Goal: Task Accomplishment & Management: Manage account settings

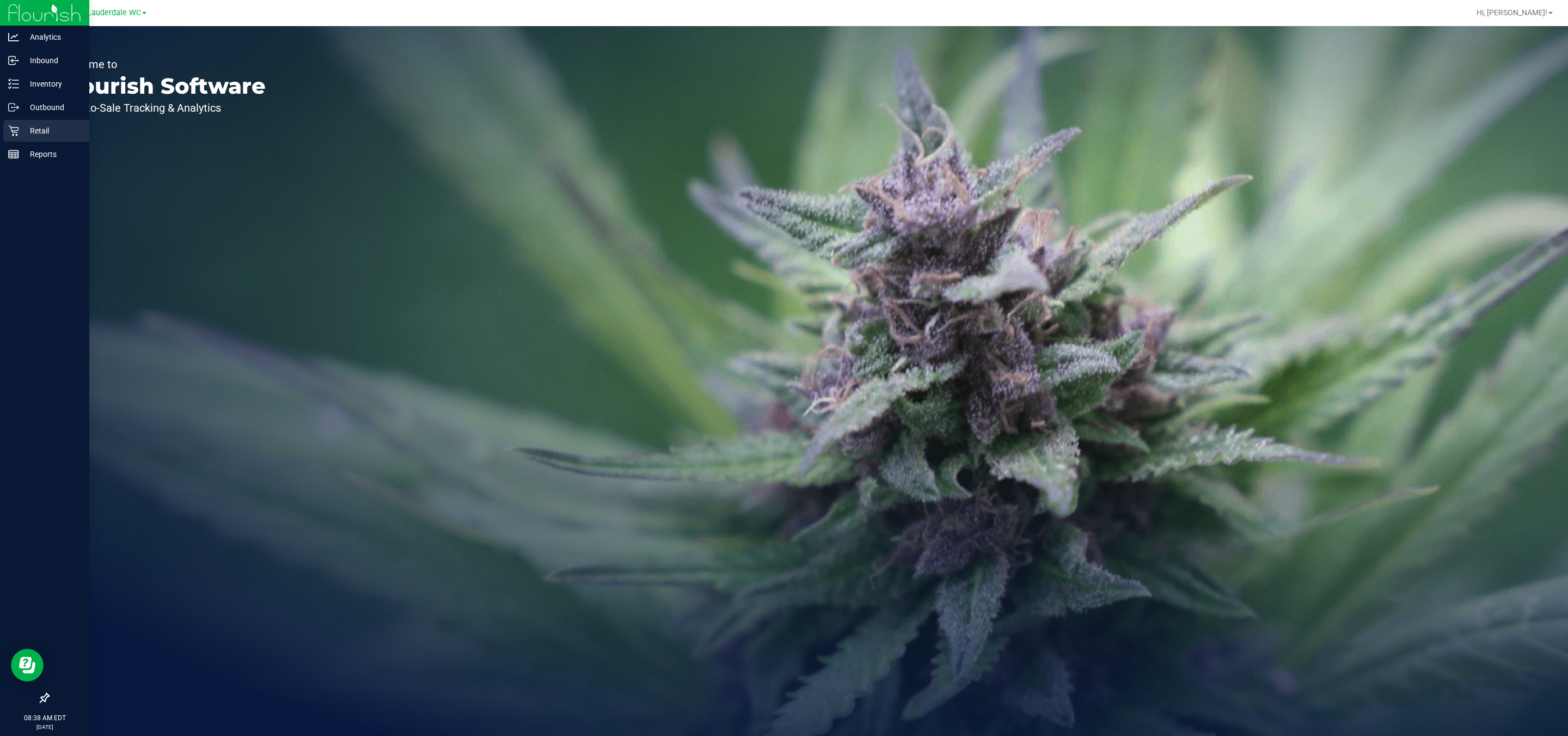
click at [11, 131] on icon at bounding box center [13, 130] width 11 height 11
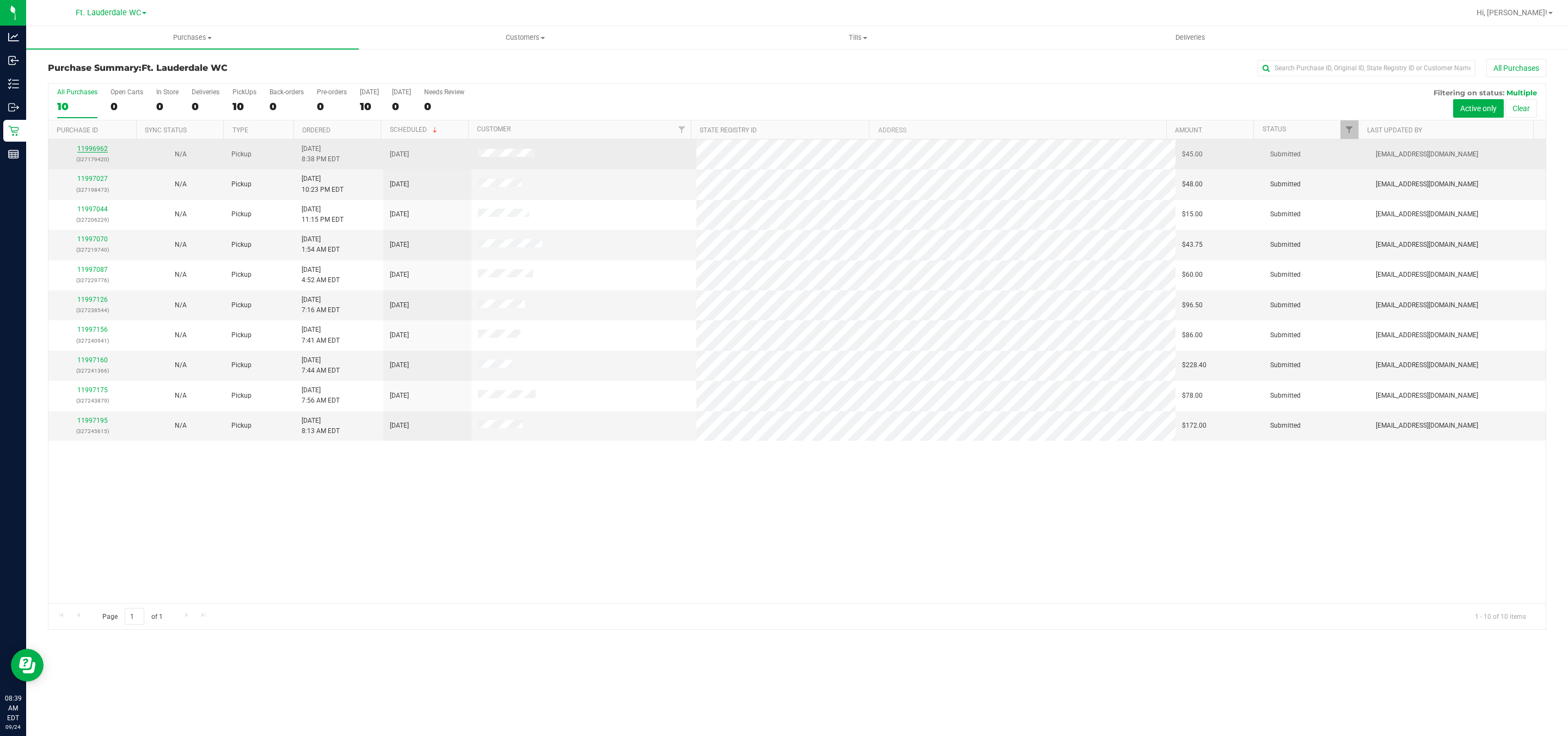
click at [96, 150] on link "11996962" at bounding box center [93, 149] width 31 height 8
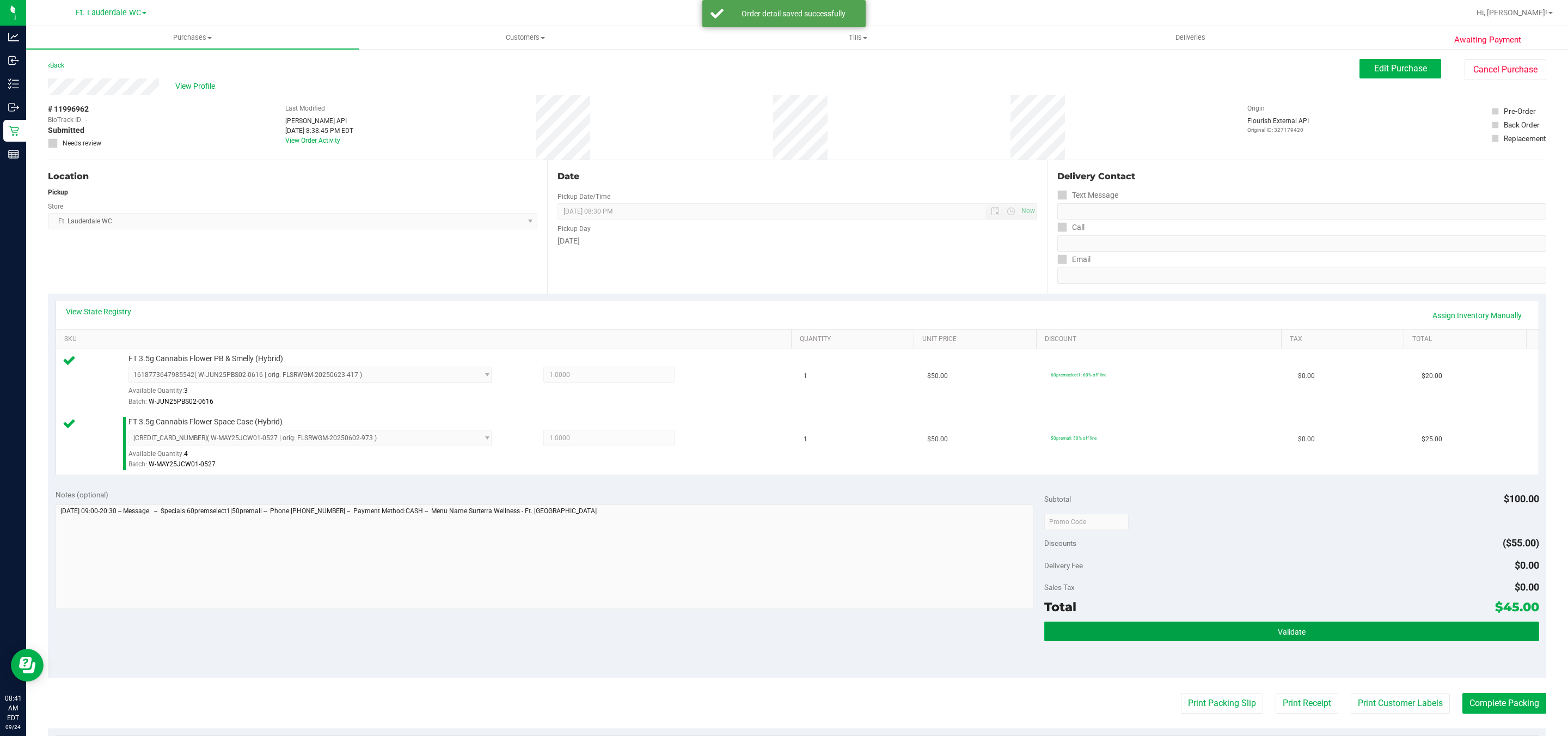
click at [1176, 633] on button "Validate" at bounding box center [1292, 631] width 495 height 19
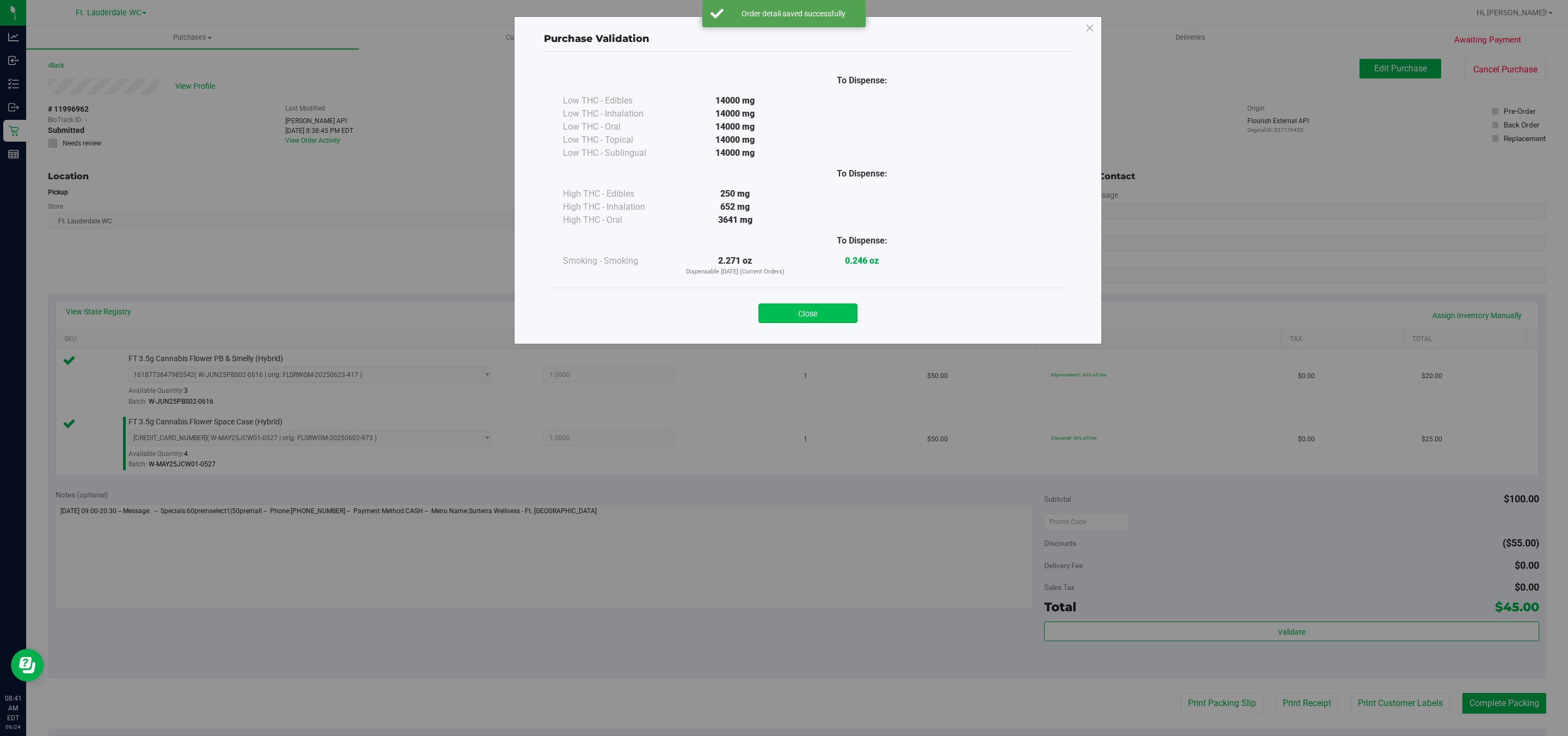
click at [831, 314] on button "Close" at bounding box center [808, 313] width 99 height 19
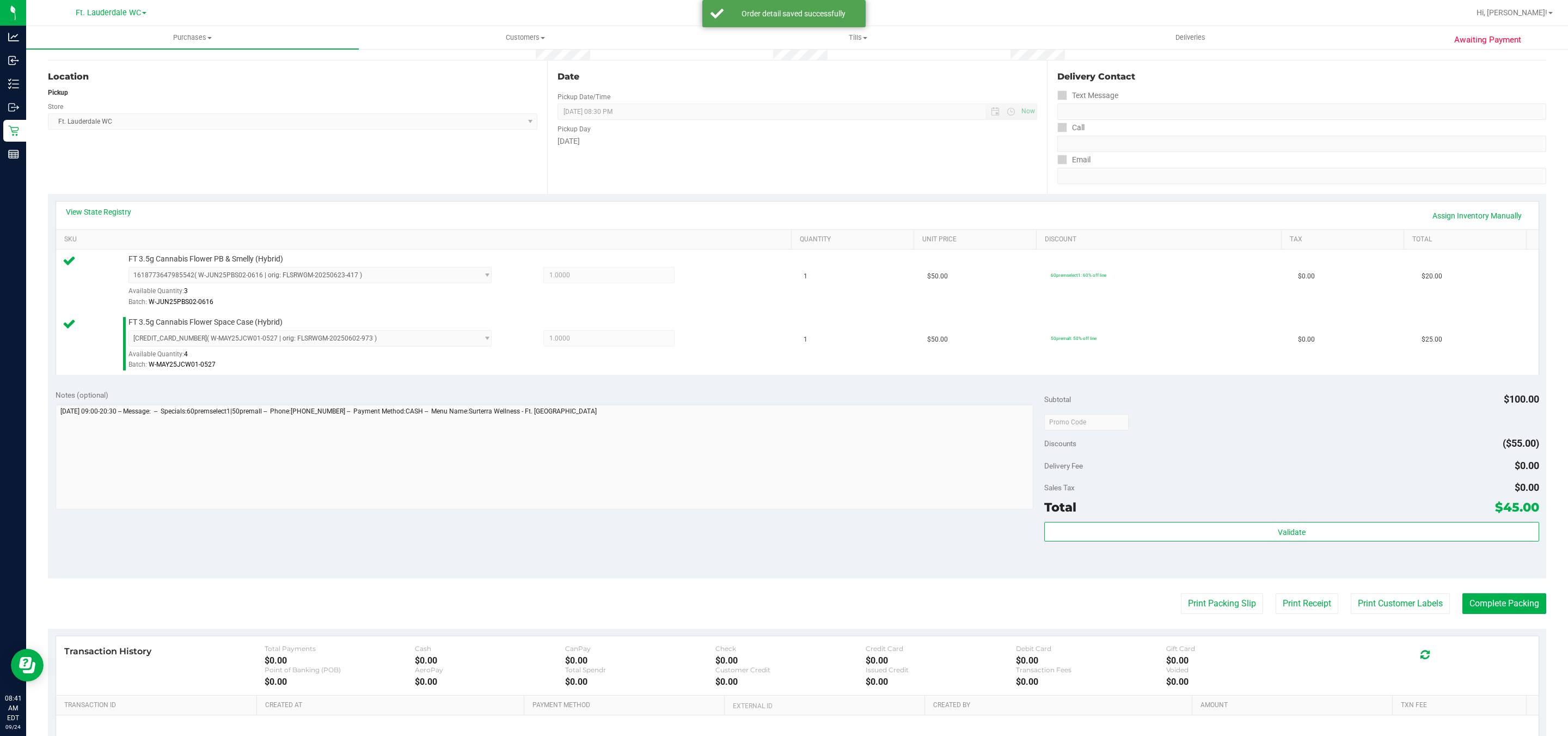
scroll to position [217, 0]
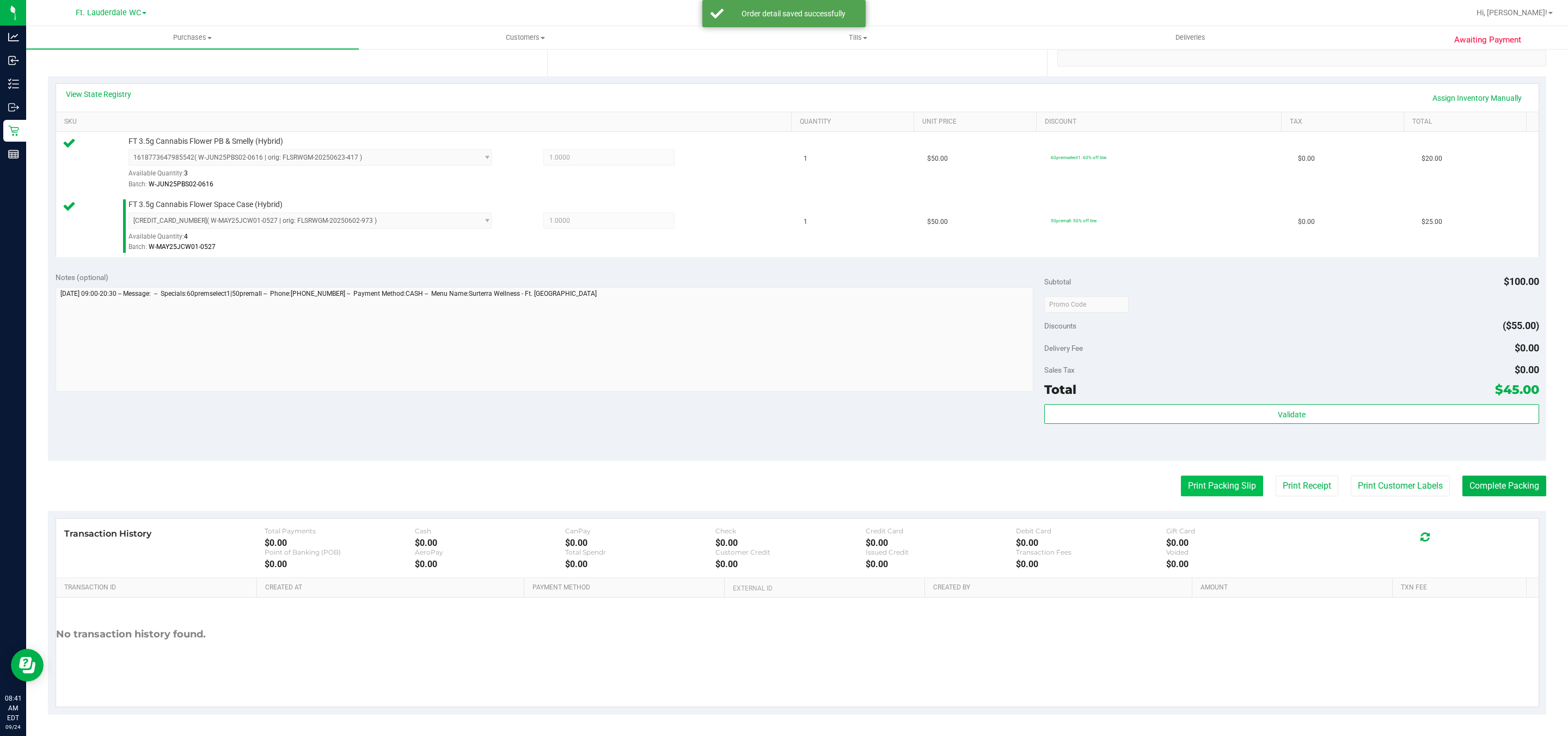
click at [1213, 484] on button "Print Packing Slip" at bounding box center [1222, 486] width 82 height 21
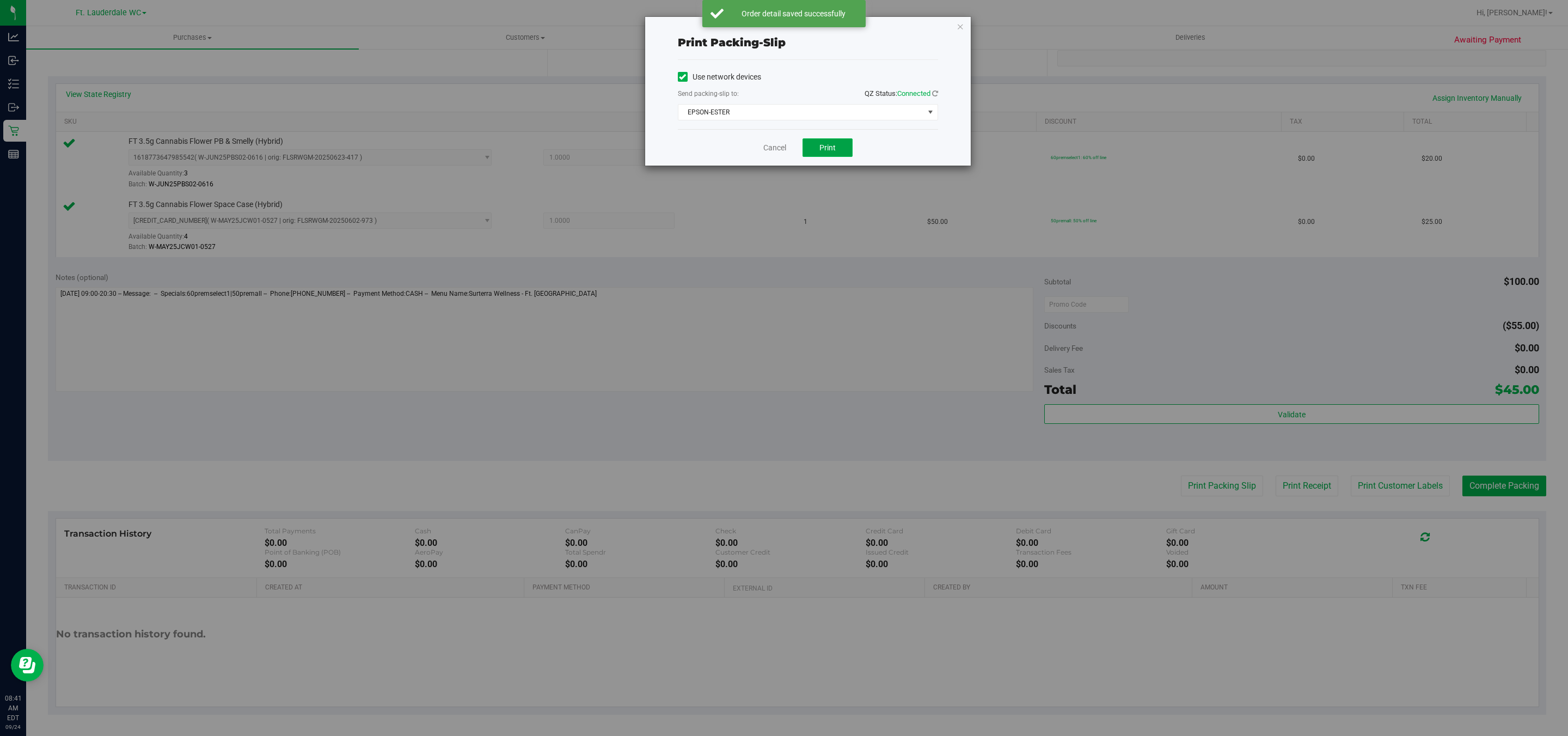
click at [827, 149] on span "Print" at bounding box center [827, 148] width 16 height 9
click at [959, 26] on icon "button" at bounding box center [961, 26] width 8 height 13
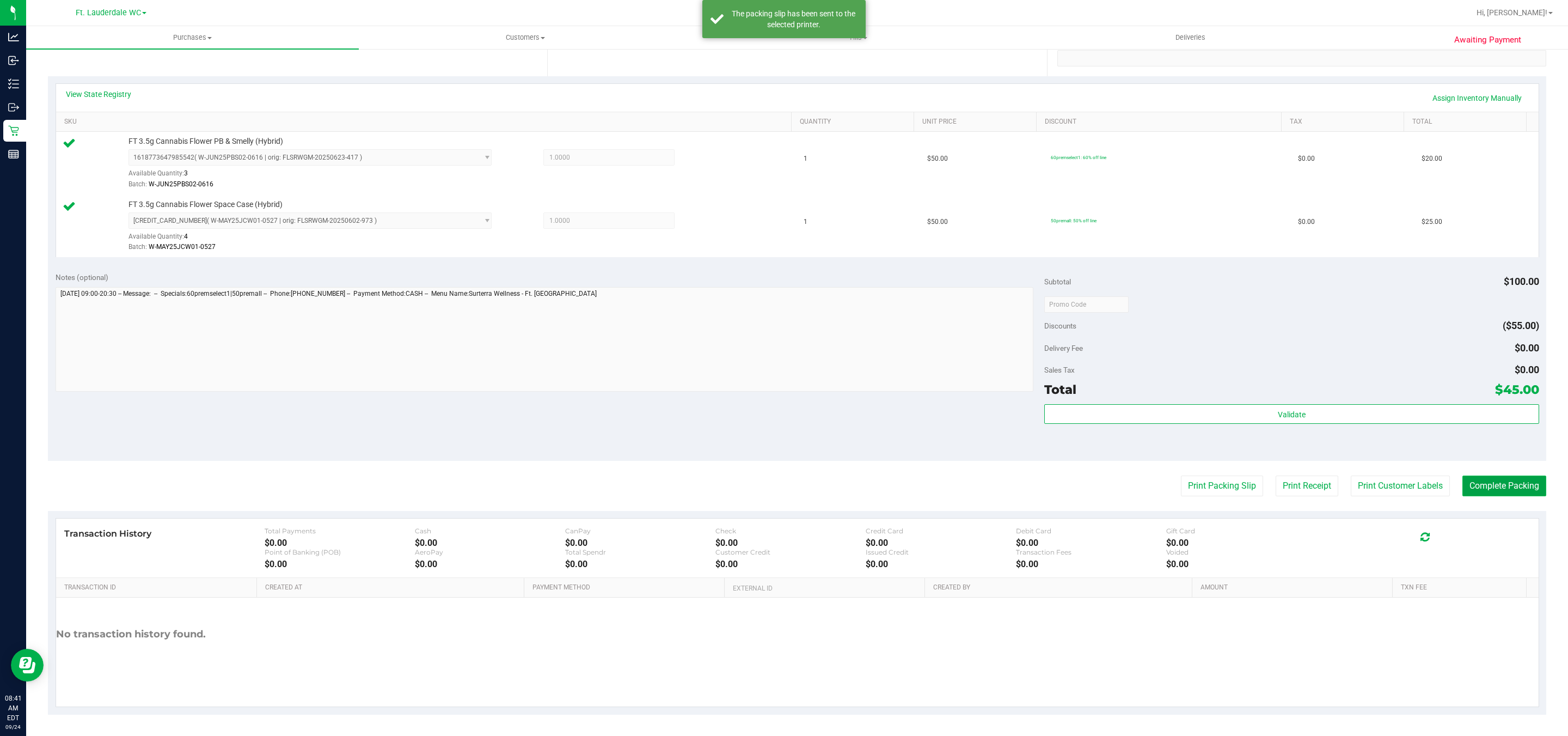
click at [1493, 483] on button "Complete Packing" at bounding box center [1504, 486] width 84 height 21
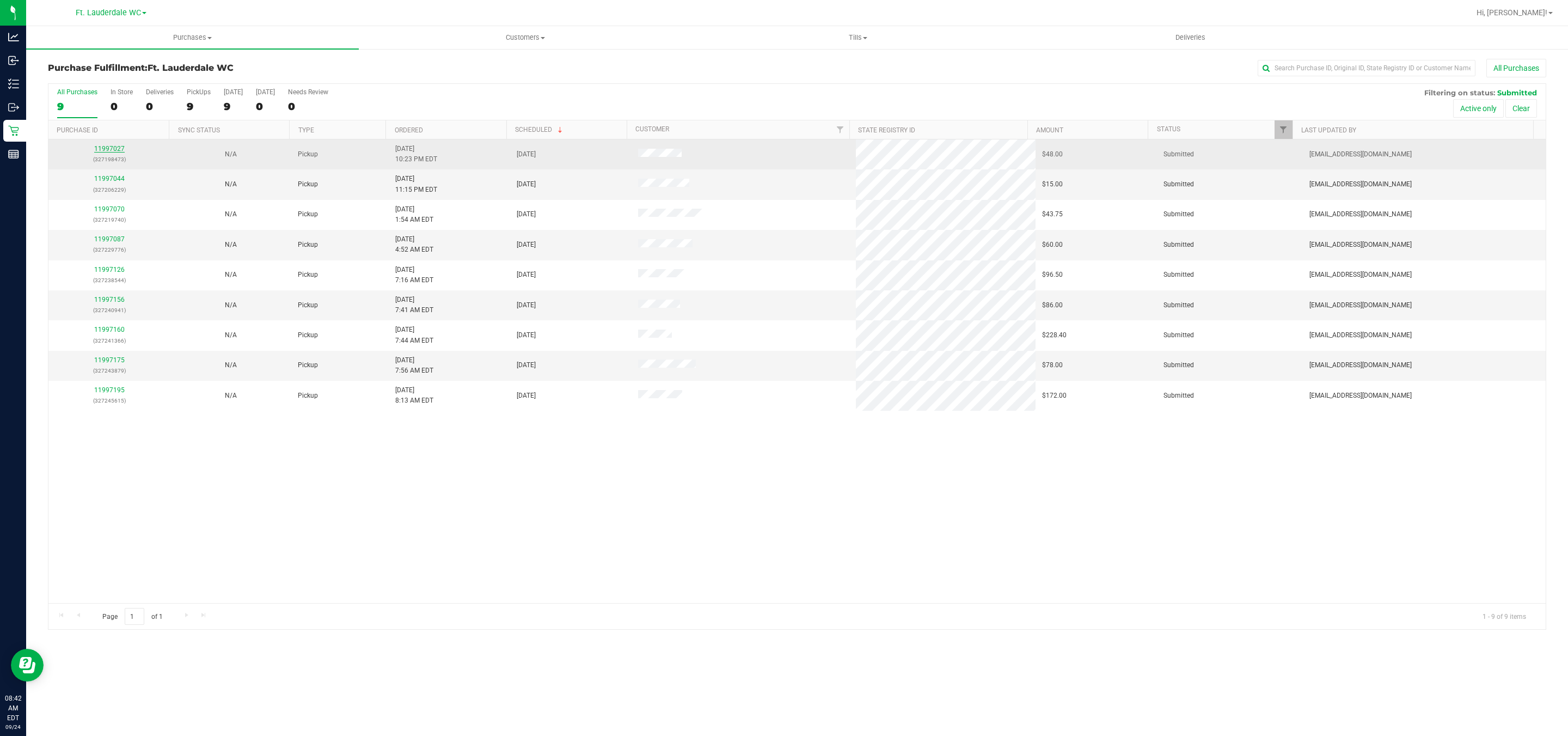
click at [111, 150] on link "11997027" at bounding box center [109, 149] width 31 height 8
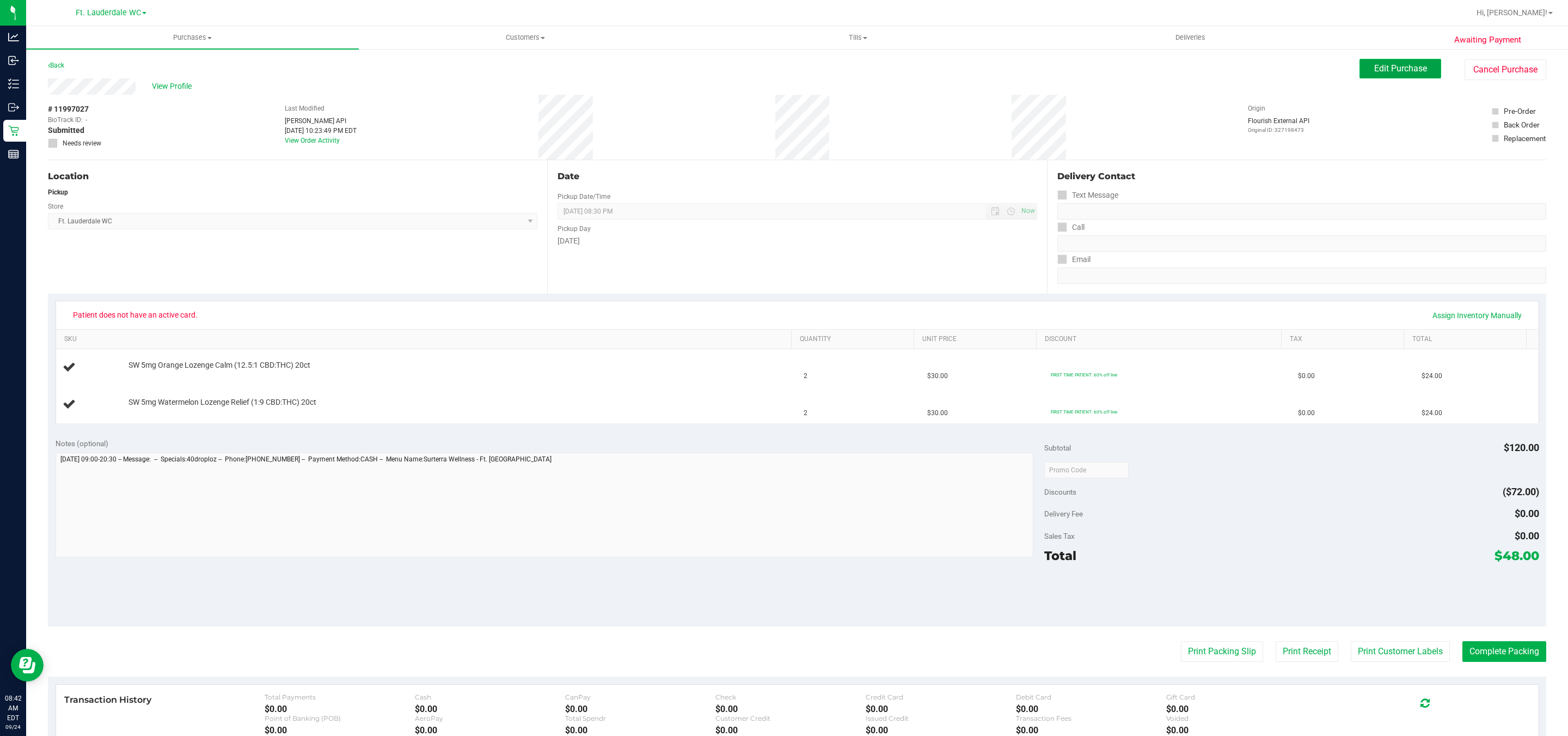
click at [1399, 70] on span "Edit Purchase" at bounding box center [1400, 68] width 53 height 11
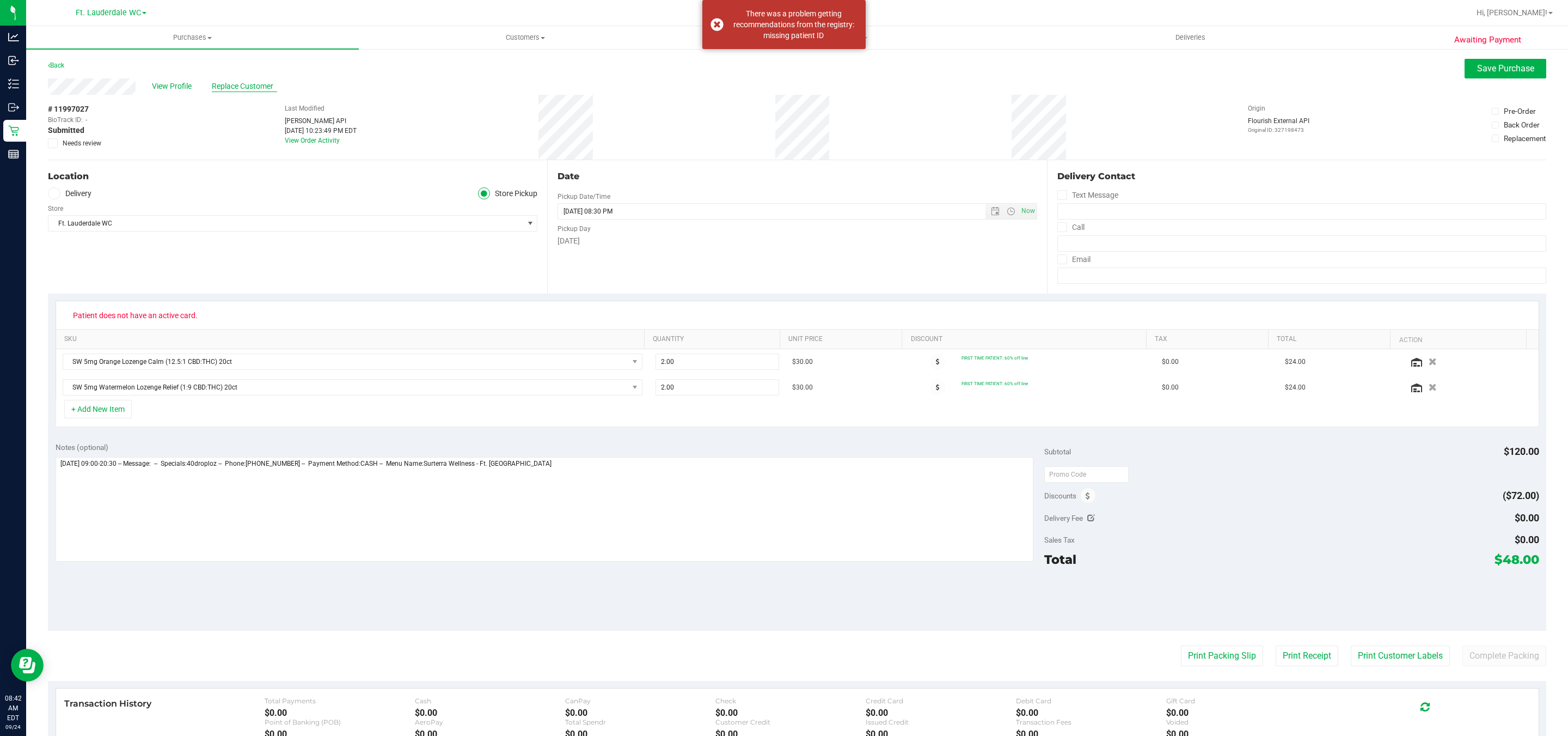
click at [245, 90] on span "Replace Customer" at bounding box center [245, 86] width 65 height 11
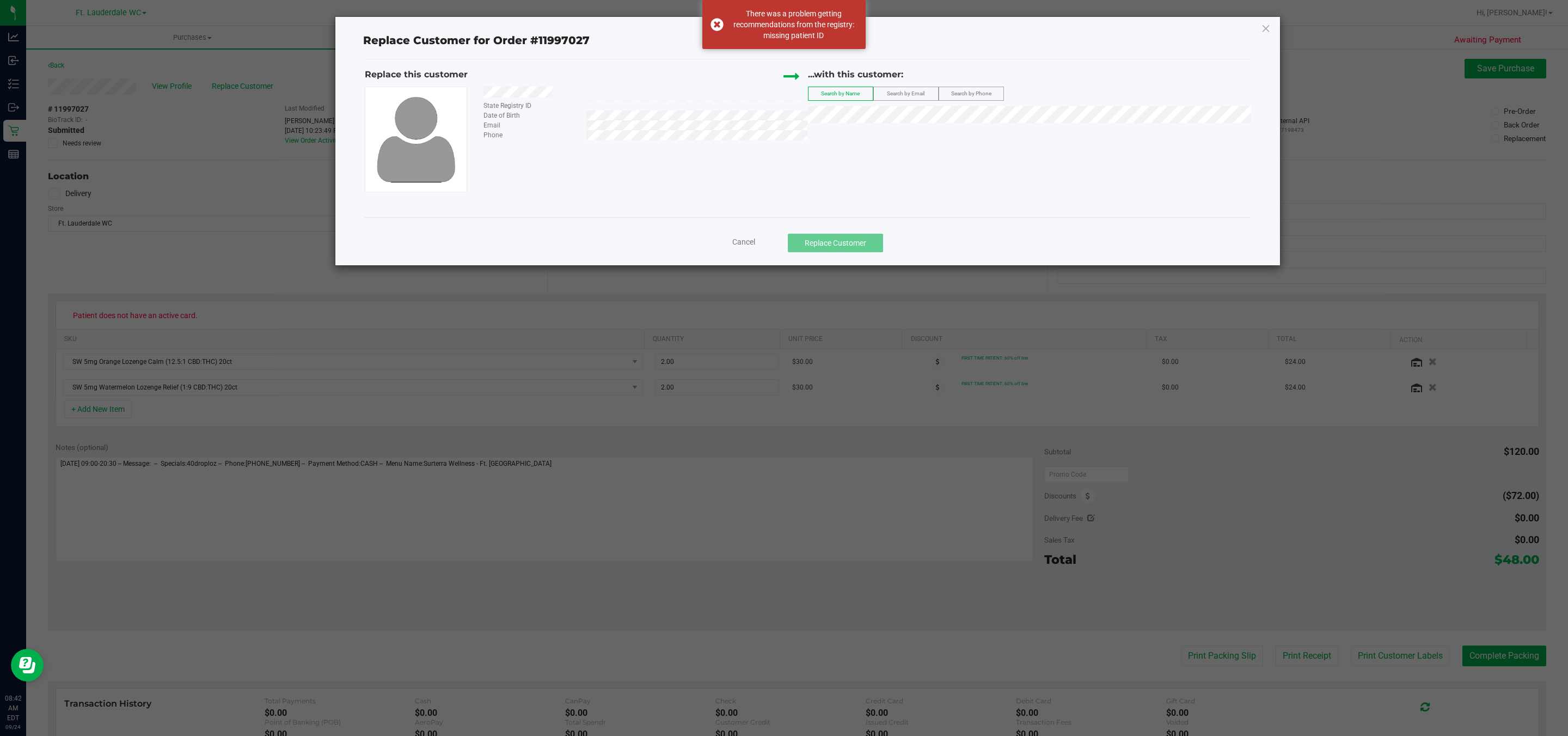
click at [887, 93] on span "Search by Email" at bounding box center [906, 94] width 38 height 6
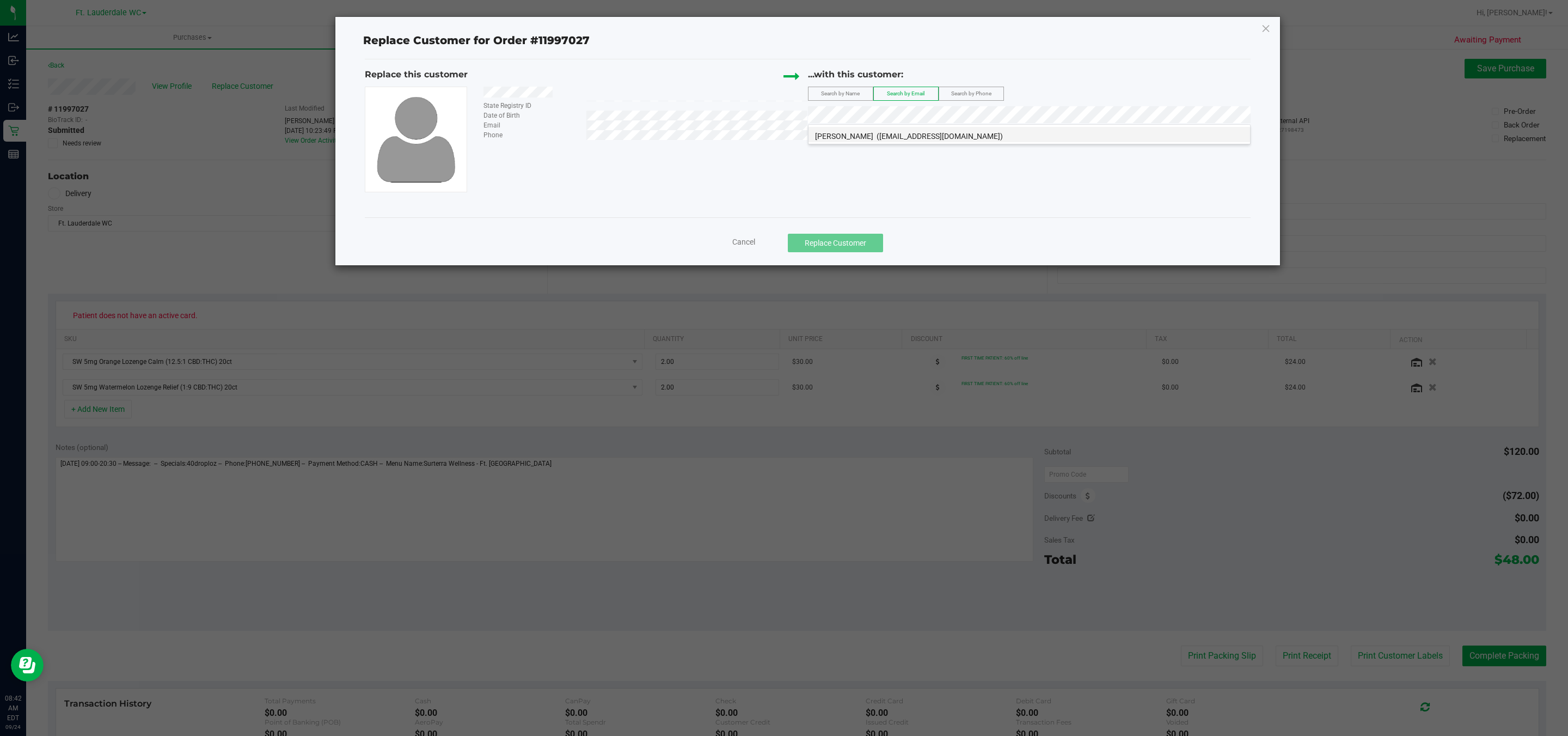
click at [898, 129] on li "DANIELA ARENAS (DANIARENAS910@GMAIL.COM)" at bounding box center [1029, 135] width 442 height 15
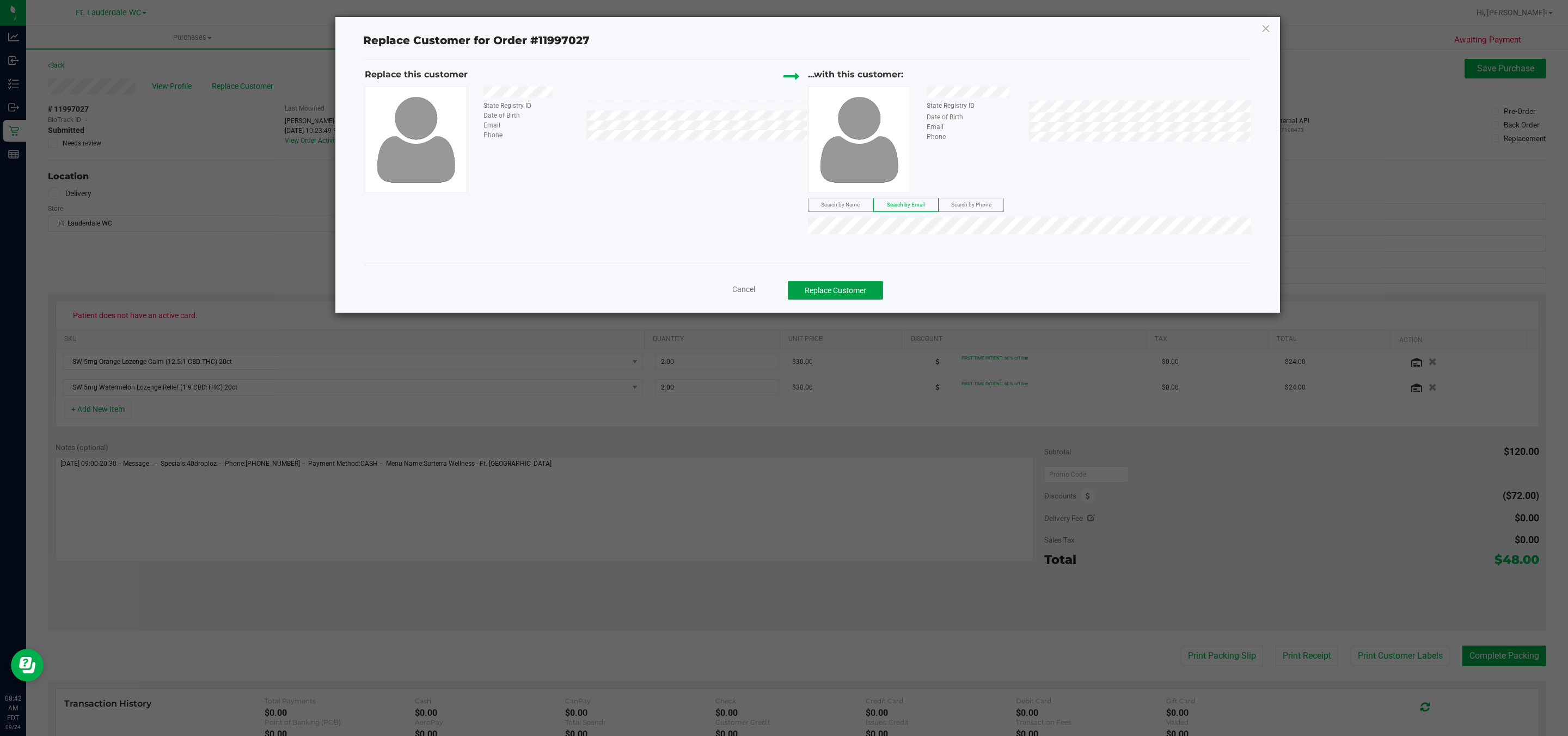
click at [855, 290] on button "Replace Customer" at bounding box center [836, 290] width 95 height 19
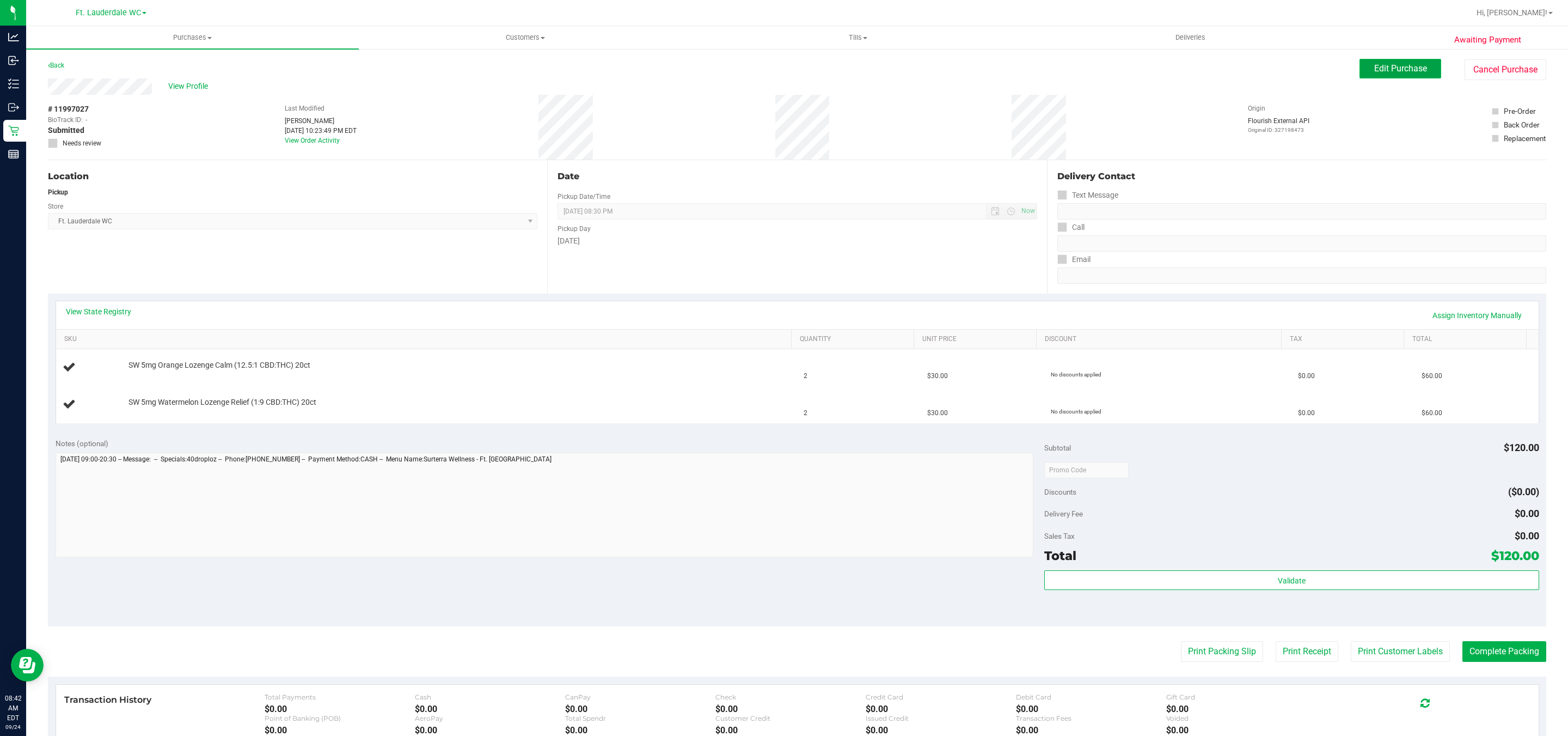
click at [1365, 73] on button "Edit Purchase" at bounding box center [1400, 68] width 82 height 19
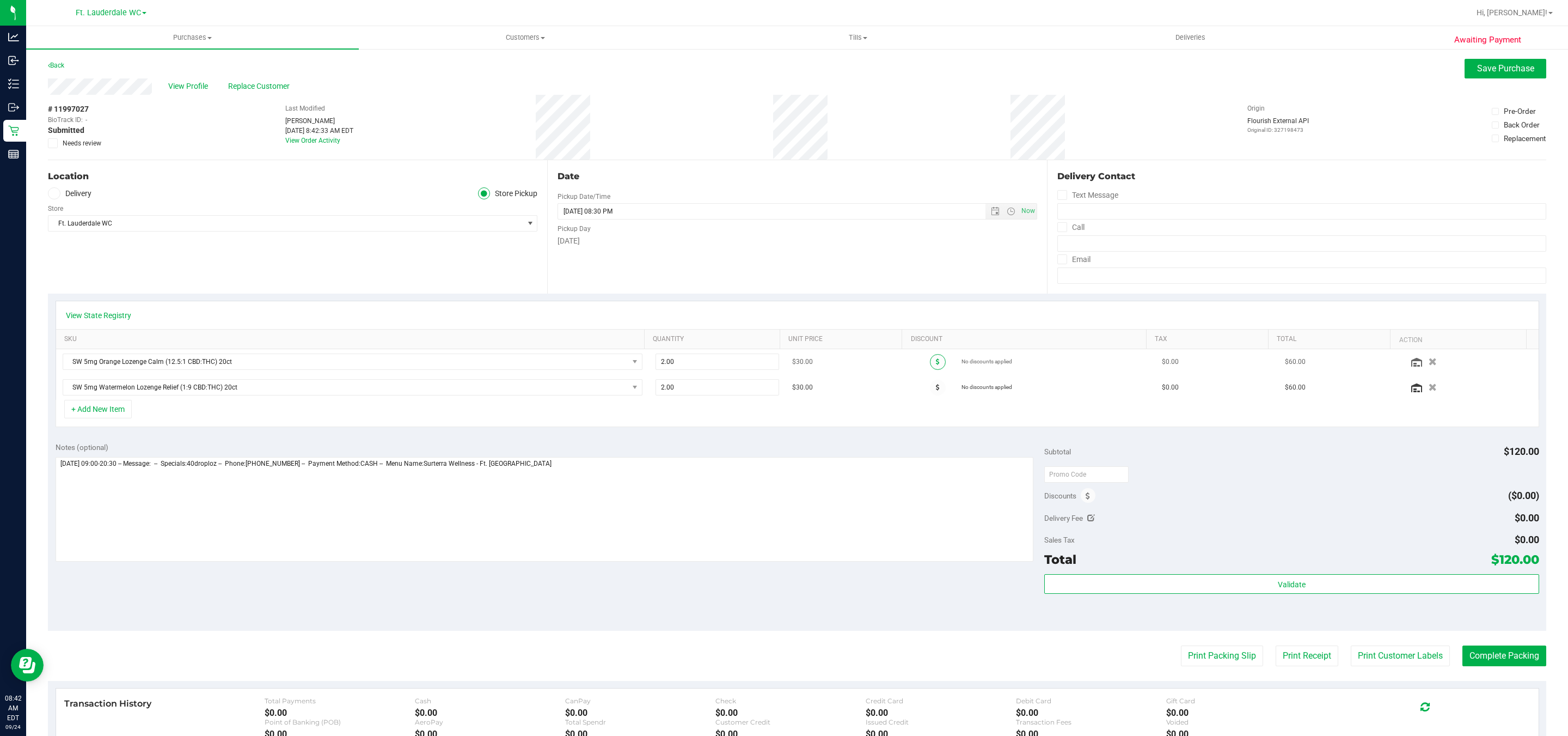
click at [930, 365] on span at bounding box center [938, 362] width 16 height 16
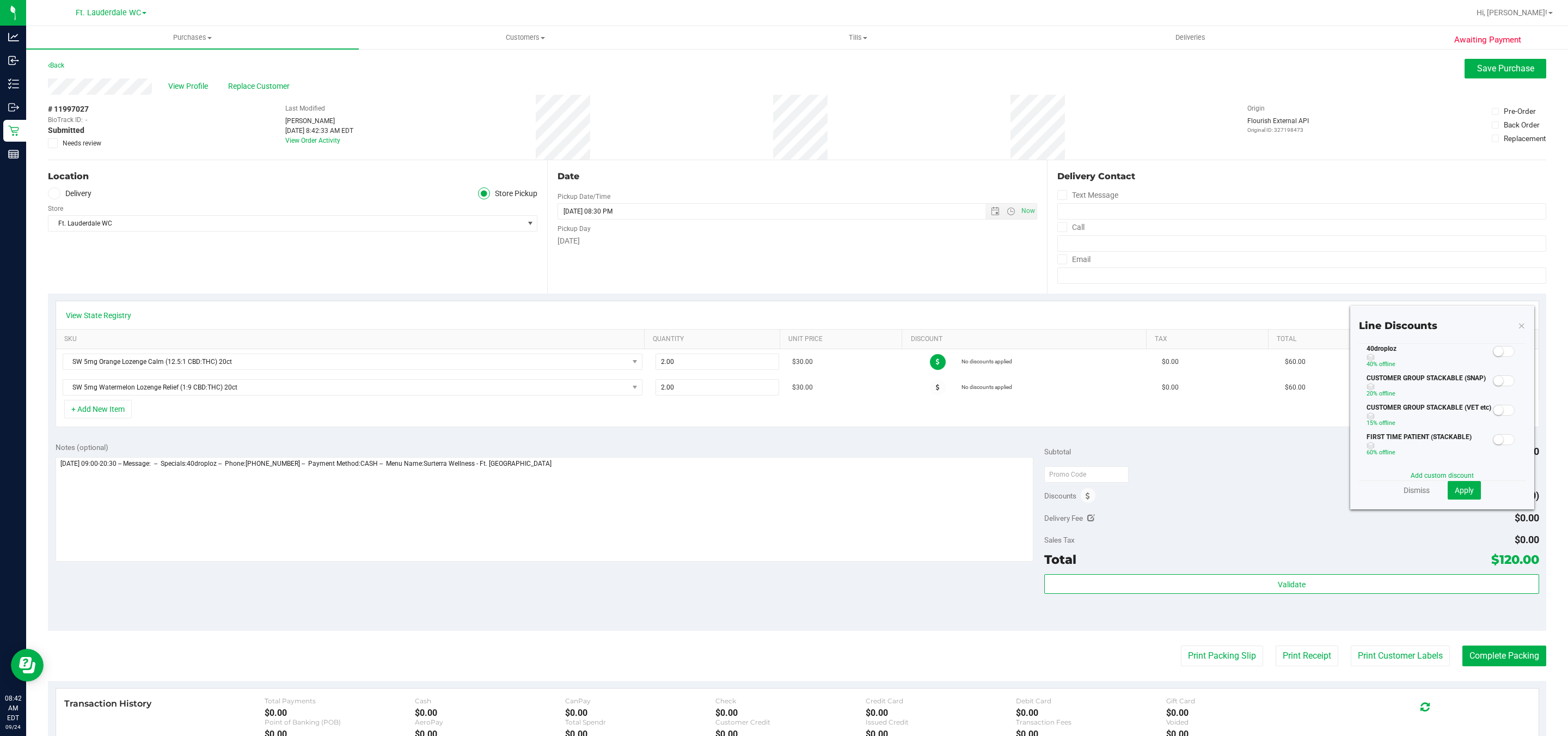
click at [1493, 357] on span at bounding box center [1504, 351] width 22 height 11
click at [1450, 486] on button "Apply" at bounding box center [1464, 491] width 33 height 19
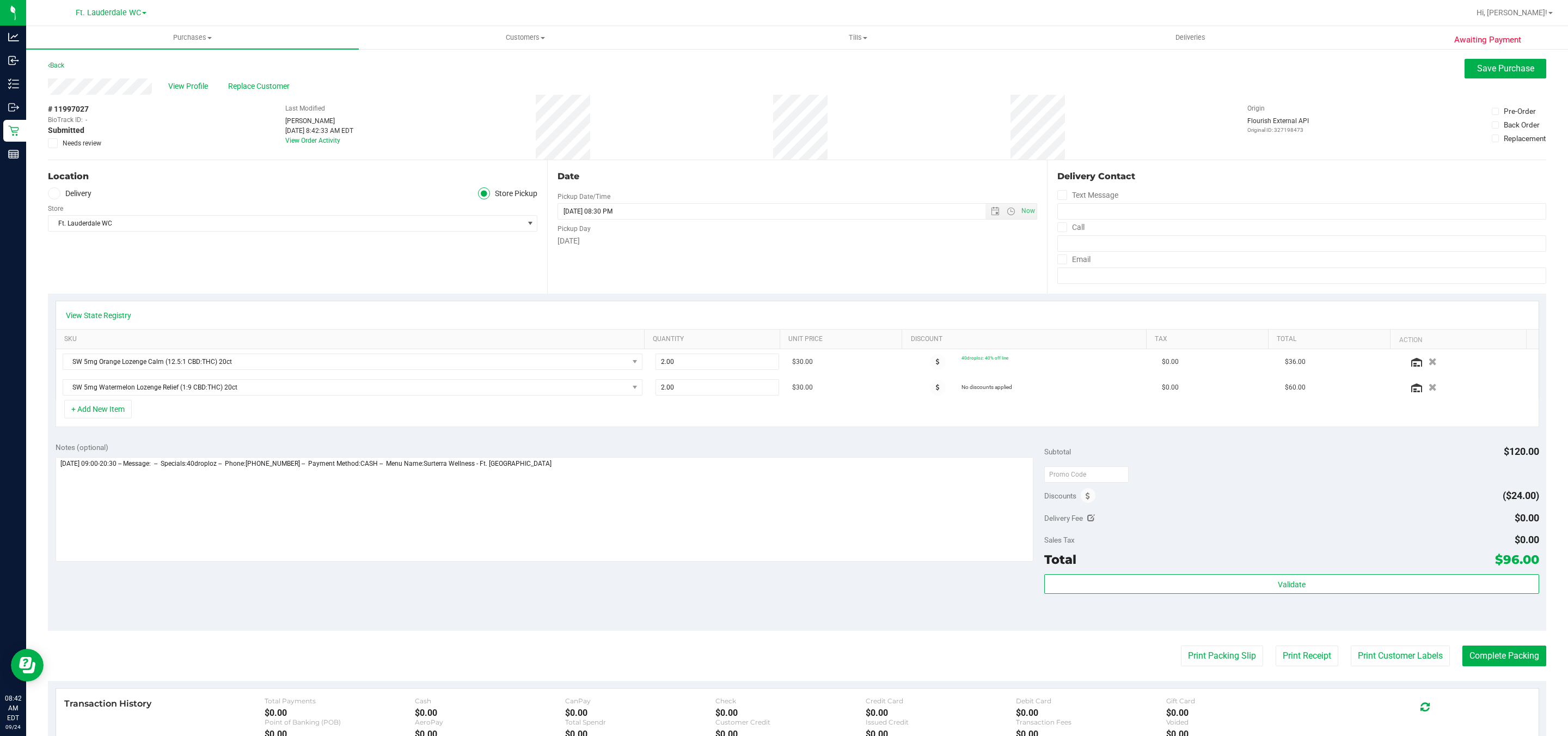
click at [930, 388] on span at bounding box center [938, 387] width 16 height 16
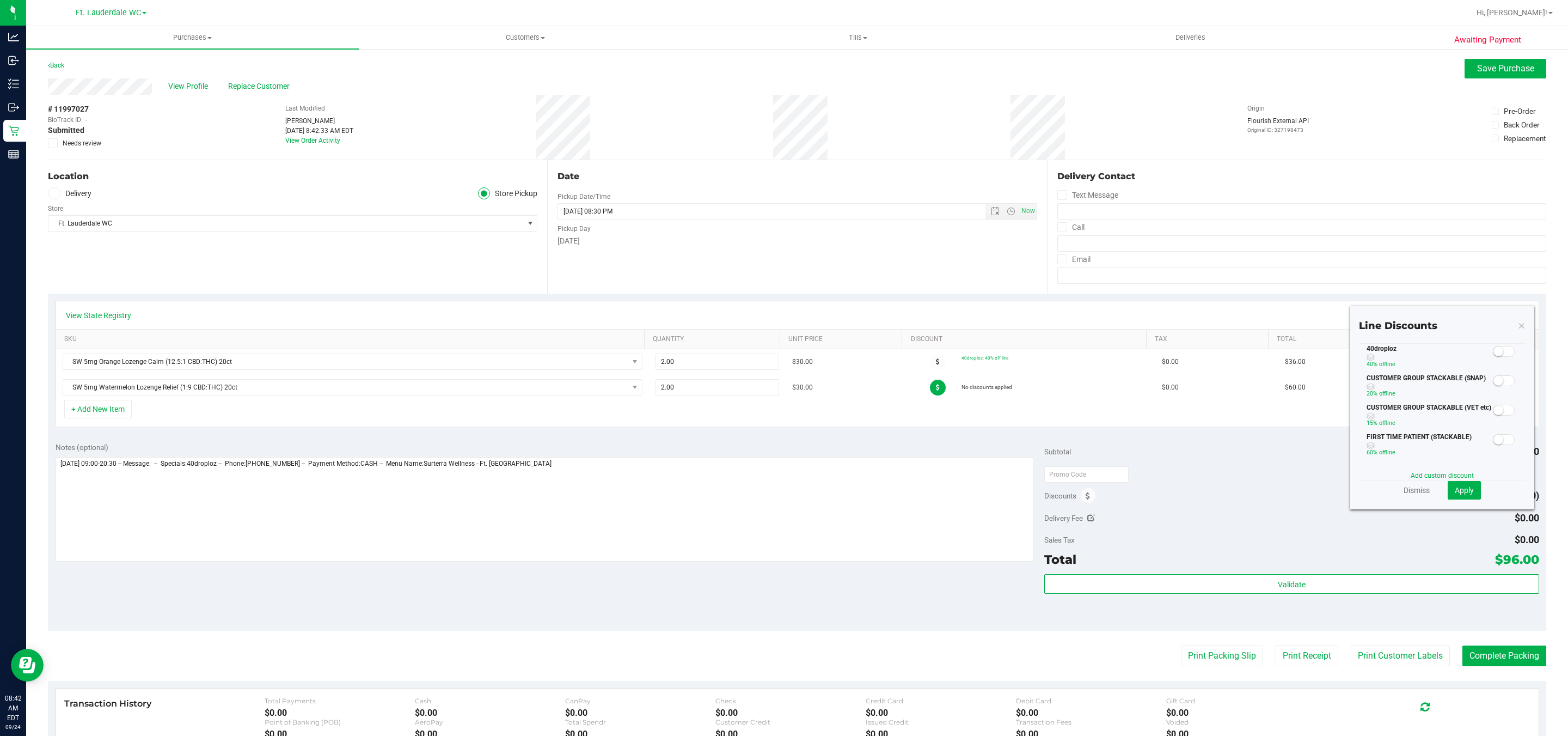
click at [1493, 357] on span at bounding box center [1504, 351] width 22 height 11
click at [1448, 496] on button "Apply" at bounding box center [1464, 491] width 33 height 19
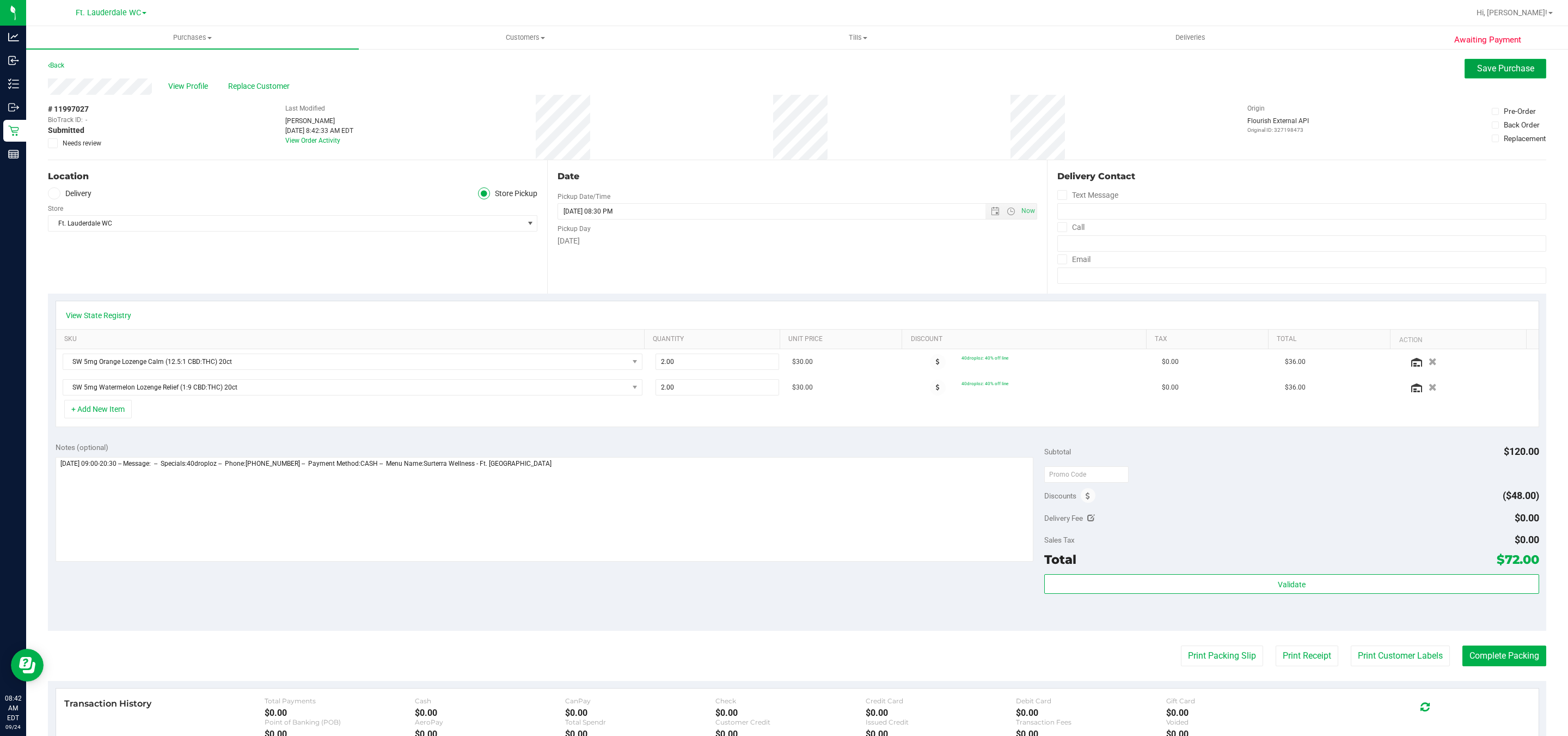
click at [1501, 66] on span "Save Purchase" at bounding box center [1505, 68] width 57 height 11
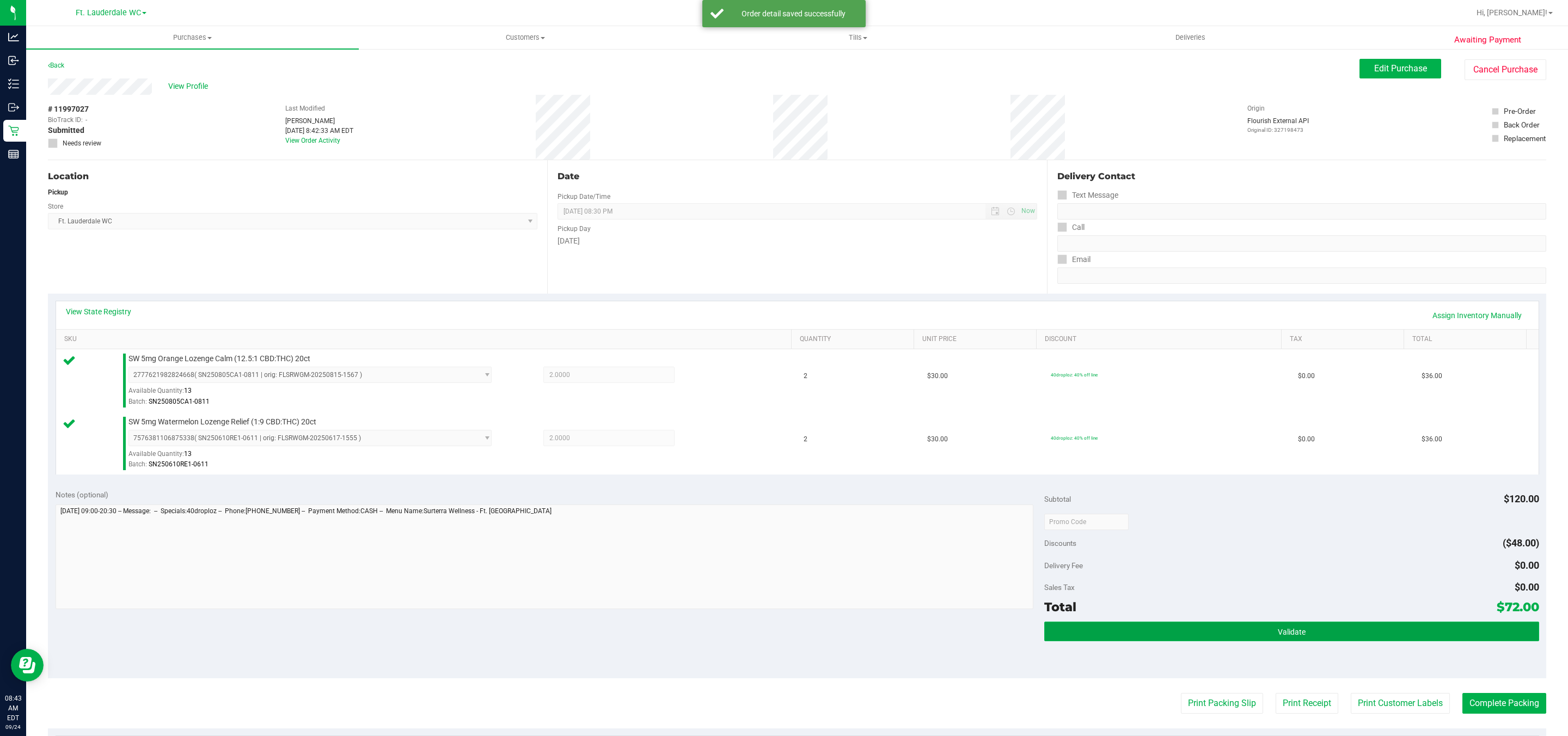
click at [1258, 631] on button "Validate" at bounding box center [1292, 631] width 495 height 19
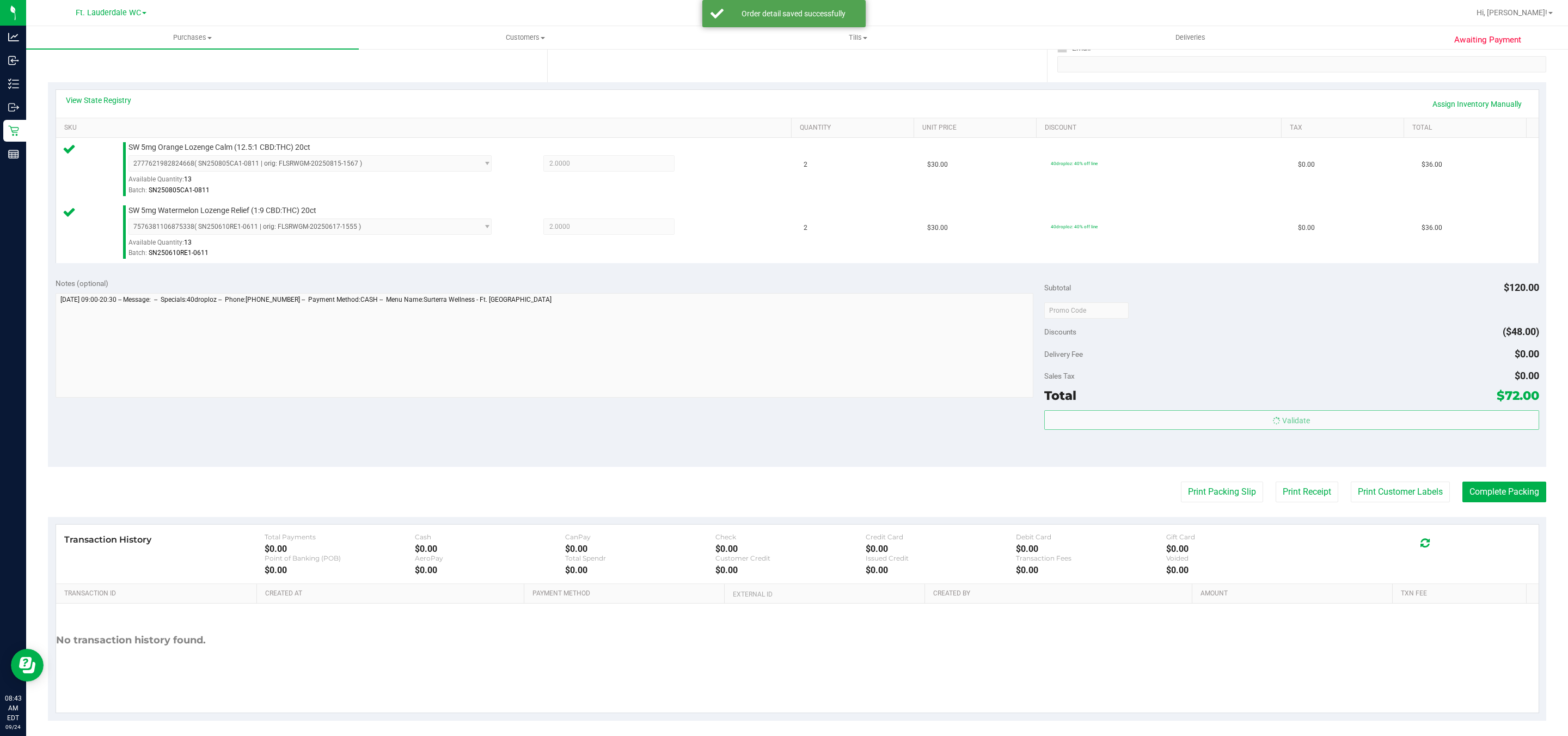
scroll to position [214, 0]
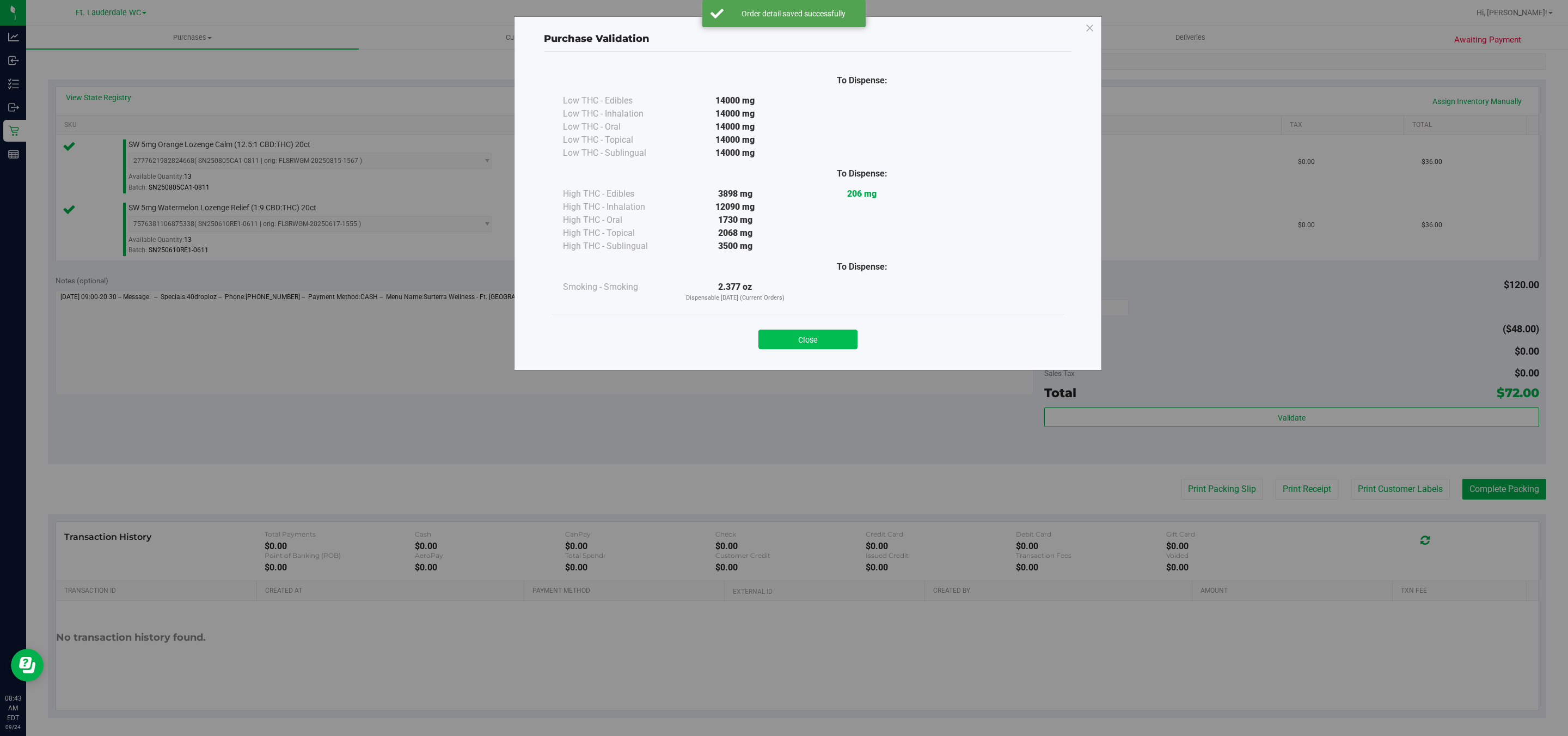
click at [833, 340] on button "Close" at bounding box center [808, 339] width 99 height 19
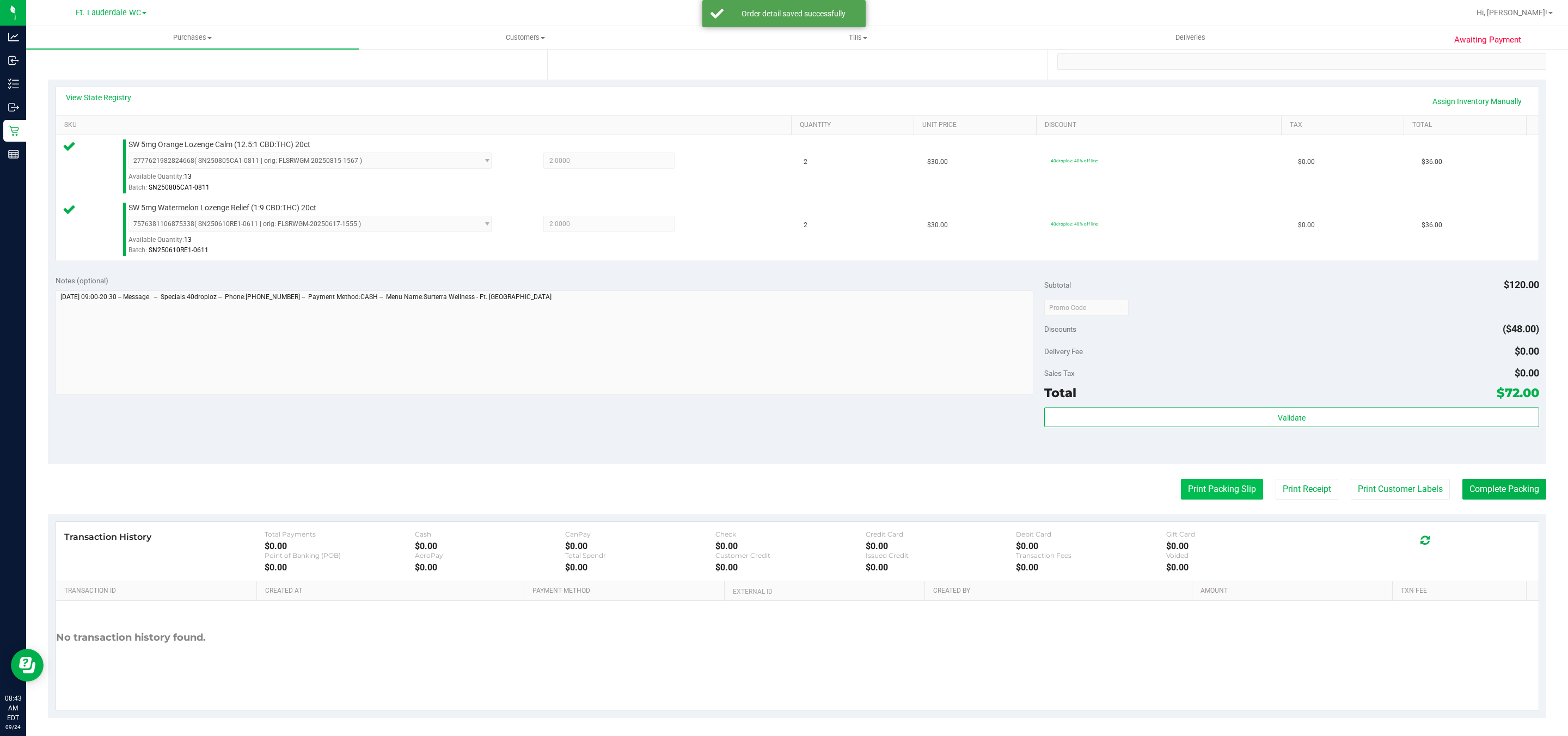
click at [1205, 492] on button "Print Packing Slip" at bounding box center [1222, 489] width 82 height 21
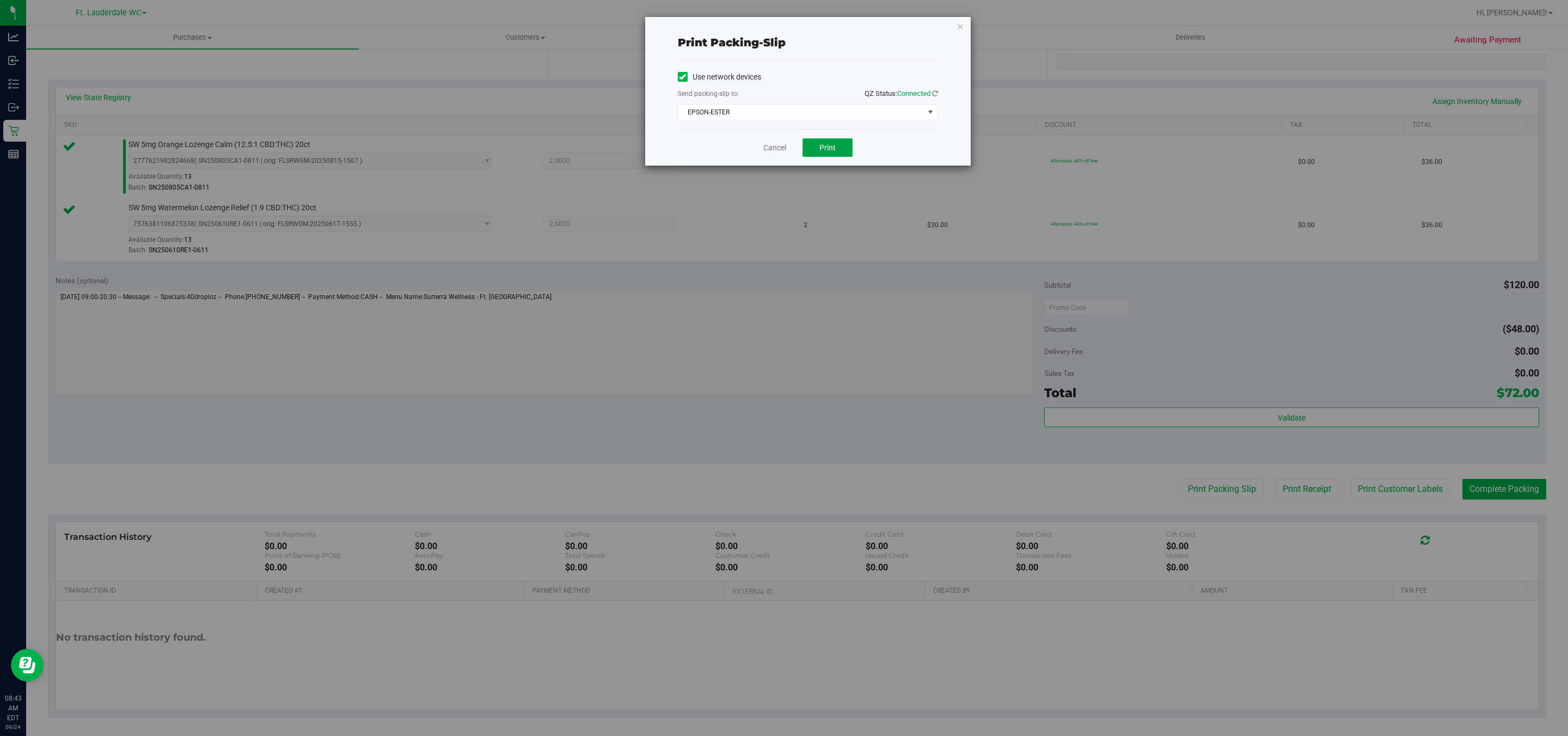
click at [820, 152] on span "Print" at bounding box center [827, 148] width 16 height 9
click at [957, 23] on icon "button" at bounding box center [961, 26] width 8 height 13
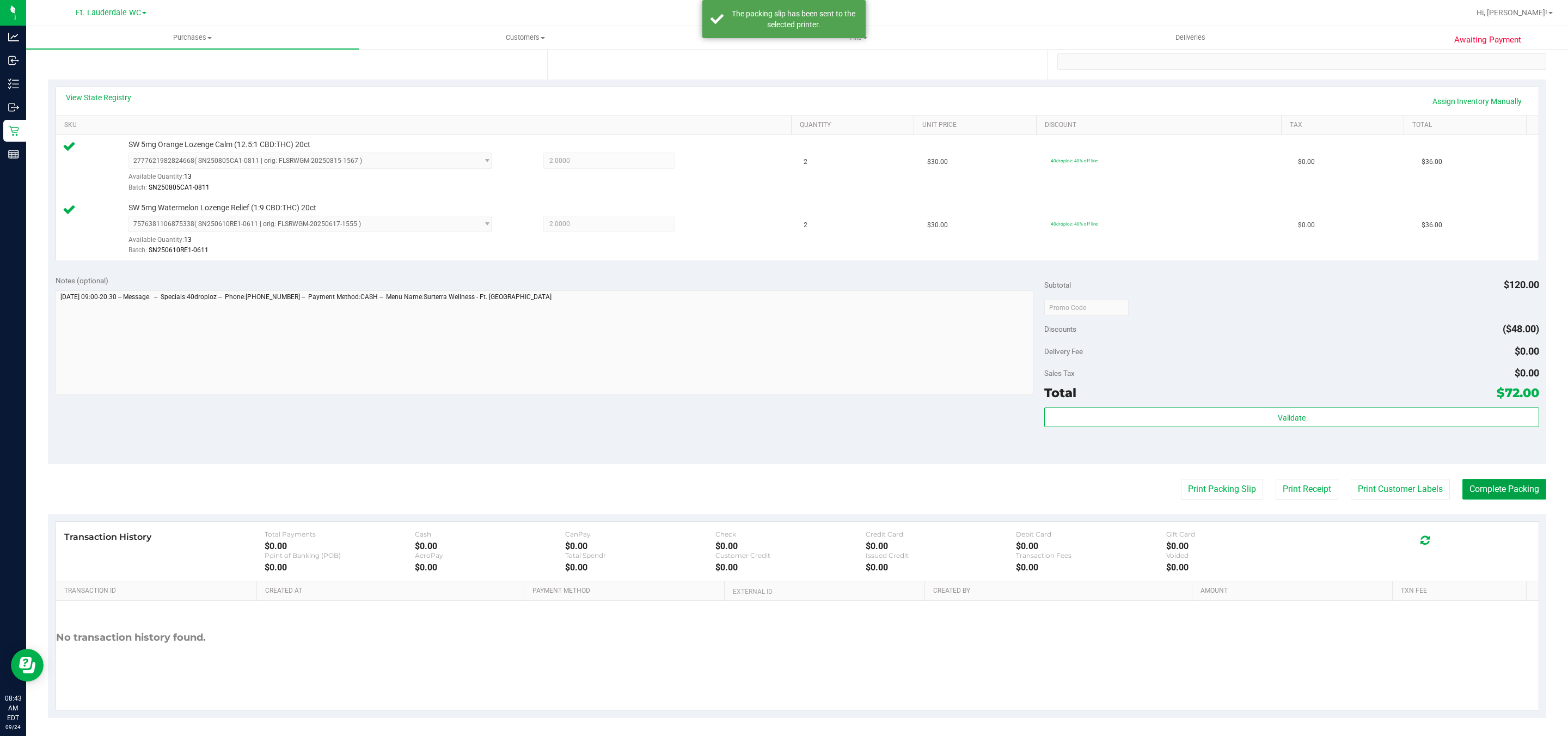
click at [1517, 489] on button "Complete Packing" at bounding box center [1504, 489] width 84 height 21
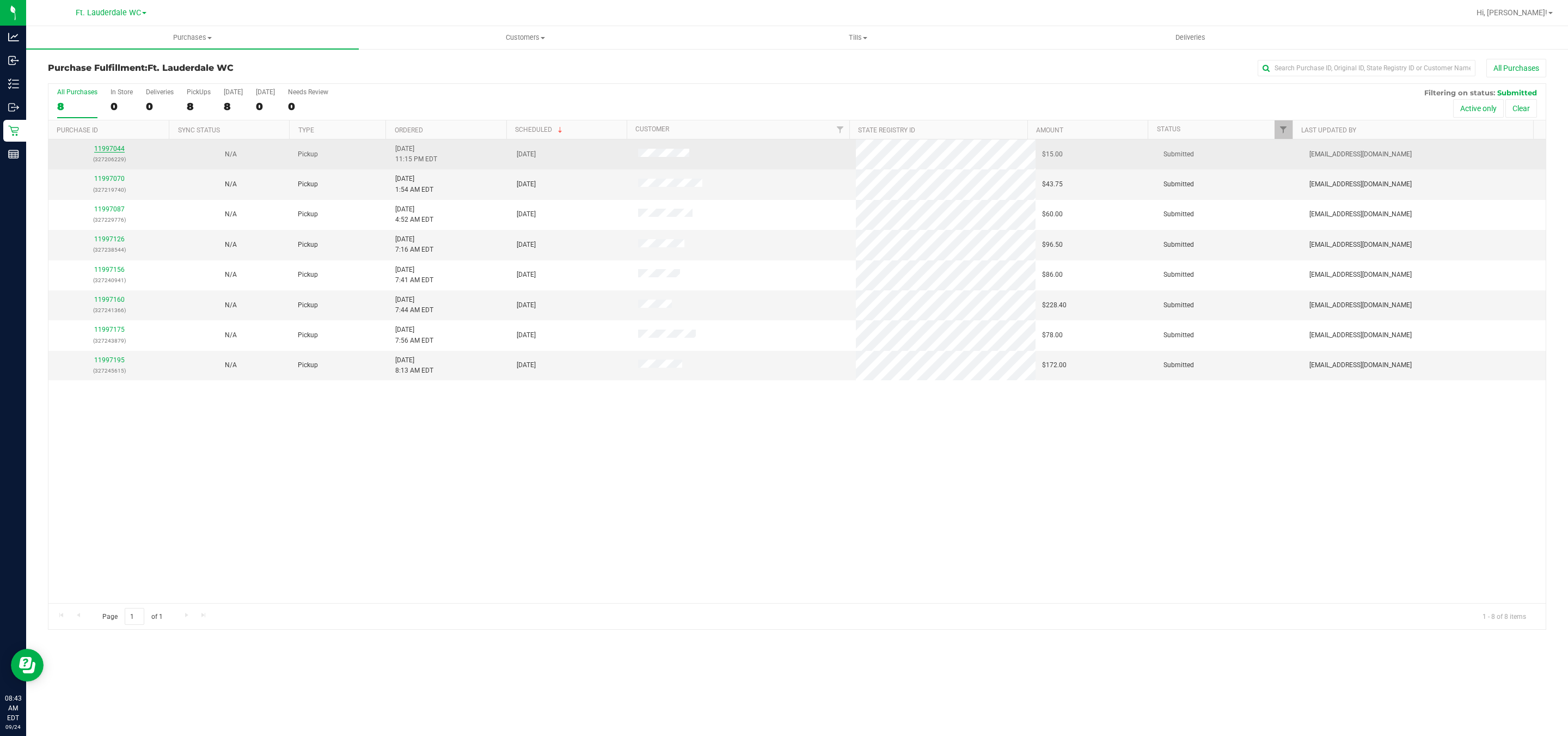
click at [116, 150] on link "11997044" at bounding box center [109, 149] width 31 height 8
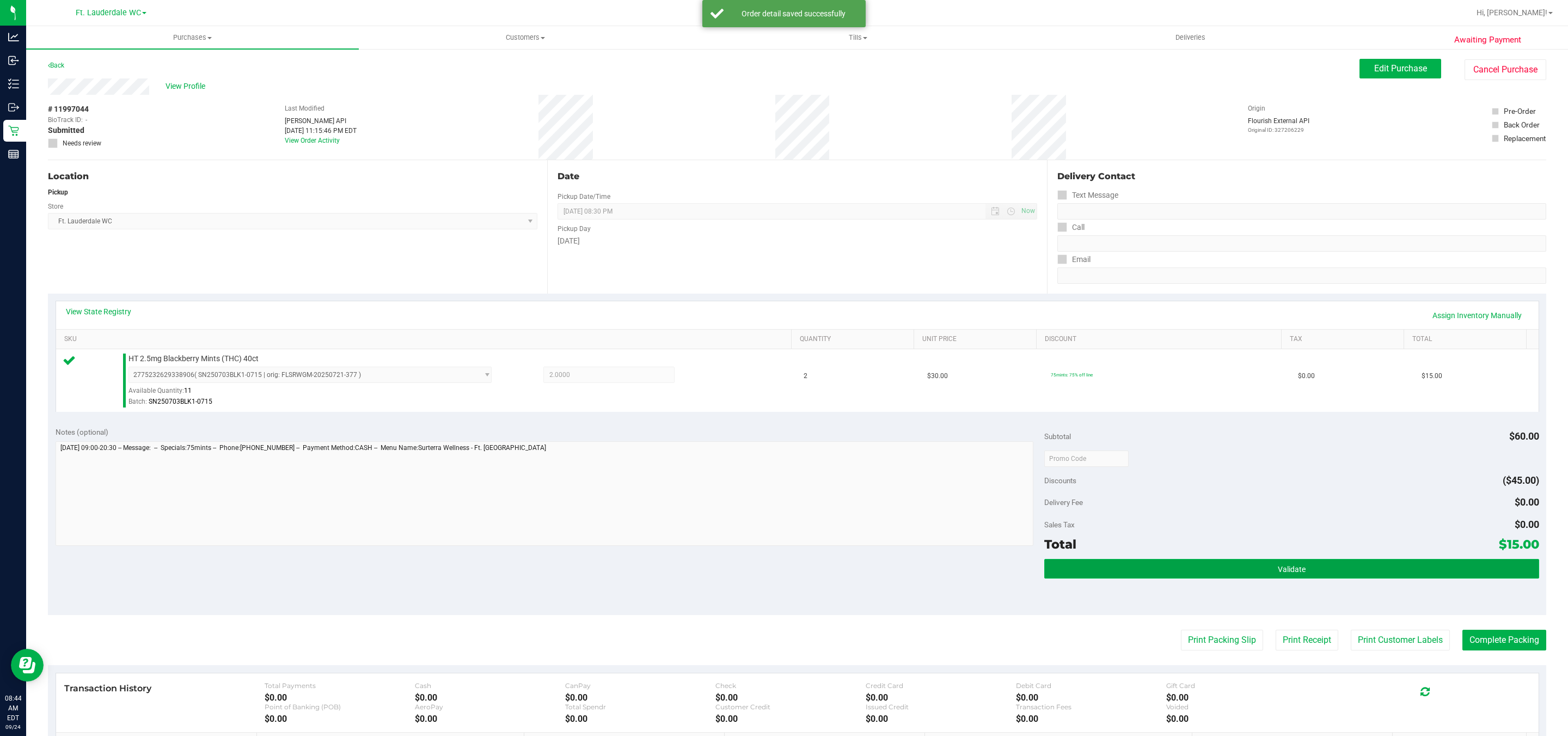
click at [1373, 579] on button "Validate" at bounding box center [1292, 568] width 495 height 19
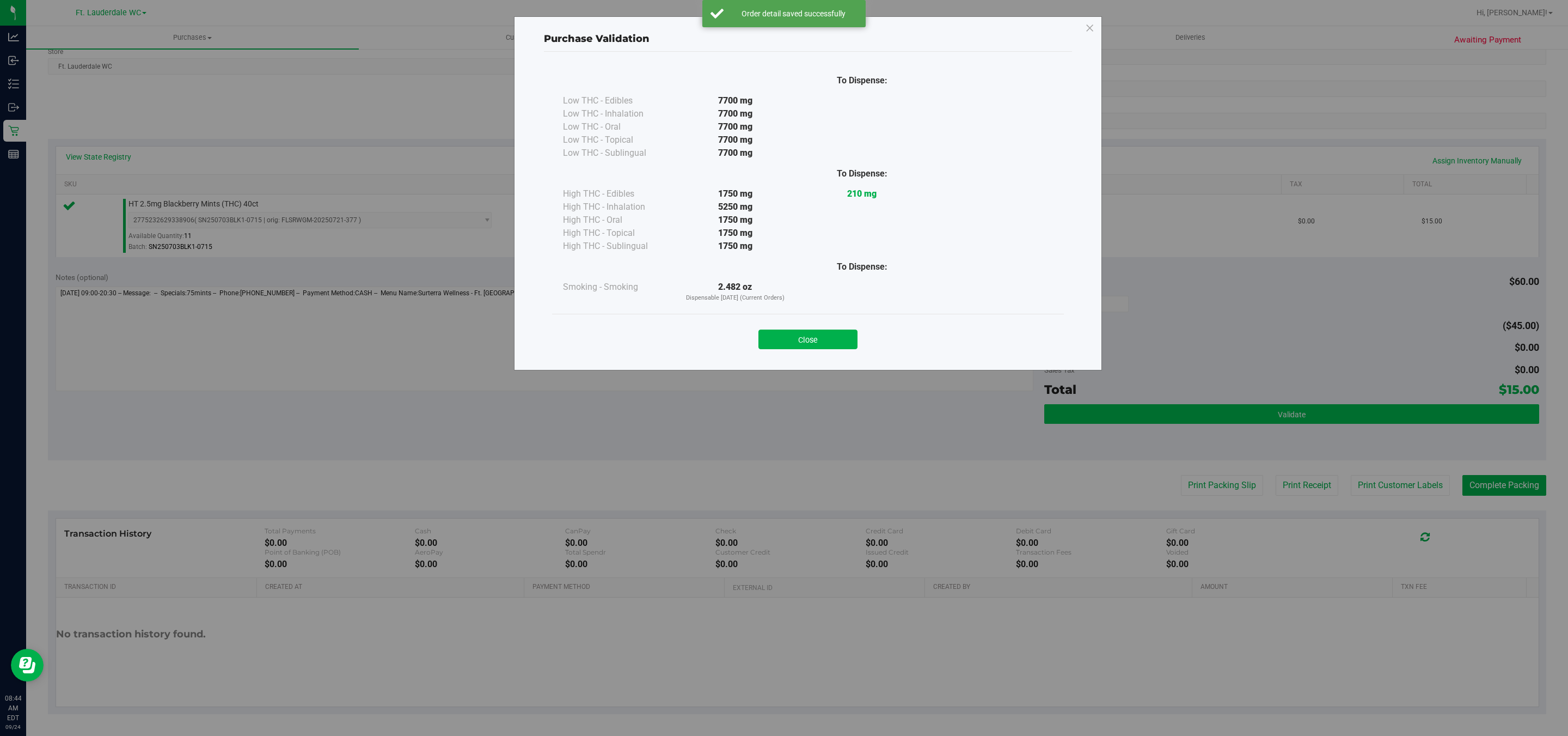
scroll to position [157, 0]
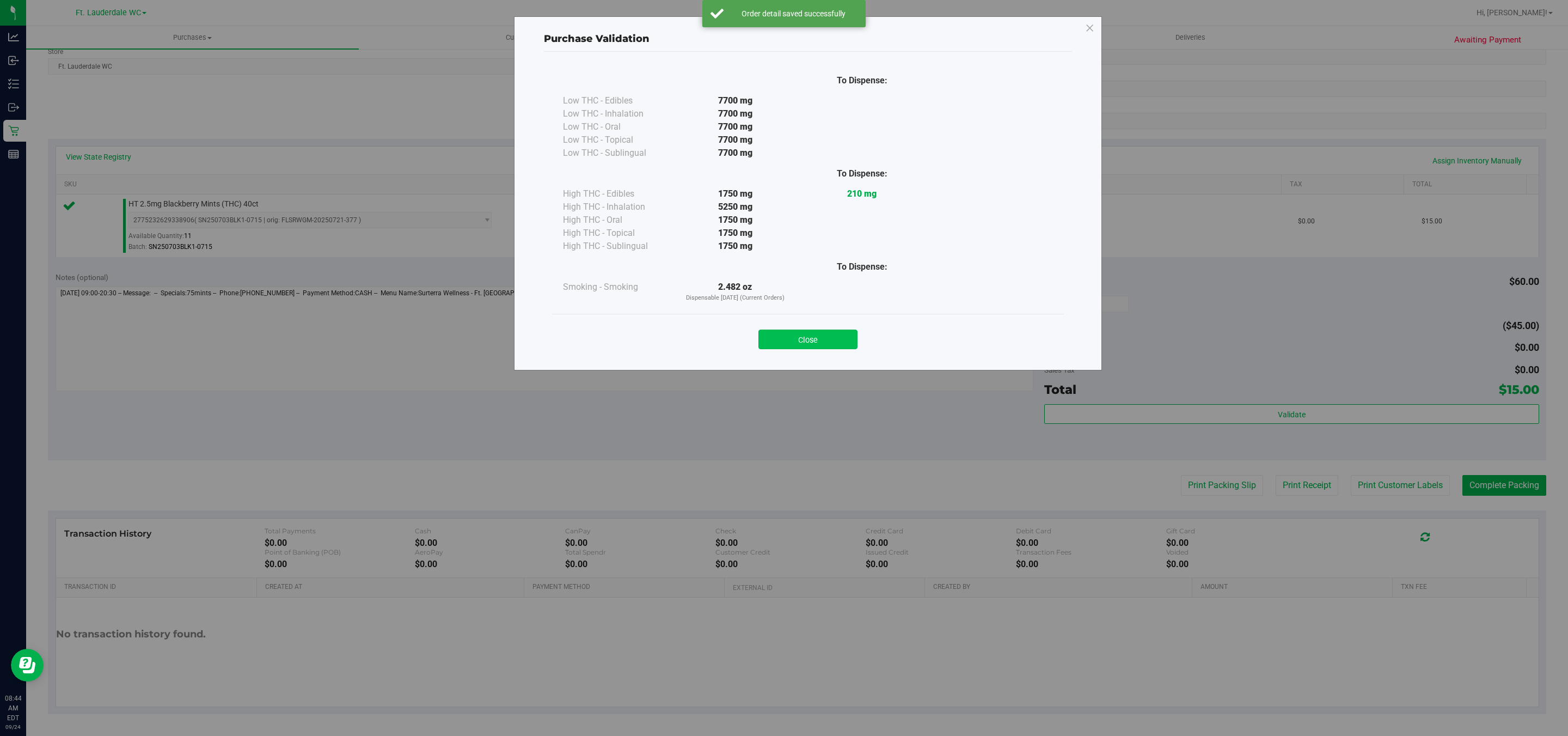
click at [831, 337] on button "Close" at bounding box center [808, 339] width 99 height 19
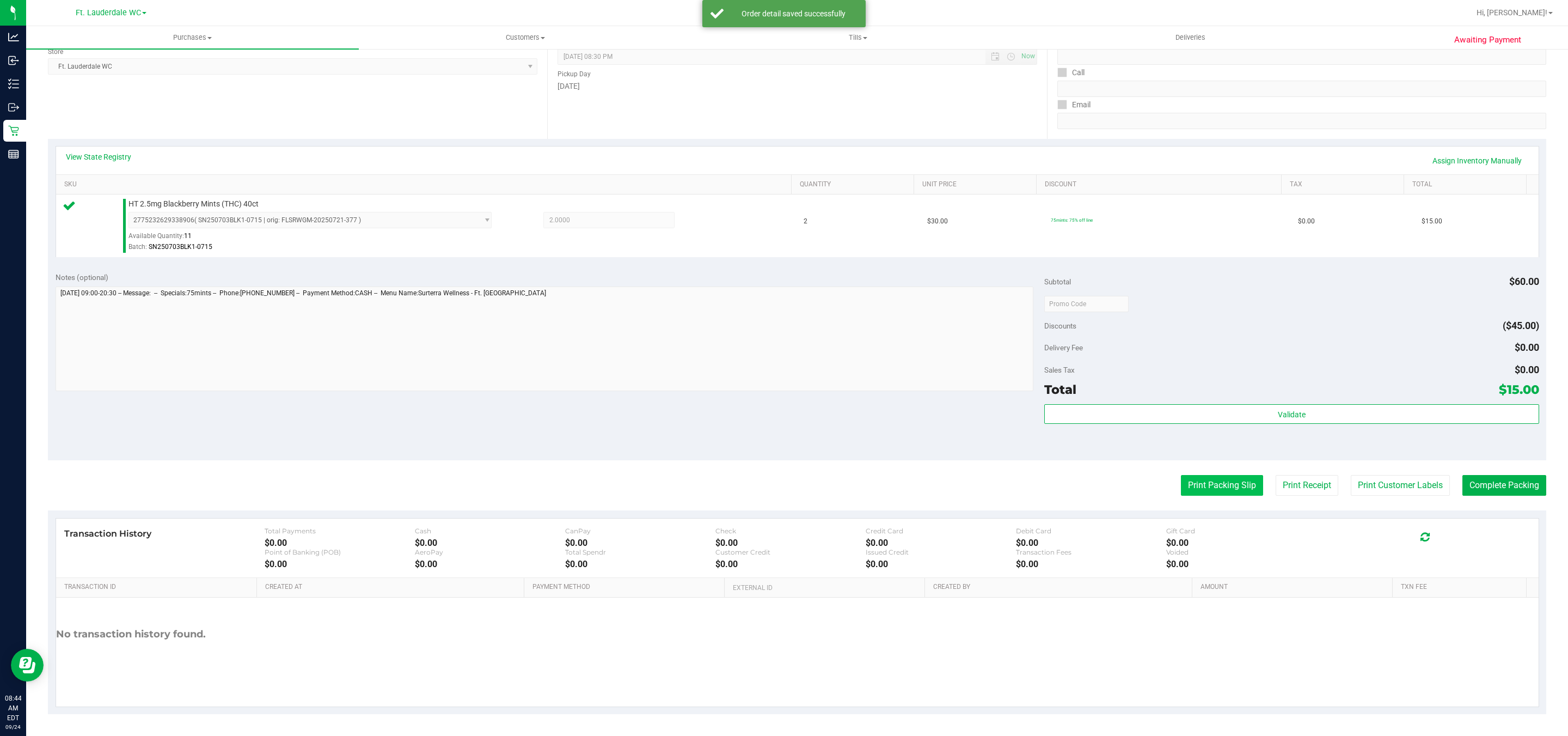
click at [1225, 486] on button "Print Packing Slip" at bounding box center [1222, 485] width 82 height 21
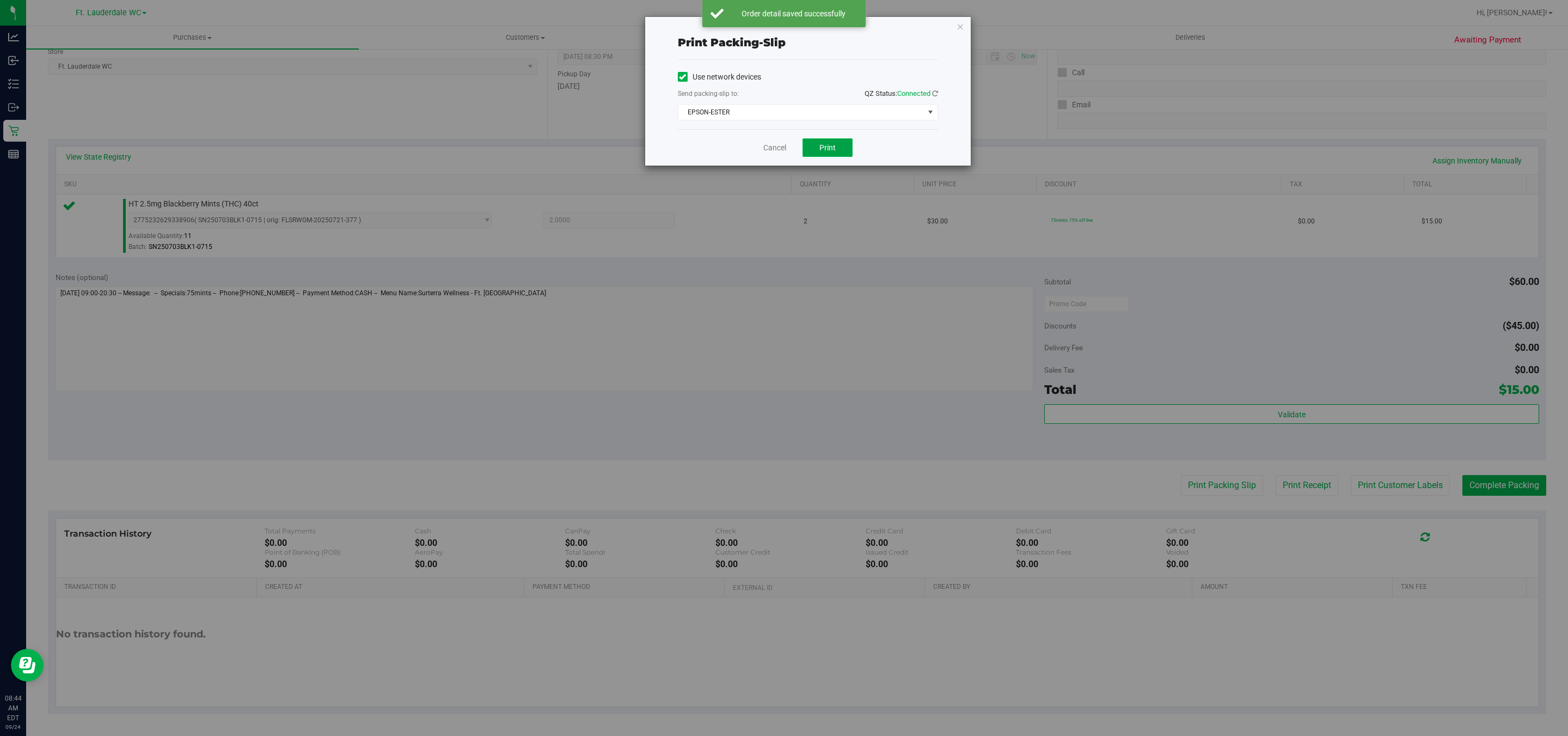
click at [851, 141] on button "Print" at bounding box center [827, 148] width 50 height 19
click at [962, 24] on icon "button" at bounding box center [961, 26] width 8 height 13
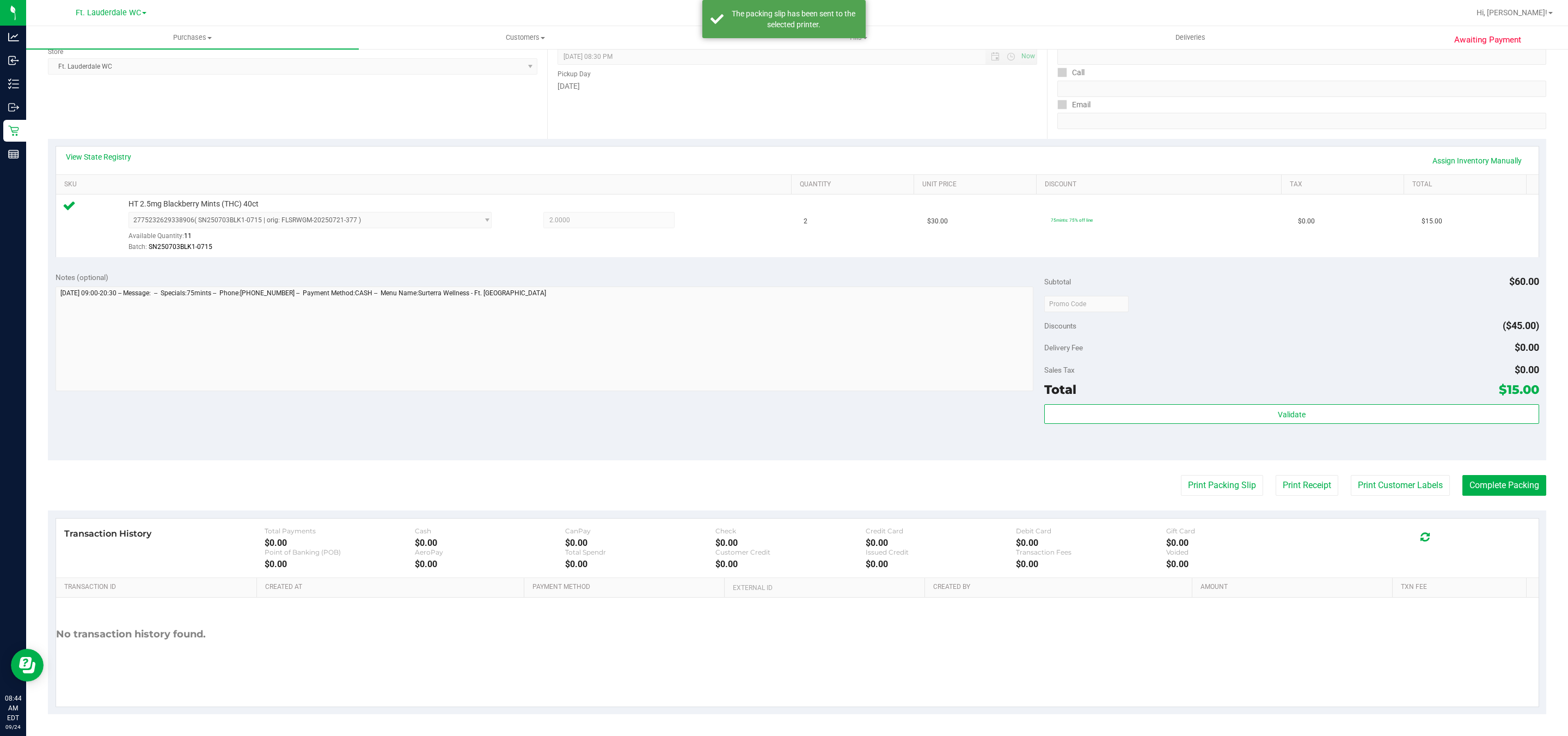
click at [1477, 459] on div "Notes (optional) Subtotal $60.00 Discounts ($45.00) Delivery Fee $0.00 Sales Ta…" at bounding box center [797, 362] width 1499 height 196
click at [1527, 483] on button "Complete Packing" at bounding box center [1504, 485] width 84 height 21
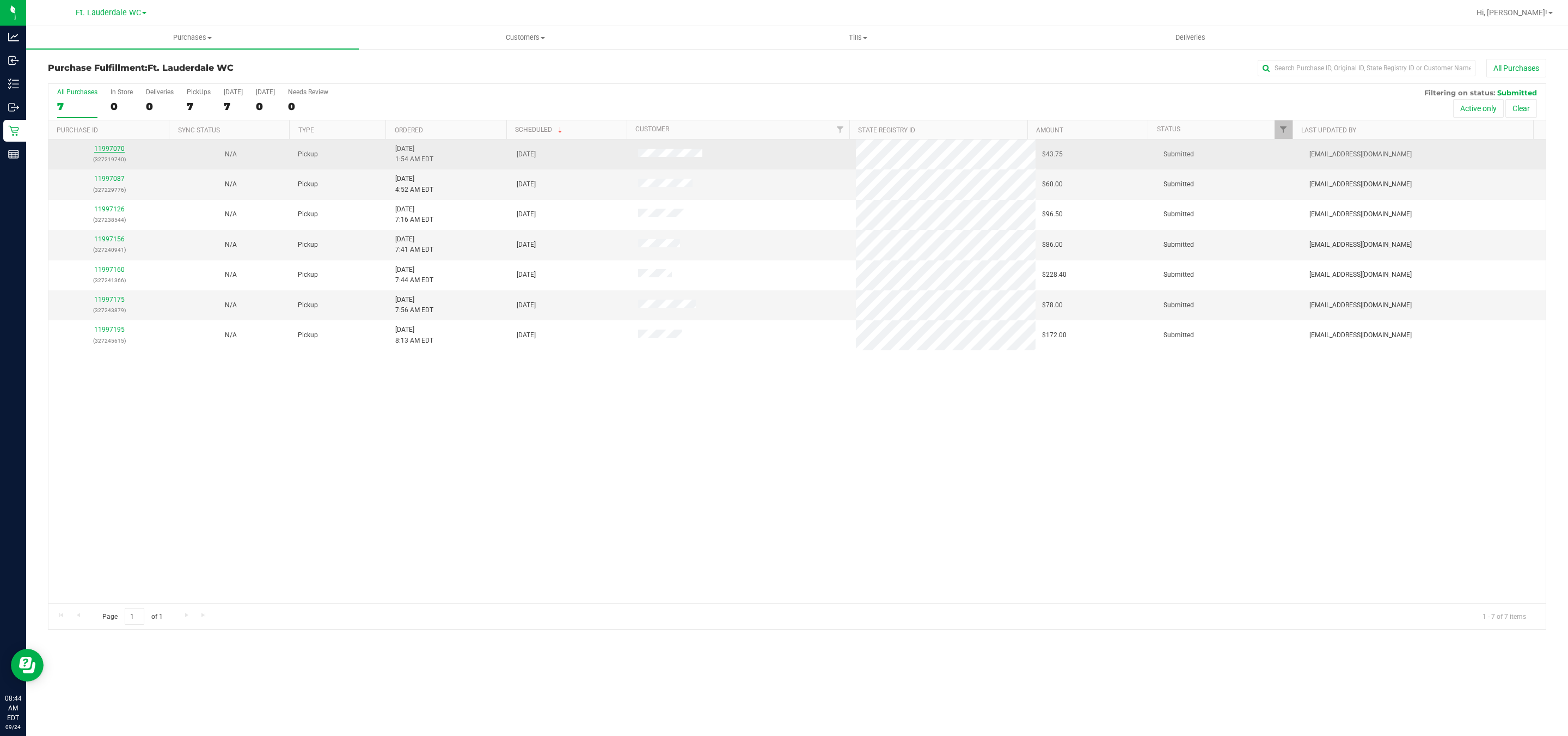
click at [115, 153] on link "11997070" at bounding box center [109, 149] width 31 height 8
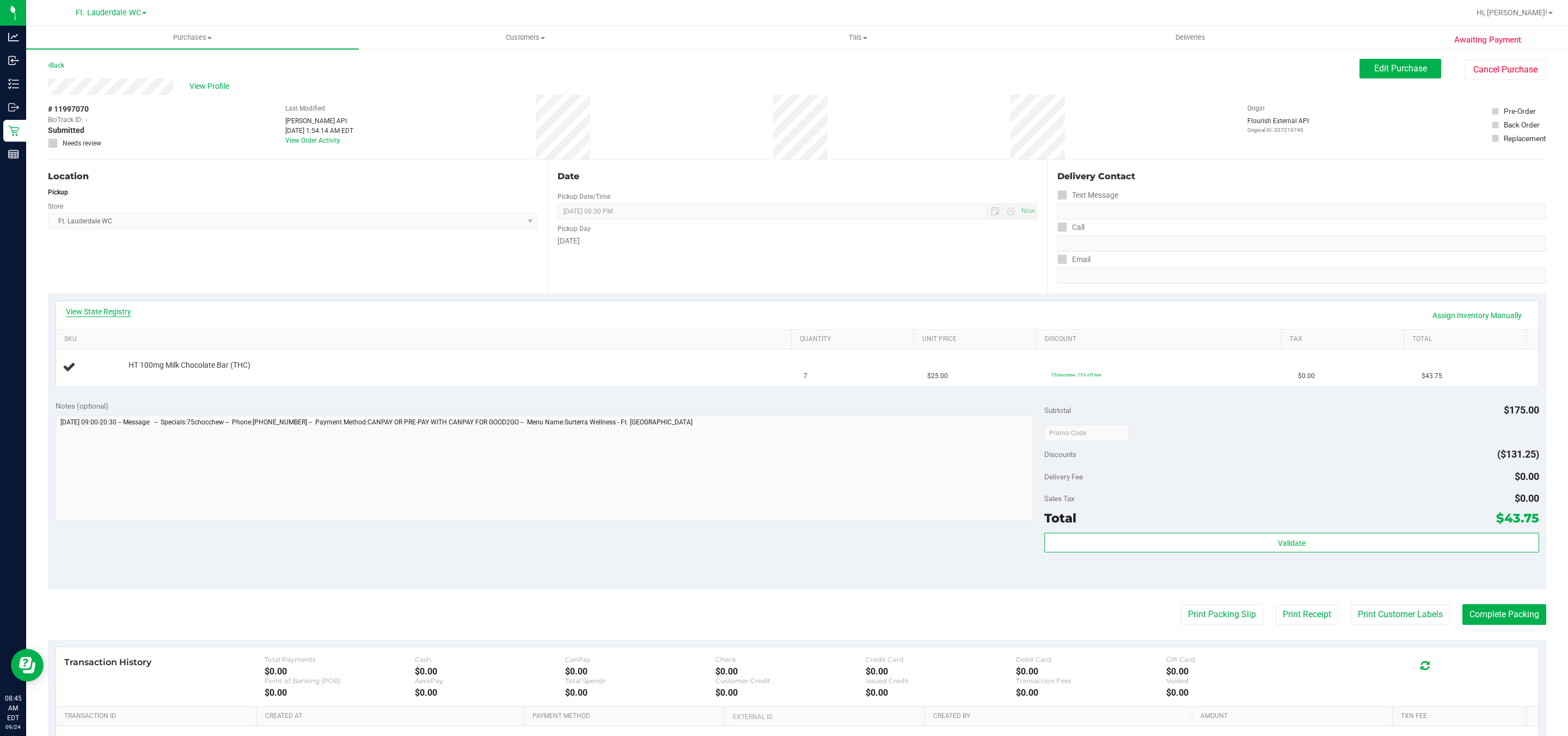
click at [103, 310] on link "View State Registry" at bounding box center [98, 311] width 65 height 11
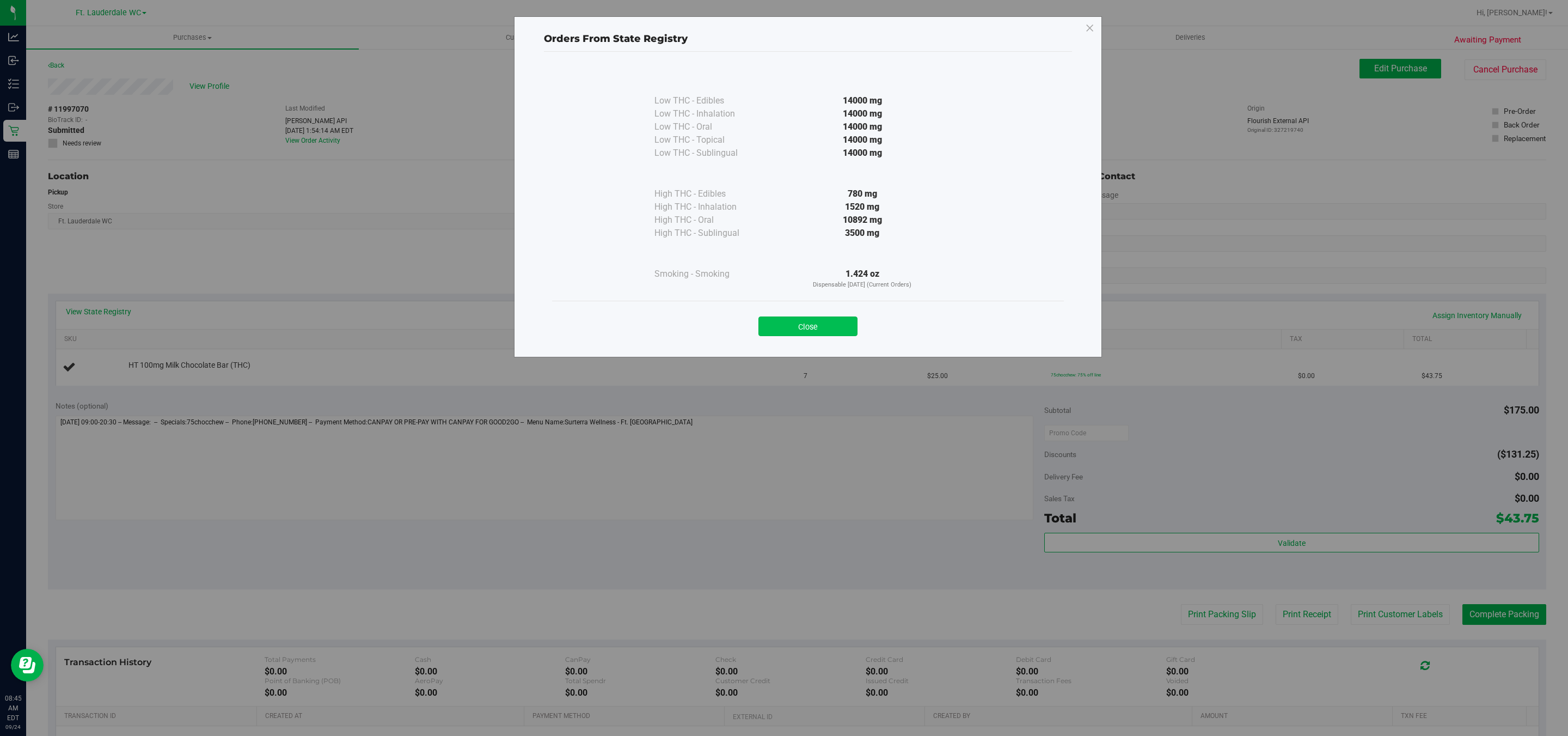
click at [827, 321] on button "Close" at bounding box center [808, 326] width 99 height 19
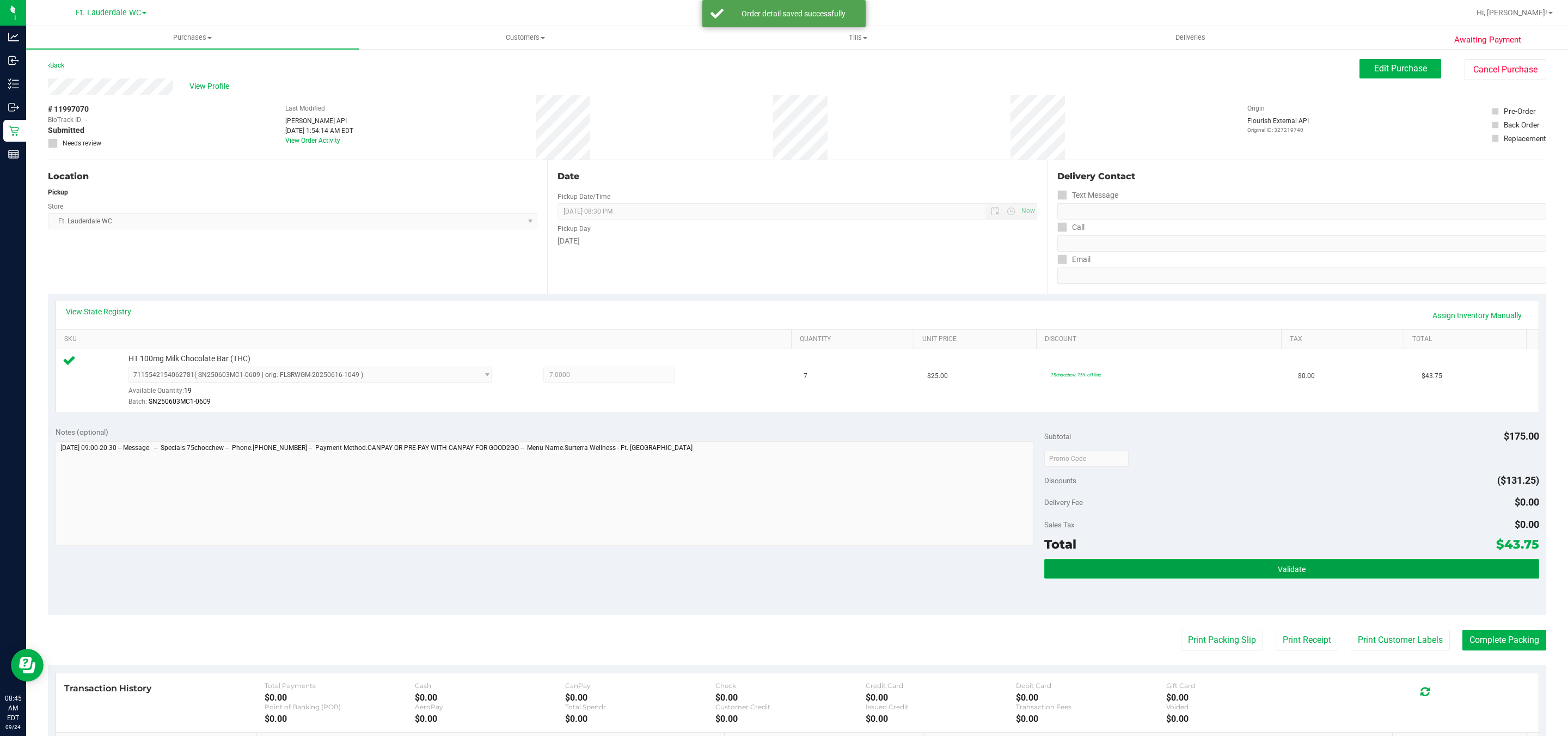
click at [1243, 566] on button "Validate" at bounding box center [1292, 568] width 495 height 19
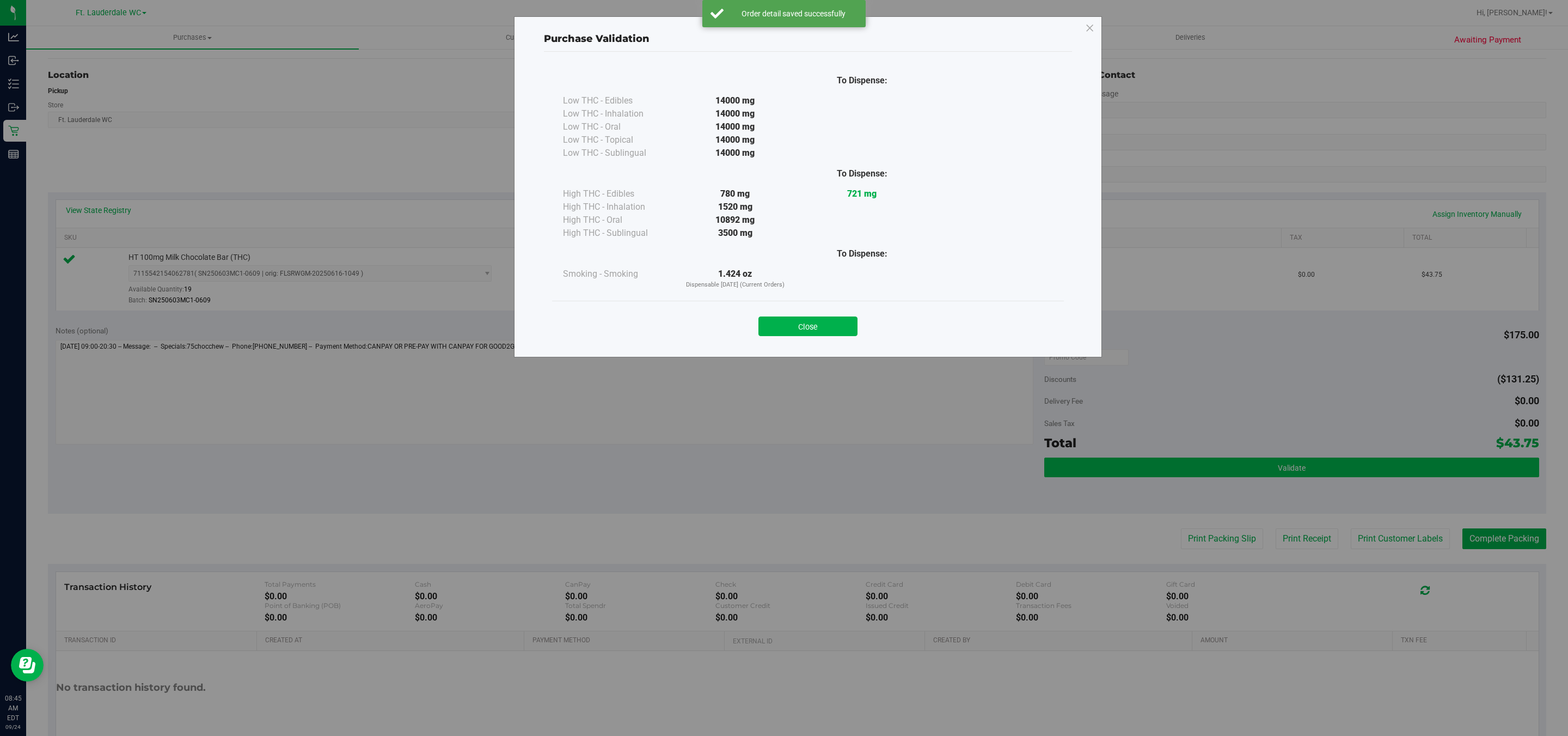
scroll to position [158, 0]
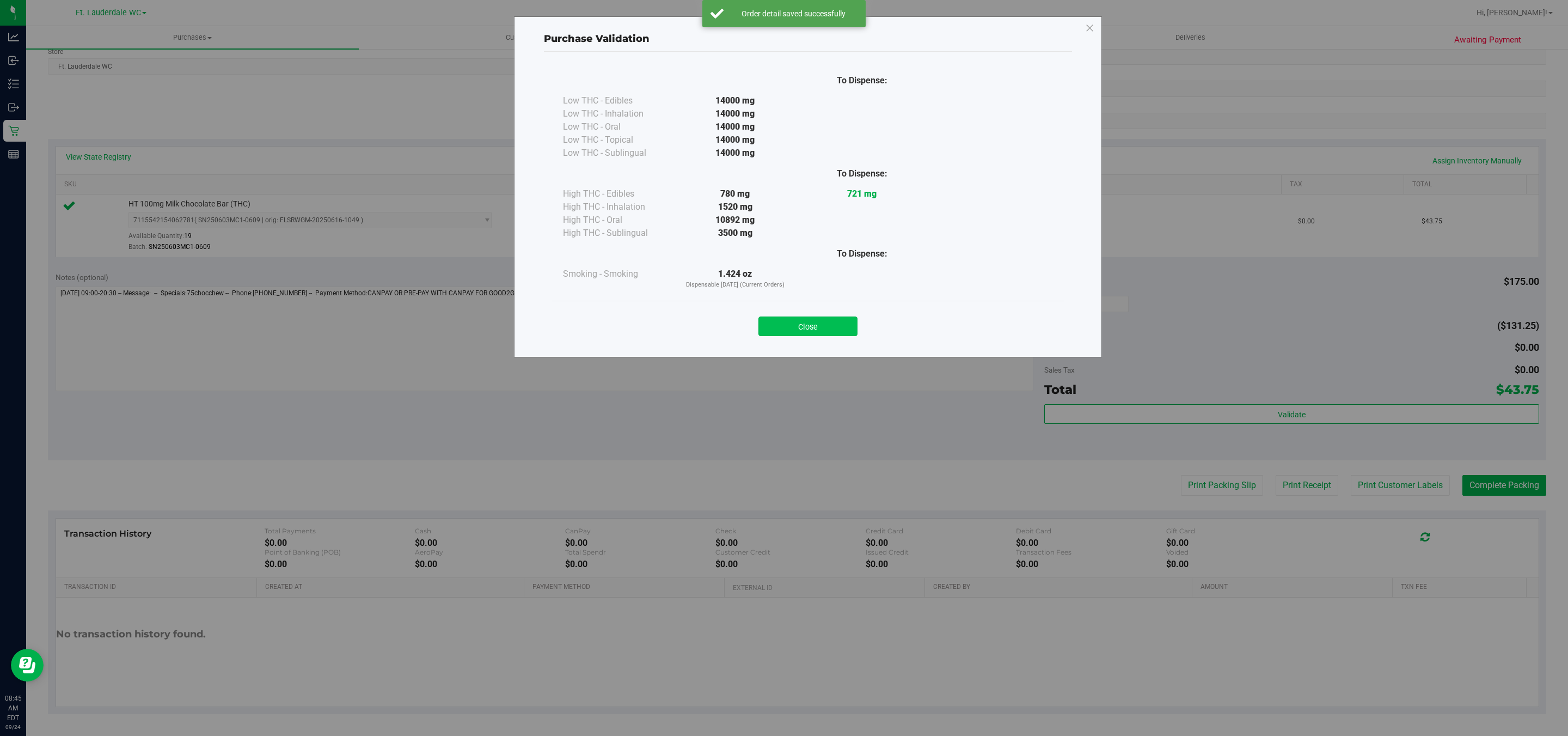
click at [831, 329] on button "Close" at bounding box center [808, 326] width 99 height 19
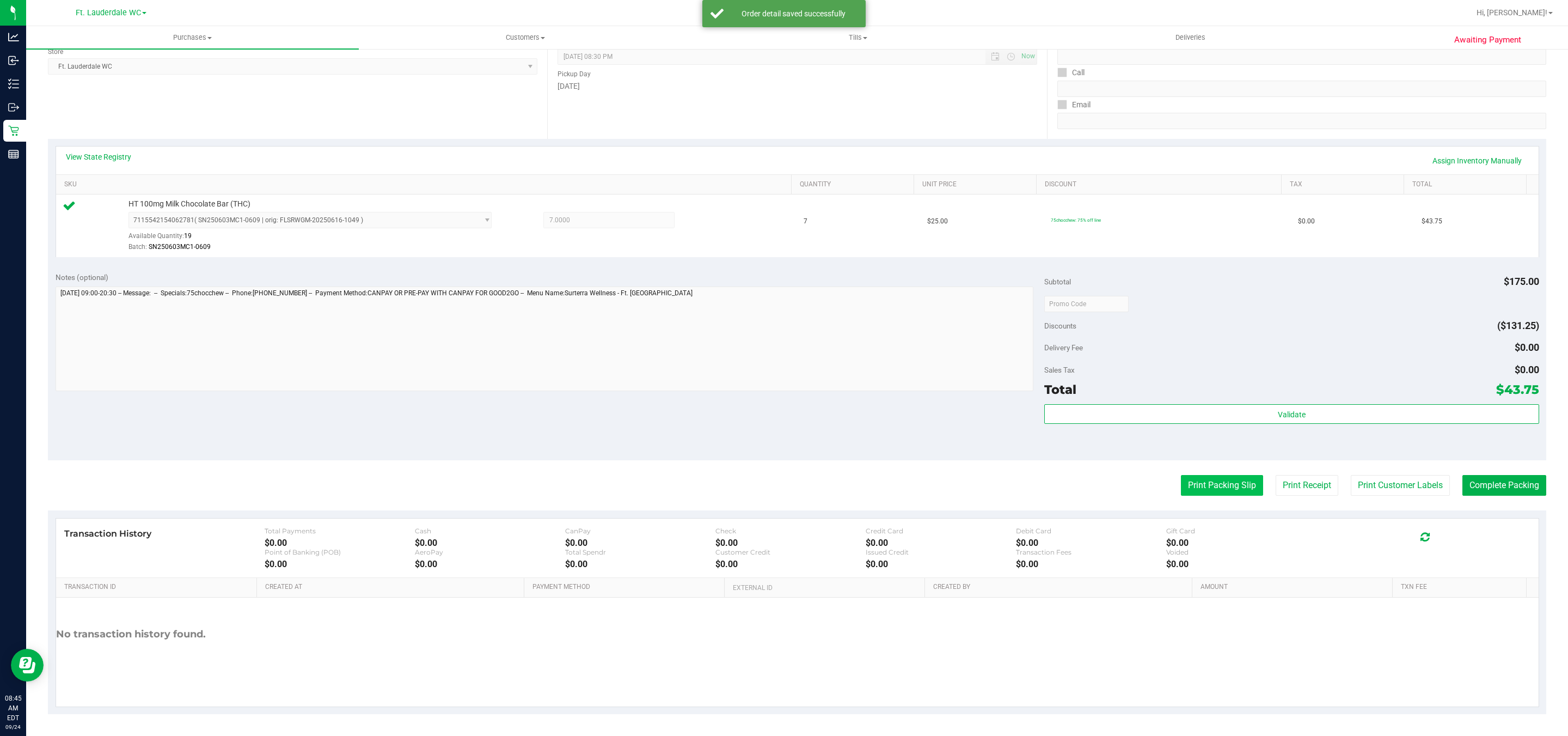
click at [1200, 484] on button "Print Packing Slip" at bounding box center [1222, 485] width 82 height 21
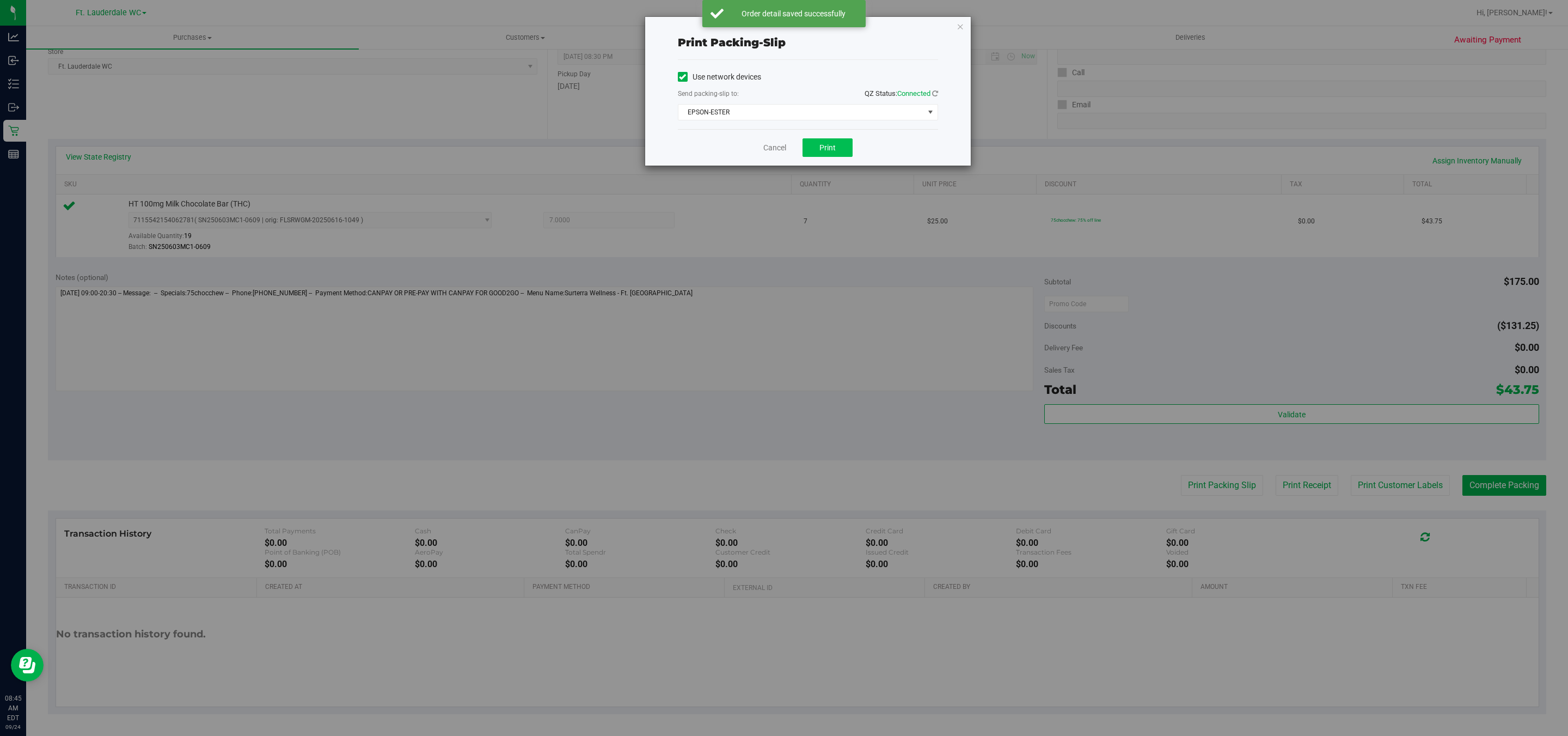
click at [829, 148] on span "Print" at bounding box center [827, 148] width 16 height 9
click at [959, 27] on icon "button" at bounding box center [961, 26] width 8 height 13
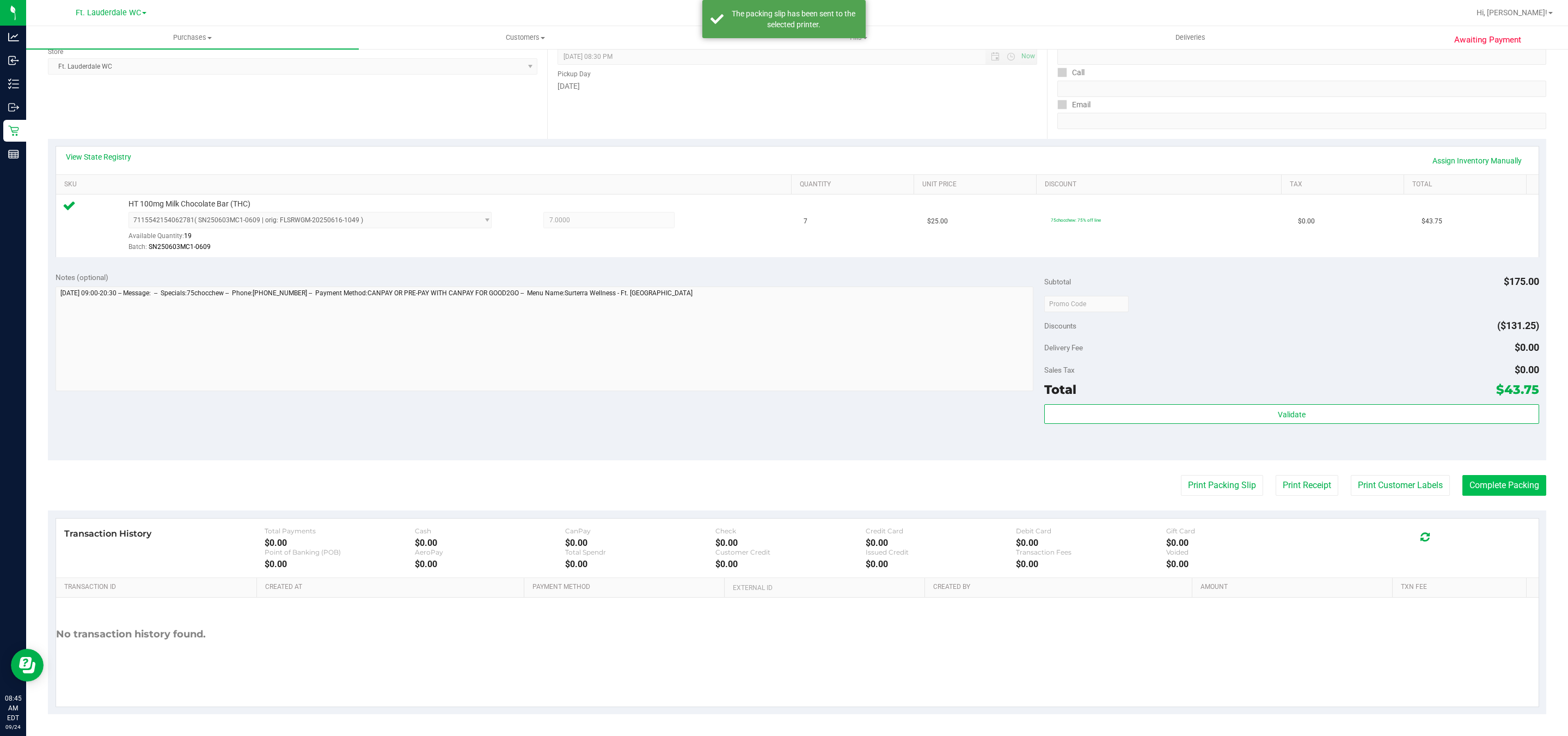
click at [1488, 484] on button "Complete Packing" at bounding box center [1504, 485] width 84 height 21
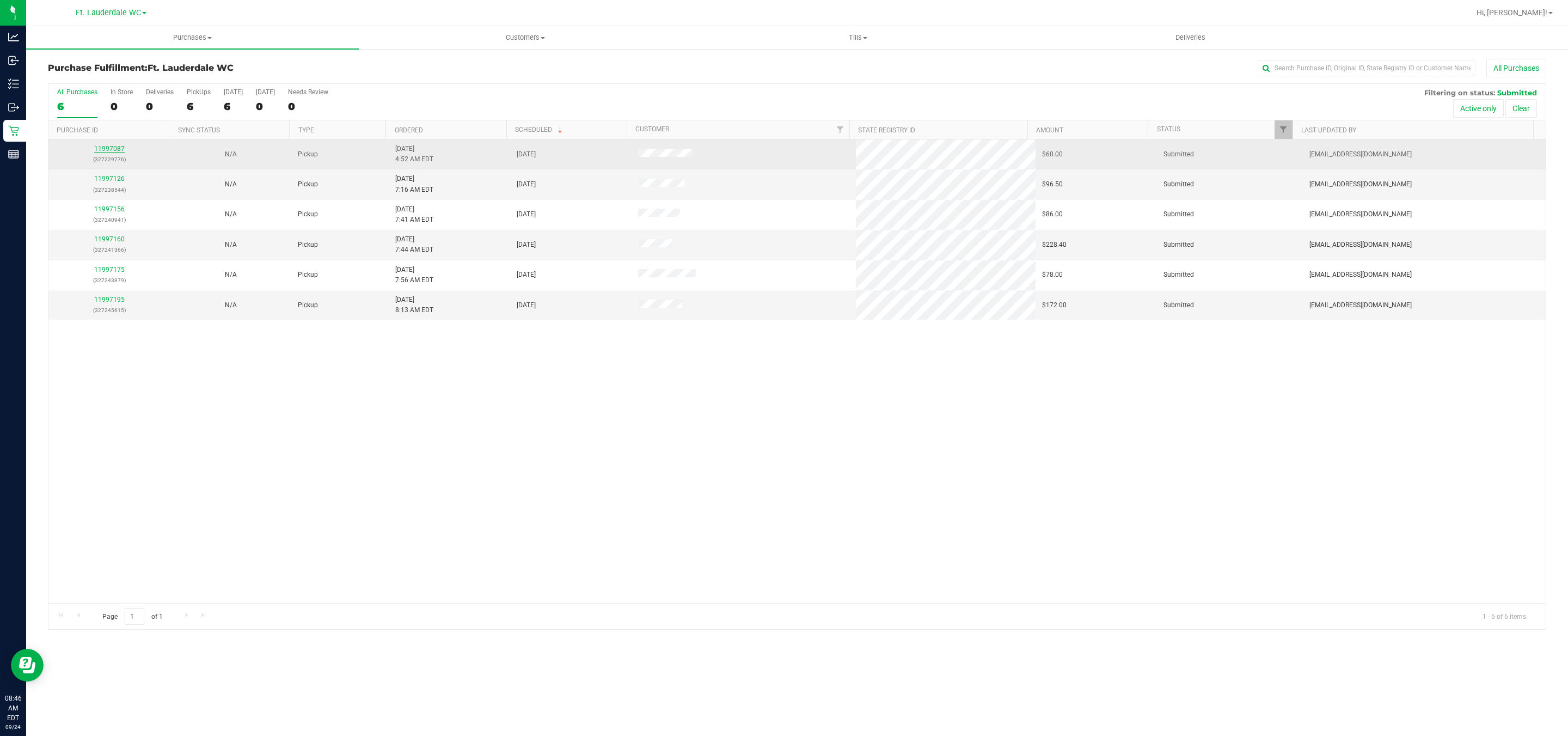
click at [115, 151] on link "11997087" at bounding box center [109, 149] width 31 height 8
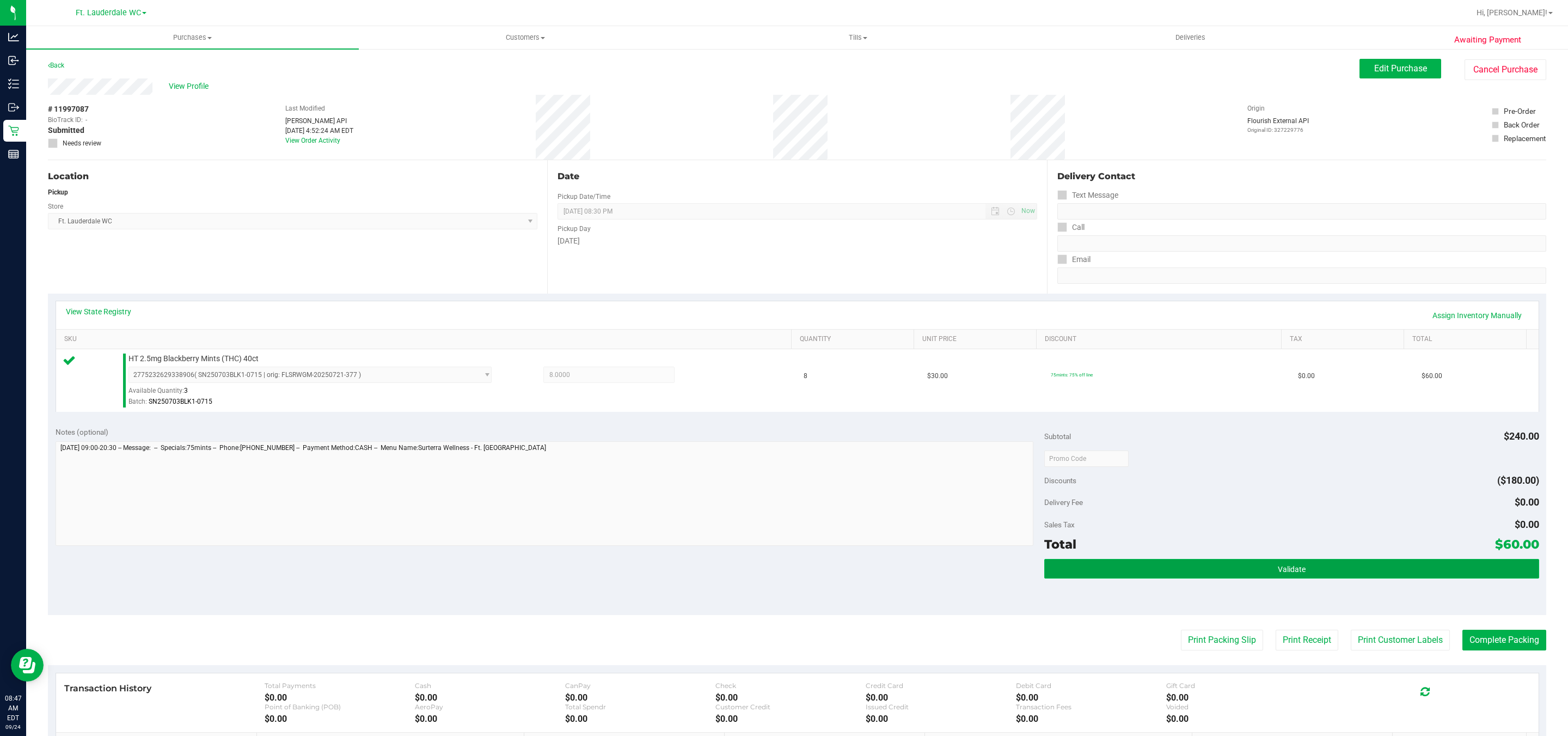
click at [1323, 567] on button "Validate" at bounding box center [1292, 568] width 495 height 19
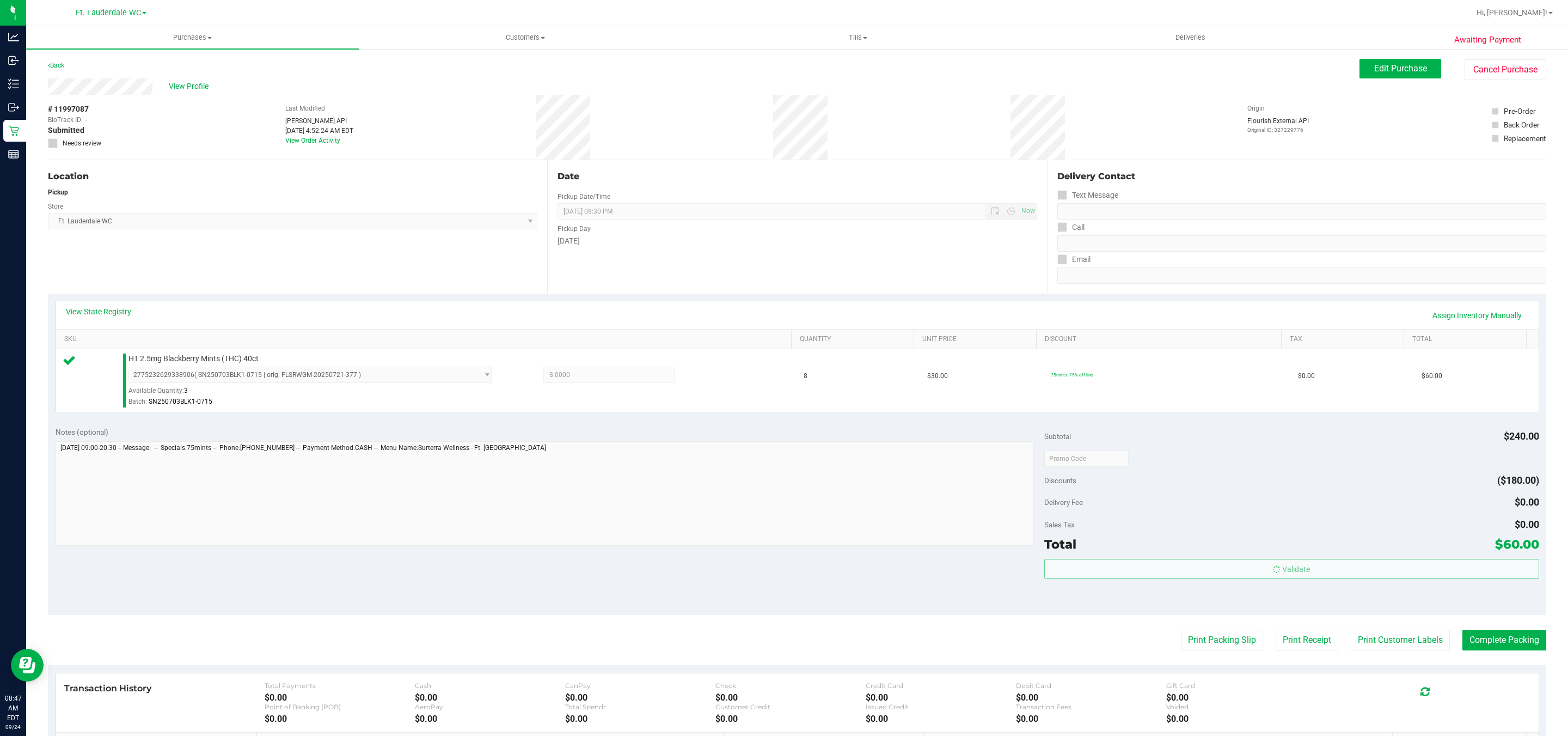
scroll to position [129, 0]
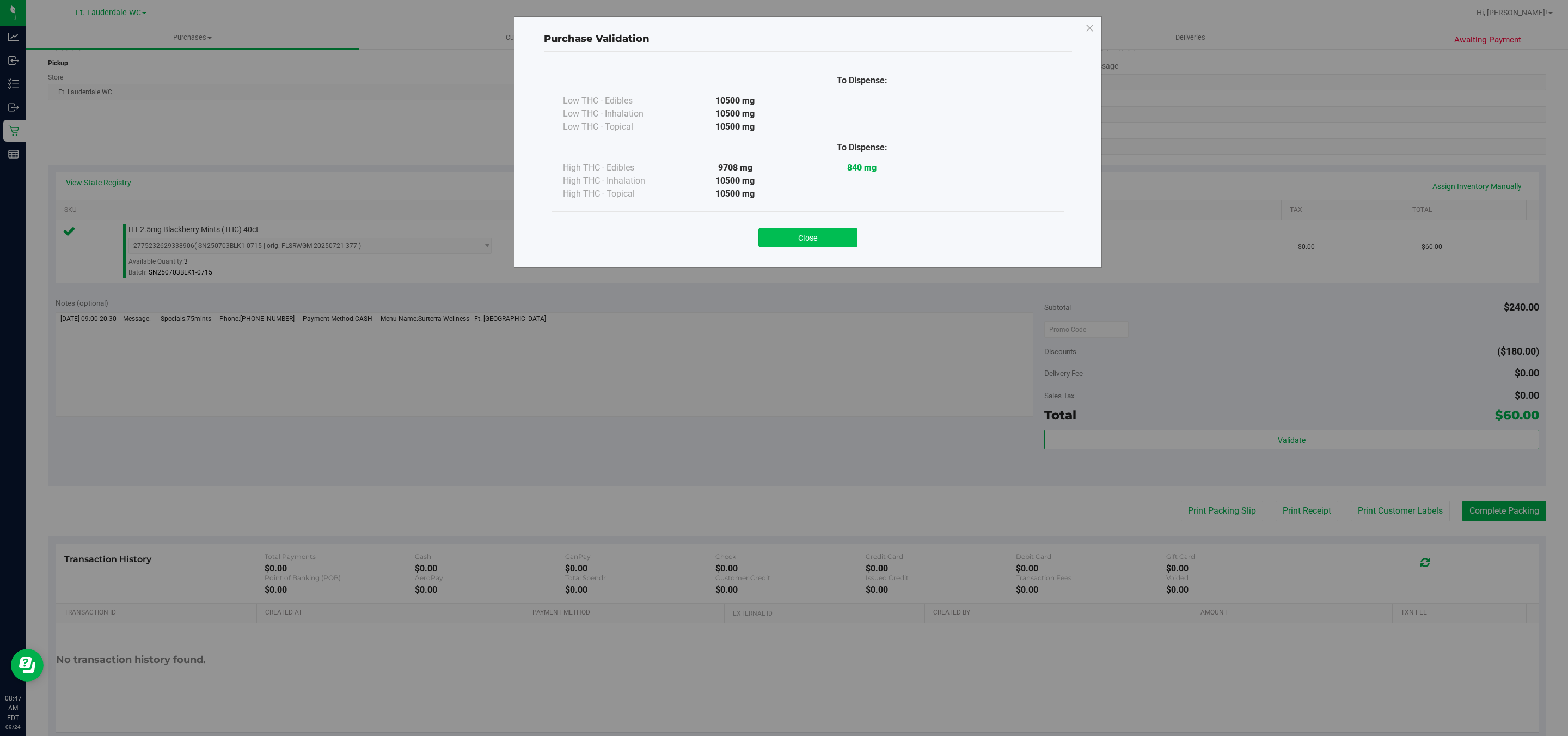
click at [820, 230] on button "Close" at bounding box center [808, 237] width 99 height 19
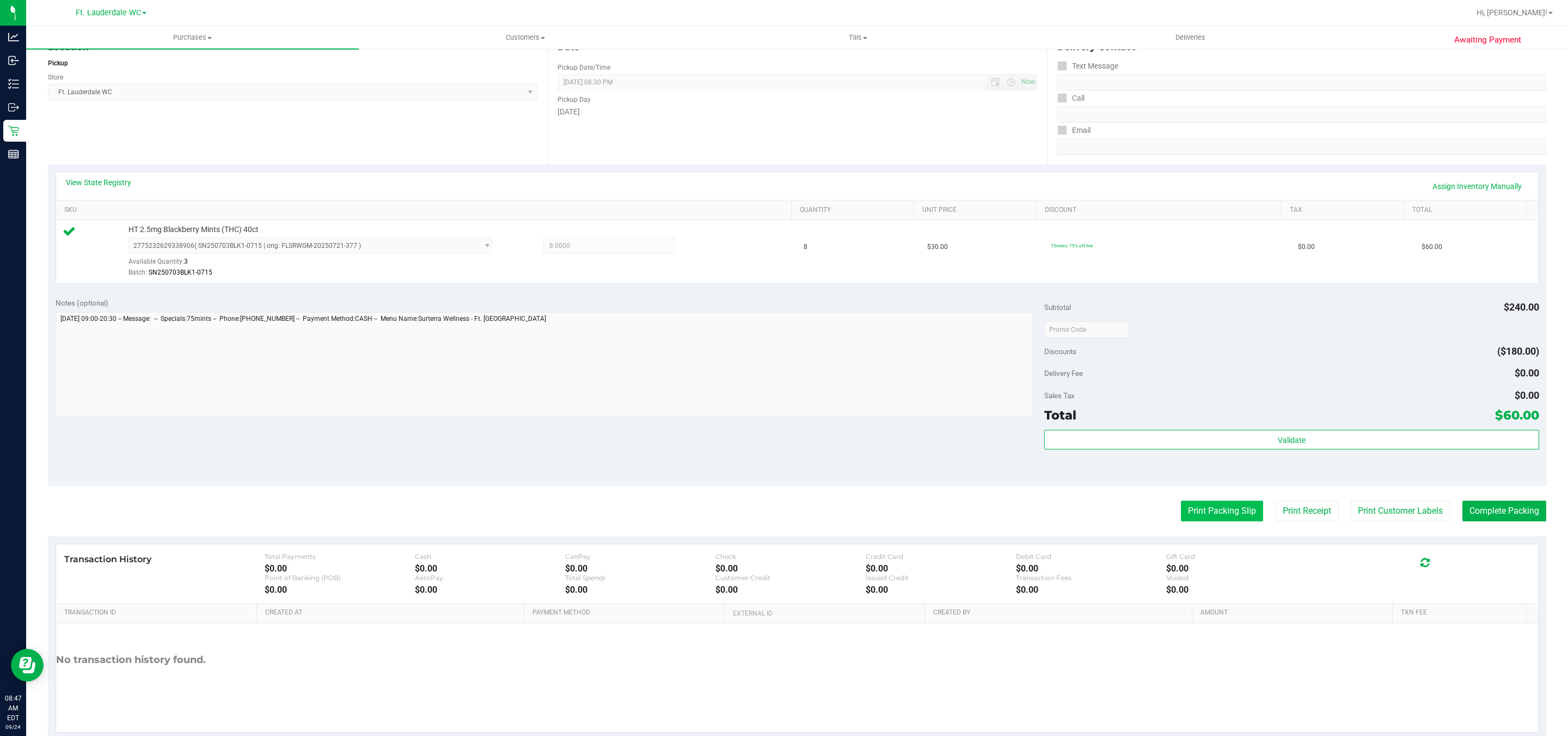
click at [1185, 512] on button "Print Packing Slip" at bounding box center [1222, 511] width 82 height 21
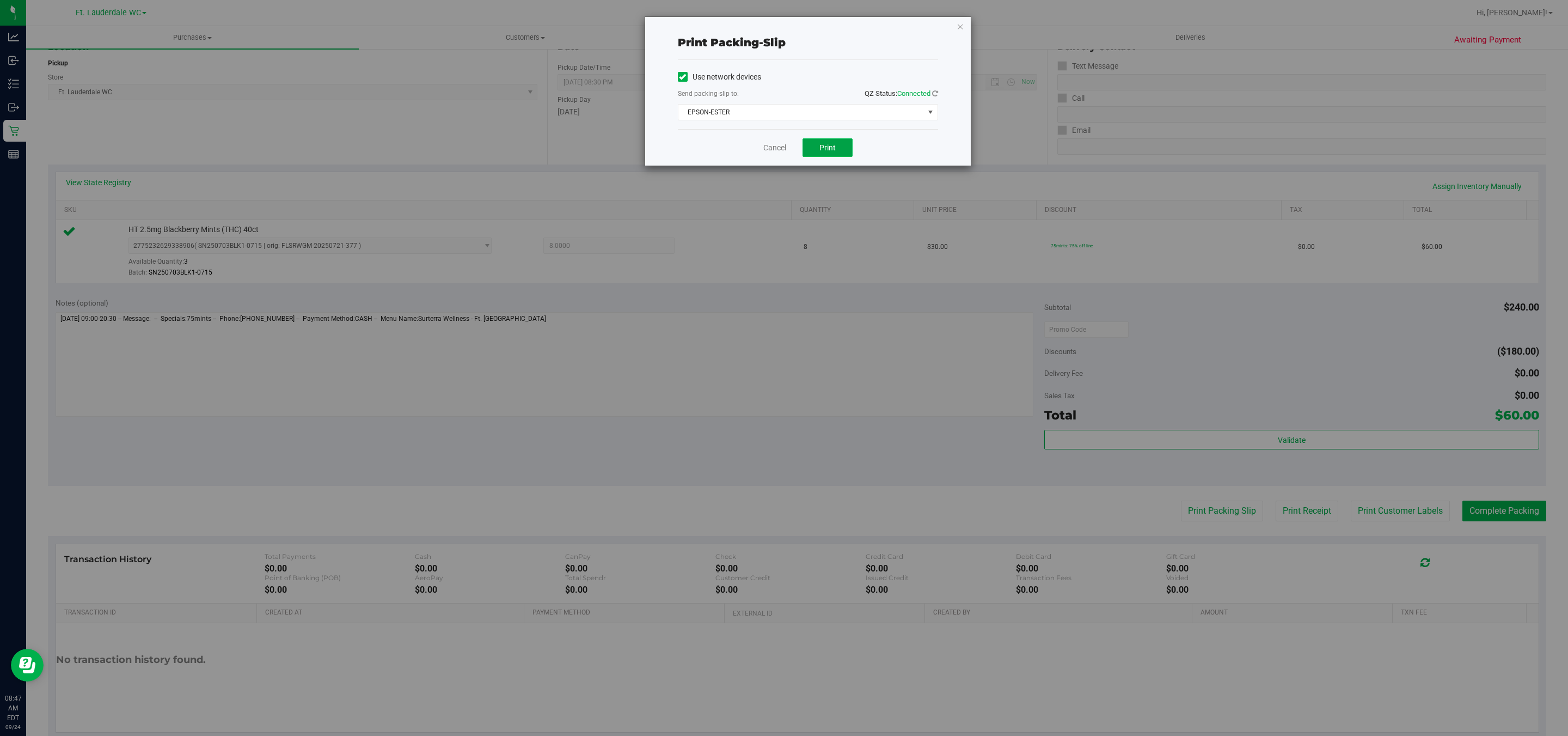
click at [827, 150] on span "Print" at bounding box center [827, 148] width 16 height 9
click at [978, 27] on div "Print packing-slip Use network devices Send packing-slip to: QZ Status: Connect…" at bounding box center [788, 368] width 1576 height 736
click at [978, 26] on div "Print packing-slip Use network devices Send packing-slip to: QZ Status: Connect…" at bounding box center [788, 368] width 1576 height 736
click at [959, 28] on icon "button" at bounding box center [961, 26] width 8 height 13
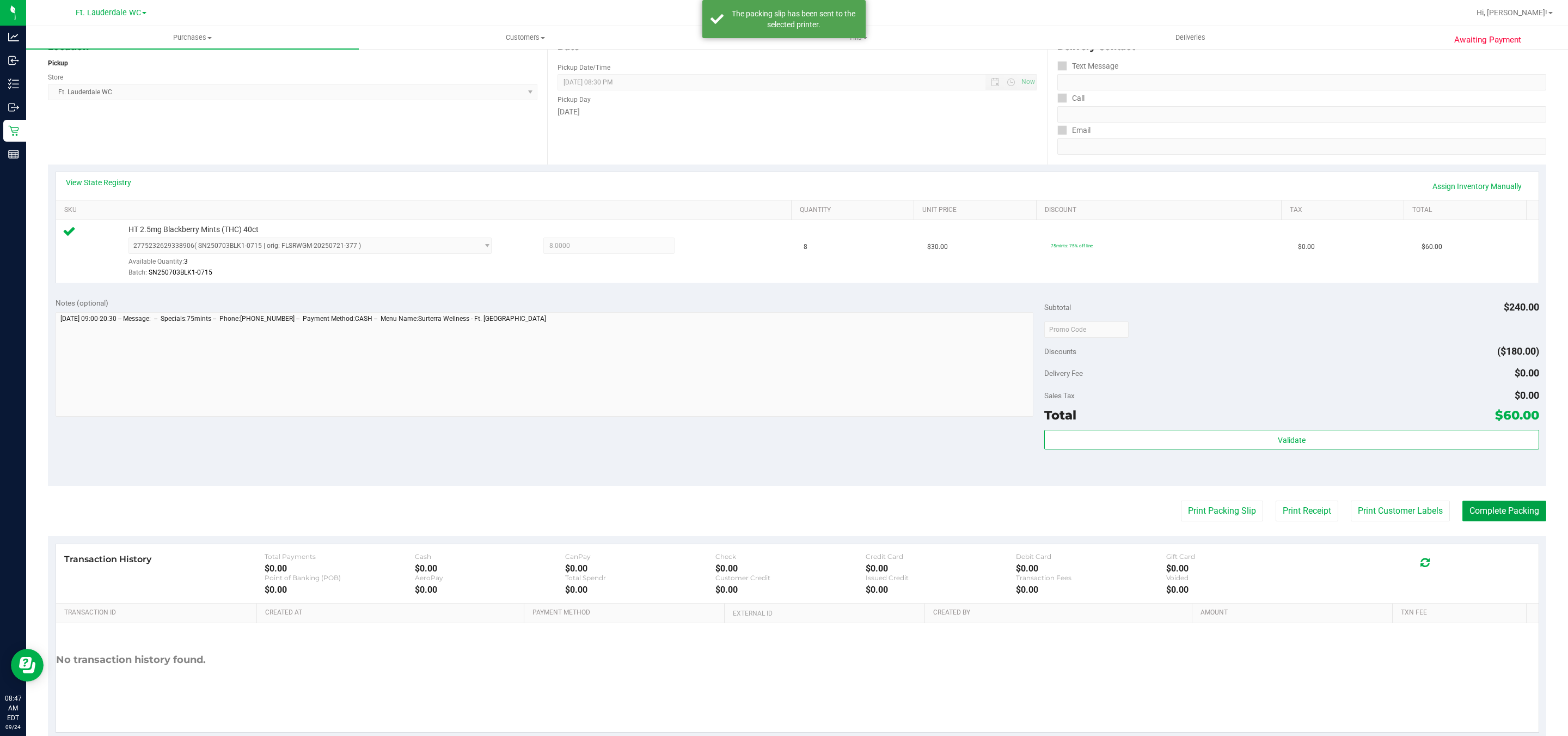
click at [1498, 508] on button "Complete Packing" at bounding box center [1504, 511] width 84 height 21
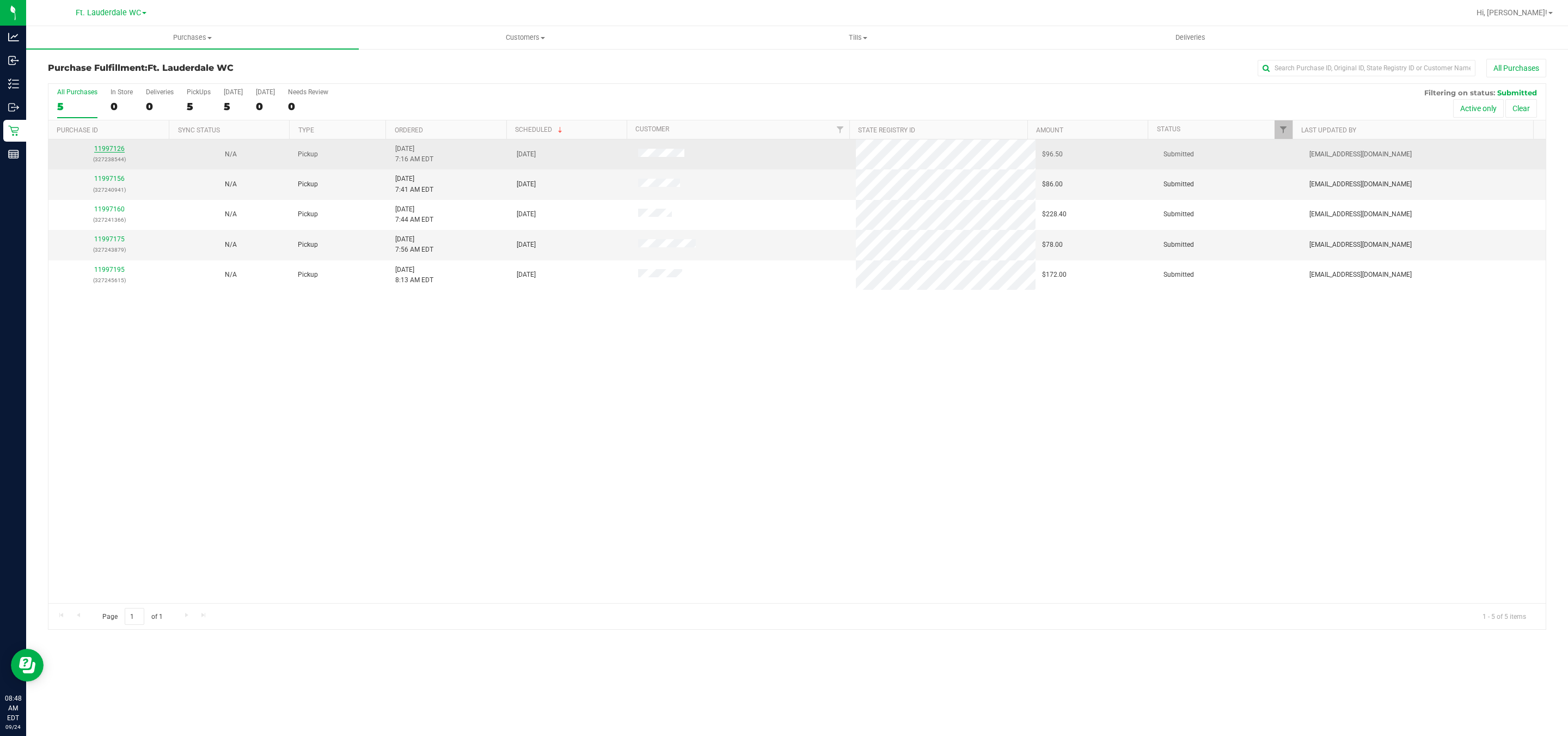
click at [118, 150] on link "11997126" at bounding box center [109, 149] width 31 height 8
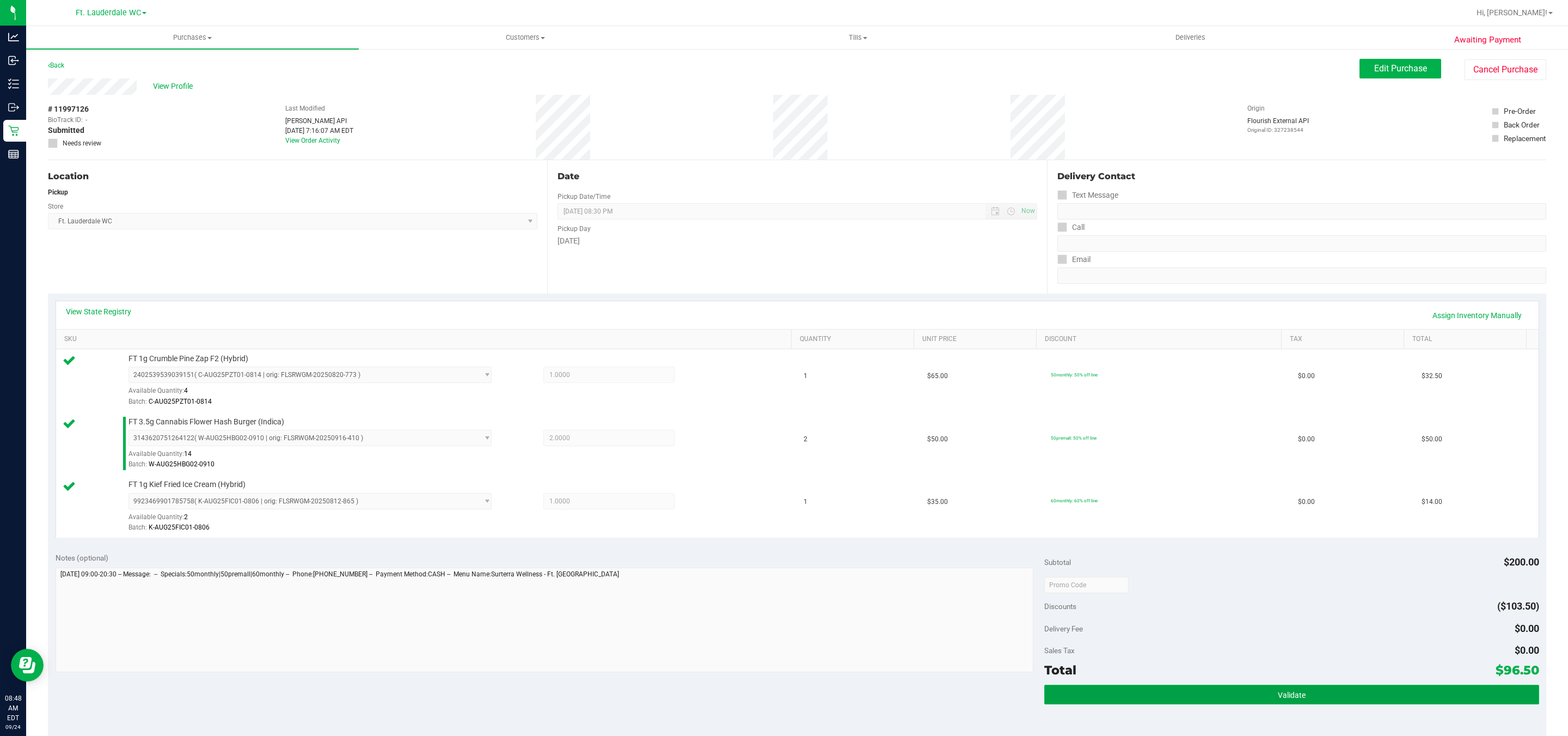
click at [1294, 705] on button "Validate" at bounding box center [1292, 694] width 495 height 19
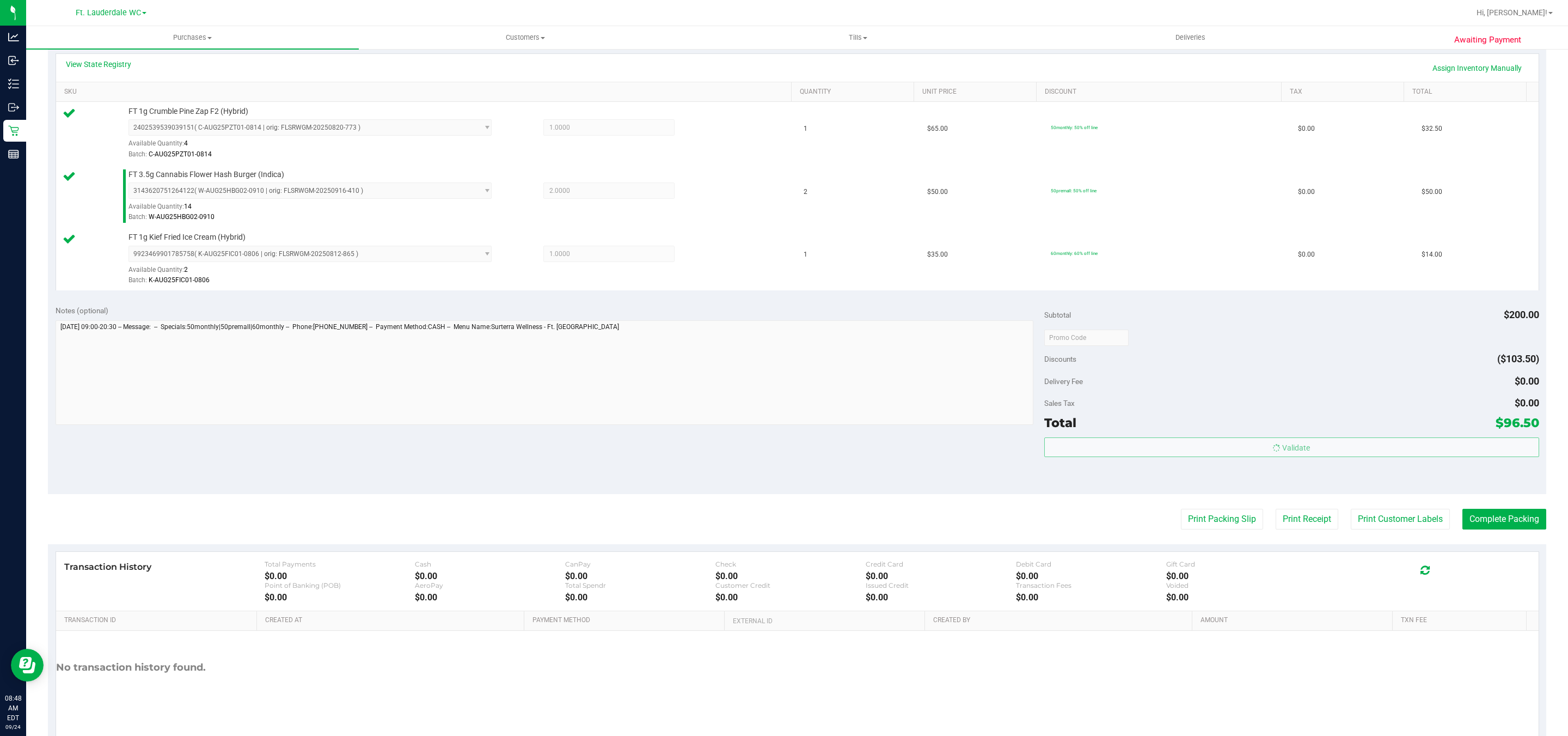
scroll to position [257, 0]
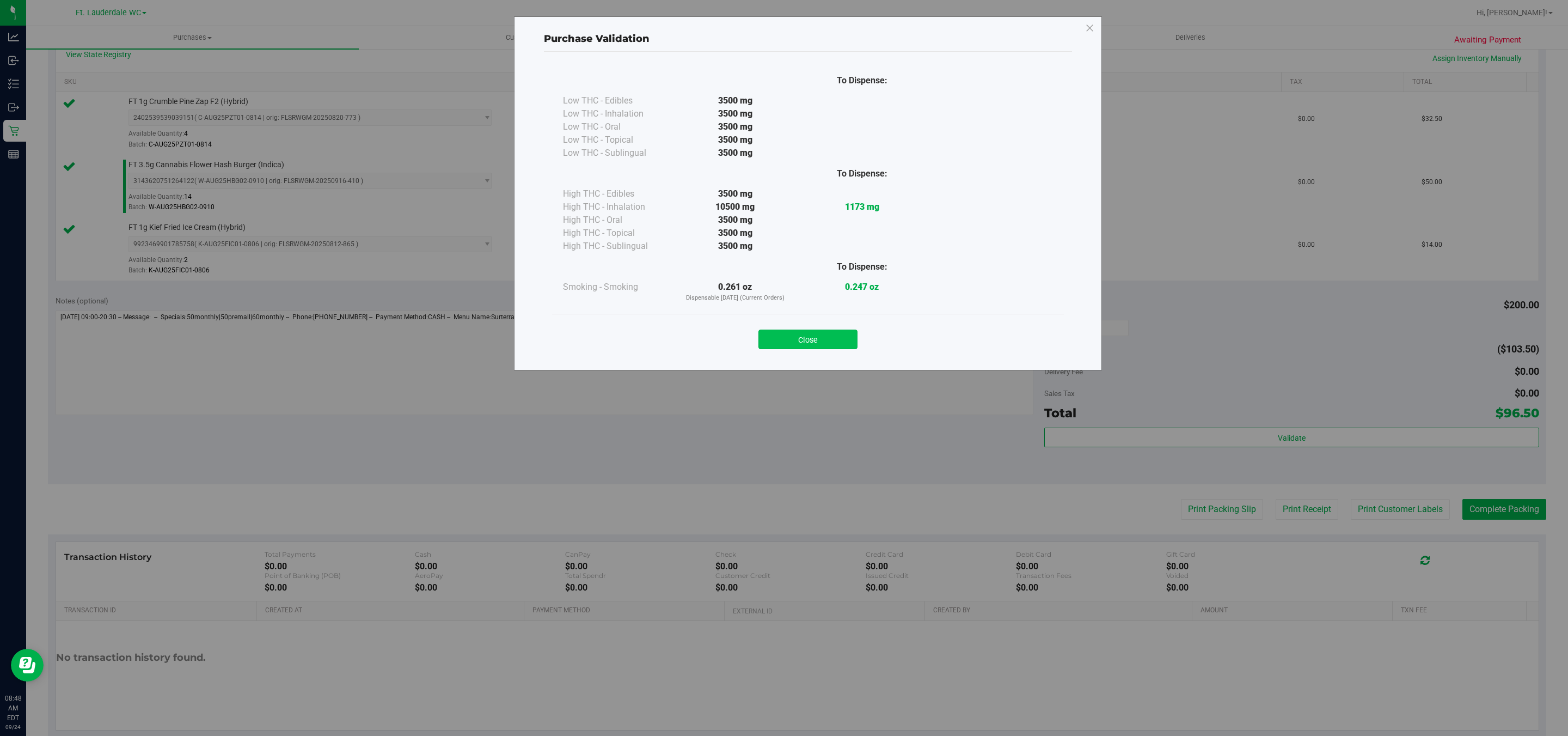
click at [823, 334] on button "Close" at bounding box center [808, 339] width 99 height 19
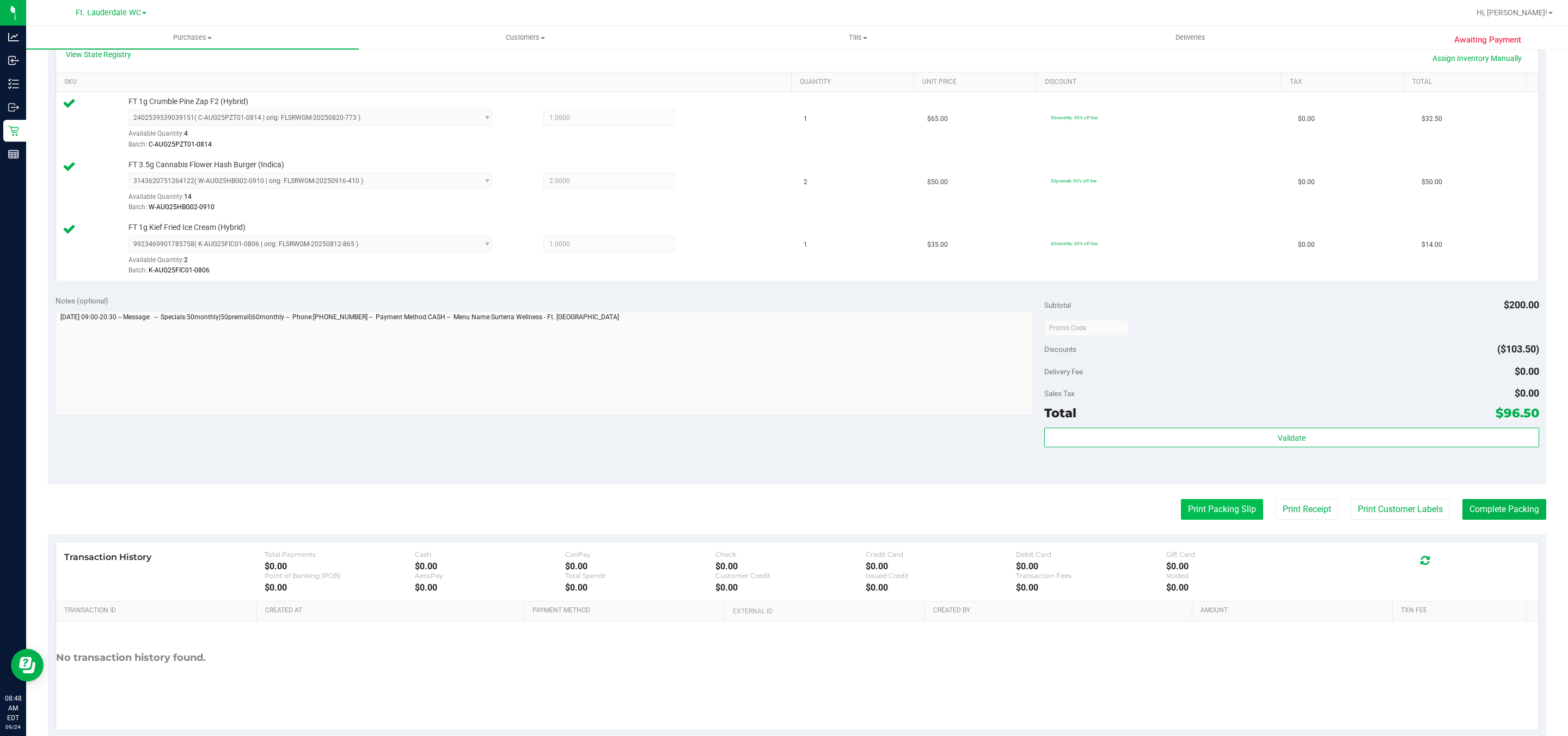
click at [1226, 510] on button "Print Packing Slip" at bounding box center [1222, 509] width 82 height 21
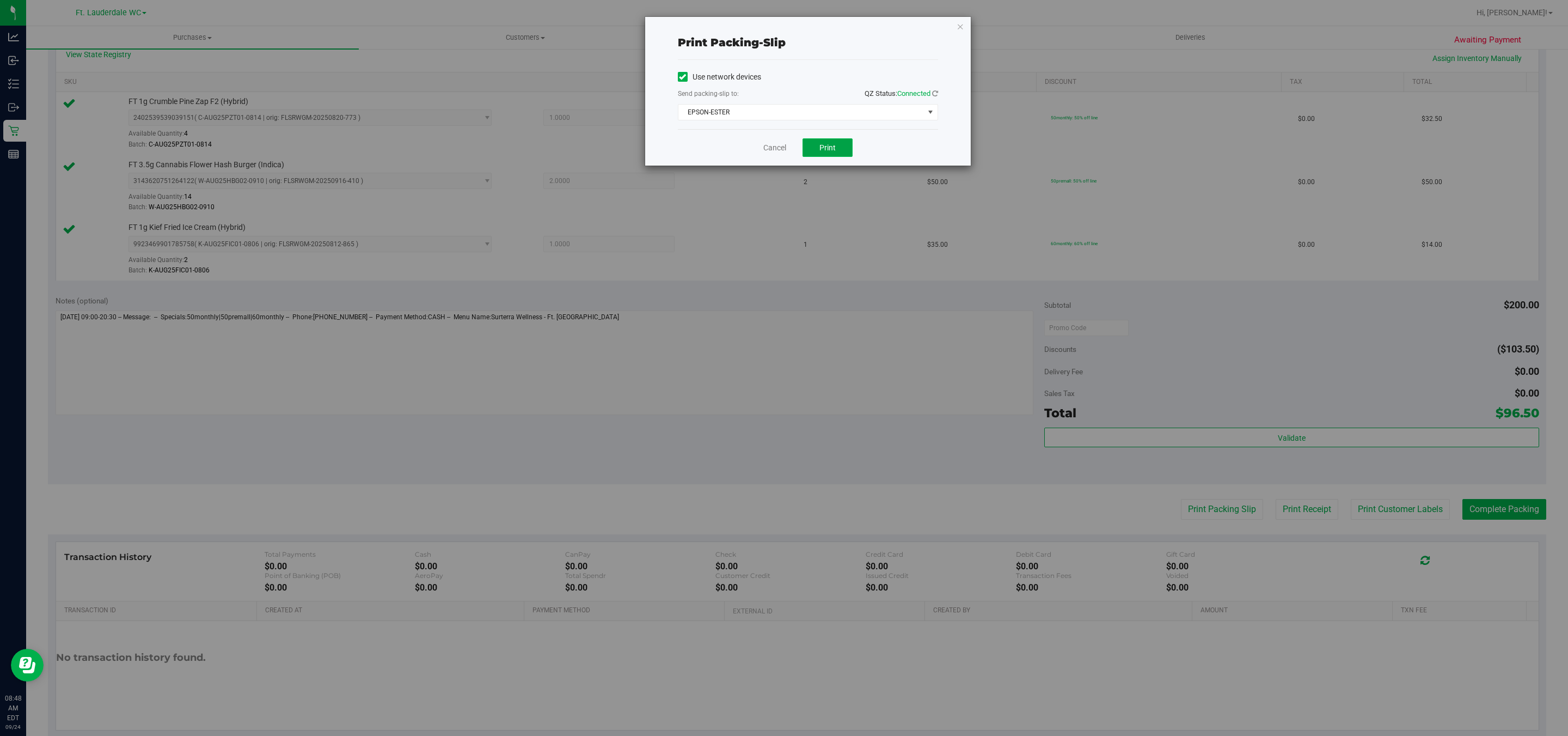
click at [815, 148] on button "Print" at bounding box center [827, 148] width 50 height 19
click at [959, 26] on icon "button" at bounding box center [961, 26] width 8 height 13
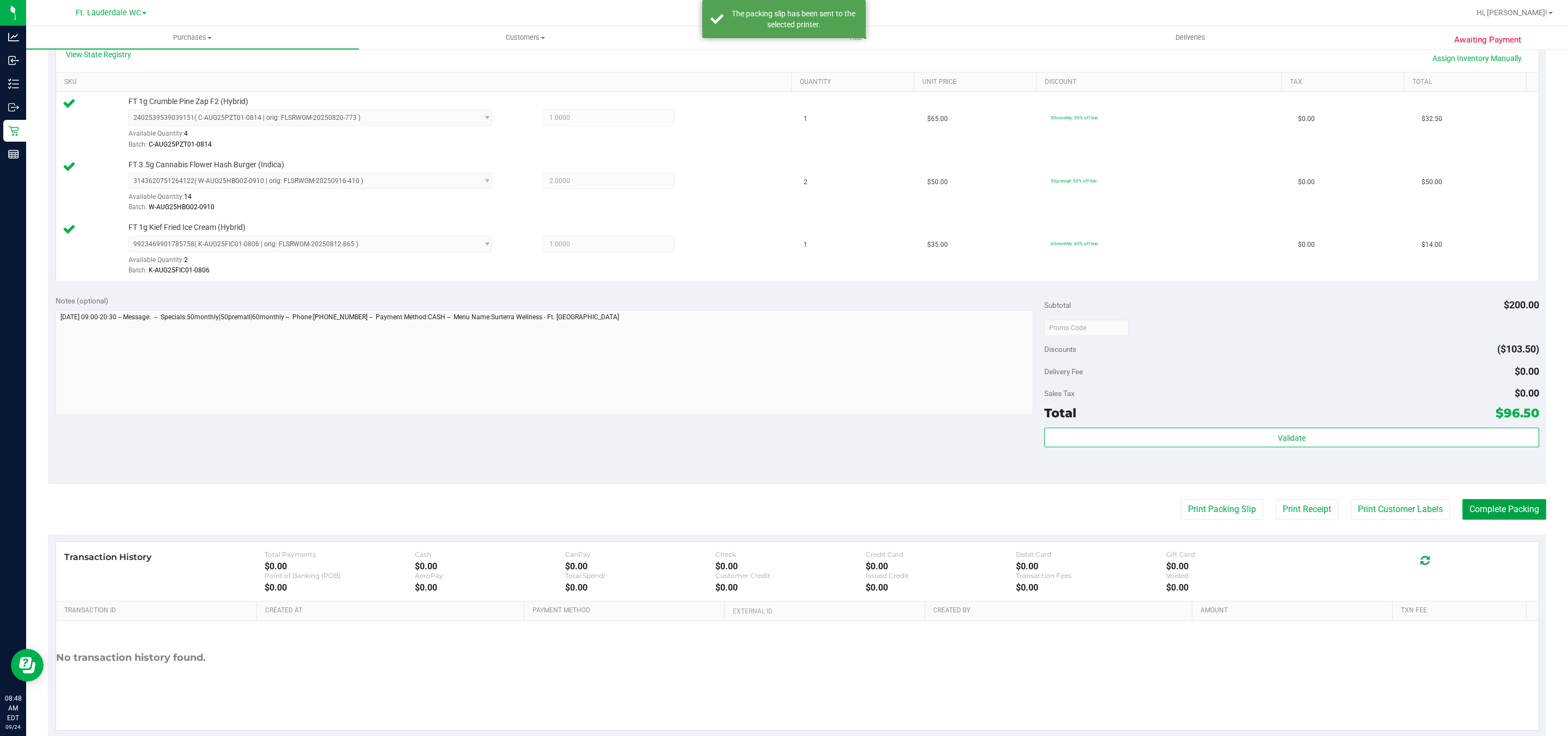
click at [1489, 504] on button "Complete Packing" at bounding box center [1504, 509] width 84 height 21
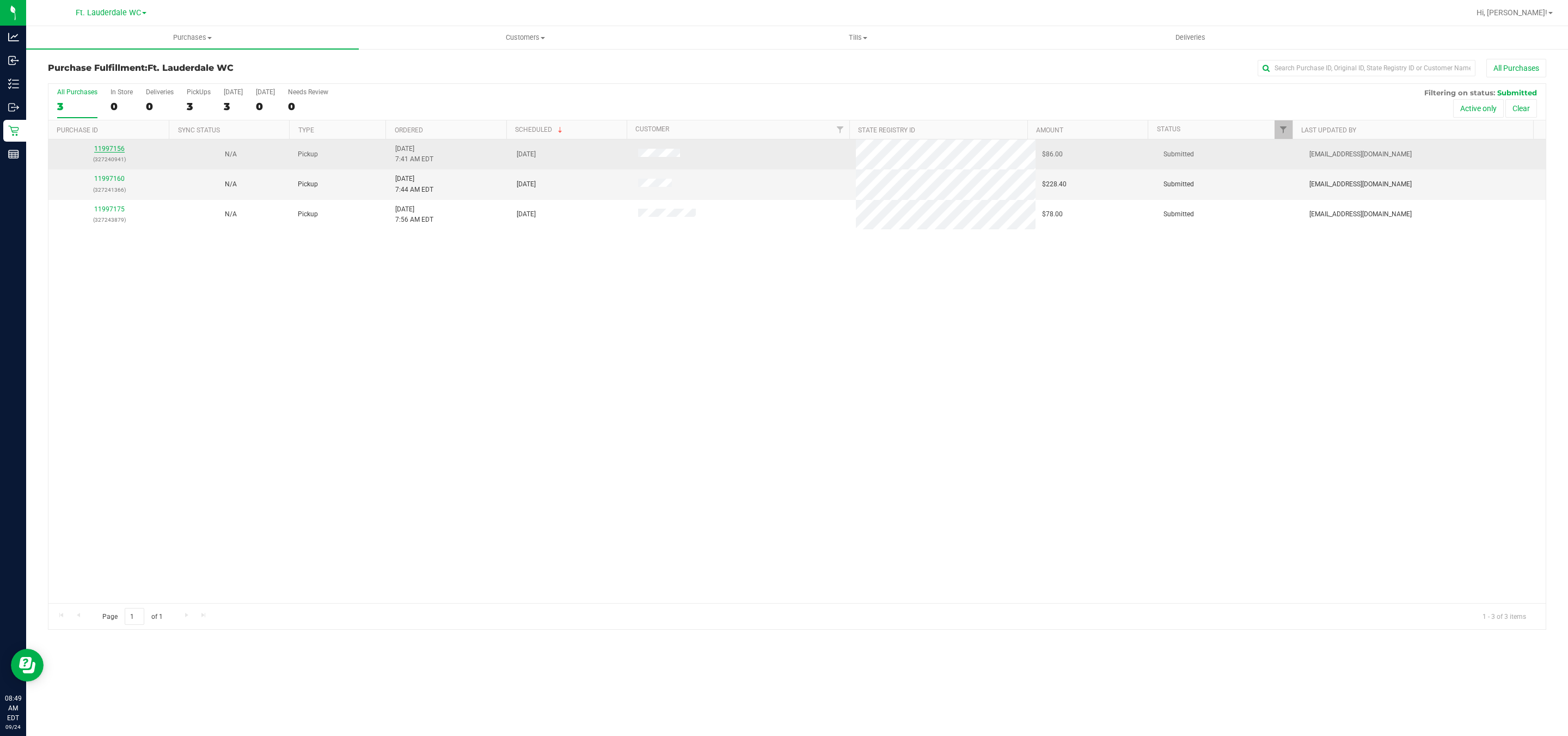
click at [116, 149] on link "11997156" at bounding box center [109, 149] width 31 height 8
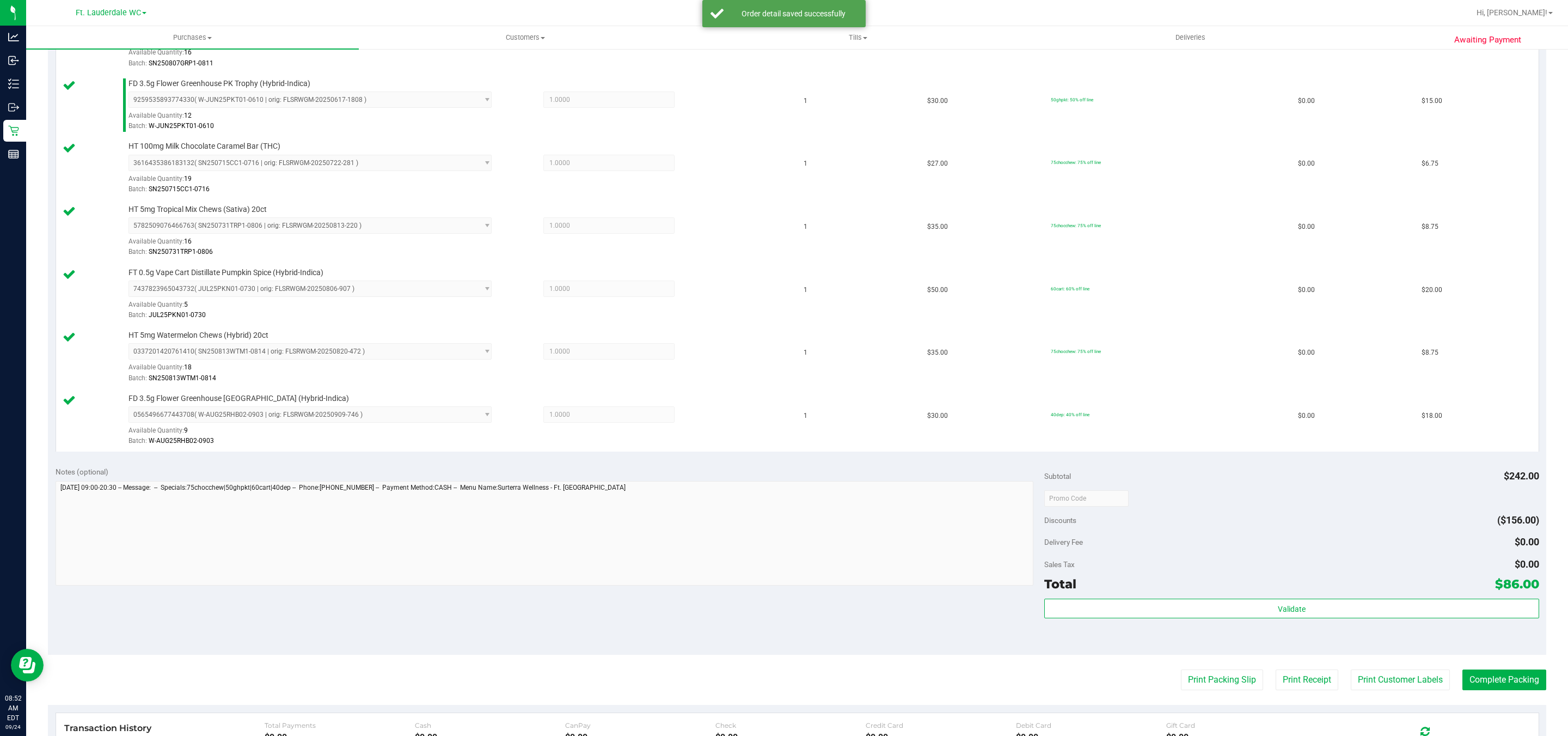
scroll to position [420, 0]
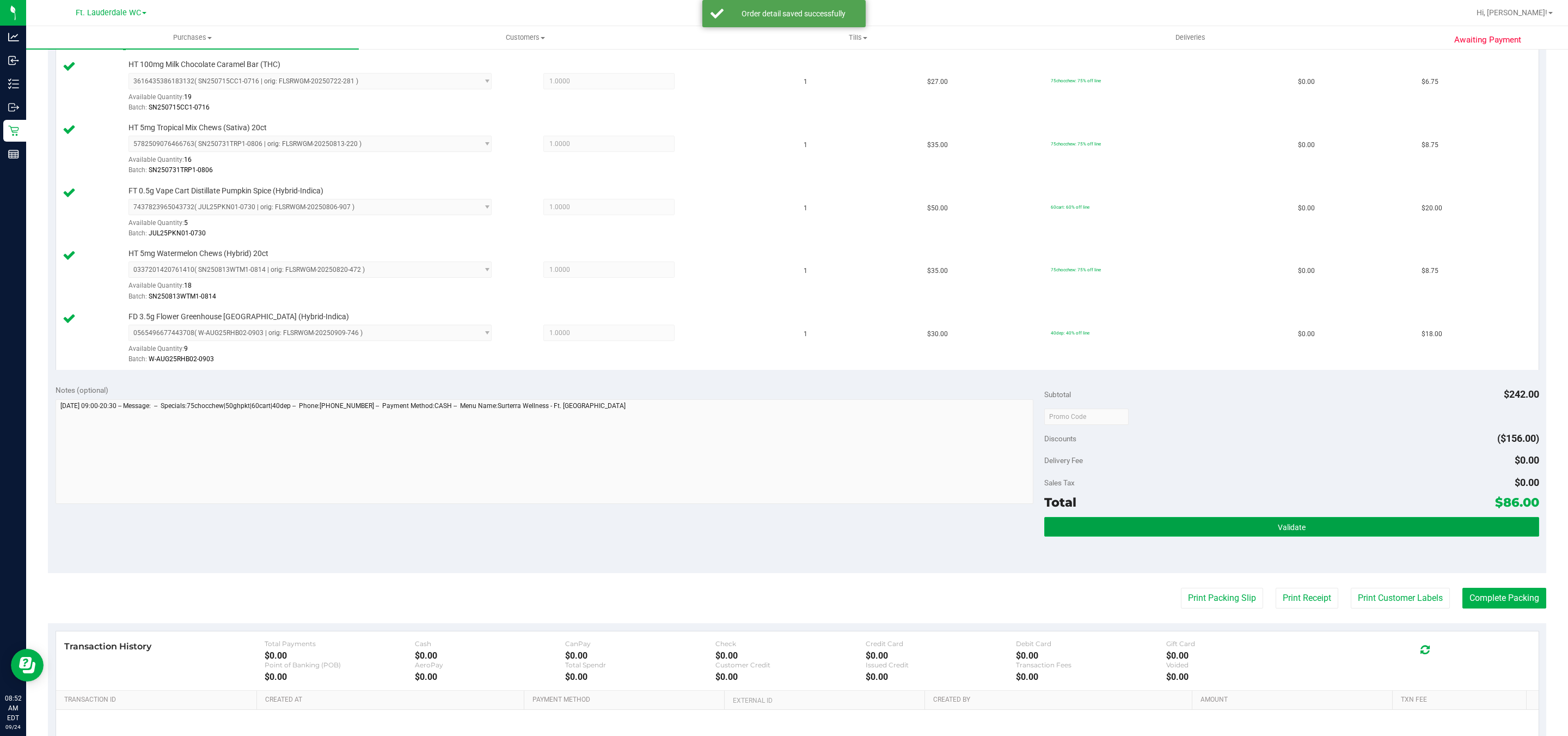
click at [1298, 531] on button "Validate" at bounding box center [1292, 526] width 495 height 19
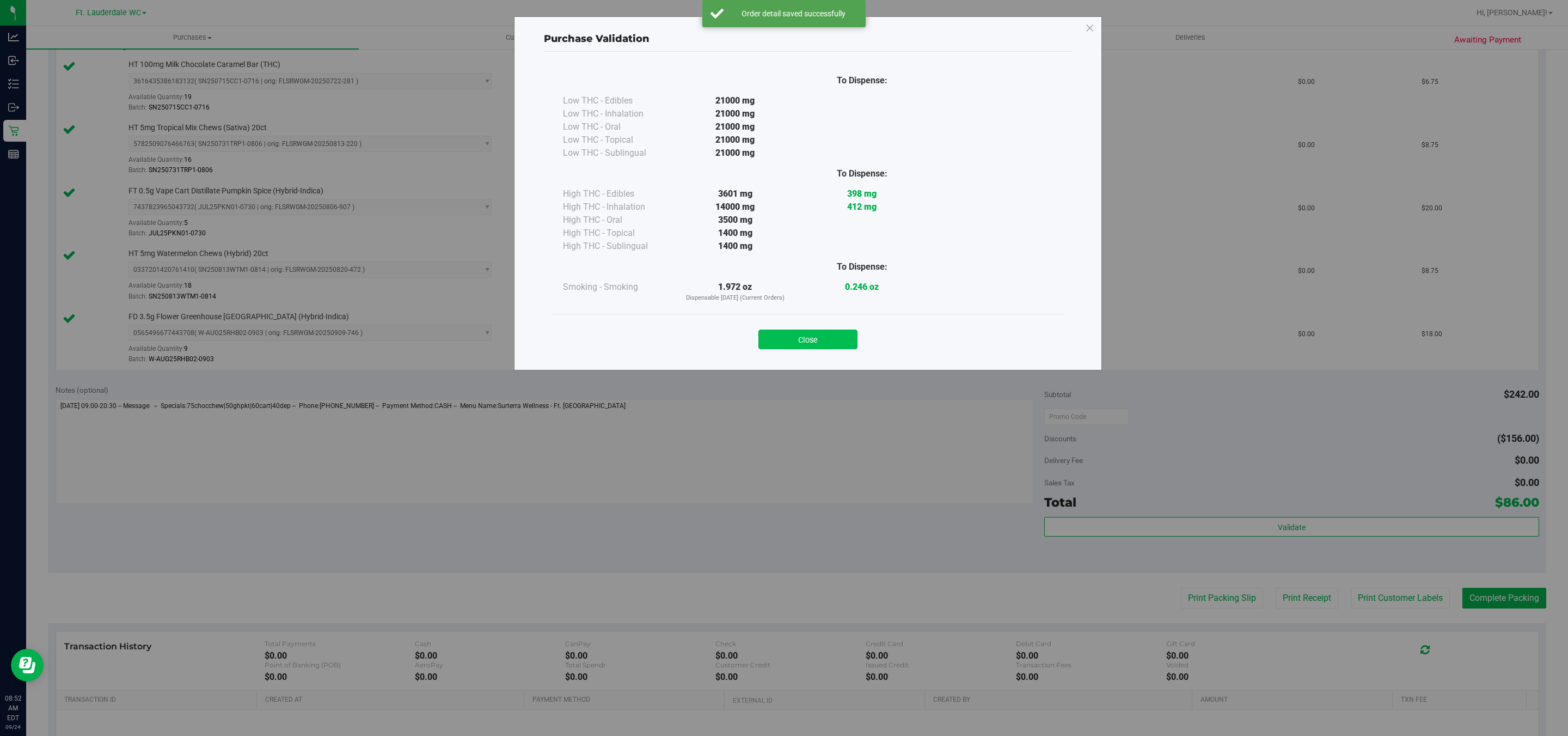
click at [812, 335] on button "Close" at bounding box center [808, 339] width 99 height 19
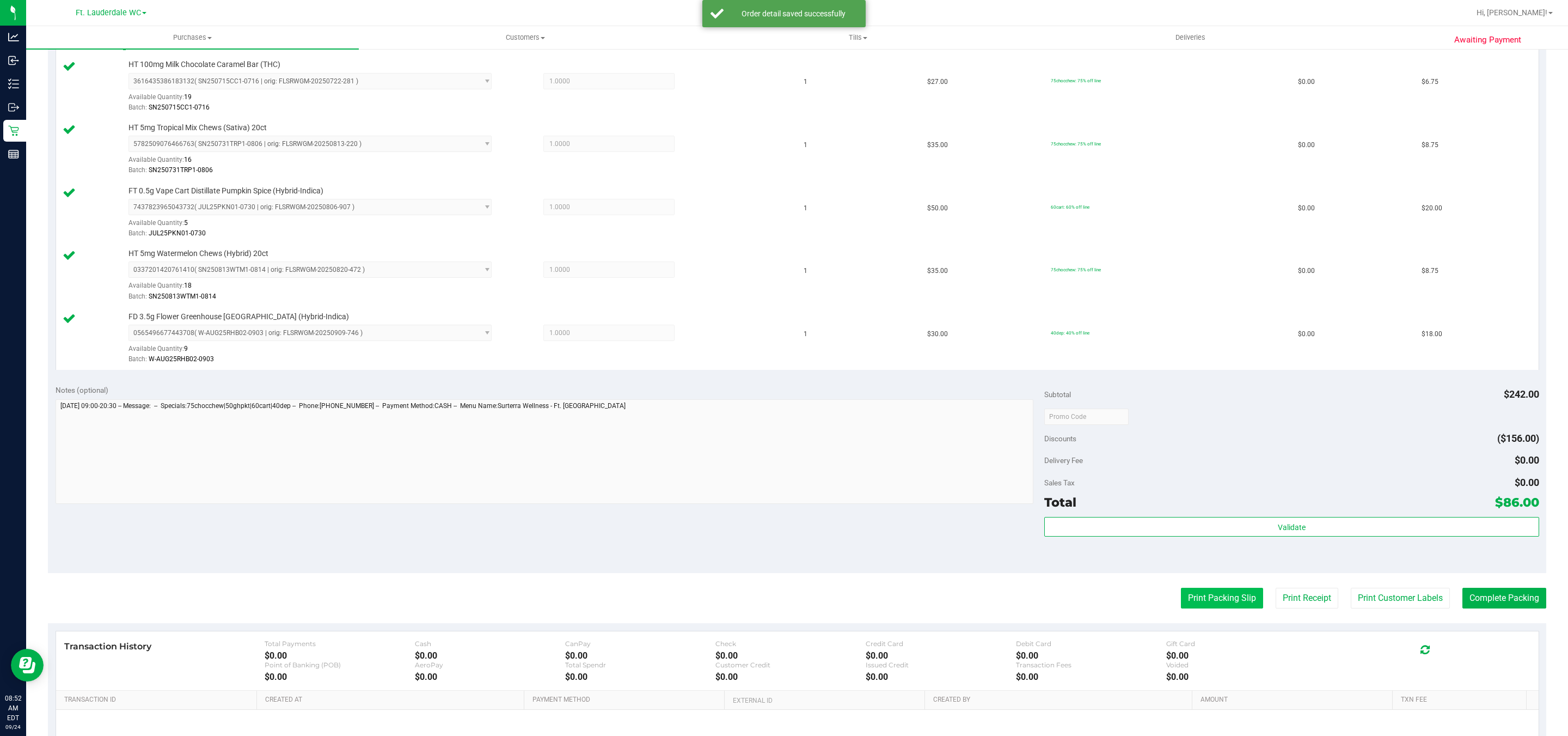
click at [1227, 605] on button "Print Packing Slip" at bounding box center [1222, 598] width 82 height 21
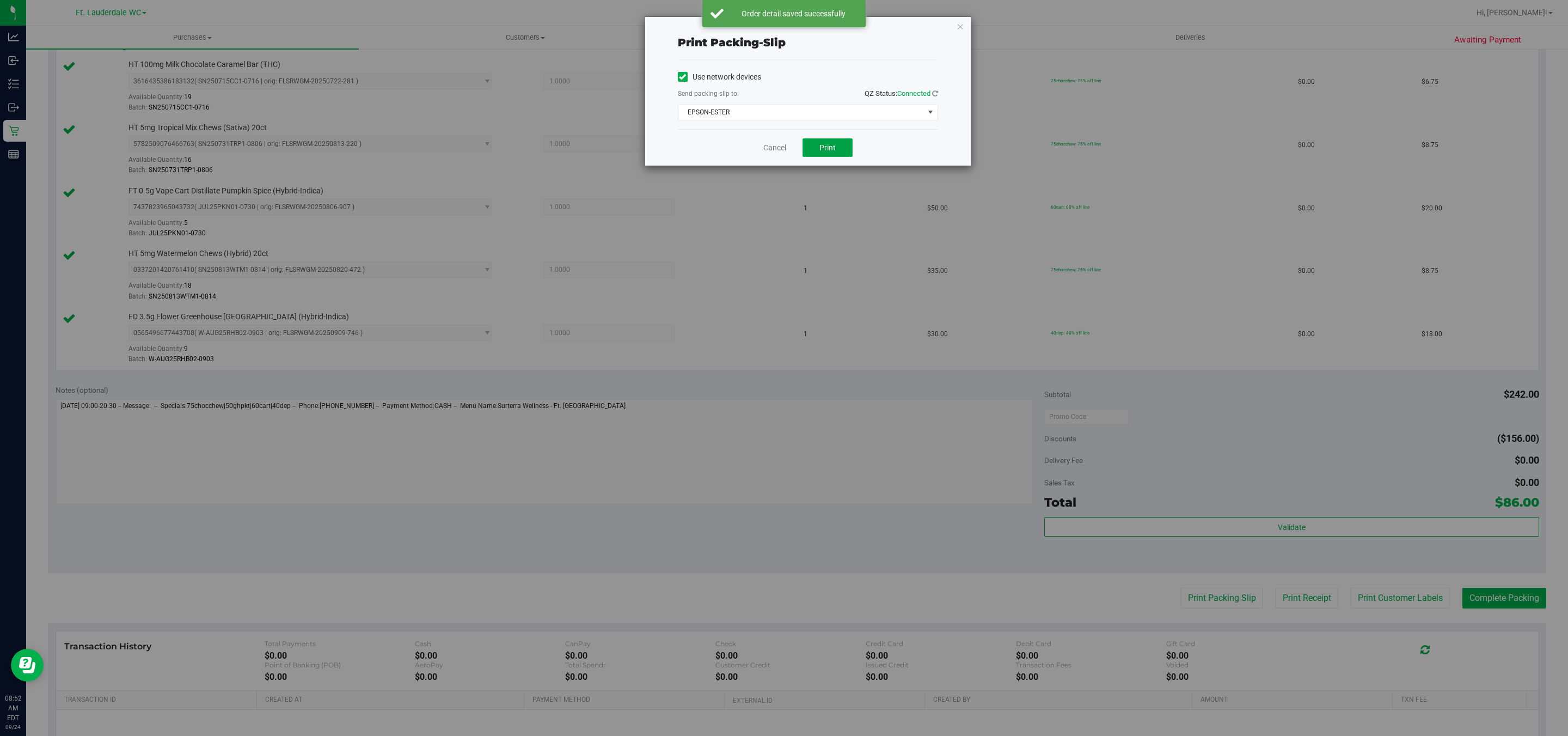
click at [837, 152] on button "Print" at bounding box center [827, 148] width 50 height 19
click at [961, 22] on icon "button" at bounding box center [961, 26] width 8 height 13
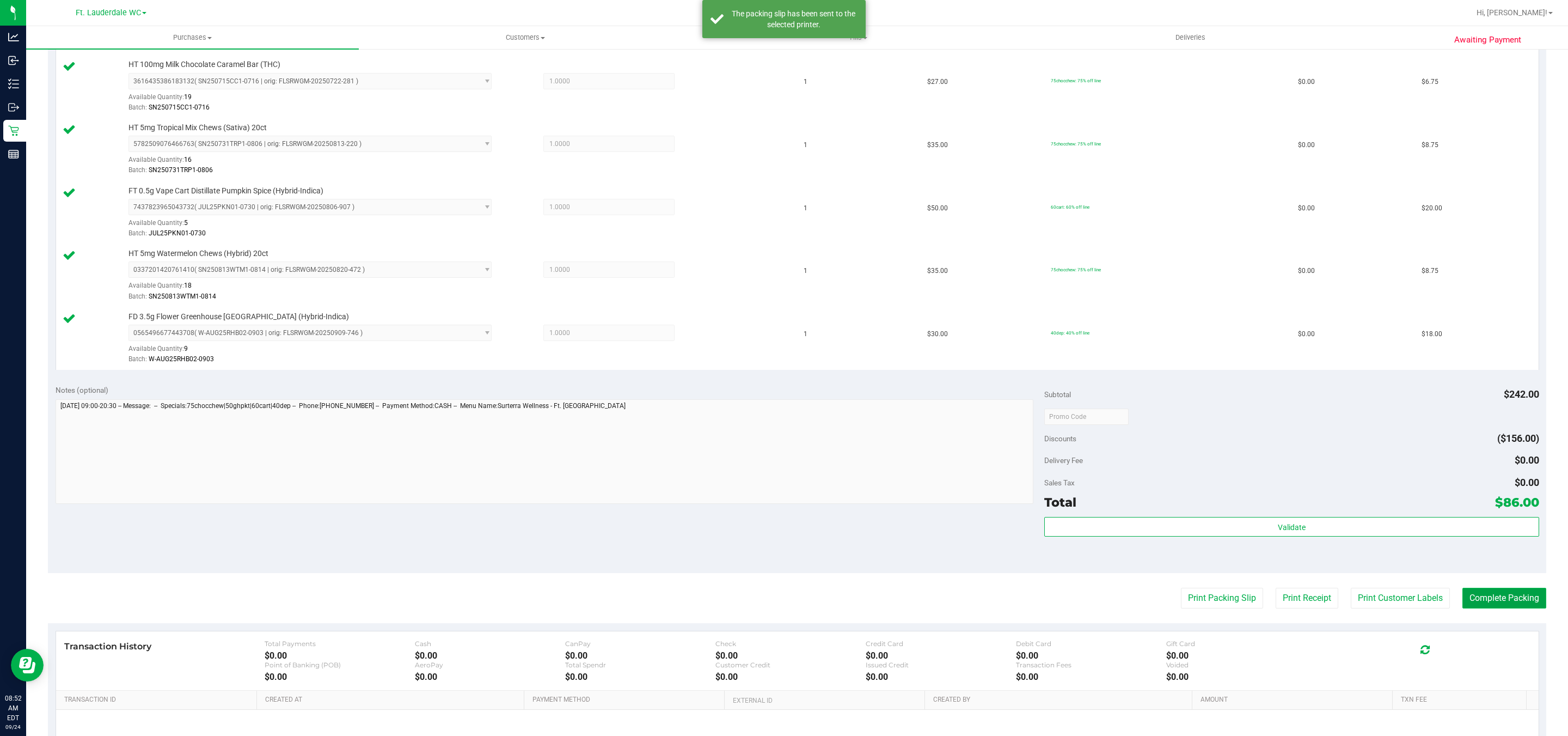
click at [1509, 600] on button "Complete Packing" at bounding box center [1504, 598] width 84 height 21
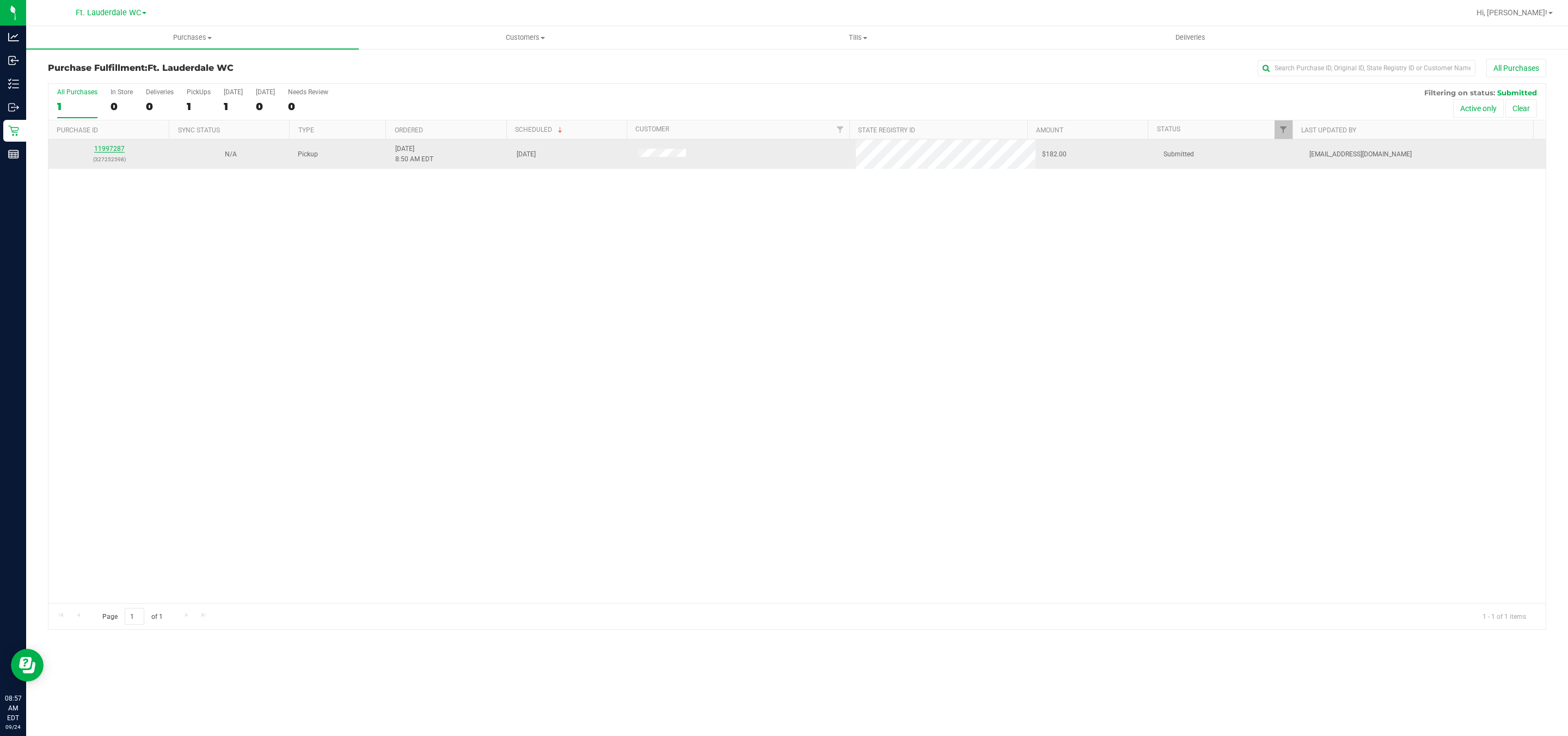
click at [111, 153] on link "11997287" at bounding box center [109, 149] width 31 height 8
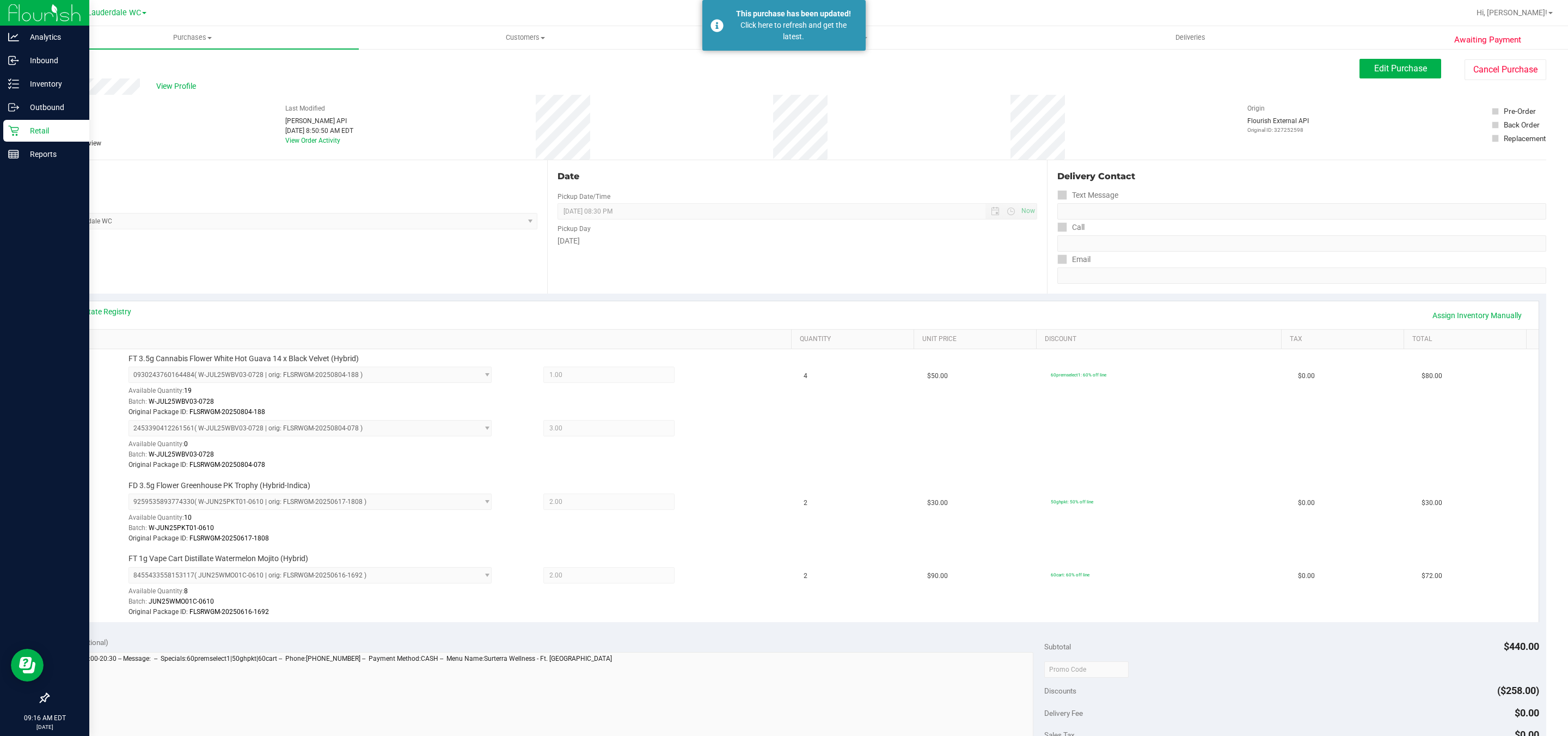
click at [13, 131] on icon at bounding box center [13, 131] width 11 height 11
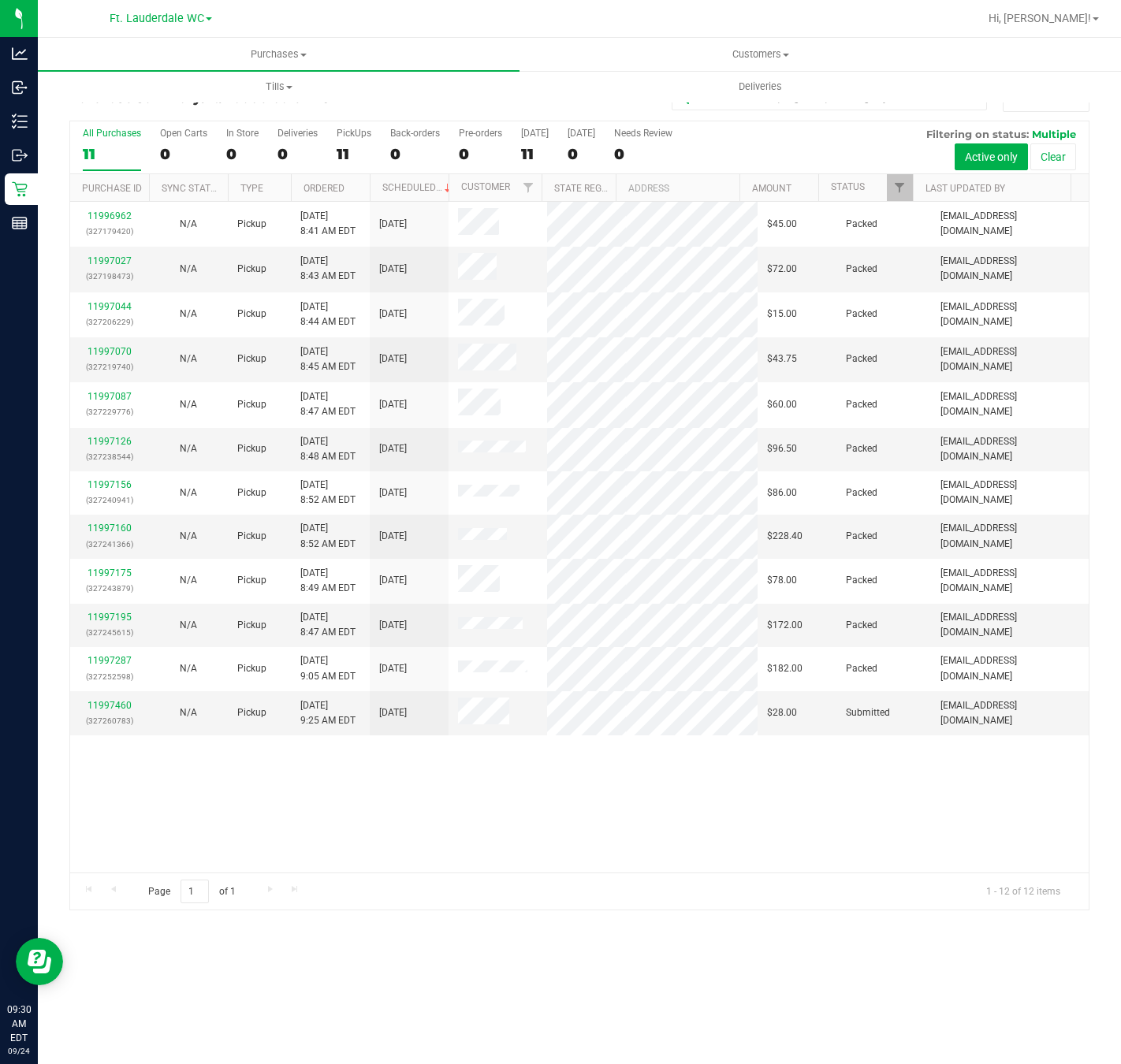
click at [569, 826] on div "11996962 (327179420) N/A Pickup 9/24/2025 8:41 AM EDT 9/24/2025 $45.00 Packed t…" at bounding box center [579, 537] width 1019 height 671
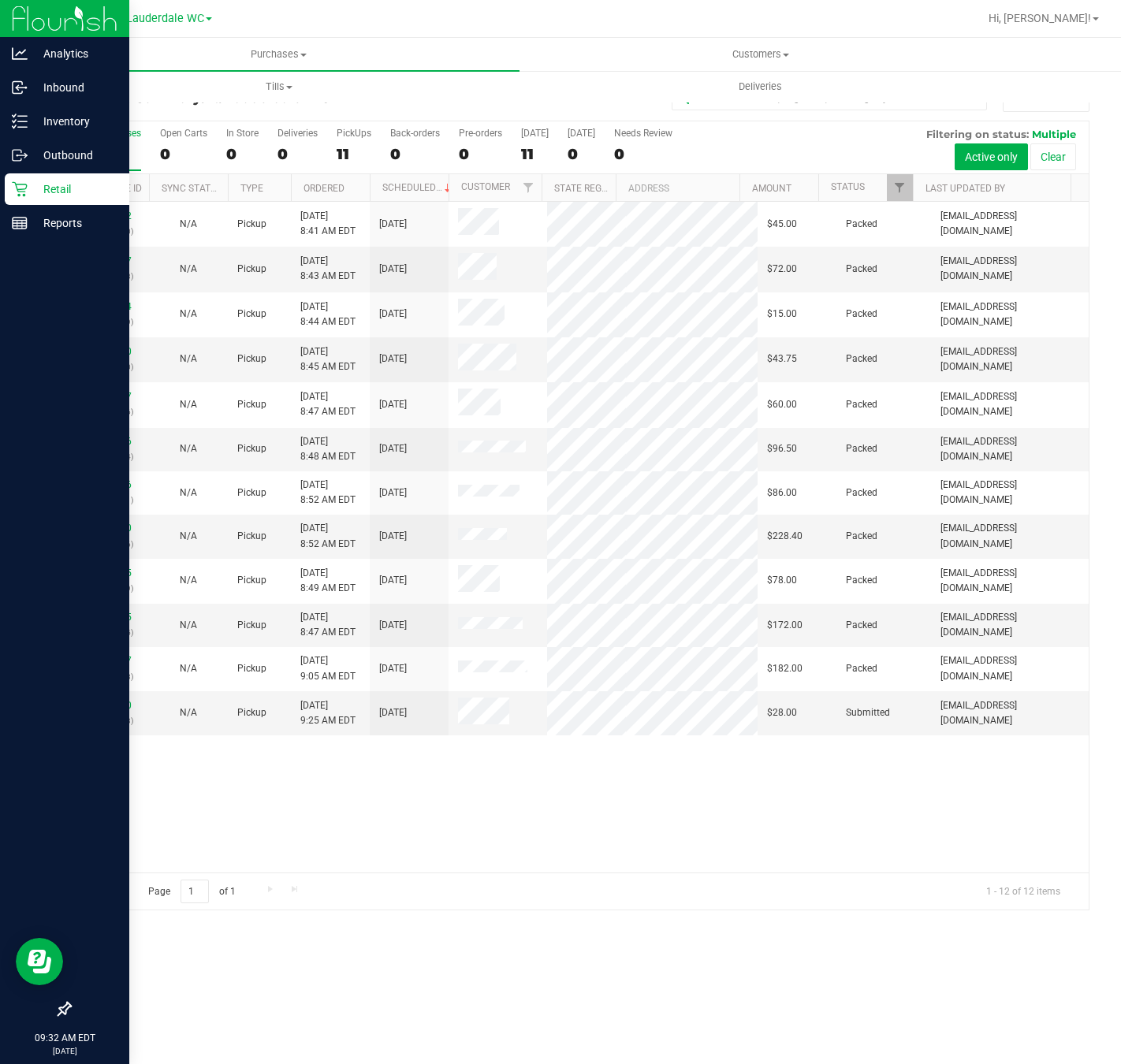
click at [32, 190] on p "Retail" at bounding box center [74, 189] width 94 height 19
click at [20, 181] on icon at bounding box center [19, 188] width 15 height 15
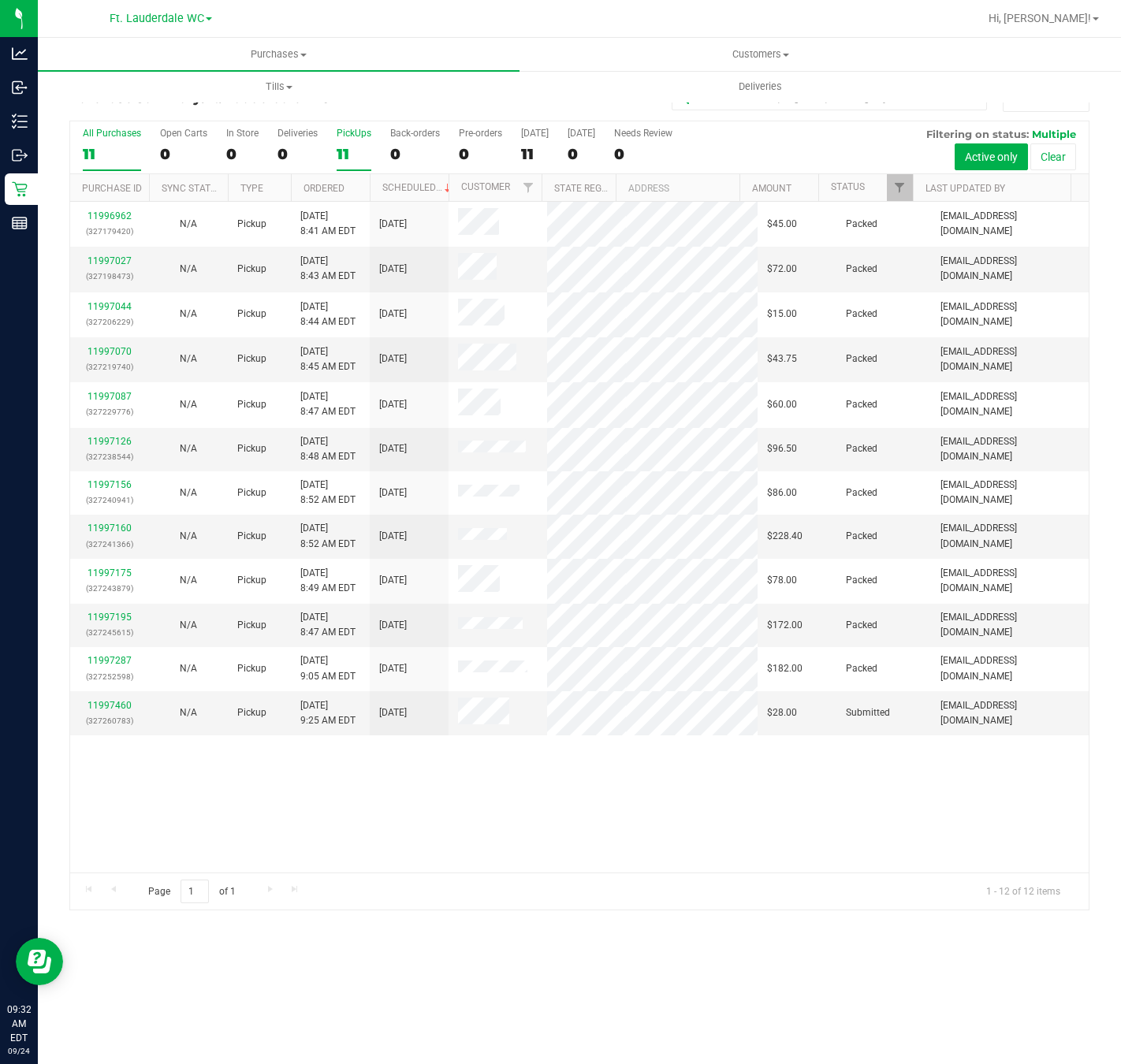
click at [348, 148] on div "11" at bounding box center [354, 154] width 34 height 18
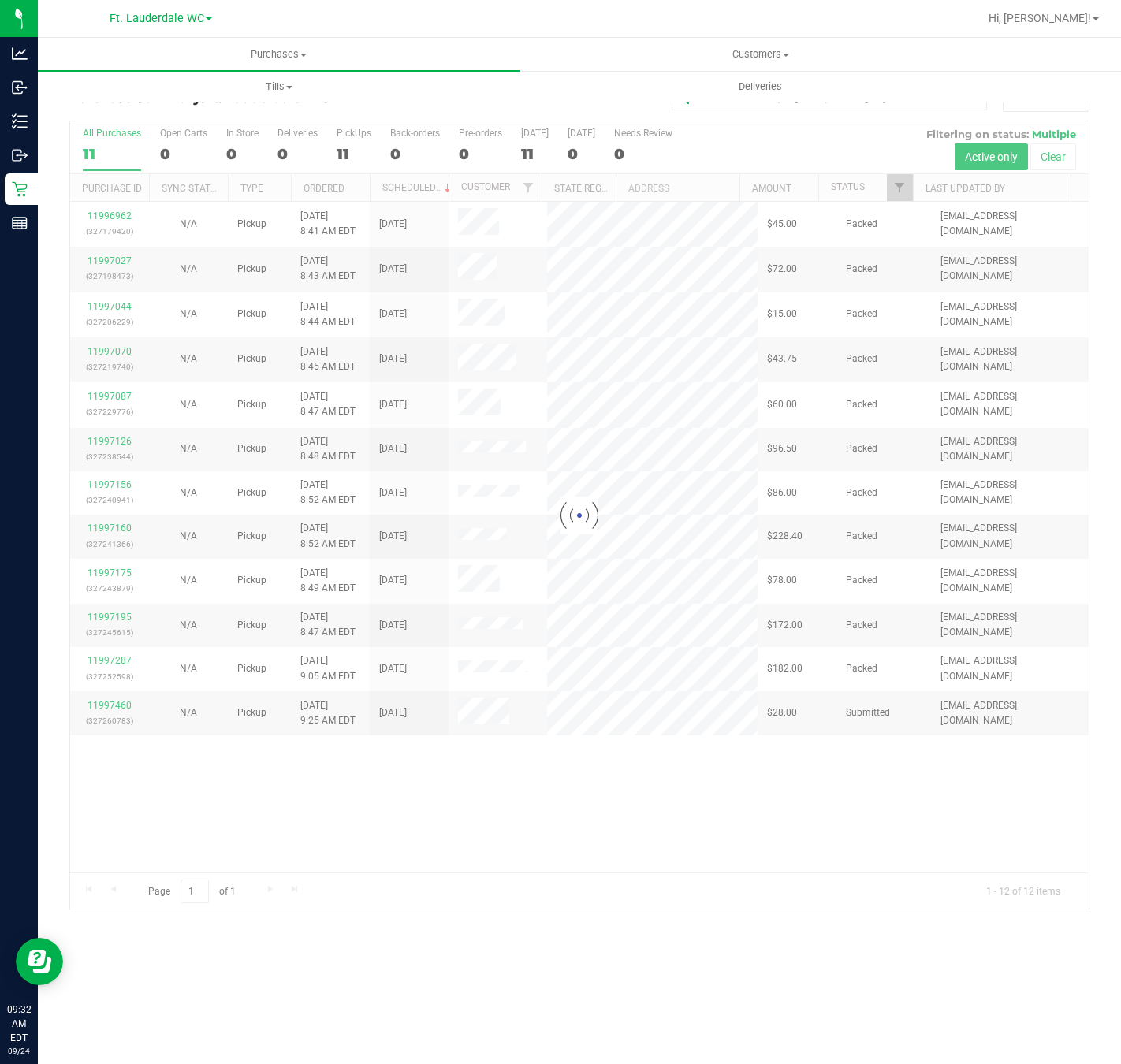
click at [674, 926] on div "Purchase Summary: Ft. Lauderdale WC All Purchases Loading... All Purchases 11 O…" at bounding box center [580, 498] width 1083 height 857
click at [697, 850] on div at bounding box center [579, 515] width 1019 height 789
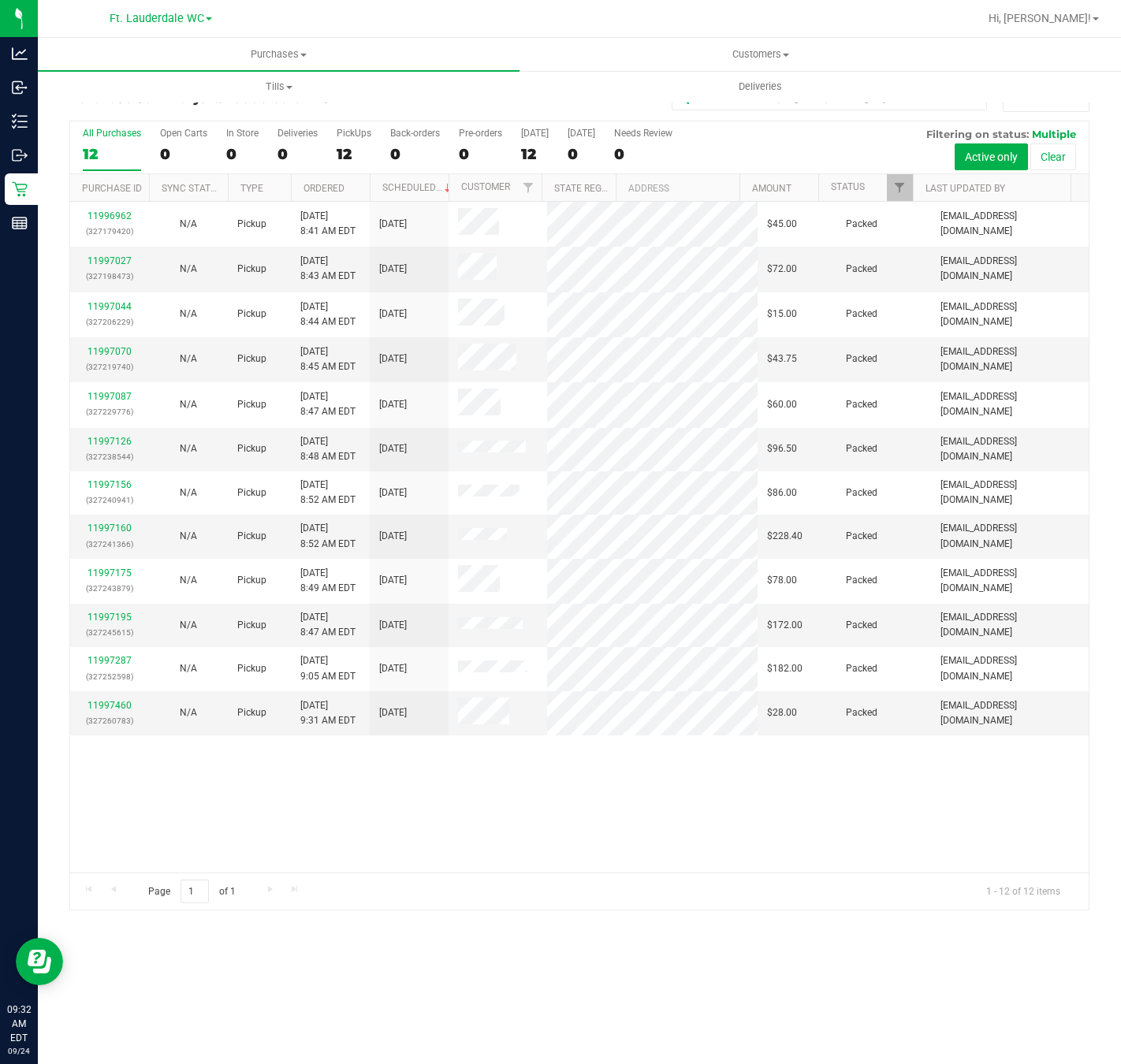
click at [698, 849] on div "11996962 (327179420) N/A Pickup 9/24/2025 8:41 AM EDT 9/24/2025 $45.00 Packed t…" at bounding box center [579, 537] width 1019 height 671
click at [703, 856] on div "11996962 (327179420) N/A Pickup 9/24/2025 8:41 AM EDT 9/24/2025 $45.00 Packed t…" at bounding box center [579, 537] width 1019 height 671
click at [563, 774] on div "11996962 (327179420) N/A Pickup 9/24/2025 8:41 AM EDT 9/24/2025 $45.00 Packed t…" at bounding box center [579, 537] width 1019 height 671
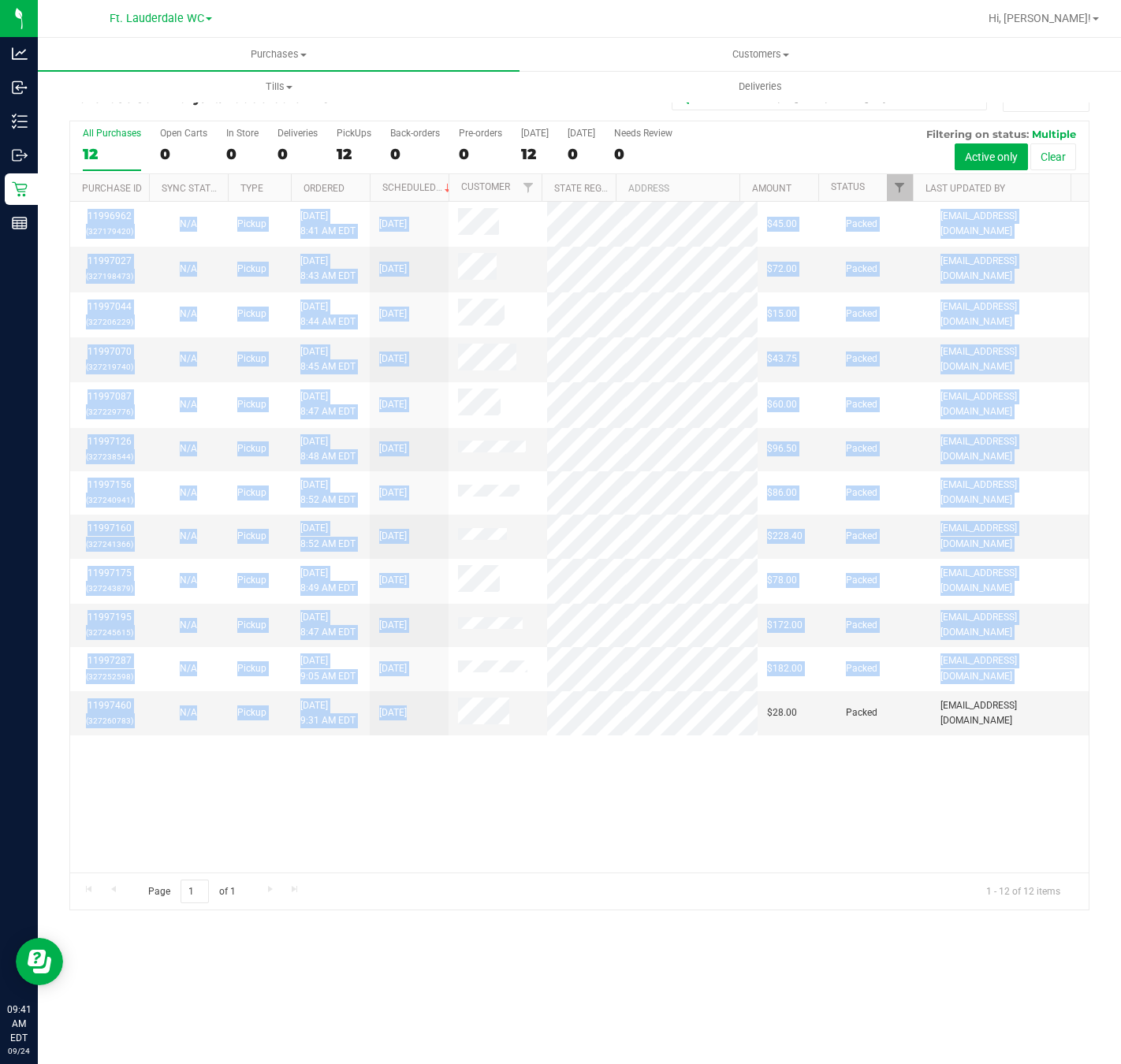
click at [556, 839] on div "11996962 (327179420) N/A Pickup 9/24/2025 8:41 AM EDT 9/24/2025 $45.00 Packed t…" at bounding box center [579, 537] width 1019 height 671
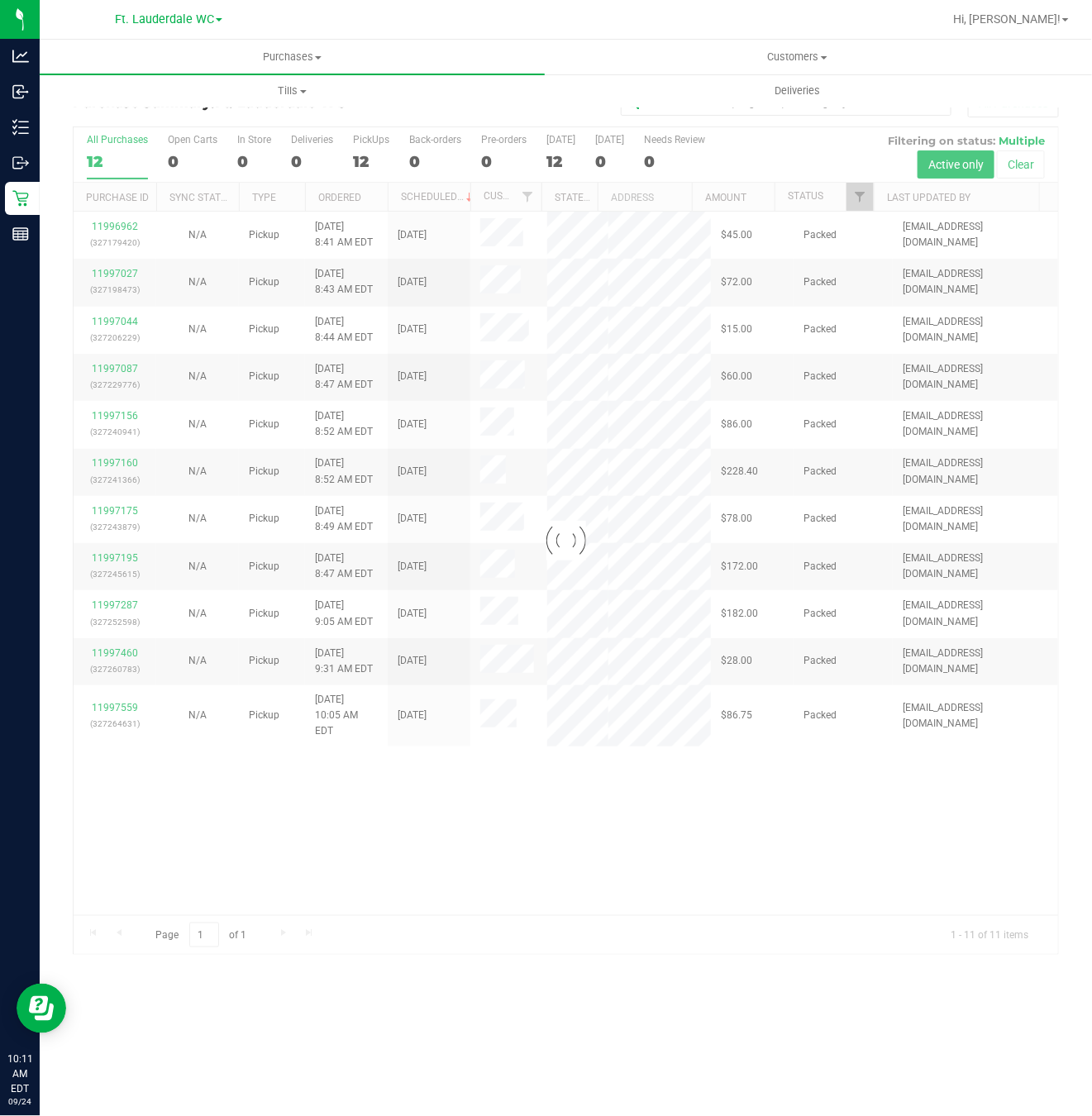
click at [216, 811] on div at bounding box center [565, 540] width 985 height 827
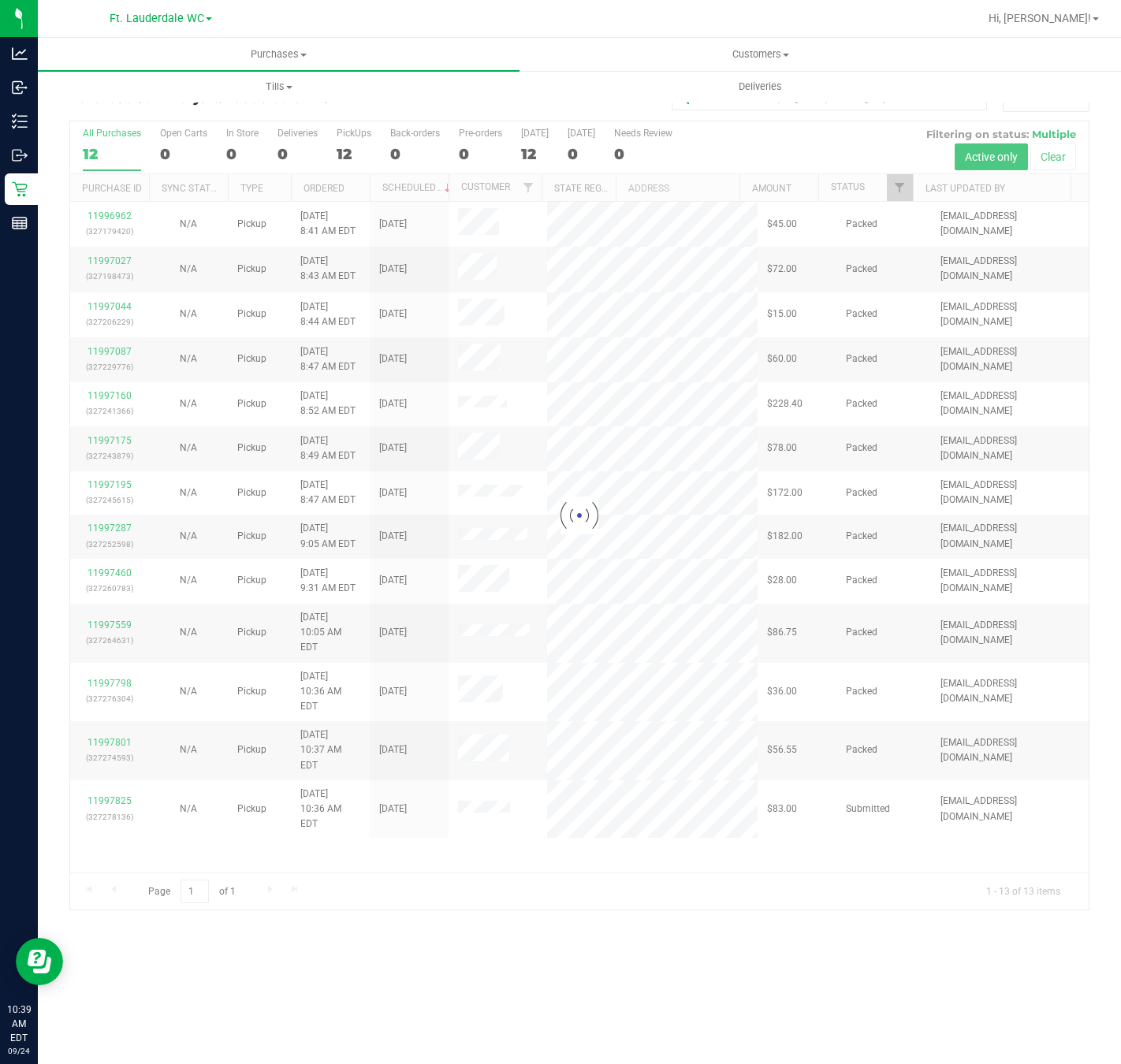
click at [625, 901] on div at bounding box center [579, 515] width 1019 height 789
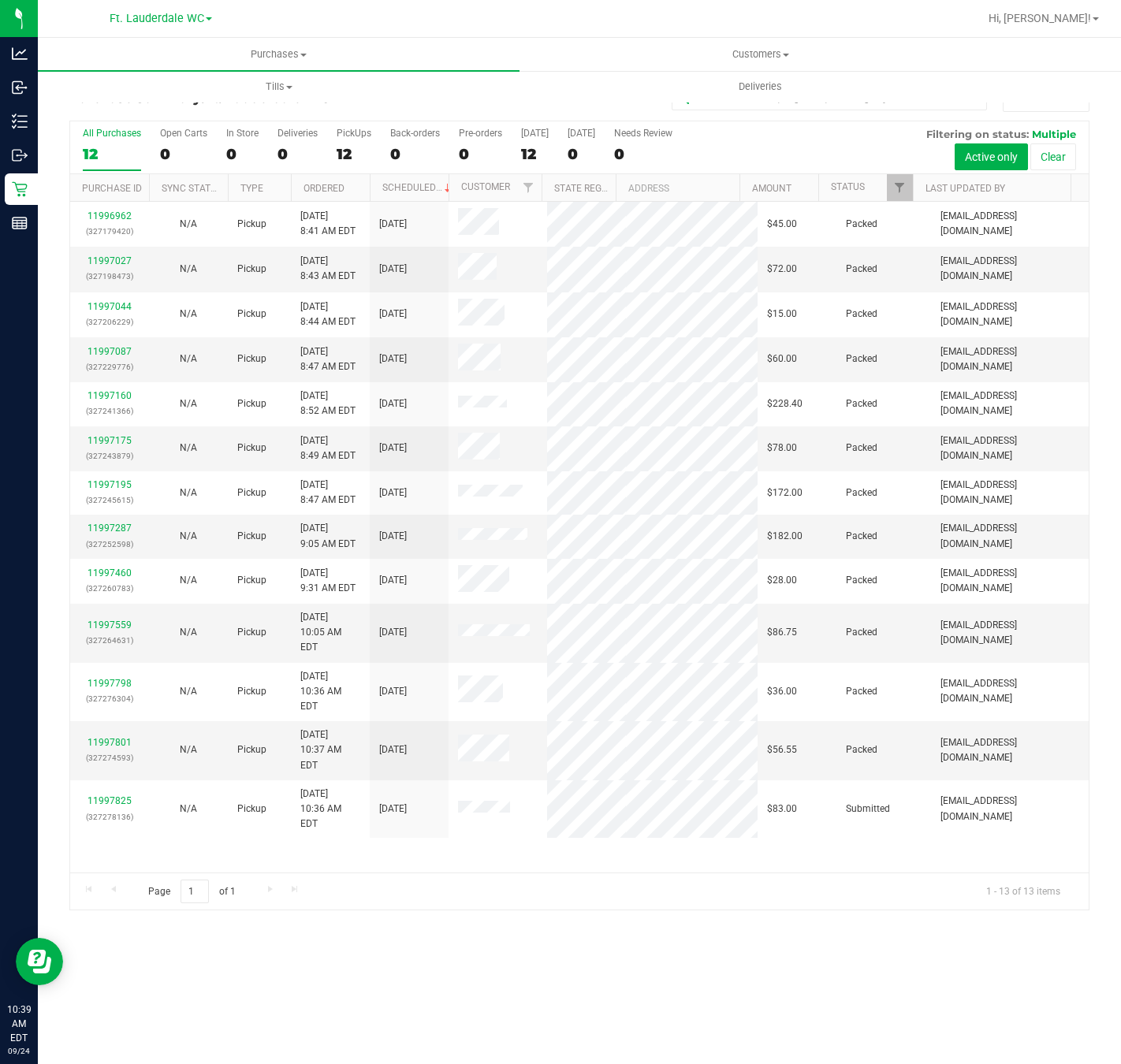
click at [625, 887] on div "Page 1 of 1 1 - 13 of 13 items" at bounding box center [579, 892] width 1019 height 38
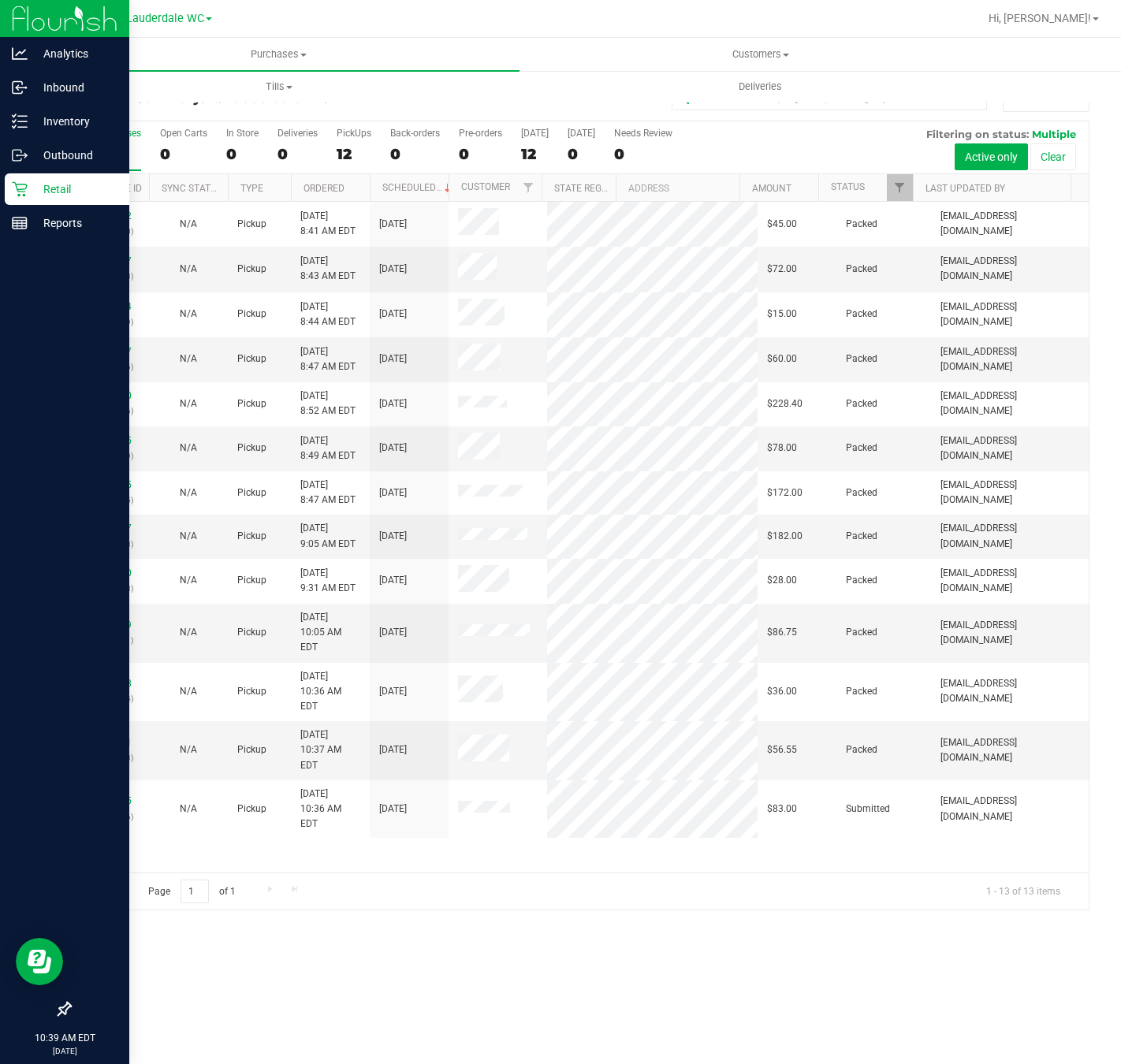
click at [22, 177] on div "Retail" at bounding box center [67, 189] width 125 height 32
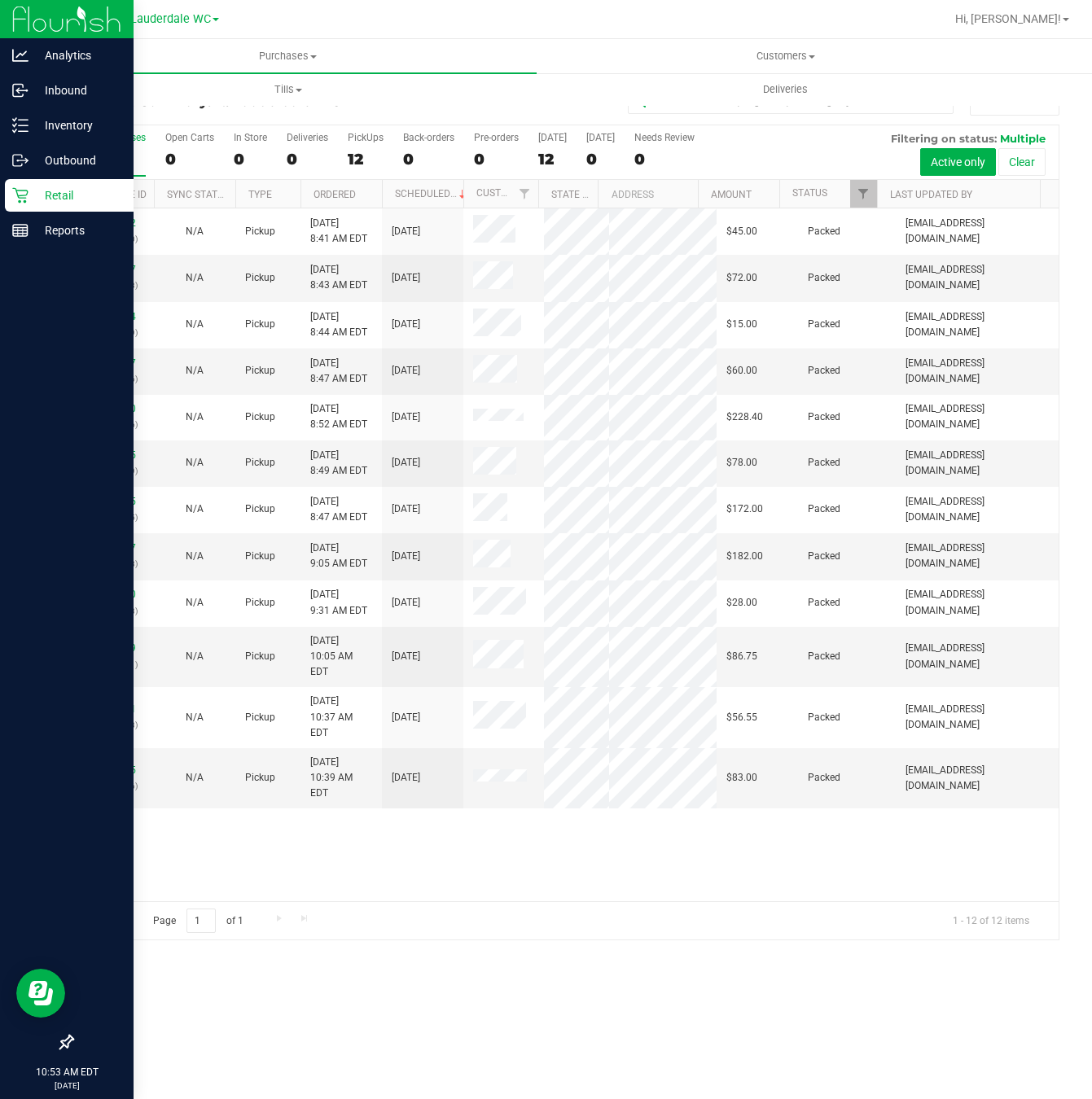
click at [24, 186] on div "Retail" at bounding box center [69, 195] width 129 height 33
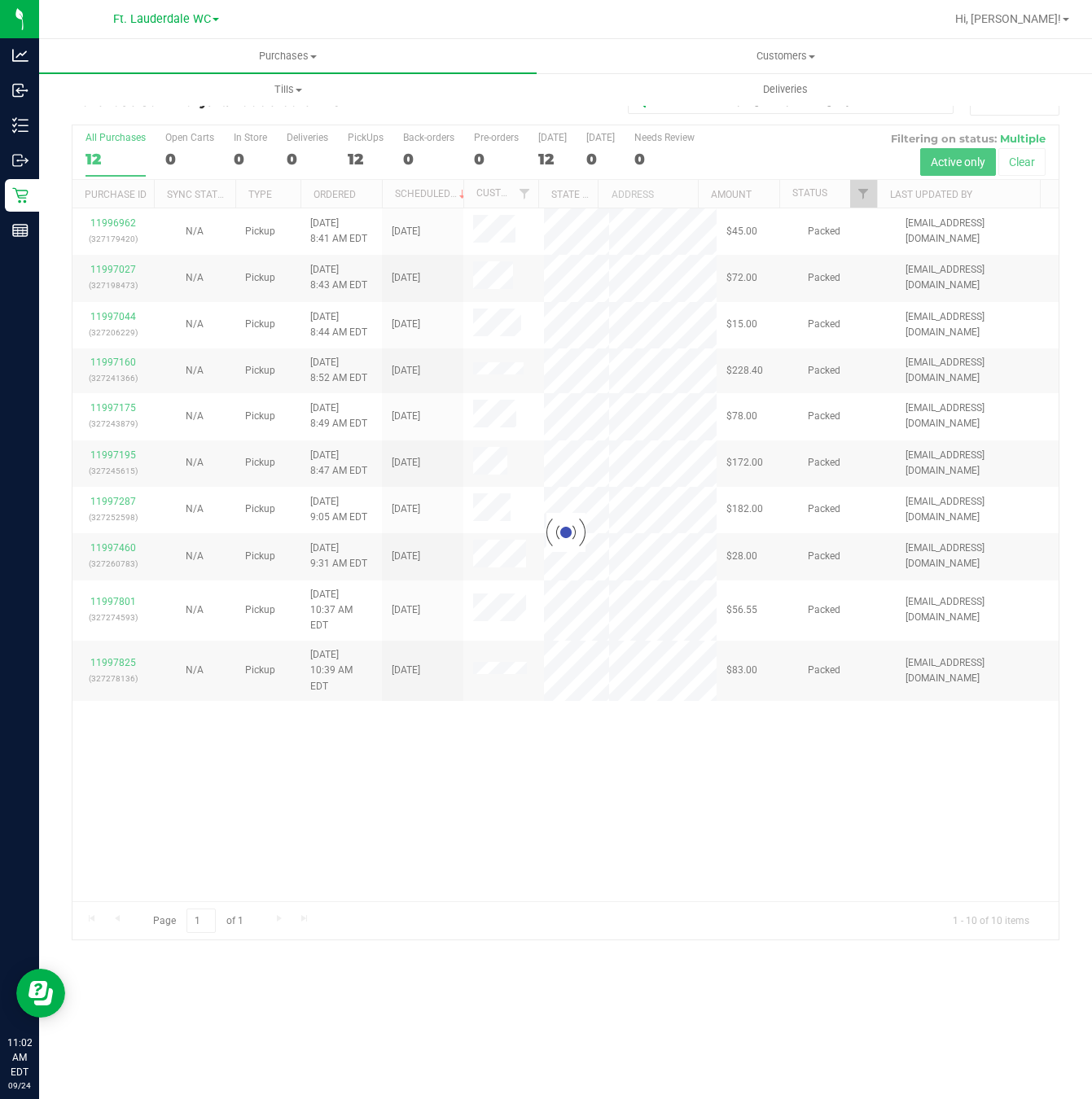
click at [253, 728] on div at bounding box center [565, 532] width 986 height 815
click at [381, 183] on div at bounding box center [565, 532] width 986 height 815
click at [362, 157] on div at bounding box center [565, 532] width 986 height 815
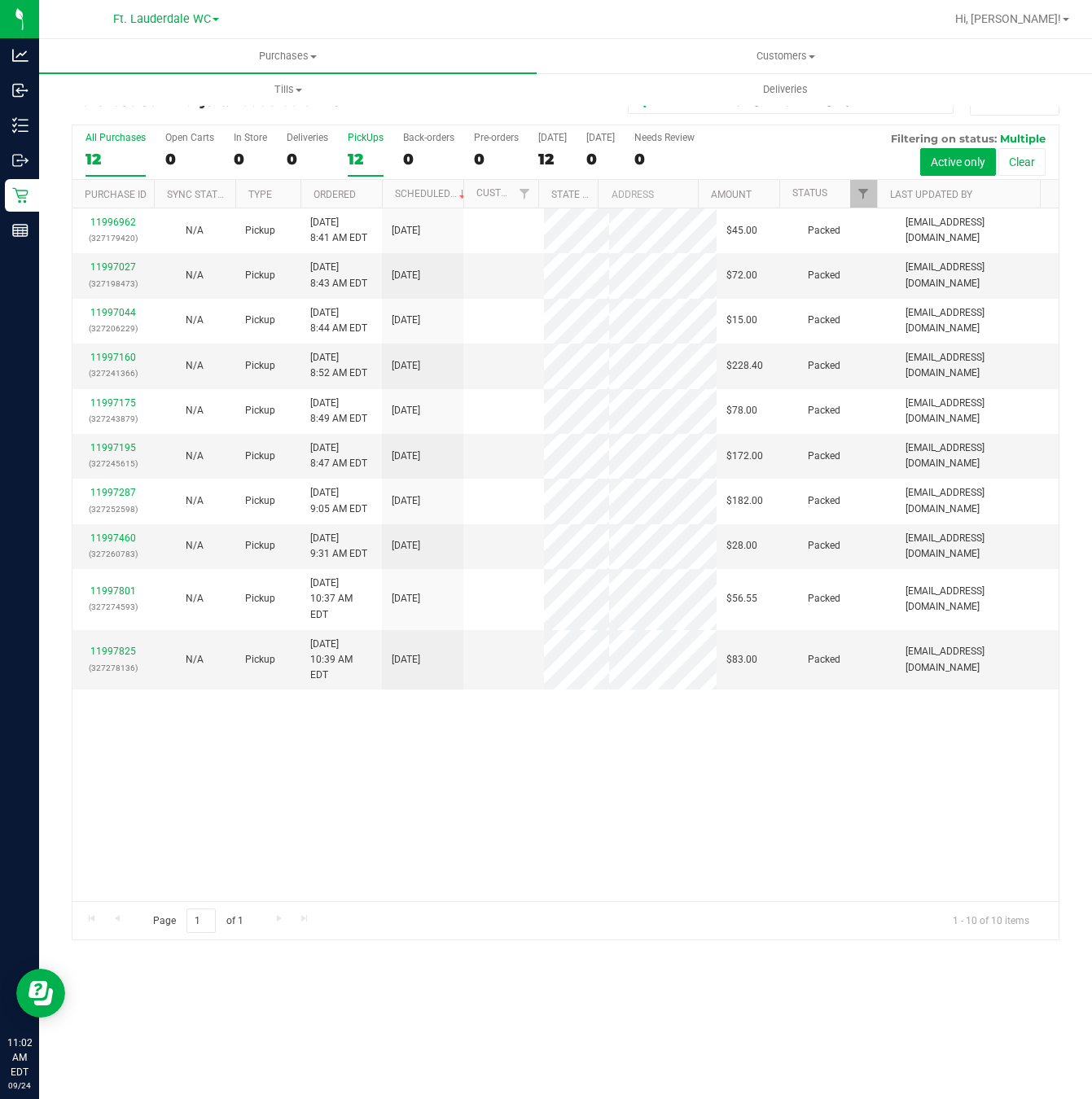
click at [359, 156] on div "12" at bounding box center [366, 159] width 36 height 19
click at [0, 0] on input "PickUps 12" at bounding box center [0, 0] width 0 height 0
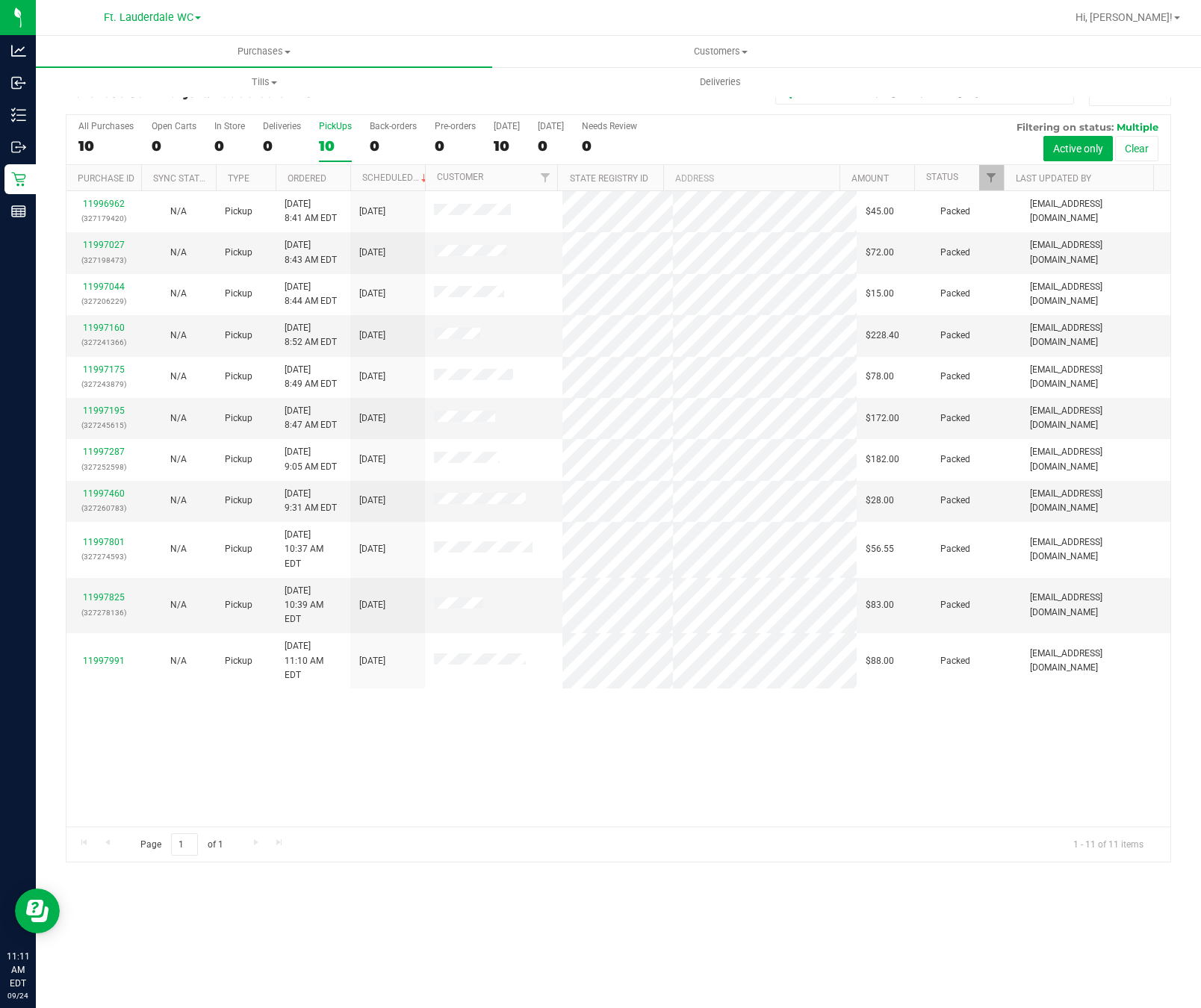
click at [717, 713] on div "11996962 (327179420) N/A Pickup 9/24/2025 8:41 AM EDT 9/24/2025 $45.00 Packed t…" at bounding box center [618, 509] width 1104 height 636
click at [638, 767] on div "11996962 (327179420) N/A Pickup 9/24/2025 8:41 AM EDT 9/24/2025 $45.00 Packed t…" at bounding box center [618, 509] width 1104 height 636
click at [642, 758] on div "11996962 (327179420) N/A Pickup 9/24/2025 8:41 AM EDT 9/24/2025 $45.00 Packed t…" at bounding box center [618, 509] width 1104 height 636
click at [762, 728] on div "11996962 (327179420) N/A Pickup 9/24/2025 8:41 AM EDT 9/24/2025 $45.00 Packed t…" at bounding box center [618, 509] width 1104 height 636
click at [323, 139] on div "10" at bounding box center [335, 146] width 33 height 17
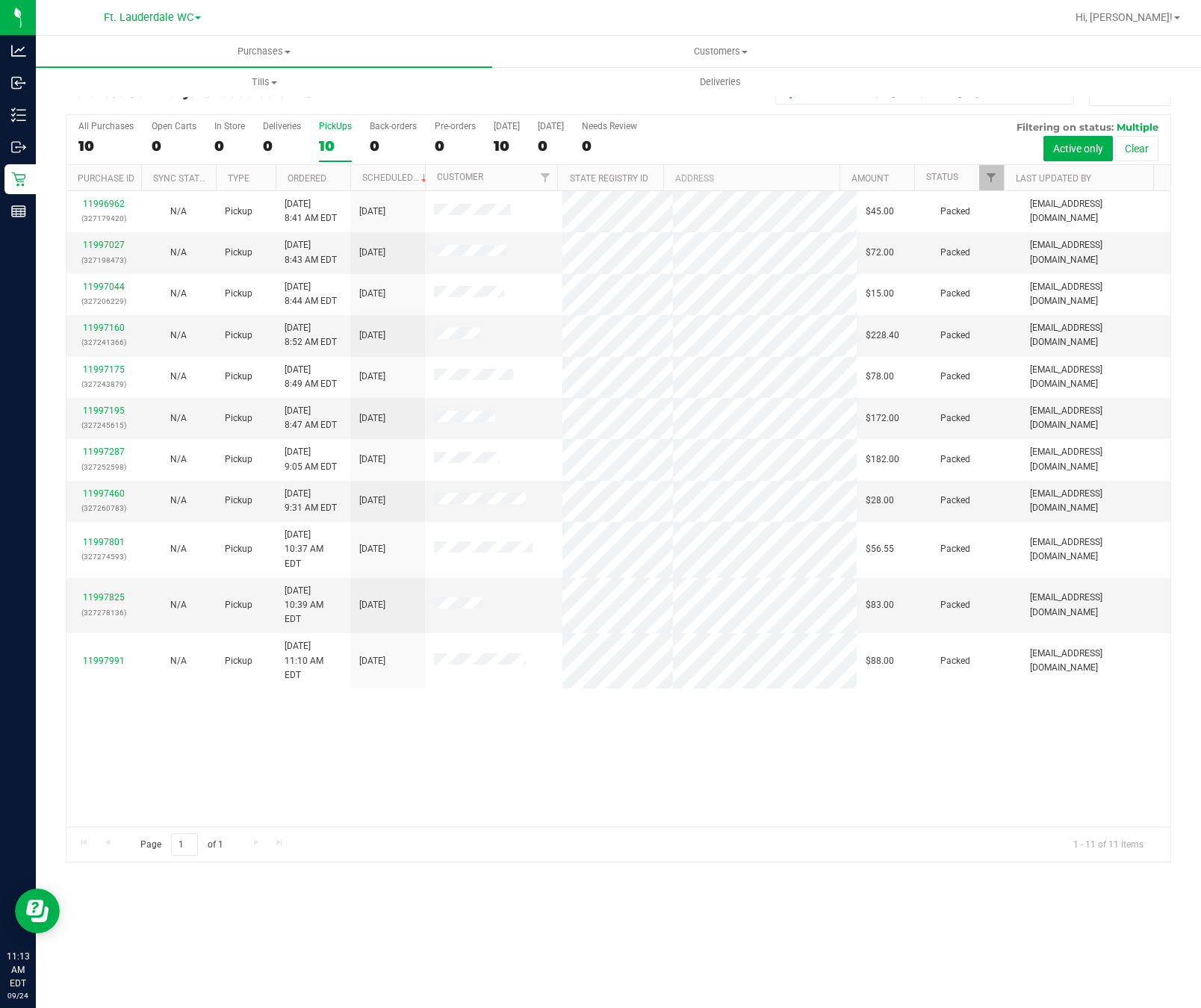
click at [0, 0] on input "PickUps 10" at bounding box center [0, 0] width 0 height 0
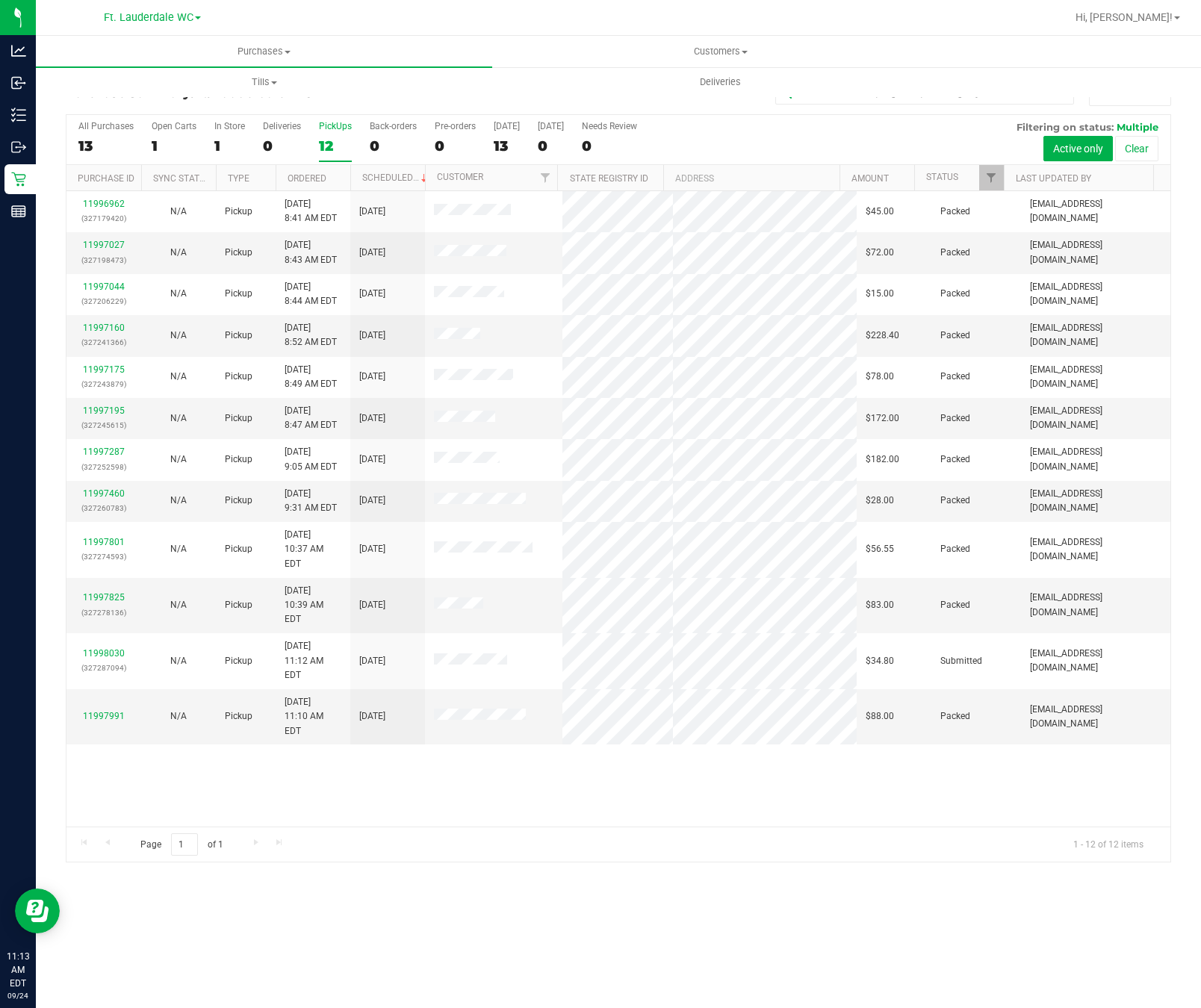
click at [449, 713] on div "11996962 (327179420) N/A Pickup 9/24/2025 8:41 AM EDT 9/24/2025 $45.00 Packed t…" at bounding box center [618, 509] width 1104 height 636
click at [118, 711] on link "11997991" at bounding box center [104, 716] width 42 height 10
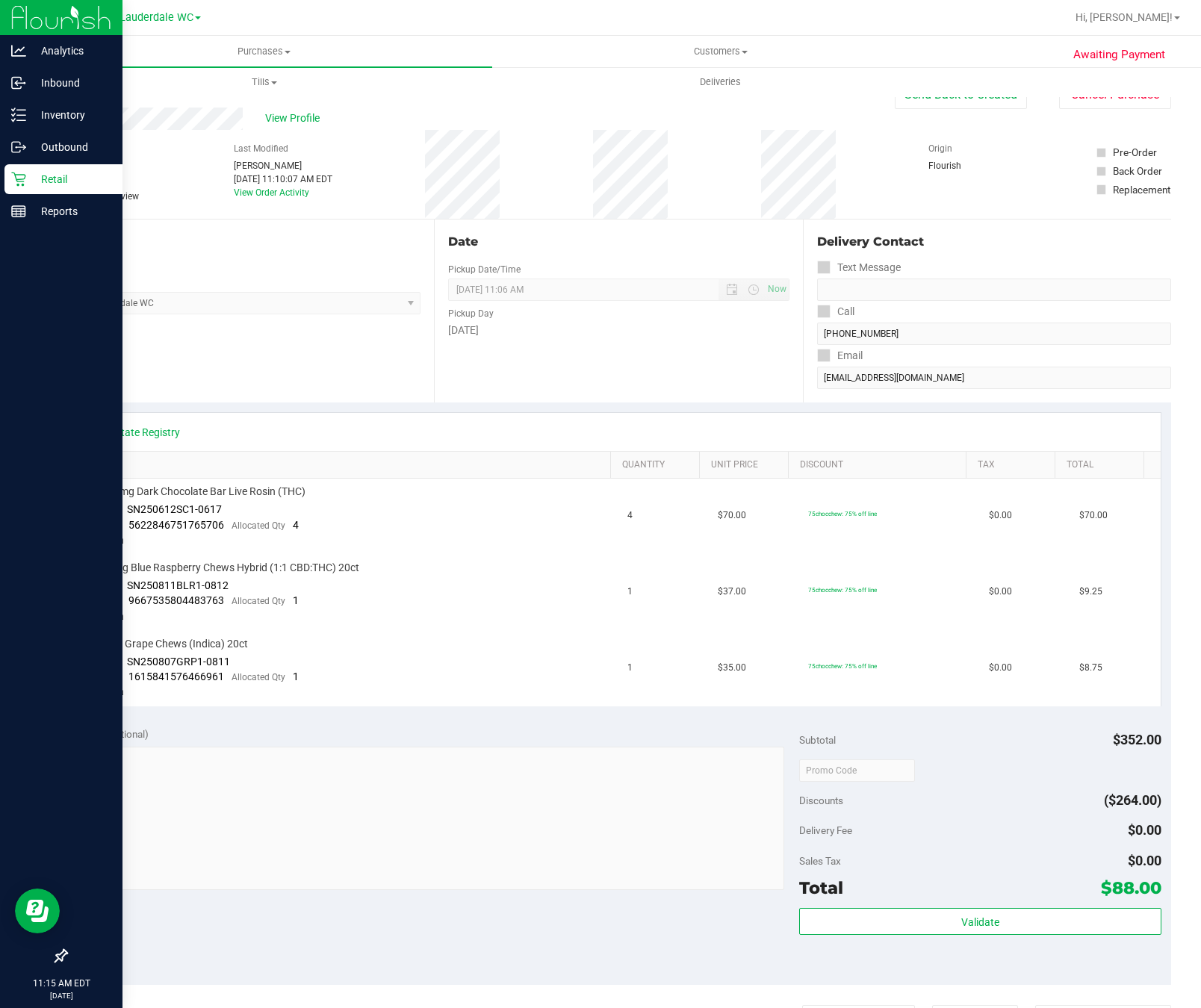
click at [18, 175] on icon at bounding box center [18, 179] width 15 height 15
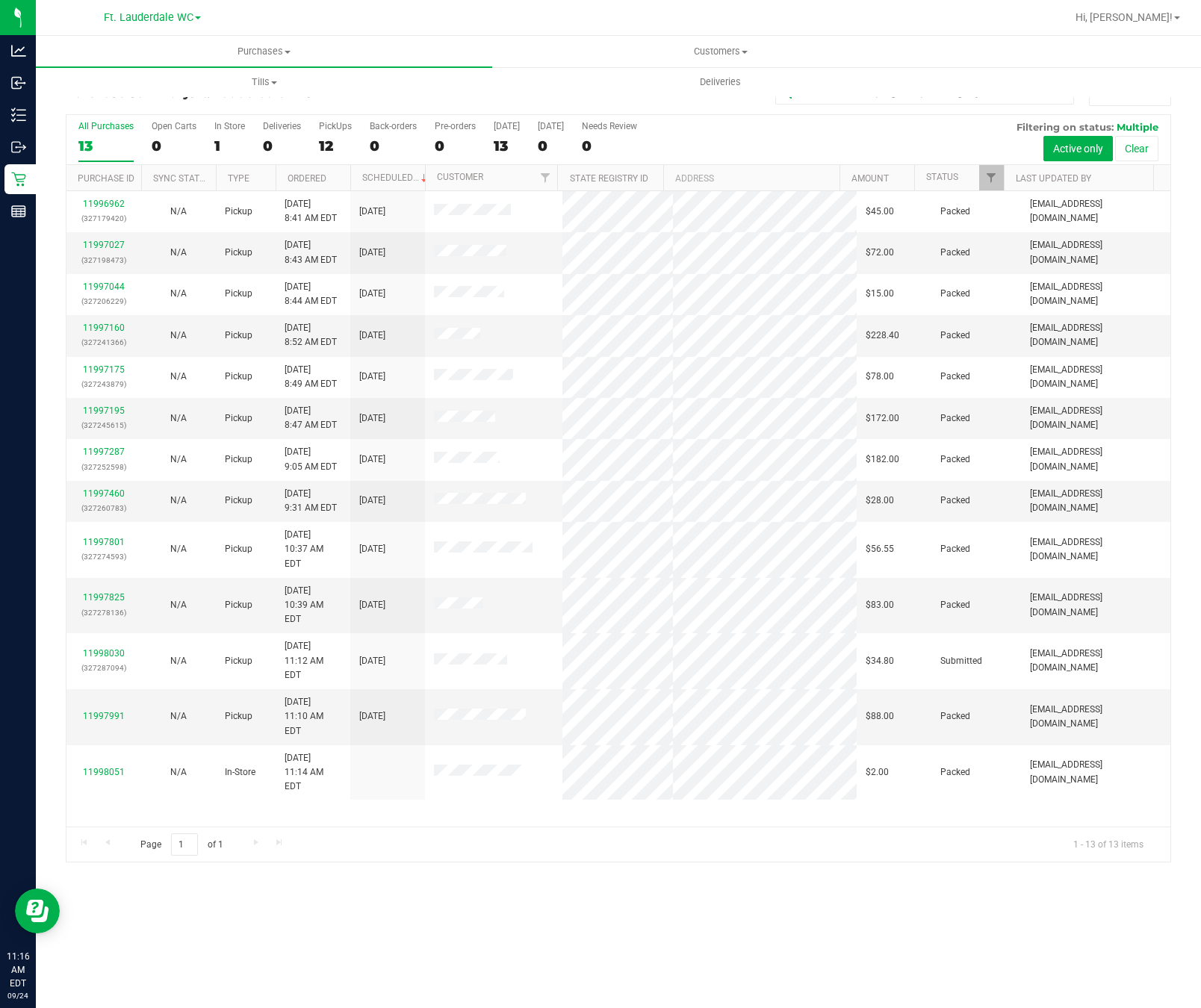
click at [860, 800] on div "11996962 (327179420) N/A Pickup 9/24/2025 8:41 AM EDT 9/24/2025 $45.00 Packed t…" at bounding box center [618, 509] width 1104 height 636
click at [720, 803] on div "11996962 (327179420) N/A Pickup 9/24/2025 8:41 AM EDT 9/24/2025 $45.00 Packed t…" at bounding box center [618, 509] width 1104 height 636
click at [546, 838] on div "Page 1 of 1 1 - 13 of 13 items" at bounding box center [618, 845] width 1104 height 36
click at [325, 788] on div "11996962 (327179420) N/A Pickup 9/24/2025 8:41 AM EDT 9/24/2025 $45.00 Packed t…" at bounding box center [618, 509] width 1104 height 636
click at [453, 767] on div "11996962 (327179420) N/A Pickup 9/24/2025 8:41 AM EDT 9/24/2025 $45.00 Packed t…" at bounding box center [618, 509] width 1104 height 636
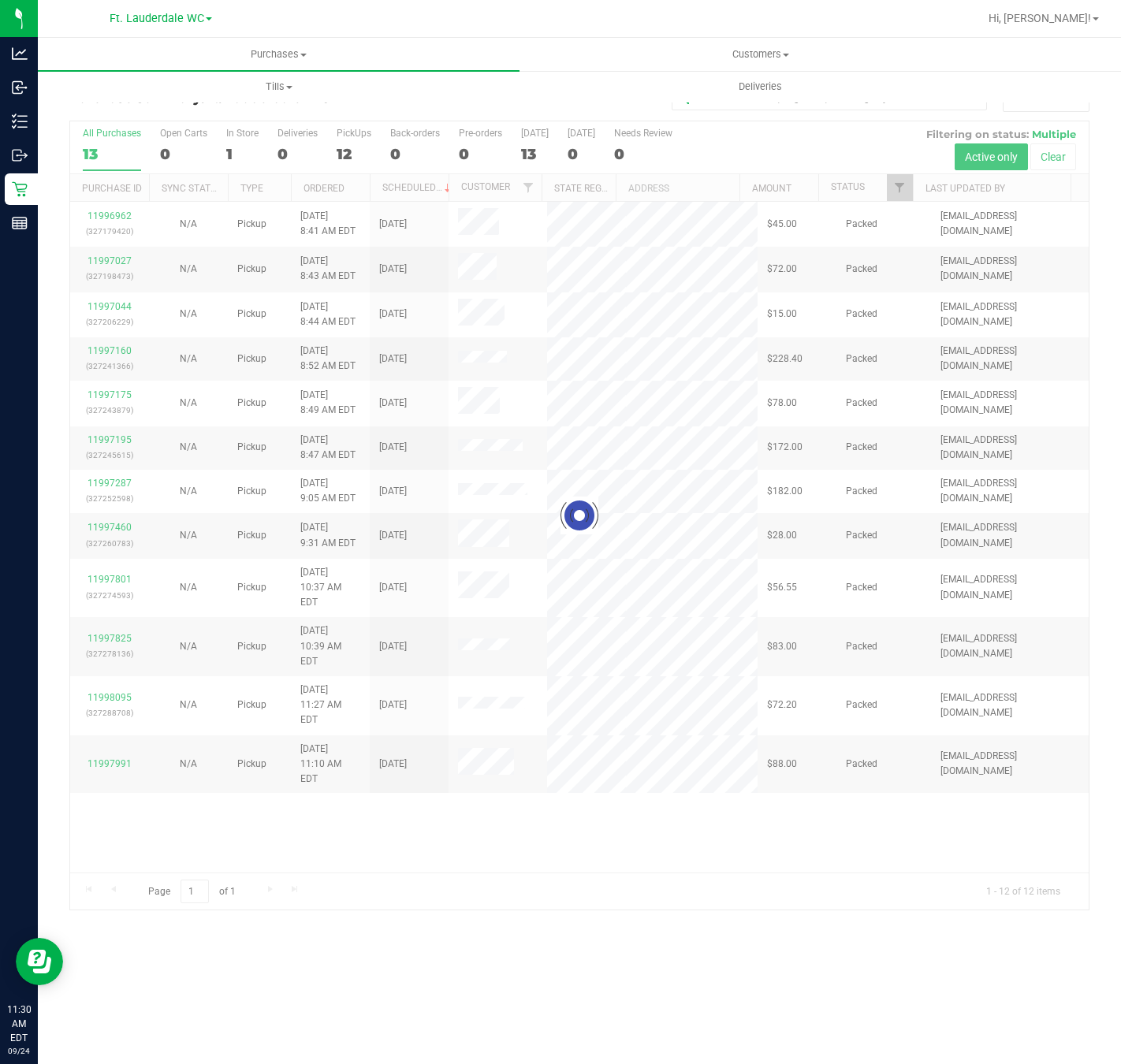
drag, startPoint x: 158, startPoint y: 748, endPoint x: 116, endPoint y: 722, distance: 49.4
click at [156, 750] on div at bounding box center [579, 515] width 1019 height 789
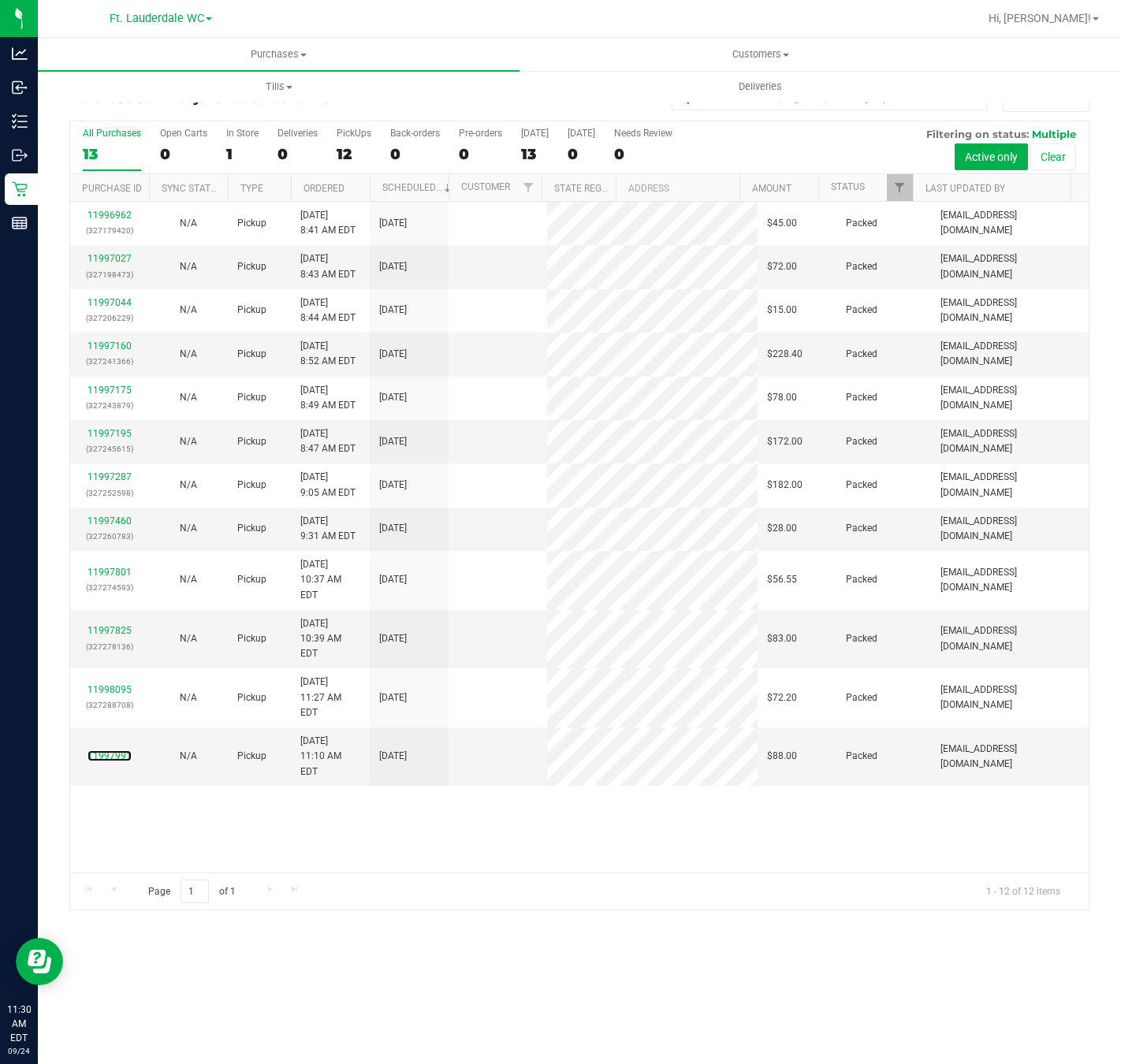
click at [101, 751] on link "11997991" at bounding box center [110, 756] width 44 height 11
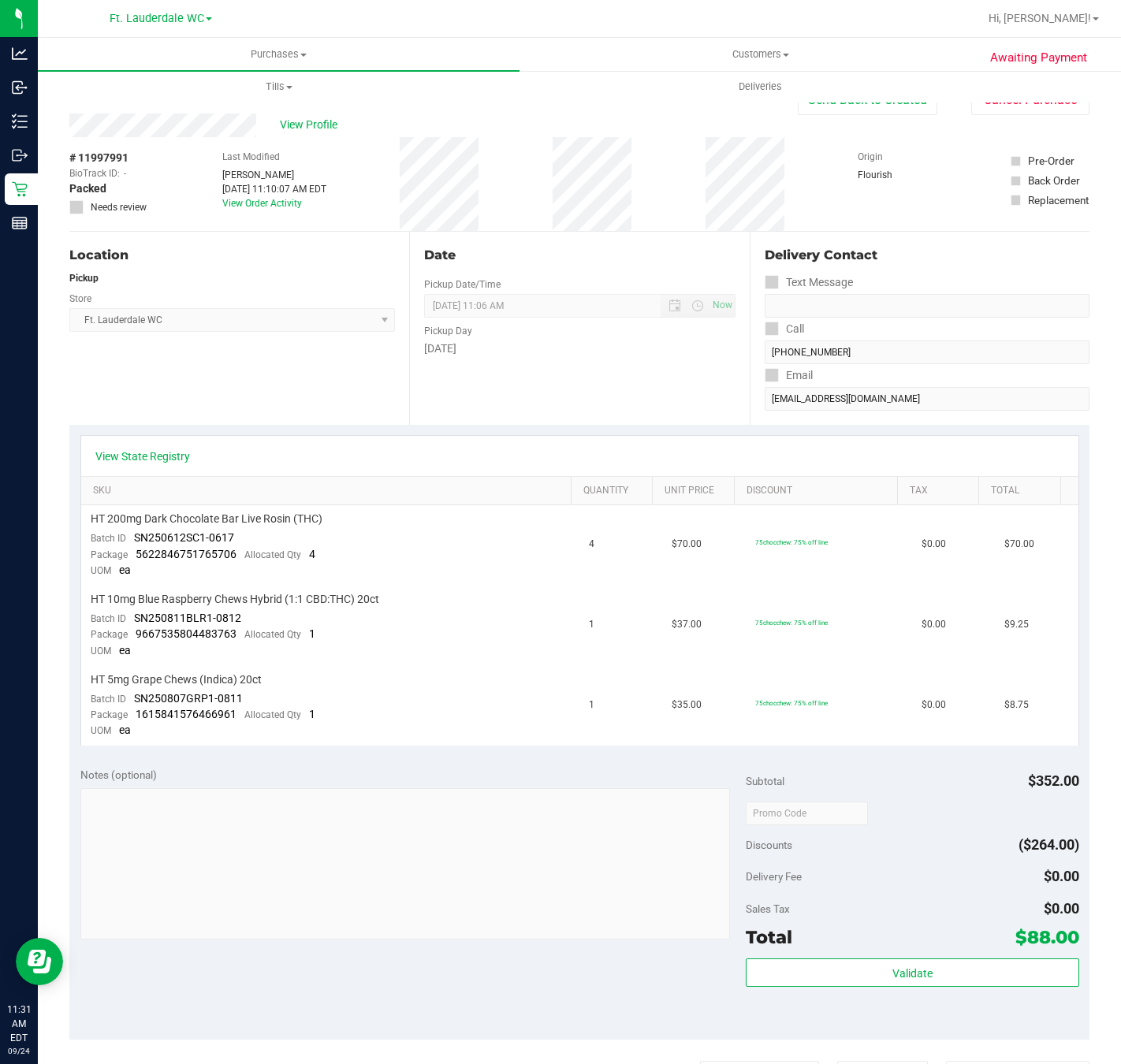
click at [515, 386] on div "Date Pickup Date/Time 09/24/2025 Now 09/24/2025 11:06 AM Now Pickup Day Wednesd…" at bounding box center [579, 328] width 340 height 193
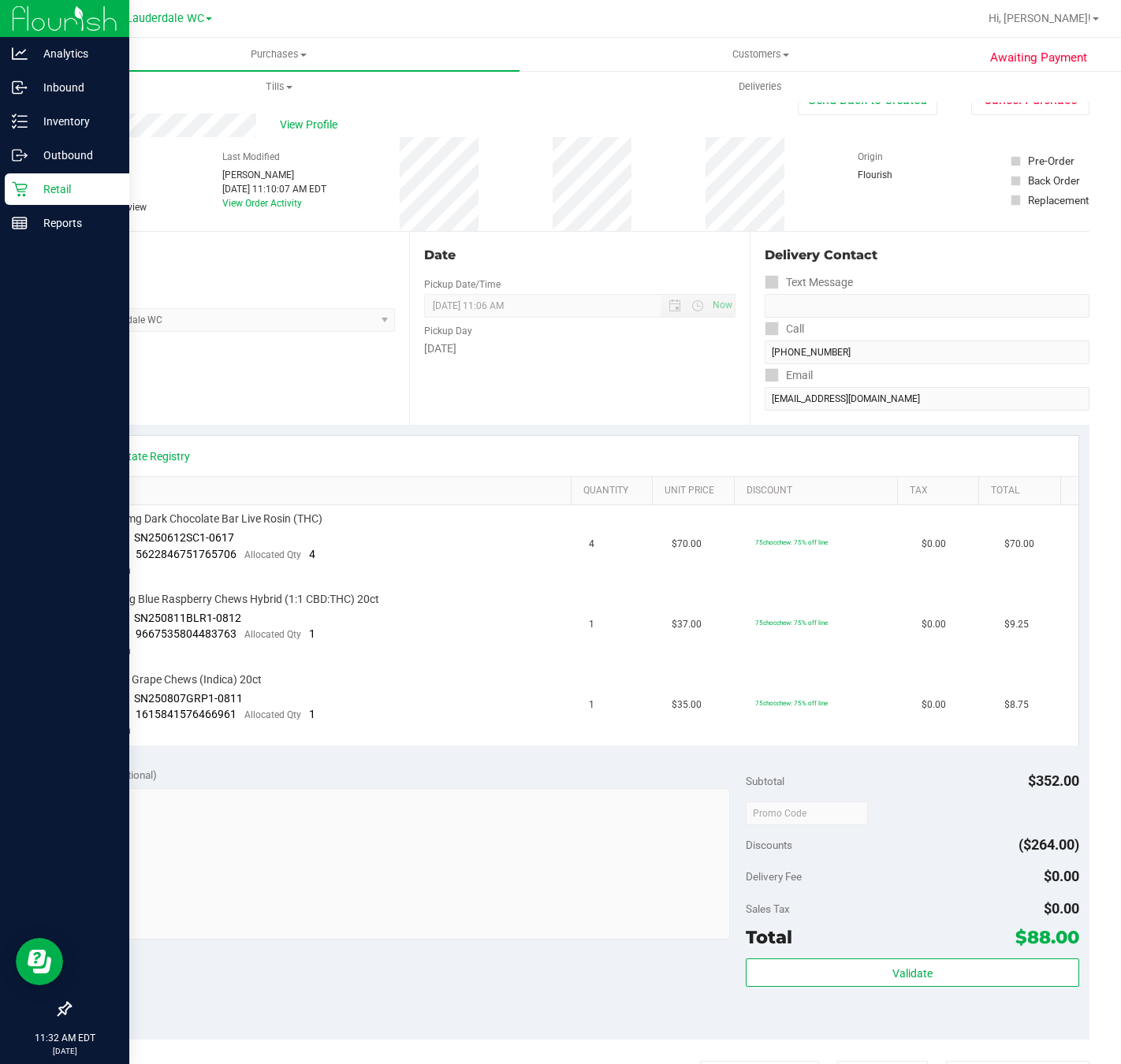
click at [19, 189] on icon at bounding box center [19, 189] width 15 height 15
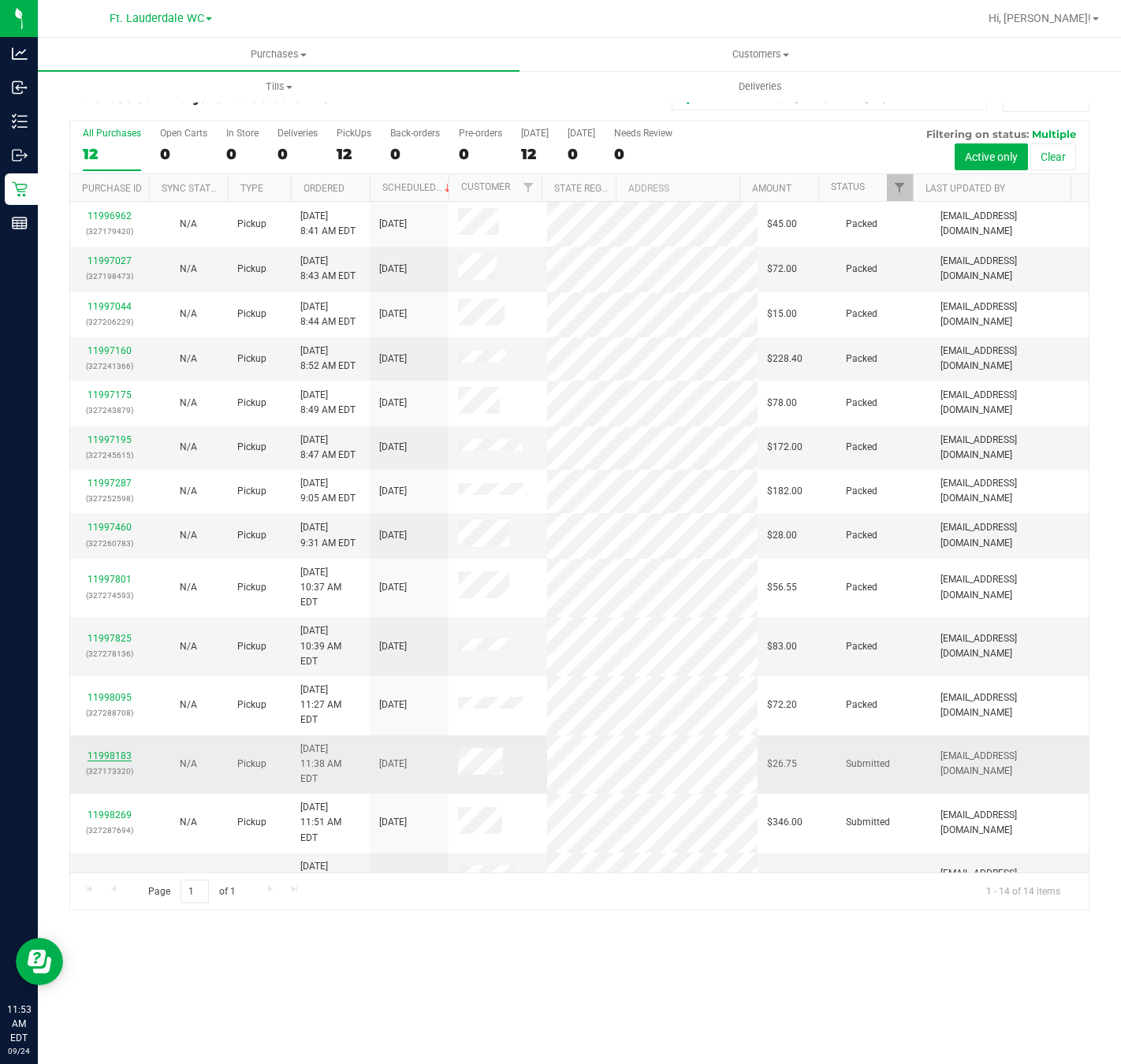
click at [116, 751] on link "11998183" at bounding box center [110, 756] width 44 height 11
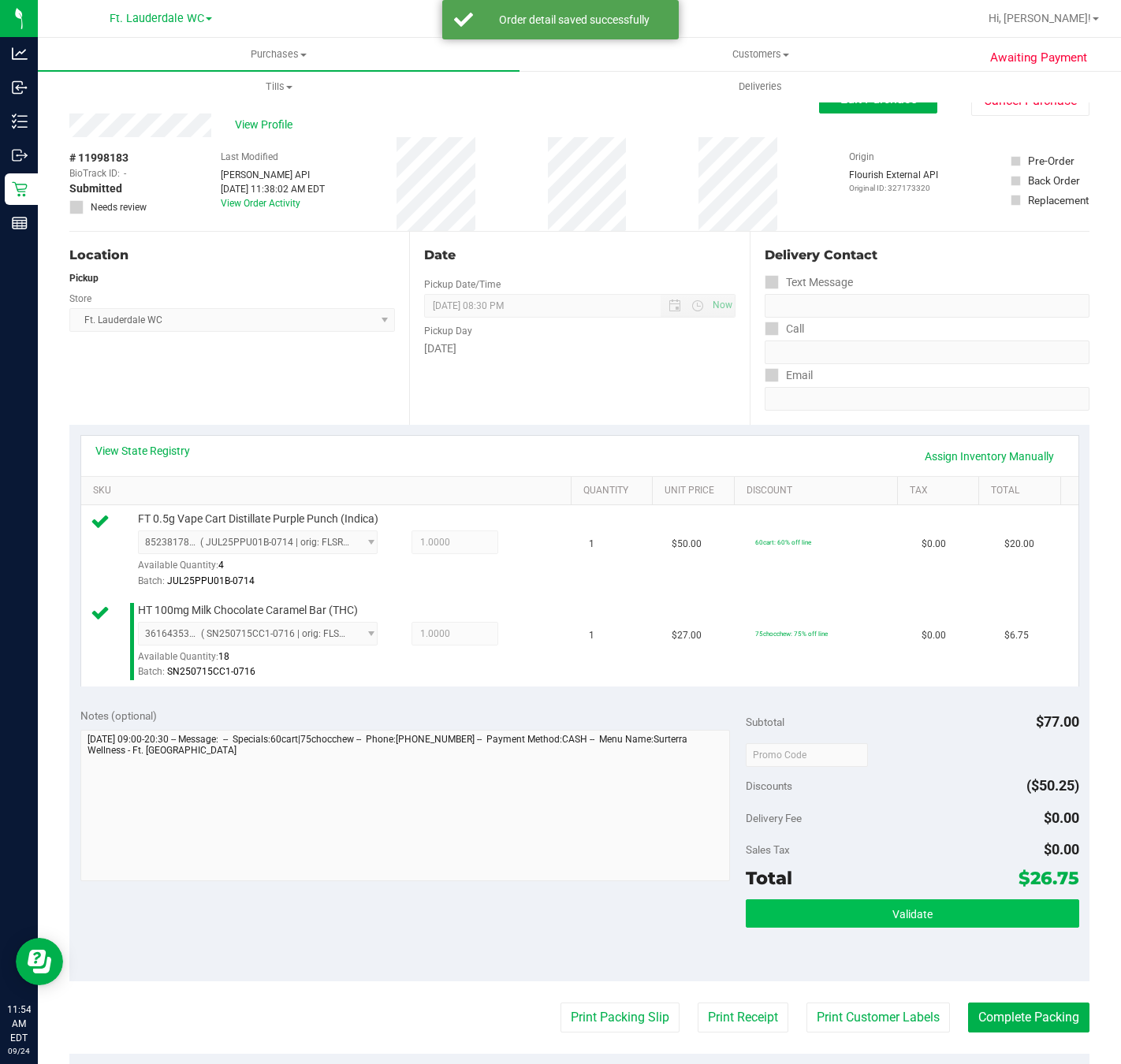
click at [897, 928] on button "Validate" at bounding box center [912, 913] width 332 height 28
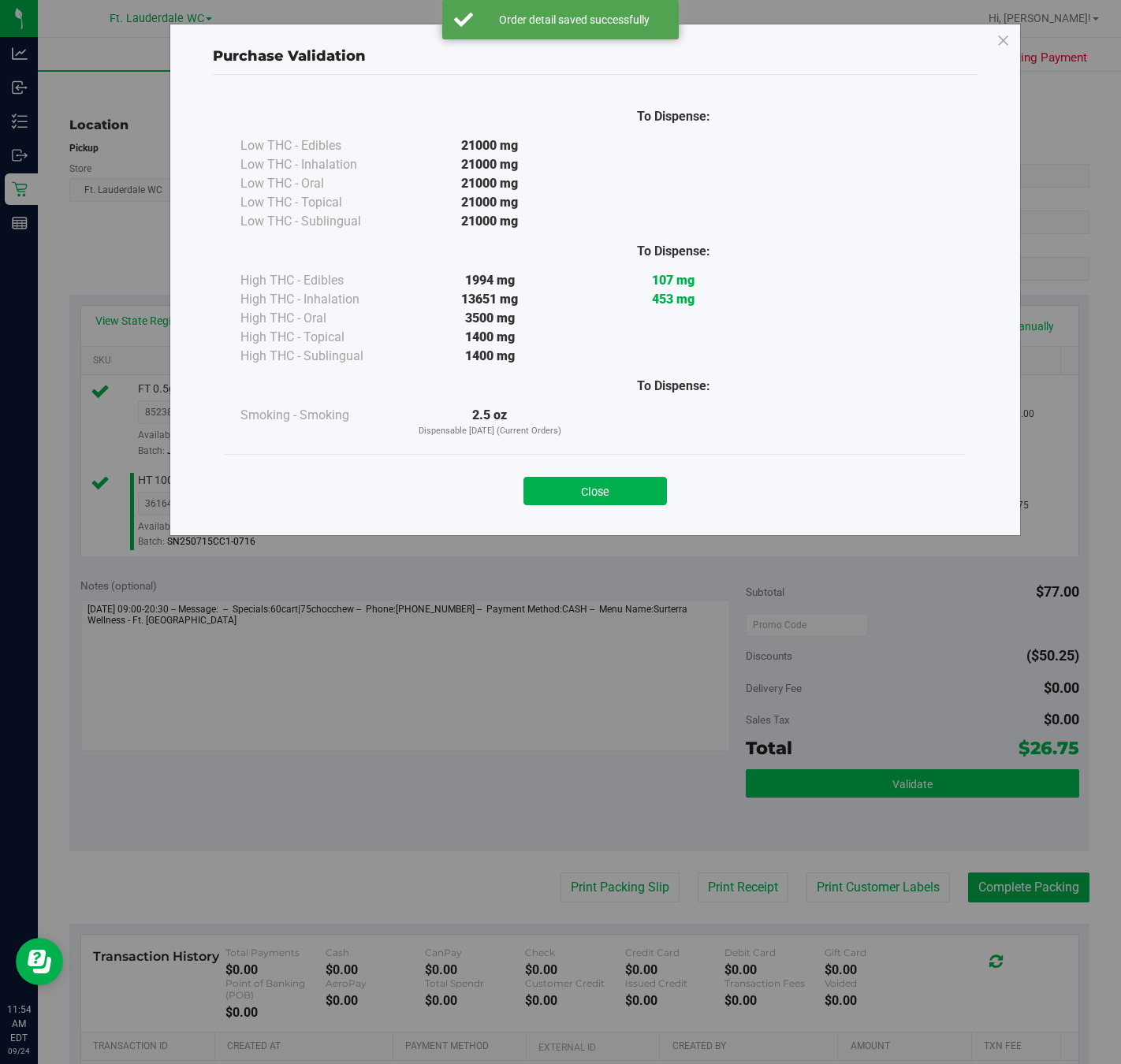
scroll to position [302, 0]
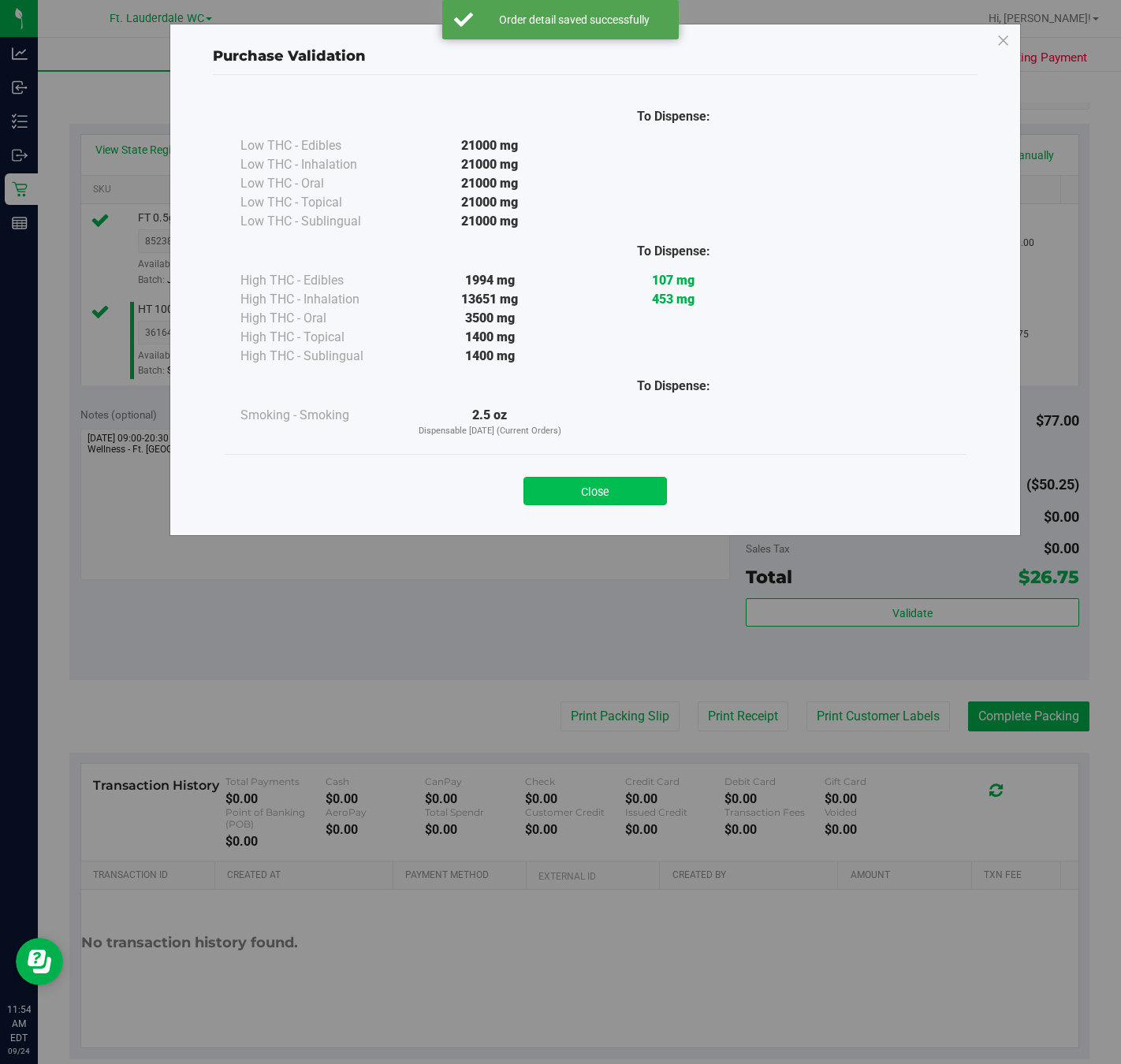
click at [608, 485] on button "Close" at bounding box center [595, 491] width 143 height 28
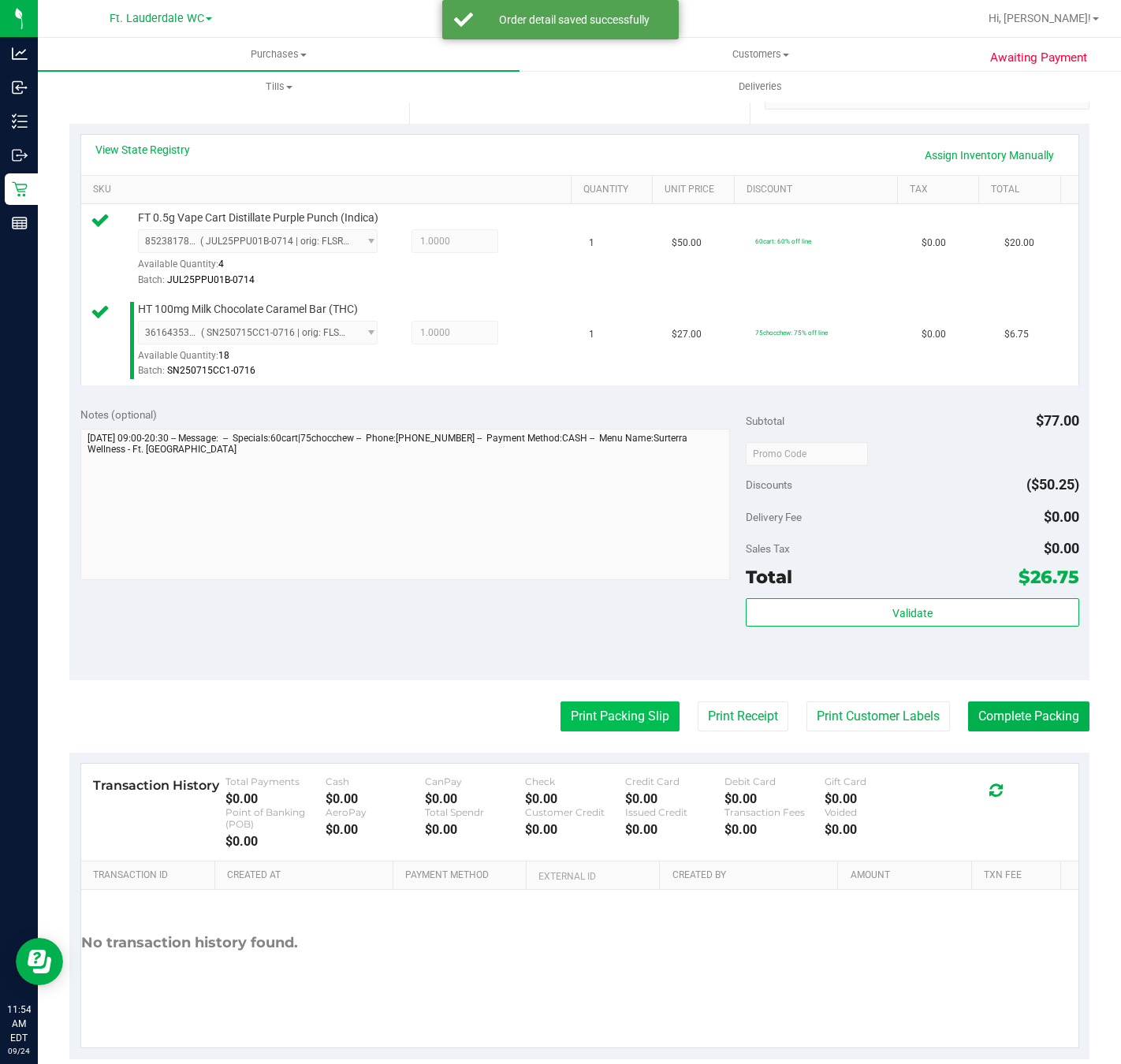
click at [623, 713] on button "Print Packing Slip" at bounding box center [619, 716] width 119 height 30
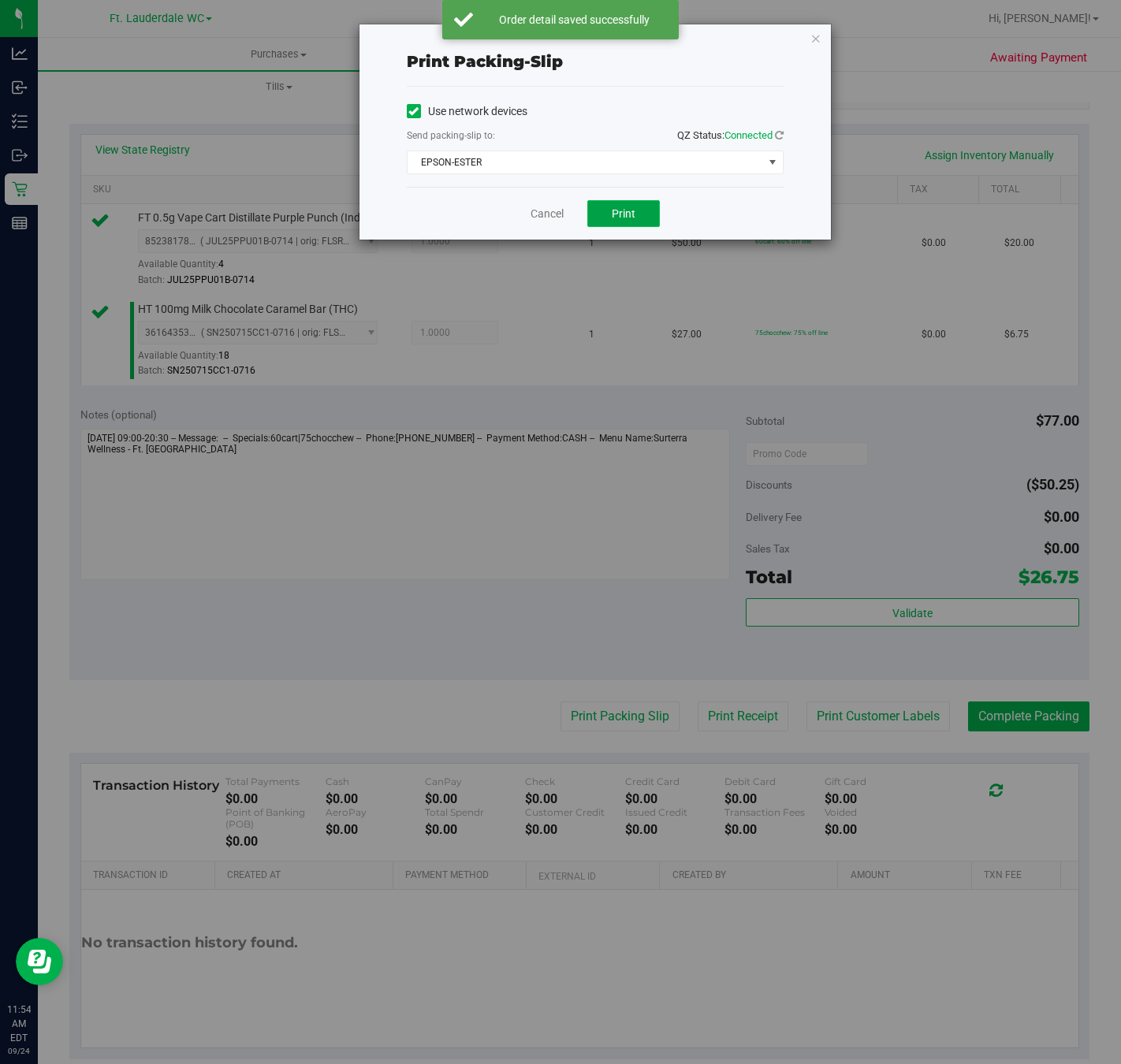
click at [632, 220] on span "Print" at bounding box center [624, 214] width 24 height 13
click at [814, 38] on icon "button" at bounding box center [816, 37] width 11 height 19
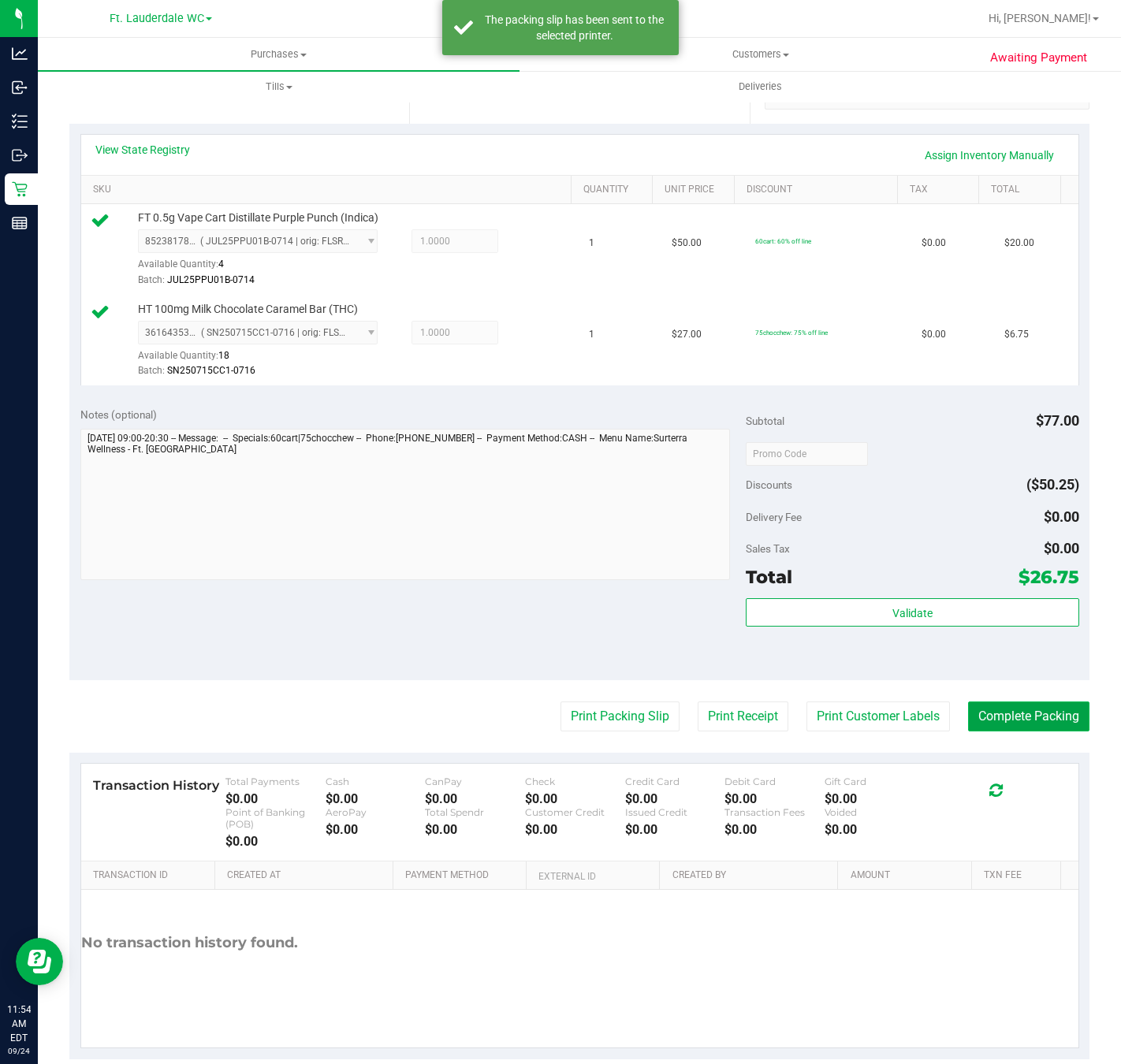
click at [1005, 712] on button "Complete Packing" at bounding box center [1029, 716] width 121 height 30
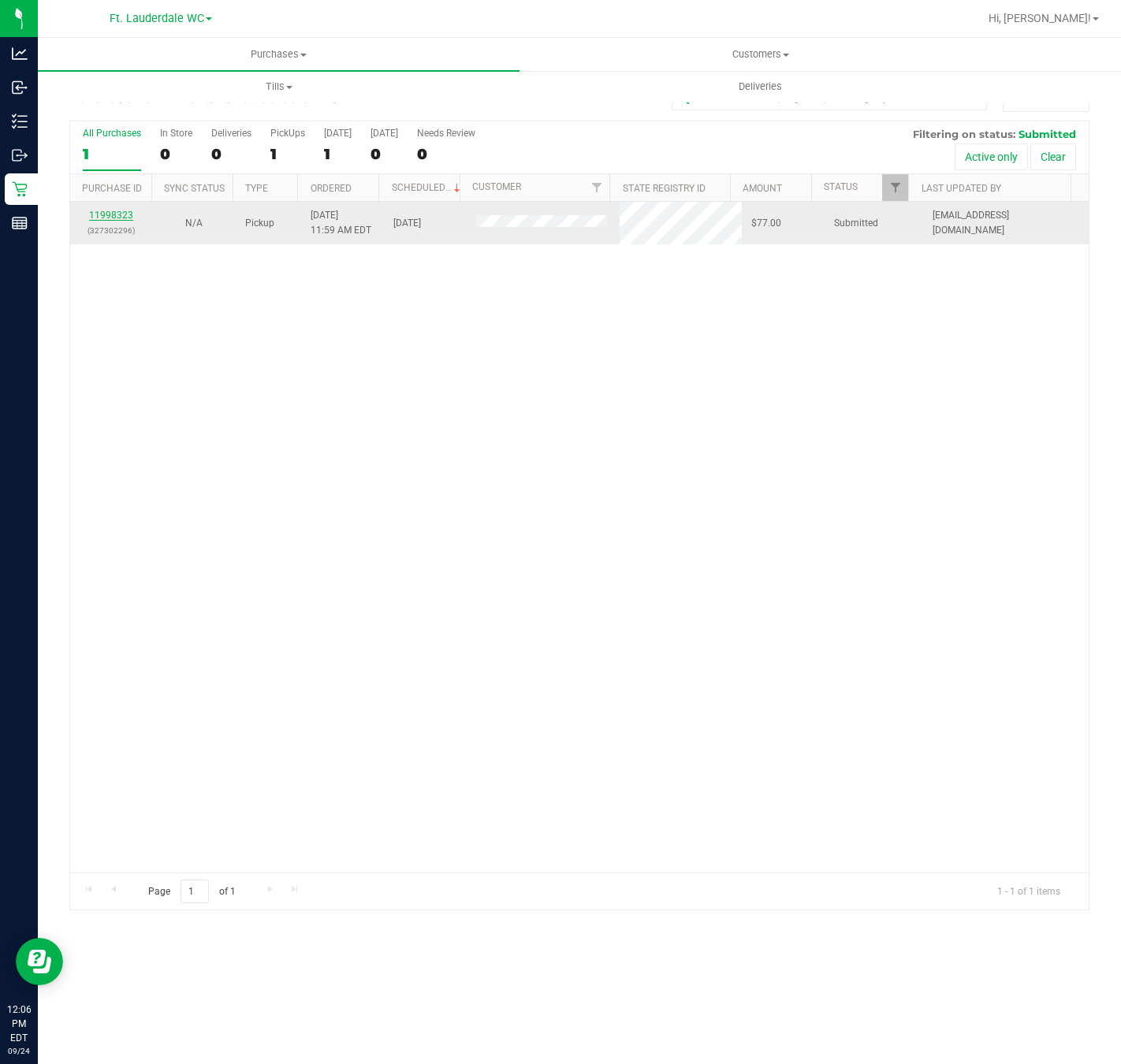
click at [125, 216] on link "11998323" at bounding box center [110, 216] width 44 height 11
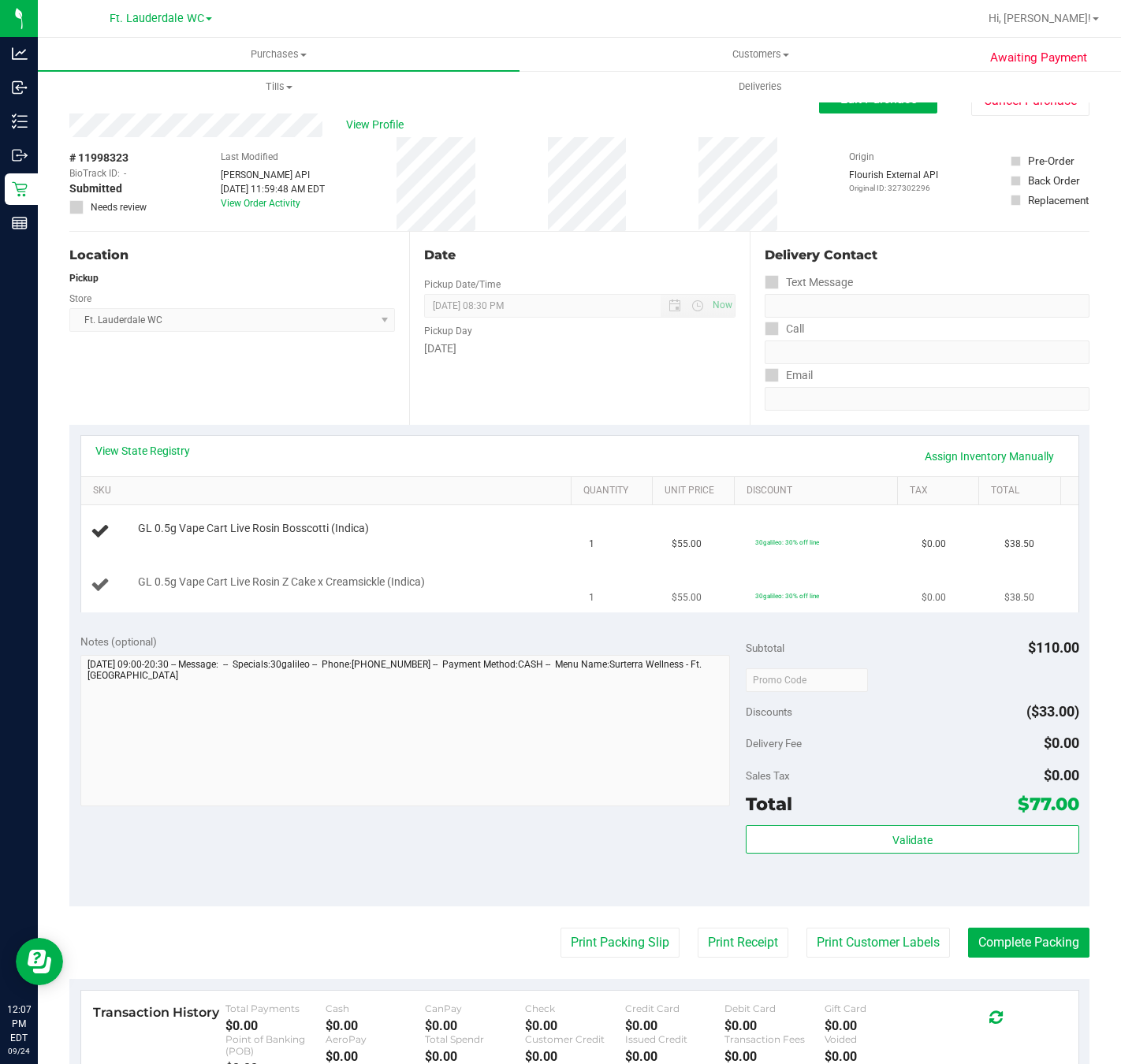
click at [485, 612] on td "GL 0.5g Vape Cart Live Rosin Z Cake x Creamsickle (Indica)" at bounding box center [331, 585] width 499 height 53
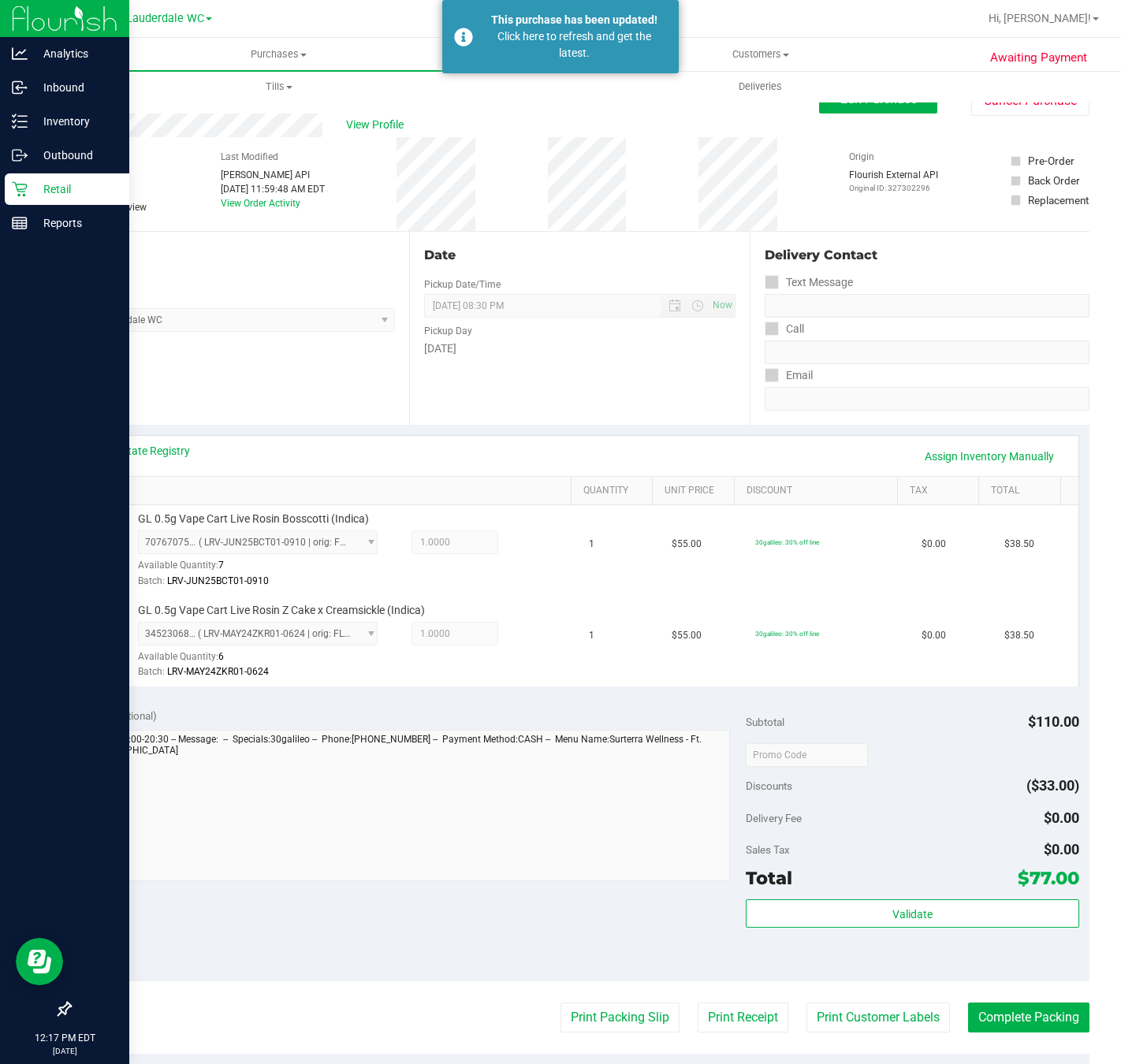
scroll to position [251, 0]
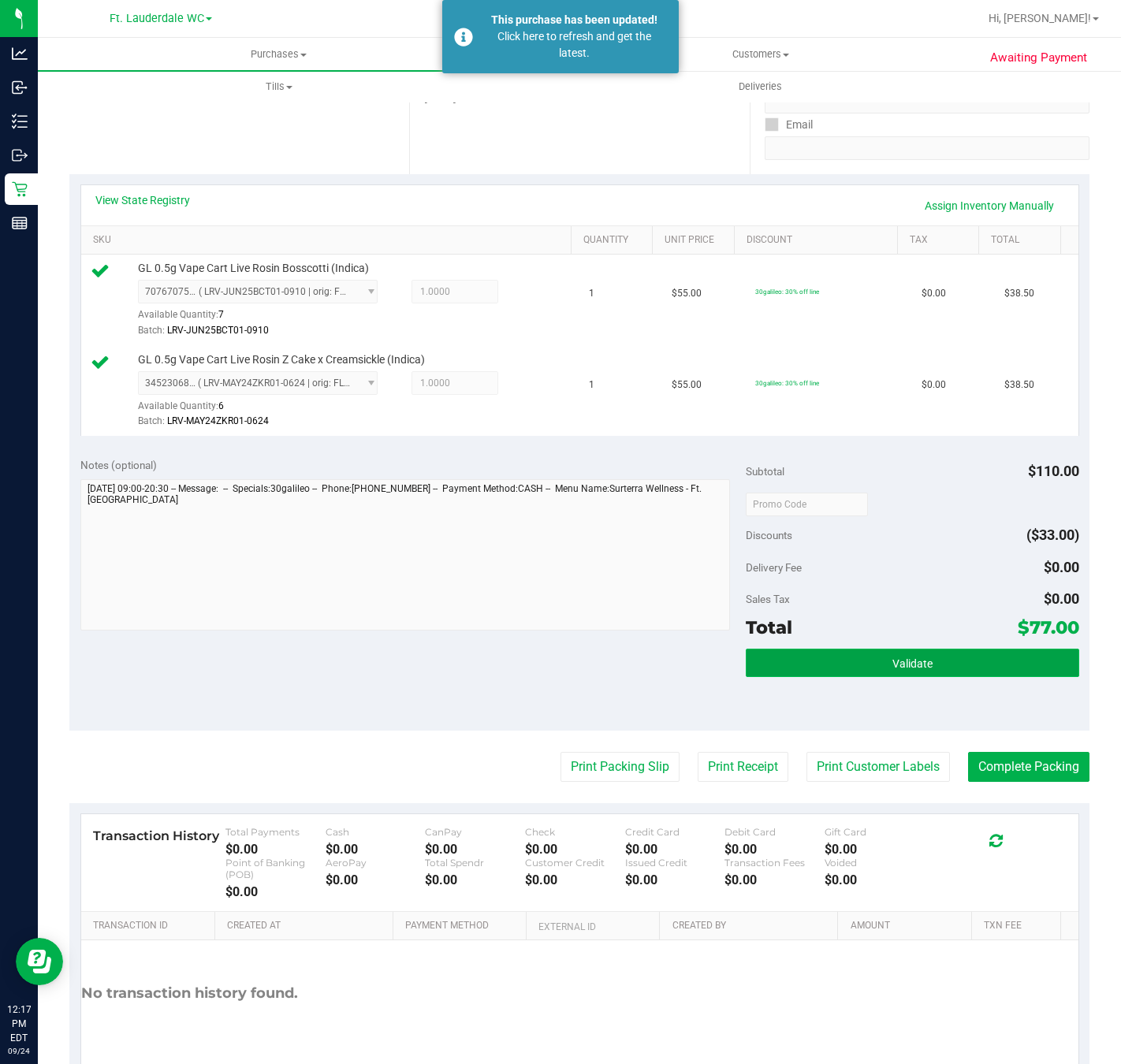
click at [946, 657] on button "Validate" at bounding box center [912, 663] width 332 height 28
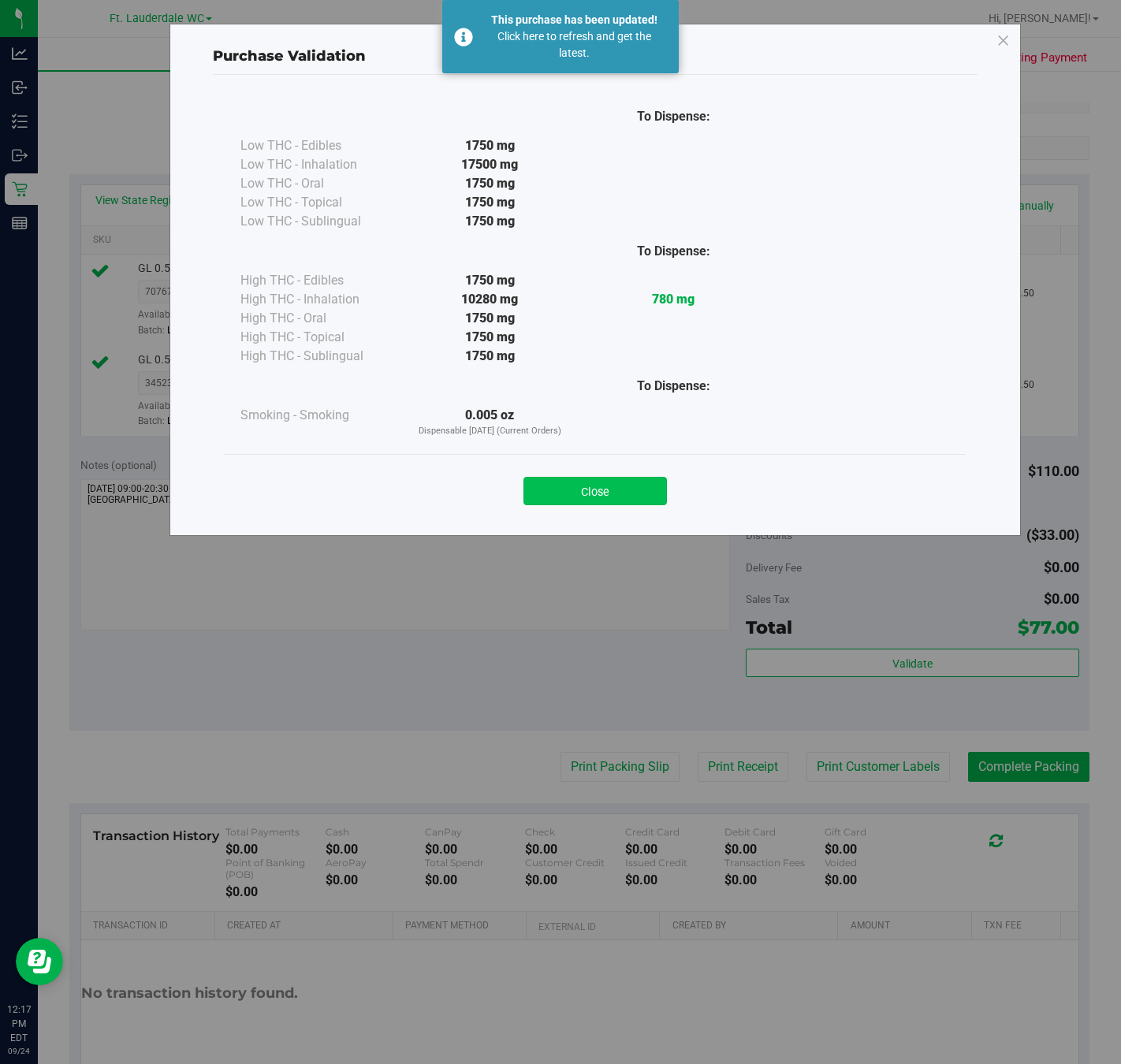
click at [618, 483] on button "Close" at bounding box center [595, 491] width 143 height 28
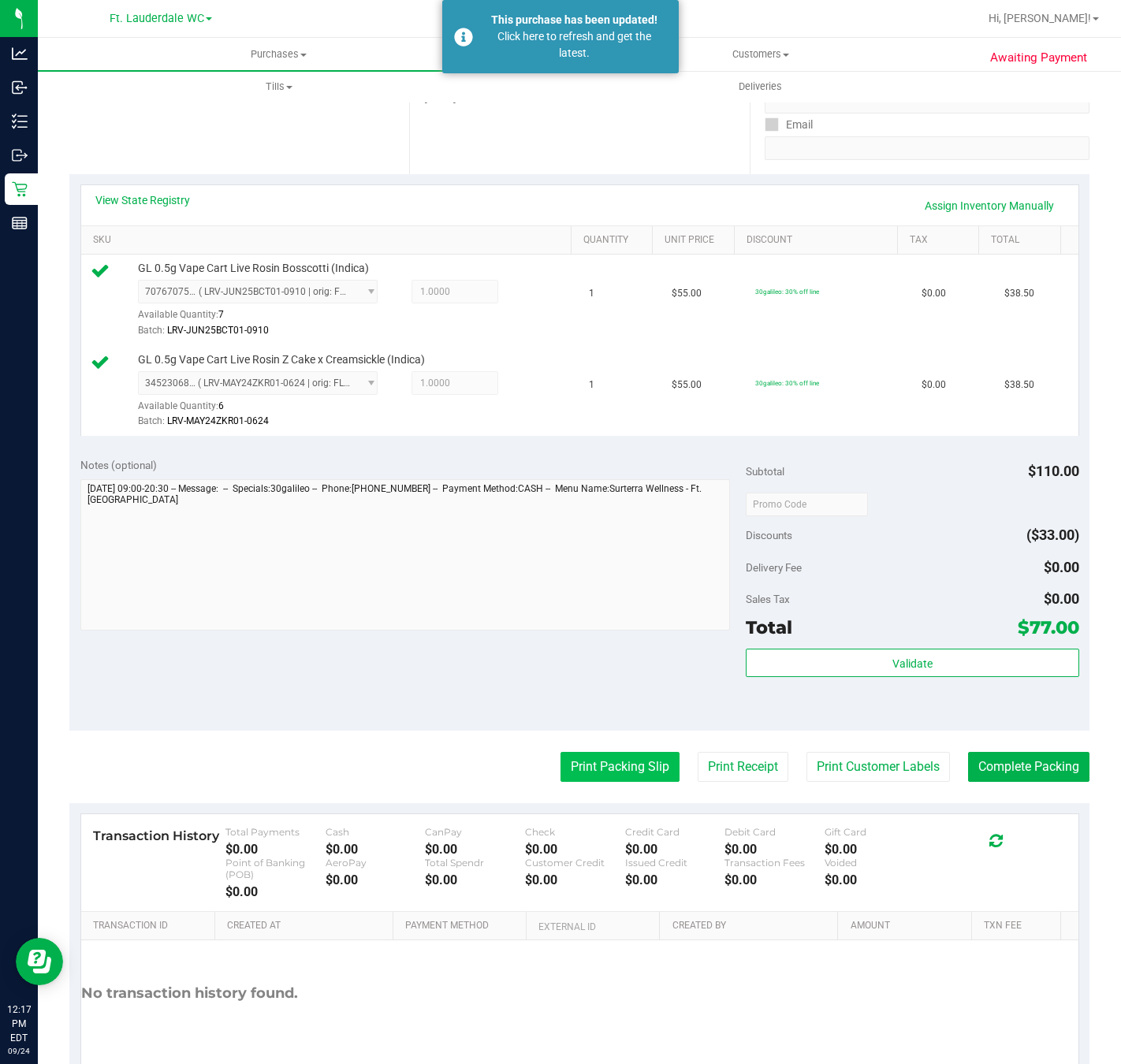
click at [599, 769] on button "Print Packing Slip" at bounding box center [619, 767] width 119 height 30
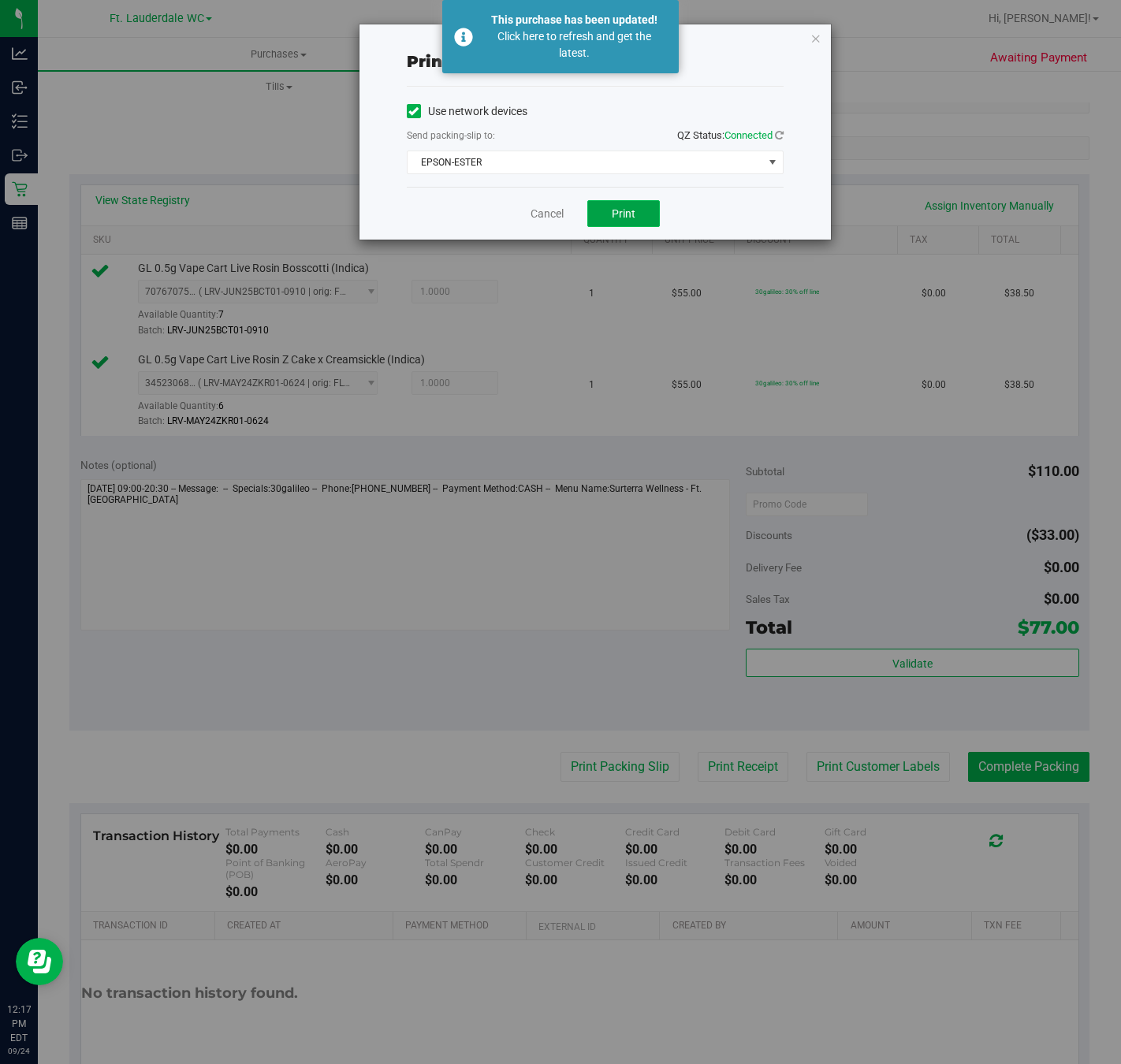
click at [635, 211] on button "Print" at bounding box center [624, 214] width 72 height 27
click at [819, 43] on icon "button" at bounding box center [816, 37] width 11 height 19
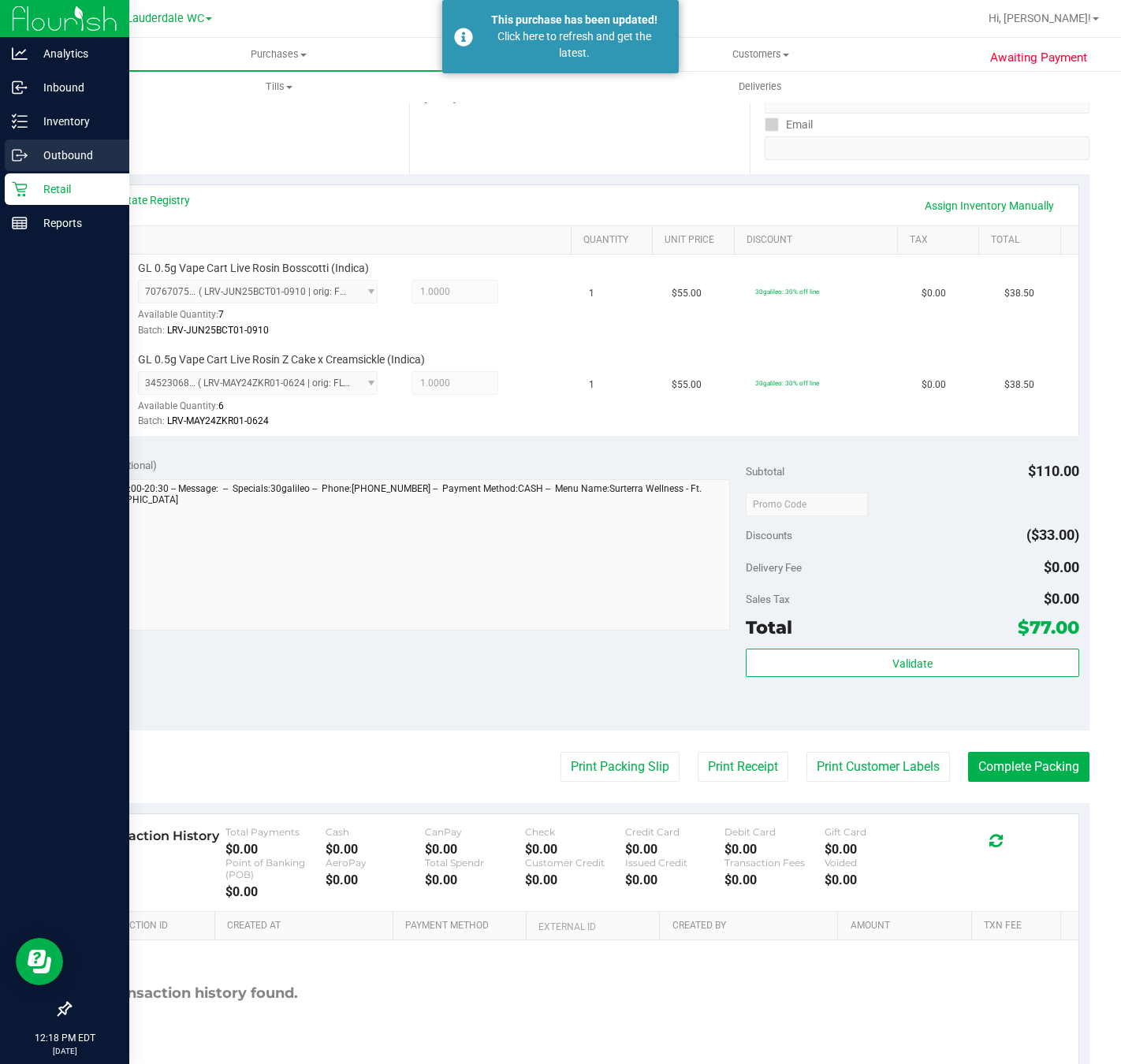
click at [26, 156] on icon at bounding box center [25, 157] width 3 height 3
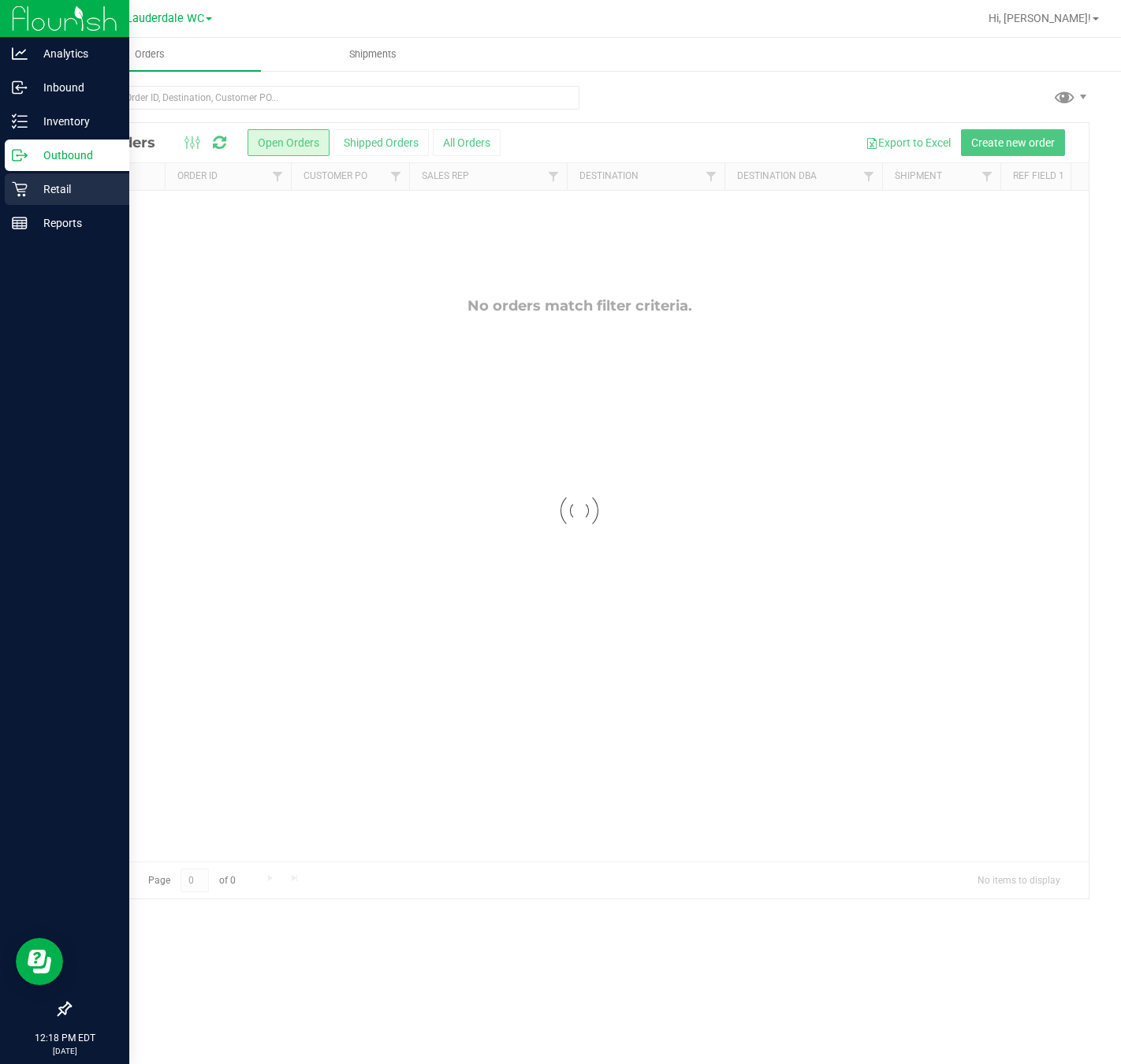
click at [35, 192] on p "Retail" at bounding box center [74, 189] width 94 height 19
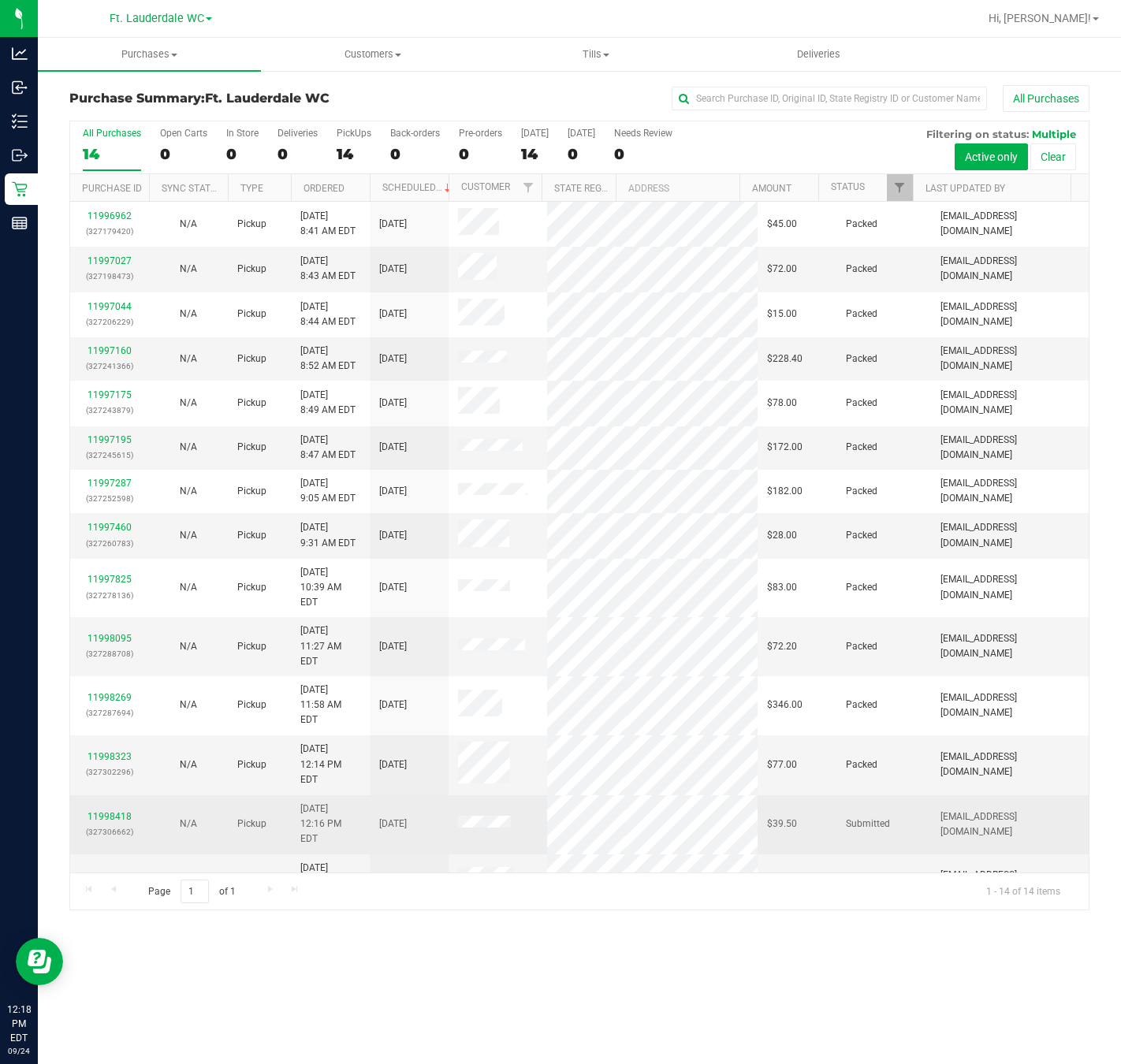
click at [531, 795] on td at bounding box center [497, 824] width 99 height 59
click at [102, 811] on link "11998418" at bounding box center [110, 817] width 44 height 11
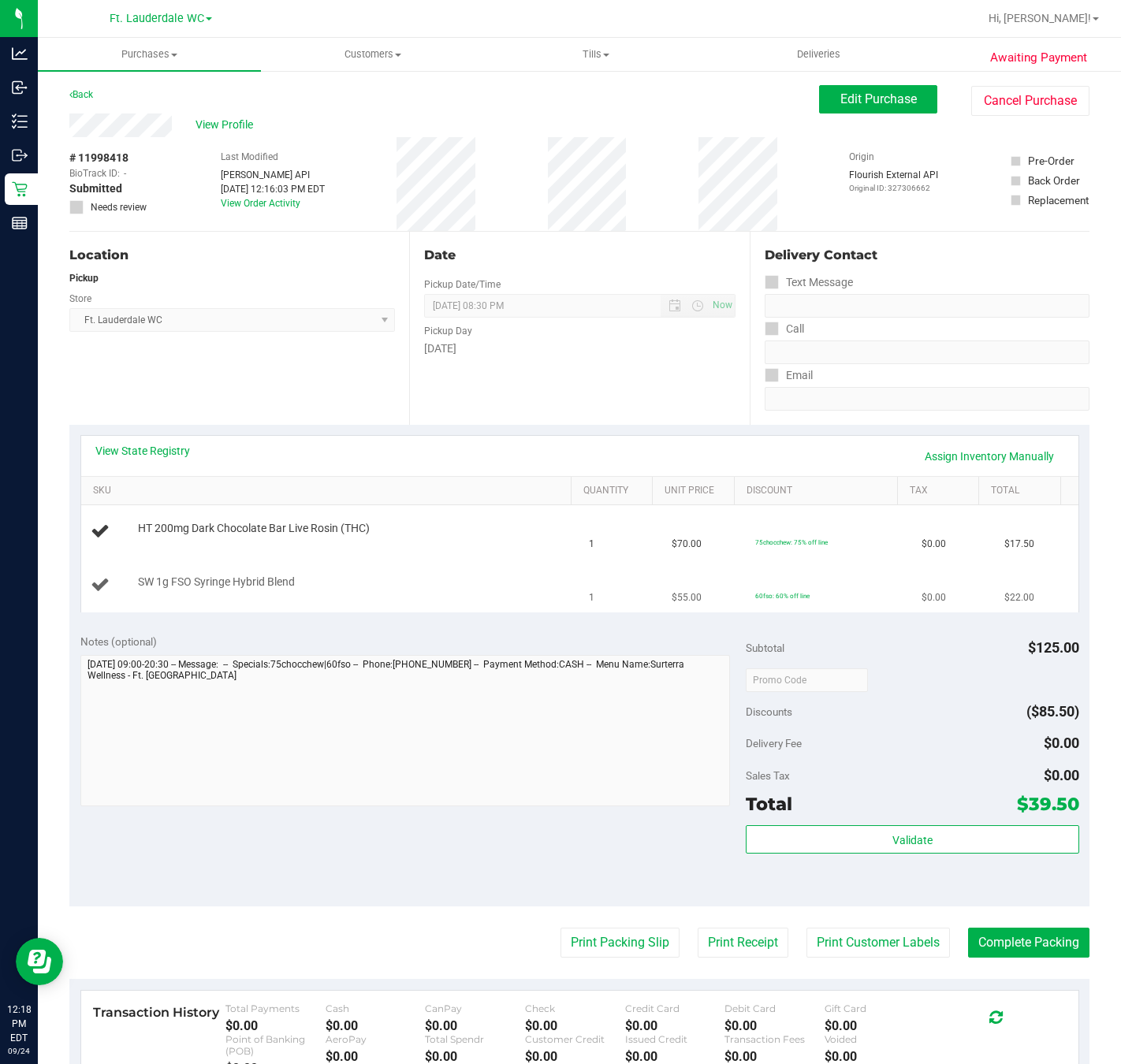
click at [550, 596] on div "SW 1g FSO Syringe Hybrid Blend" at bounding box center [331, 586] width 480 height 22
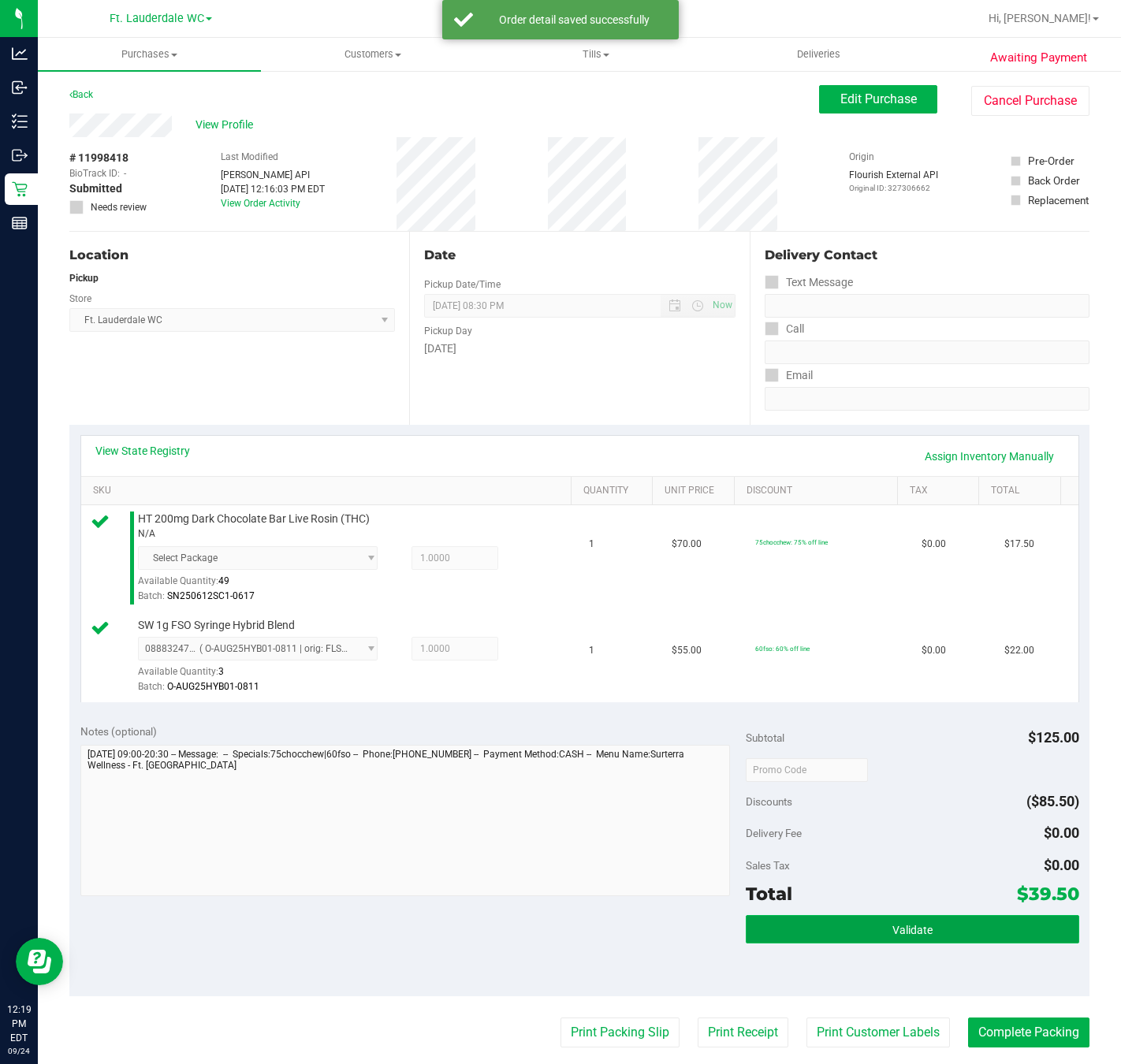
click at [1031, 942] on button "Validate" at bounding box center [912, 929] width 332 height 28
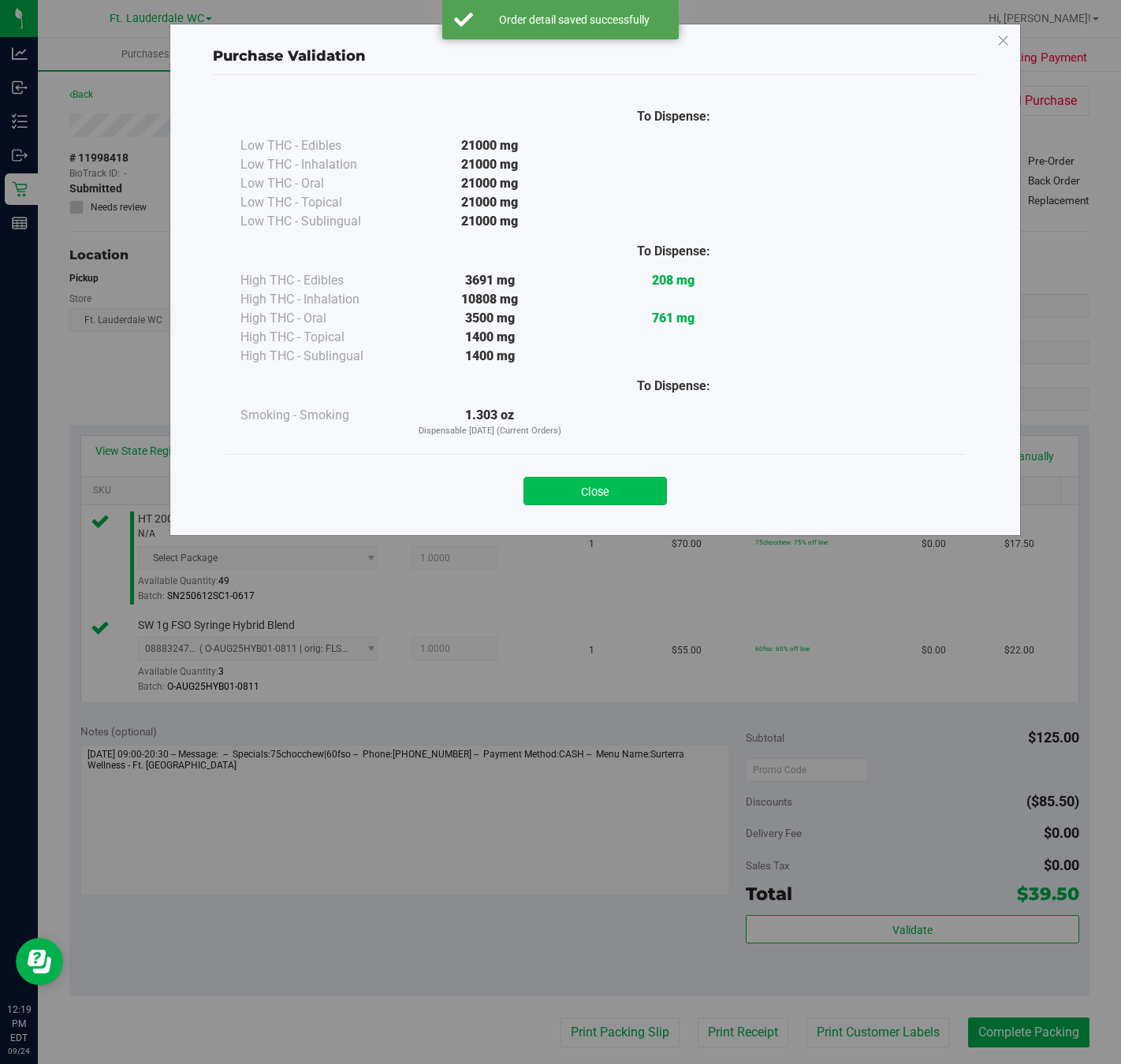
click at [573, 491] on button "Close" at bounding box center [595, 491] width 143 height 28
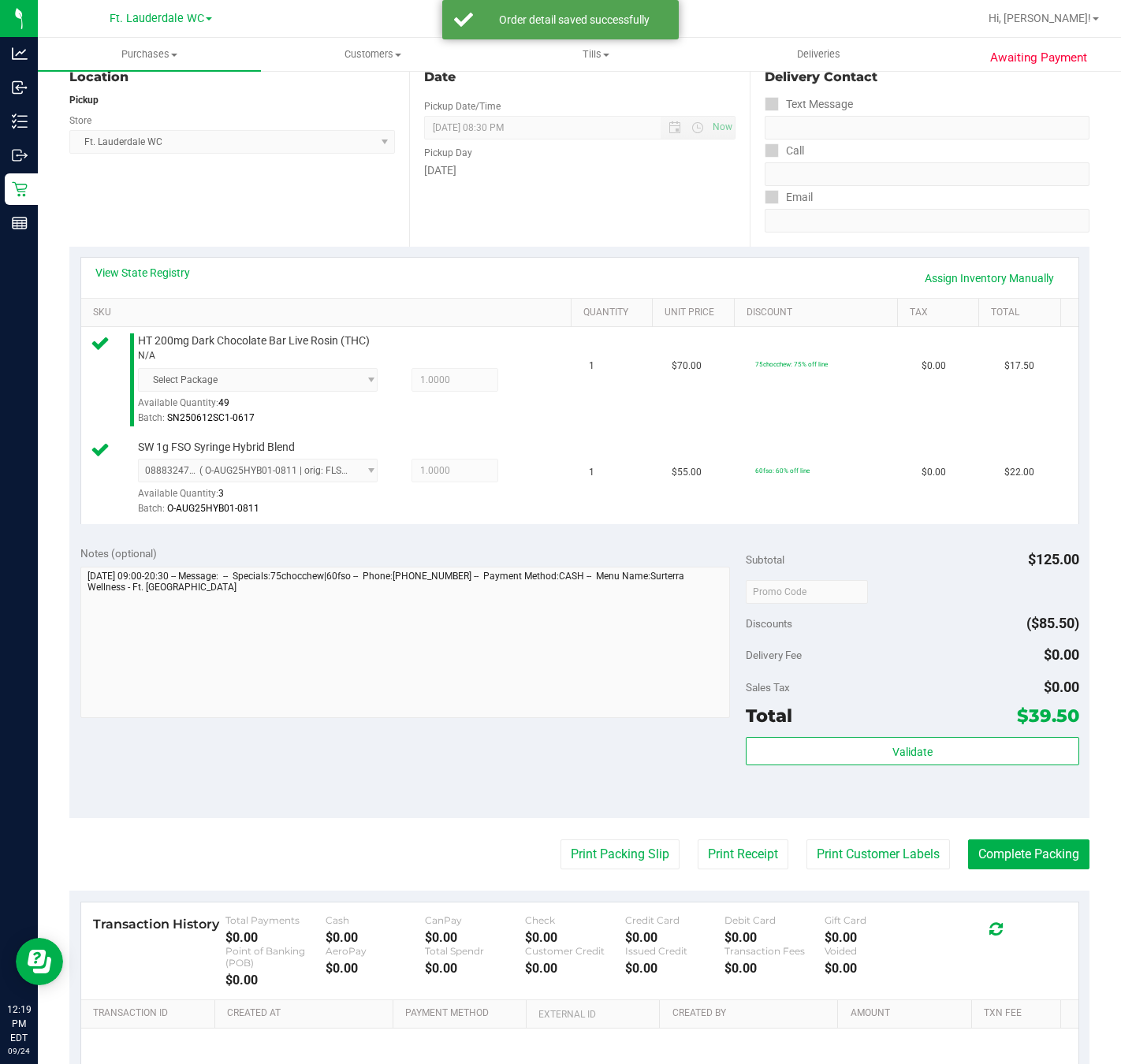
scroll to position [350, 0]
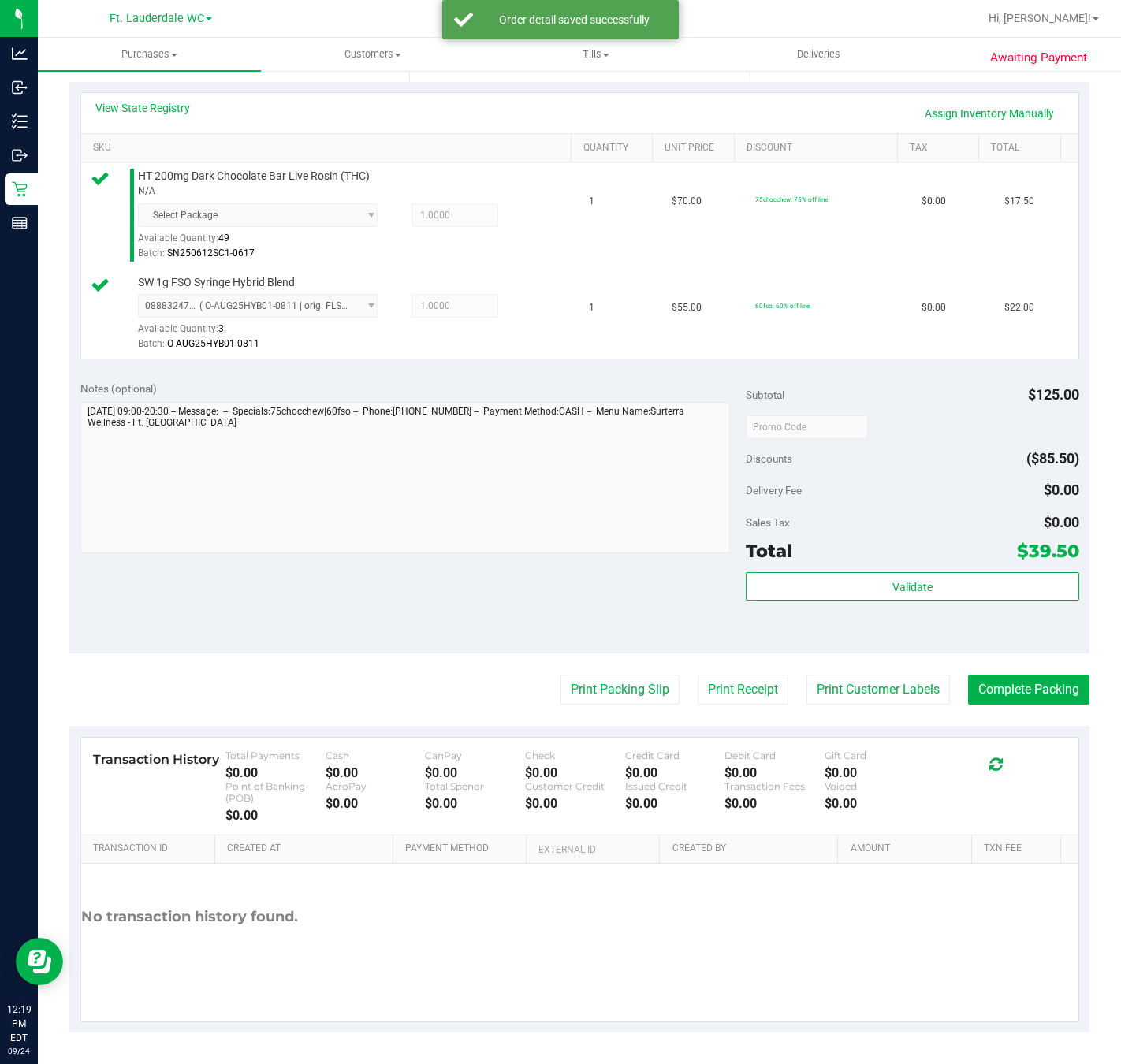
click at [582, 667] on purchase-details "Back Edit Purchase Cancel Purchase View Profile # 11998418 BioTrack ID: - Submi…" at bounding box center [580, 387] width 1020 height 1290
drag, startPoint x: 611, startPoint y: 653, endPoint x: 618, endPoint y: 672, distance: 20.2
click at [615, 660] on purchase-details "Back Edit Purchase Cancel Purchase View Profile # 11998418 BioTrack ID: - Submi…" at bounding box center [580, 387] width 1020 height 1290
click at [625, 695] on button "Print Packing Slip" at bounding box center [619, 689] width 119 height 30
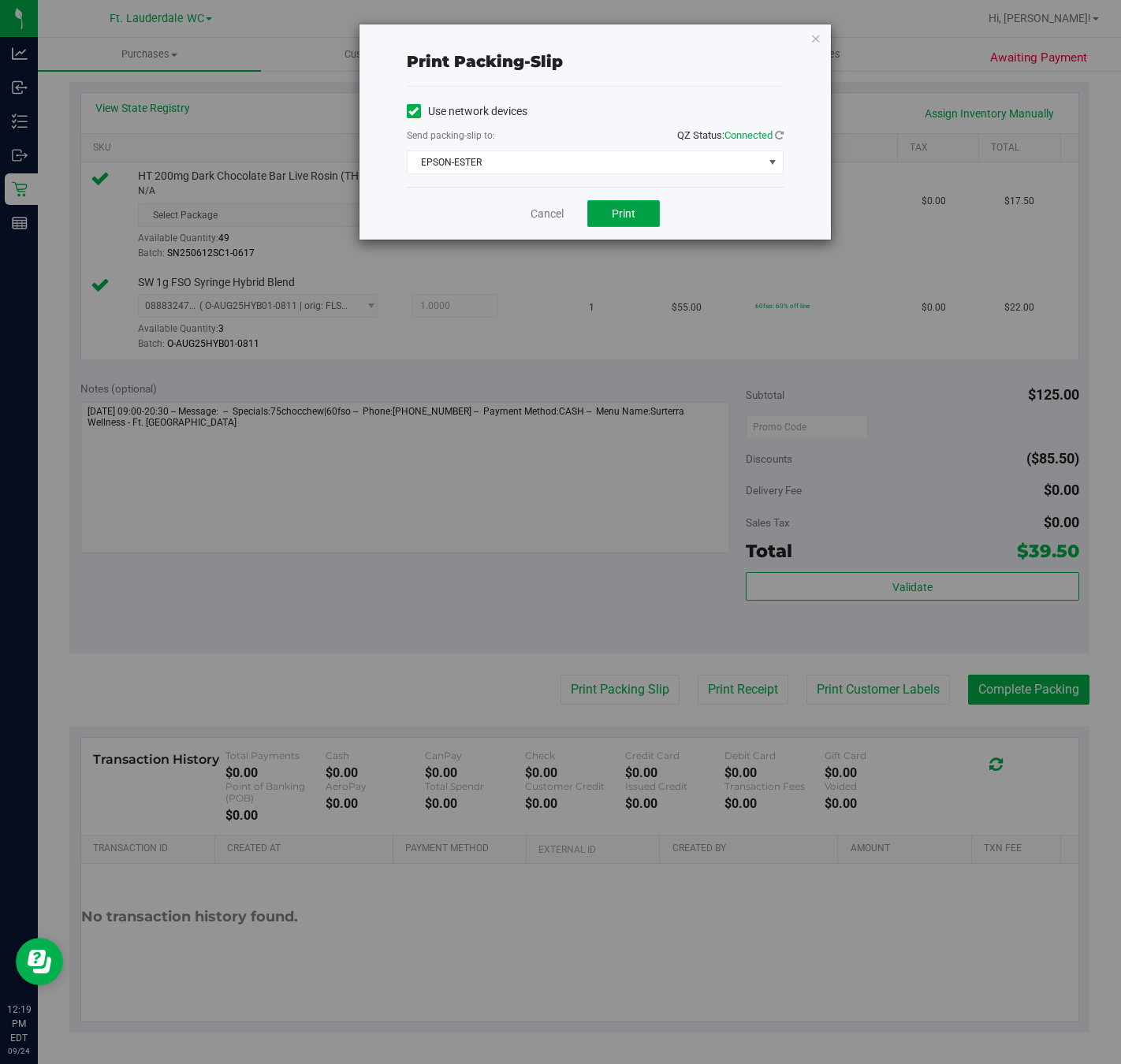
click at [643, 211] on button "Print" at bounding box center [624, 214] width 72 height 27
click at [817, 70] on div "Print packing-slip Use network devices Send packing-slip to: QZ Status: Connect…" at bounding box center [595, 132] width 472 height 216
click at [814, 35] on icon "button" at bounding box center [816, 37] width 11 height 19
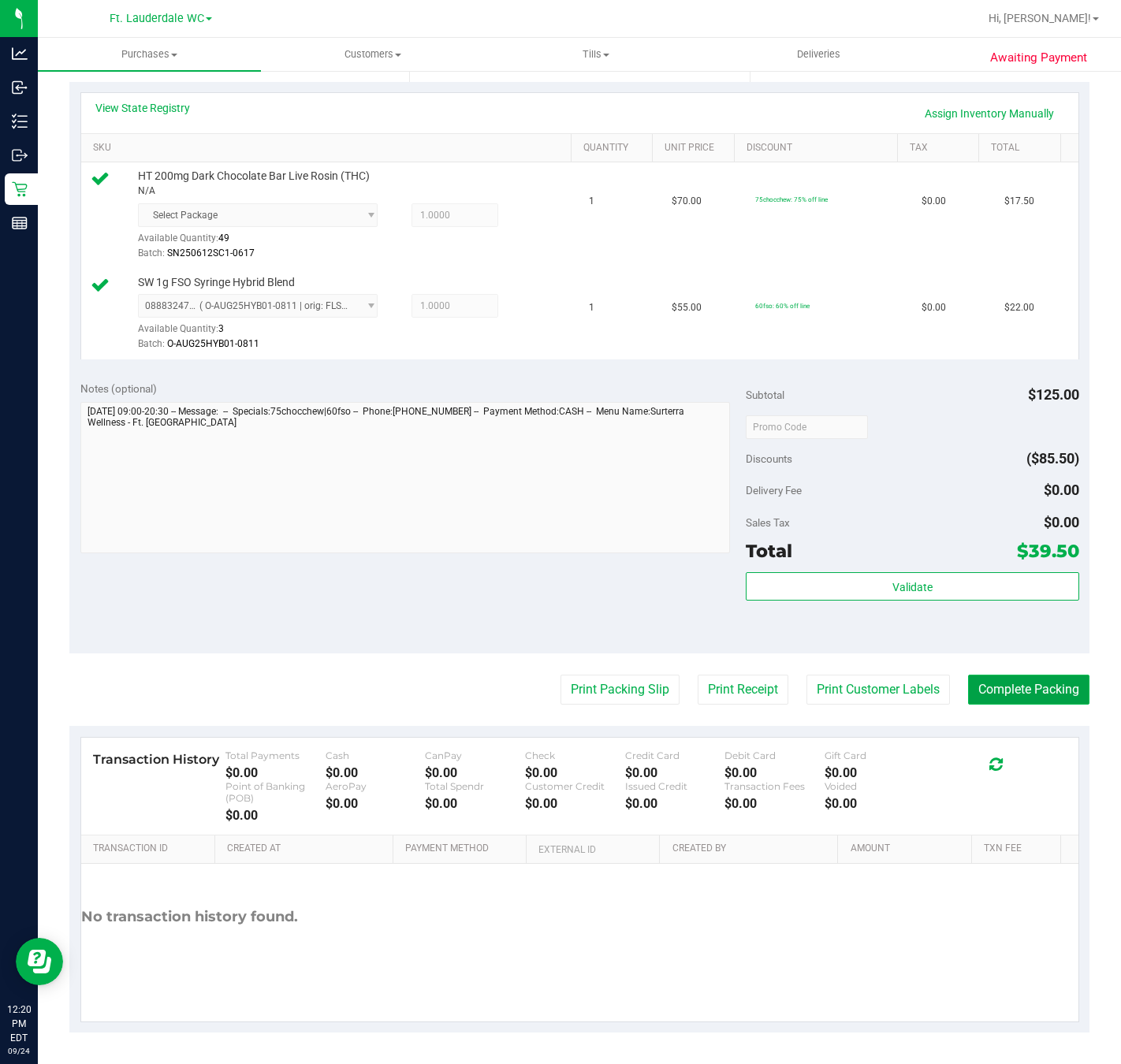
click at [1015, 676] on button "Complete Packing" at bounding box center [1029, 689] width 121 height 30
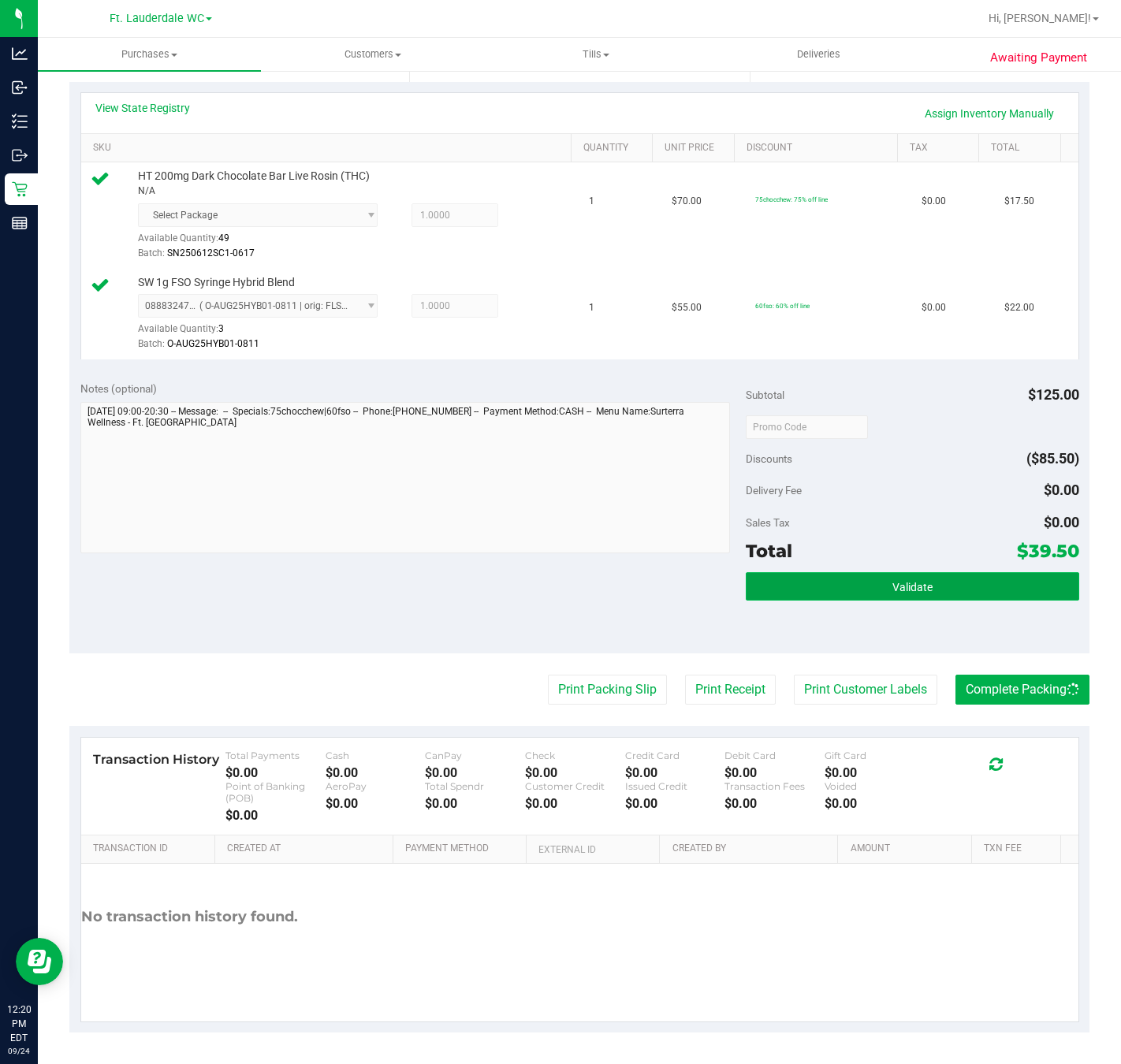
click at [989, 594] on button "Validate" at bounding box center [912, 586] width 332 height 28
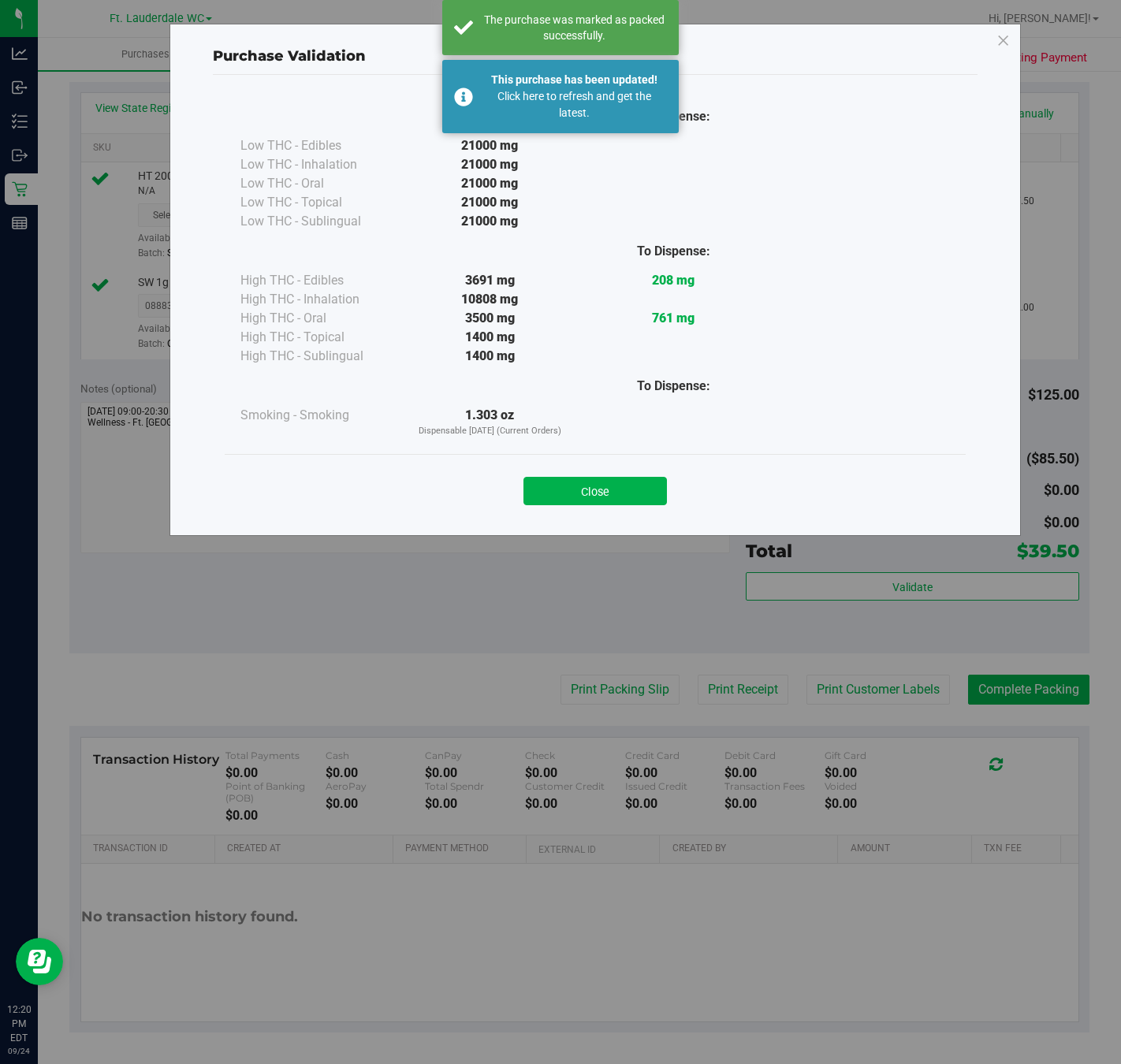
click at [630, 535] on div "Purchase Validation To Dispense: Low THC - Edibles 21000 mg" at bounding box center [595, 280] width 851 height 513
click at [604, 503] on button "Close" at bounding box center [595, 491] width 143 height 28
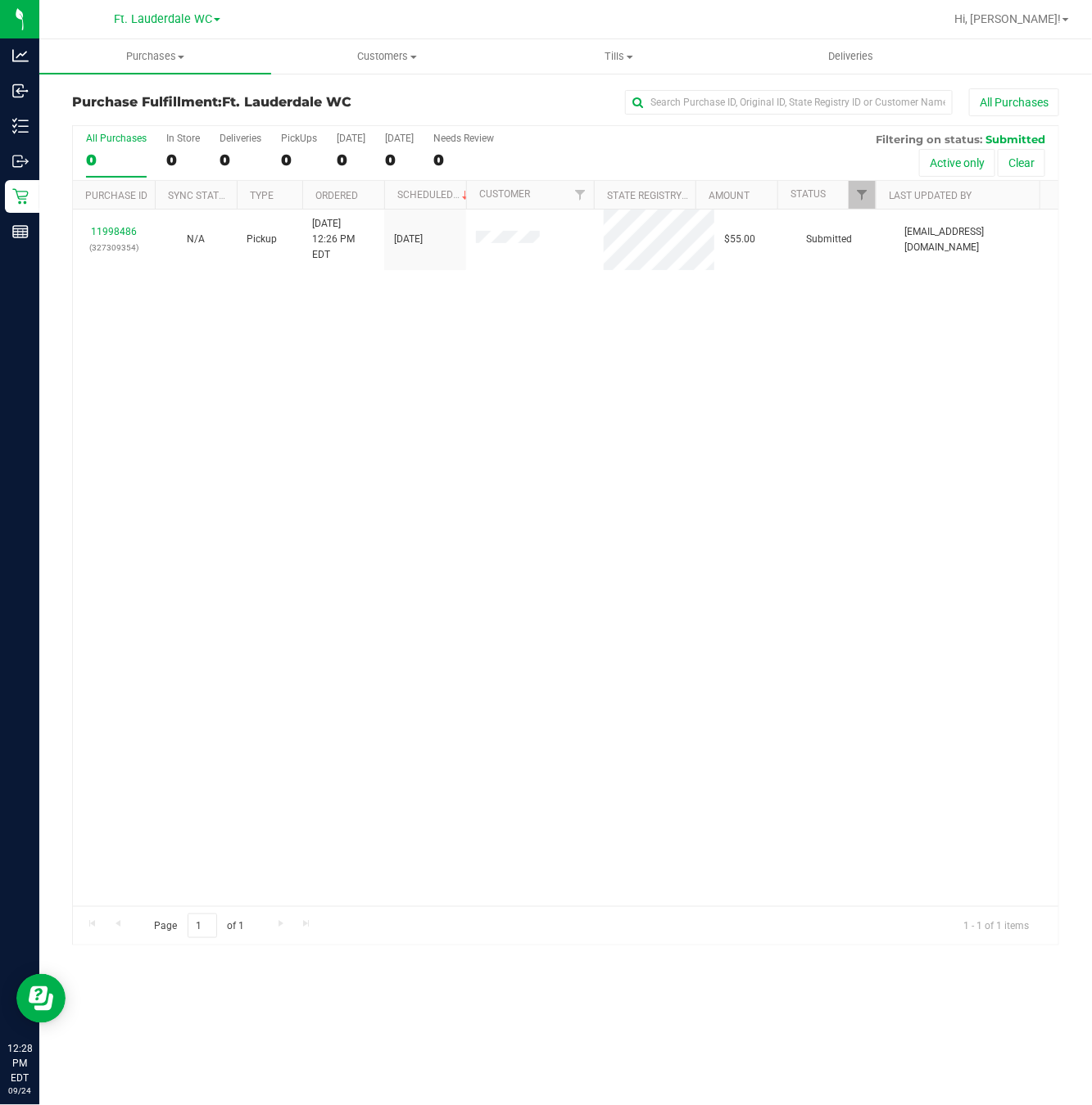
click at [325, 588] on div "11998486 (327309354) N/A Pickup 9/24/2025 12:26 PM EDT 9/24/2025 $55.00 Submitt…" at bounding box center [564, 558] width 985 height 697
click at [378, 466] on div "11998486 (327309354) N/A Pickup 9/24/2025 12:26 PM EDT 9/24/2025 $55.00 Submitt…" at bounding box center [564, 558] width 985 height 697
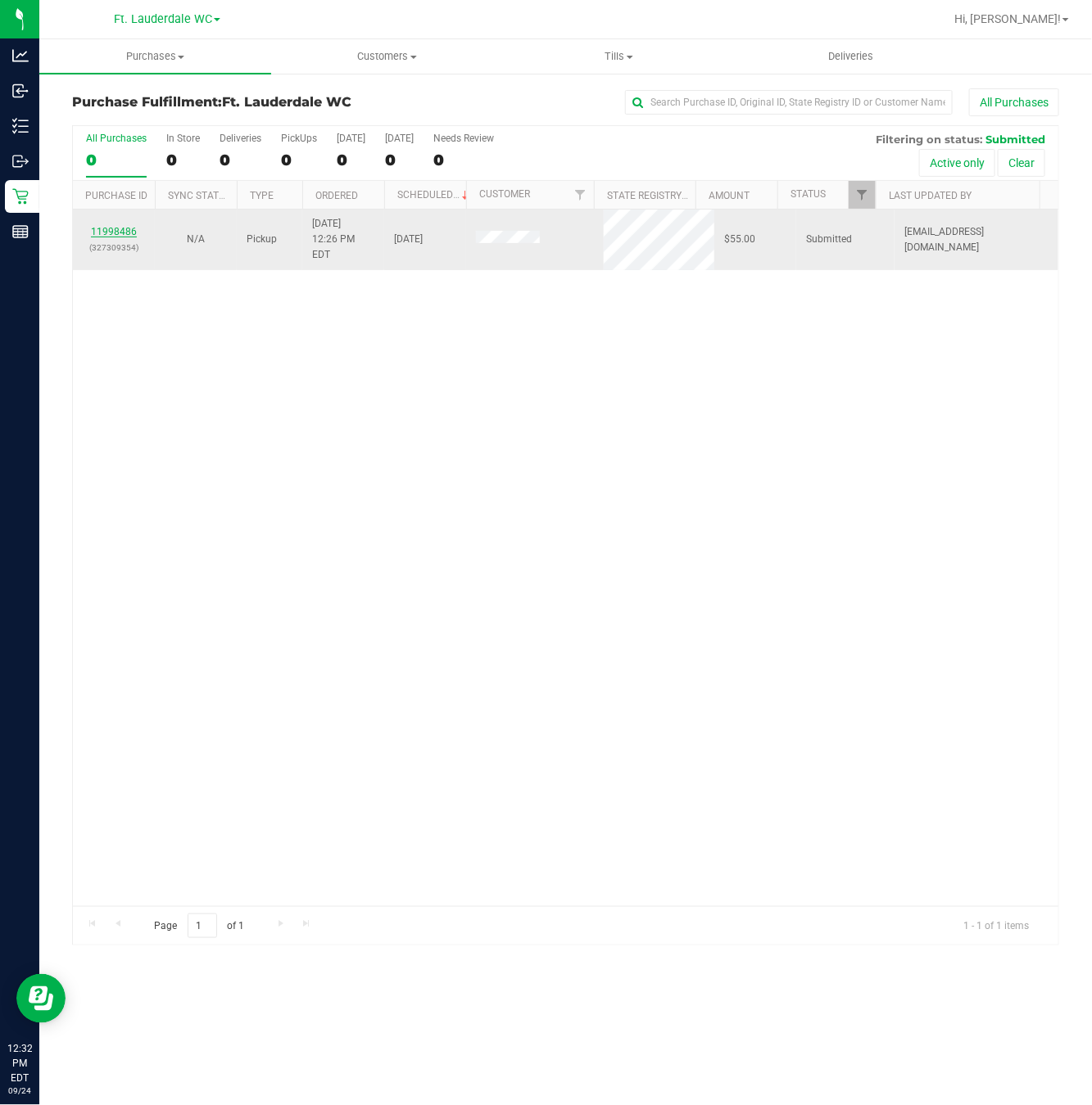
click at [126, 229] on link "11998486" at bounding box center [114, 231] width 46 height 11
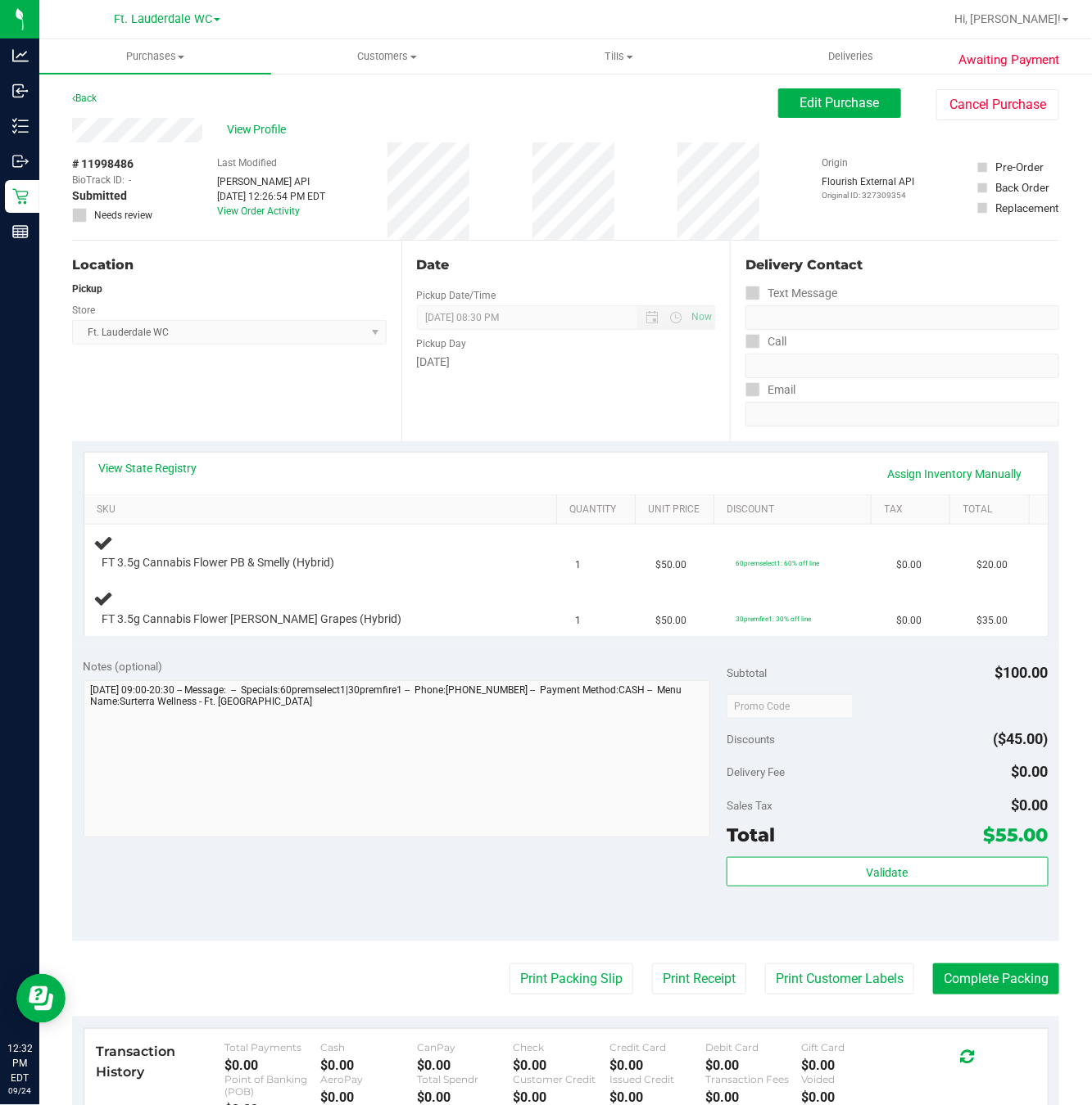
click at [546, 408] on div "Date Pickup Date/Time 09/24/2025 Now 09/24/2025 08:30 PM Now Pickup Day Wednesd…" at bounding box center [566, 340] width 329 height 200
click at [546, 426] on div "Date Pickup Date/Time 09/24/2025 Now 09/24/2025 08:30 PM Now Pickup Day Wednesd…" at bounding box center [566, 340] width 329 height 200
click at [541, 406] on div "Date Pickup Date/Time 09/24/2025 Now 09/24/2025 08:30 PM Now Pickup Day Wednesd…" at bounding box center [566, 340] width 329 height 200
click at [291, 373] on div "Location Pickup Store Ft. Lauderdale WC Select Store Bonita Springs WC Boynton …" at bounding box center [237, 340] width 329 height 200
click at [231, 376] on div "Location Pickup Store Ft. Lauderdale WC Select Store Bonita Springs WC Boynton …" at bounding box center [237, 340] width 329 height 200
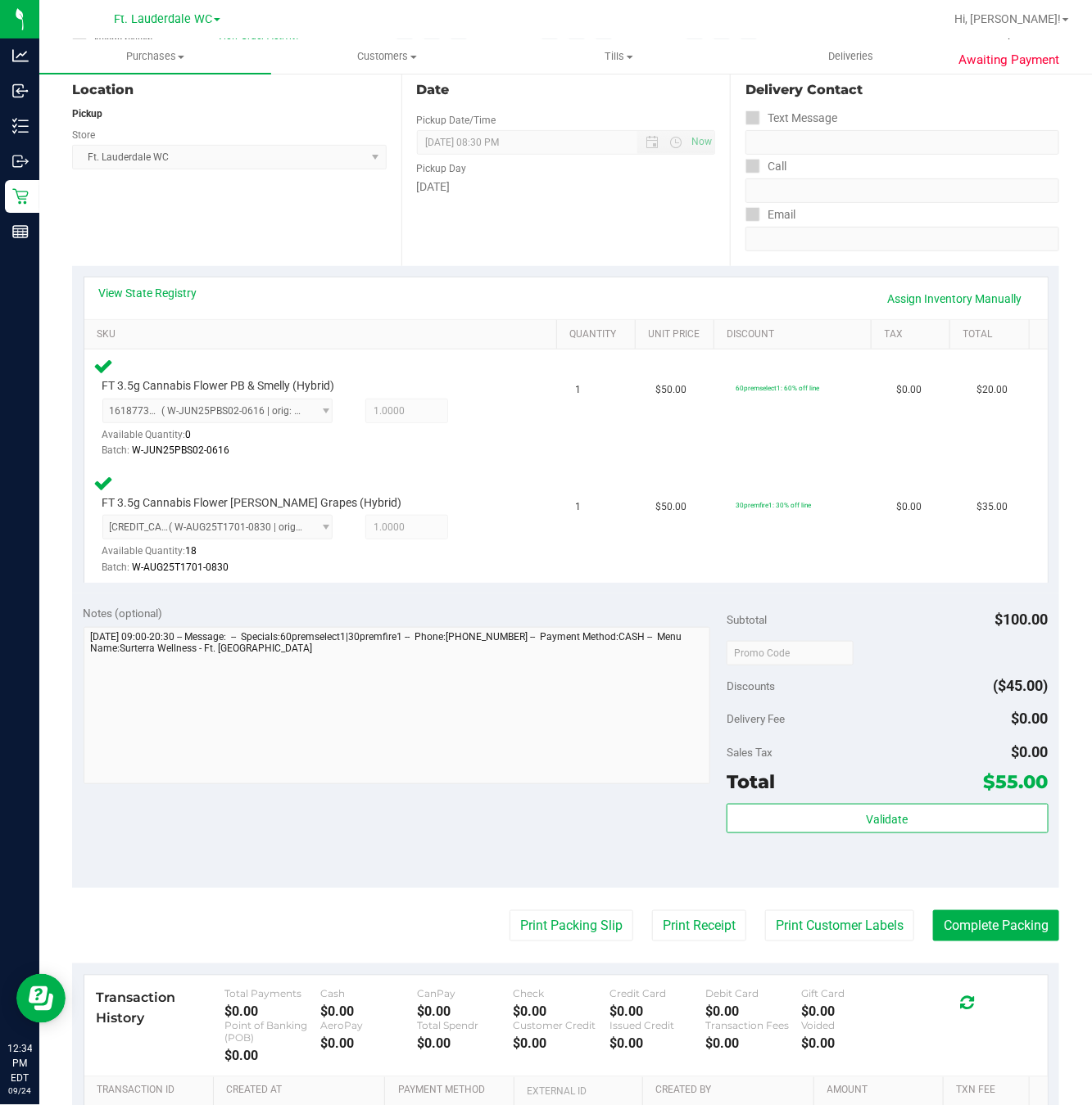
scroll to position [369, 0]
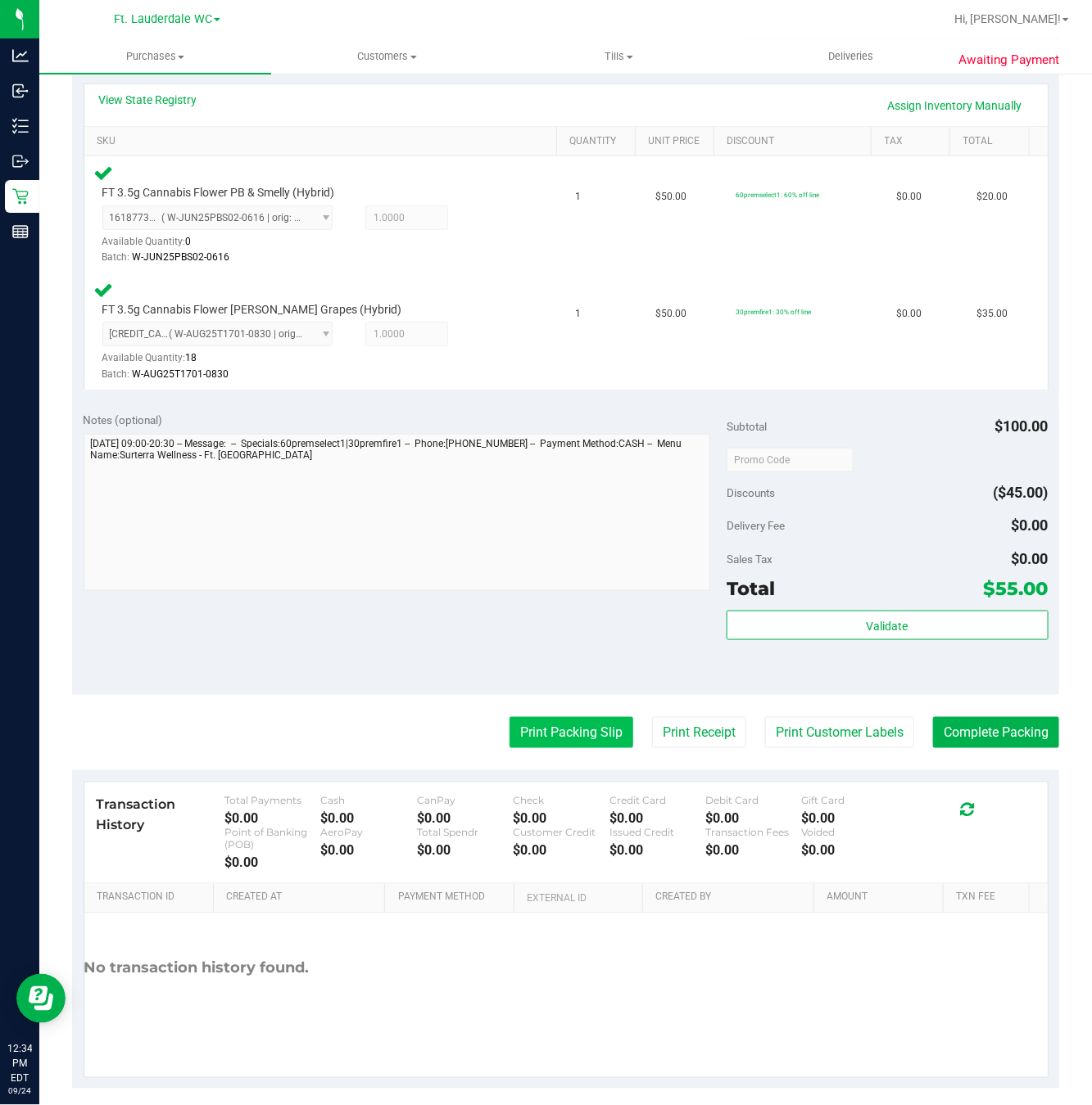
click at [562, 733] on button "Print Packing Slip" at bounding box center [571, 733] width 123 height 31
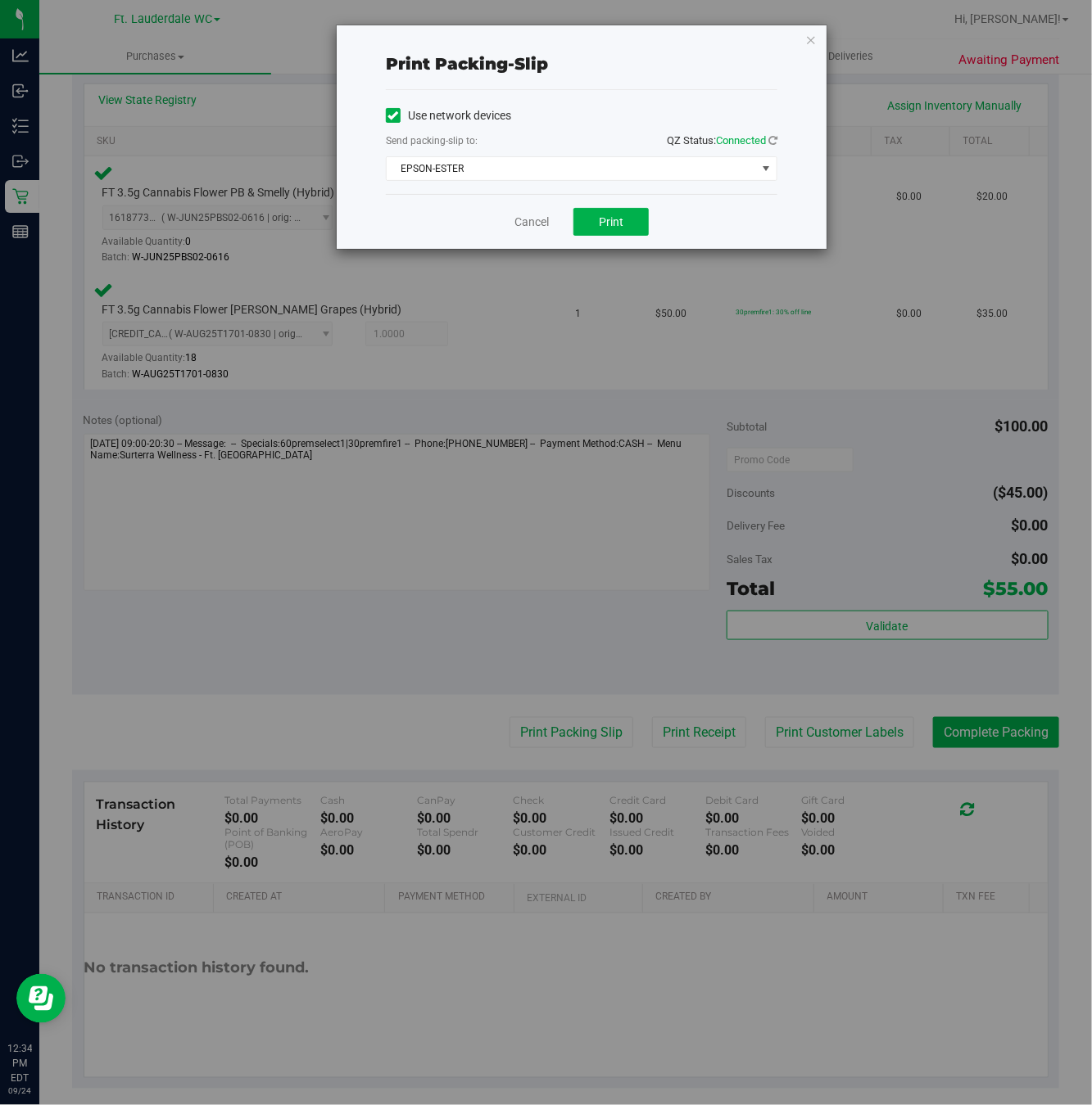
click at [607, 239] on div "Cancel Print" at bounding box center [581, 221] width 391 height 55
click at [607, 236] on button "Print" at bounding box center [610, 222] width 75 height 28
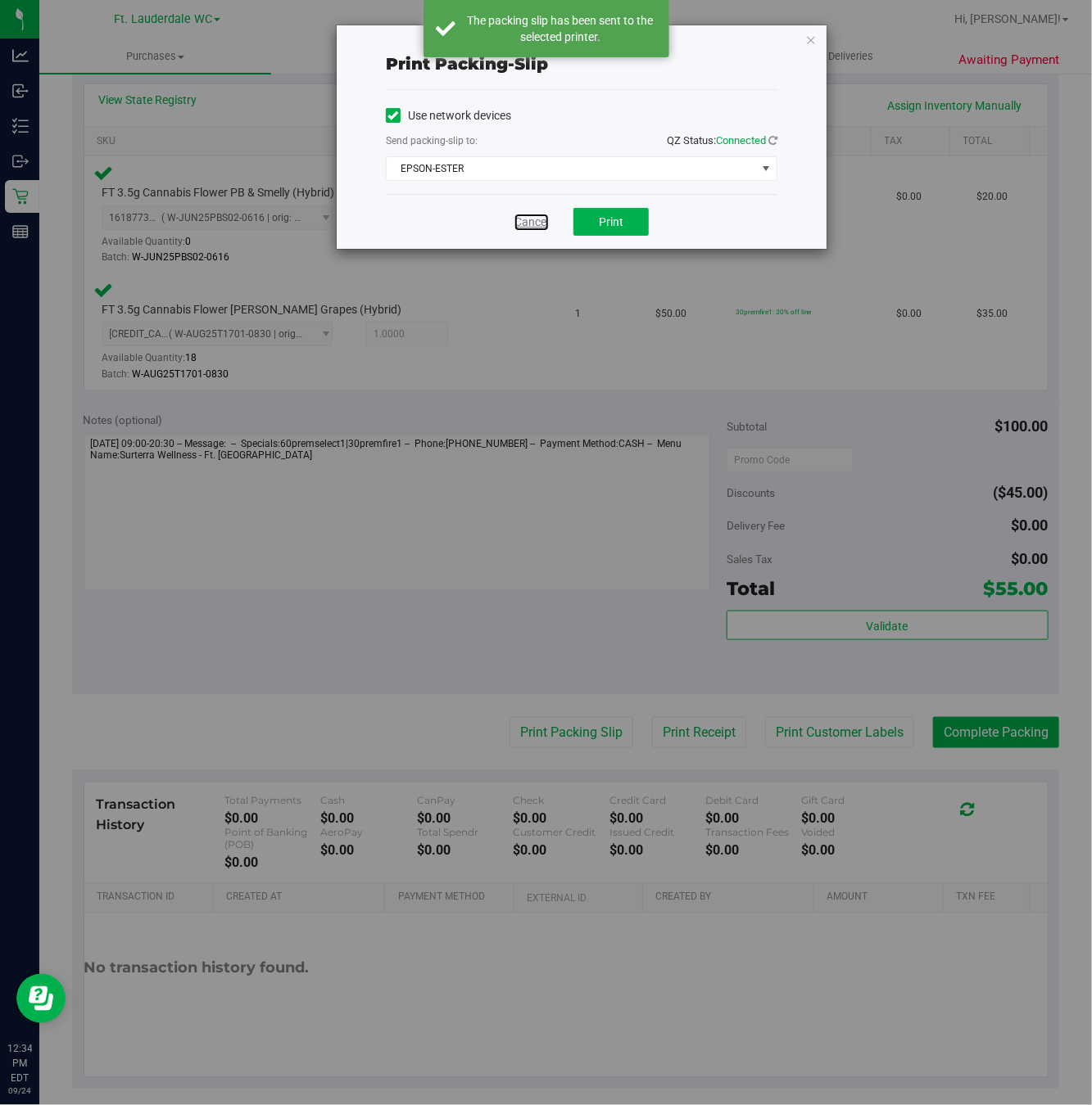
drag, startPoint x: 541, startPoint y: 221, endPoint x: 727, endPoint y: 533, distance: 363.2
click at [541, 221] on link "Cancel" at bounding box center [531, 222] width 35 height 17
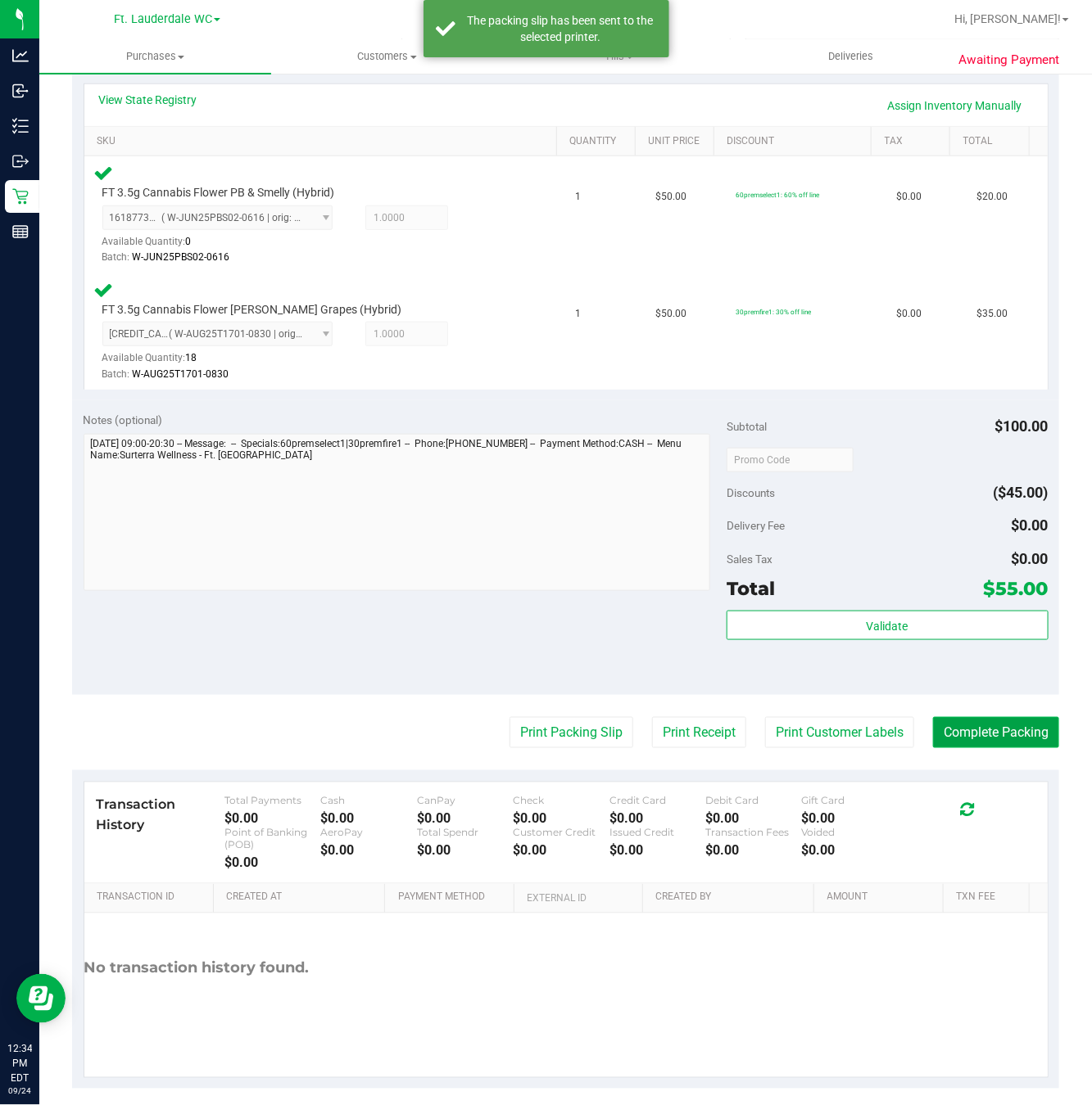
click at [956, 737] on button "Complete Packing" at bounding box center [996, 733] width 126 height 31
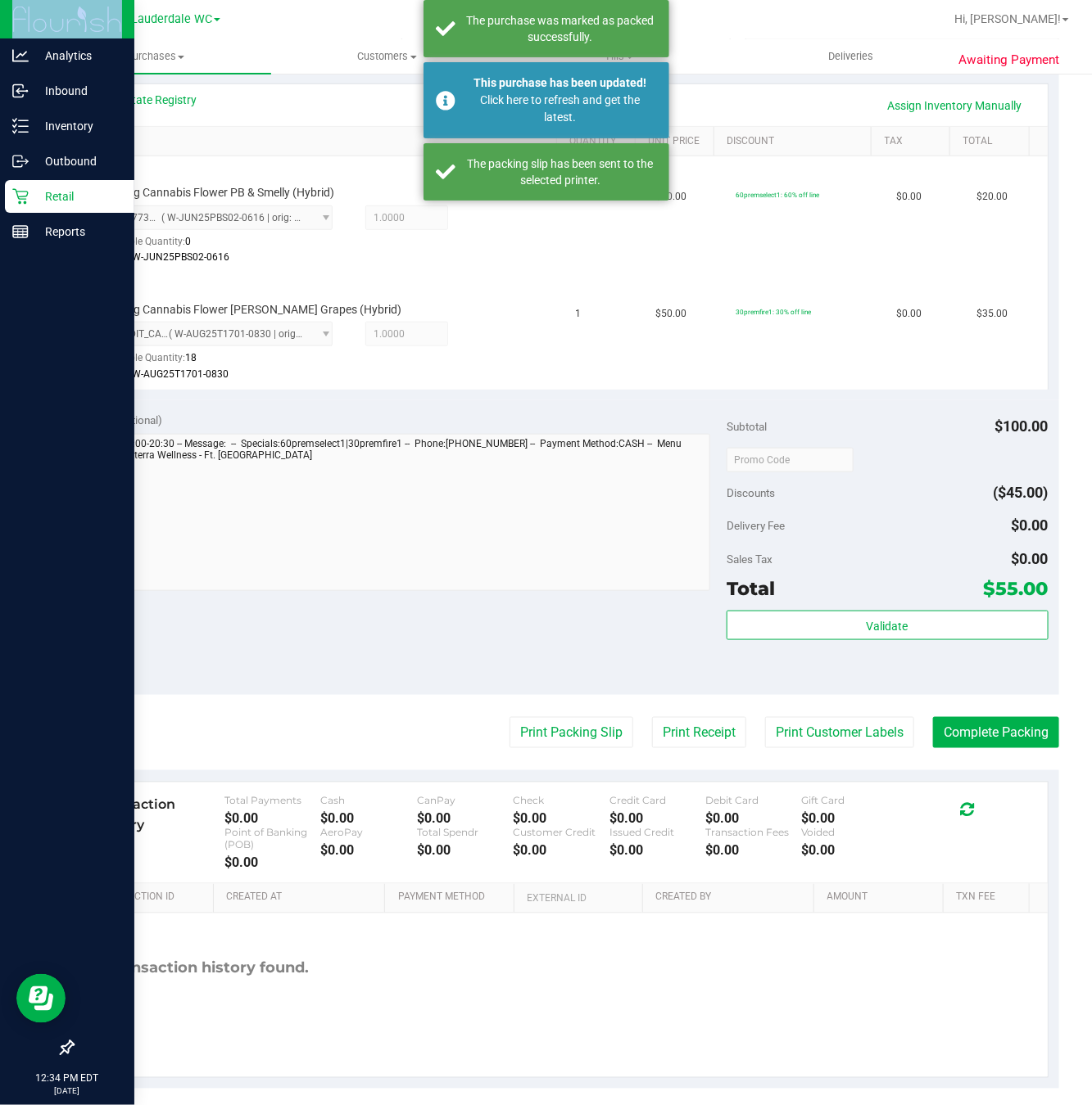
click at [13, 195] on icon at bounding box center [20, 196] width 16 height 16
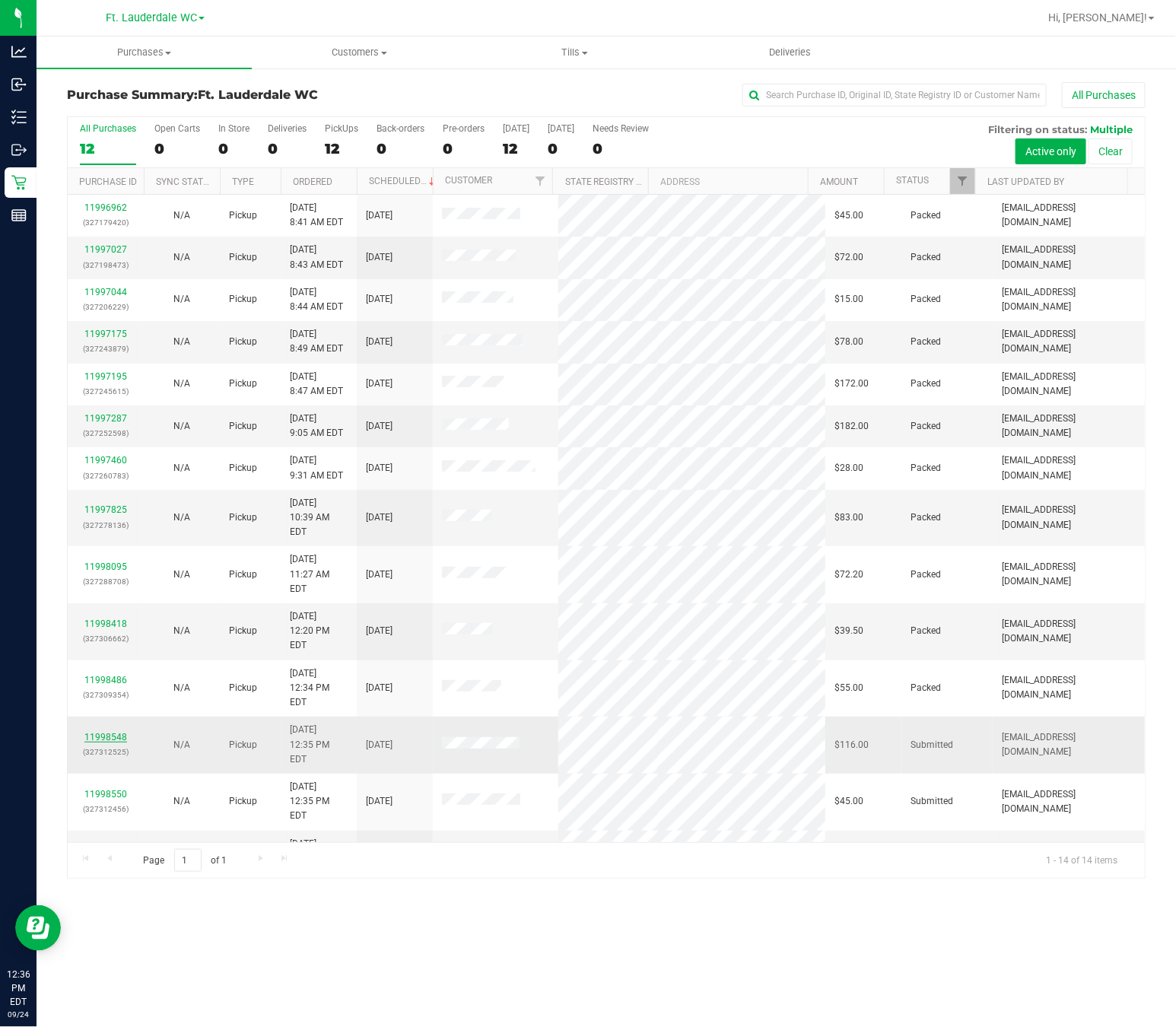
click at [120, 732] on link "11998548" at bounding box center [106, 738] width 43 height 10
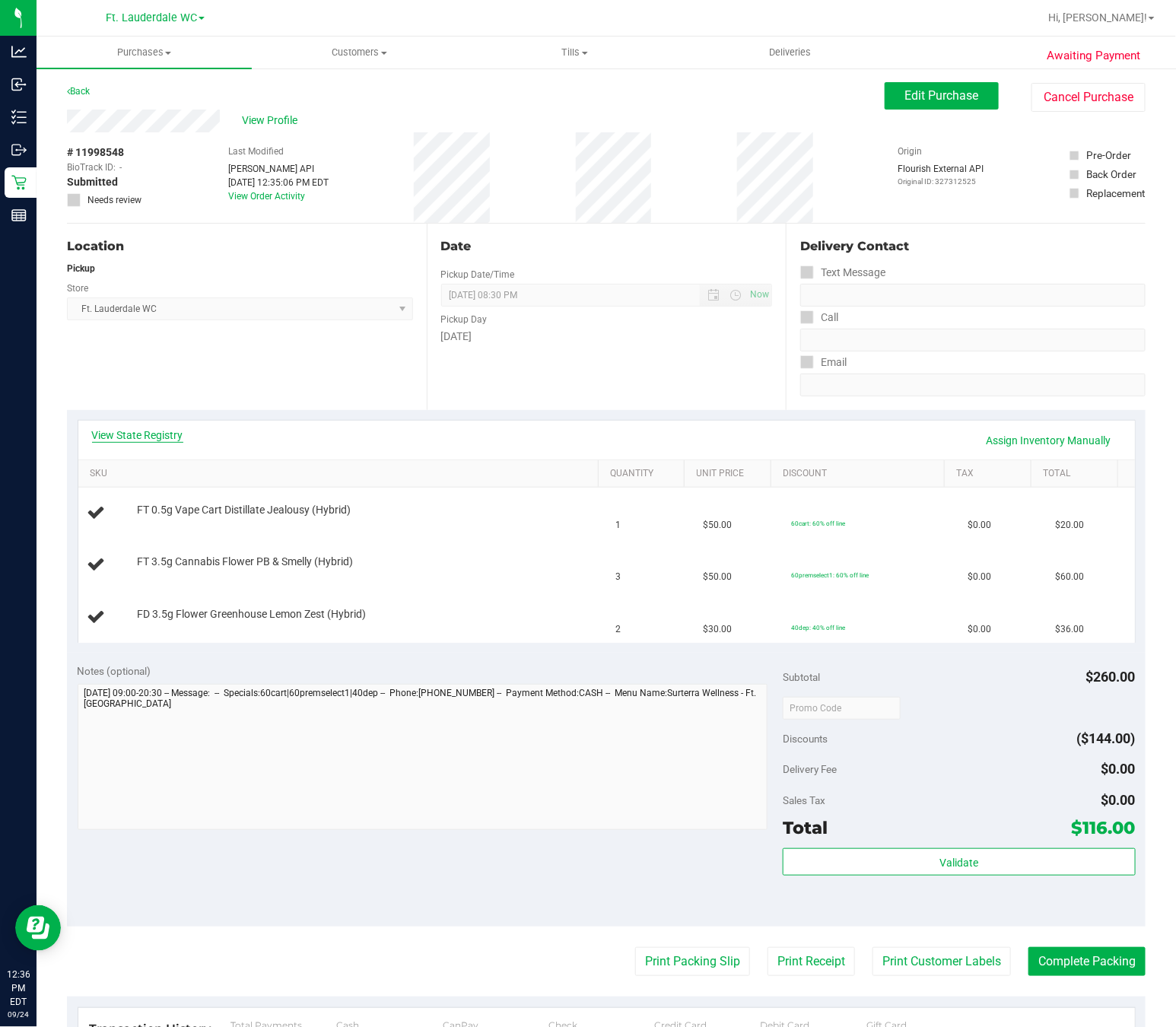
click at [126, 433] on link "View State Registry" at bounding box center [137, 434] width 91 height 15
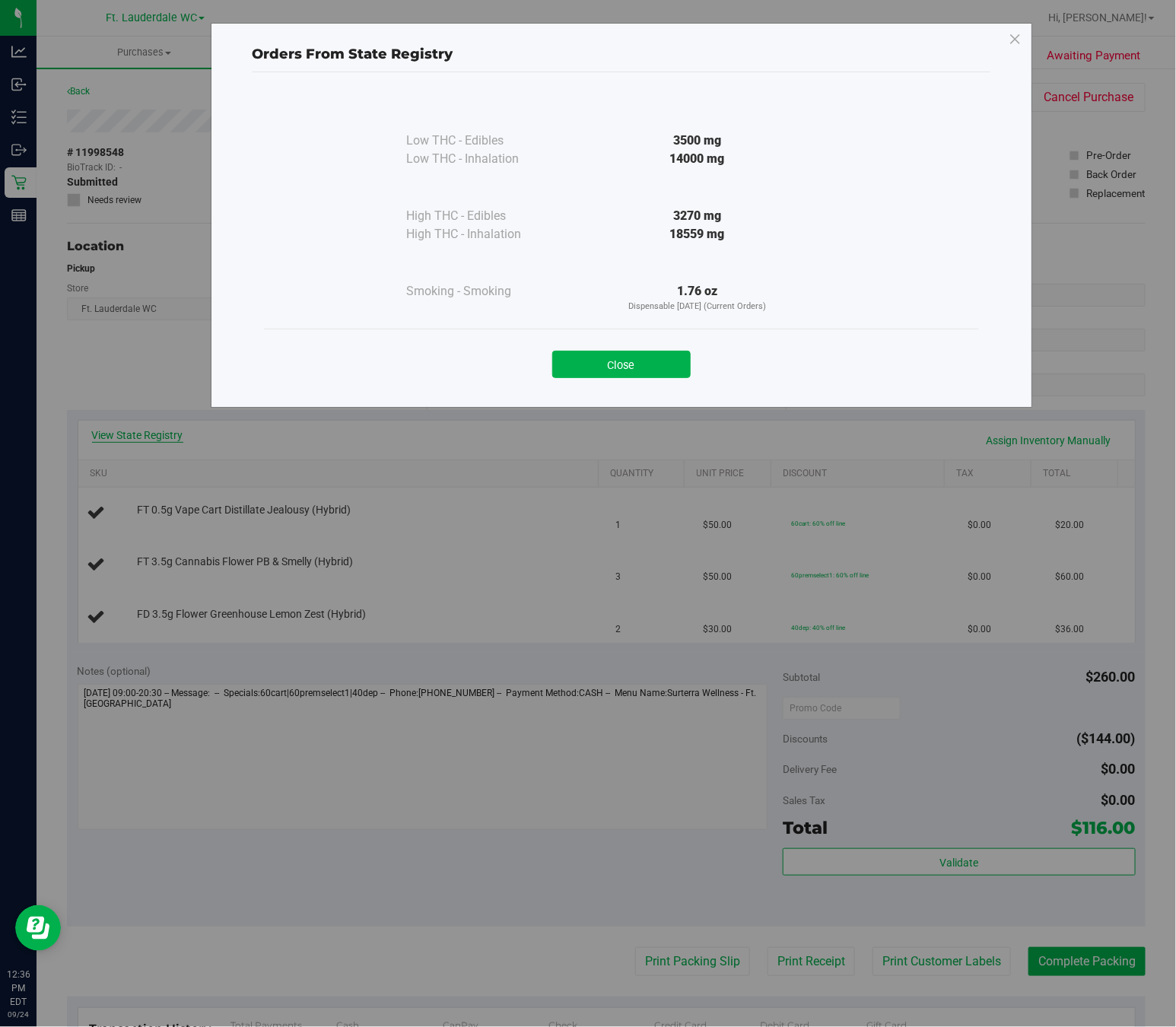
click at [612, 357] on button "Close" at bounding box center [621, 364] width 138 height 27
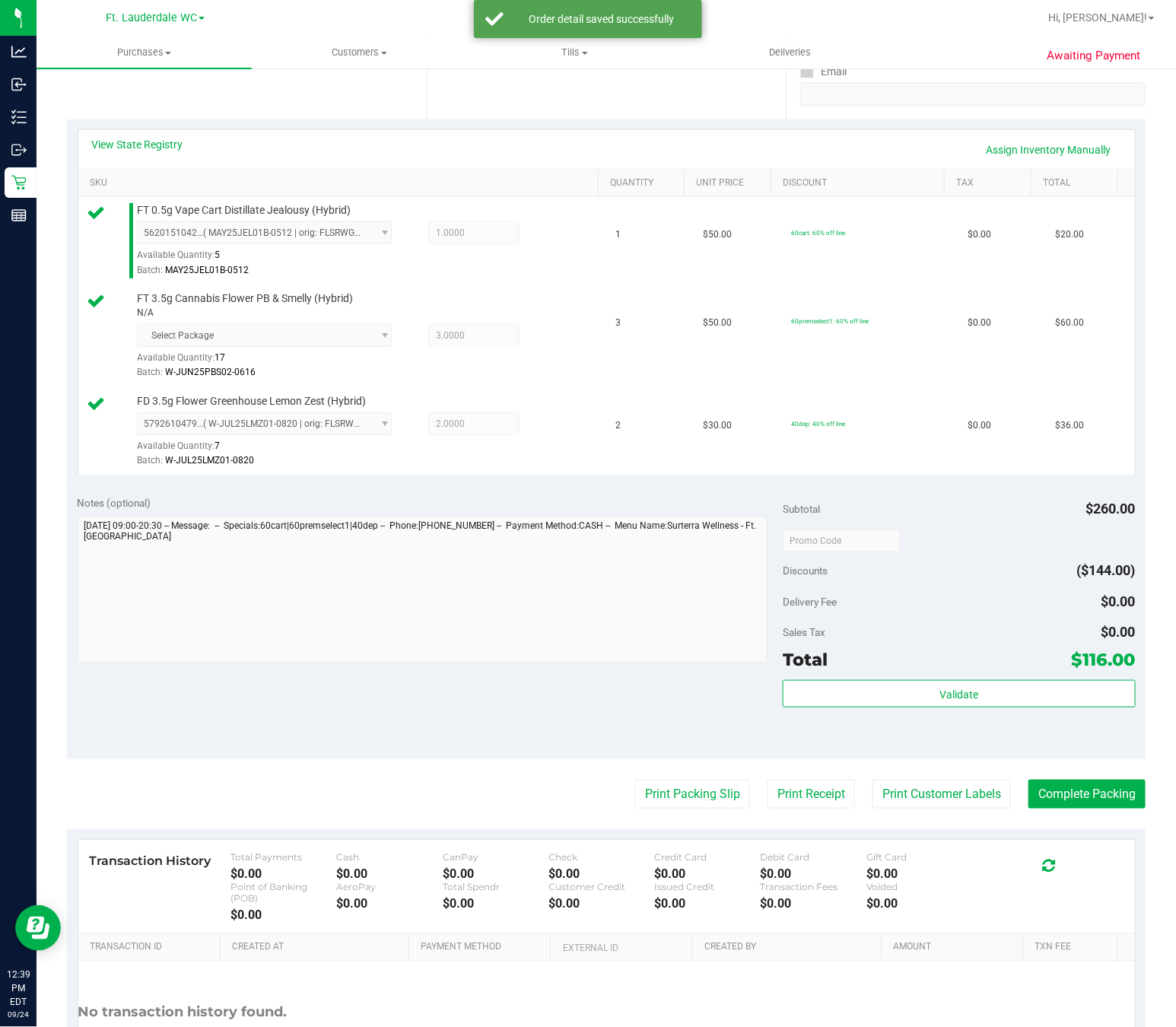
scroll to position [290, 0]
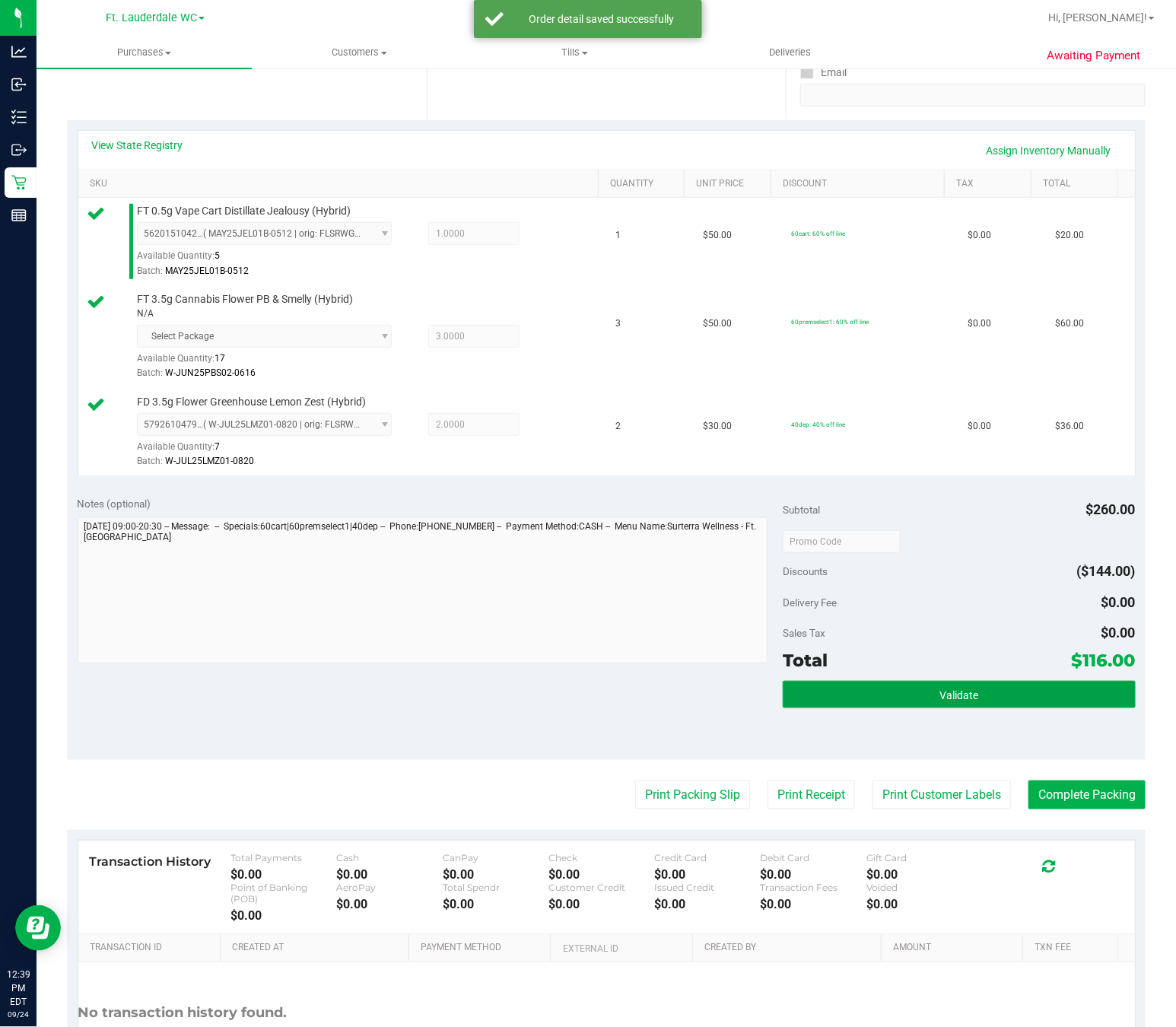
click at [943, 699] on span "Validate" at bounding box center [958, 696] width 38 height 12
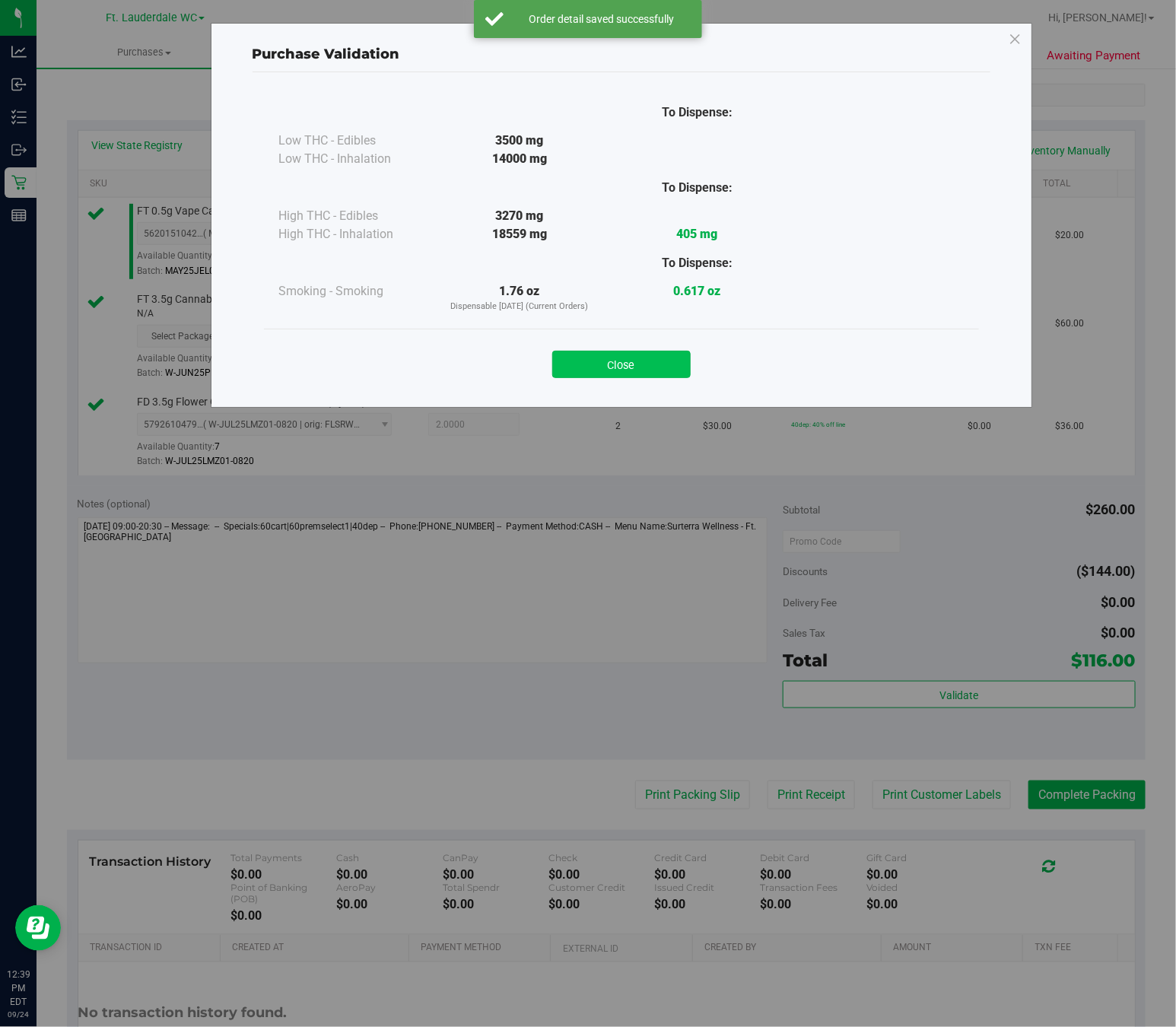
click at [603, 373] on button "Close" at bounding box center [621, 364] width 138 height 27
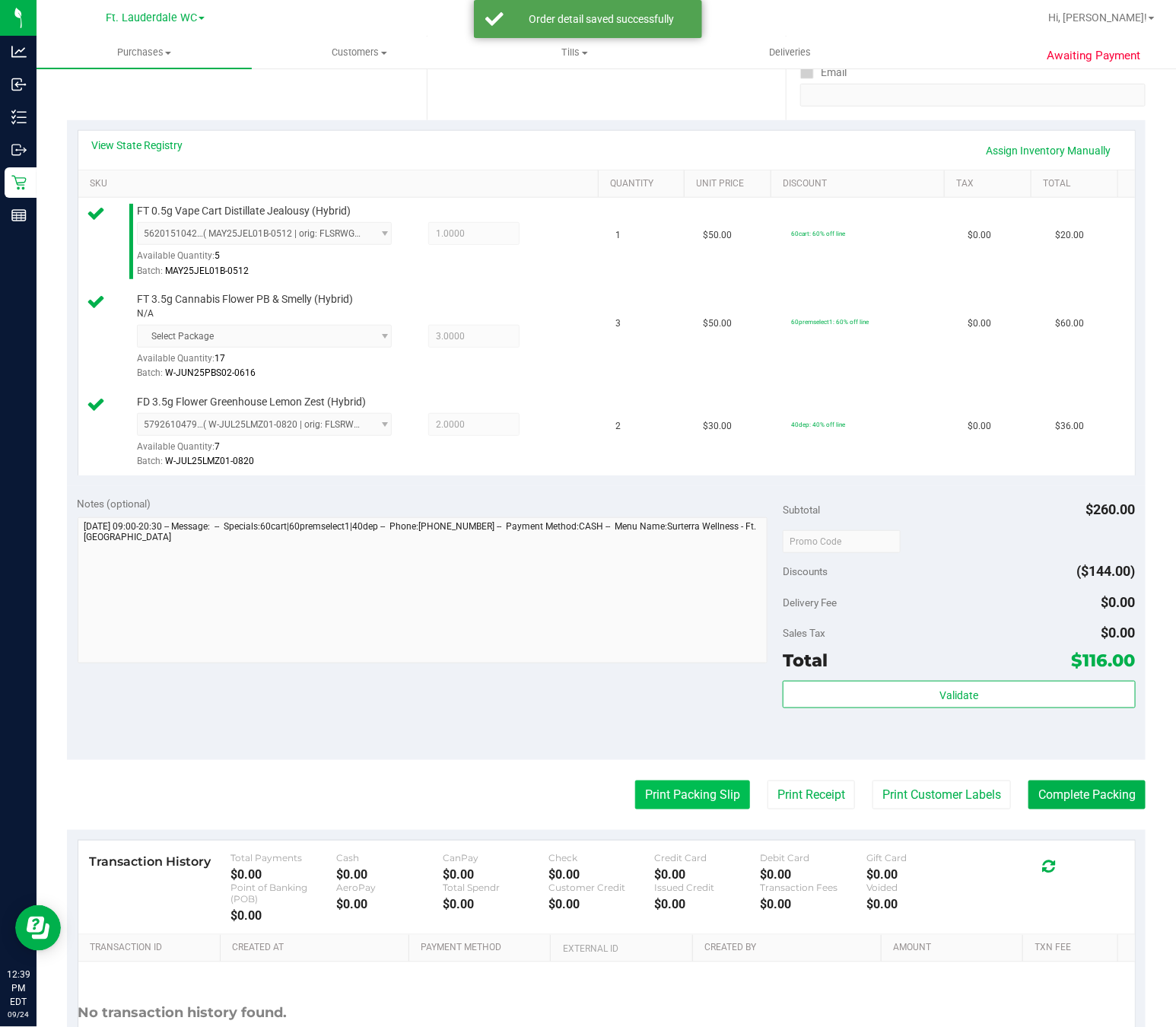
click at [648, 808] on button "Print Packing Slip" at bounding box center [692, 795] width 114 height 29
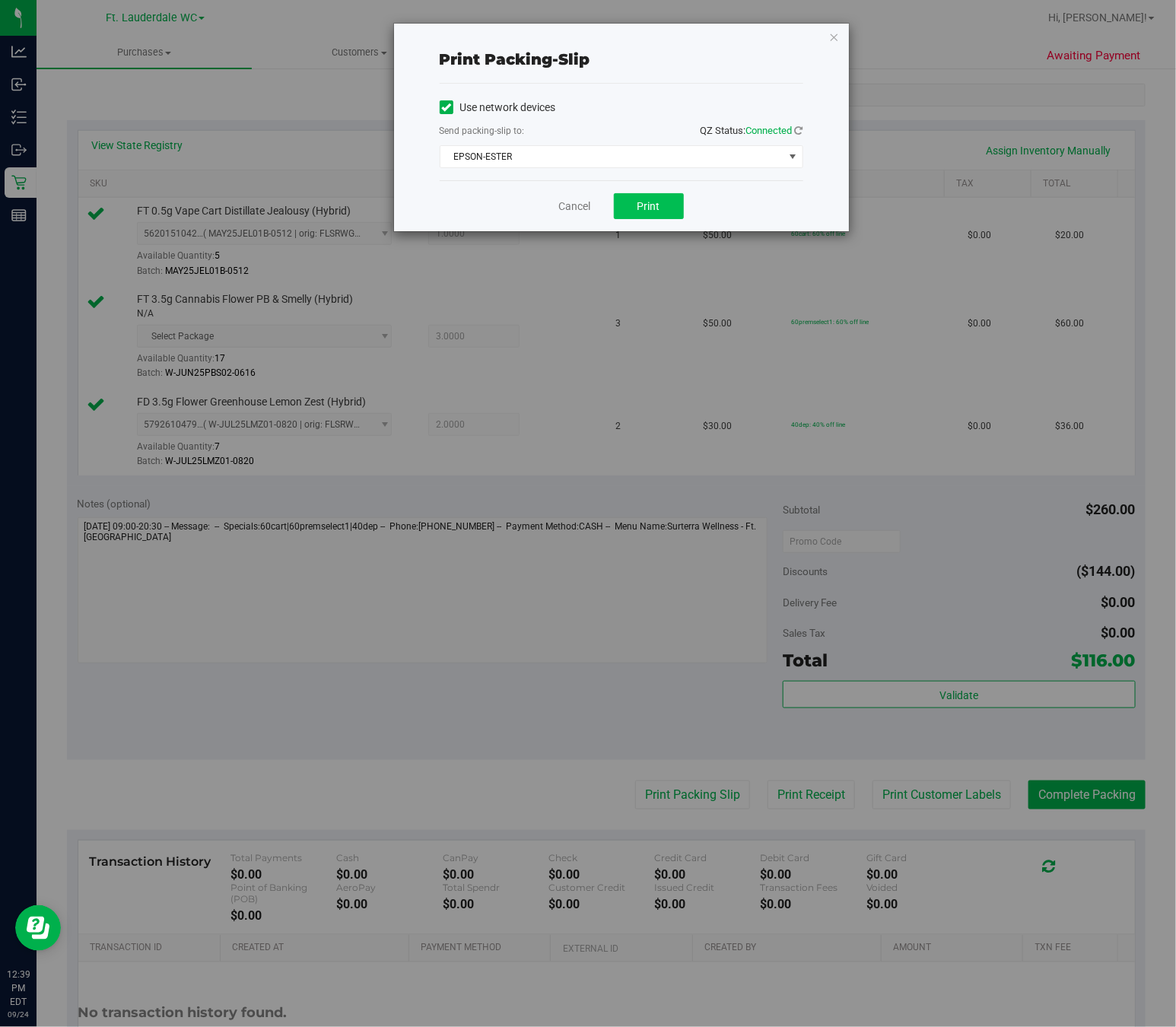
click at [655, 205] on span "Print" at bounding box center [649, 206] width 23 height 12
click at [571, 569] on div "Print packing-slip Use network devices Send packing-slip to: QZ Status: Connect…" at bounding box center [593, 513] width 1187 height 1027
click at [834, 37] on icon "button" at bounding box center [834, 36] width 10 height 18
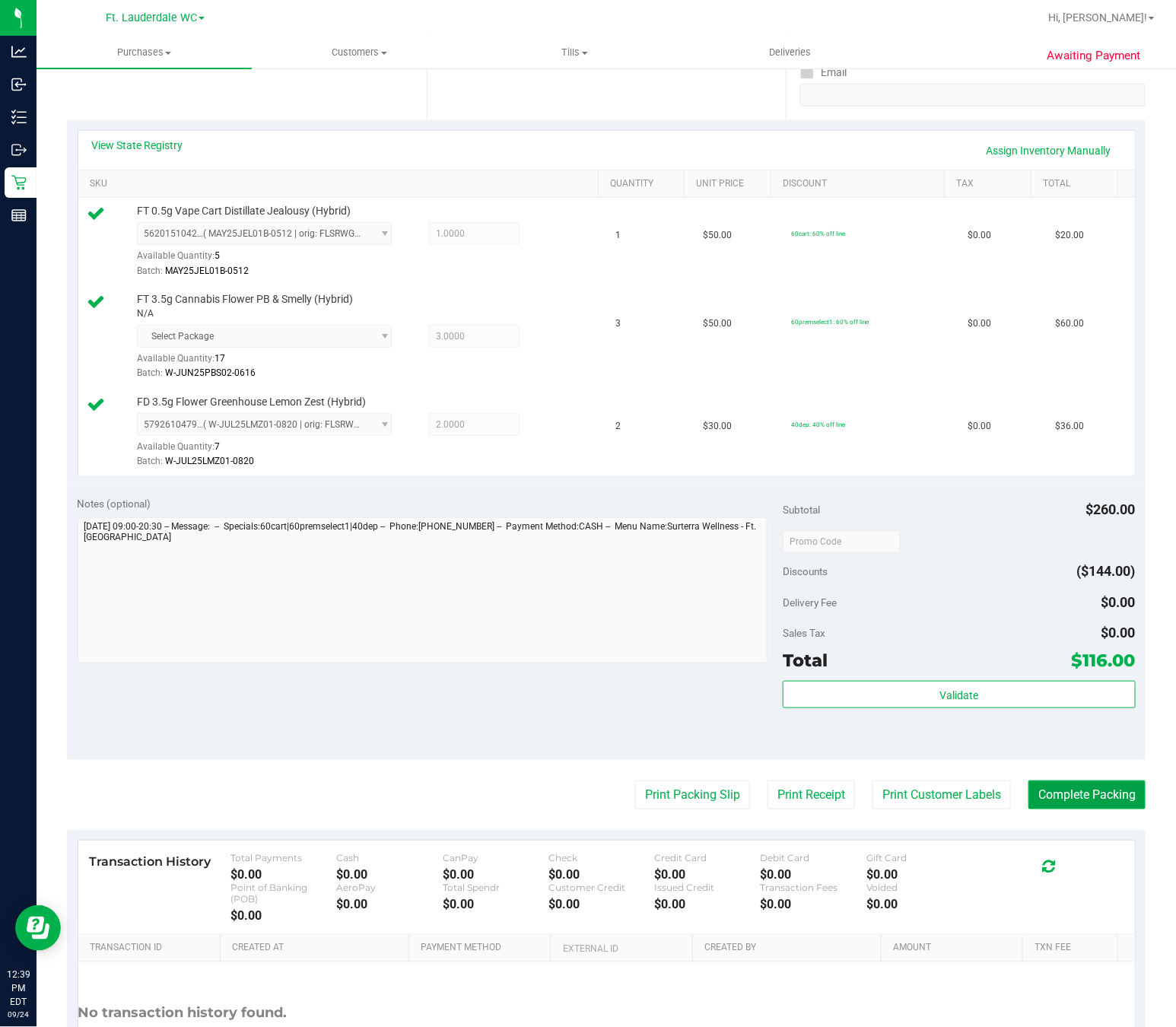
click at [1112, 802] on button "Complete Packing" at bounding box center [1087, 795] width 117 height 29
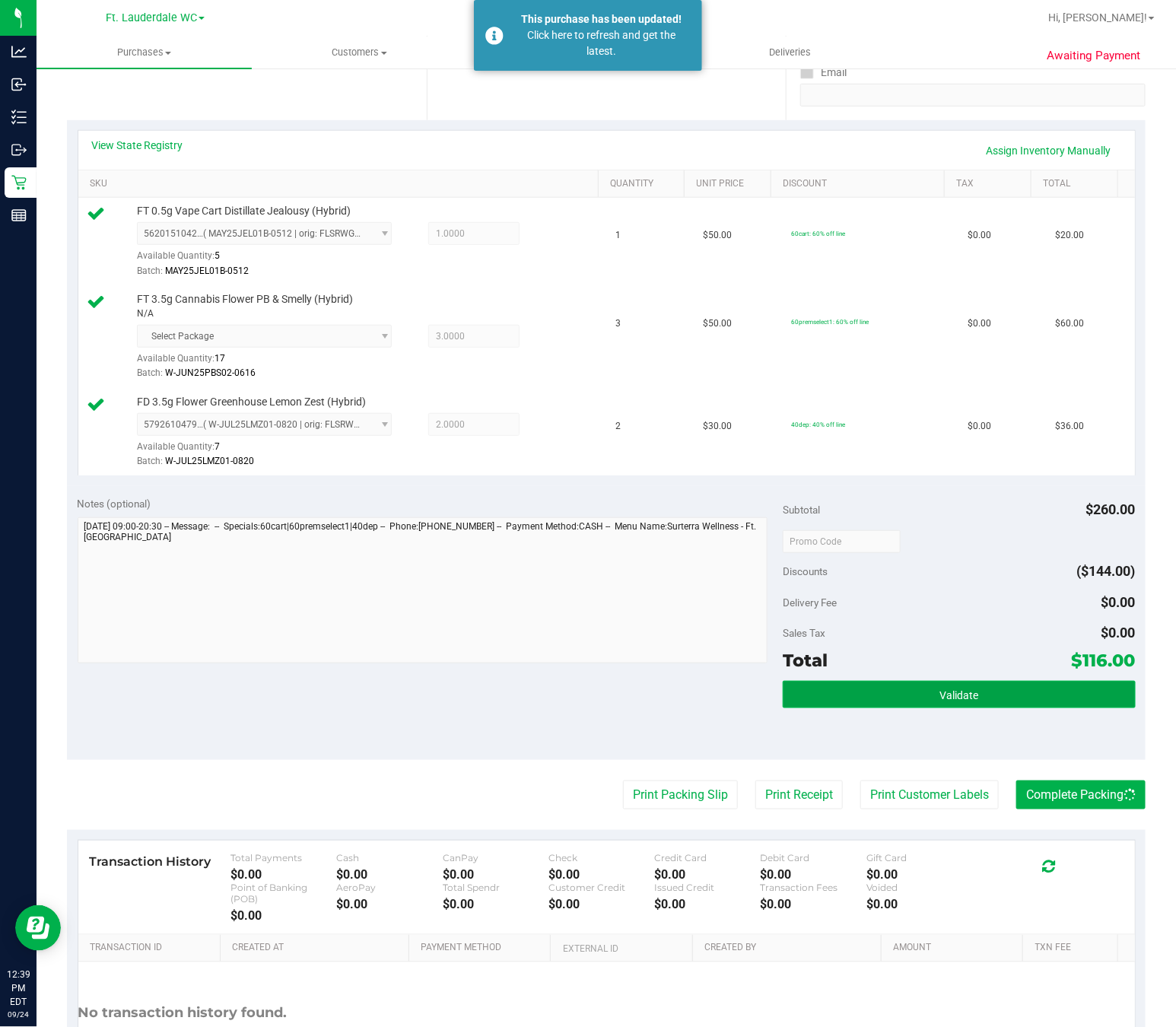
click at [1034, 708] on button "Validate" at bounding box center [959, 694] width 353 height 27
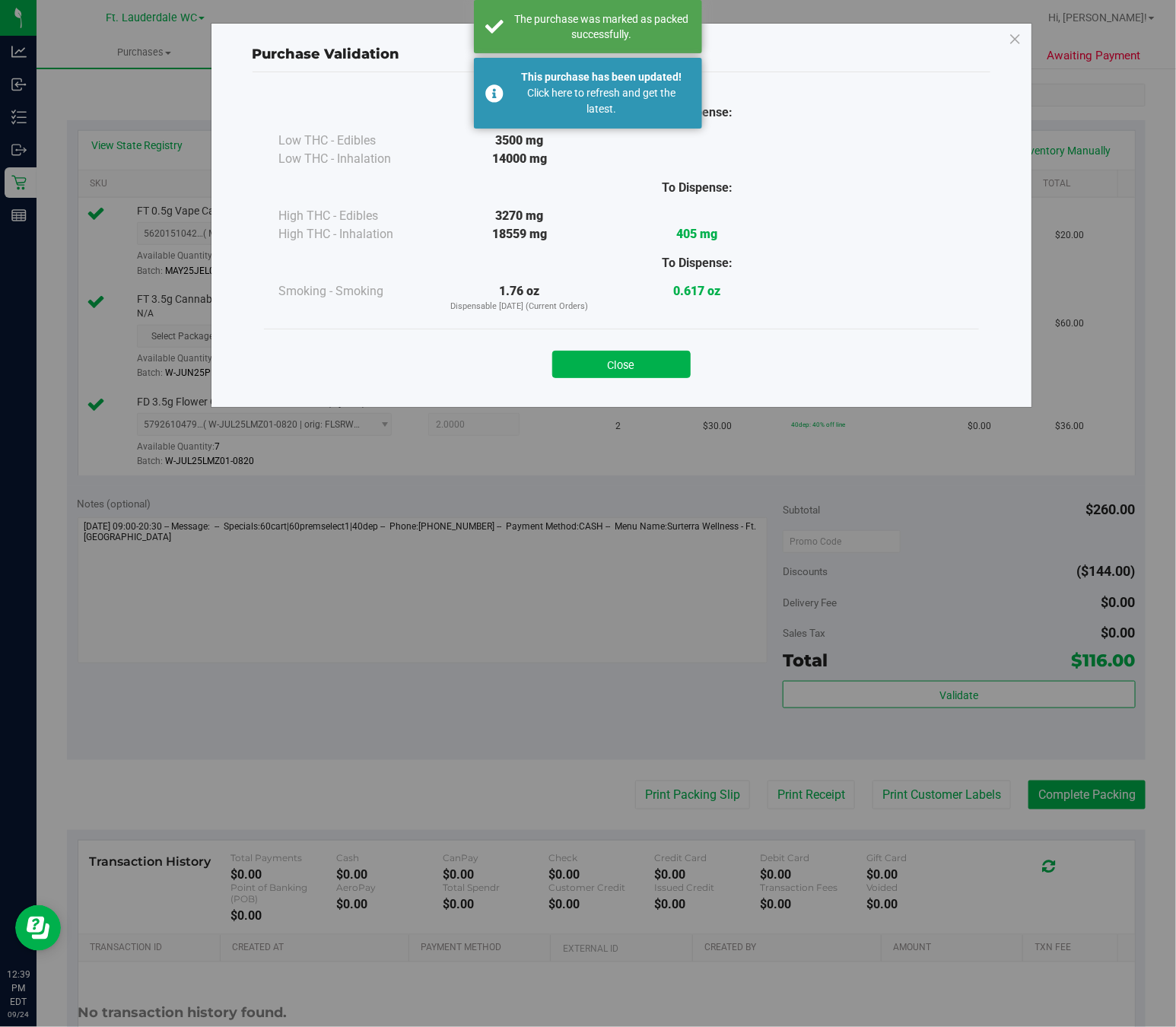
click at [661, 344] on div "Close" at bounding box center [621, 360] width 692 height 38
click at [661, 370] on button "Close" at bounding box center [621, 364] width 138 height 27
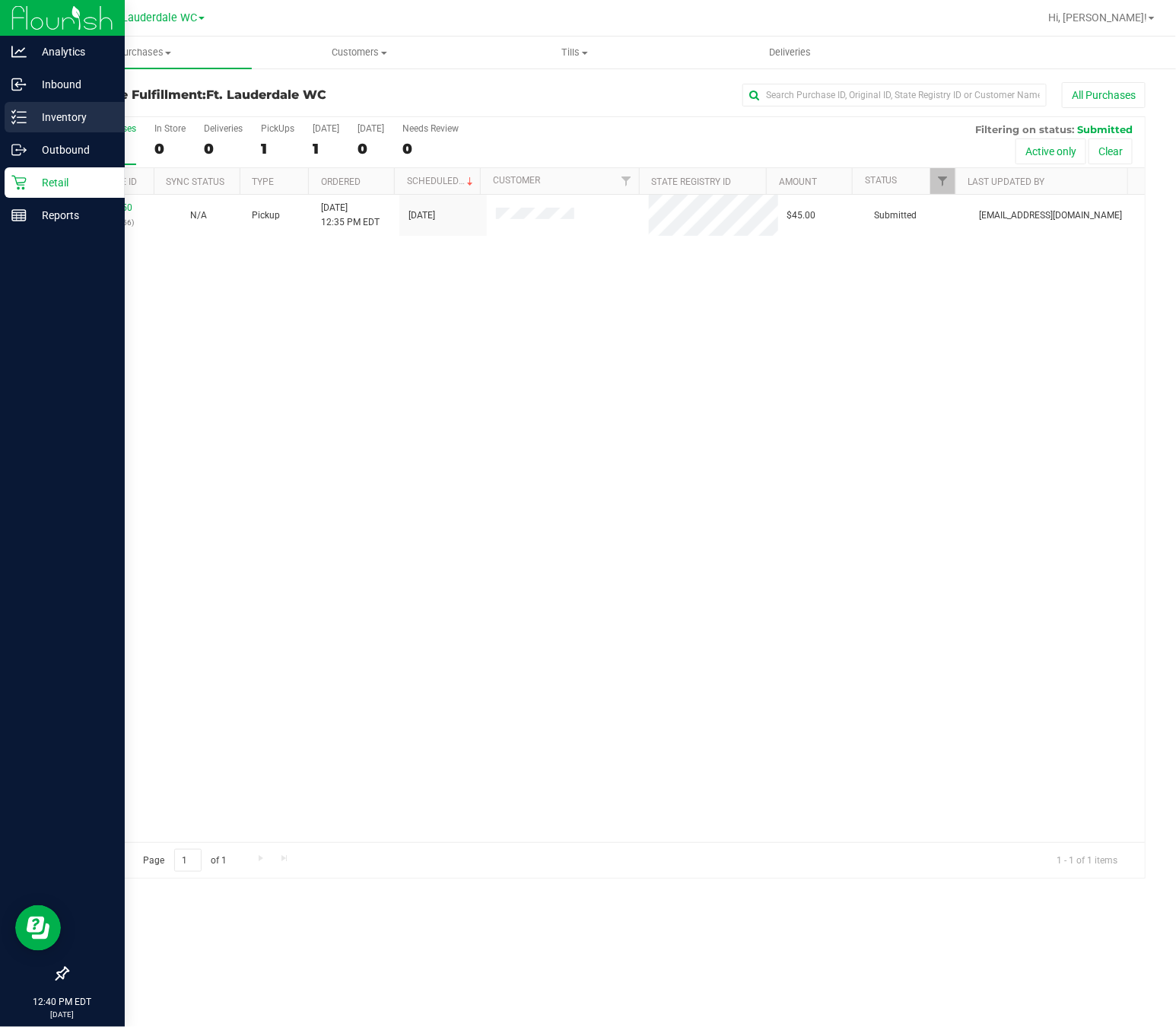
click at [34, 112] on p "Inventory" at bounding box center [72, 117] width 91 height 18
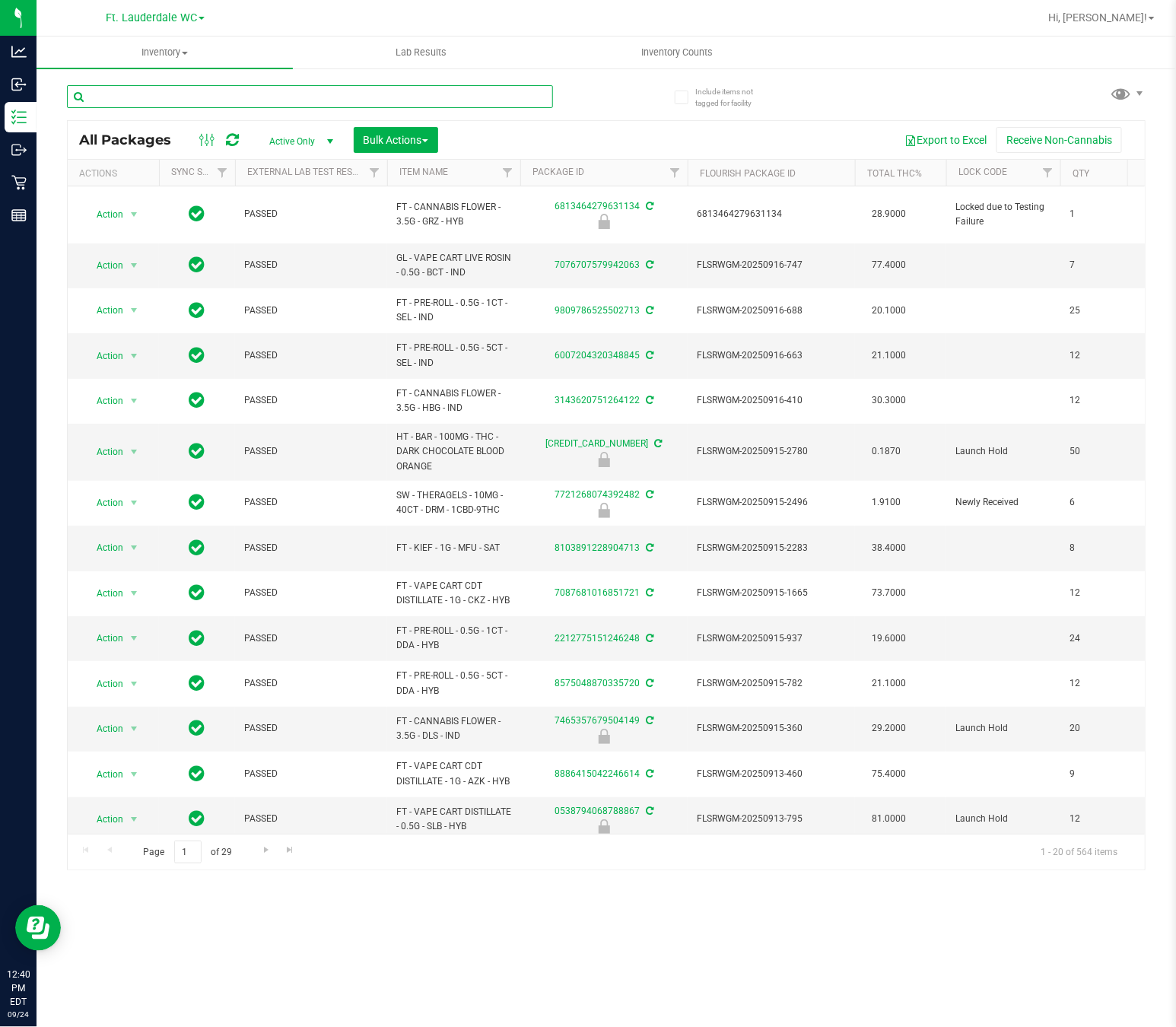
click at [169, 98] on input "text" at bounding box center [310, 97] width 486 height 23
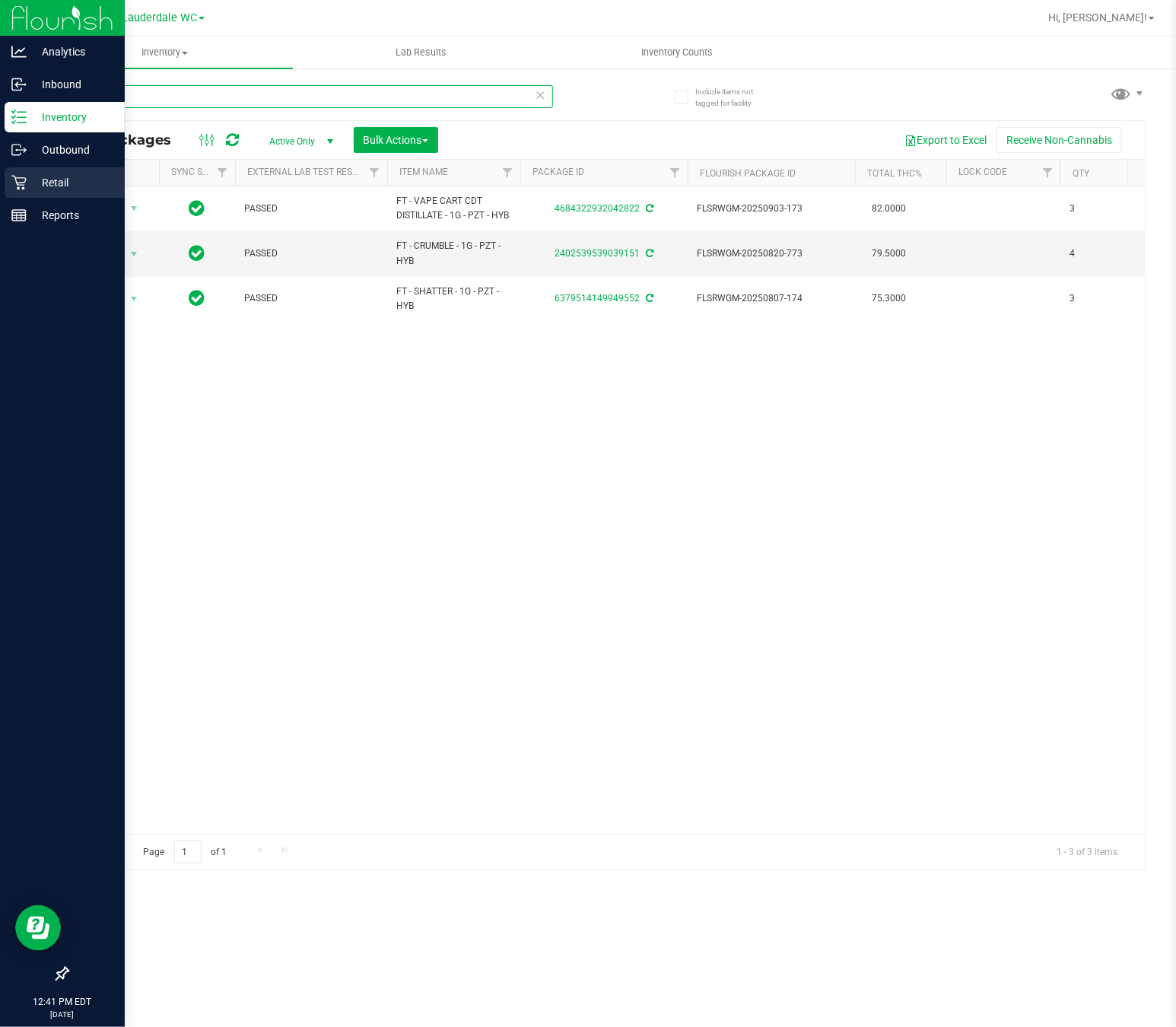
type input "PZT"
click at [17, 190] on icon at bounding box center [18, 182] width 15 height 15
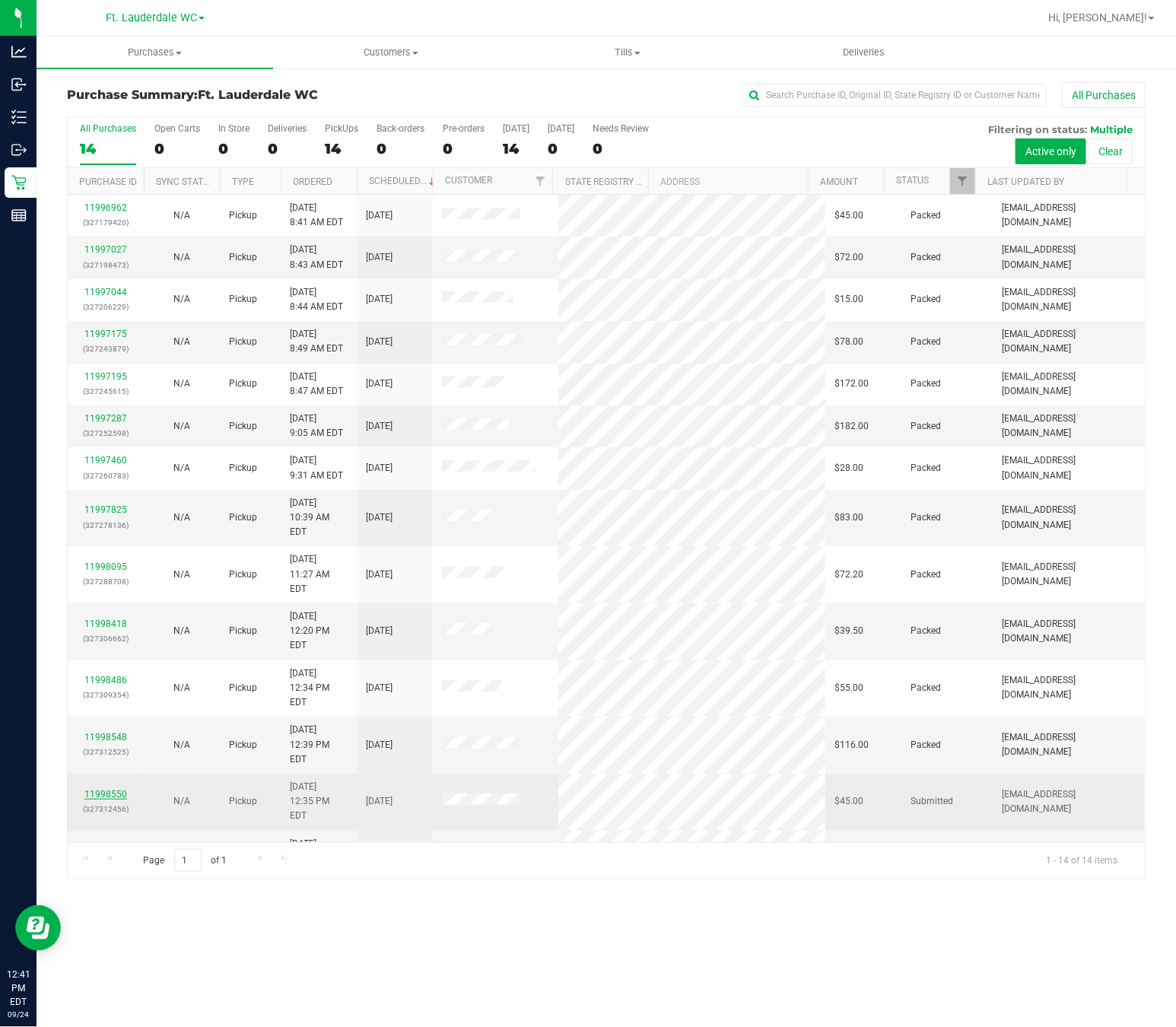
click at [114, 789] on link "11998550" at bounding box center [106, 795] width 43 height 10
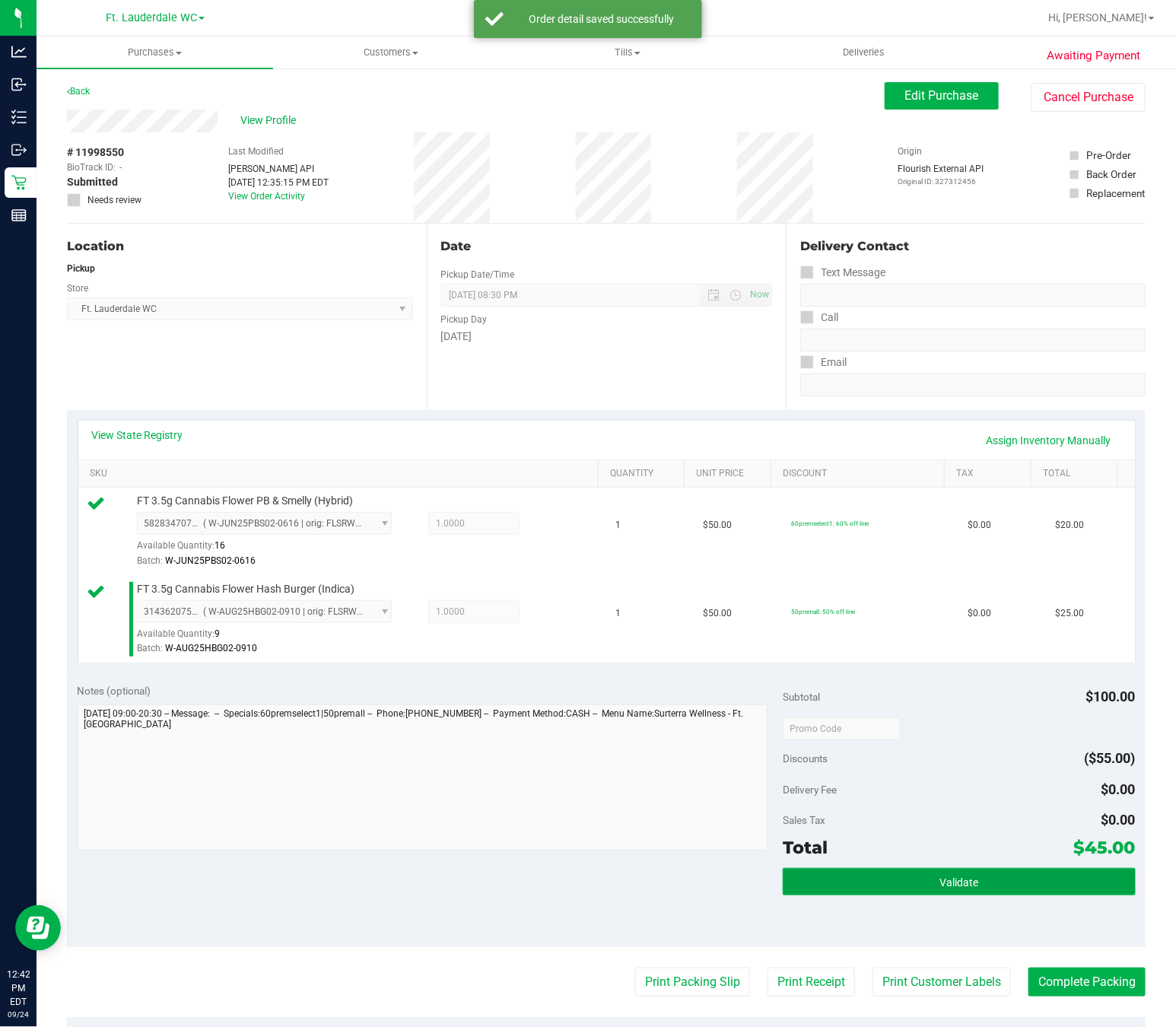
click at [984, 881] on button "Validate" at bounding box center [959, 881] width 353 height 27
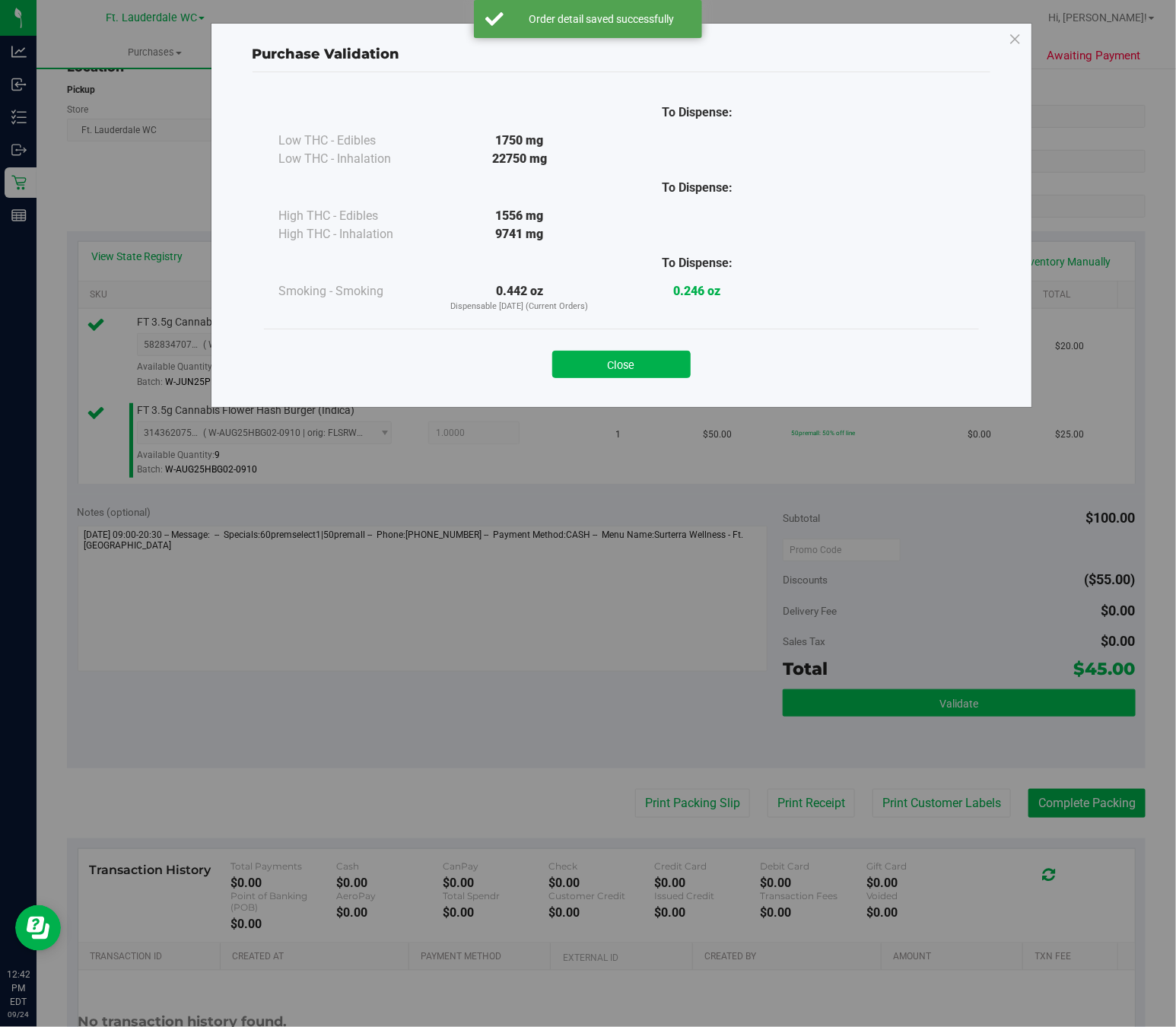
scroll to position [315, 0]
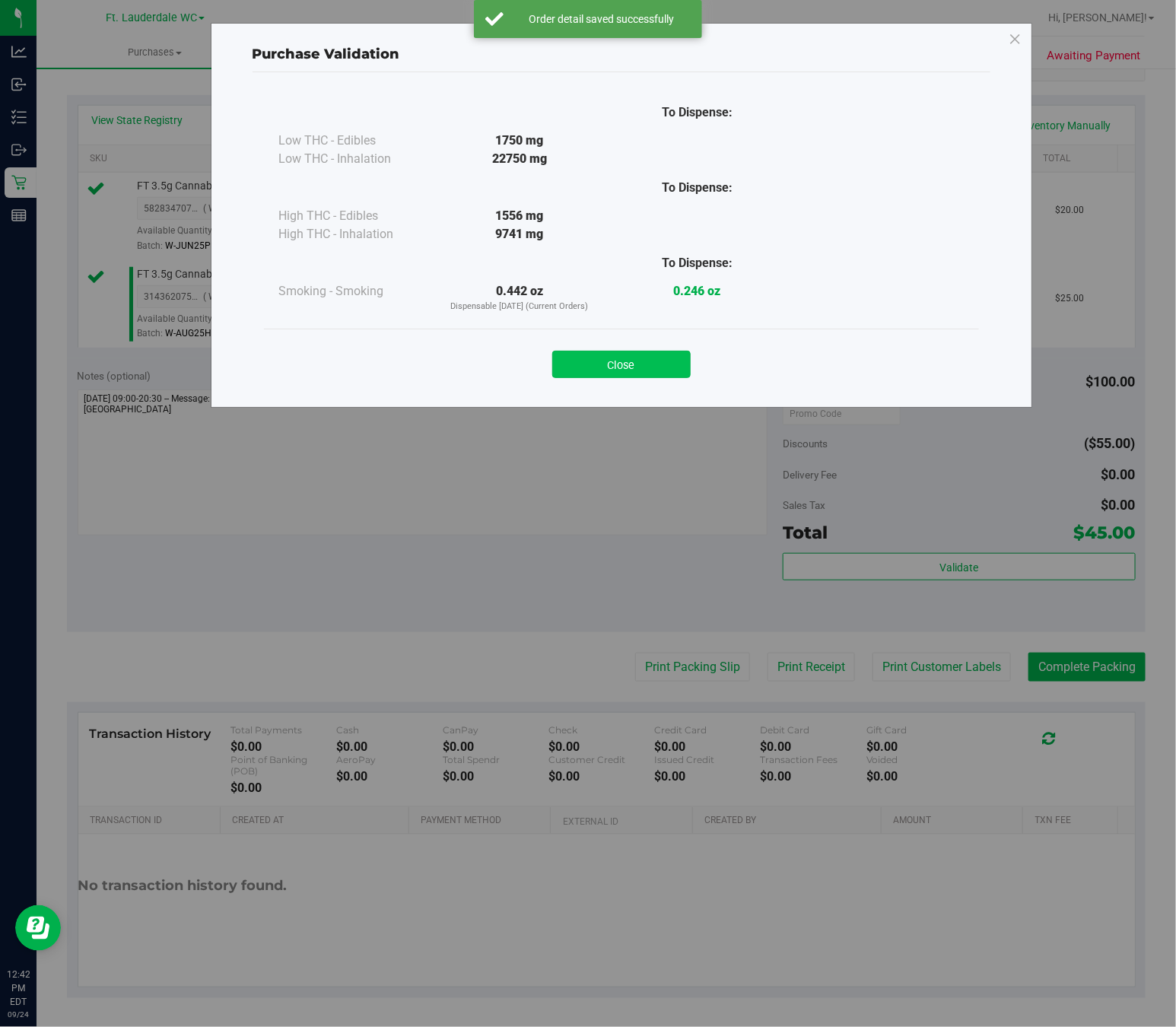
click at [626, 358] on button "Close" at bounding box center [621, 364] width 138 height 27
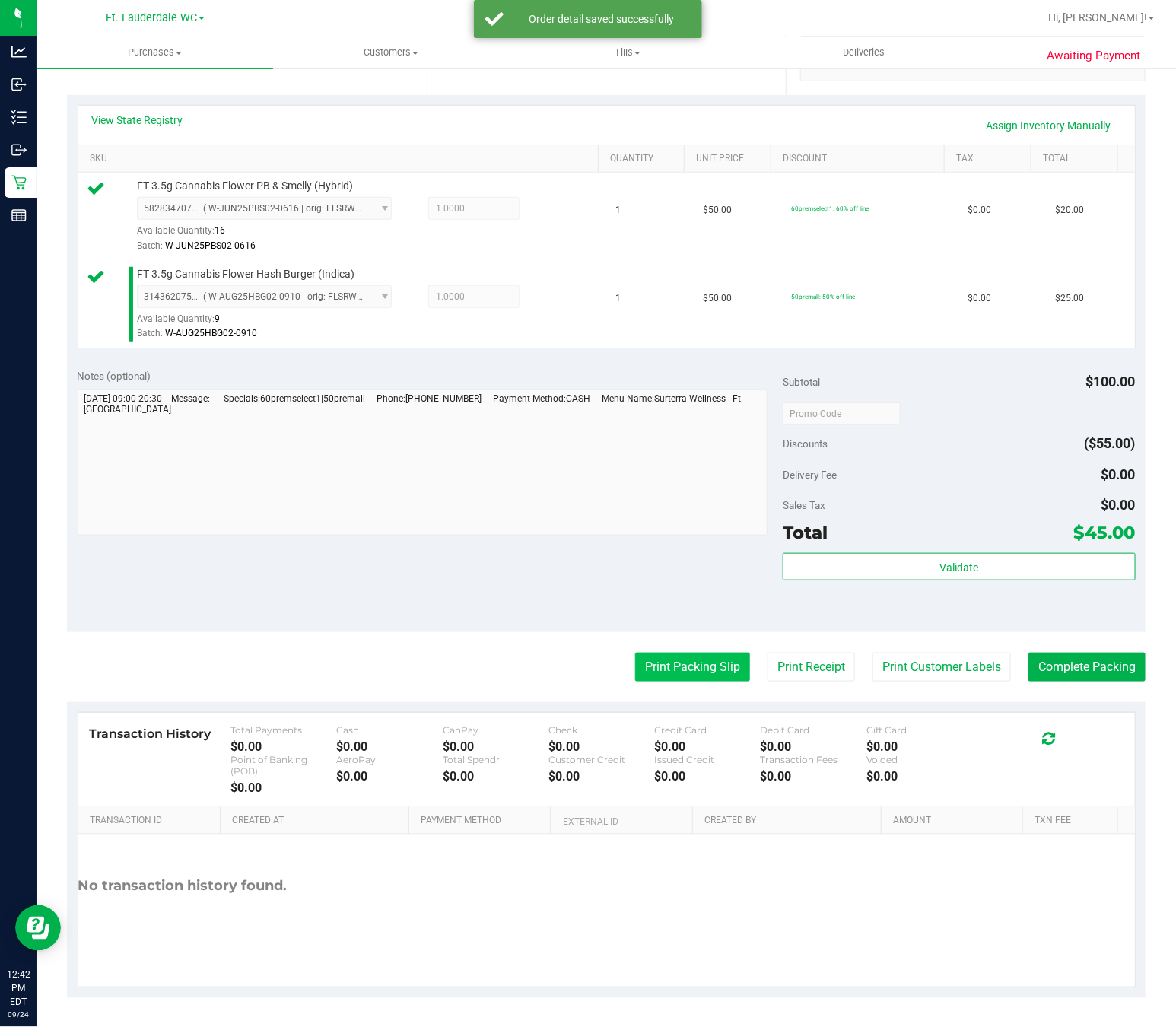
click at [655, 676] on button "Print Packing Slip" at bounding box center [692, 667] width 114 height 29
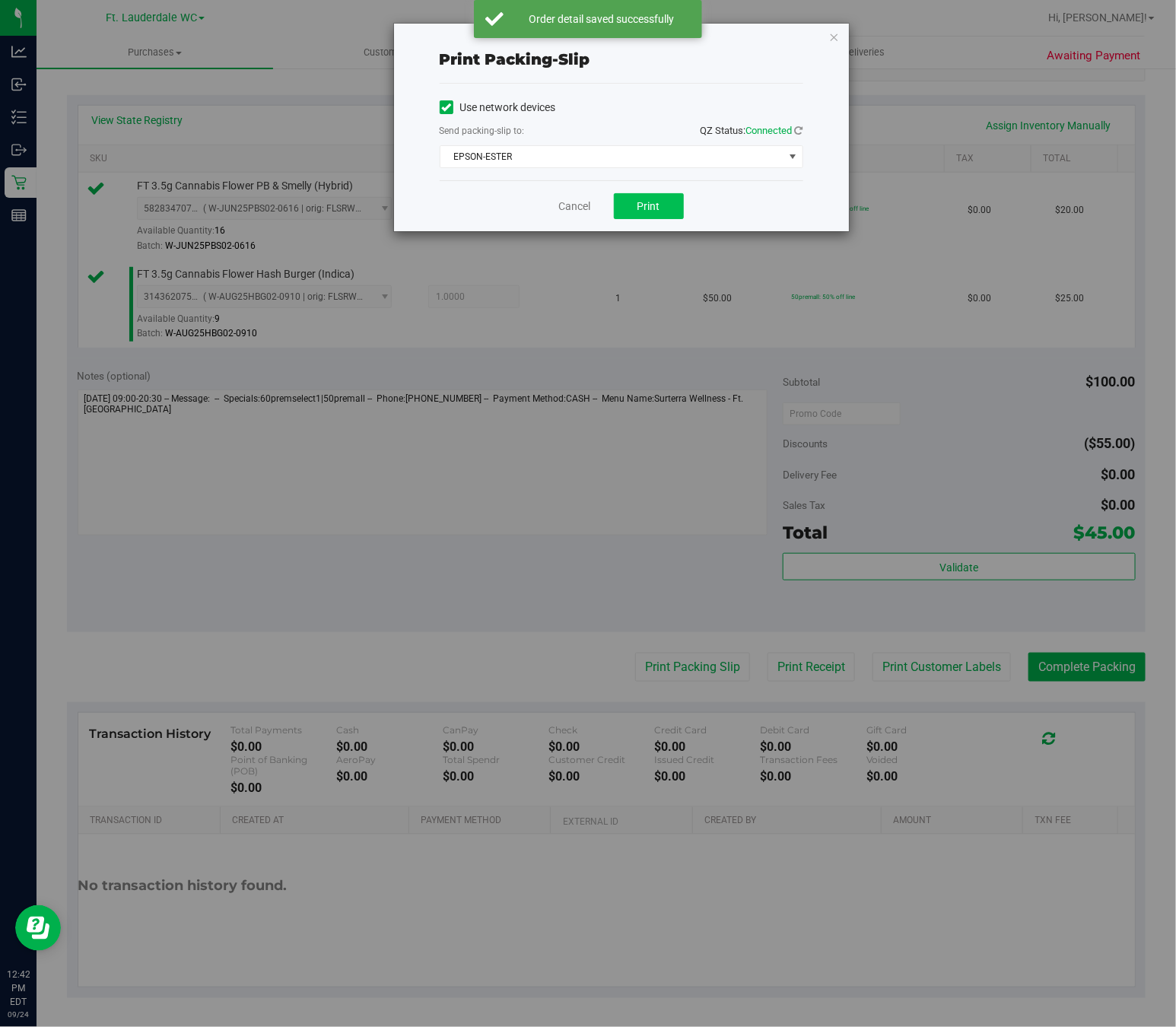
click at [657, 212] on span "Print" at bounding box center [649, 206] width 23 height 12
click at [834, 38] on icon "button" at bounding box center [834, 36] width 10 height 18
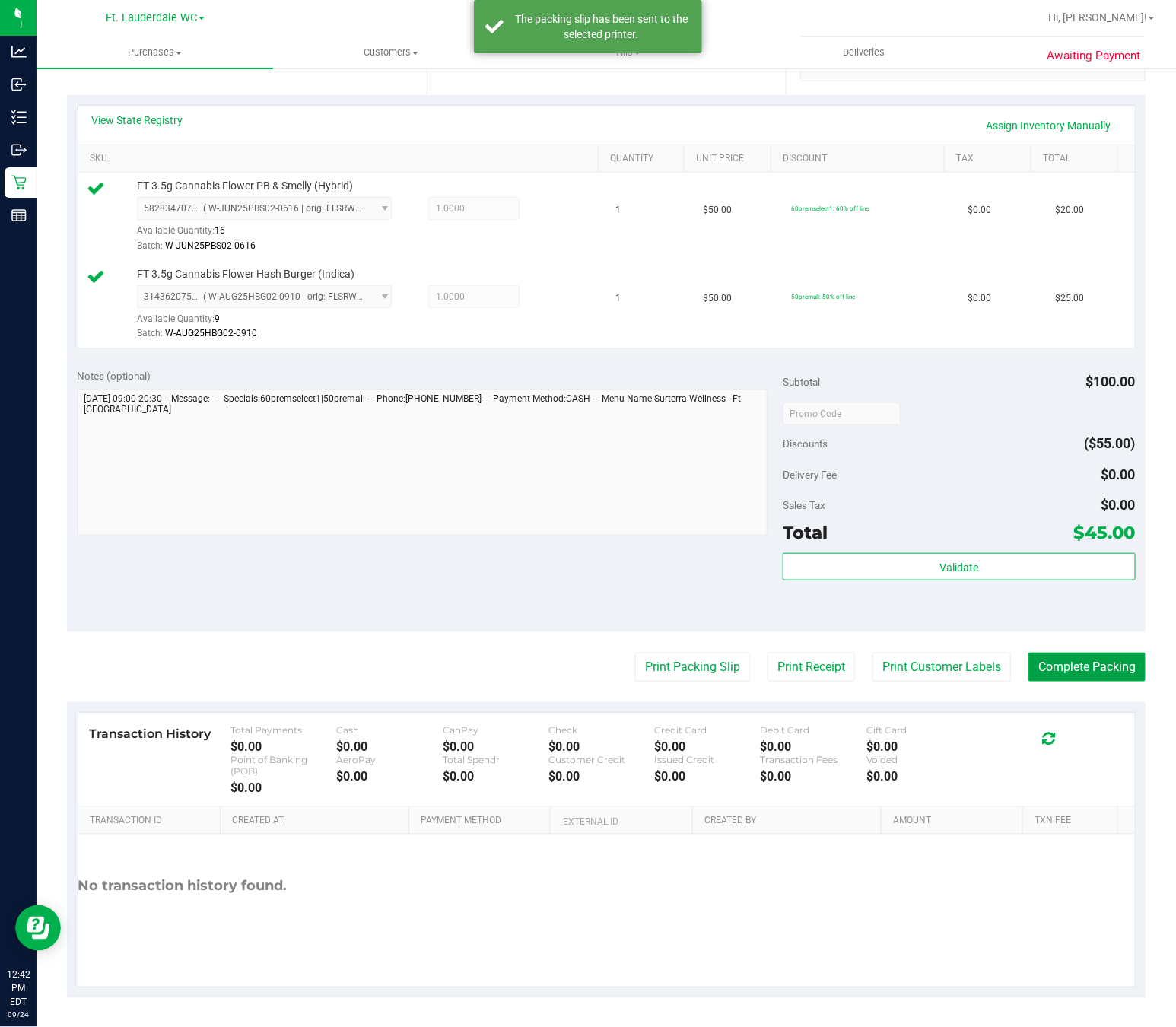
click at [1071, 671] on button "Complete Packing" at bounding box center [1087, 667] width 117 height 29
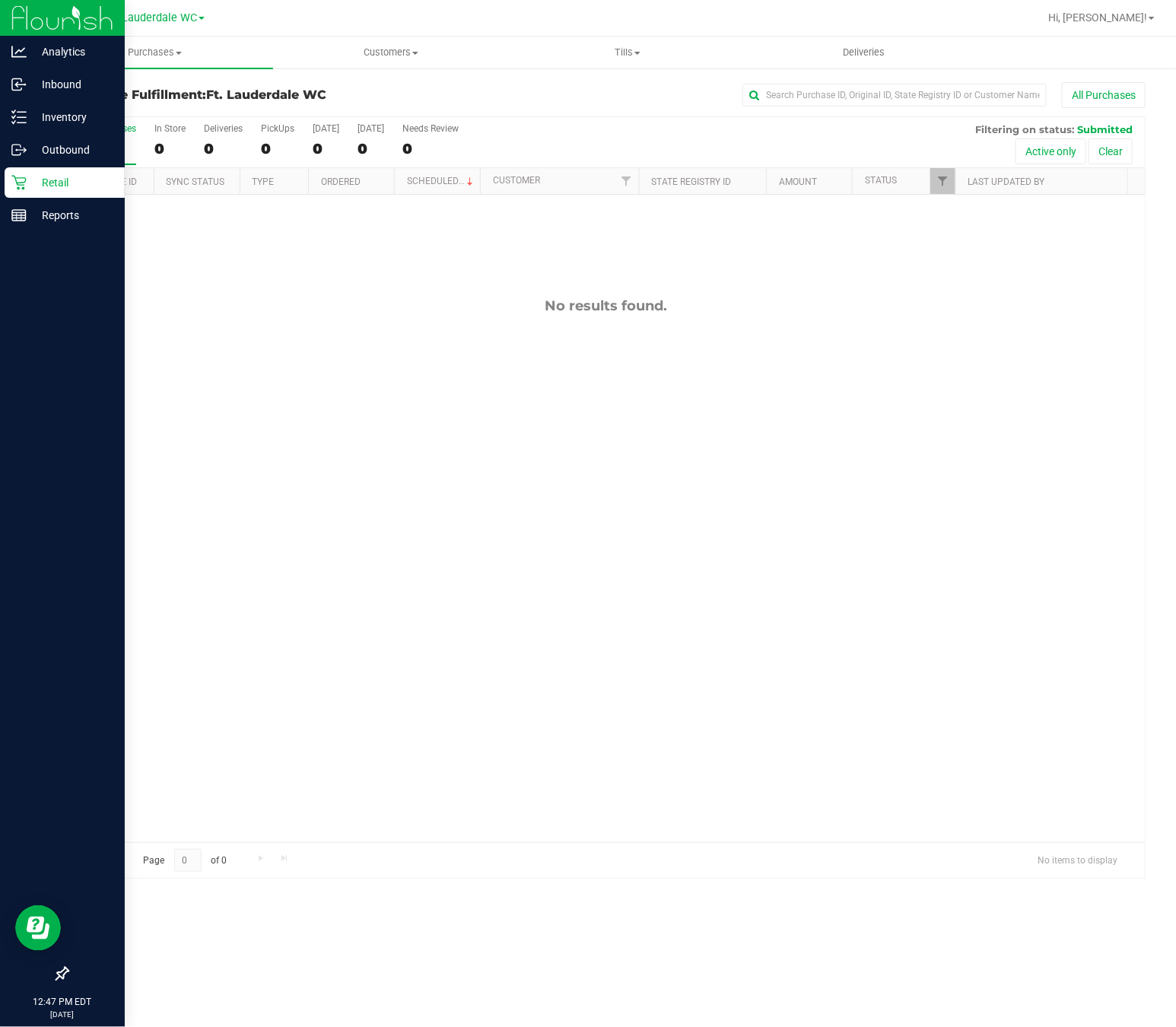
click at [17, 172] on div "Retail" at bounding box center [65, 183] width 121 height 31
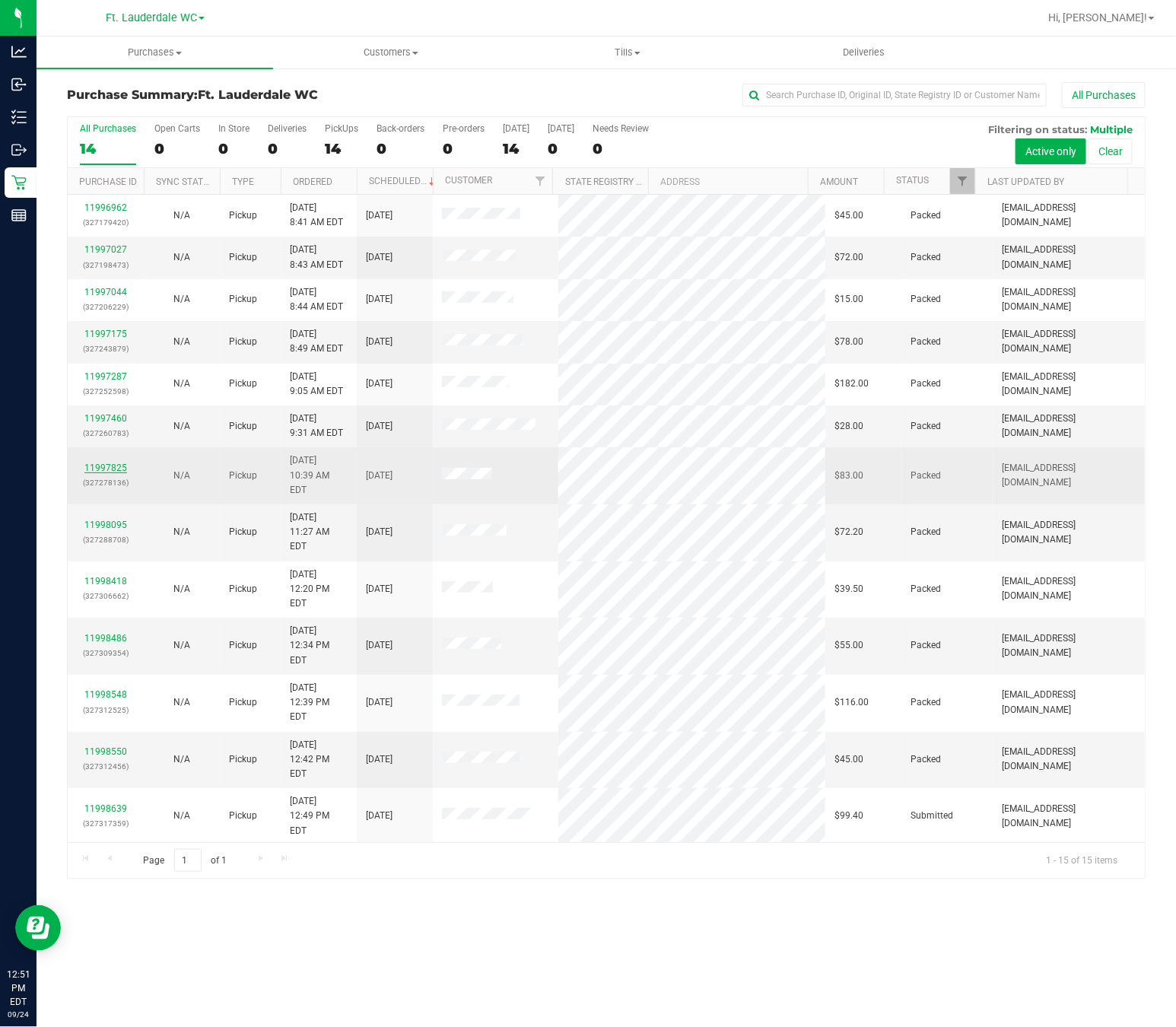
click at [112, 468] on link "11997825" at bounding box center [106, 468] width 43 height 10
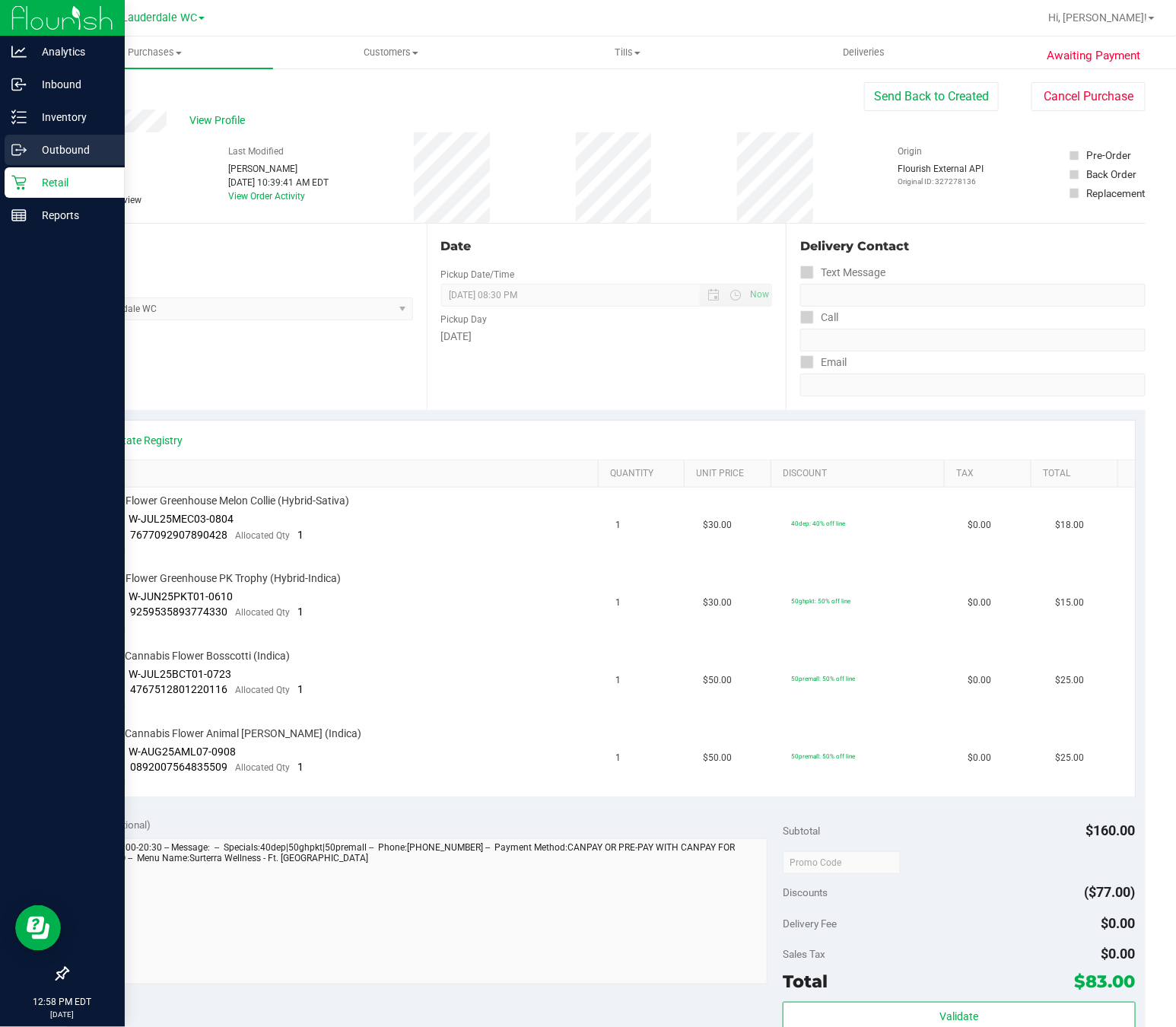
click at [25, 150] on icon at bounding box center [24, 151] width 3 height 3
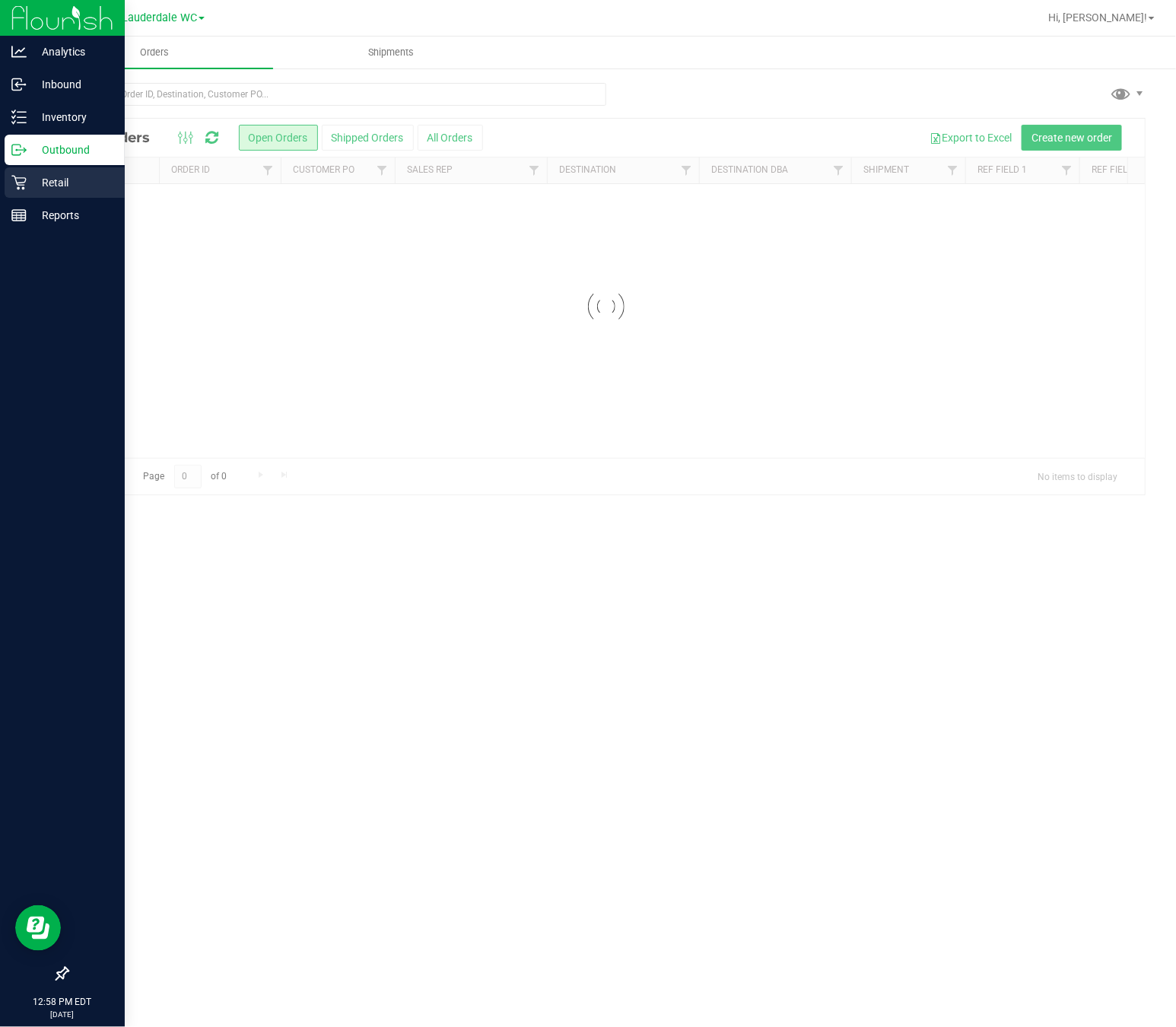
click at [78, 185] on p "Retail" at bounding box center [72, 183] width 91 height 18
click at [50, 188] on p "Retail" at bounding box center [72, 183] width 91 height 18
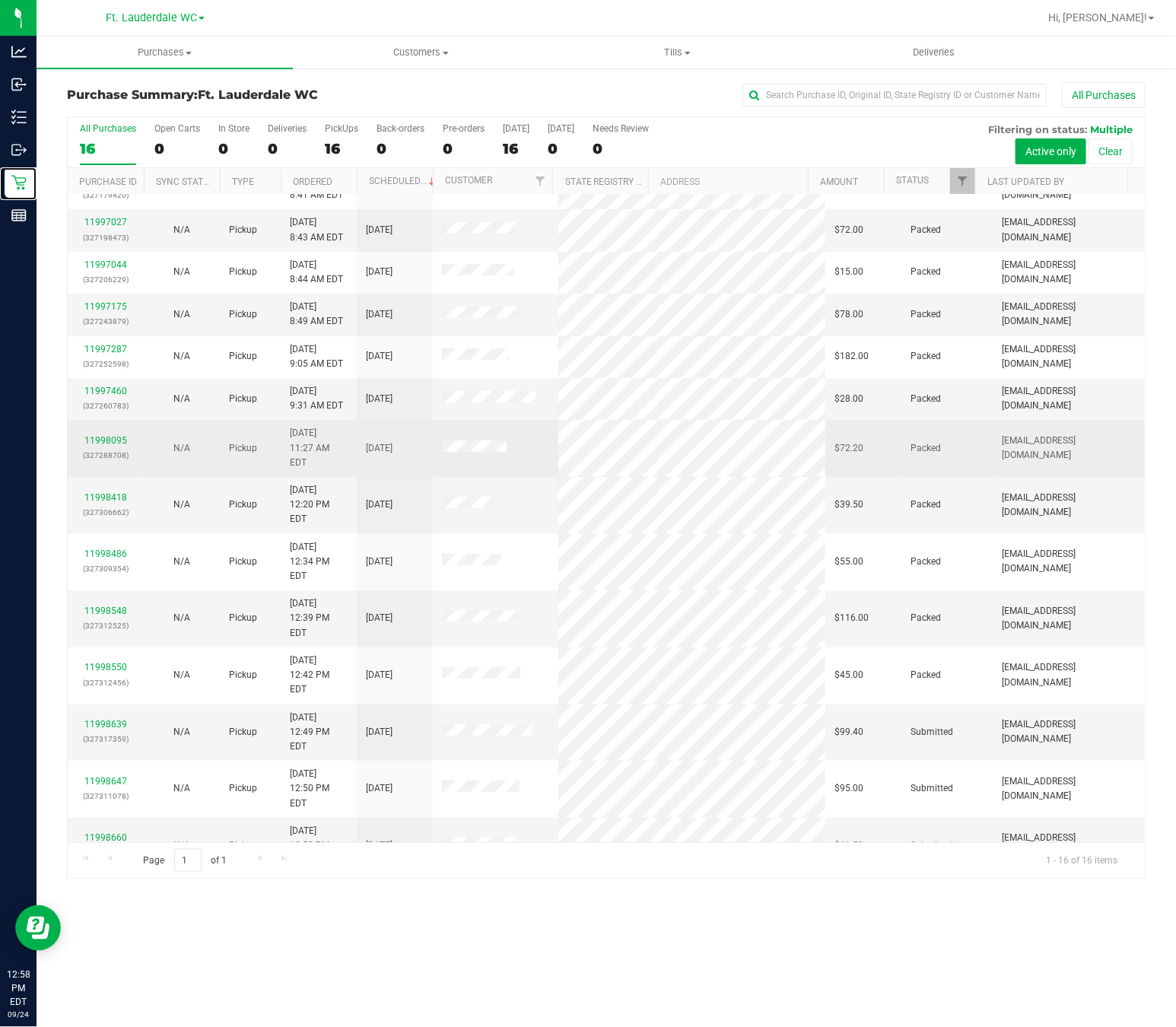
scroll to position [32, 0]
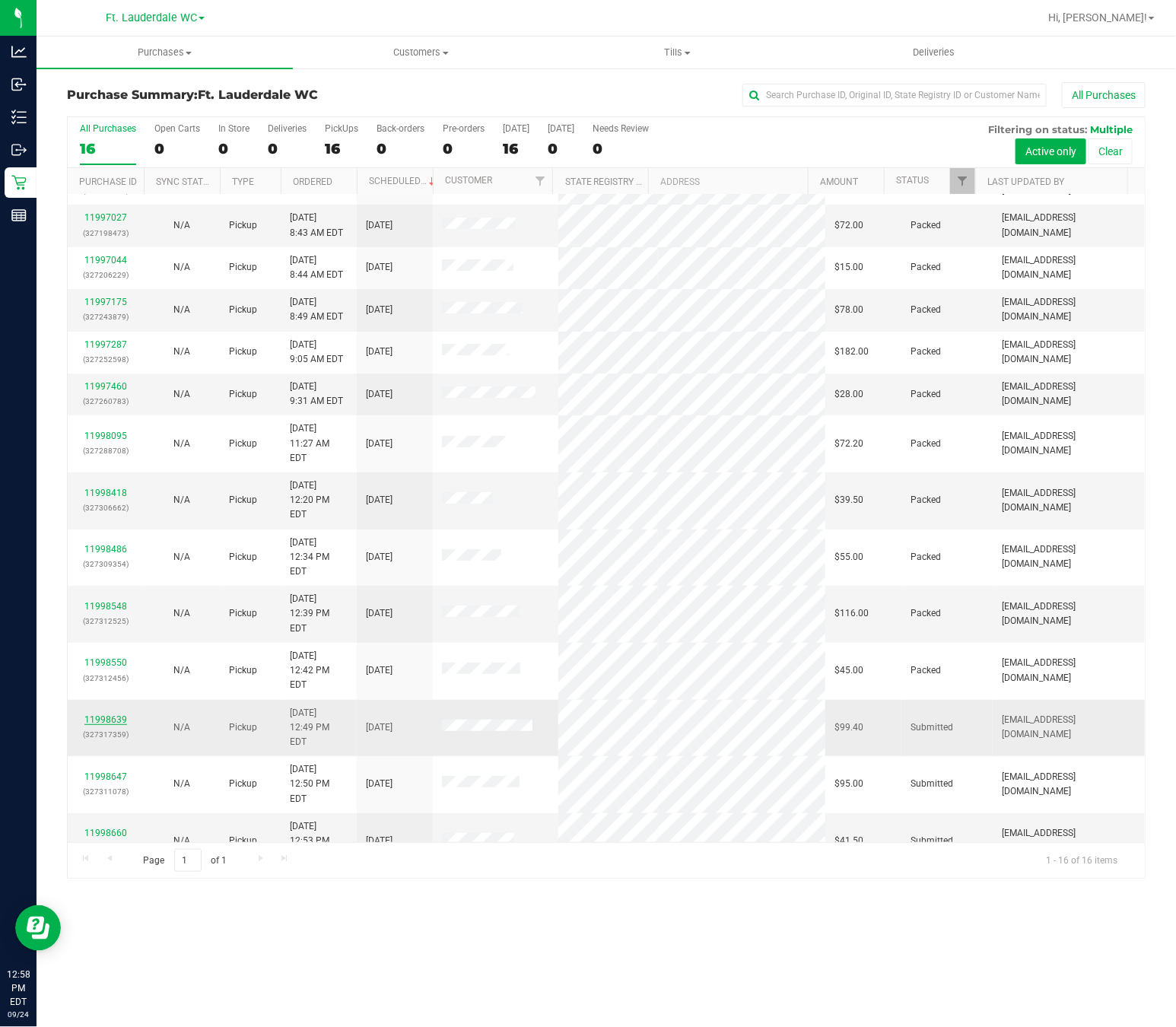
click at [116, 715] on link "11998639" at bounding box center [106, 720] width 43 height 10
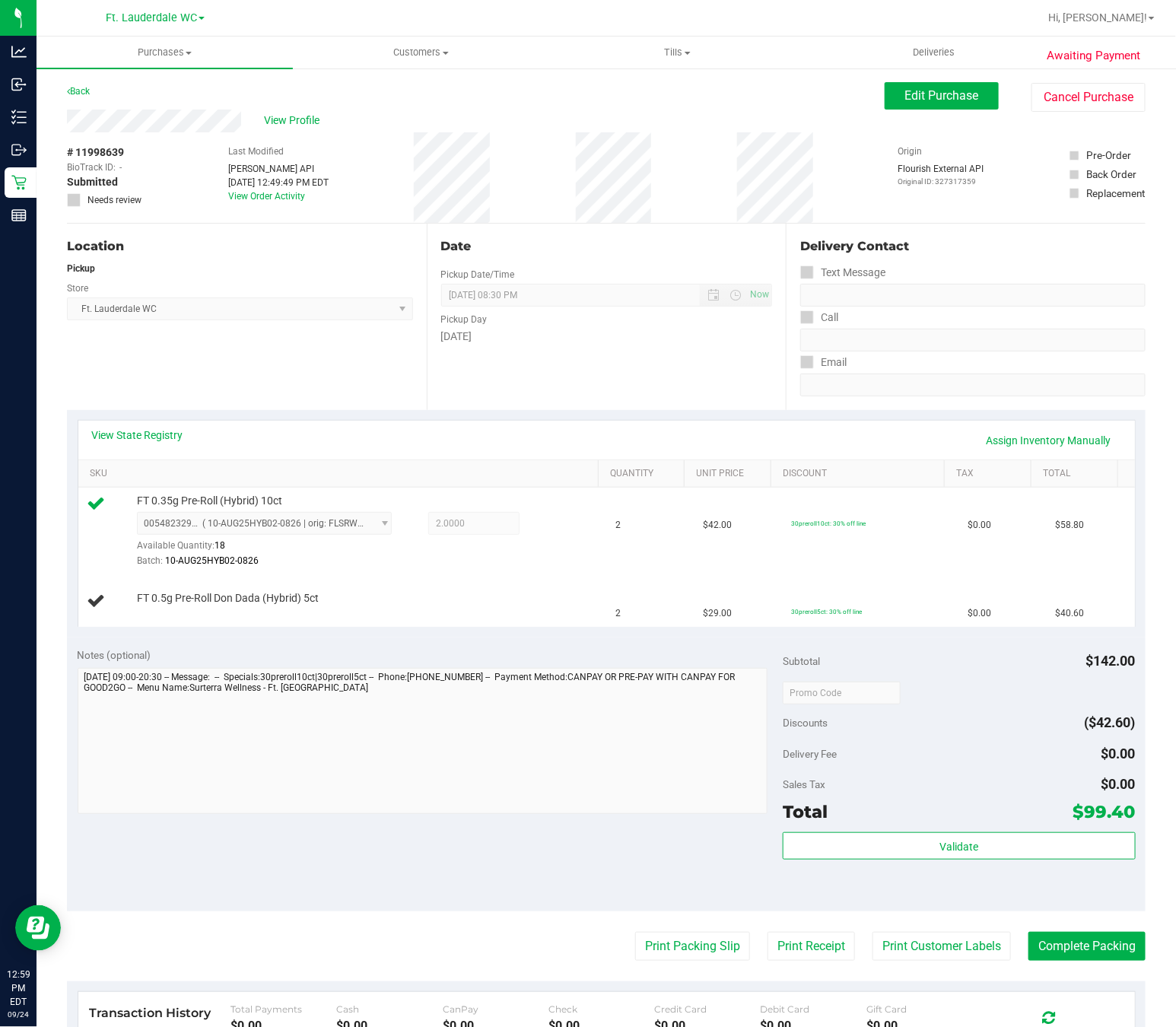
scroll to position [83, 0]
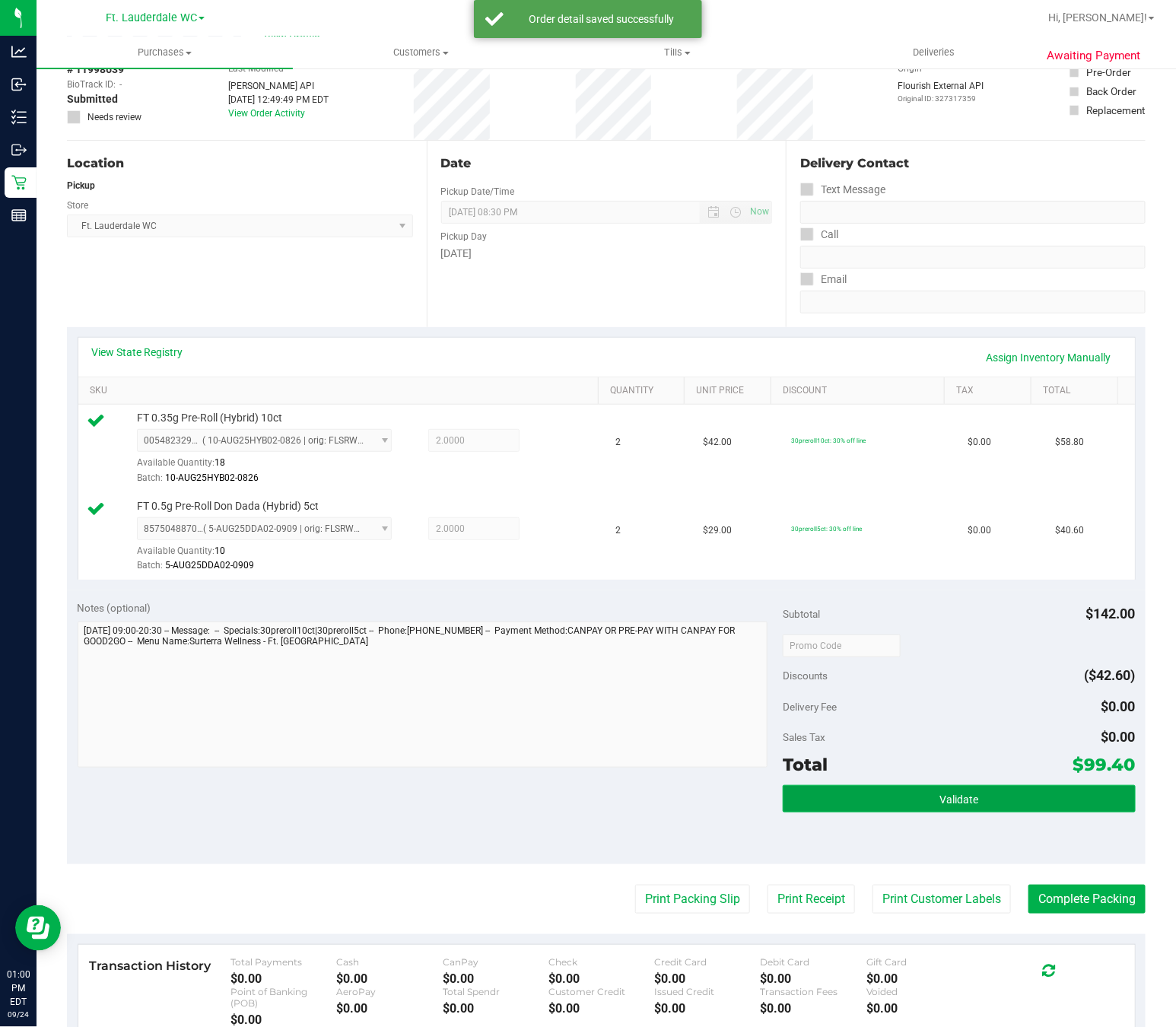
click at [956, 813] on button "Validate" at bounding box center [959, 798] width 353 height 27
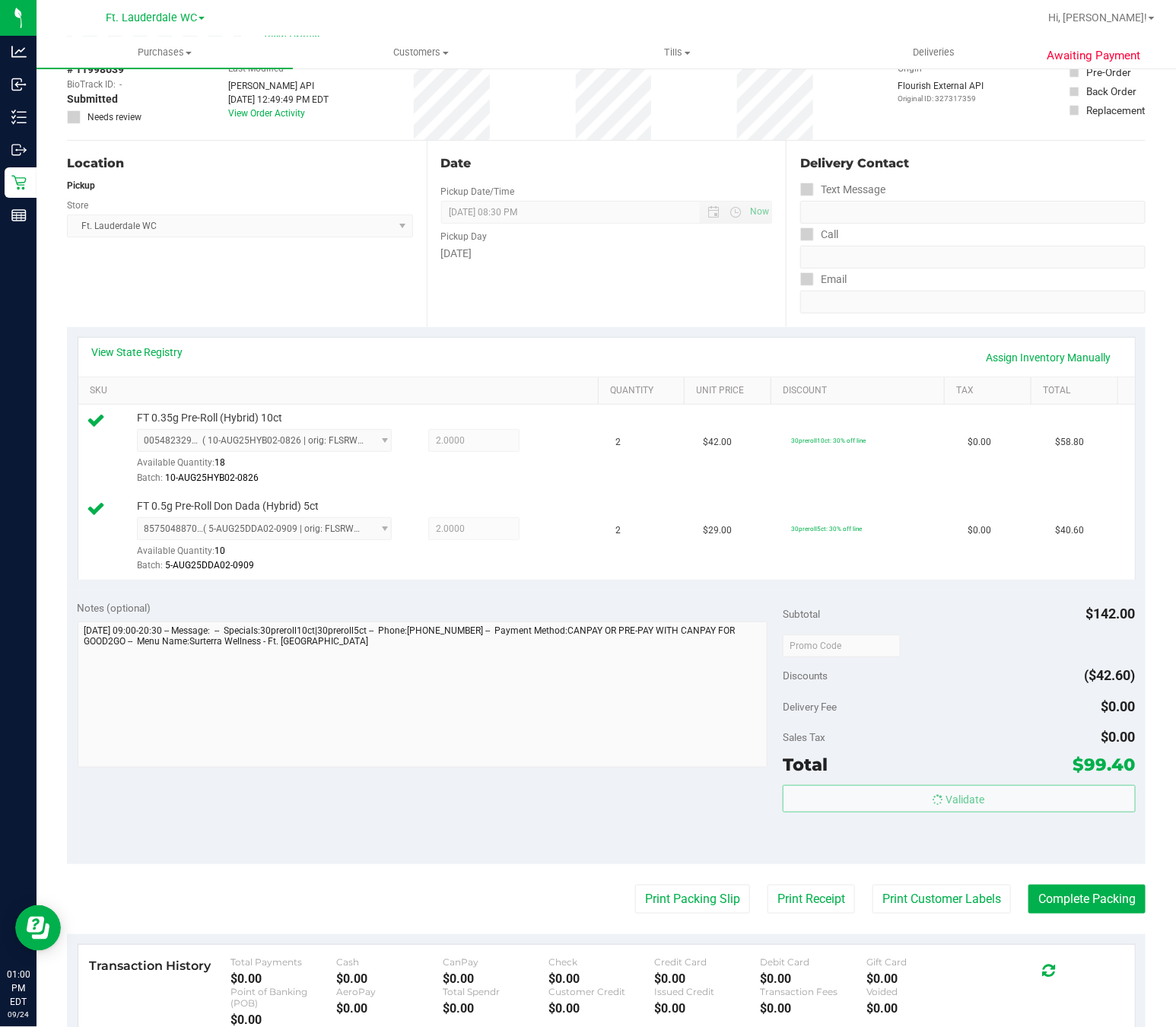
scroll to position [235, 0]
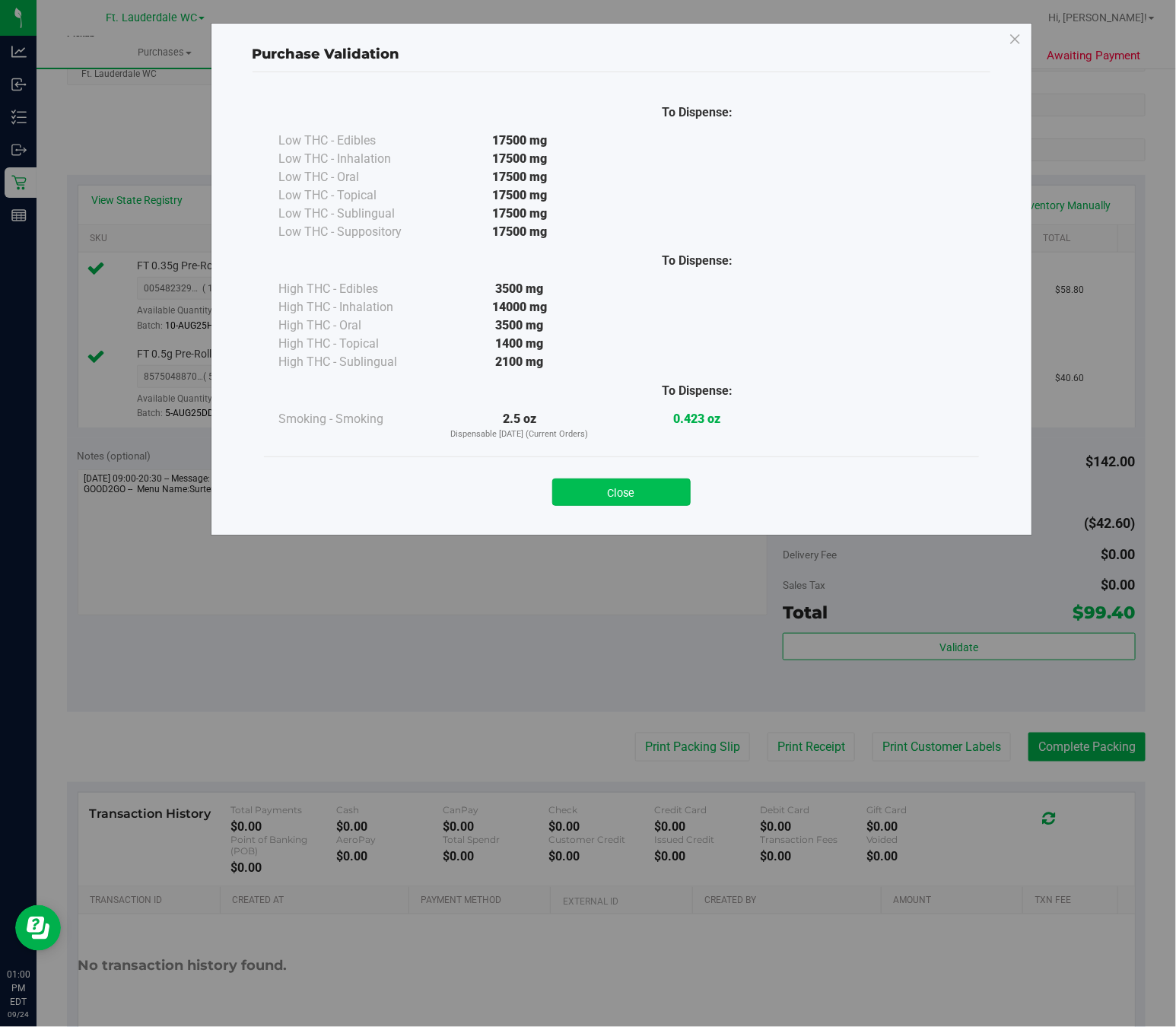
click at [603, 487] on button "Close" at bounding box center [621, 492] width 138 height 27
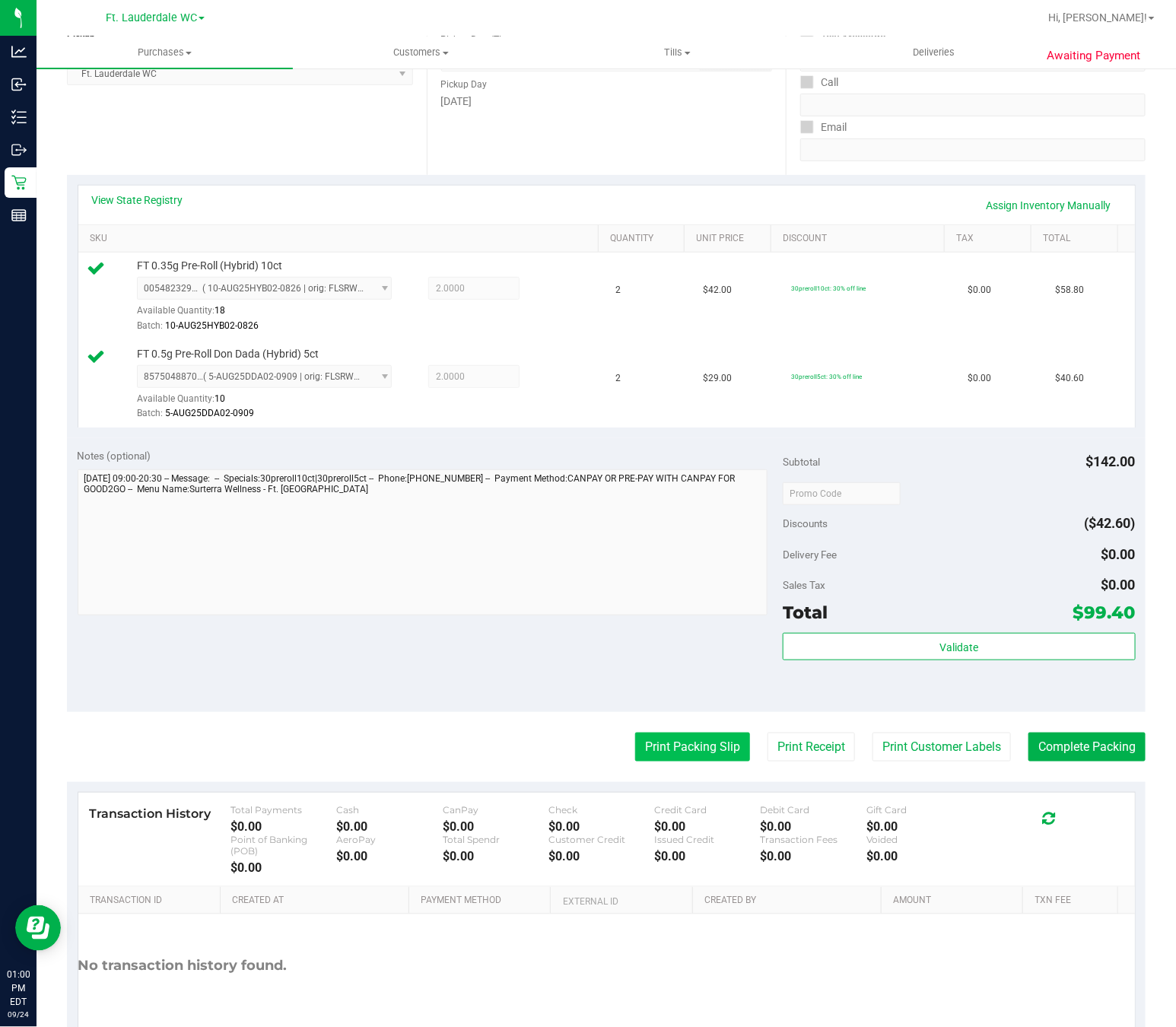
click at [635, 751] on button "Print Packing Slip" at bounding box center [692, 746] width 114 height 29
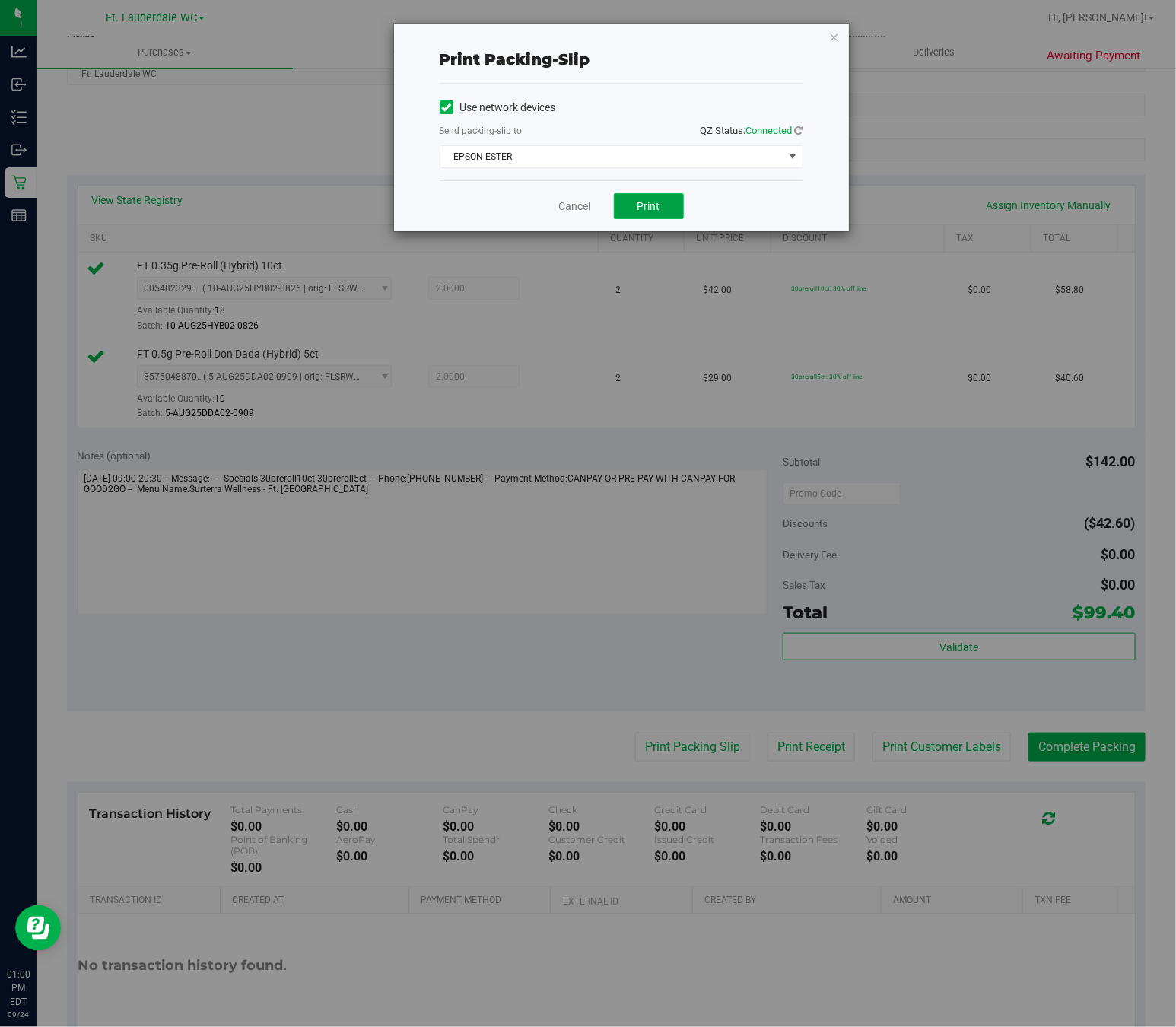
click at [655, 206] on span "Print" at bounding box center [649, 206] width 23 height 12
click at [834, 38] on icon "button" at bounding box center [834, 36] width 10 height 18
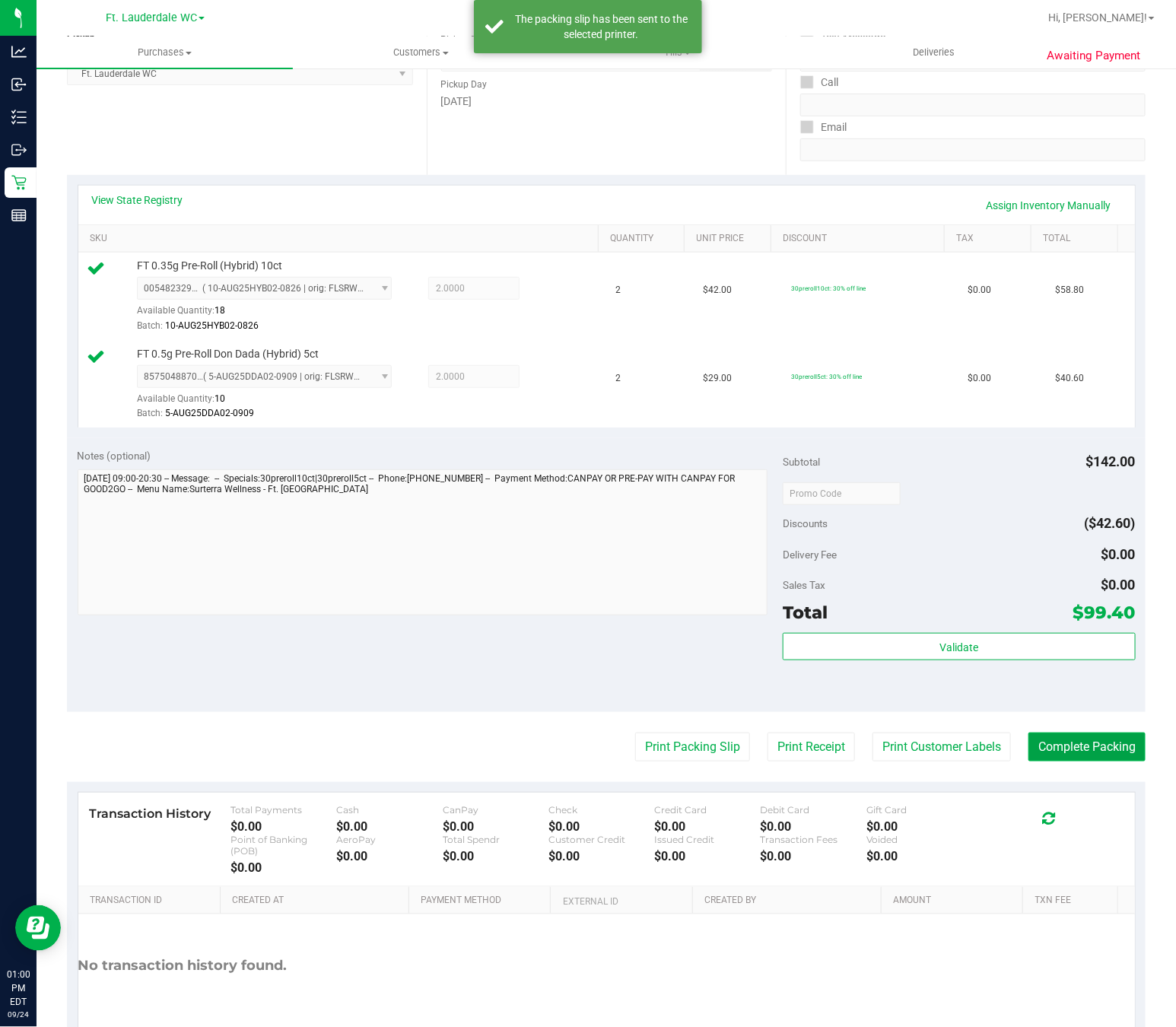
click at [1083, 750] on button "Complete Packing" at bounding box center [1087, 746] width 117 height 29
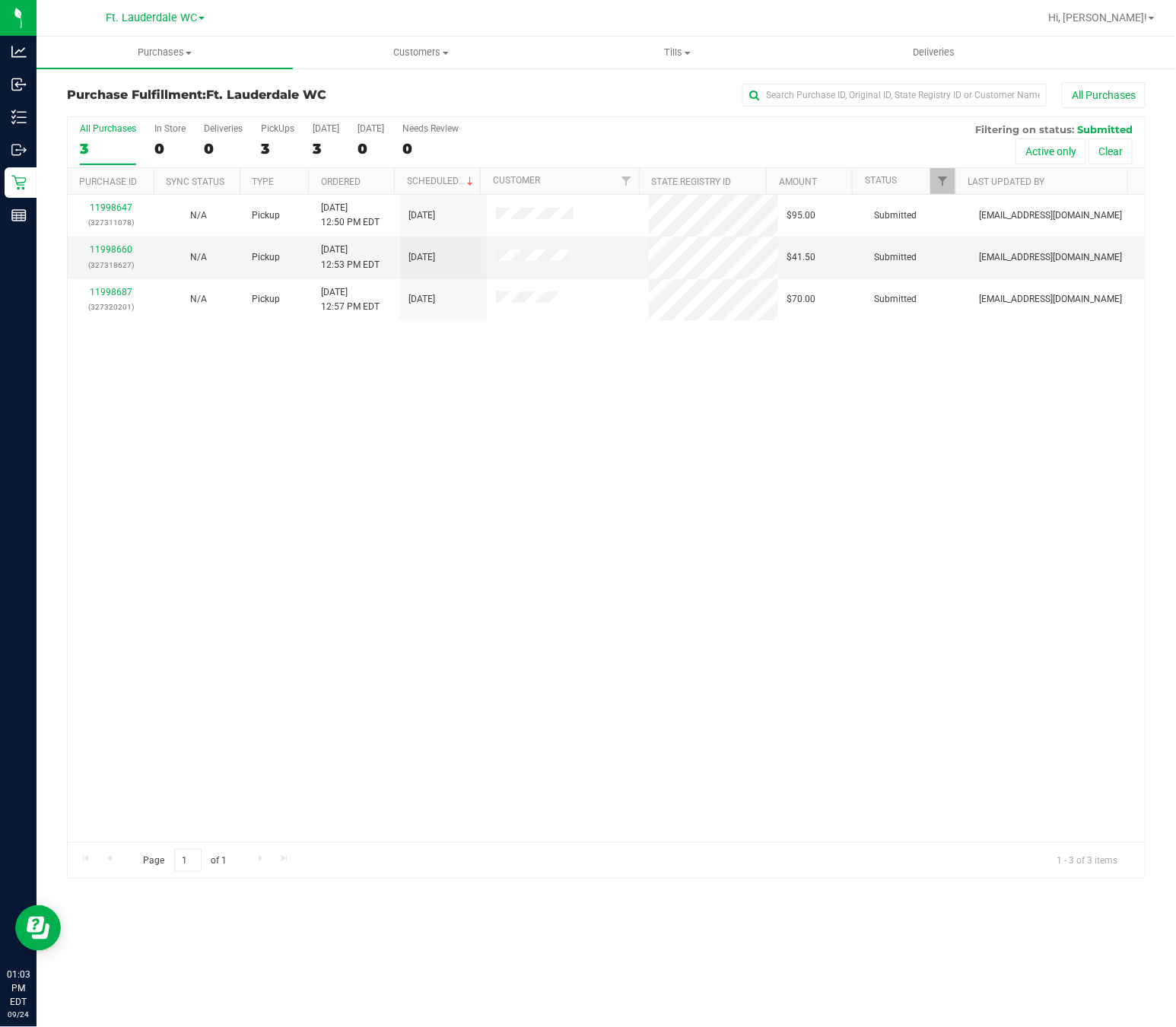
click at [484, 496] on div "11998647 (327311078) N/A Pickup 9/24/2025 12:50 PM EDT 9/24/2025 $95.00 Submitt…" at bounding box center [605, 518] width 1077 height 648
click at [619, 484] on div "11998647 (327311078) N/A Pickup 9/24/2025 12:50 PM EDT 9/24/2025 $95.00 Submitt…" at bounding box center [605, 518] width 1077 height 648
click at [630, 471] on div "11998647 (327311078) N/A Pickup 9/24/2025 12:50 PM EDT 9/24/2025 $95.00 Submitt…" at bounding box center [605, 518] width 1077 height 648
click at [399, 511] on div "11998647 (327311078) N/A Pickup 9/24/2025 12:50 PM EDT 9/24/2025 $95.00 Submitt…" at bounding box center [605, 518] width 1077 height 648
click at [541, 509] on div "11998647 (327311078) N/A Pickup 9/24/2025 12:50 PM EDT 9/24/2025 $95.00 Submitt…" at bounding box center [605, 518] width 1077 height 648
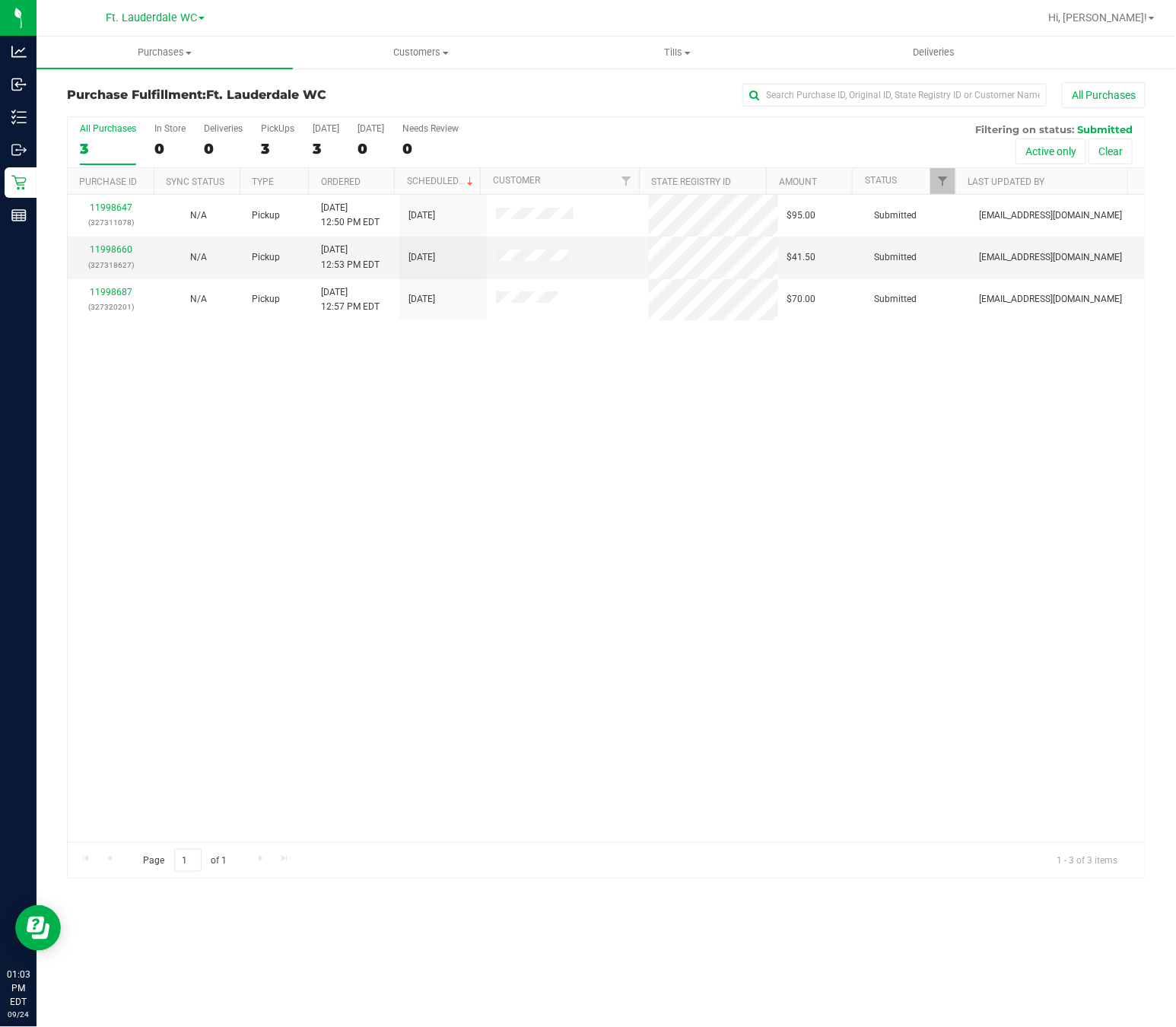
click at [559, 489] on div "11998647 (327311078) N/A Pickup 9/24/2025 12:50 PM EDT 9/24/2025 $95.00 Submitt…" at bounding box center [605, 518] width 1077 height 648
click at [539, 392] on div "11998647 (327311078) N/A Pickup 9/24/2025 12:50 PM EDT 9/24/2025 $95.00 Submitt…" at bounding box center [605, 518] width 1077 height 648
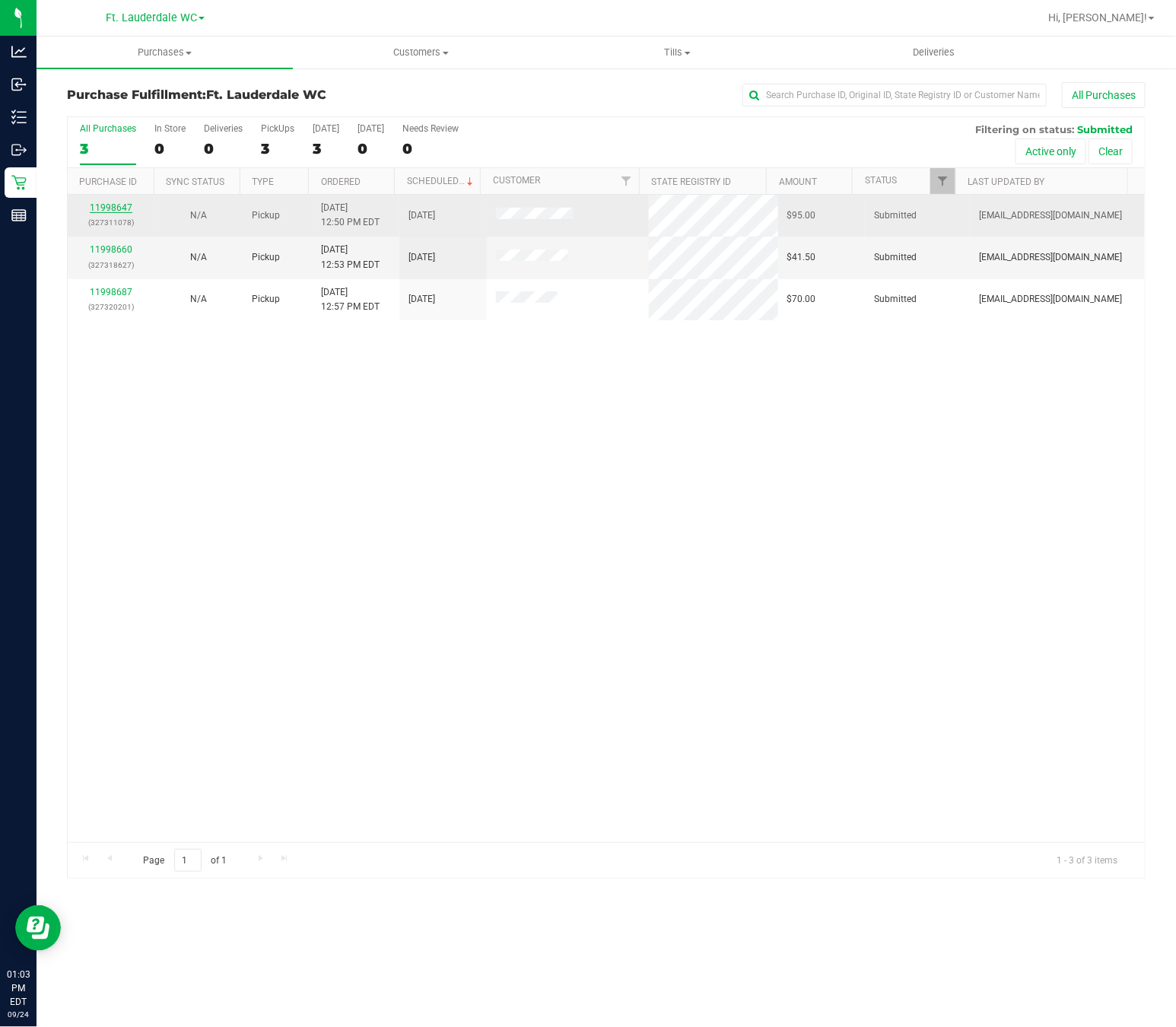
click at [119, 209] on link "11998647" at bounding box center [111, 208] width 43 height 10
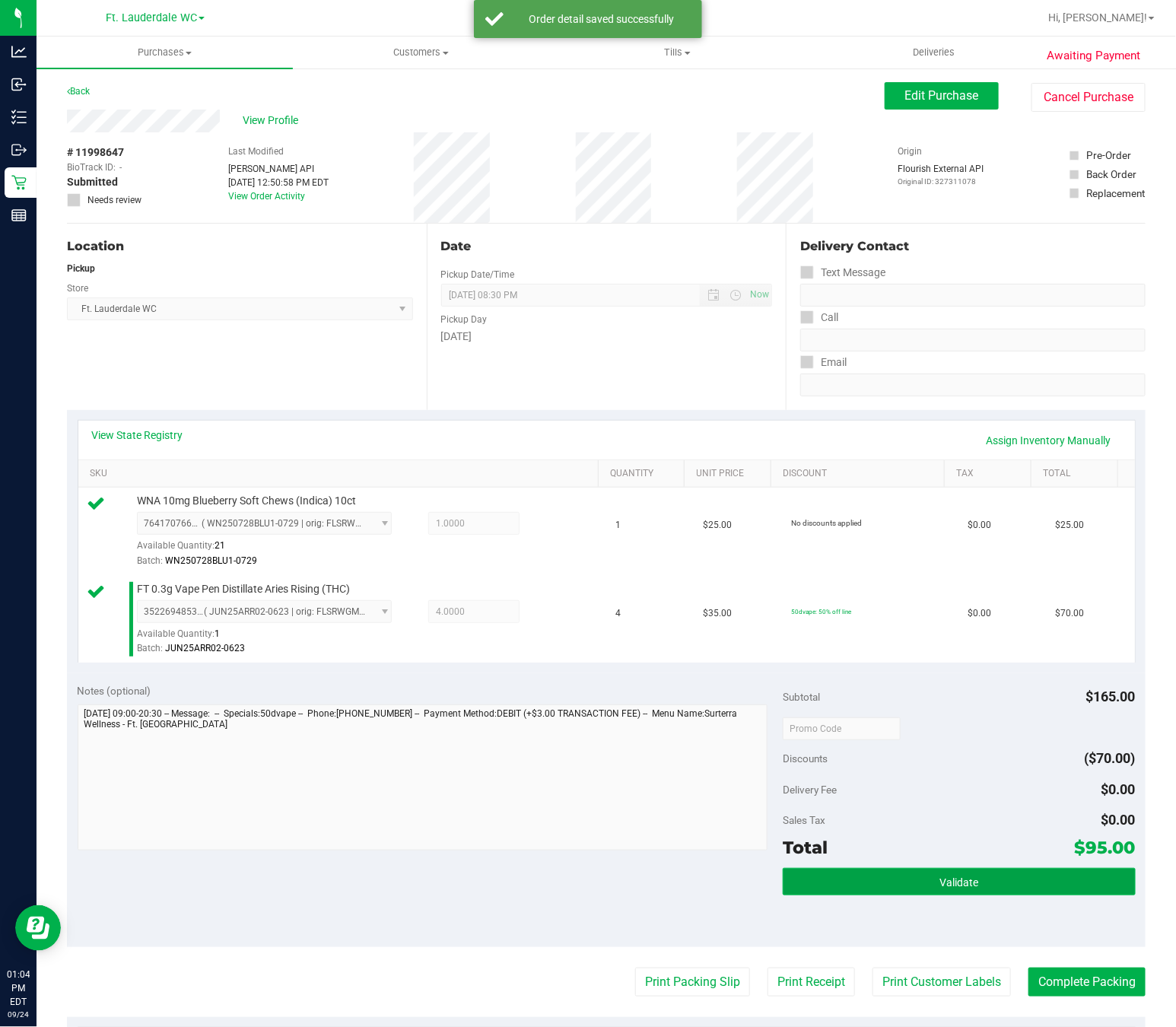
click at [936, 875] on button "Validate" at bounding box center [959, 881] width 353 height 27
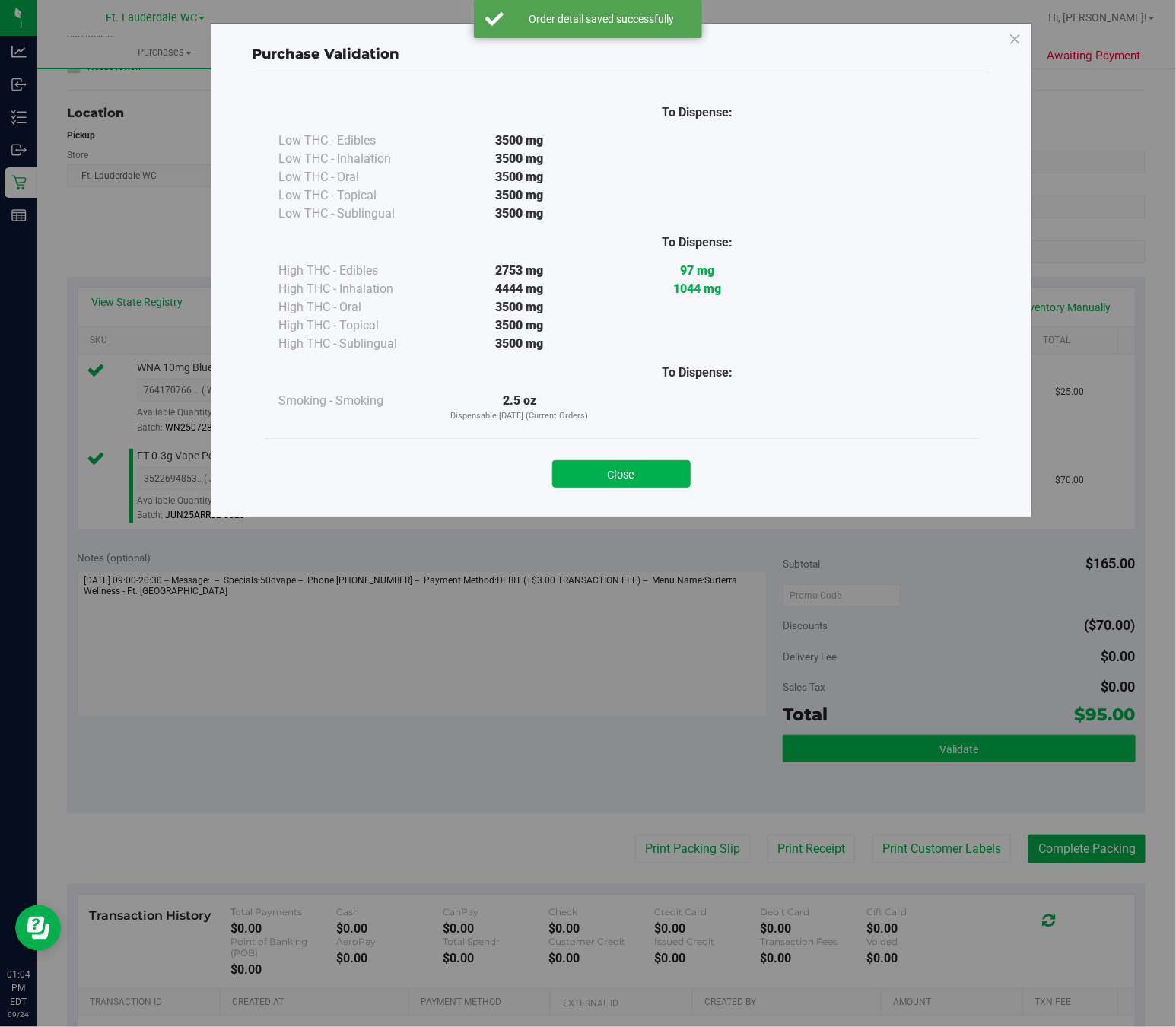
scroll to position [208, 0]
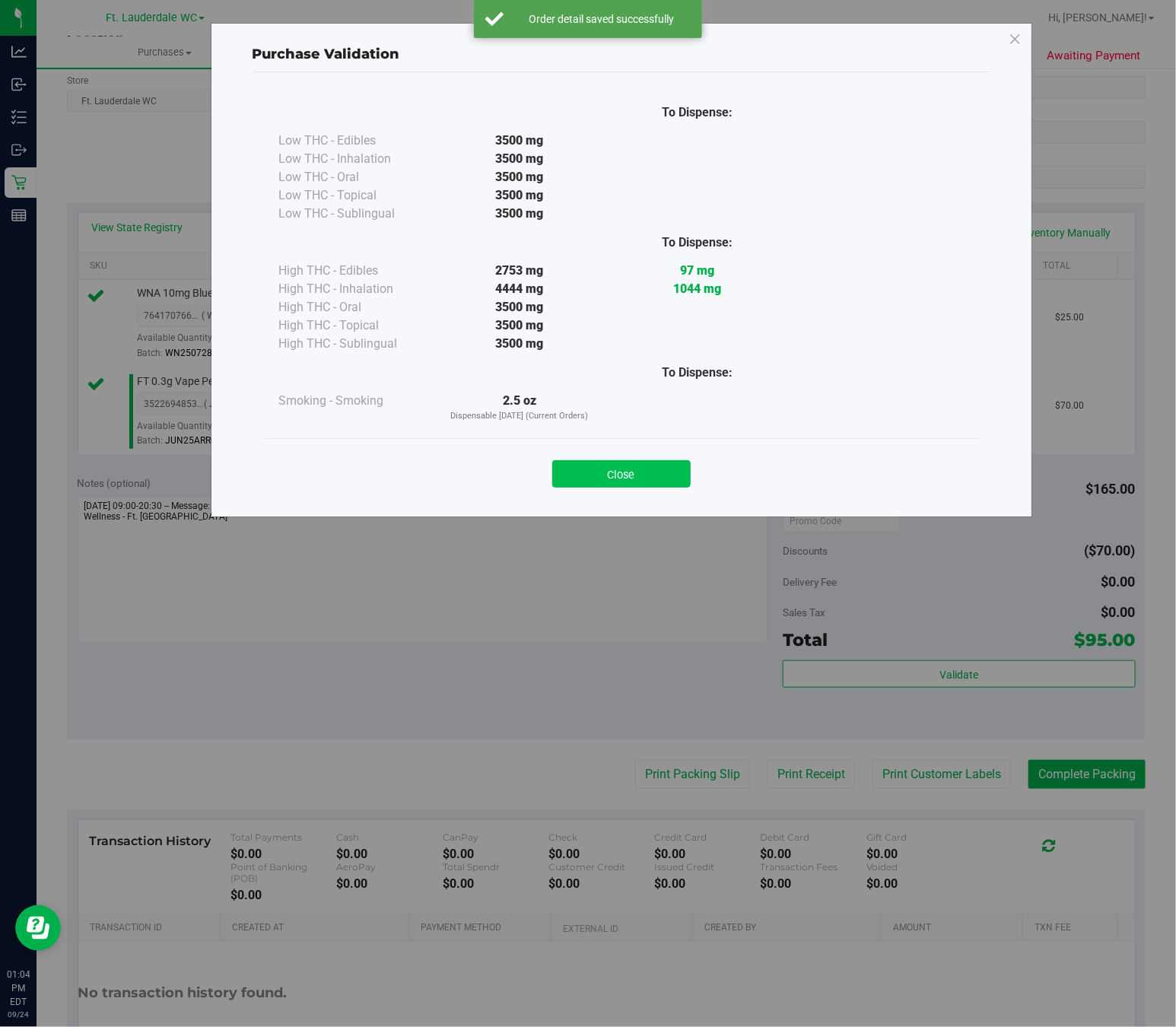
click at [635, 475] on button "Close" at bounding box center [621, 474] width 138 height 27
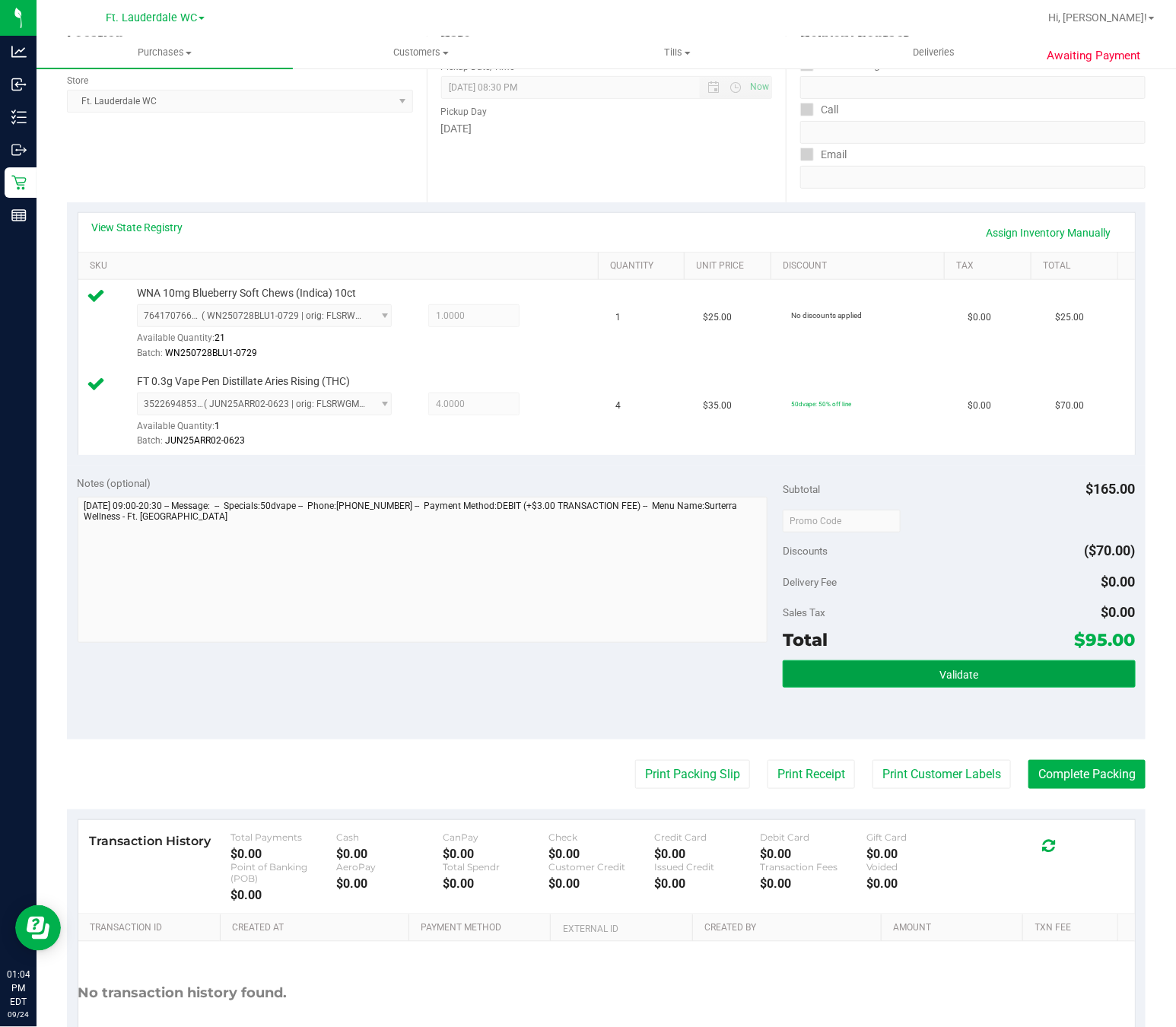
click at [944, 680] on span "Validate" at bounding box center [958, 675] width 38 height 12
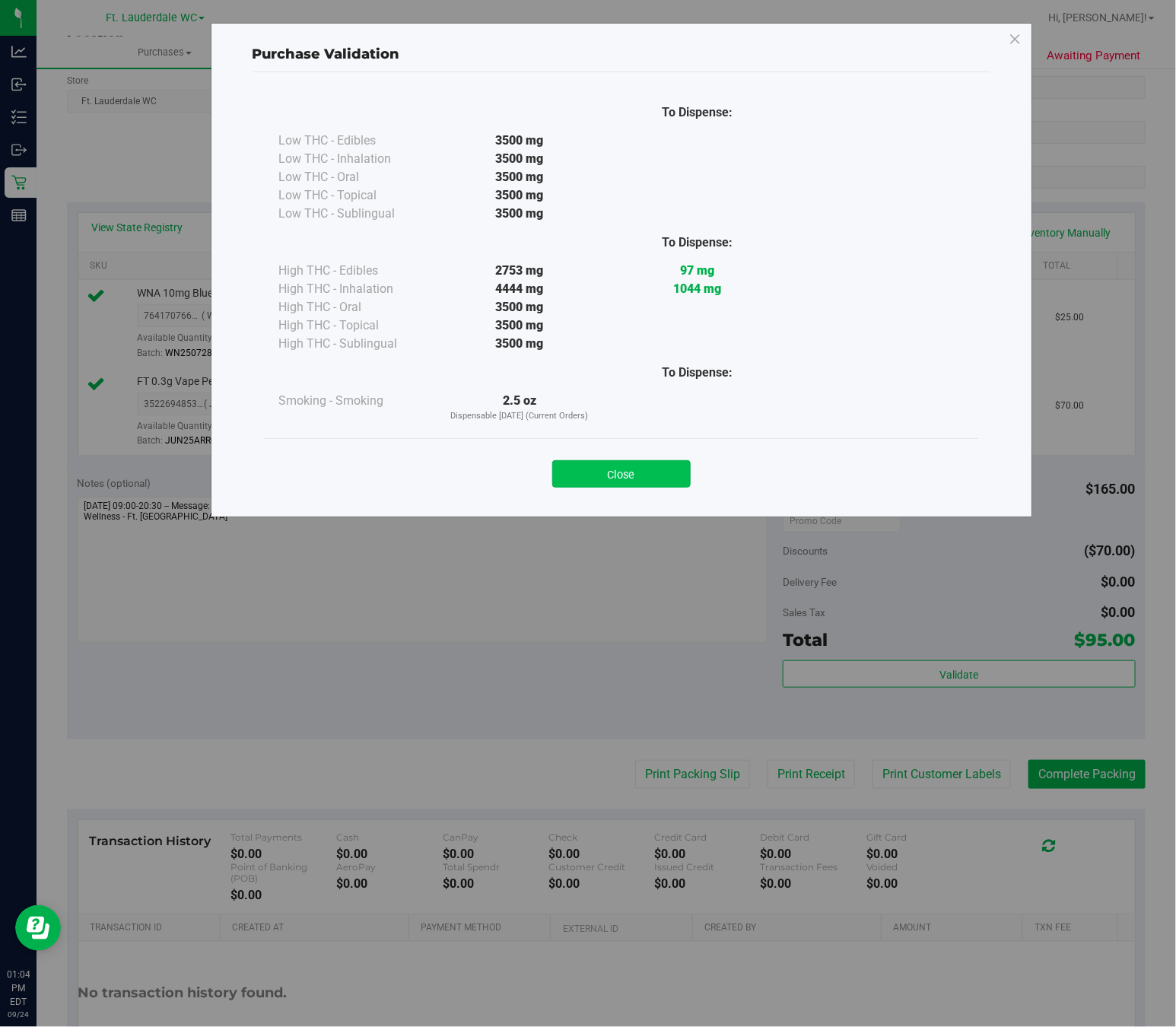
click at [621, 475] on button "Close" at bounding box center [621, 474] width 138 height 27
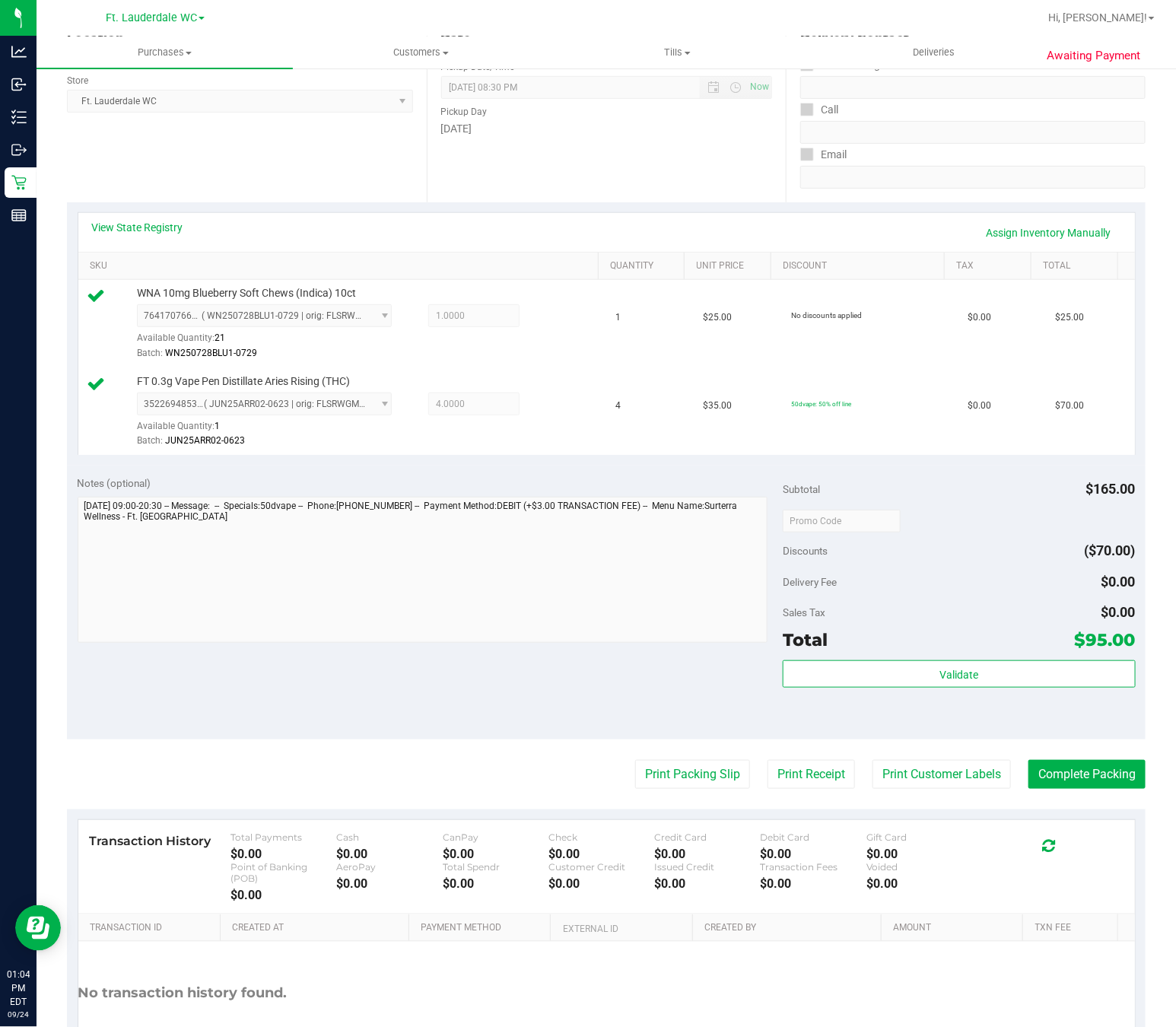
click at [705, 739] on div "Notes (optional) Subtotal $165.00 Discounts ($70.00) Delivery Fee $0.00 Sales T…" at bounding box center [606, 602] width 1079 height 274
click at [647, 786] on button "Print Packing Slip" at bounding box center [692, 774] width 114 height 29
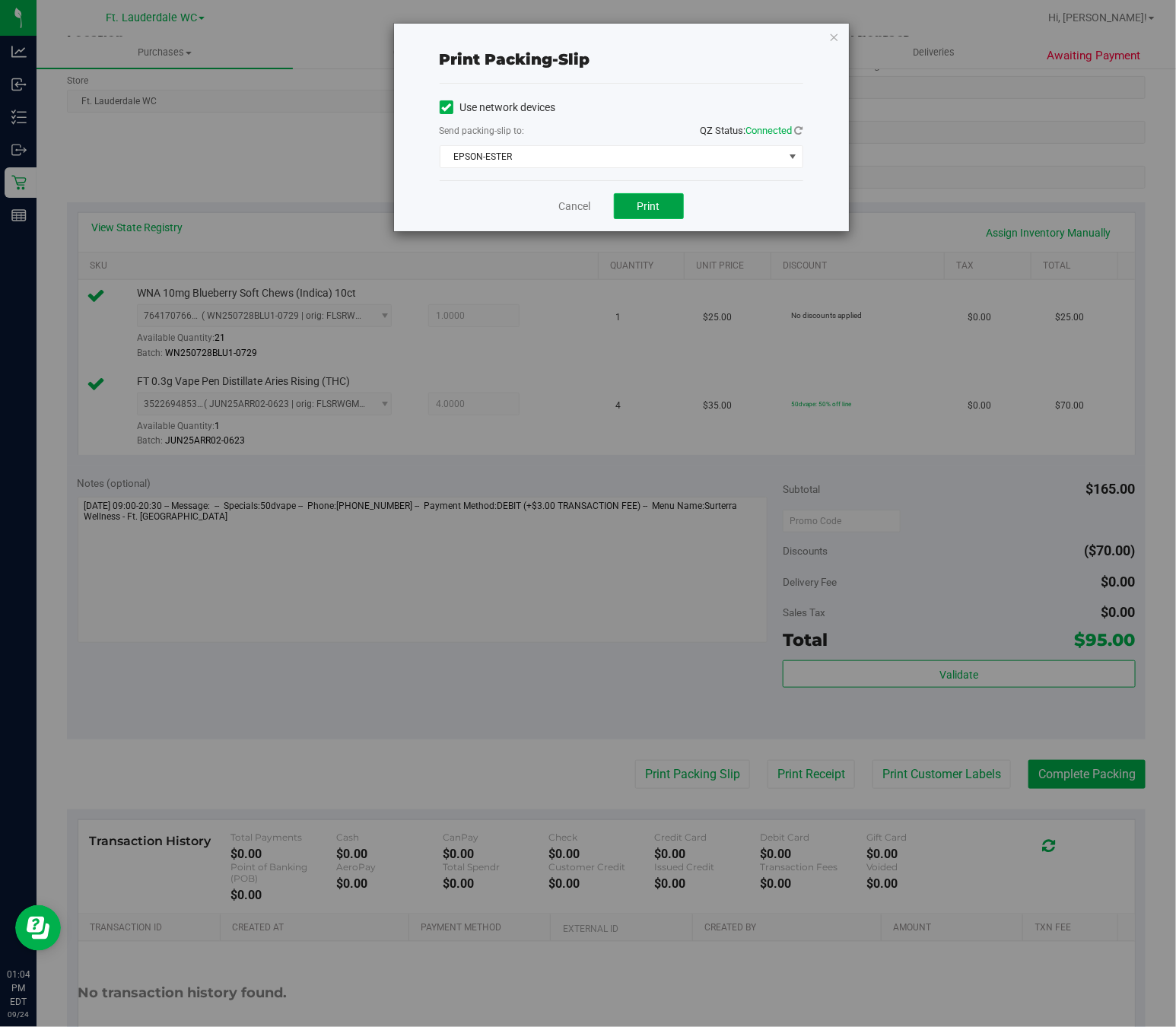
click at [664, 203] on button "Print" at bounding box center [649, 206] width 70 height 26
click at [834, 38] on icon "button" at bounding box center [834, 36] width 10 height 18
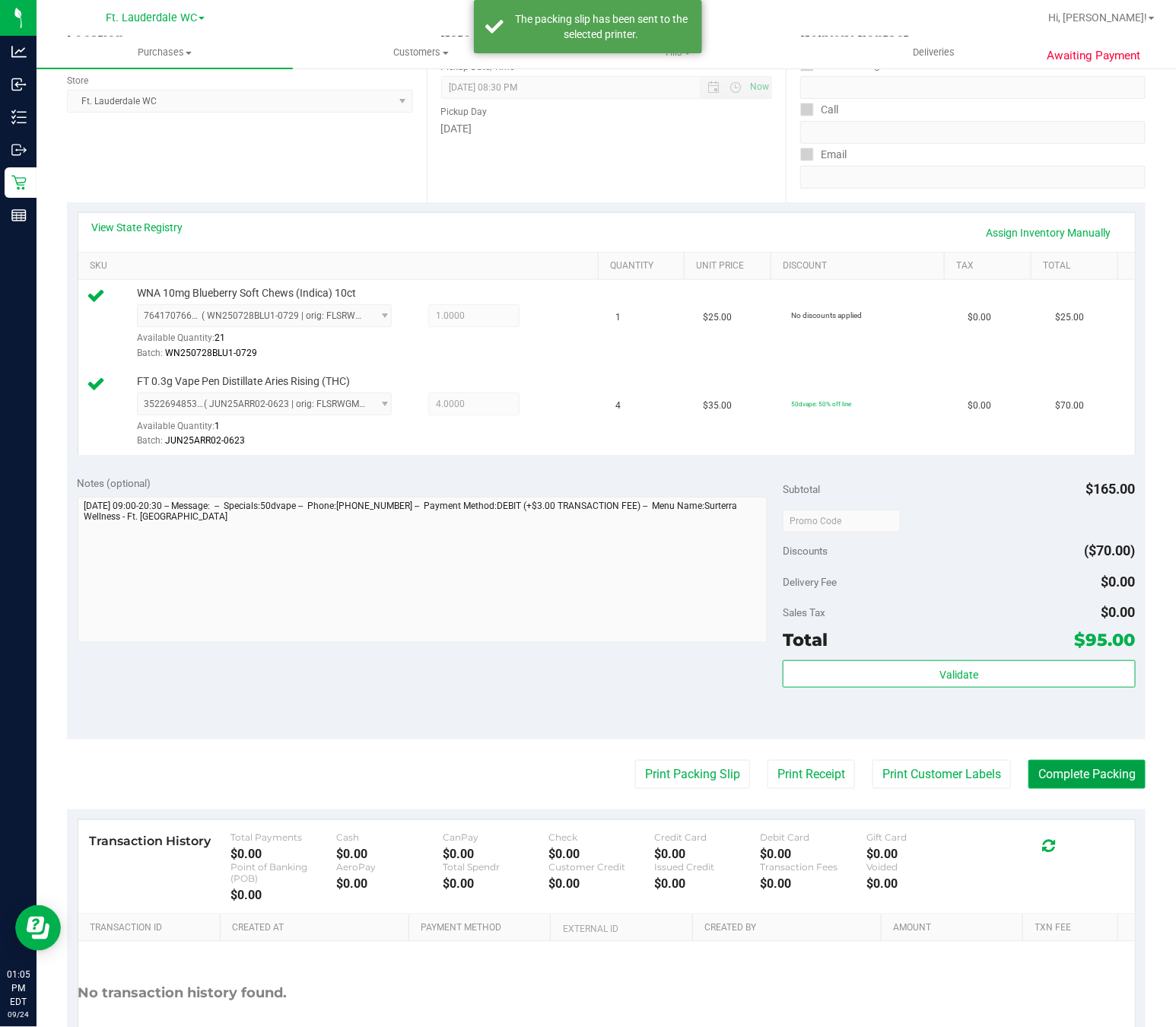
click at [1032, 767] on button "Complete Packing" at bounding box center [1087, 774] width 117 height 29
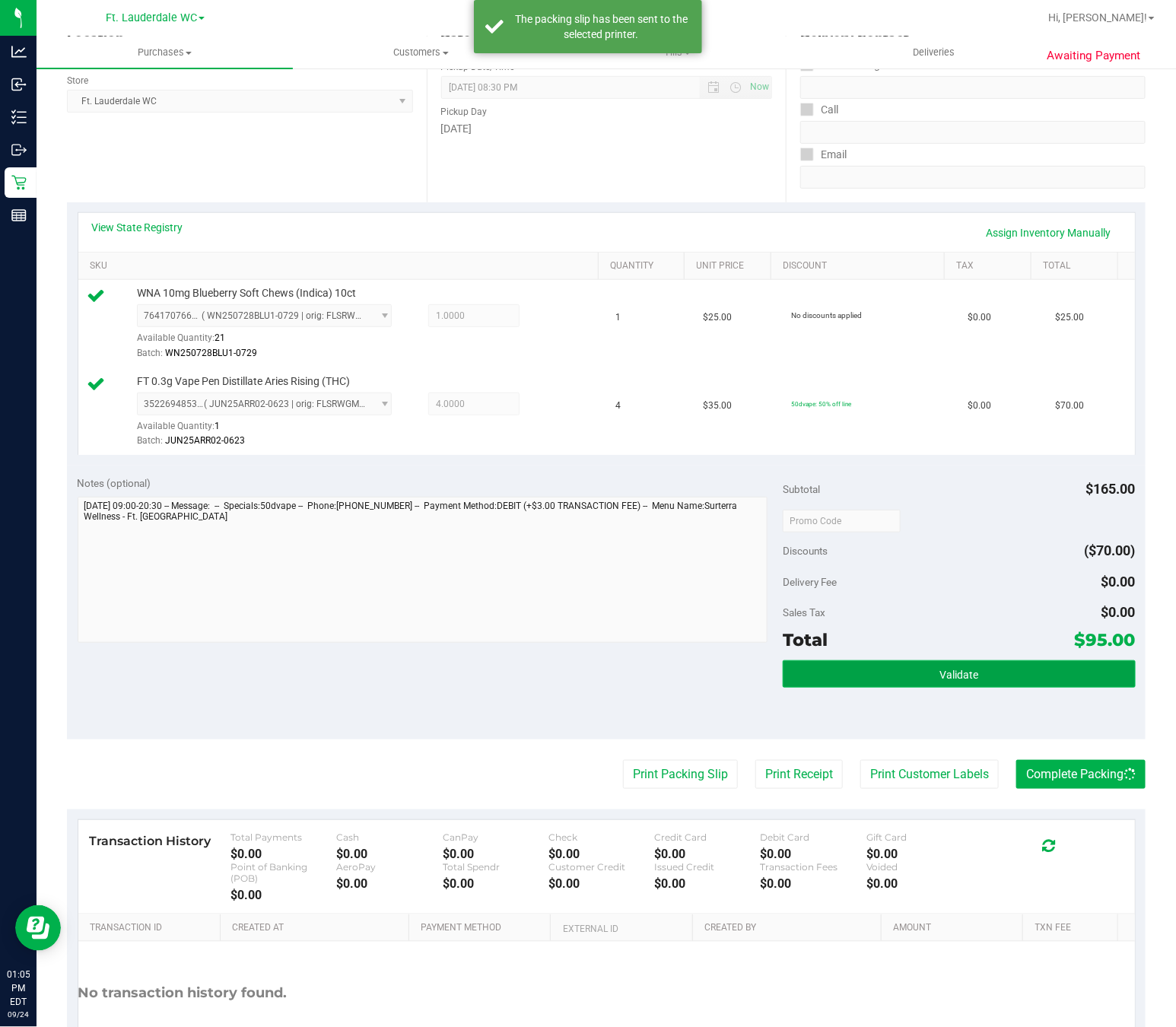
click at [1026, 688] on button "Validate" at bounding box center [959, 674] width 353 height 27
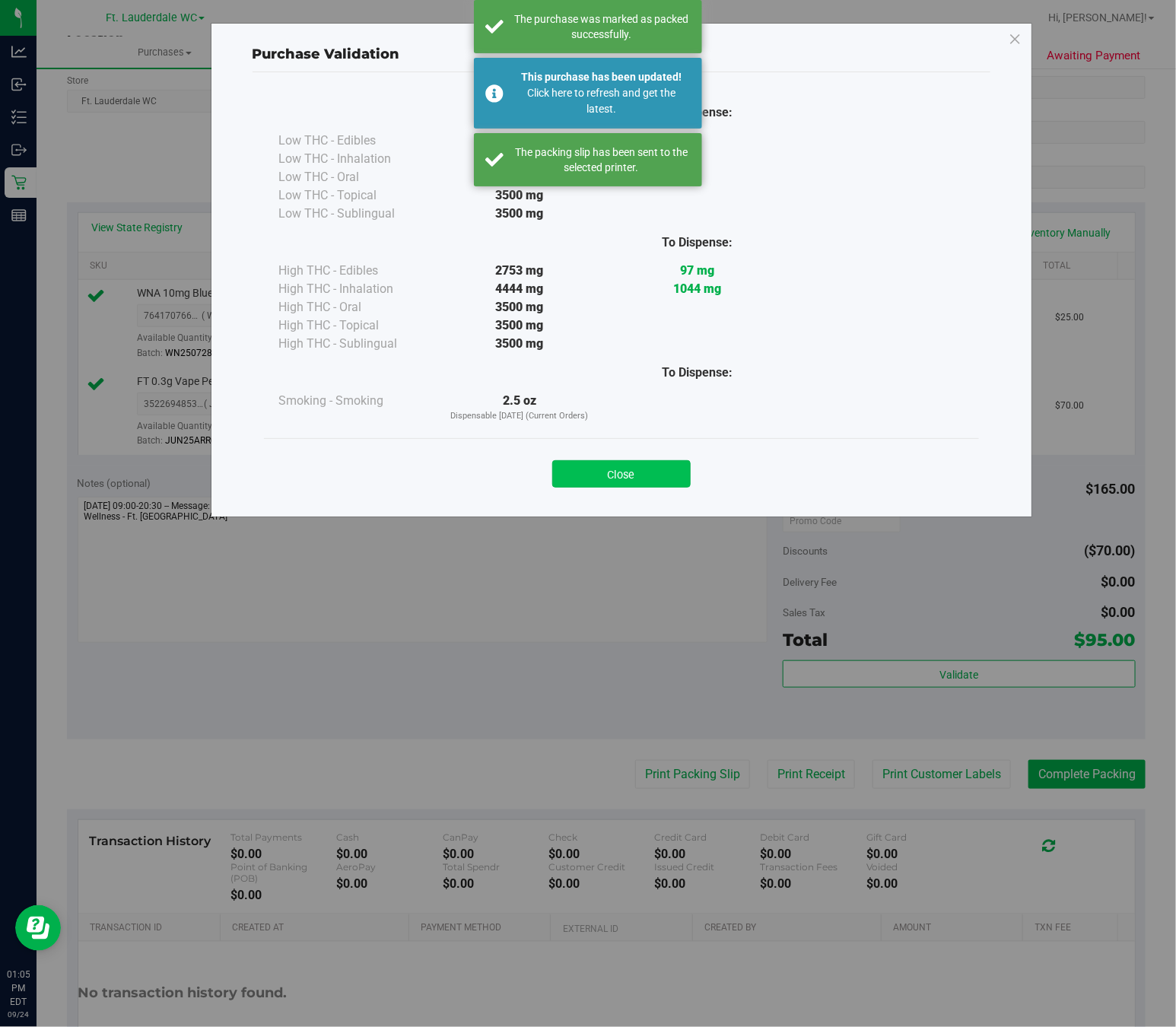
click at [673, 466] on button "Close" at bounding box center [621, 474] width 138 height 27
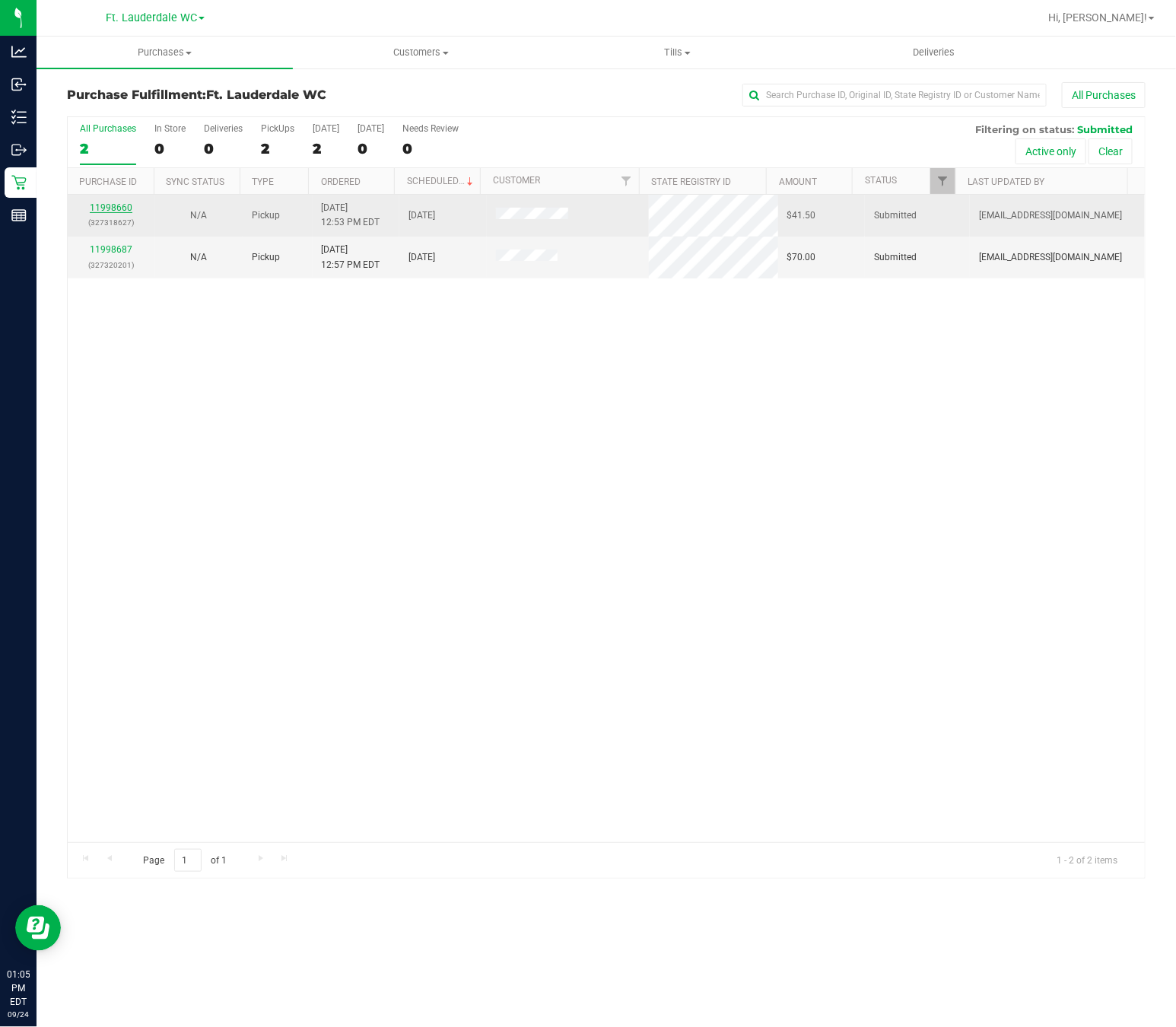
click at [128, 209] on link "11998660" at bounding box center [111, 208] width 43 height 10
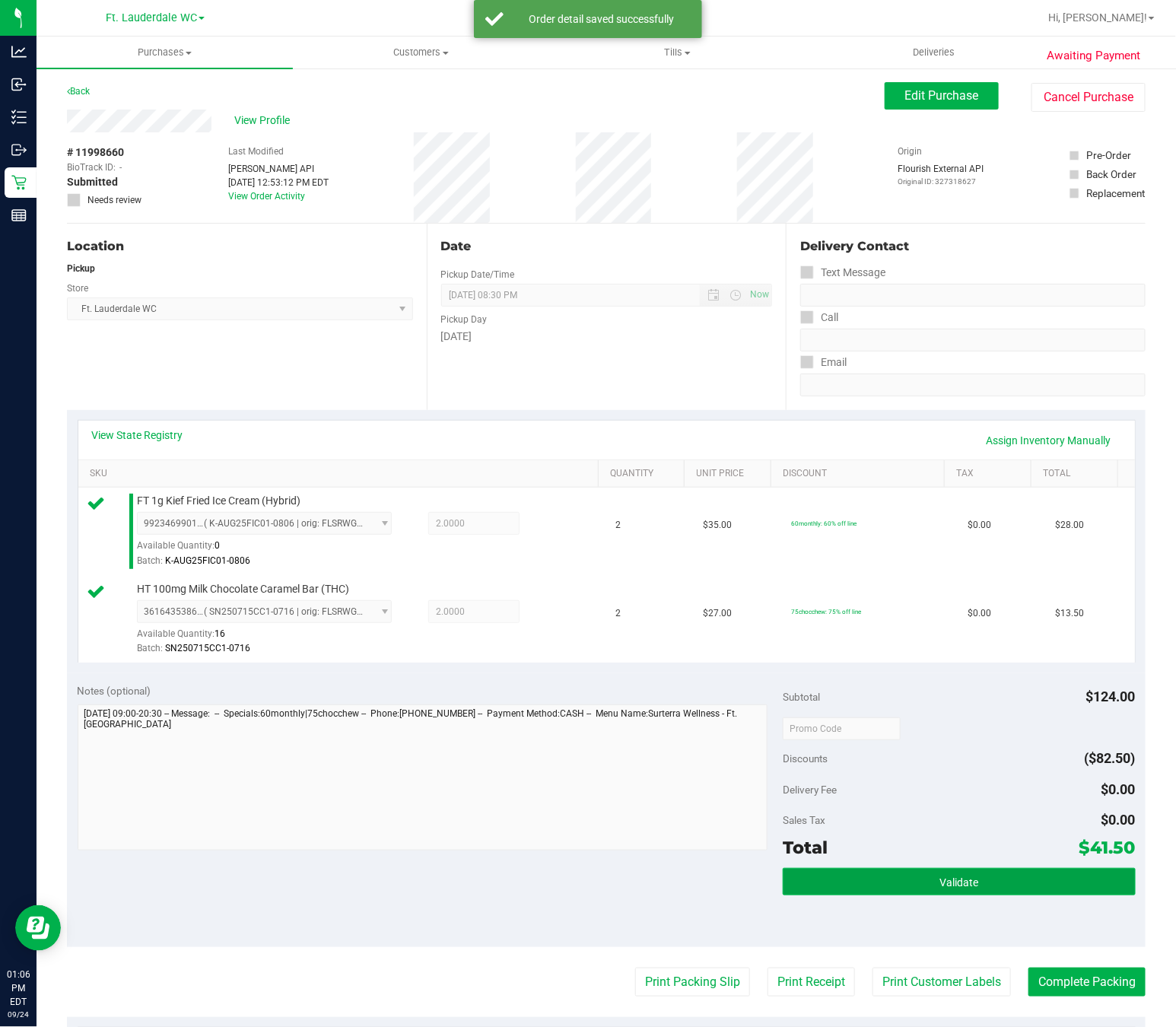
click at [959, 874] on button "Validate" at bounding box center [959, 881] width 353 height 27
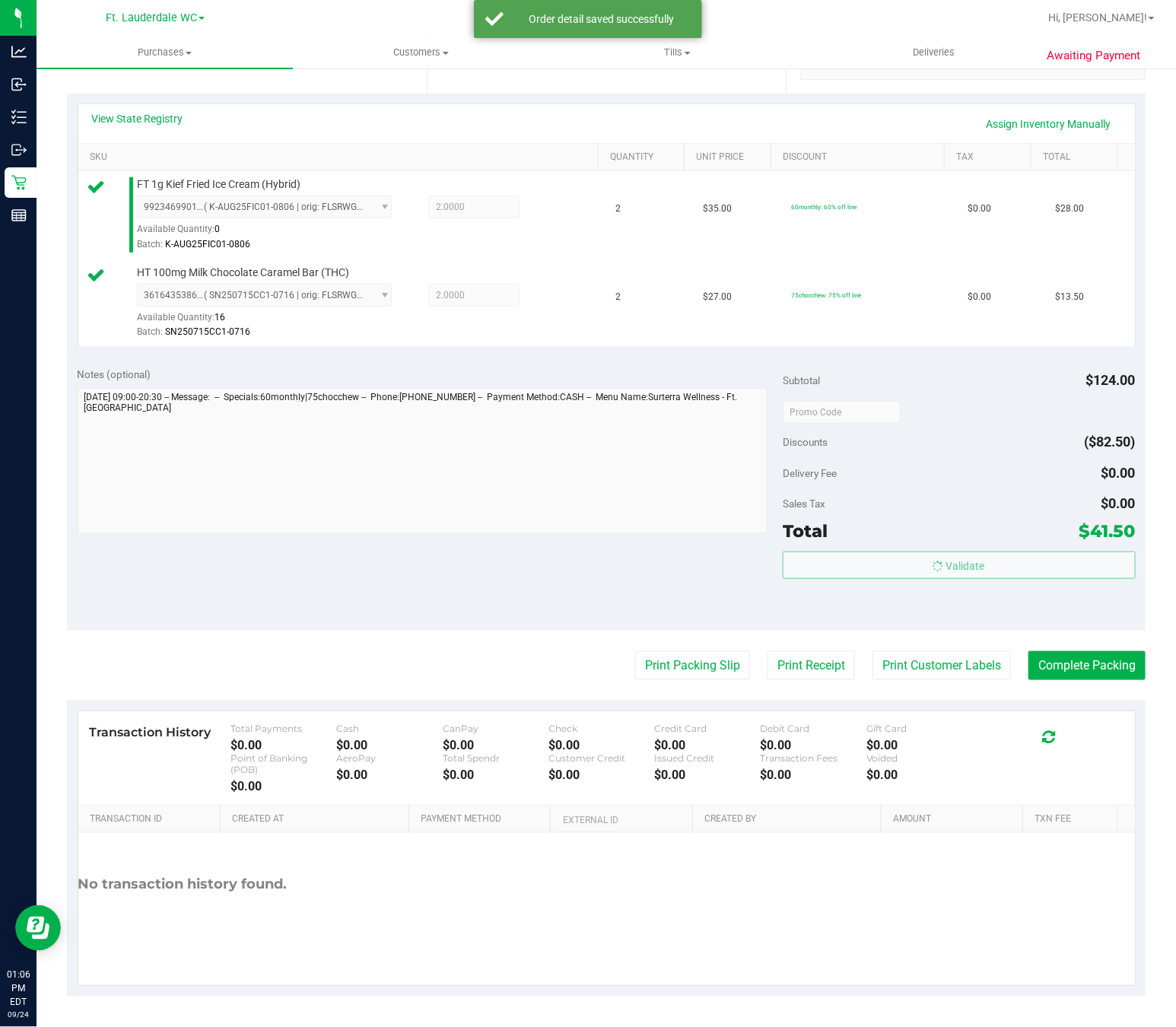
scroll to position [317, 0]
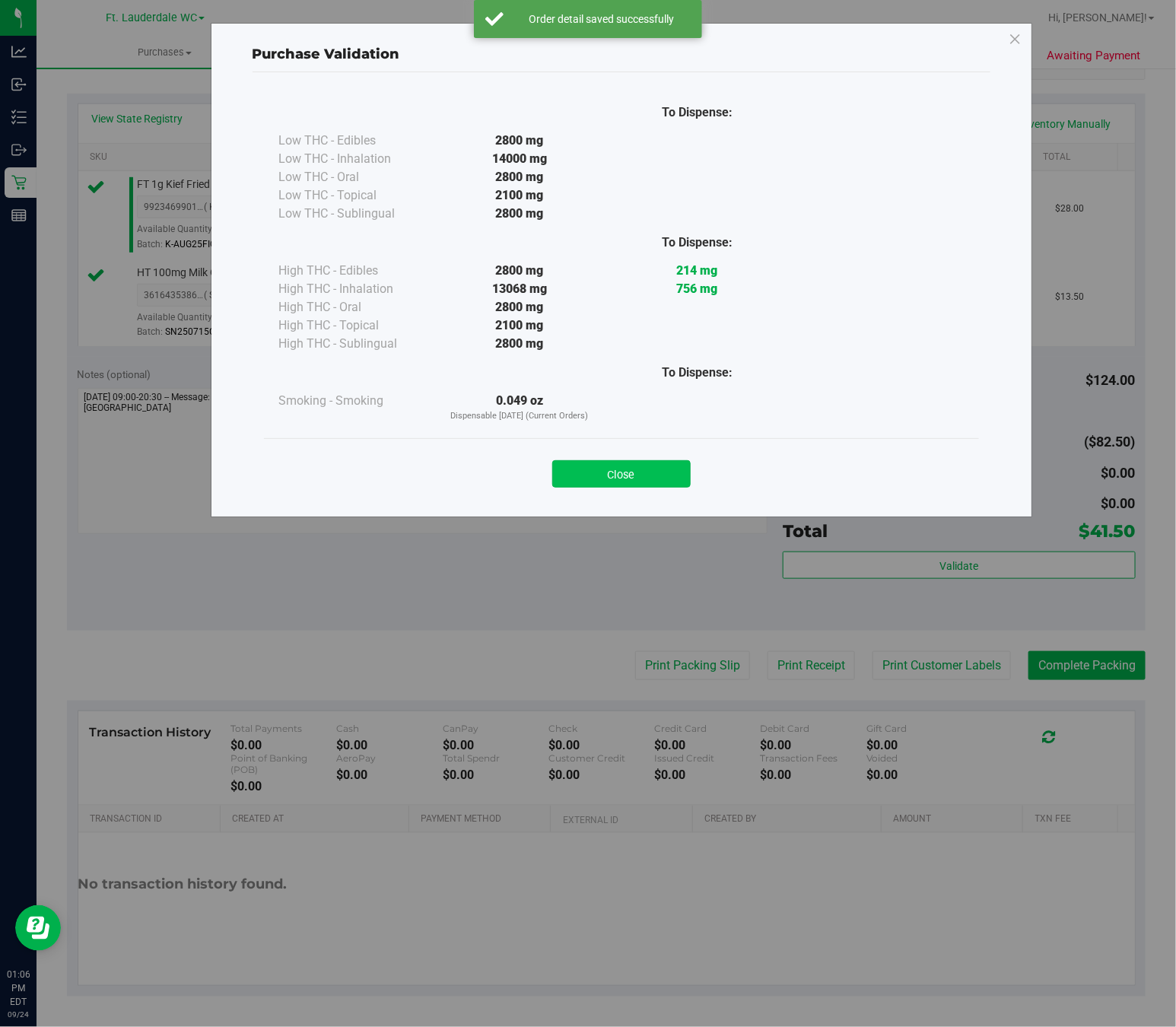
click at [642, 486] on button "Close" at bounding box center [621, 474] width 138 height 27
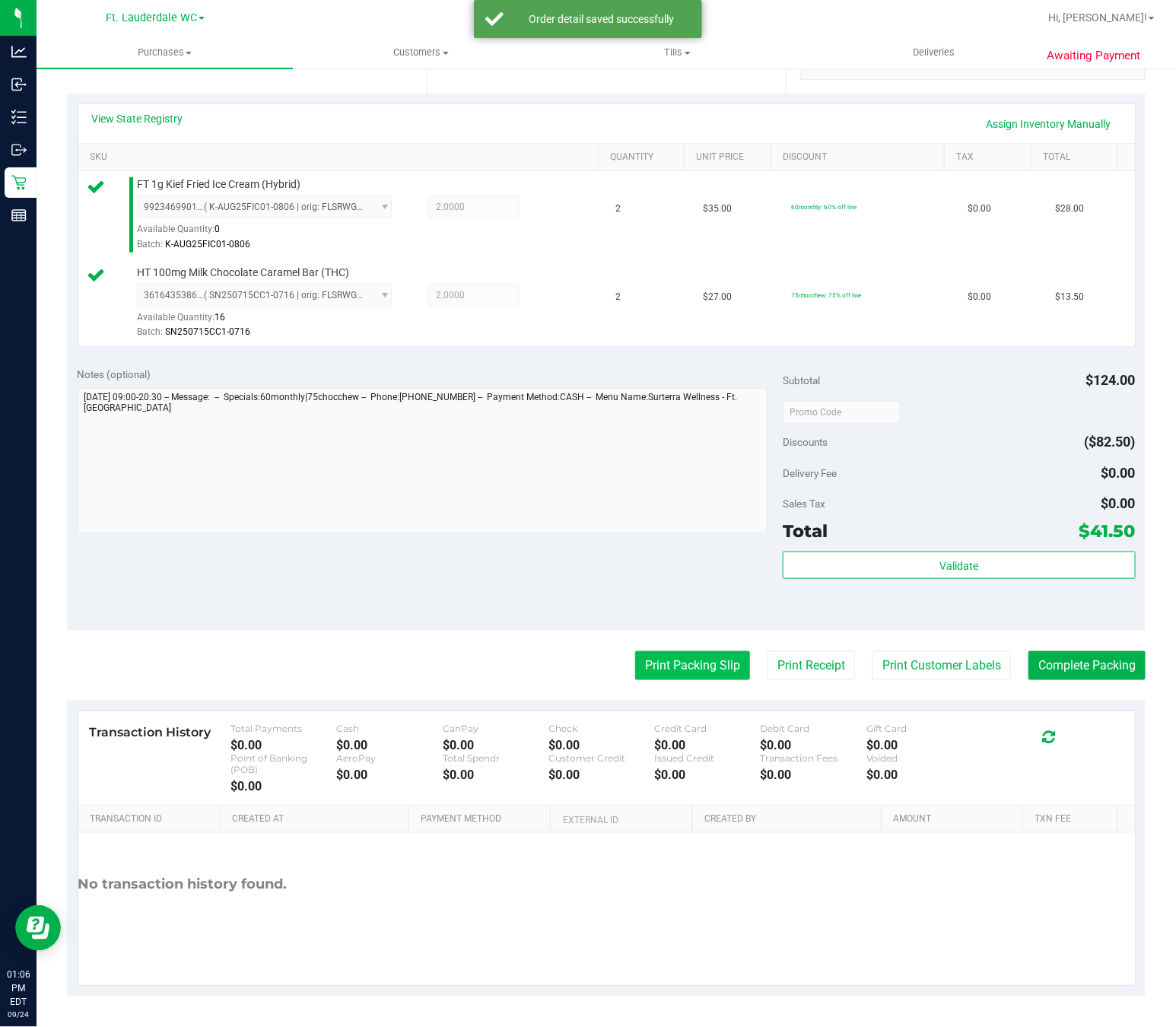
click at [673, 662] on button "Print Packing Slip" at bounding box center [692, 665] width 114 height 29
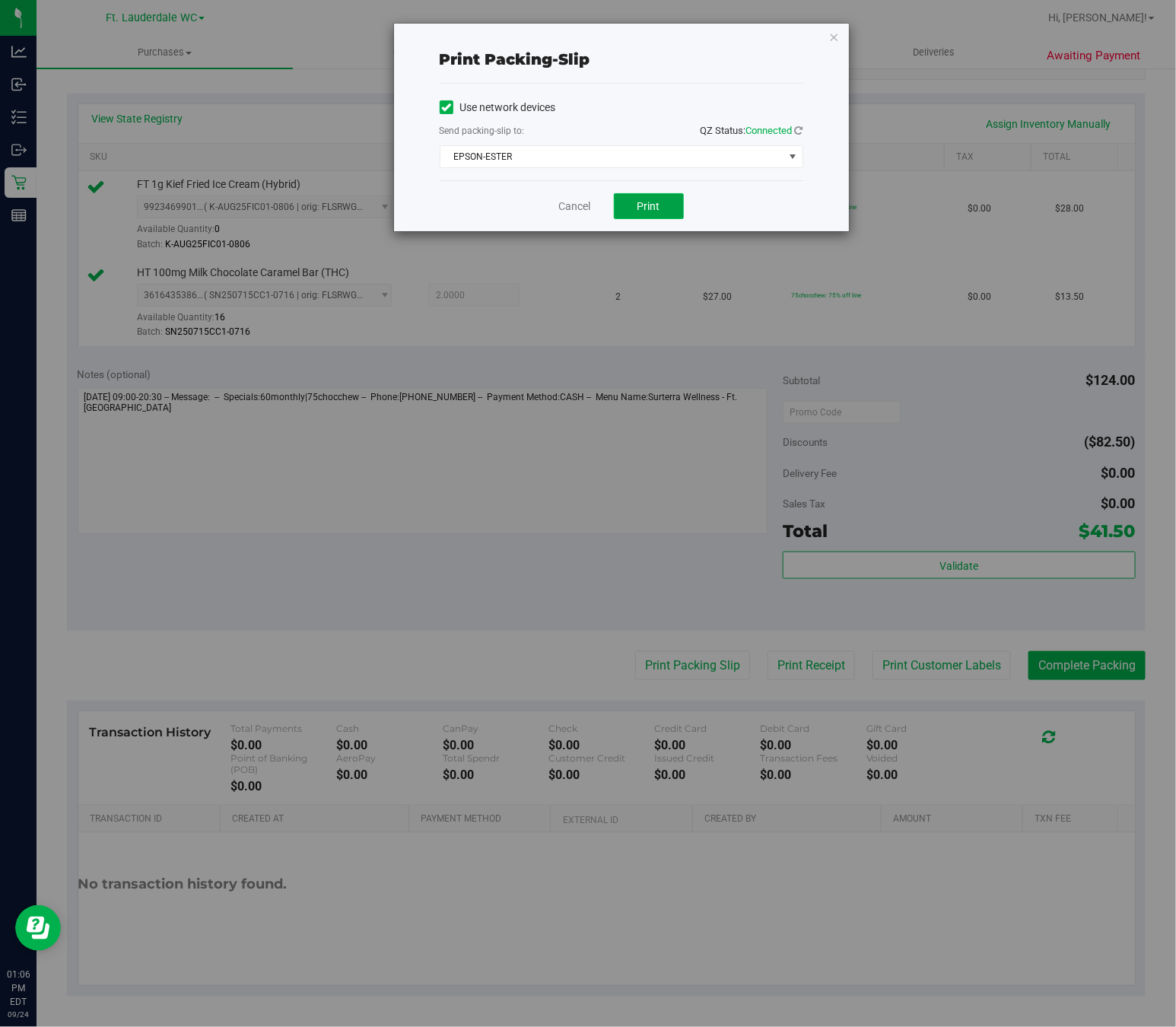
click at [658, 212] on span "Print" at bounding box center [649, 206] width 23 height 12
click at [859, 37] on div "Print packing-slip Use network devices Send packing-slip to: QZ Status: Connect…" at bounding box center [593, 513] width 1187 height 1027
click at [834, 28] on icon "button" at bounding box center [834, 36] width 10 height 18
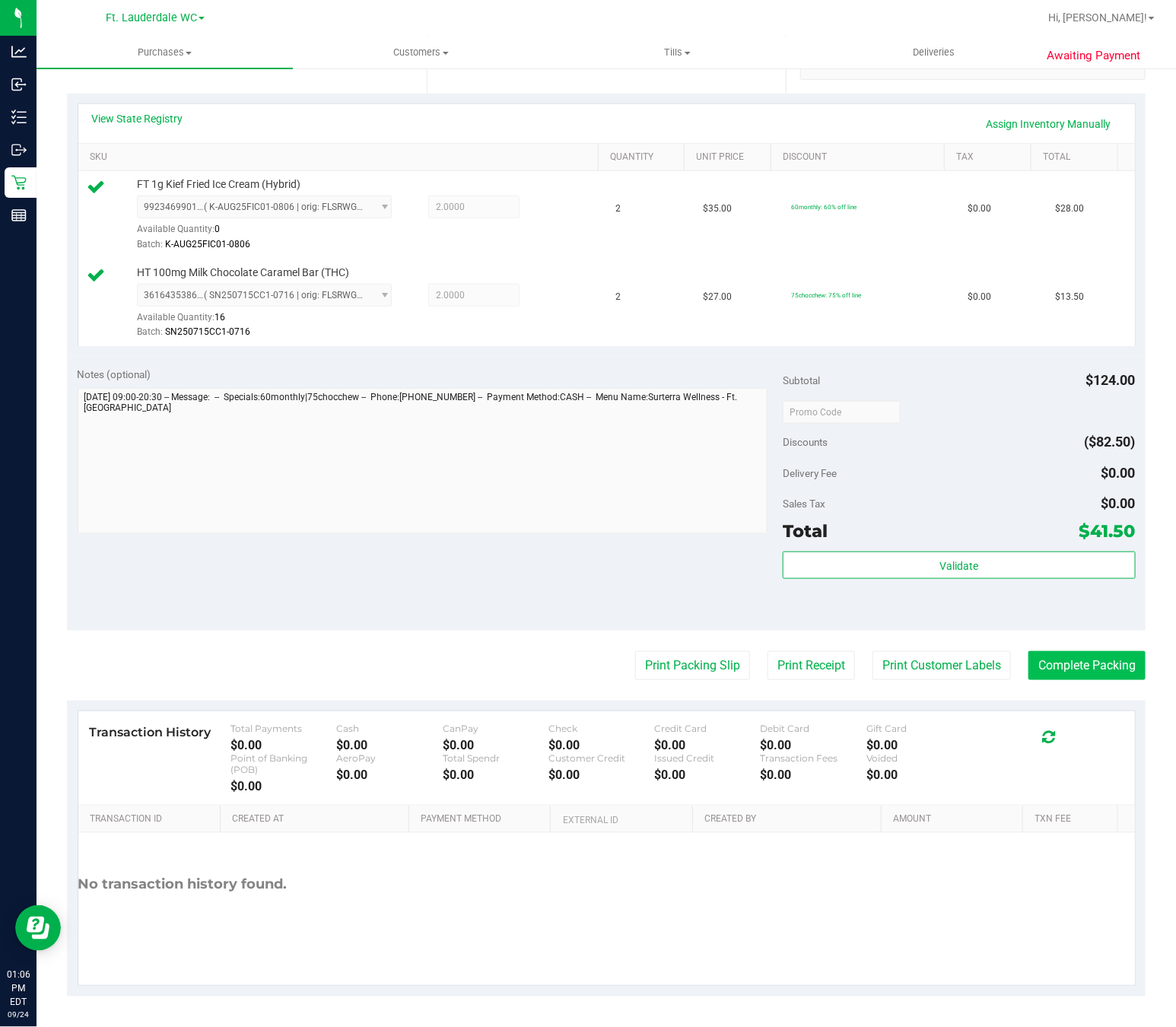
click at [1083, 677] on button "Complete Packing" at bounding box center [1087, 665] width 117 height 29
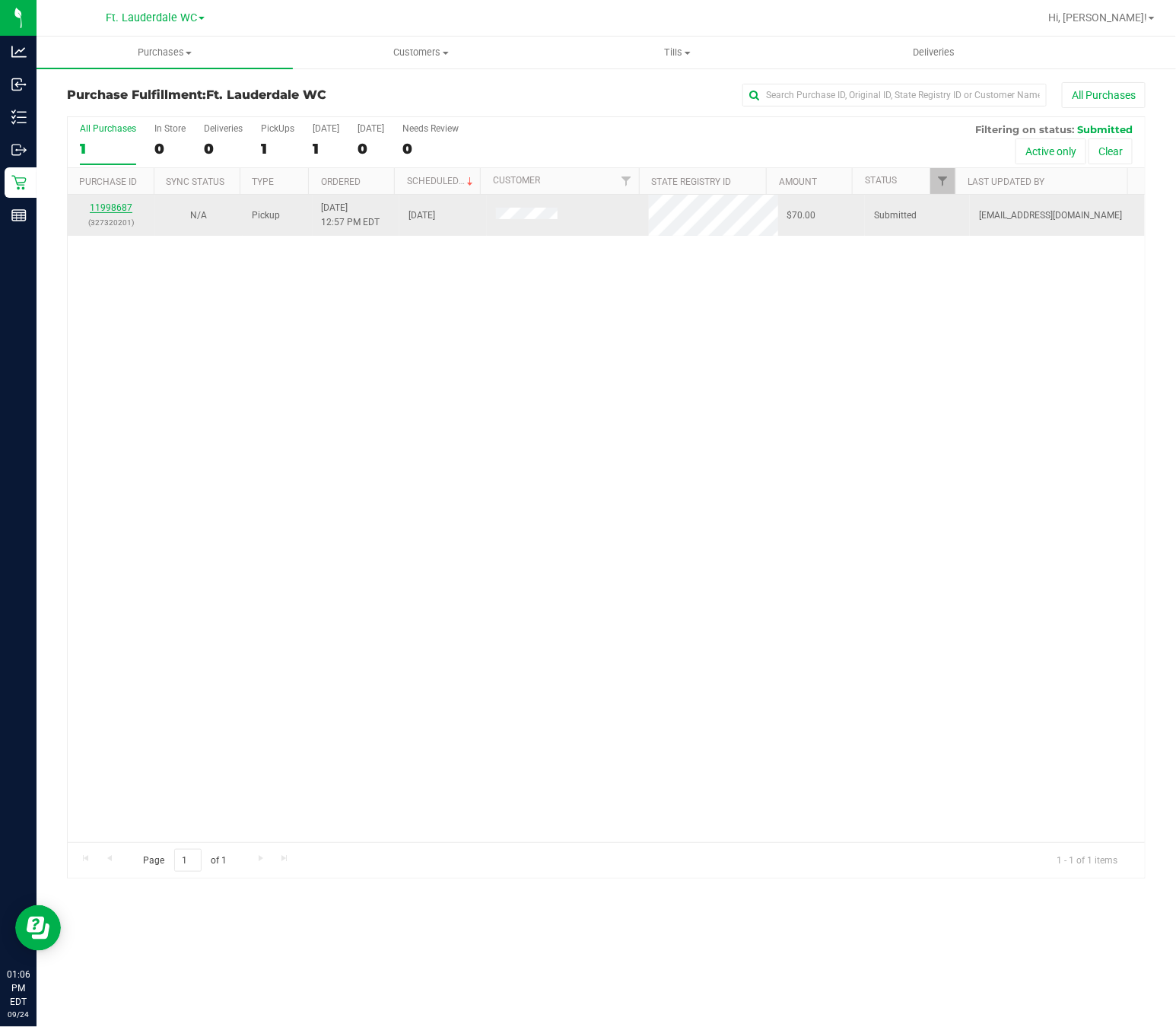
click at [126, 209] on link "11998687" at bounding box center [111, 208] width 43 height 10
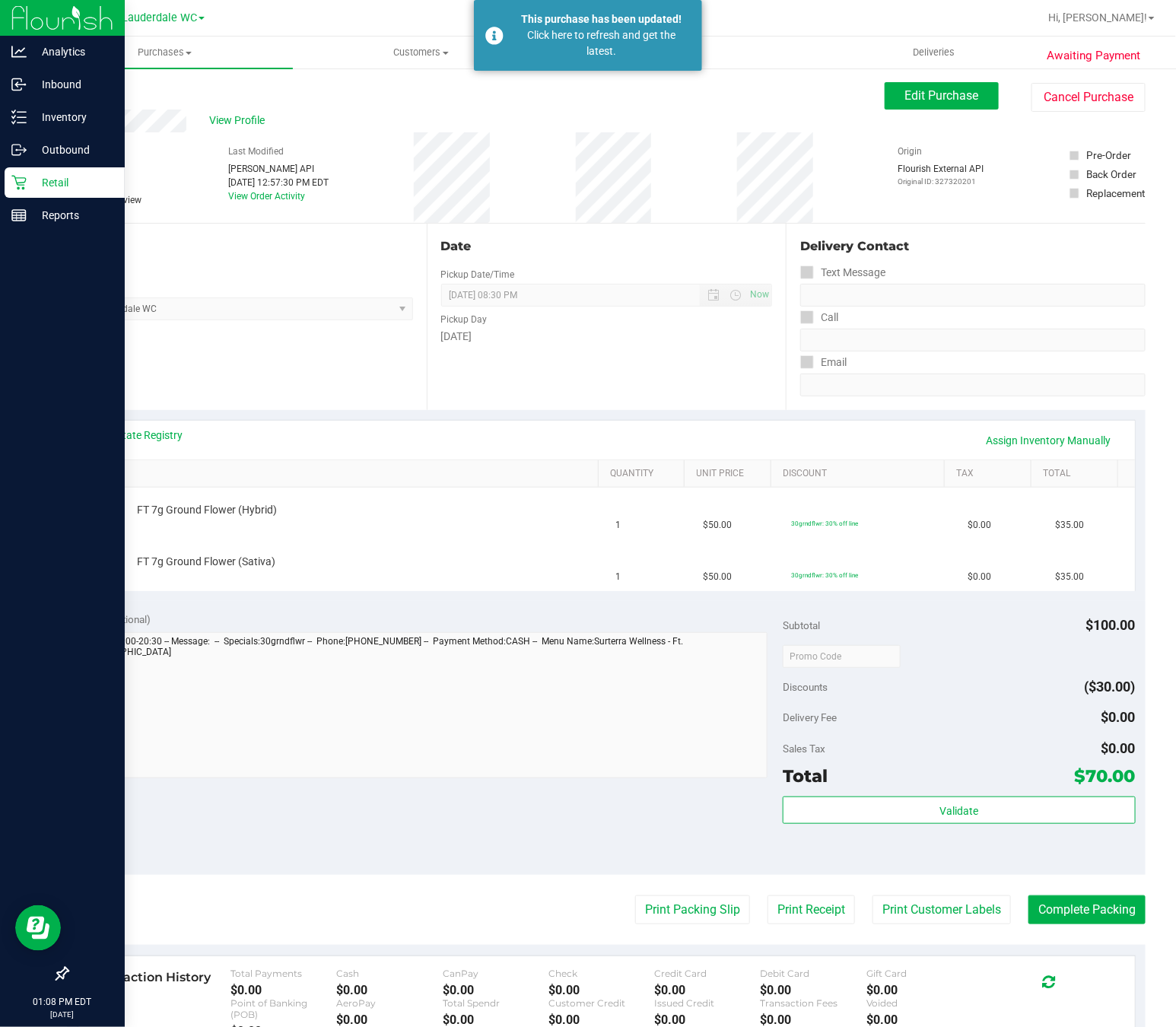
click at [18, 183] on icon at bounding box center [18, 183] width 15 height 15
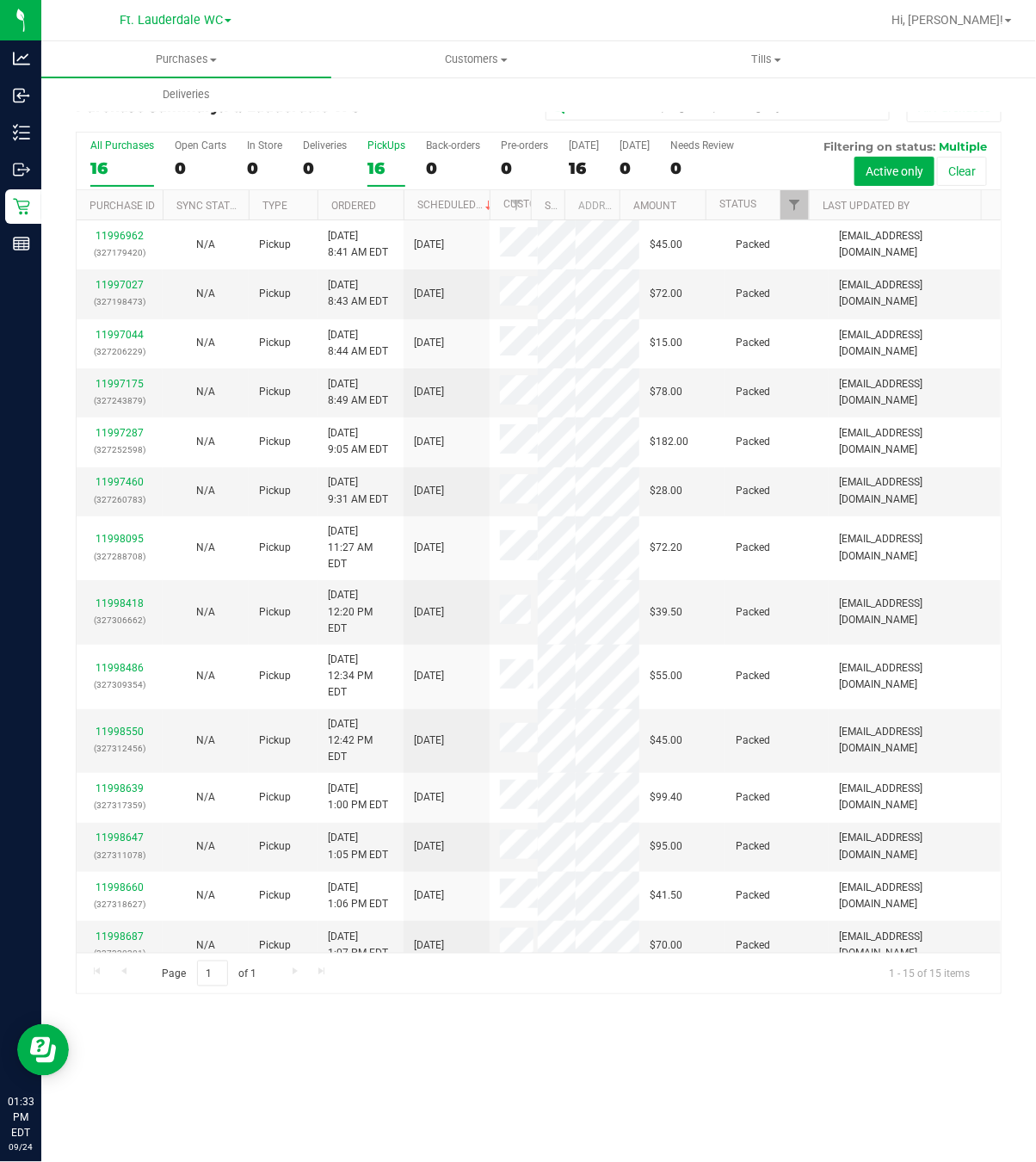
click at [388, 168] on div "16" at bounding box center [387, 168] width 38 height 20
click at [0, 0] on input "PickUps 16" at bounding box center [0, 0] width 0 height 0
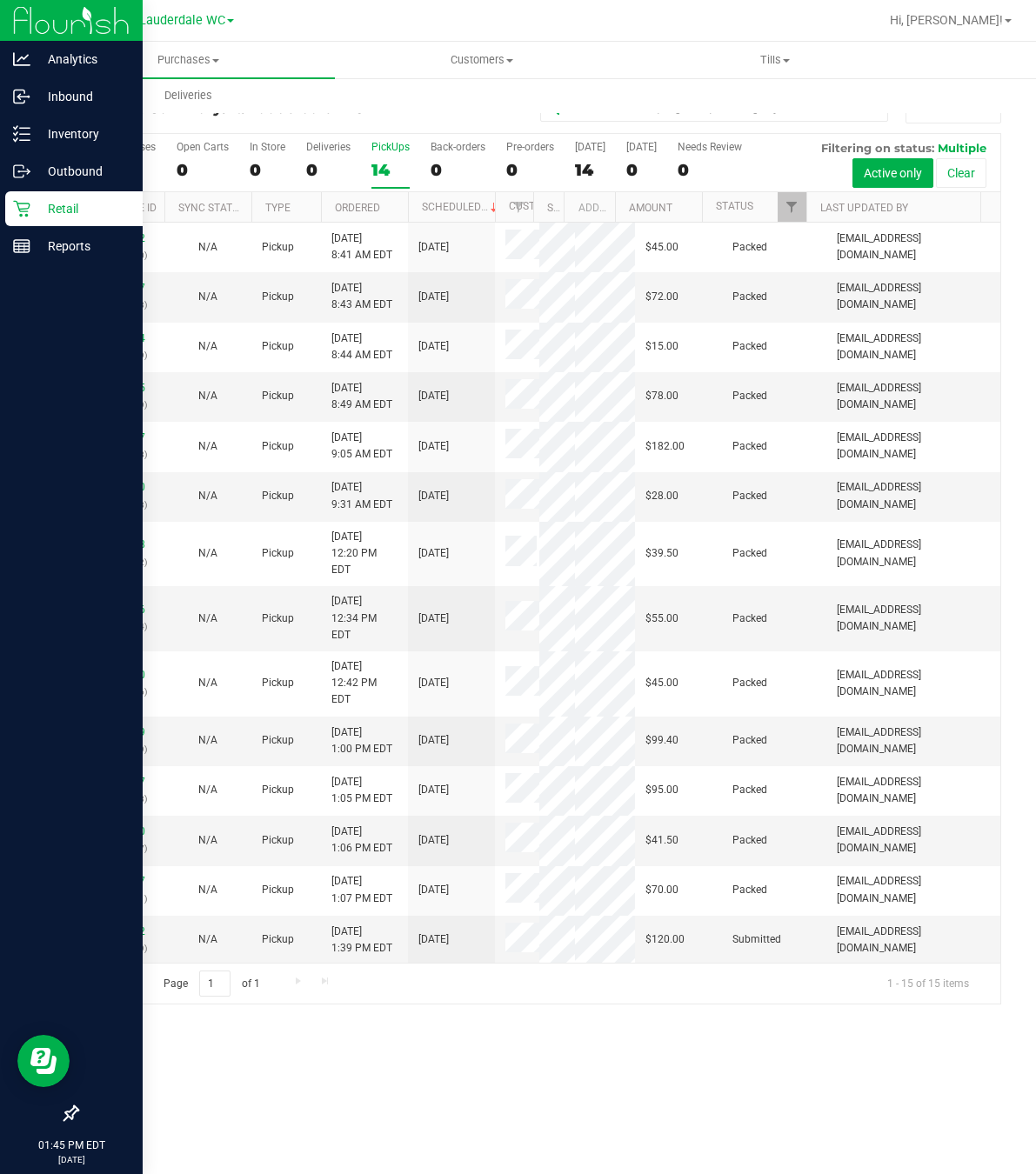
scroll to position [55, 0]
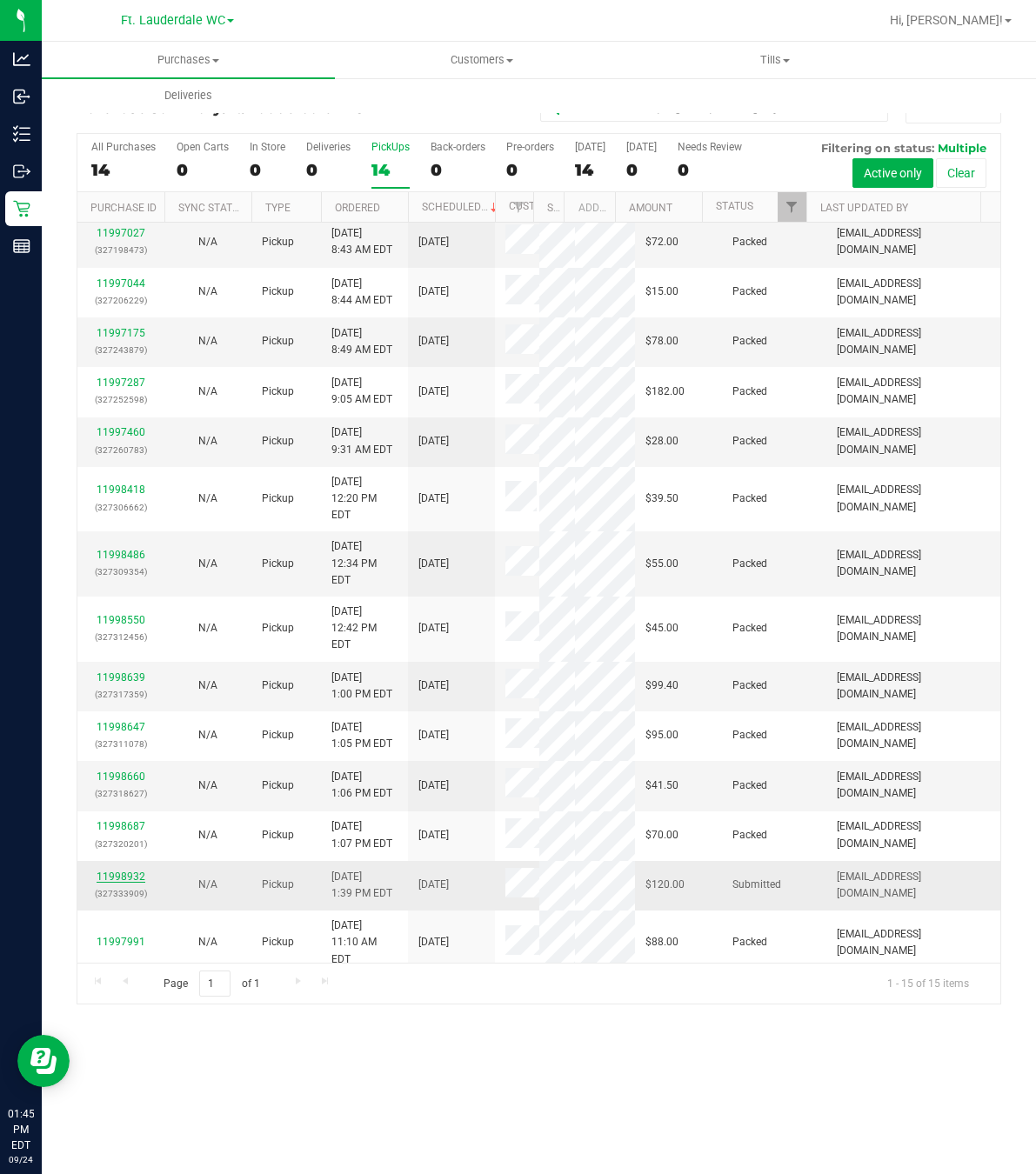
click at [137, 870] on link "11998932" at bounding box center [121, 876] width 49 height 12
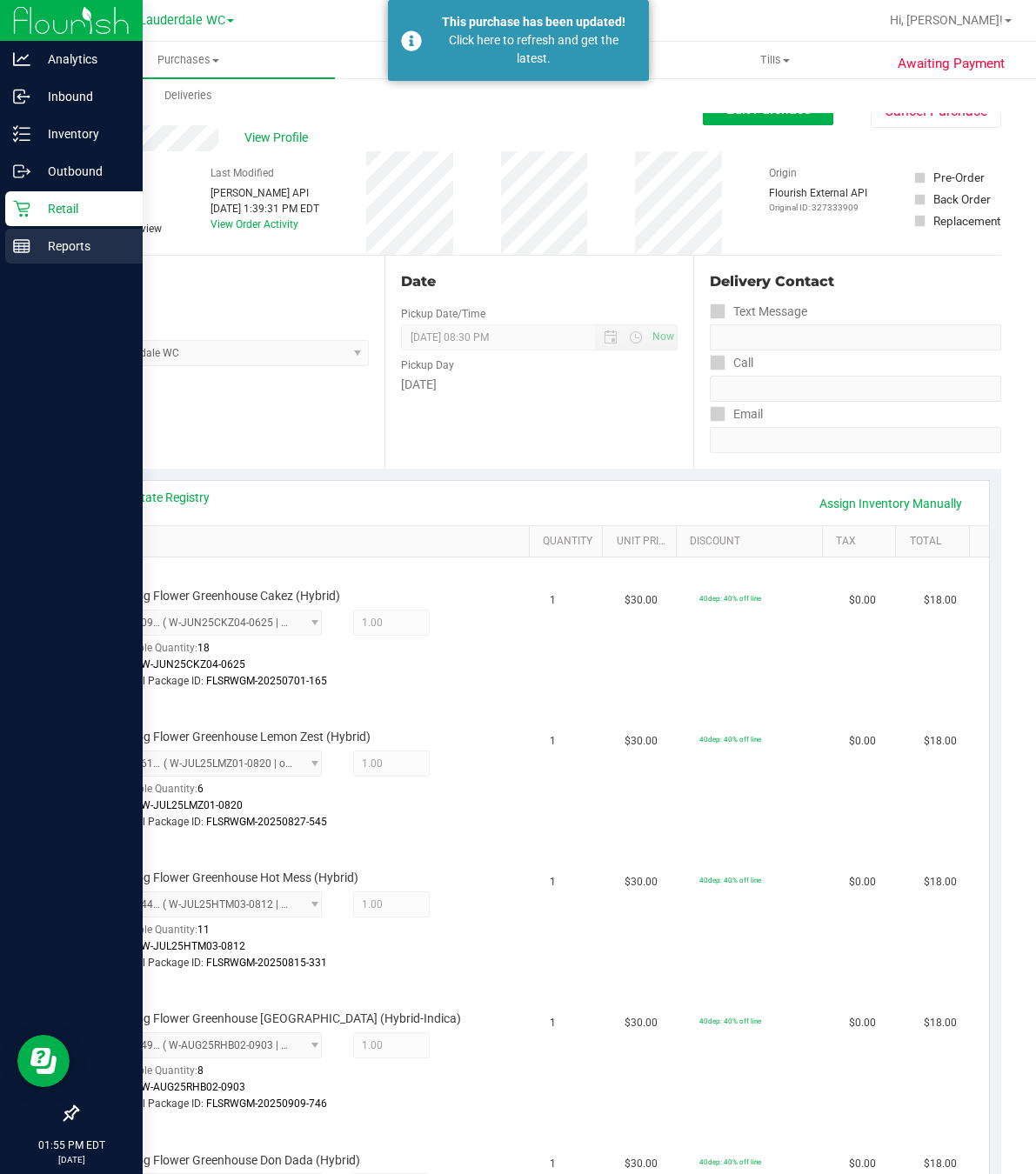
click at [21, 246] on icon at bounding box center [21, 246] width 17 height 17
click at [52, 206] on p "Retail" at bounding box center [82, 209] width 104 height 21
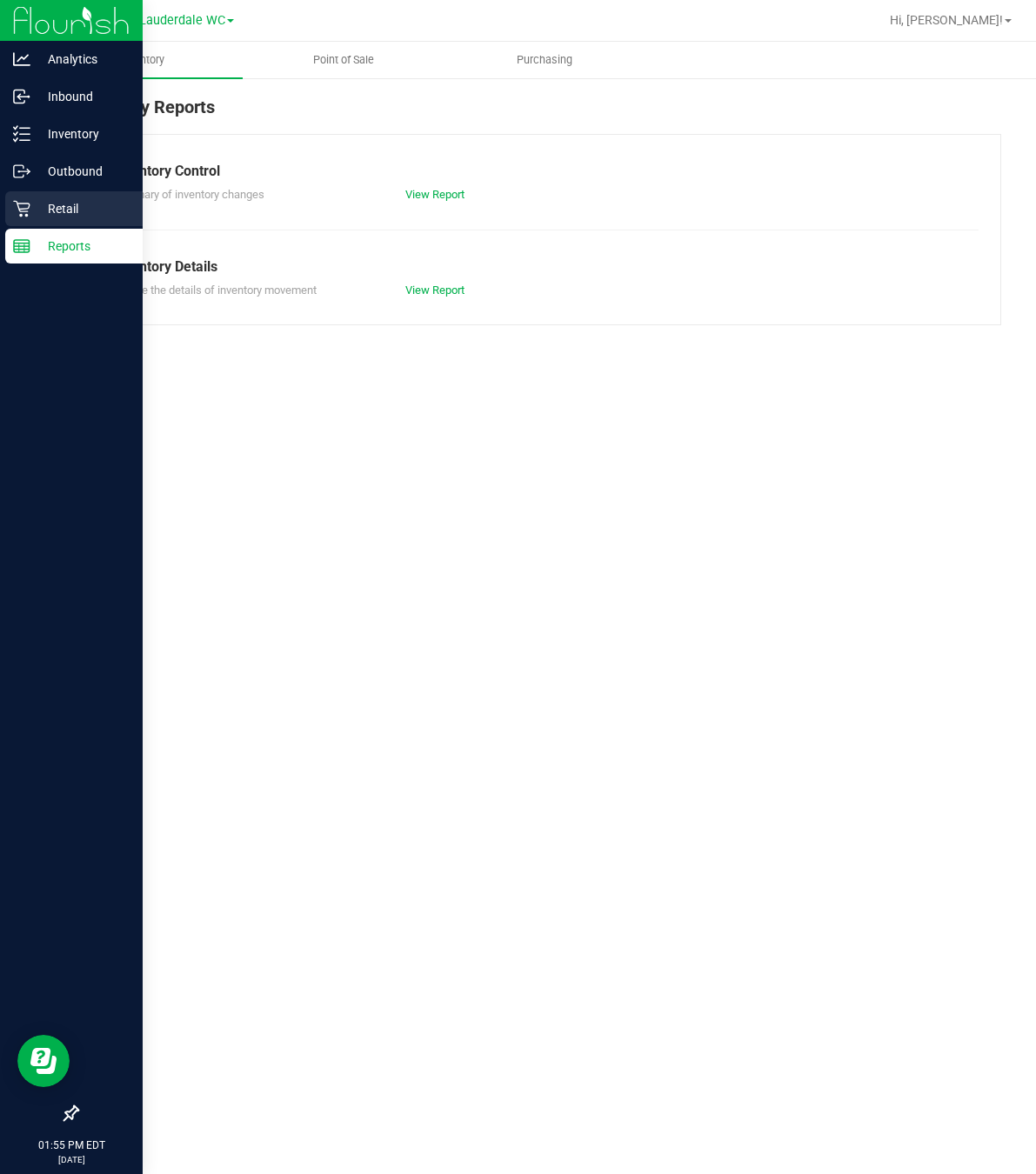
click at [50, 196] on div "Retail" at bounding box center [74, 209] width 138 height 35
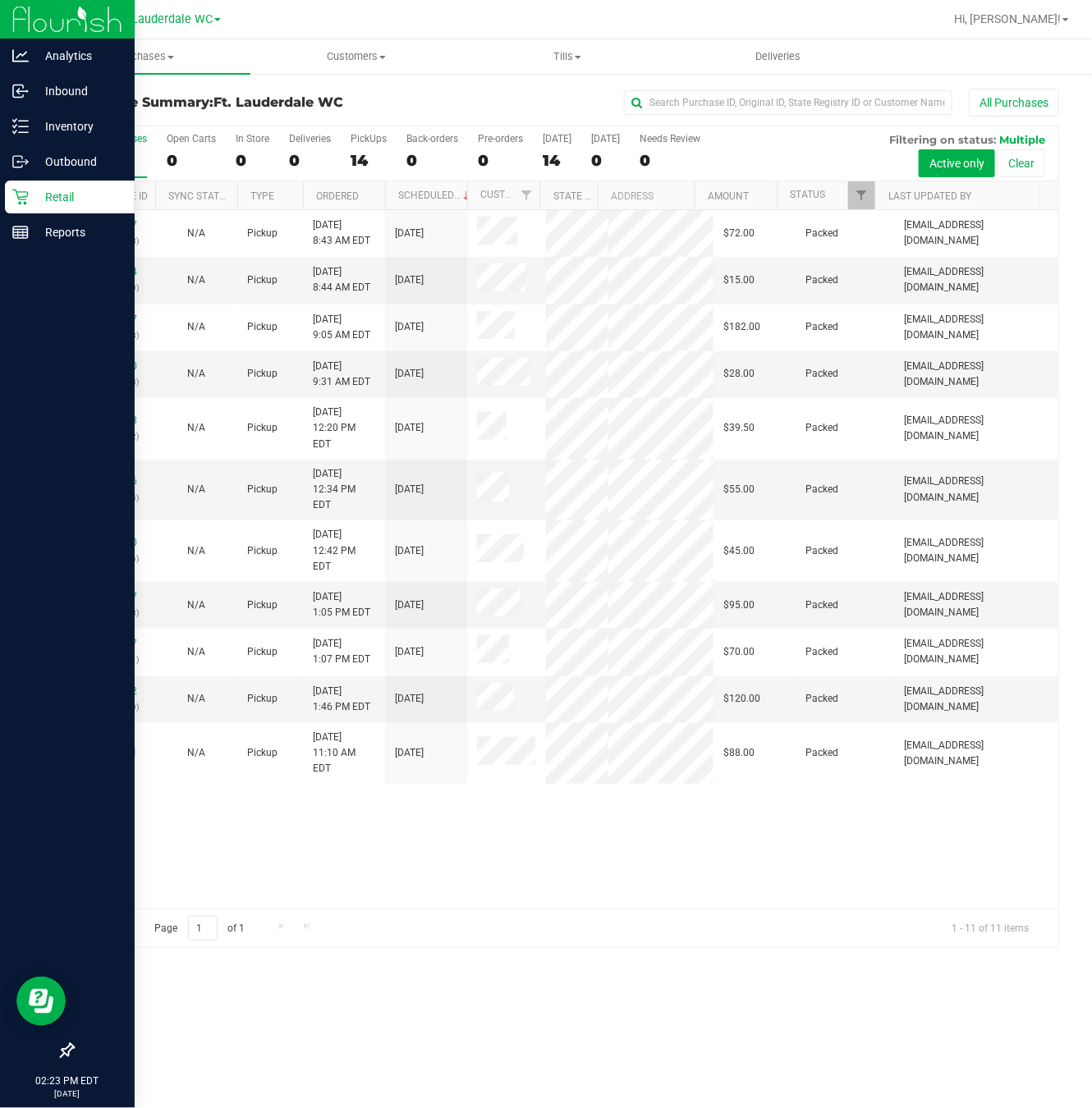
click at [35, 205] on p "Retail" at bounding box center [77, 197] width 98 height 20
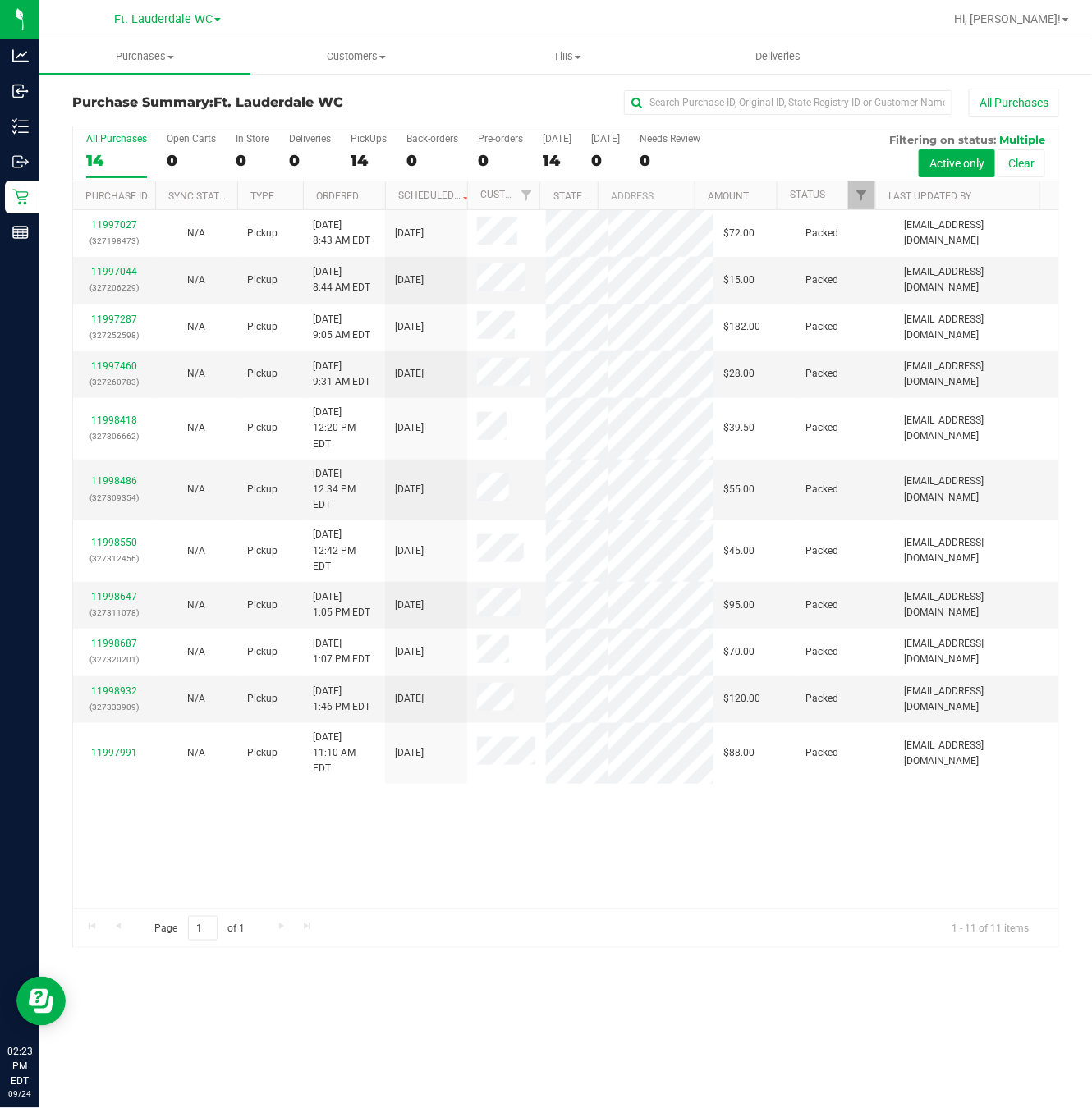
drag, startPoint x: 601, startPoint y: 961, endPoint x: 588, endPoint y: 847, distance: 114.7
click at [601, 961] on div "Purchase Summary: Ft. Lauderdale WC All Purchases All Purchases 14 Open Carts 0…" at bounding box center [566, 519] width 1052 height 892
click at [362, 144] on div "PickUps" at bounding box center [369, 139] width 36 height 11
click at [0, 0] on input "PickUps 14" at bounding box center [0, 0] width 0 height 0
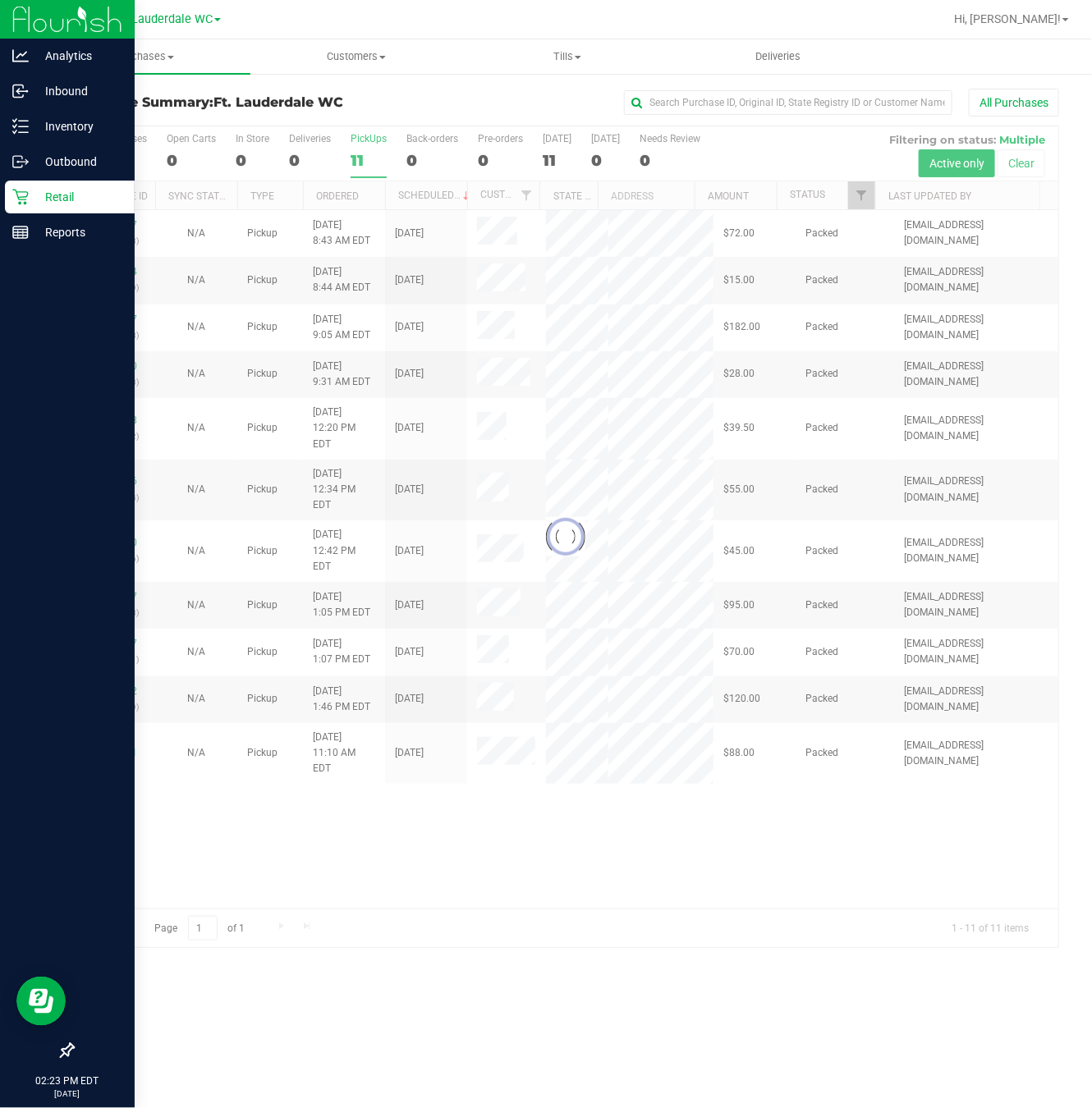
click at [35, 190] on p "Retail" at bounding box center [77, 197] width 98 height 20
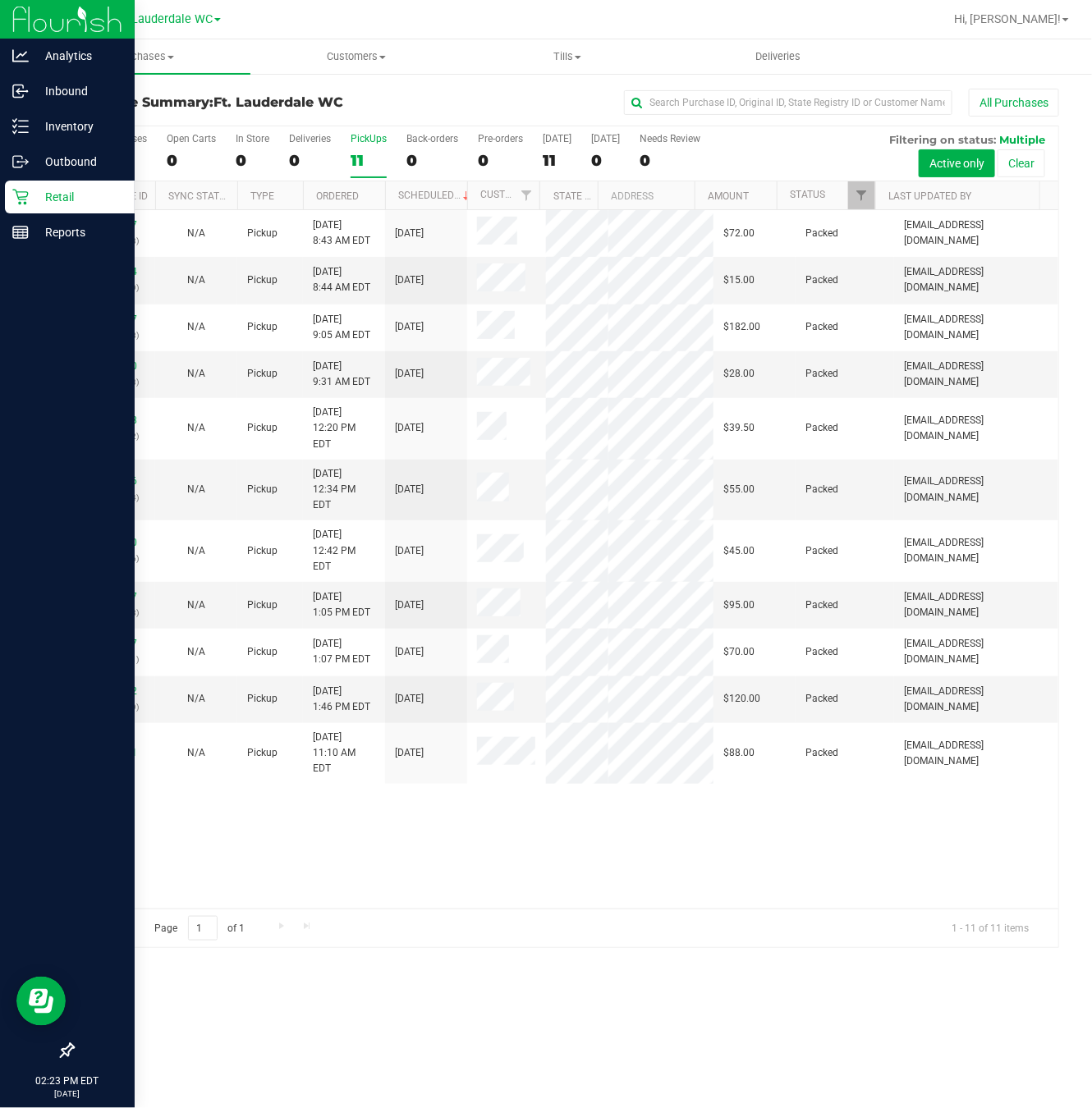
click at [35, 190] on p "Retail" at bounding box center [77, 197] width 98 height 20
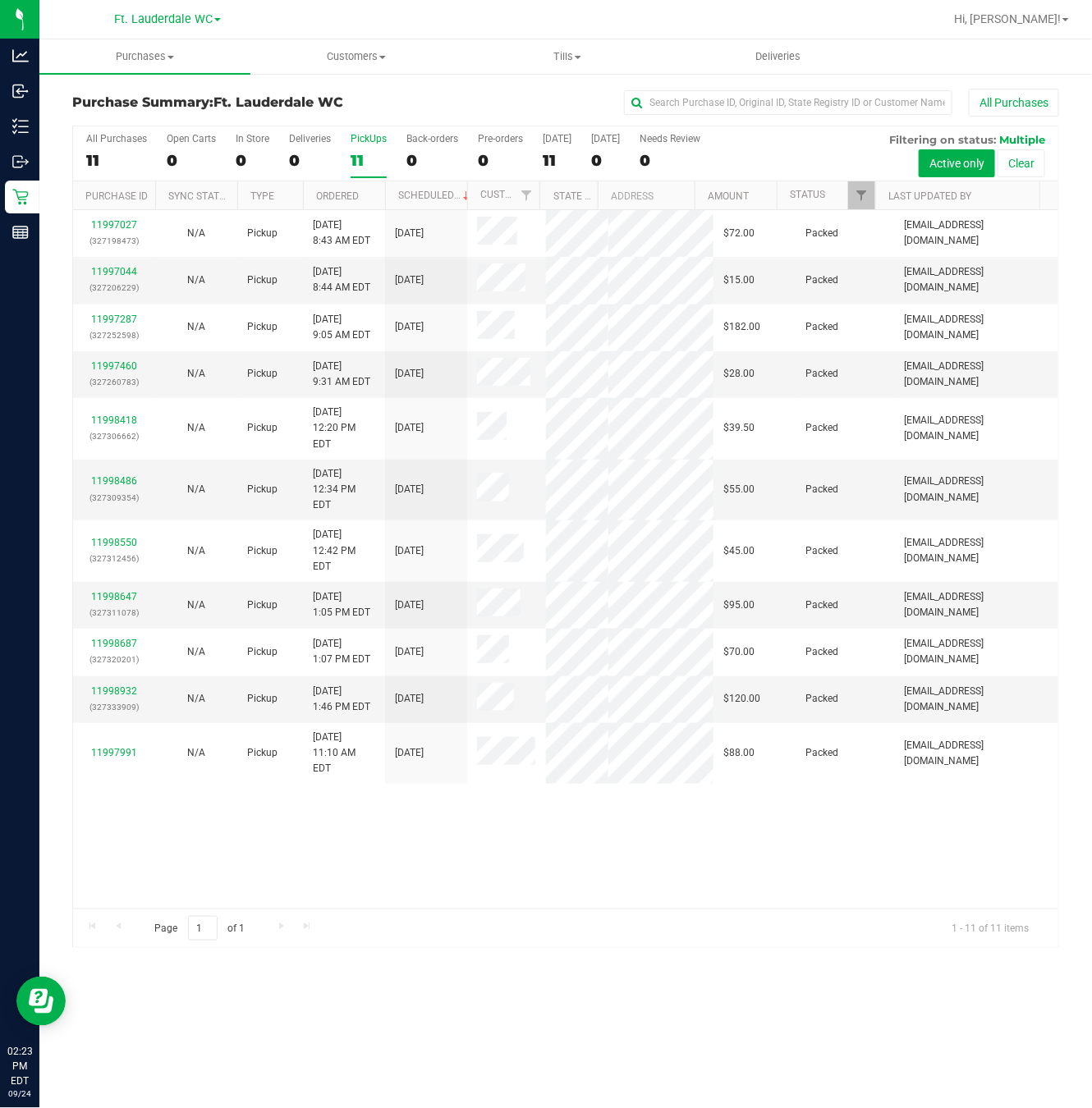
click at [472, 886] on div "11997027 (327198473) N/A Pickup 9/24/2025 8:43 AM EDT 9/24/2025 $72.00 Packed t…" at bounding box center [565, 559] width 985 height 699
click at [370, 143] on div "PickUps" at bounding box center [369, 139] width 36 height 11
click at [0, 0] on input "PickUps 11" at bounding box center [0, 0] width 0 height 0
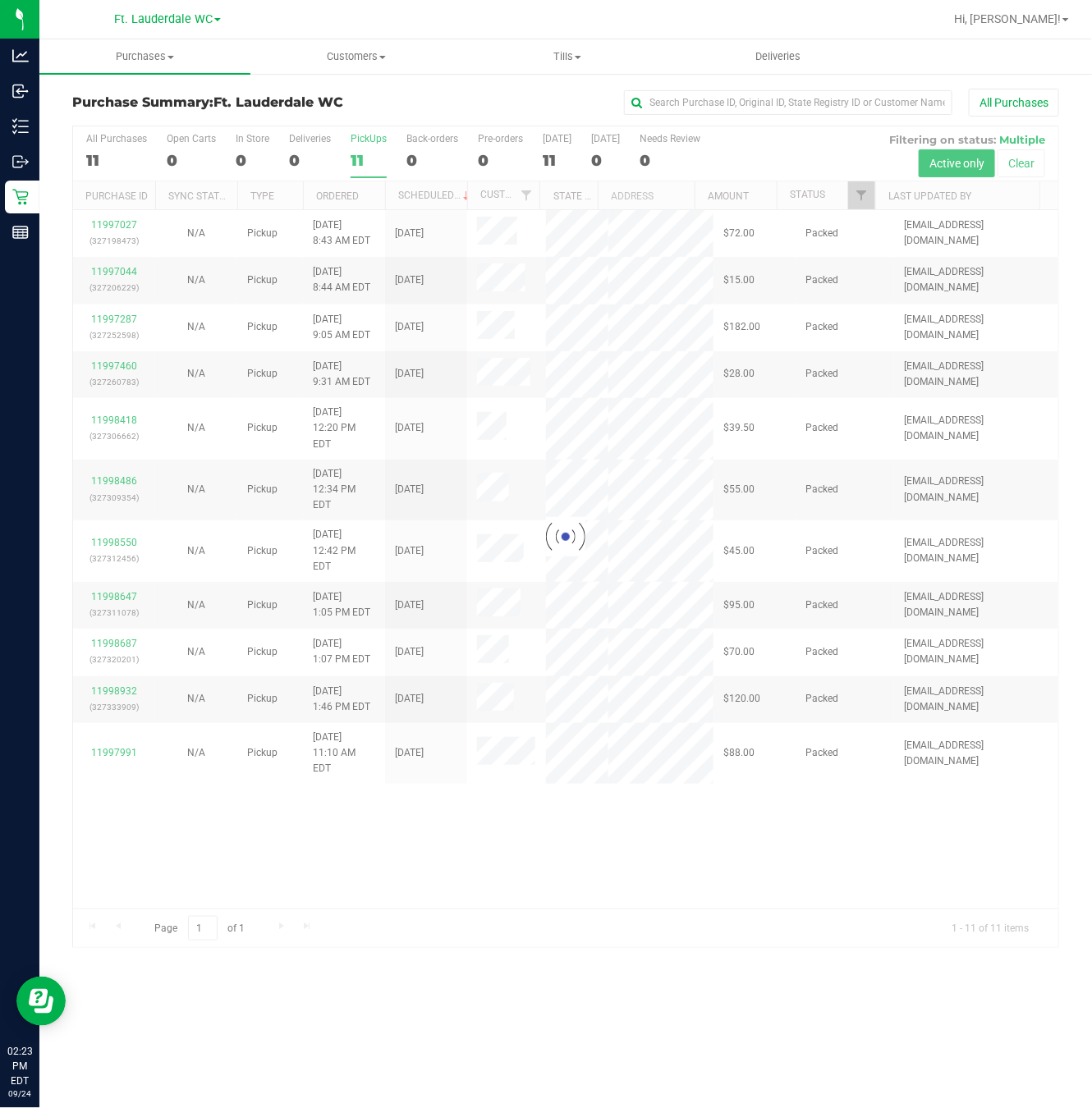
drag, startPoint x: 587, startPoint y: 854, endPoint x: 528, endPoint y: 631, distance: 230.7
click at [588, 853] on div at bounding box center [565, 537] width 985 height 821
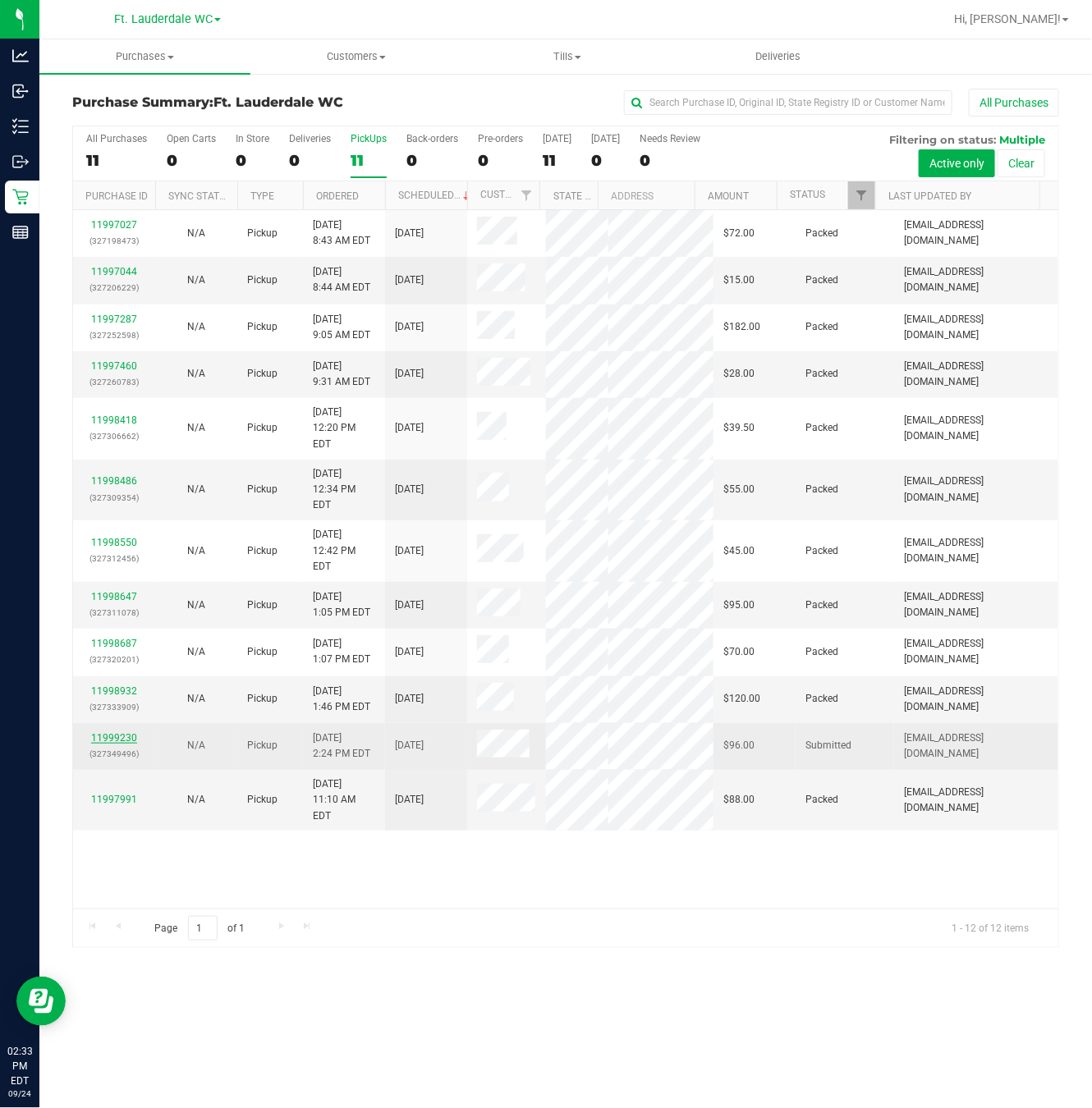
click at [117, 733] on link "11999230" at bounding box center [114, 738] width 46 height 11
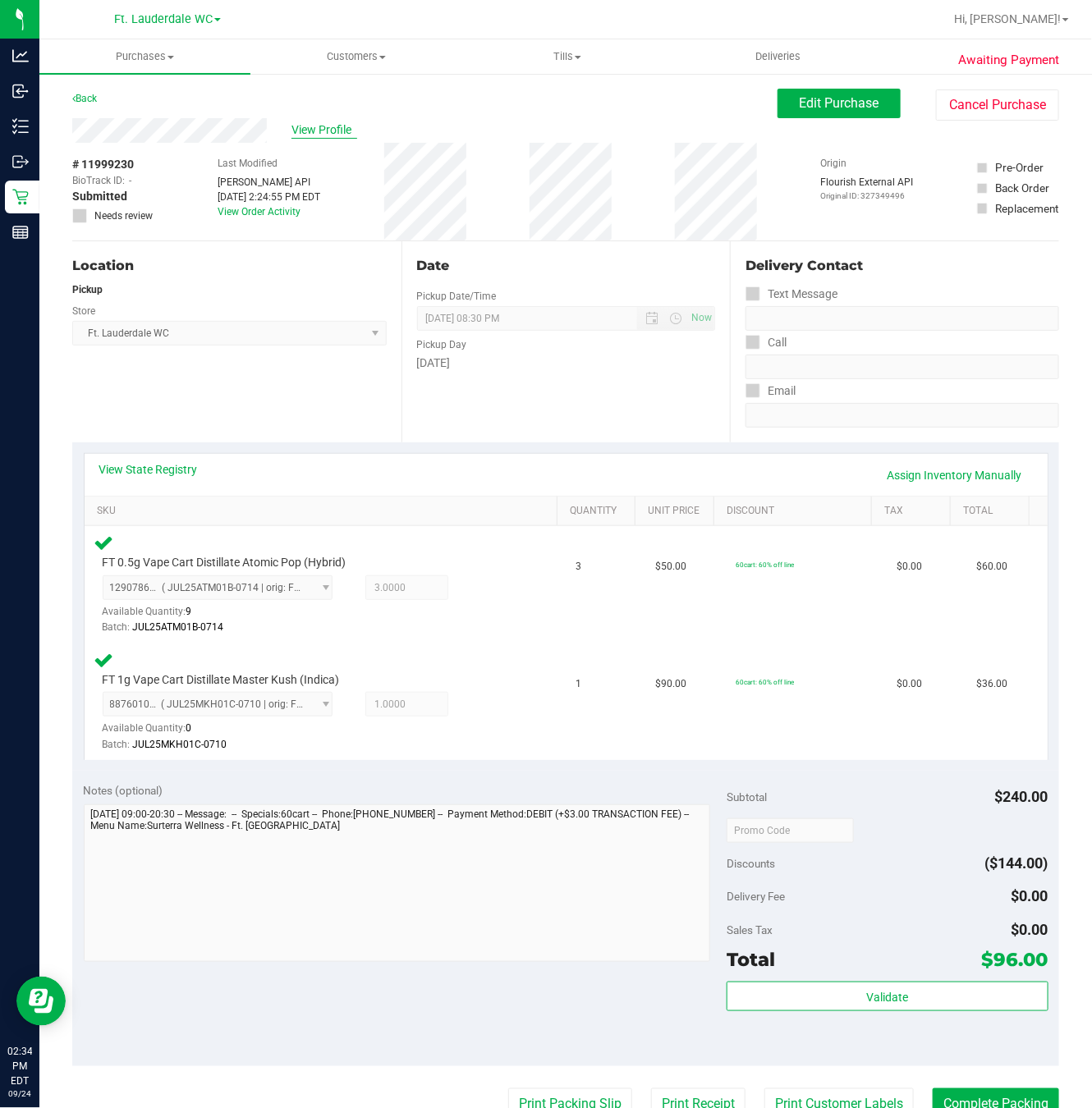
click at [333, 131] on span "View Profile" at bounding box center [324, 130] width 66 height 17
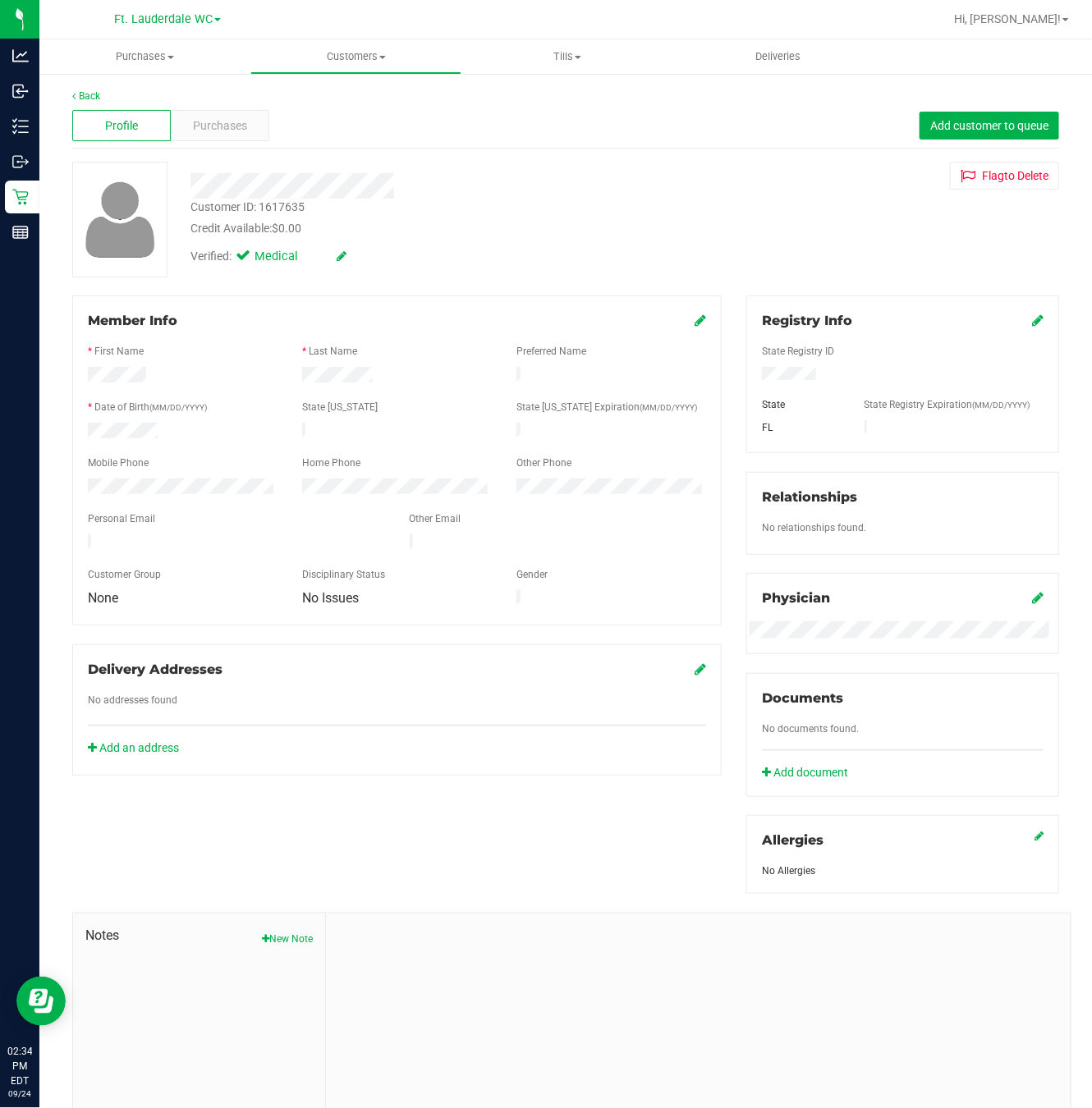
click at [271, 142] on div "Profile Purchases Add customer to queue" at bounding box center [566, 126] width 986 height 45
click at [247, 138] on div "Purchases" at bounding box center [220, 125] width 98 height 31
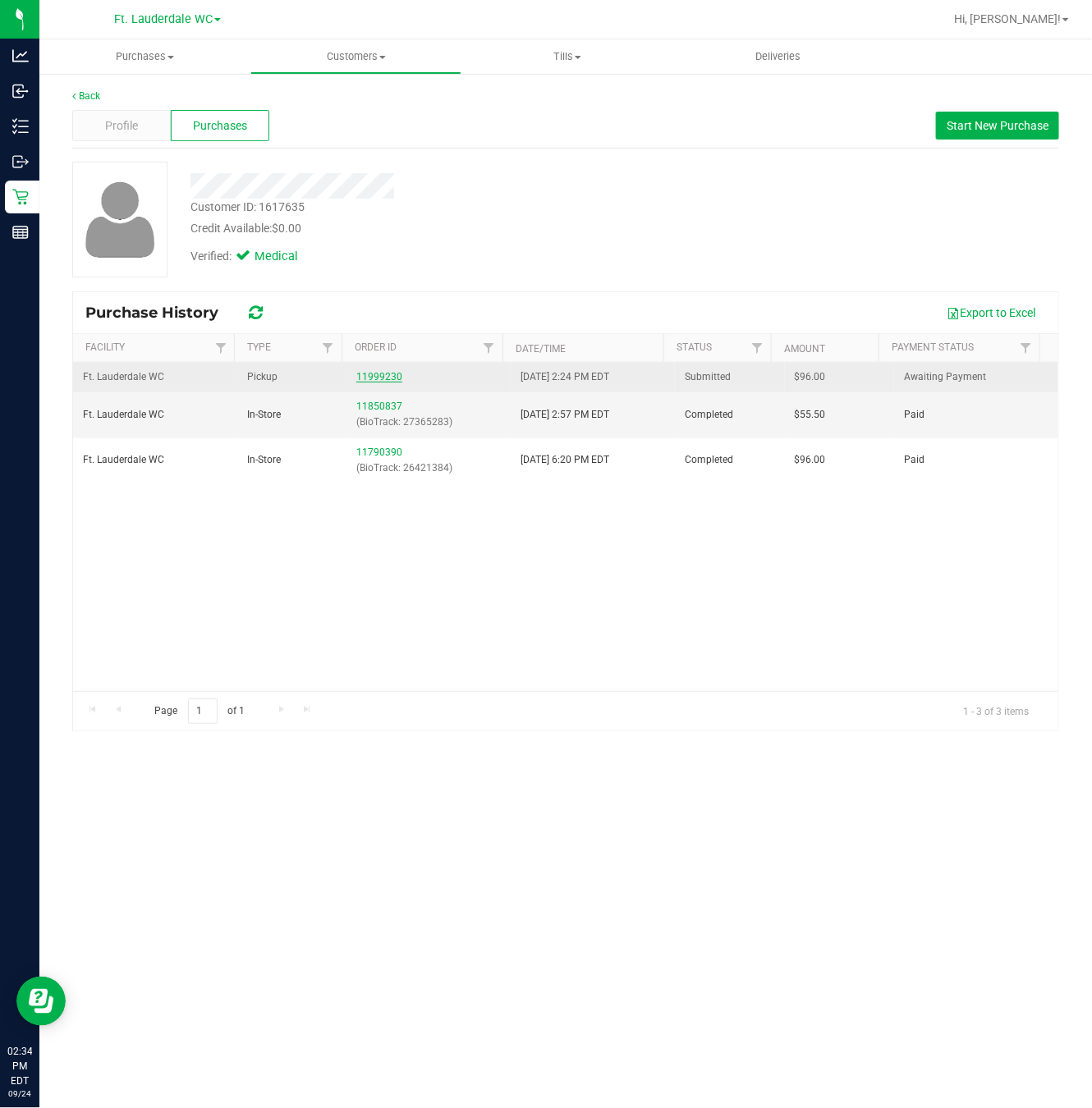
click at [372, 377] on link "11999230" at bounding box center [379, 377] width 46 height 11
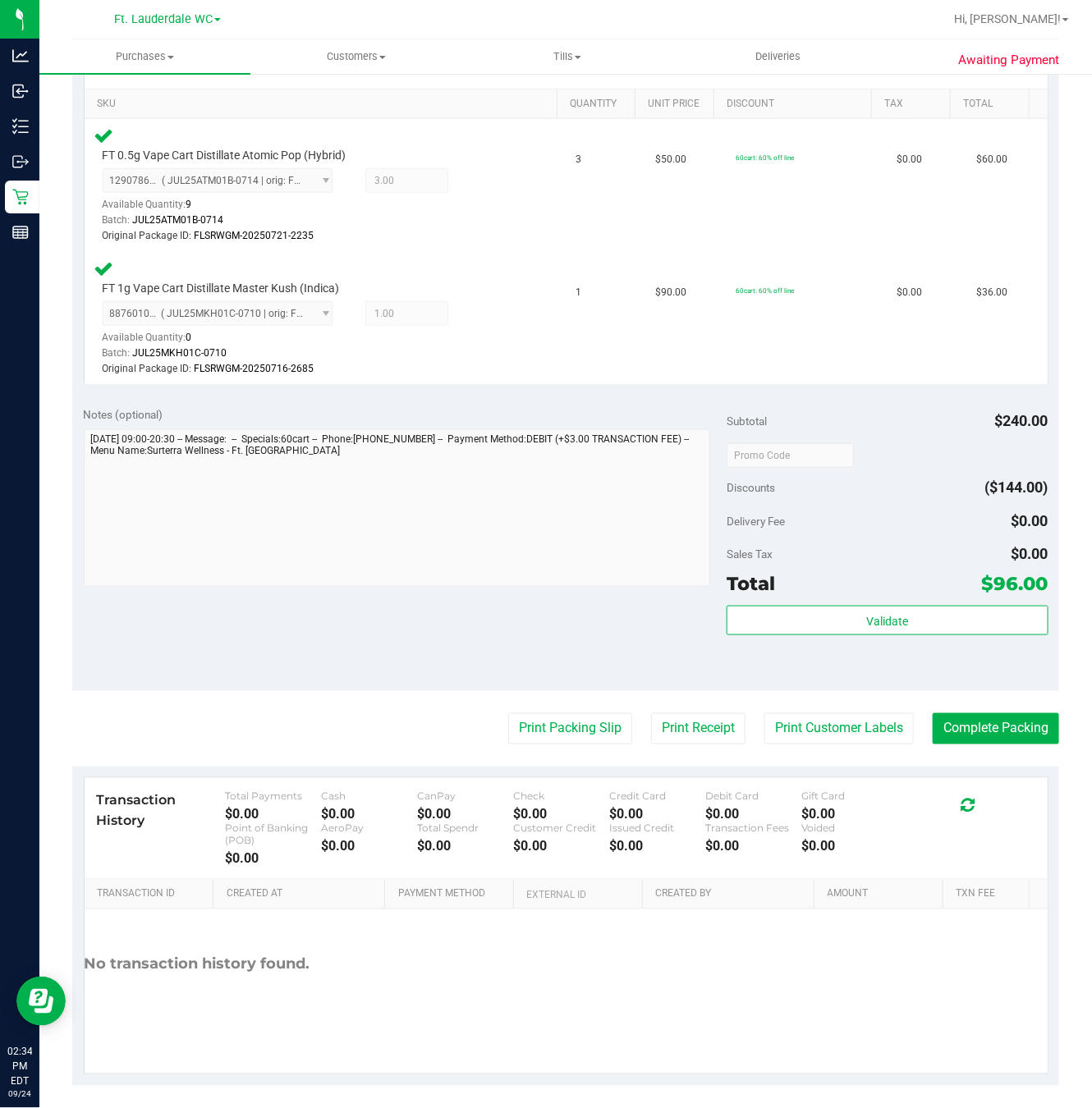
scroll to position [423, 0]
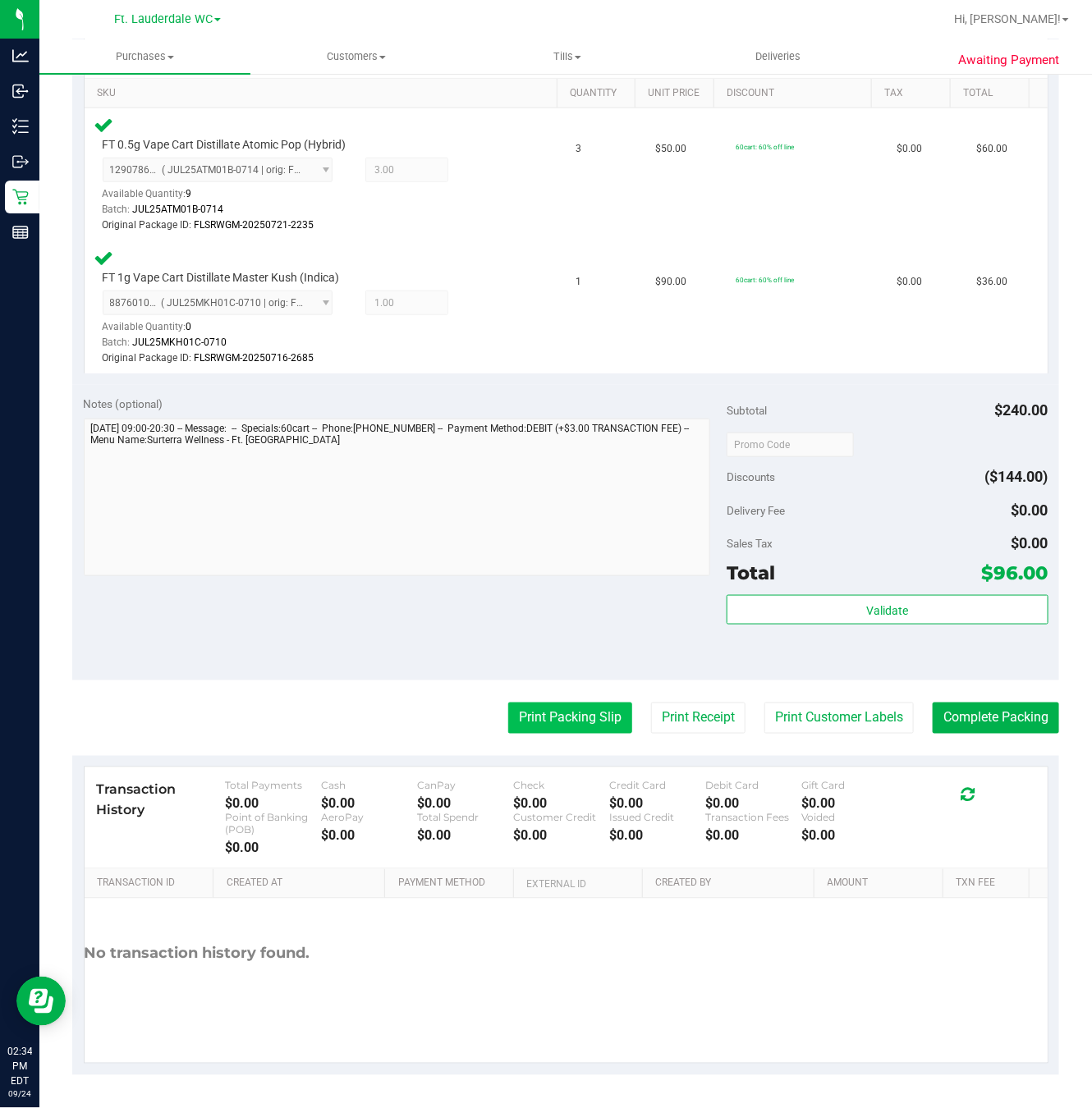
click at [528, 703] on button "Print Packing Slip" at bounding box center [570, 718] width 124 height 31
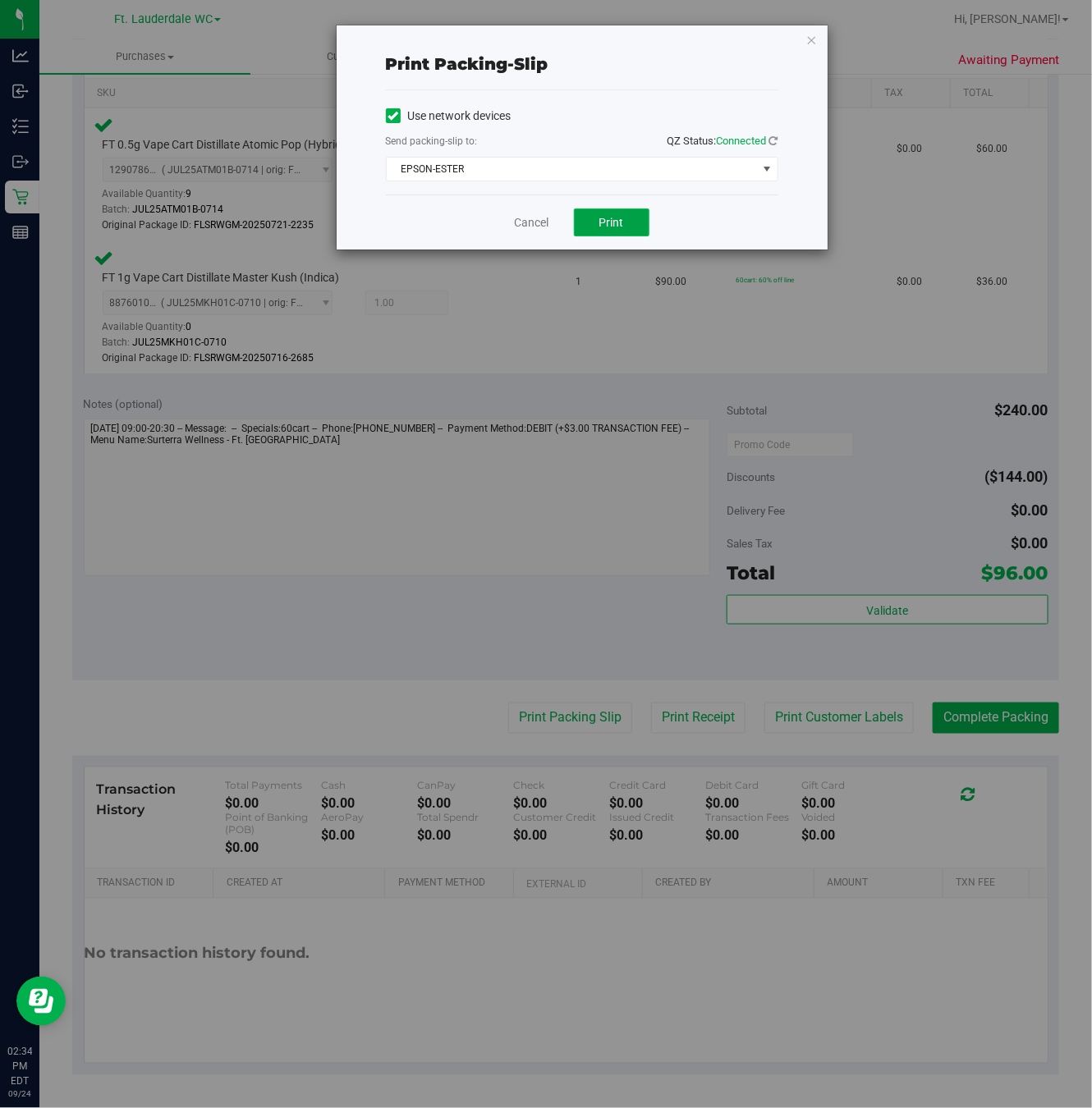
click at [614, 229] on span "Print" at bounding box center [612, 223] width 25 height 13
click at [536, 224] on link "Cancel" at bounding box center [532, 223] width 35 height 17
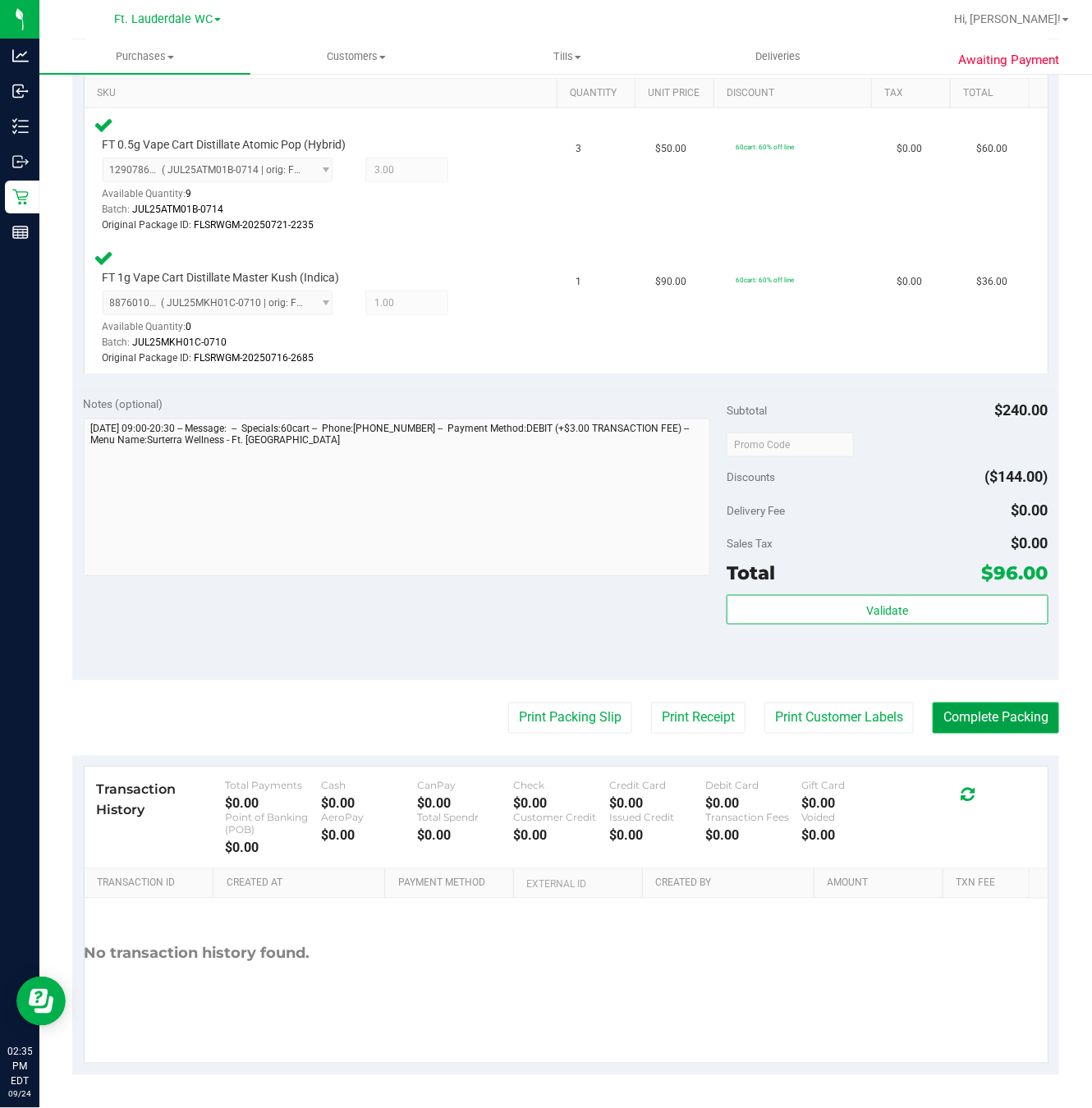
click at [942, 710] on button "Complete Packing" at bounding box center [996, 718] width 126 height 31
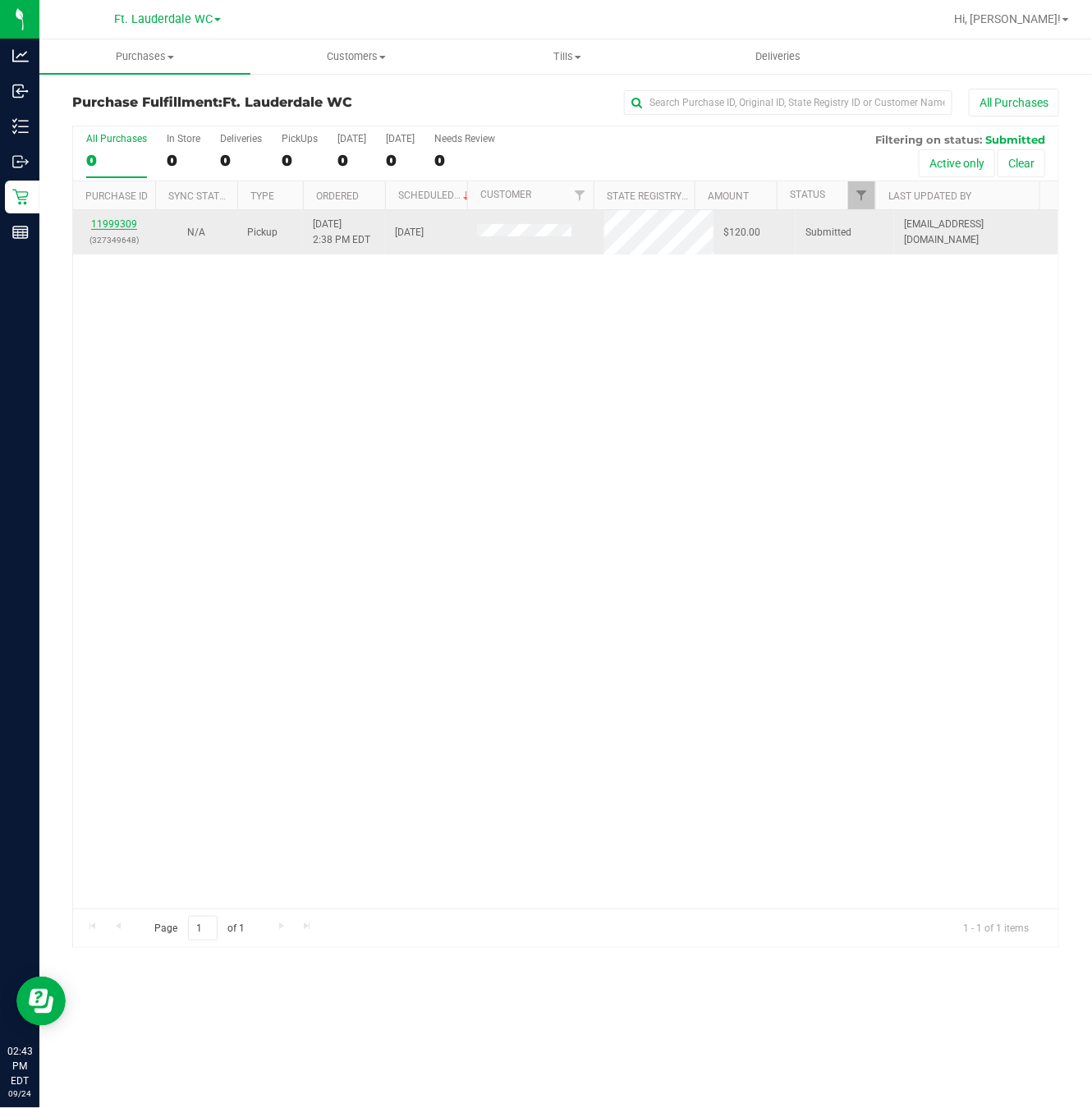
click at [108, 224] on link "11999309" at bounding box center [114, 224] width 46 height 11
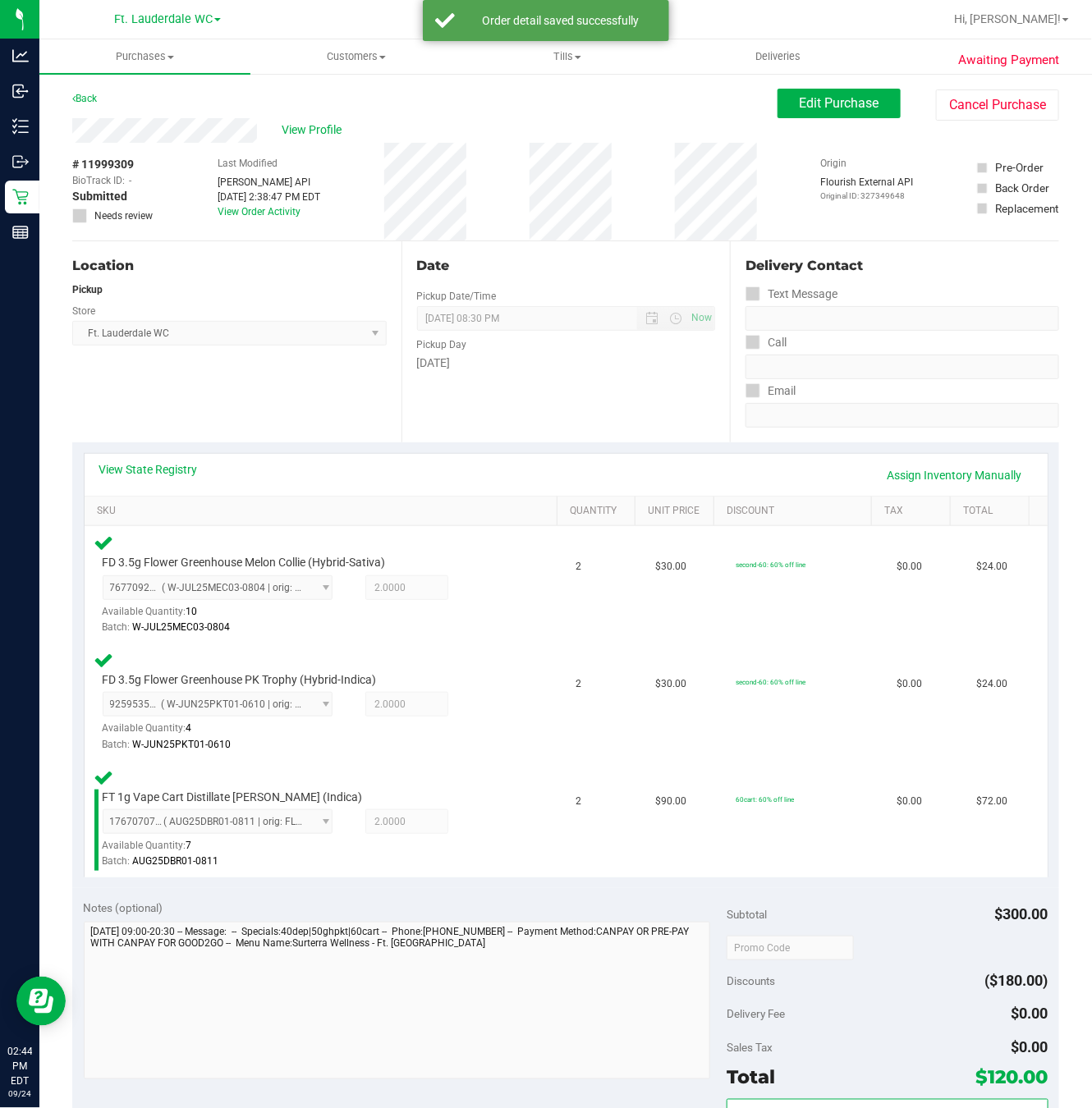
scroll to position [439, 0]
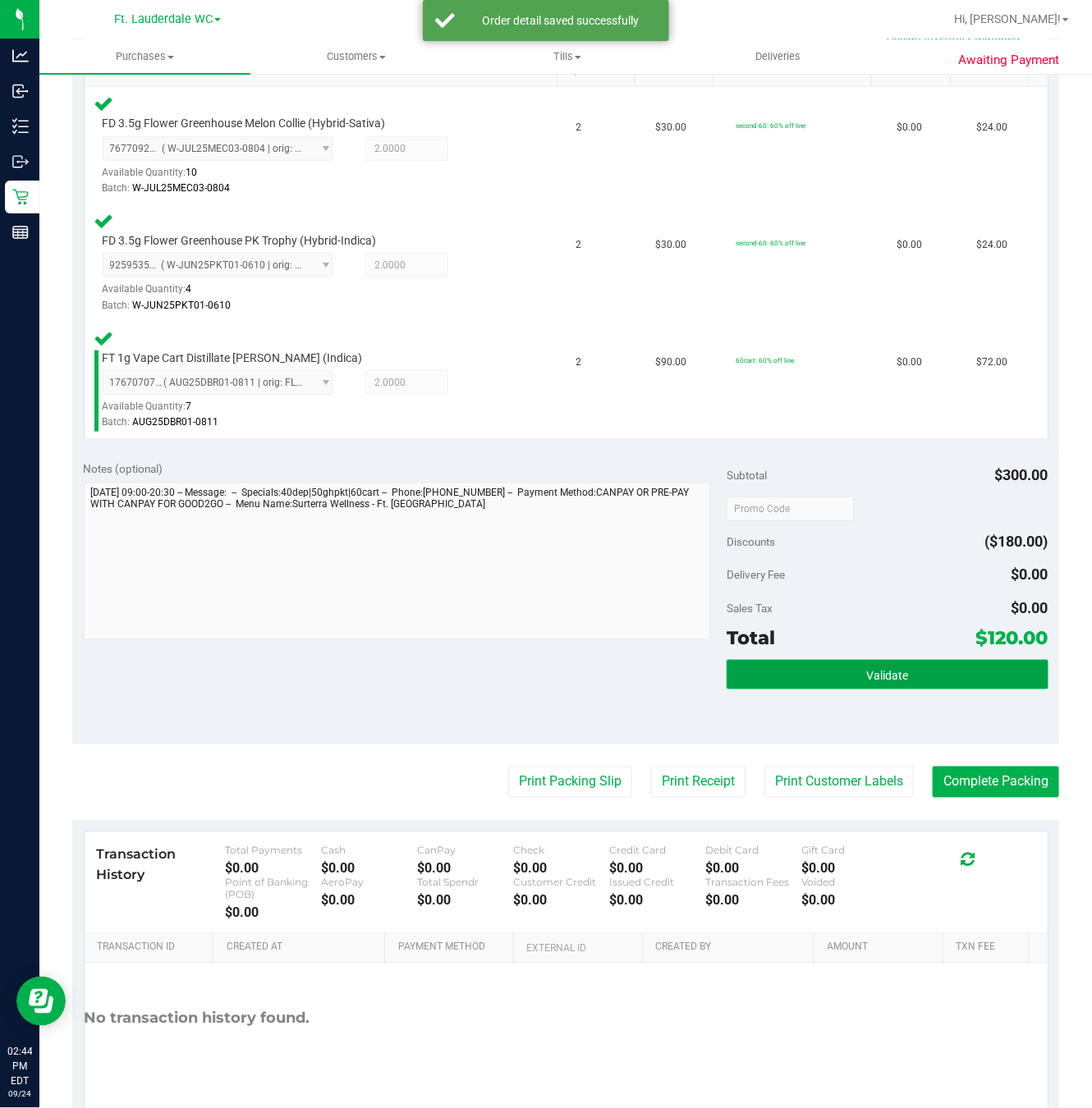
click at [838, 668] on button "Validate" at bounding box center [886, 674] width 322 height 29
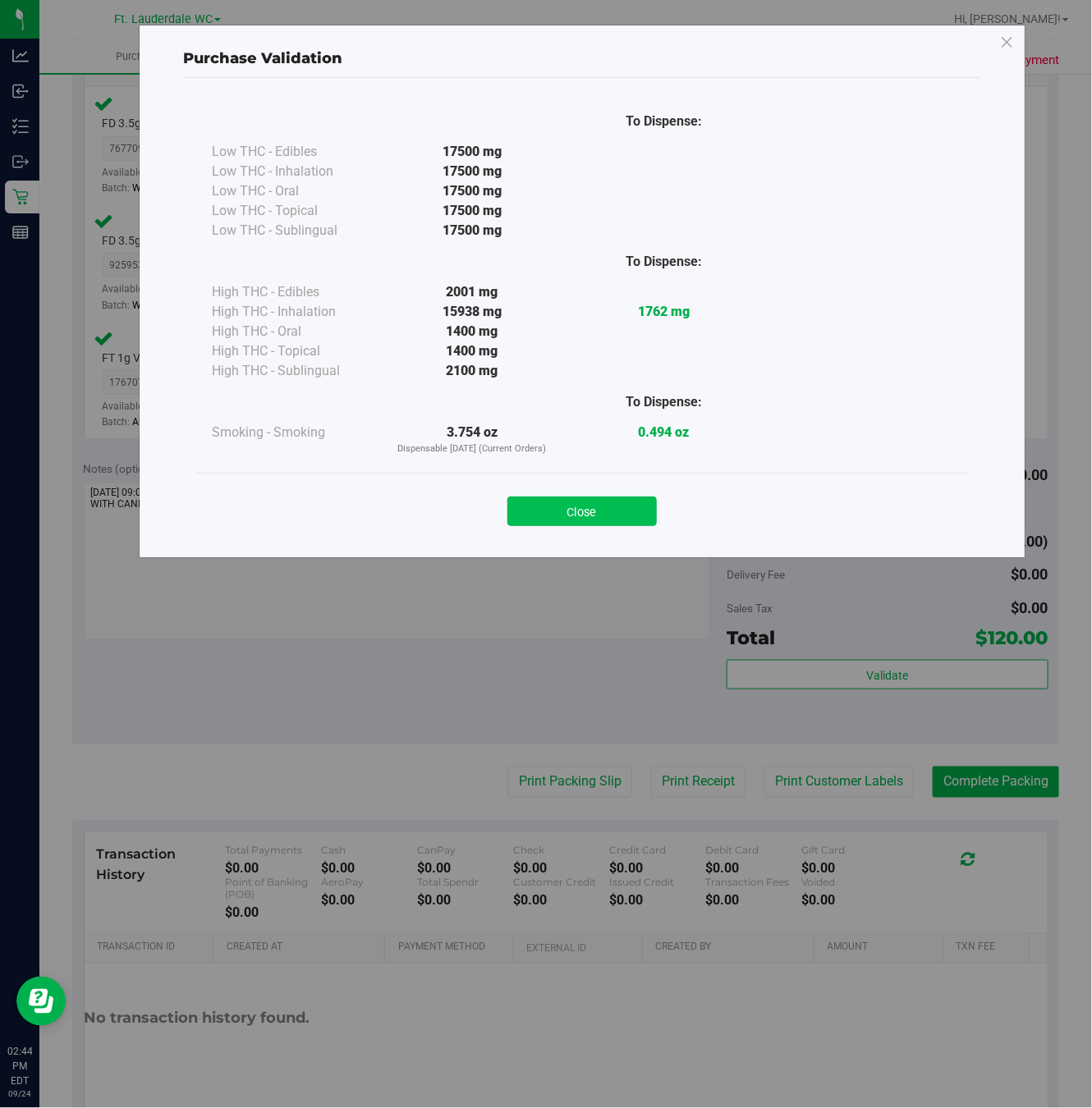
click at [596, 511] on button "Close" at bounding box center [582, 511] width 149 height 29
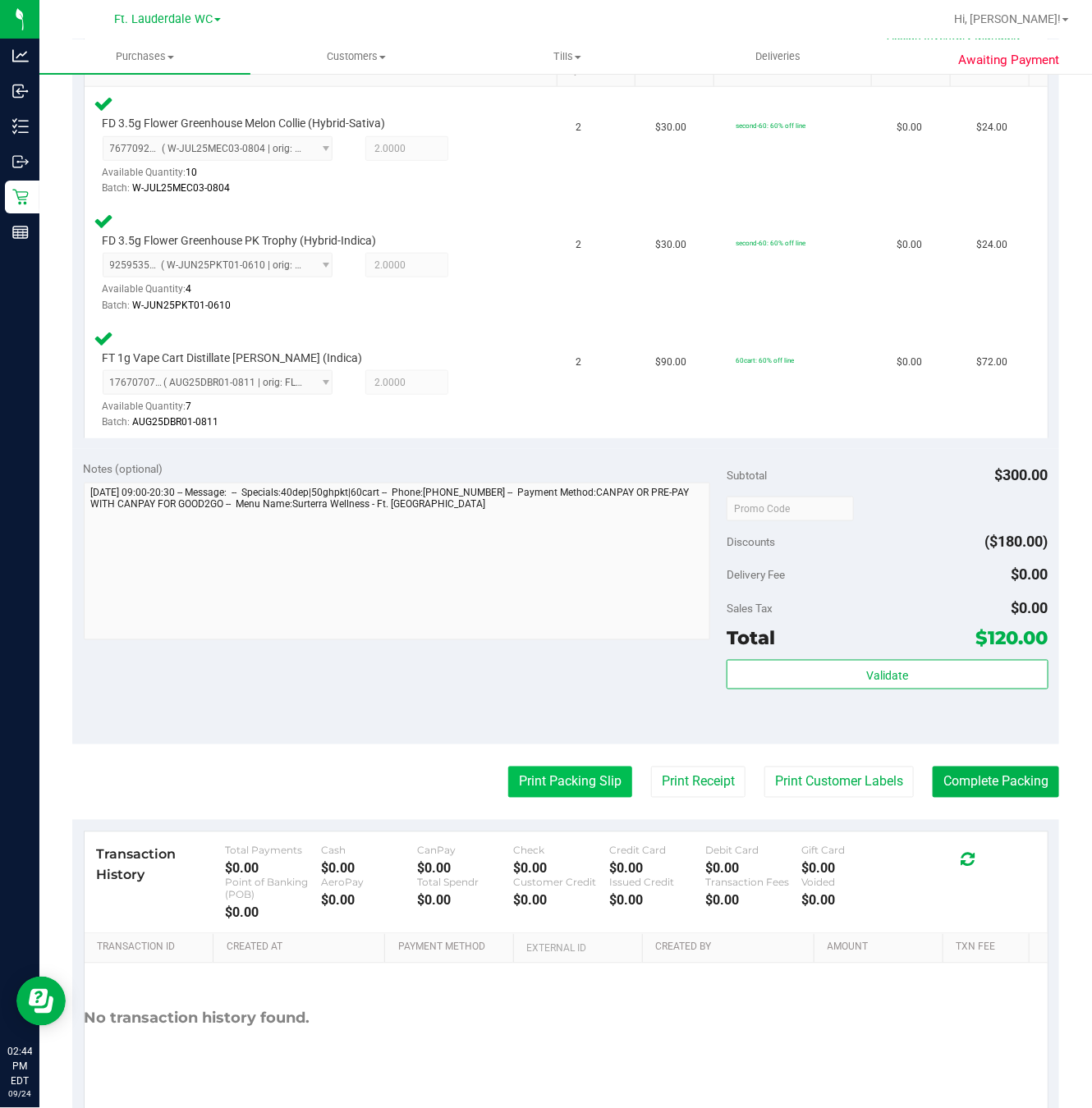
click at [549, 786] on button "Print Packing Slip" at bounding box center [570, 782] width 124 height 31
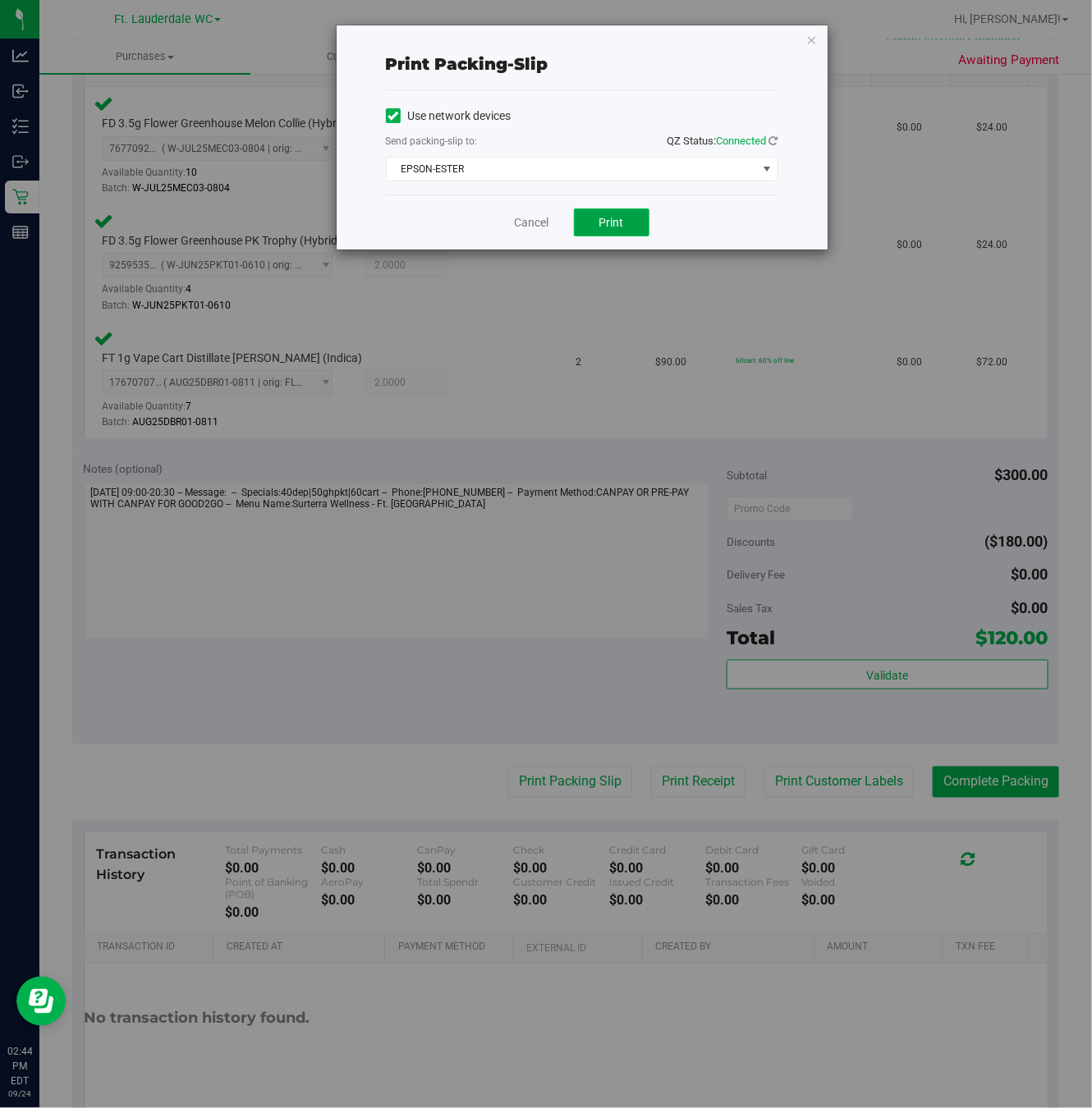
click at [637, 229] on button "Print" at bounding box center [612, 223] width 75 height 28
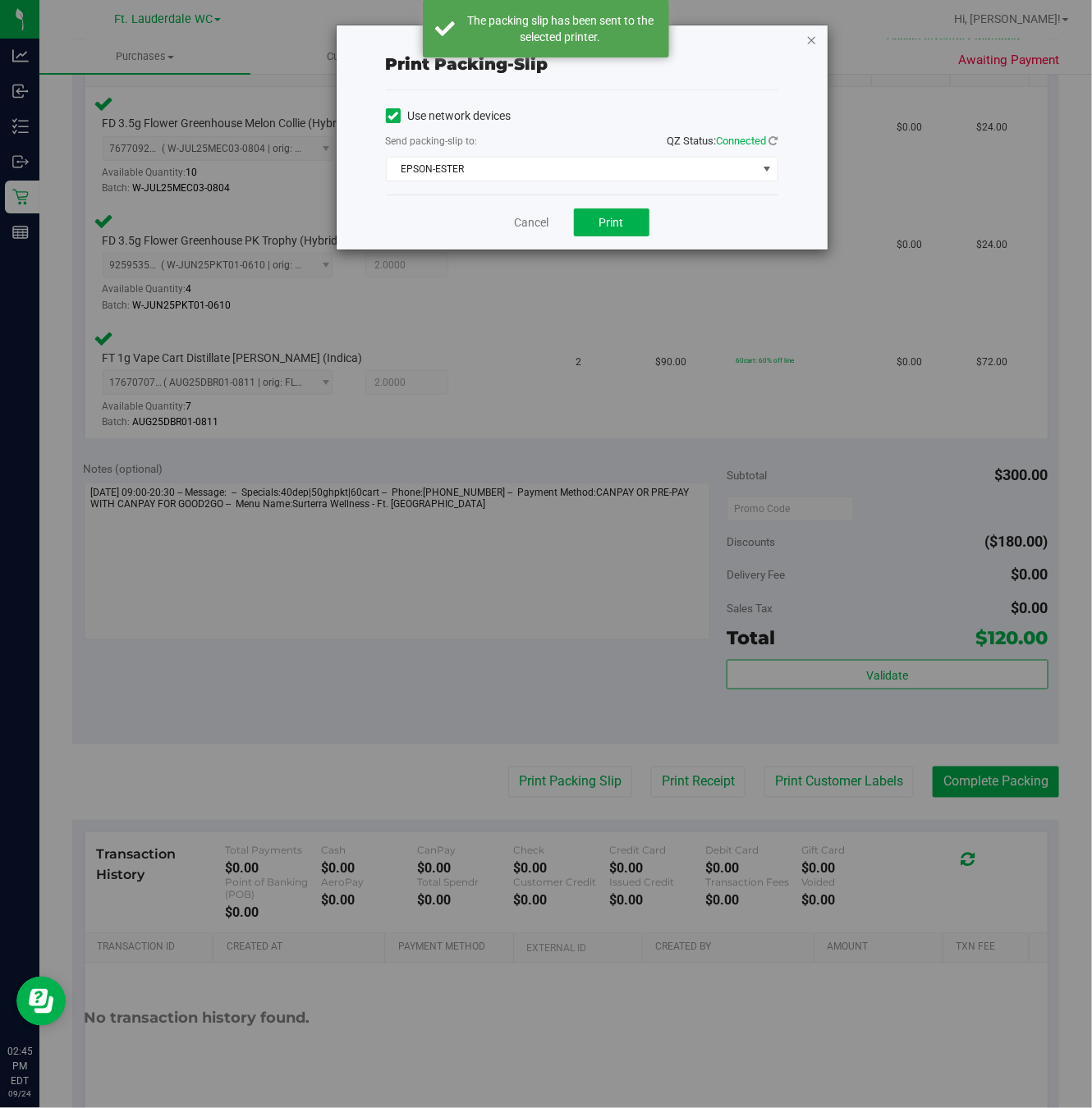
click at [811, 35] on icon "button" at bounding box center [812, 39] width 11 height 20
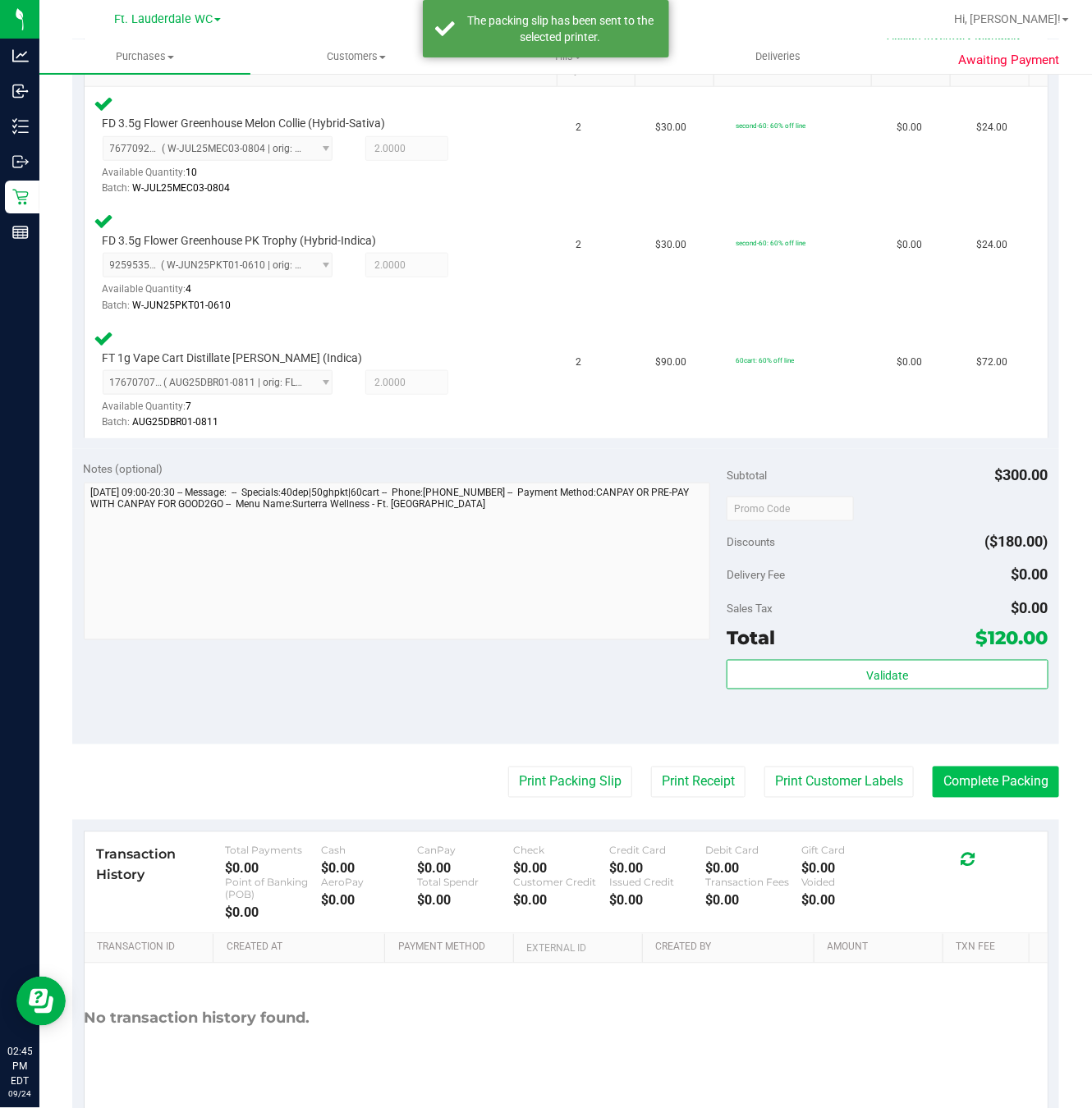
click at [1005, 788] on button "Complete Packing" at bounding box center [996, 782] width 126 height 31
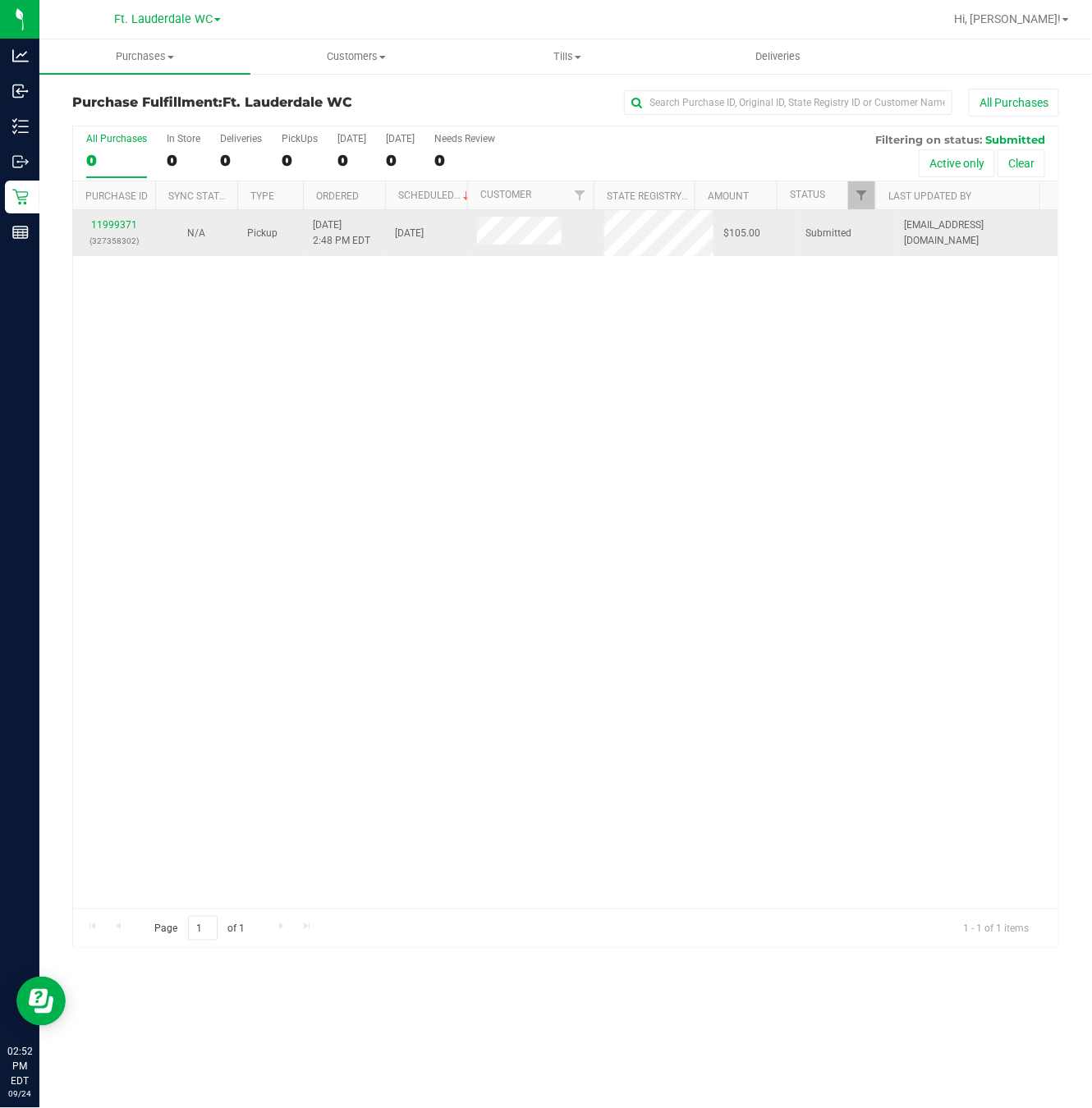
click at [96, 232] on div "11999371 (327358302)" at bounding box center [114, 233] width 62 height 31
click at [108, 227] on link "11999371" at bounding box center [114, 224] width 46 height 11
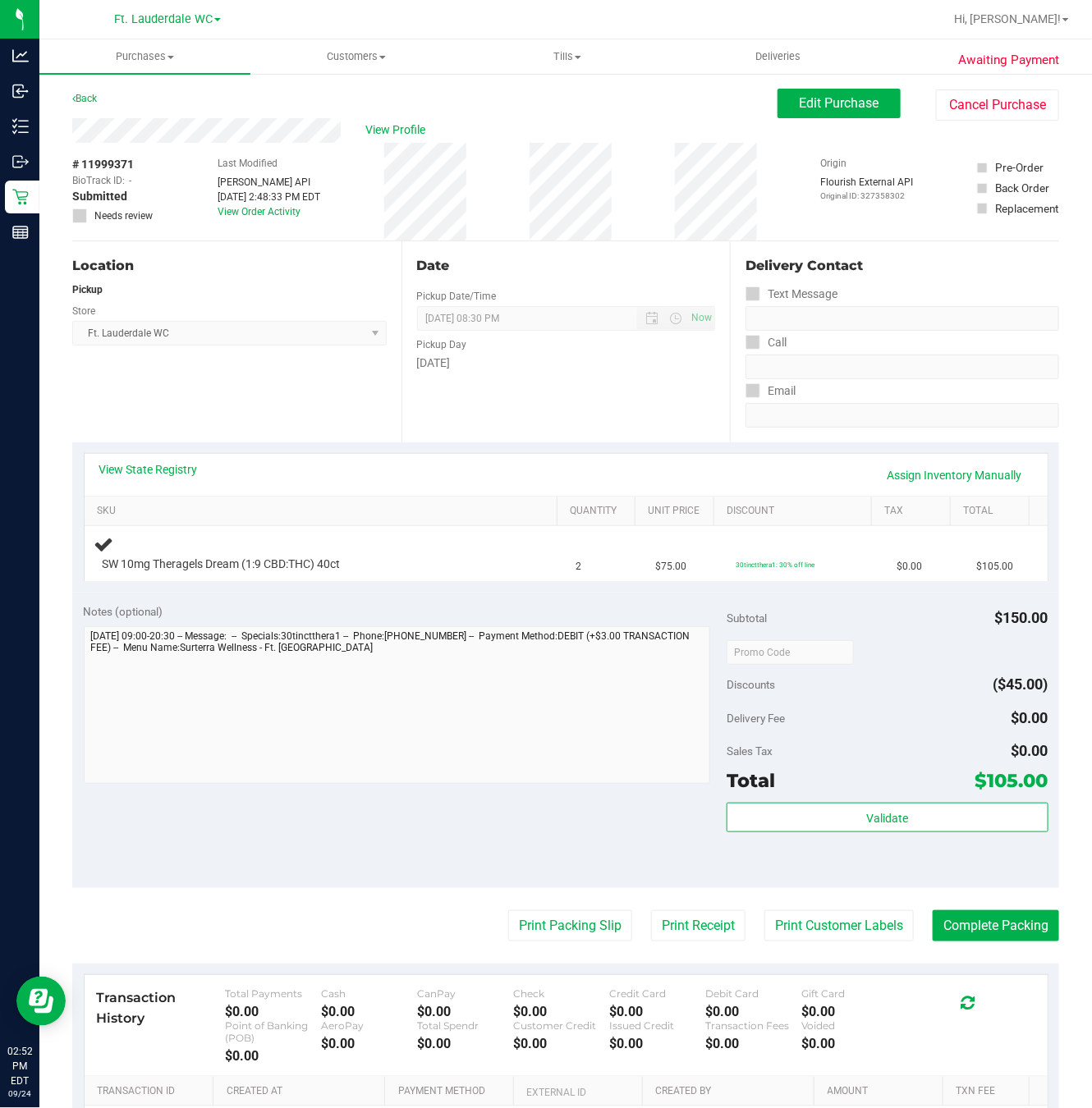
click at [273, 392] on div "Location Pickup Store Ft. Lauderdale WC Select Store Bonita Springs WC Boynton …" at bounding box center [237, 341] width 329 height 201
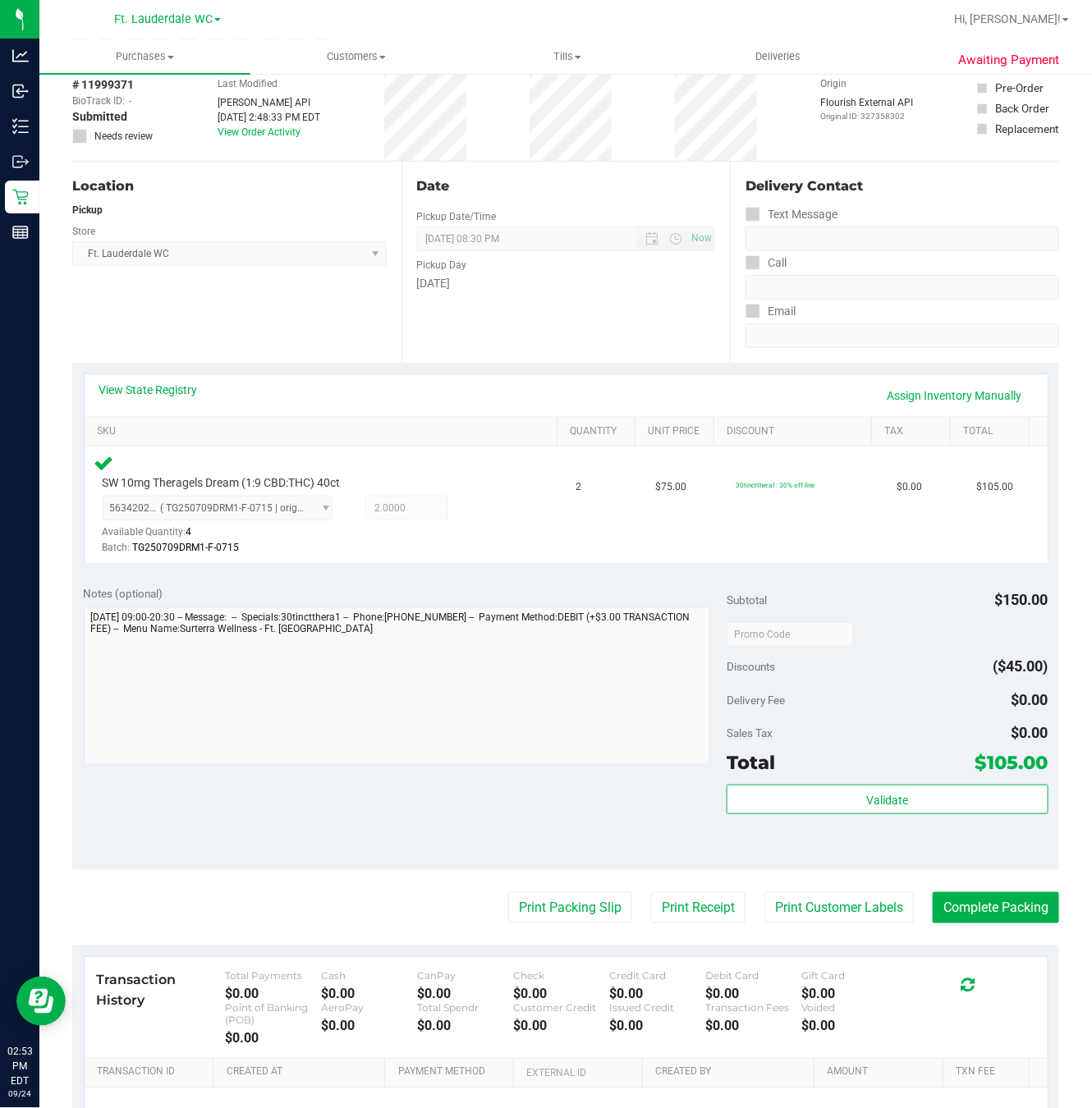
scroll to position [124, 0]
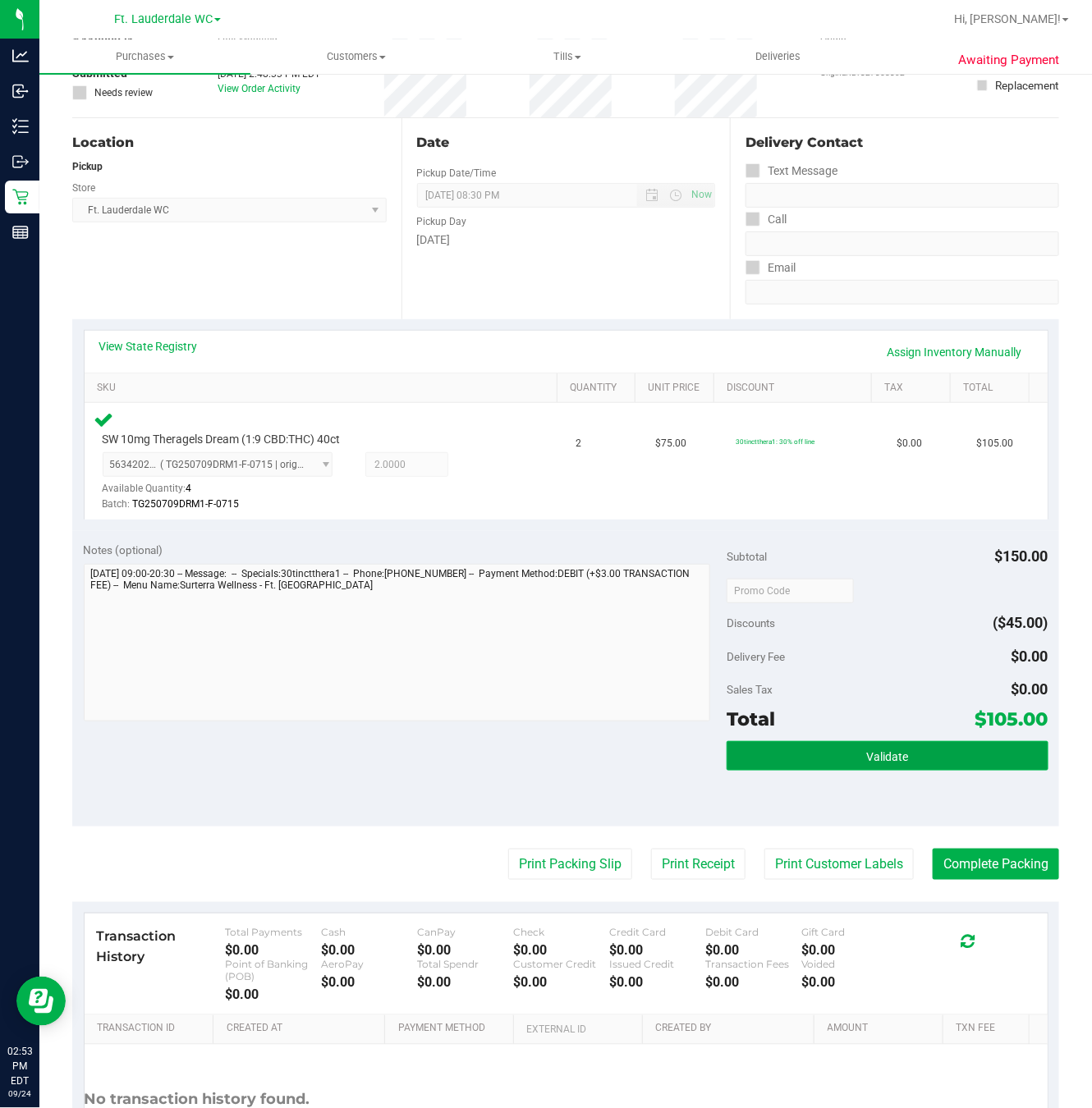
click at [880, 749] on button "Validate" at bounding box center [886, 755] width 322 height 29
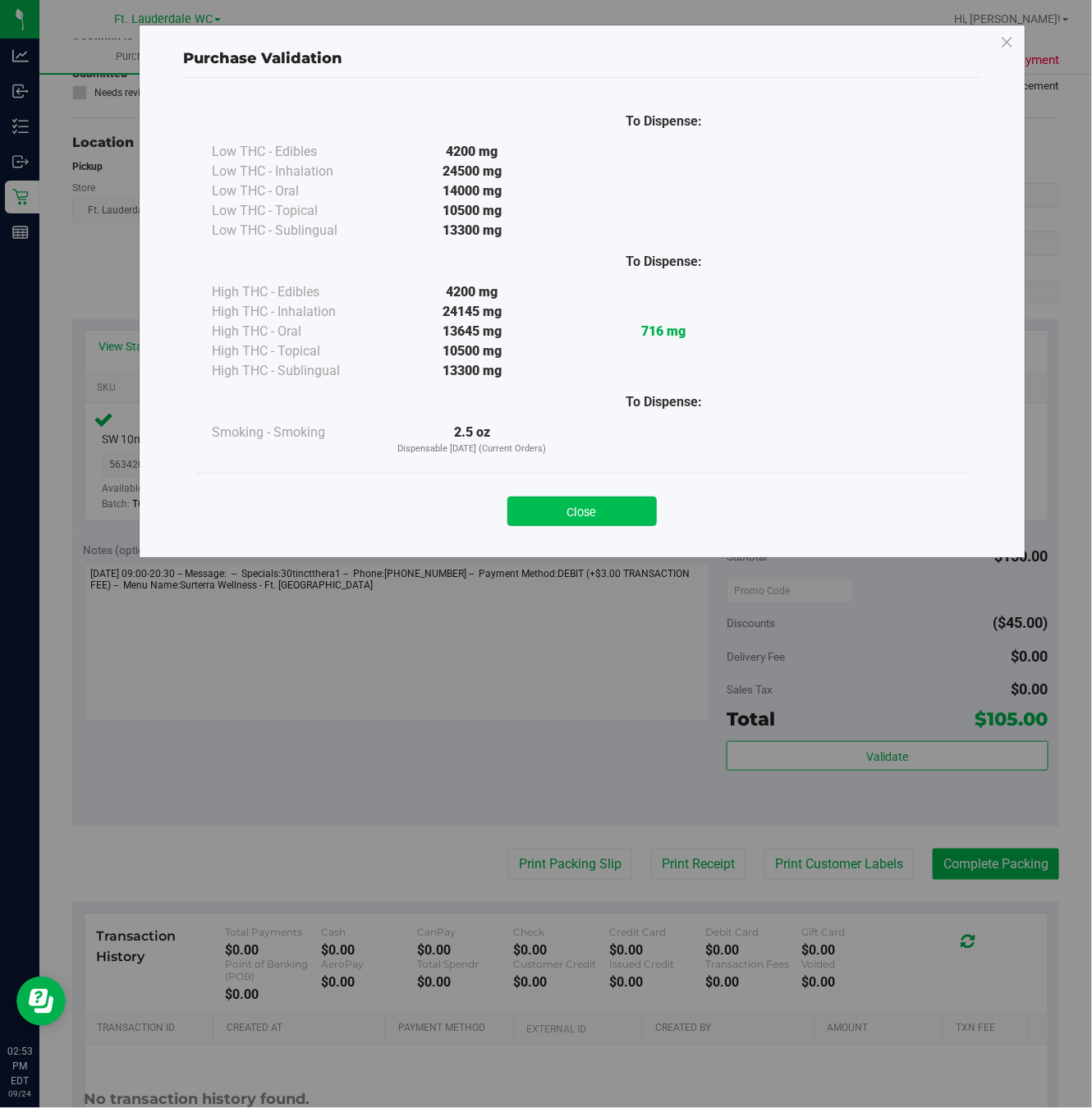
click at [562, 500] on button "Close" at bounding box center [582, 511] width 149 height 29
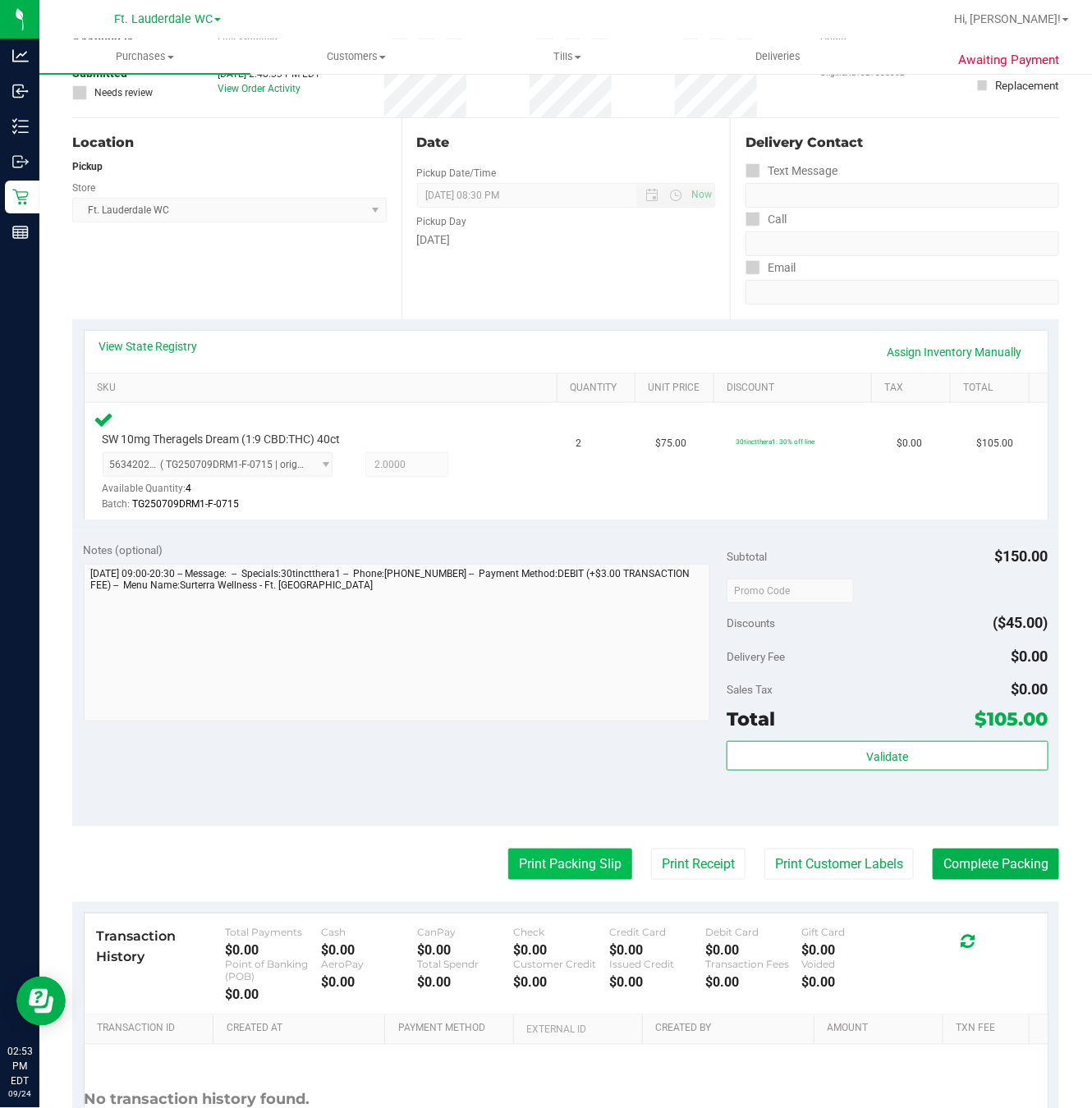
click at [562, 825] on div "Notes (optional) Subtotal $150.00 Discounts ($45.00) Delivery Fee $0.00 Sales T…" at bounding box center [566, 678] width 986 height 295
click at [562, 872] on button "Print Packing Slip" at bounding box center [570, 864] width 124 height 31
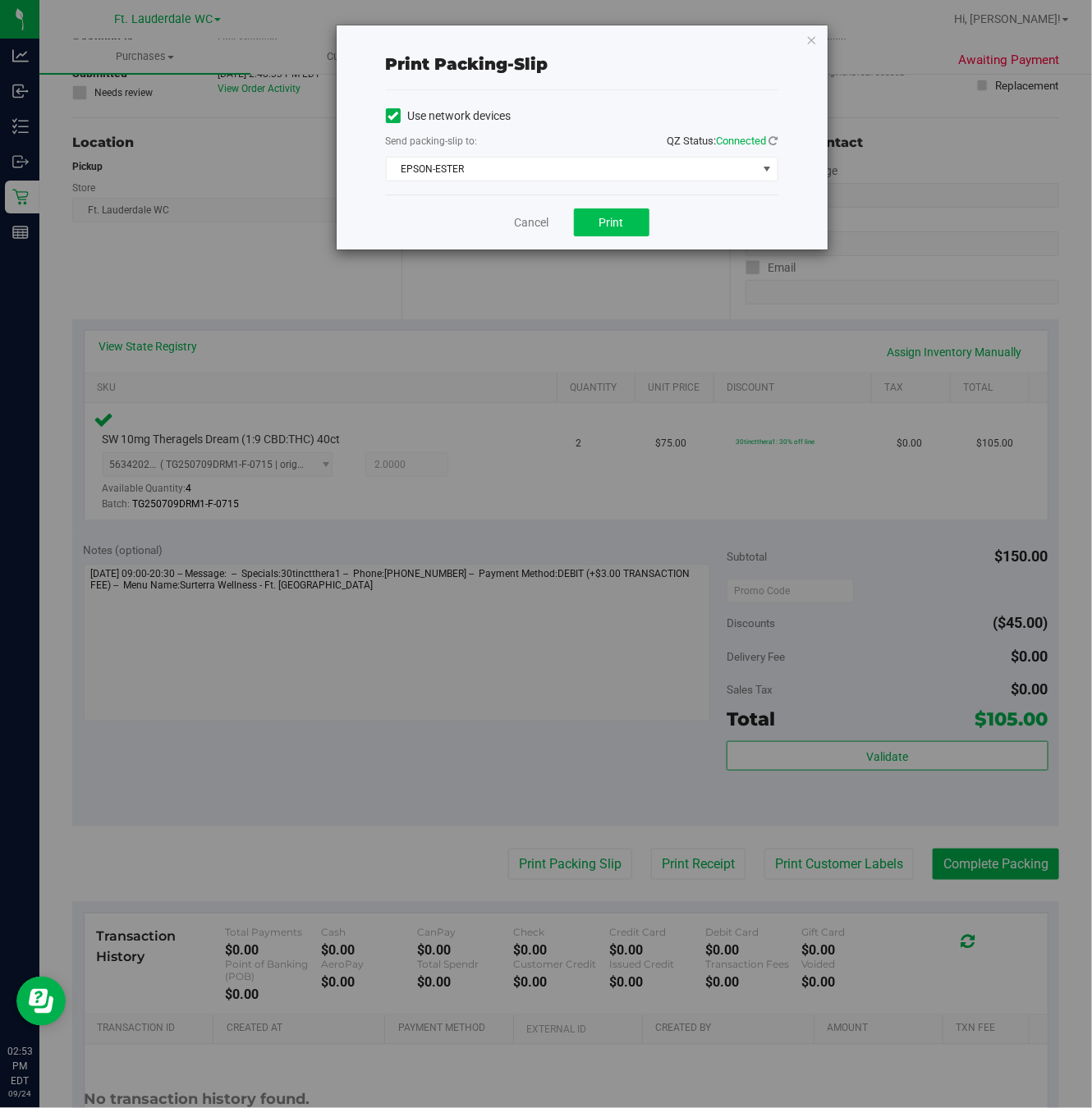
drag, startPoint x: 587, startPoint y: 202, endPoint x: 591, endPoint y: 222, distance: 20.4
click at [587, 209] on div "Cancel Print" at bounding box center [582, 222] width 392 height 55
click at [593, 227] on button "Print" at bounding box center [612, 223] width 75 height 28
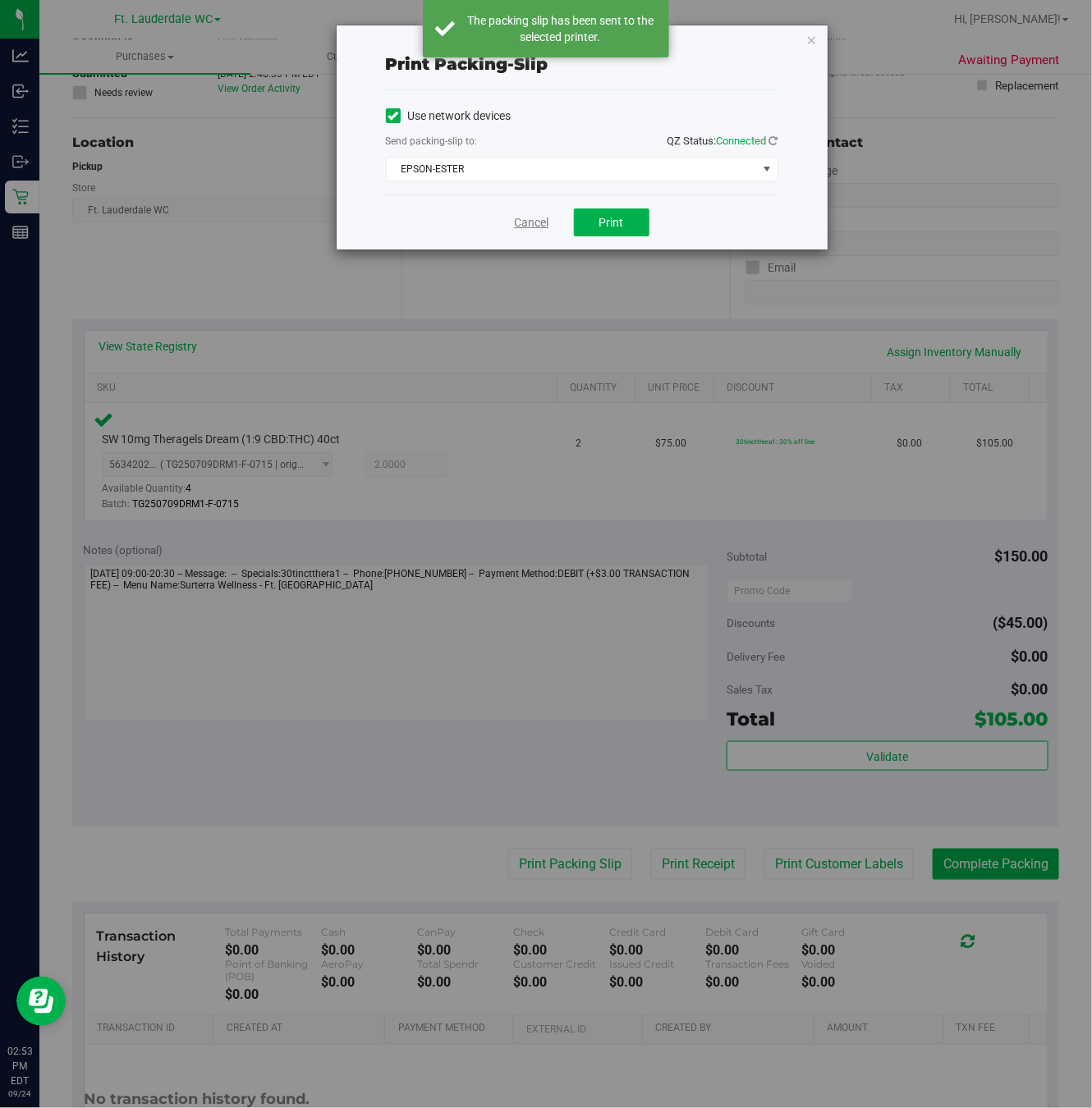
click at [540, 230] on link "Cancel" at bounding box center [532, 223] width 35 height 17
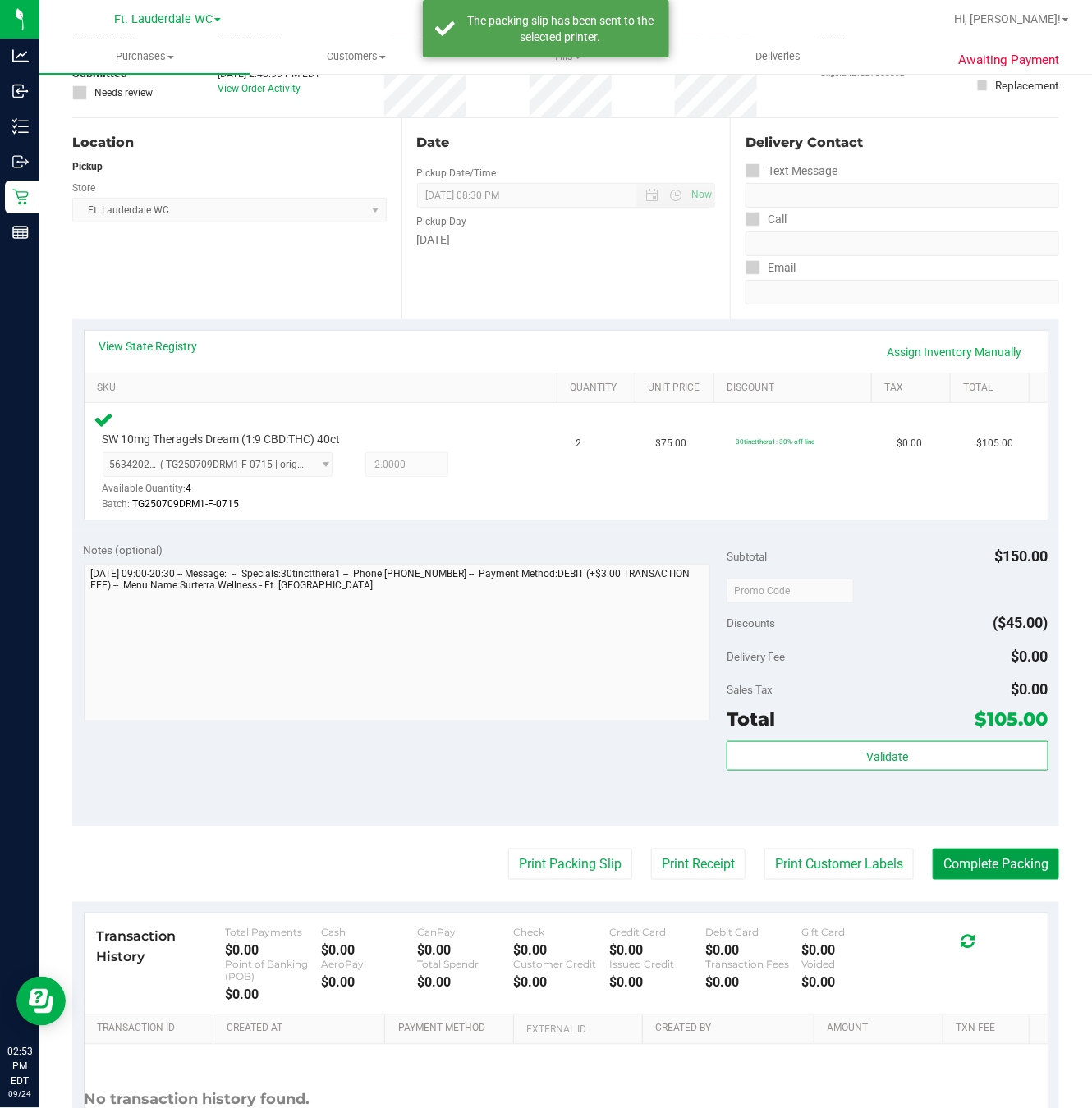
click at [941, 868] on button "Complete Packing" at bounding box center [996, 864] width 126 height 31
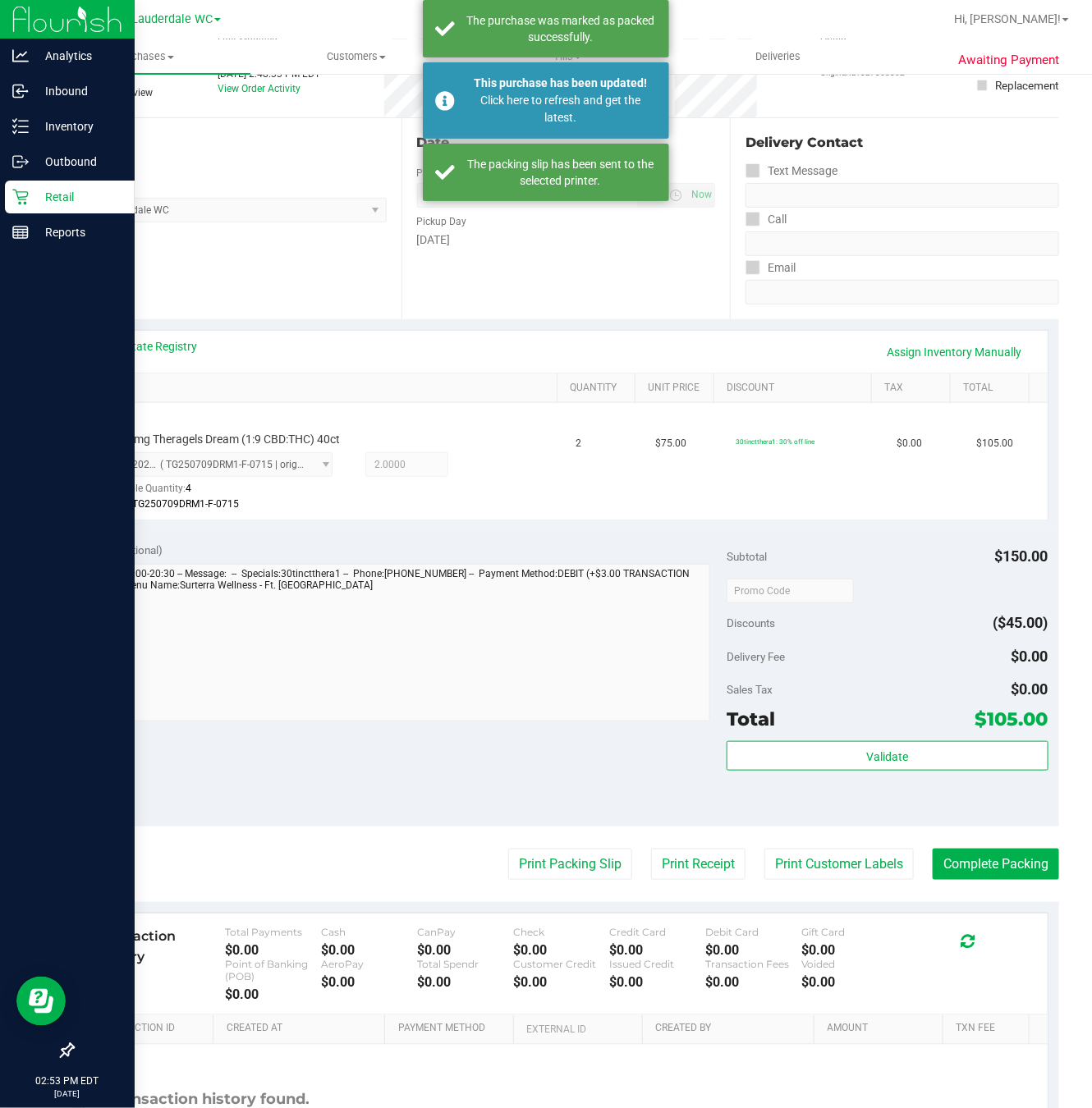
click at [30, 185] on div "Retail" at bounding box center [70, 197] width 130 height 33
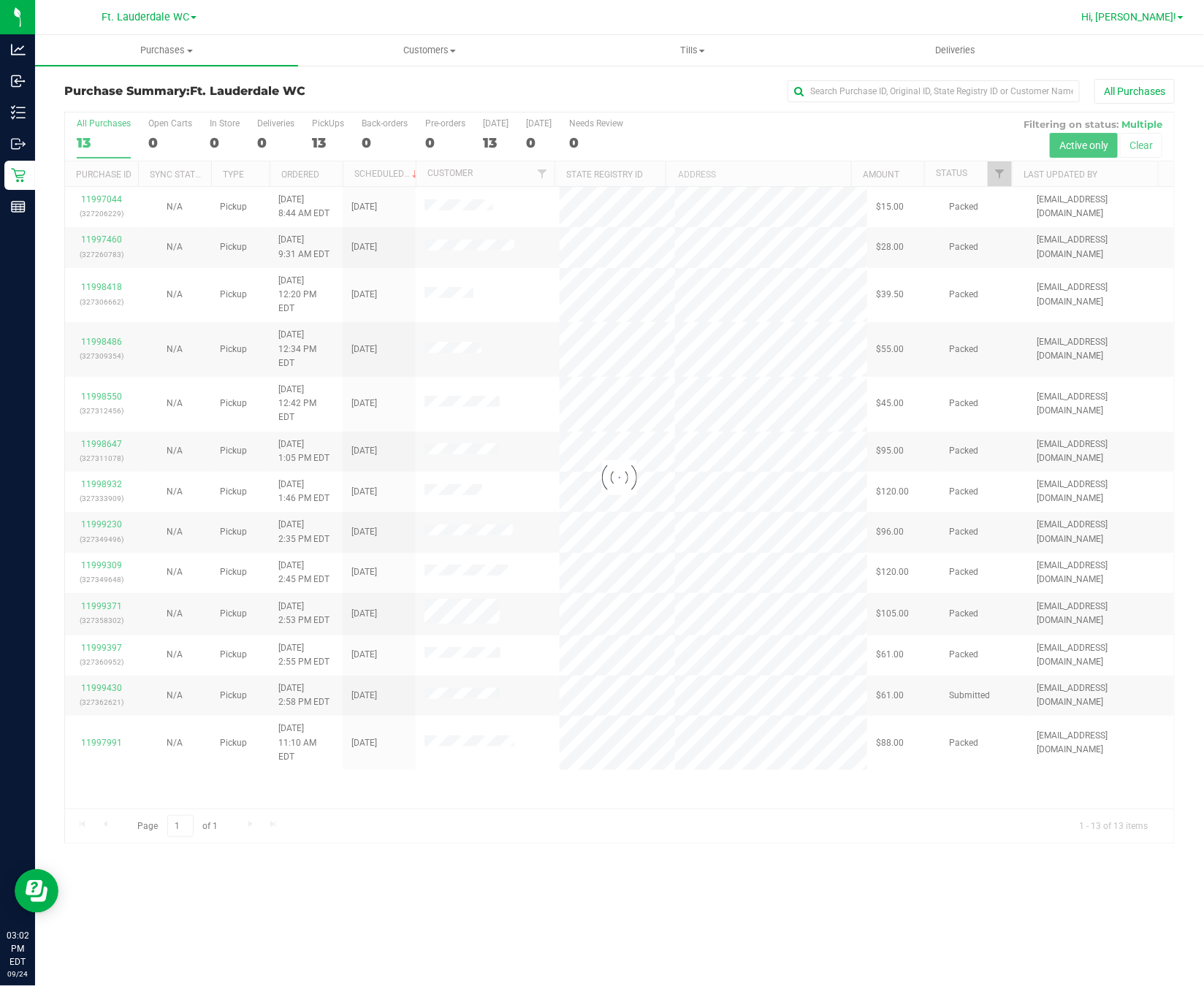
click at [1130, 24] on link "Hi, [PERSON_NAME]!" at bounding box center [1133, 17] width 114 height 15
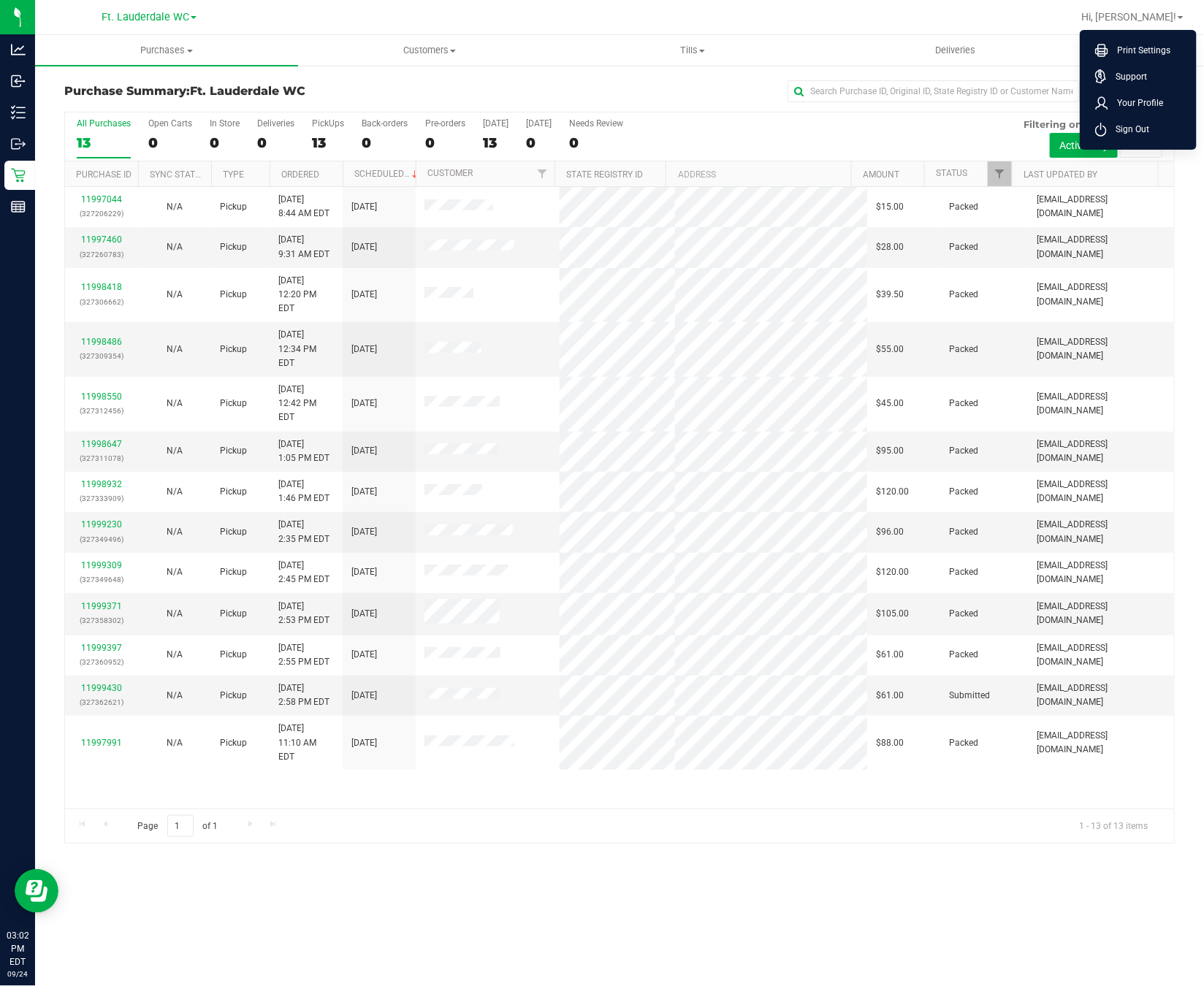
click at [923, 126] on div "All Purchases 13 Open Carts 0 In Store 0 Deliveries 0 PickUps 13 Back-orders 0 …" at bounding box center [619, 137] width 1109 height 49
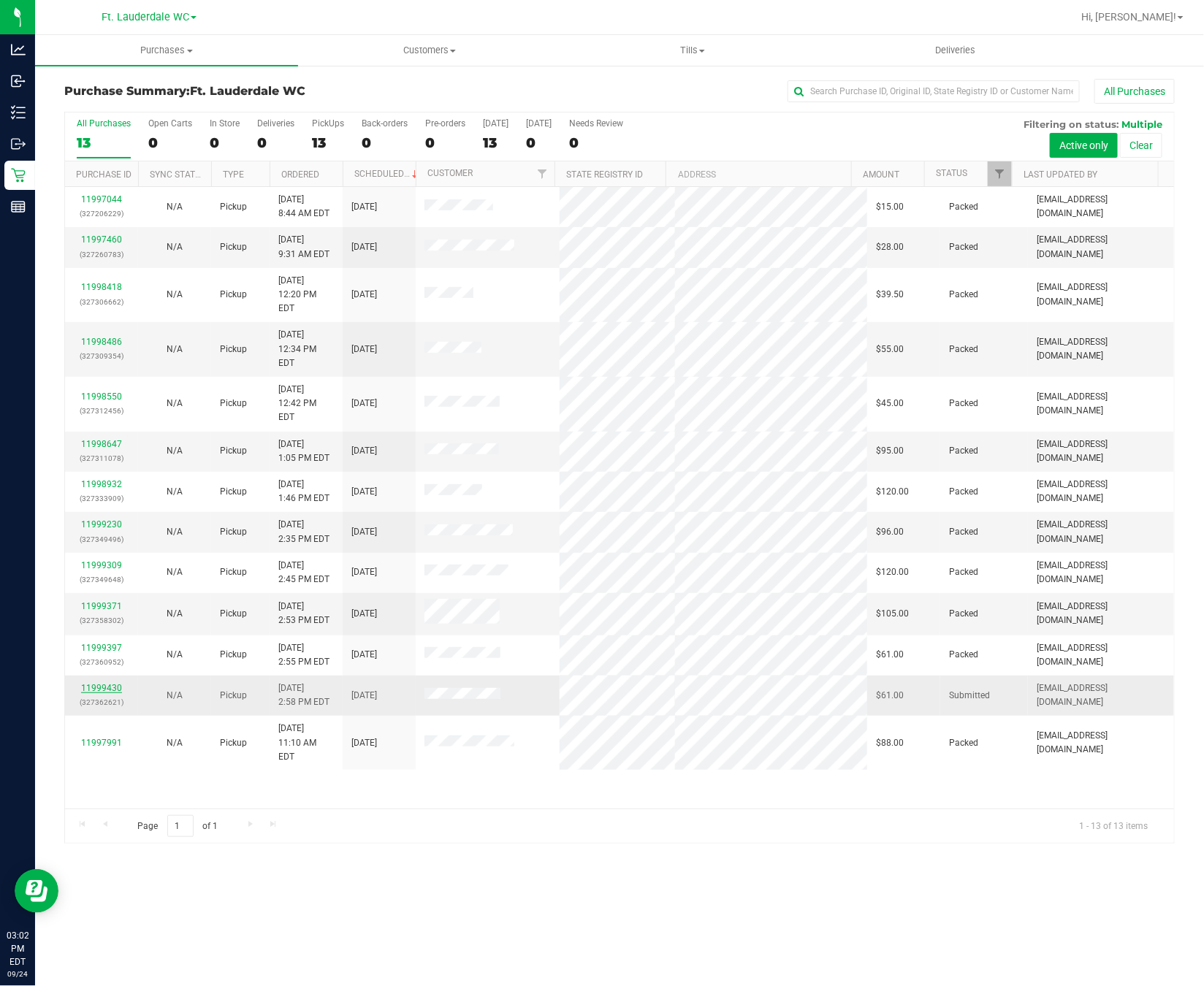
click at [110, 683] on link "11999430" at bounding box center [102, 688] width 41 height 10
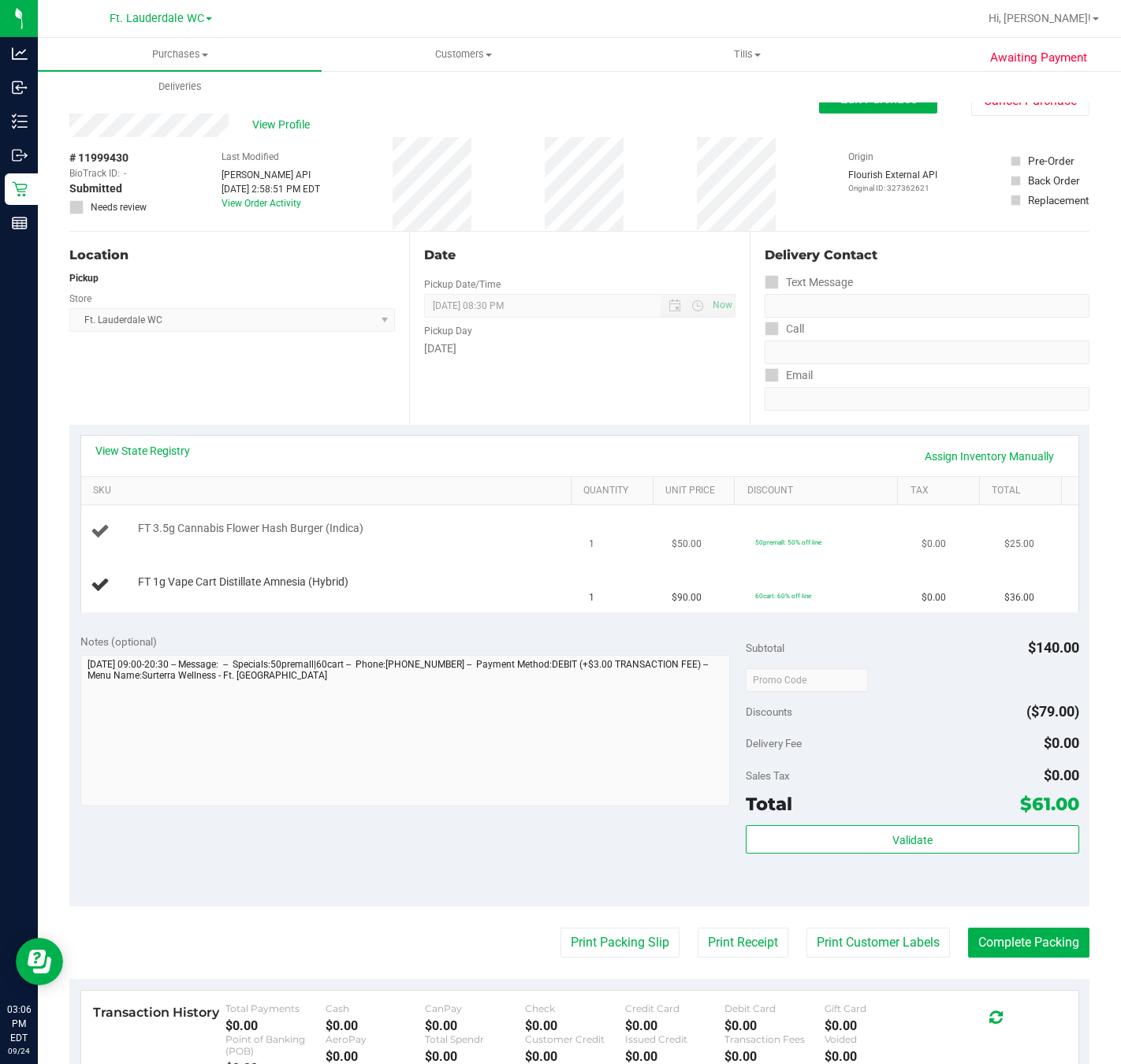
click at [545, 509] on td "FT 3.5g Cannabis Flower Hash Burger (Indica)" at bounding box center [331, 532] width 499 height 53
click at [527, 530] on div "FT 3.5g Cannabis Flower Hash Burger (Indica)" at bounding box center [350, 528] width 440 height 15
click at [499, 530] on div "FT 3.5g Cannabis Flower Hash Burger (Indica)" at bounding box center [350, 528] width 440 height 15
click at [492, 580] on div "FT 1g Vape Cart Distillate Amnesia (Hybrid)" at bounding box center [350, 582] width 440 height 15
click at [521, 558] on td "FT 3.5g Cannabis Flower Hash Burger (Indica)" at bounding box center [331, 532] width 499 height 53
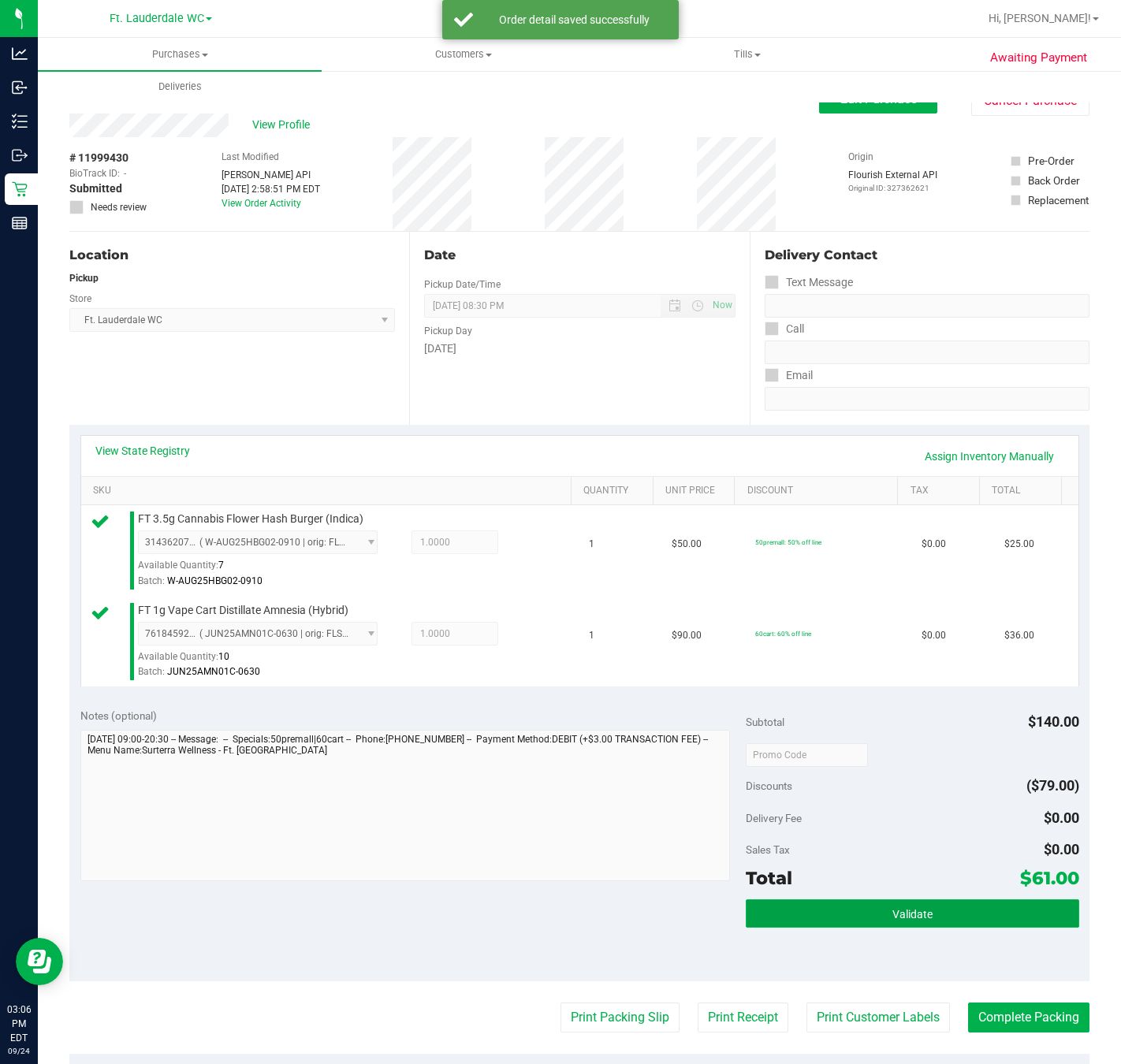
click at [911, 911] on button "Validate" at bounding box center [912, 913] width 332 height 28
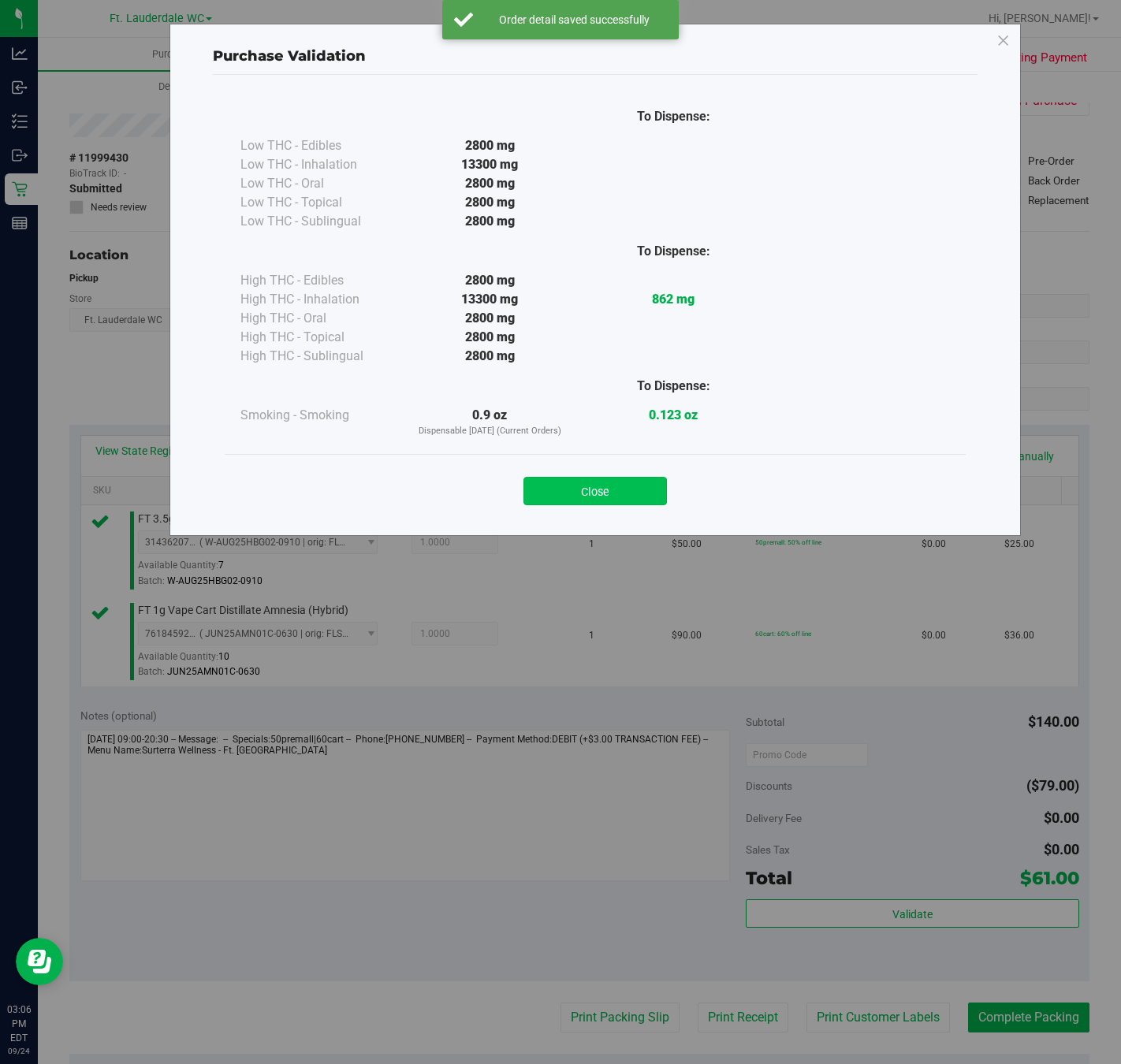
click at [608, 490] on button "Close" at bounding box center [595, 491] width 143 height 28
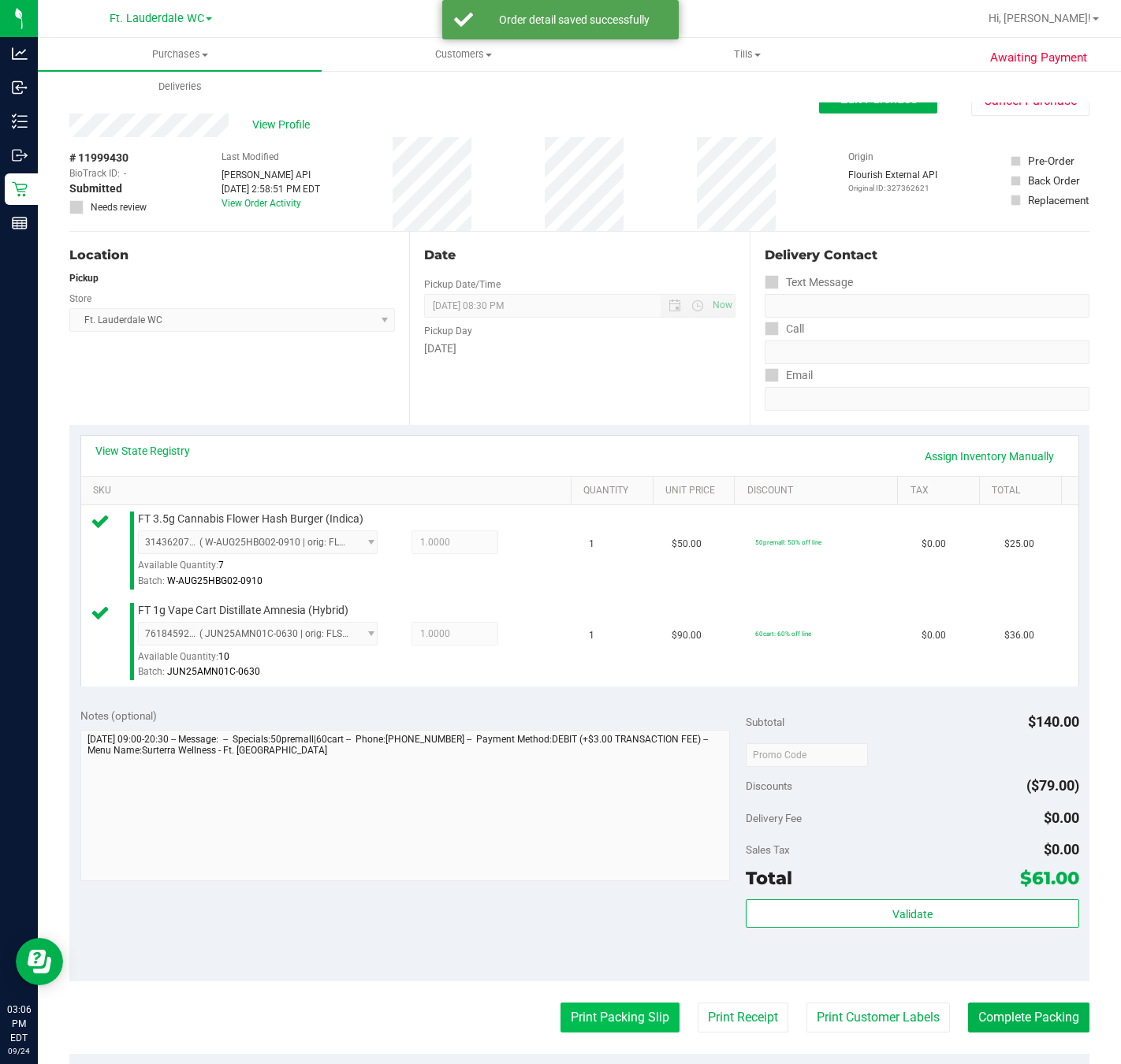
click at [592, 1011] on button "Print Packing Slip" at bounding box center [619, 1017] width 119 height 30
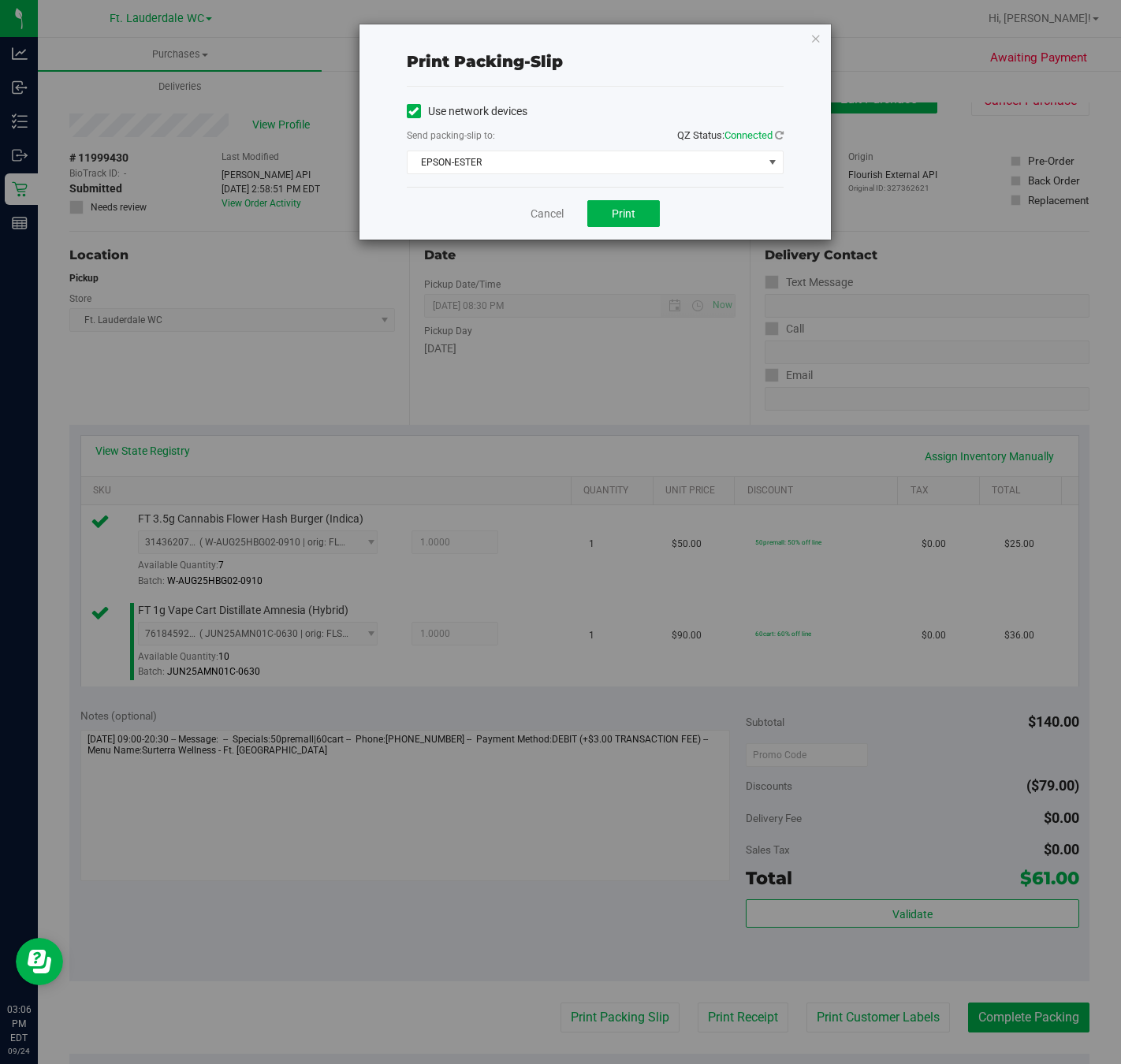
click at [632, 248] on div "Print packing-slip Use network devices Send packing-slip to: QZ Status: Connect…" at bounding box center [566, 532] width 1133 height 1064
click at [632, 220] on span "Print" at bounding box center [624, 214] width 24 height 13
click at [540, 216] on link "Cancel" at bounding box center [547, 214] width 34 height 16
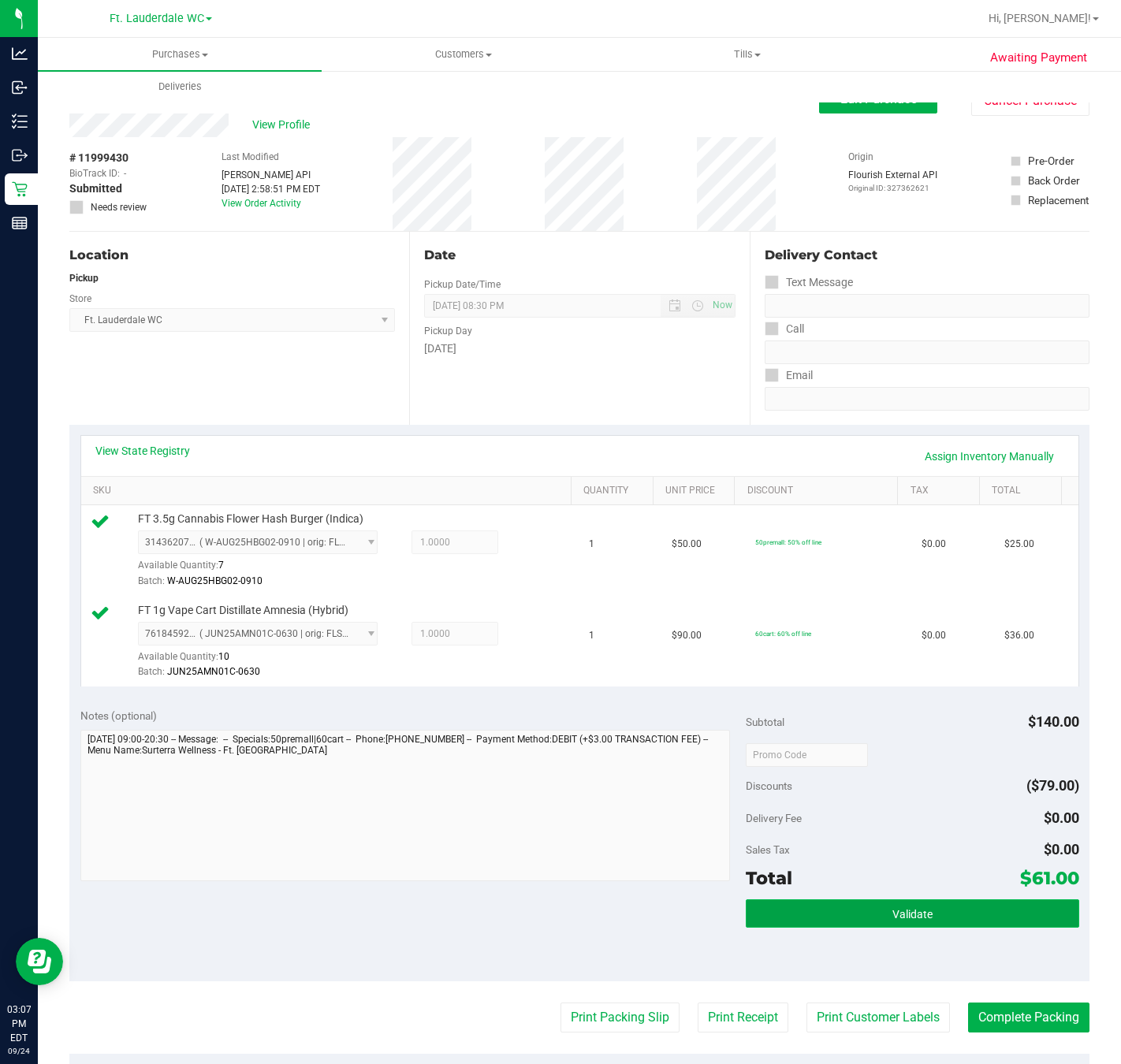
click at [971, 908] on button "Validate" at bounding box center [912, 913] width 332 height 28
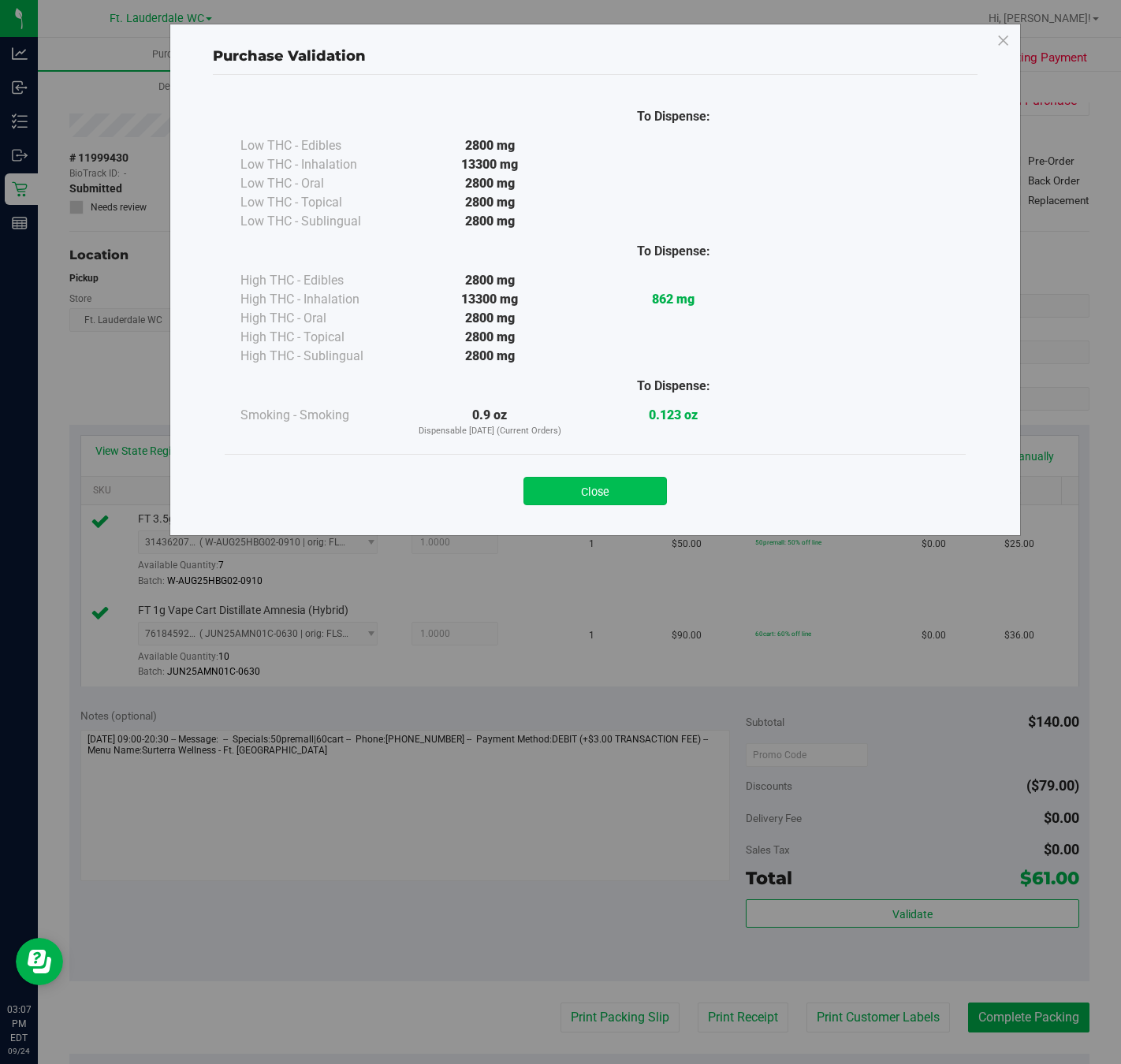
click at [608, 502] on button "Close" at bounding box center [595, 491] width 143 height 28
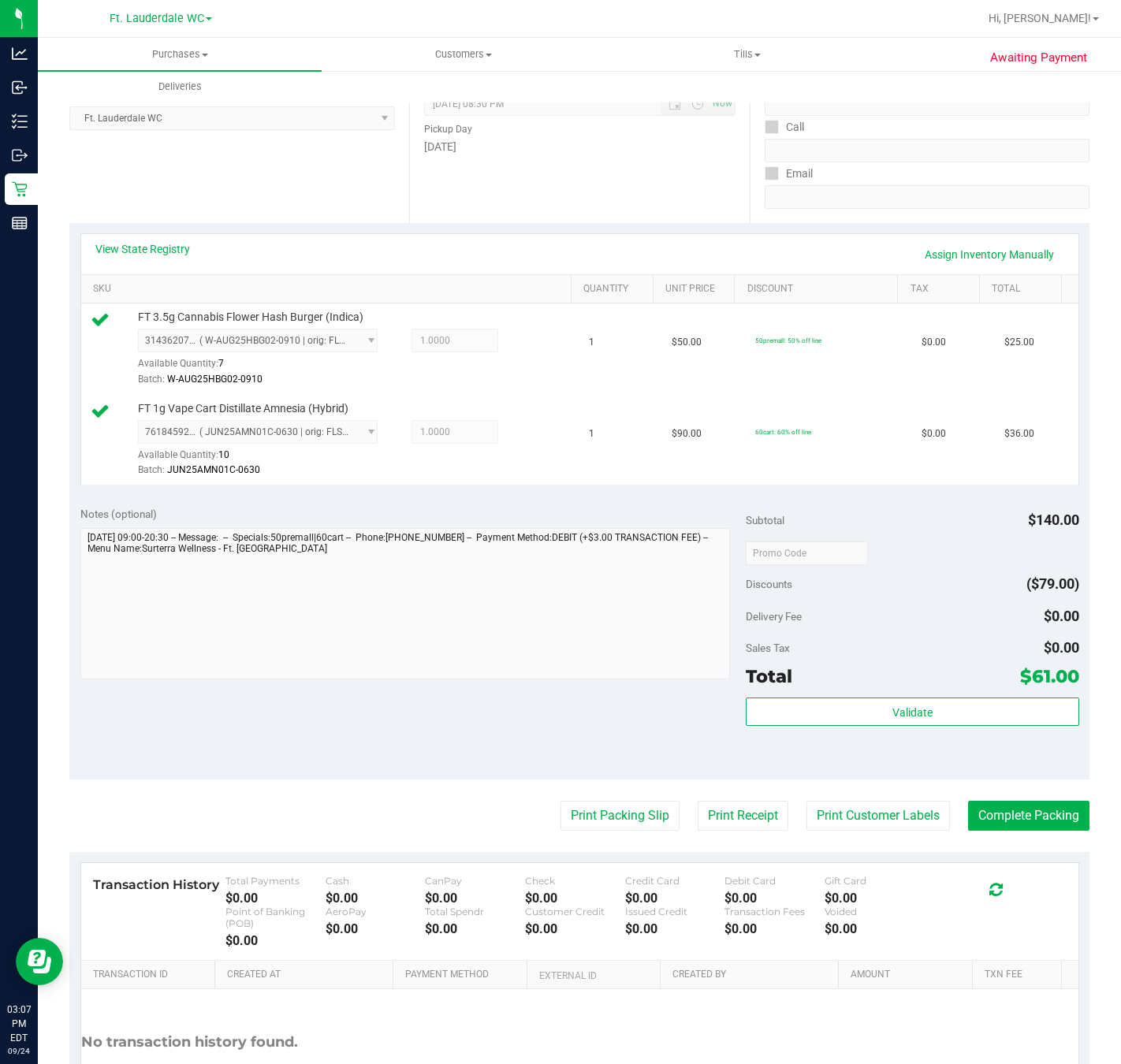
scroll to position [211, 0]
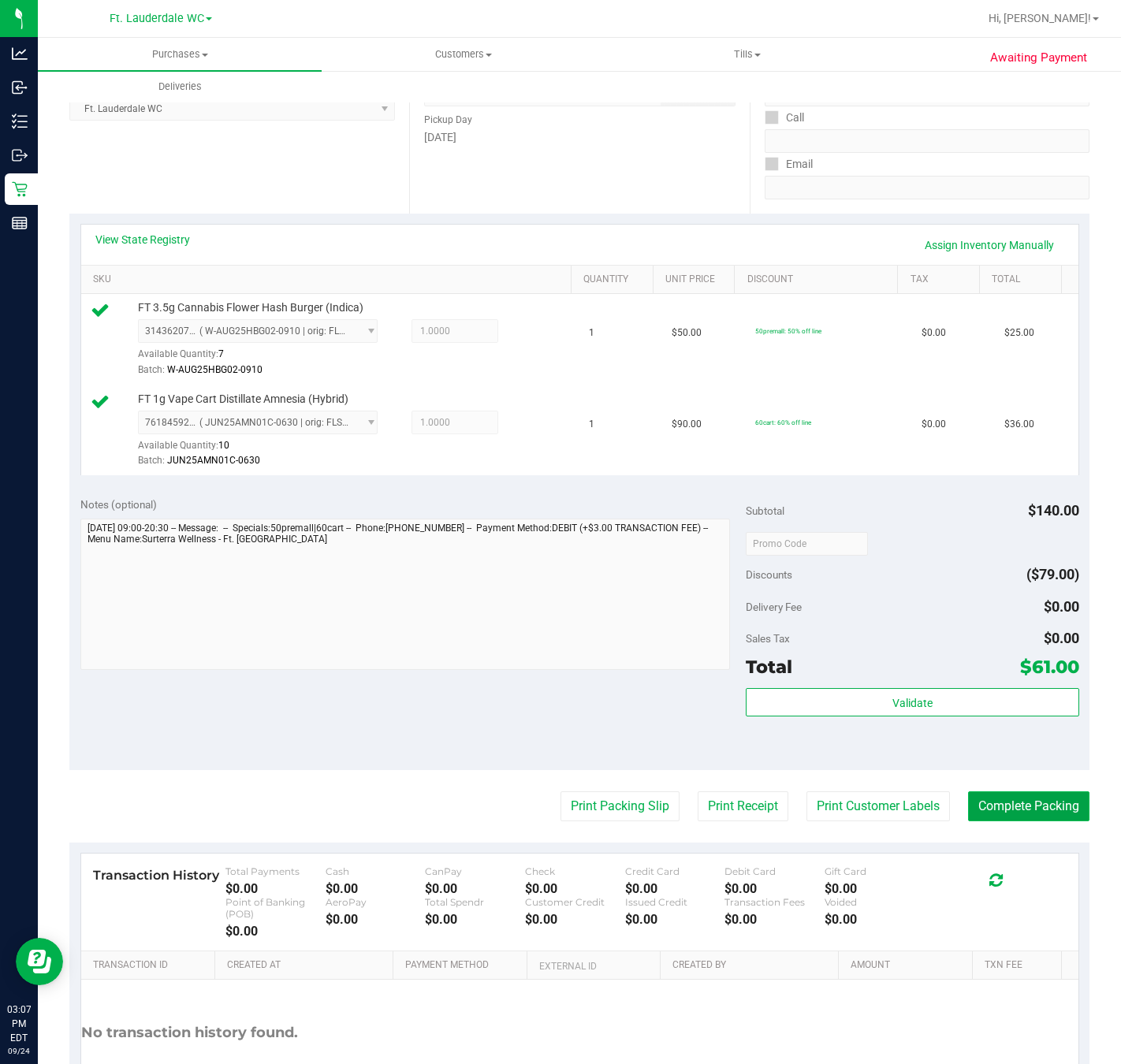
click at [1039, 807] on button "Complete Packing" at bounding box center [1029, 806] width 121 height 30
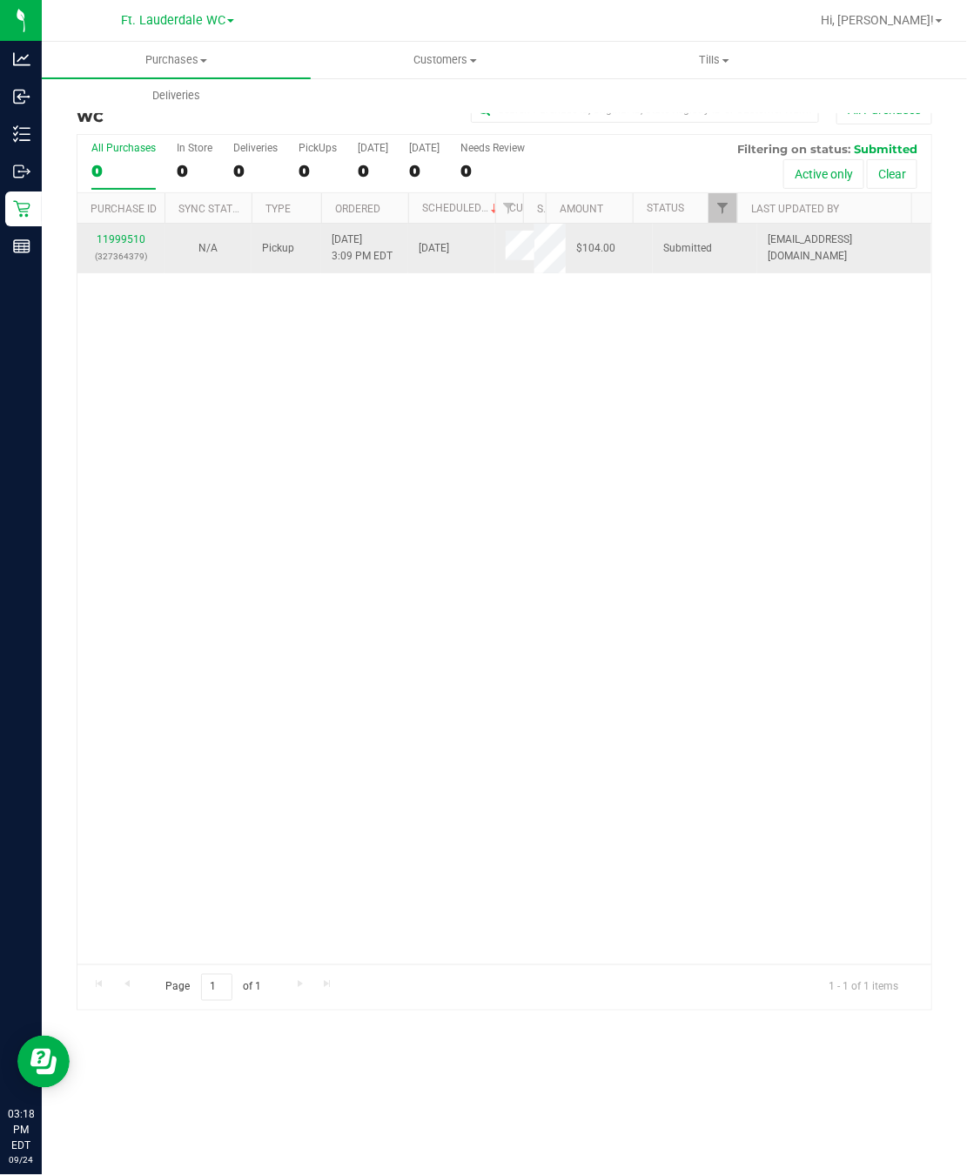
click at [123, 231] on td "11999510 (327364379)" at bounding box center [120, 248] width 87 height 49
click at [123, 246] on link "11999510" at bounding box center [121, 239] width 49 height 12
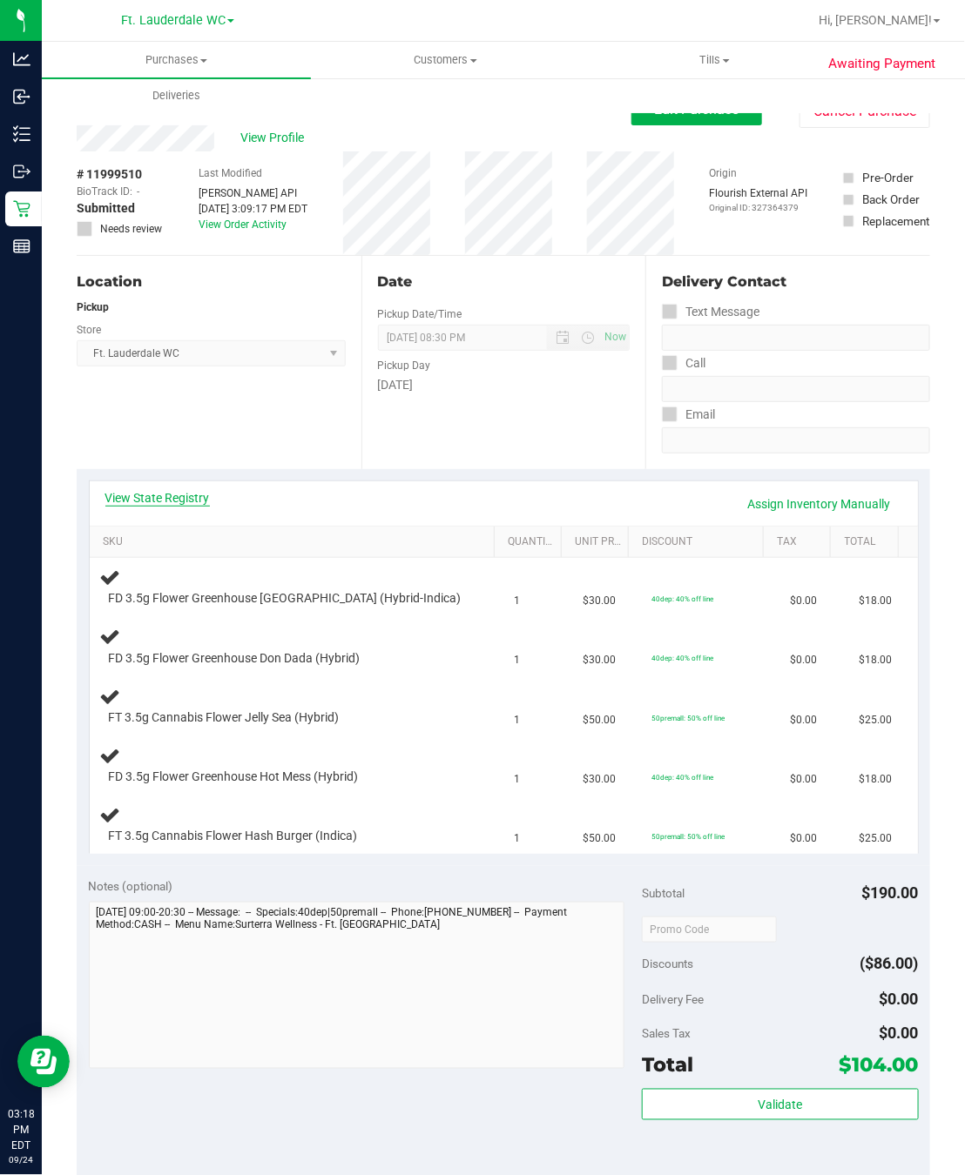
click at [186, 489] on link "View State Registry" at bounding box center [157, 497] width 104 height 17
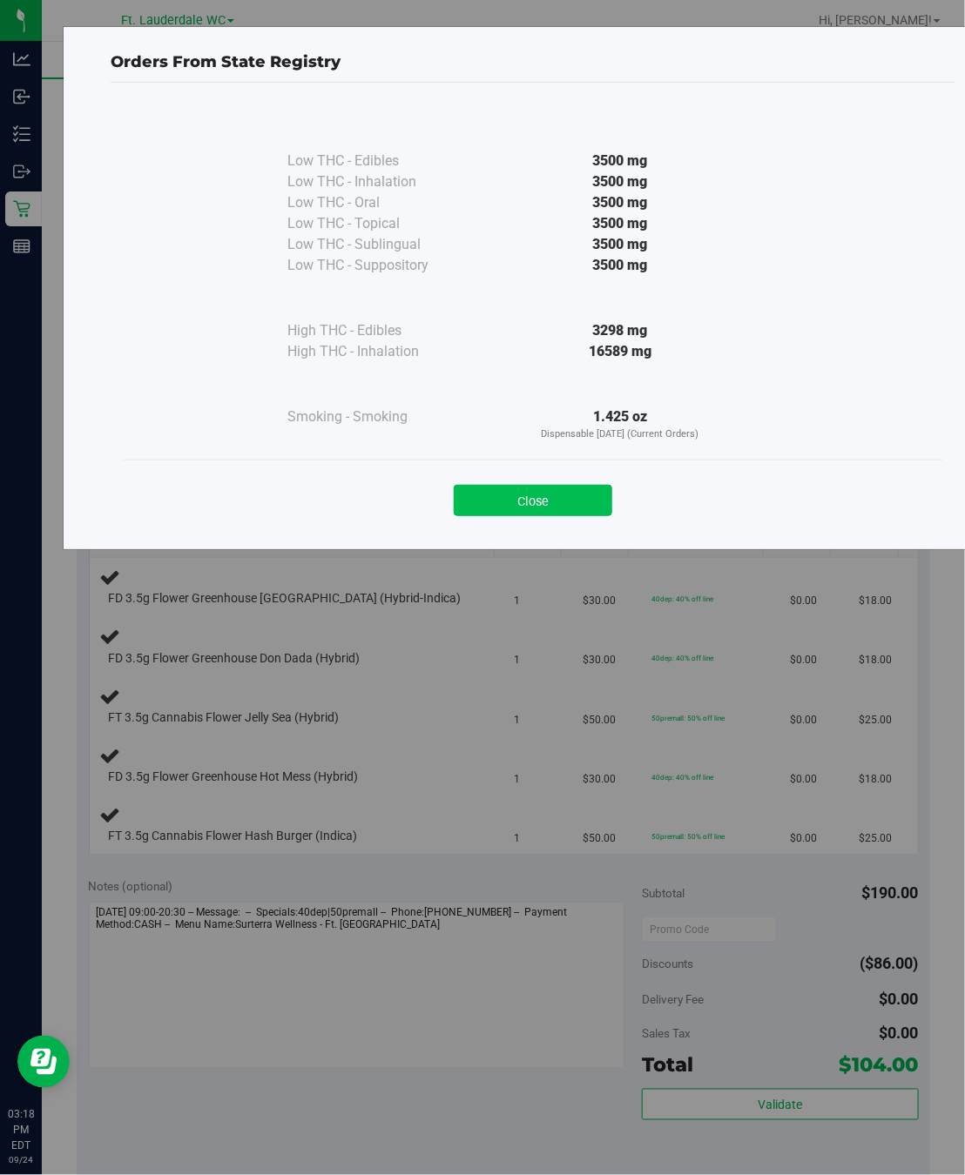
click at [534, 488] on button "Close" at bounding box center [533, 500] width 158 height 31
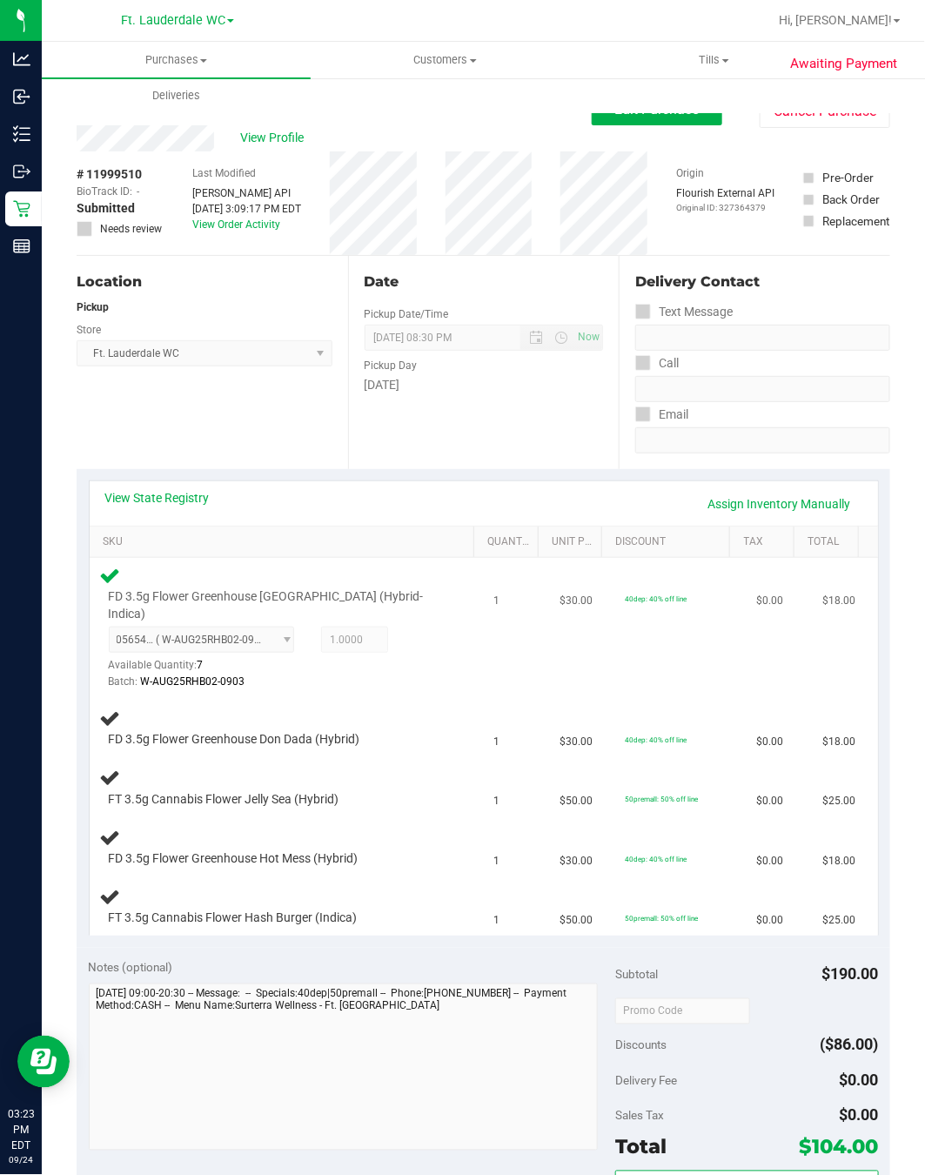
click at [441, 672] on div "FD 3.5g Flower Greenhouse Rainbow Harbor (Hybrid-Indica) 0565496677443708 ( W-A…" at bounding box center [286, 628] width 373 height 126
click at [484, 685] on td "1" at bounding box center [516, 628] width 65 height 141
click at [484, 683] on td "1" at bounding box center [516, 628] width 65 height 141
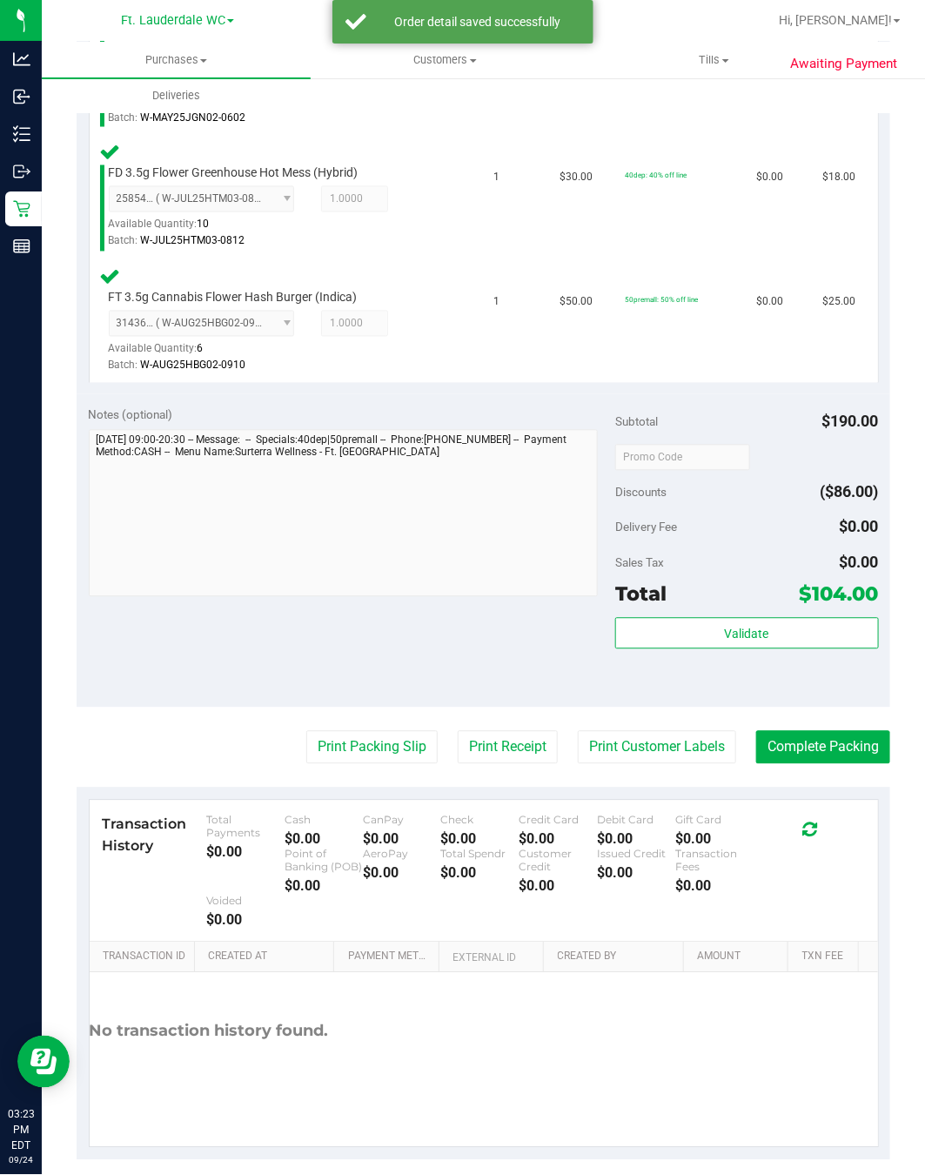
scroll to position [842, 0]
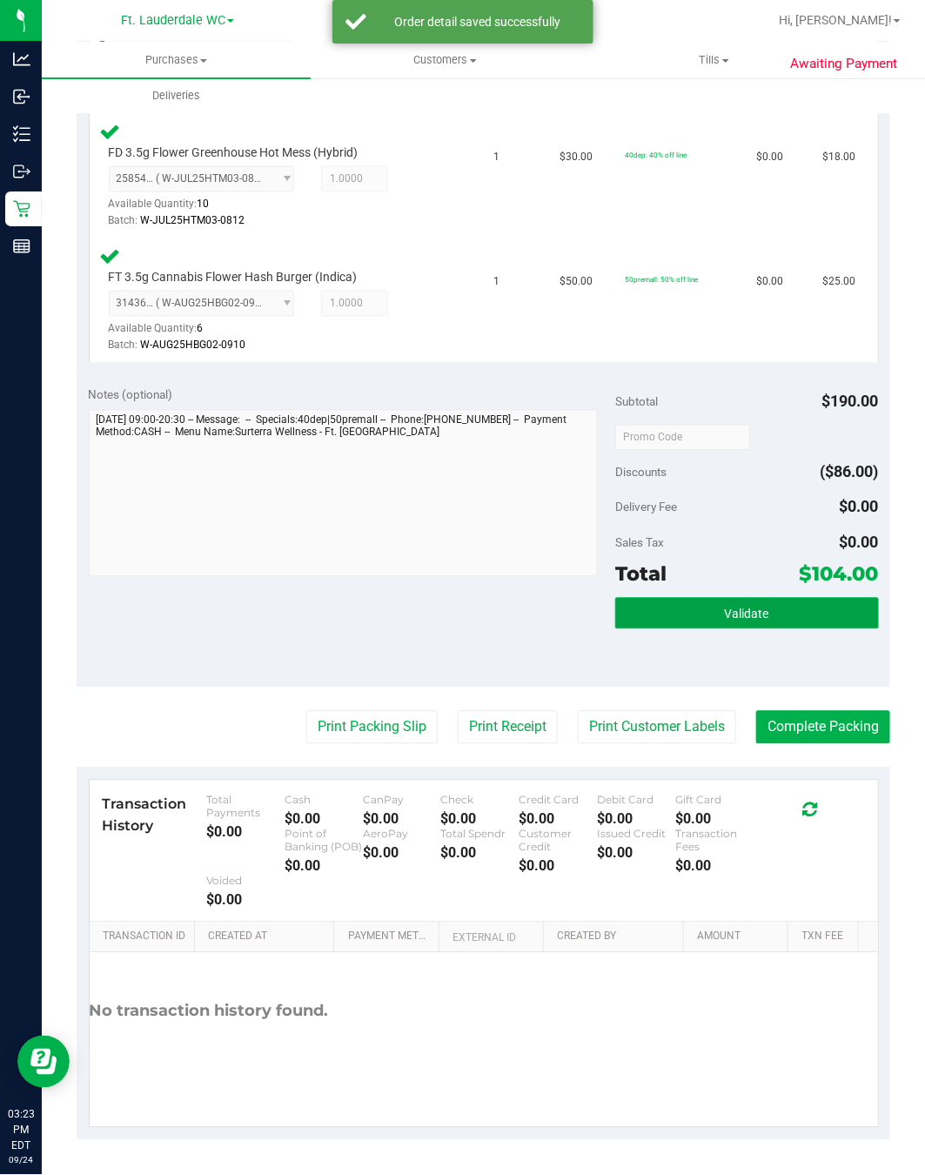
click at [745, 609] on span "Validate" at bounding box center [747, 615] width 44 height 14
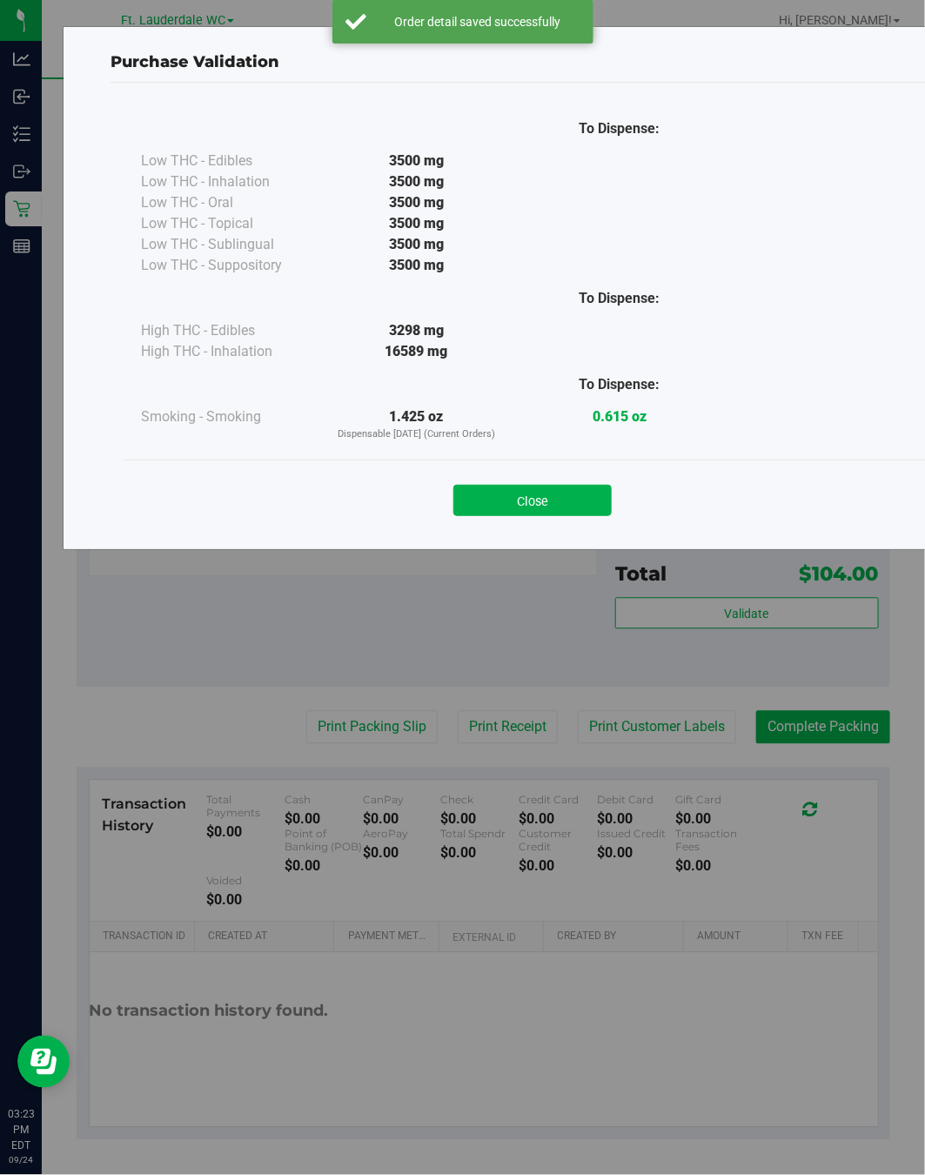
click at [533, 497] on button "Close" at bounding box center [533, 500] width 158 height 31
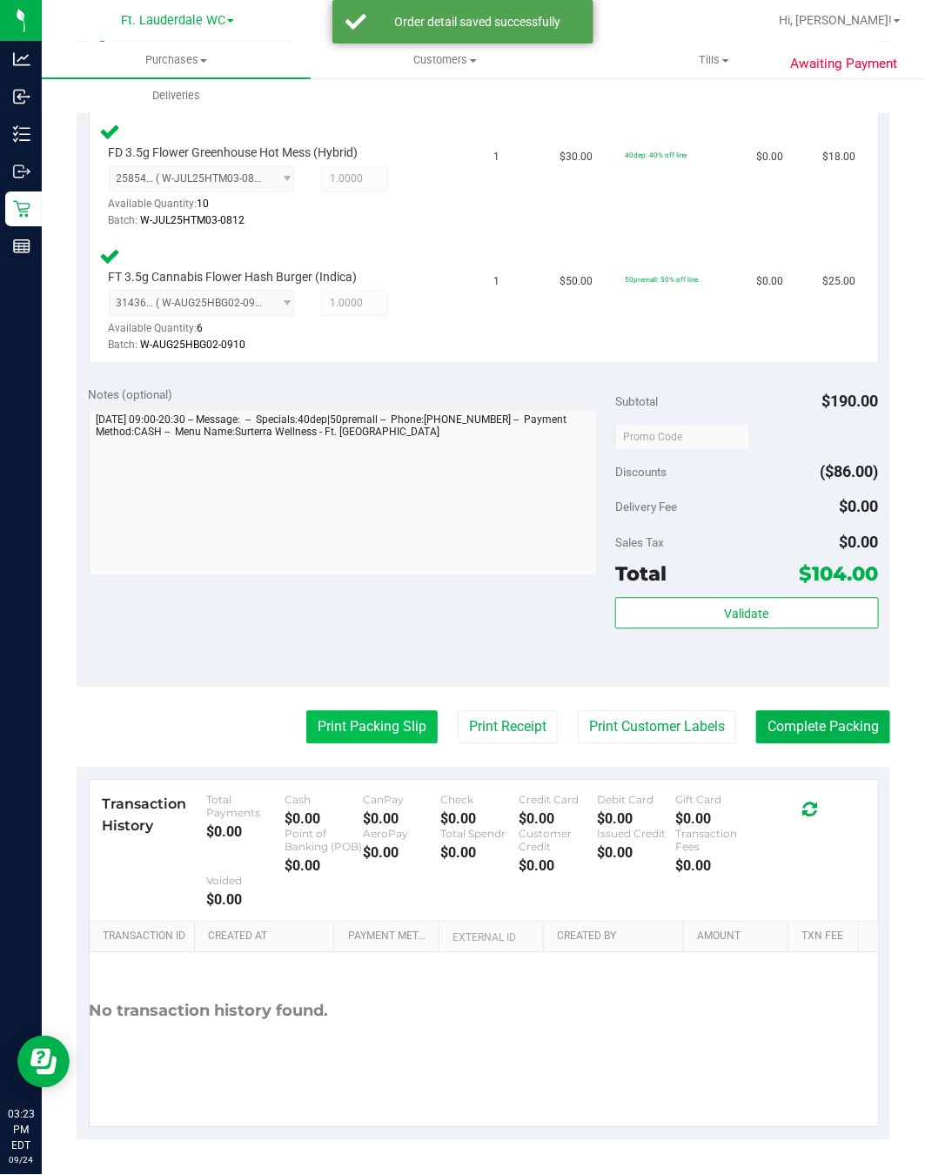
click at [376, 711] on button "Print Packing Slip" at bounding box center [371, 727] width 131 height 33
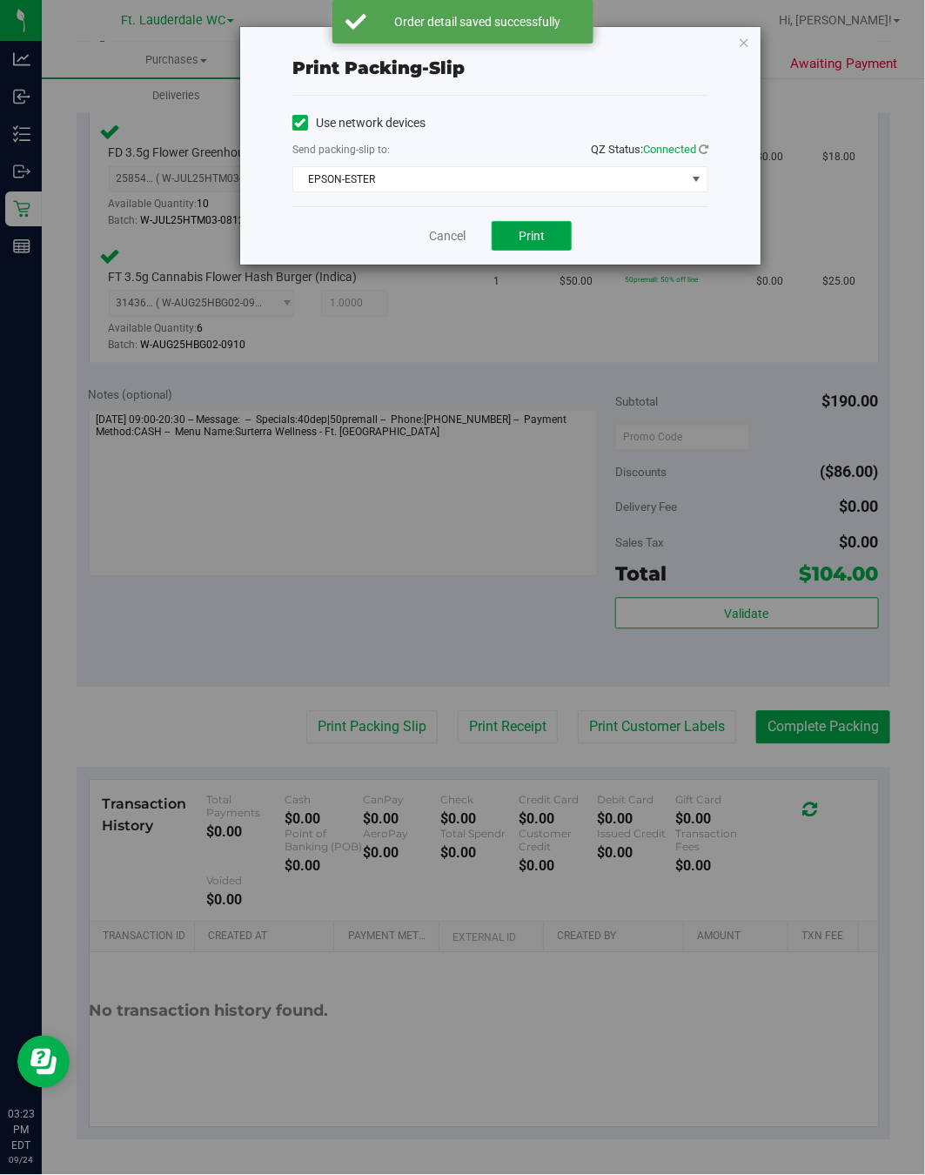
click at [546, 246] on button "Print" at bounding box center [532, 236] width 80 height 30
click at [462, 236] on link "Cancel" at bounding box center [447, 236] width 37 height 18
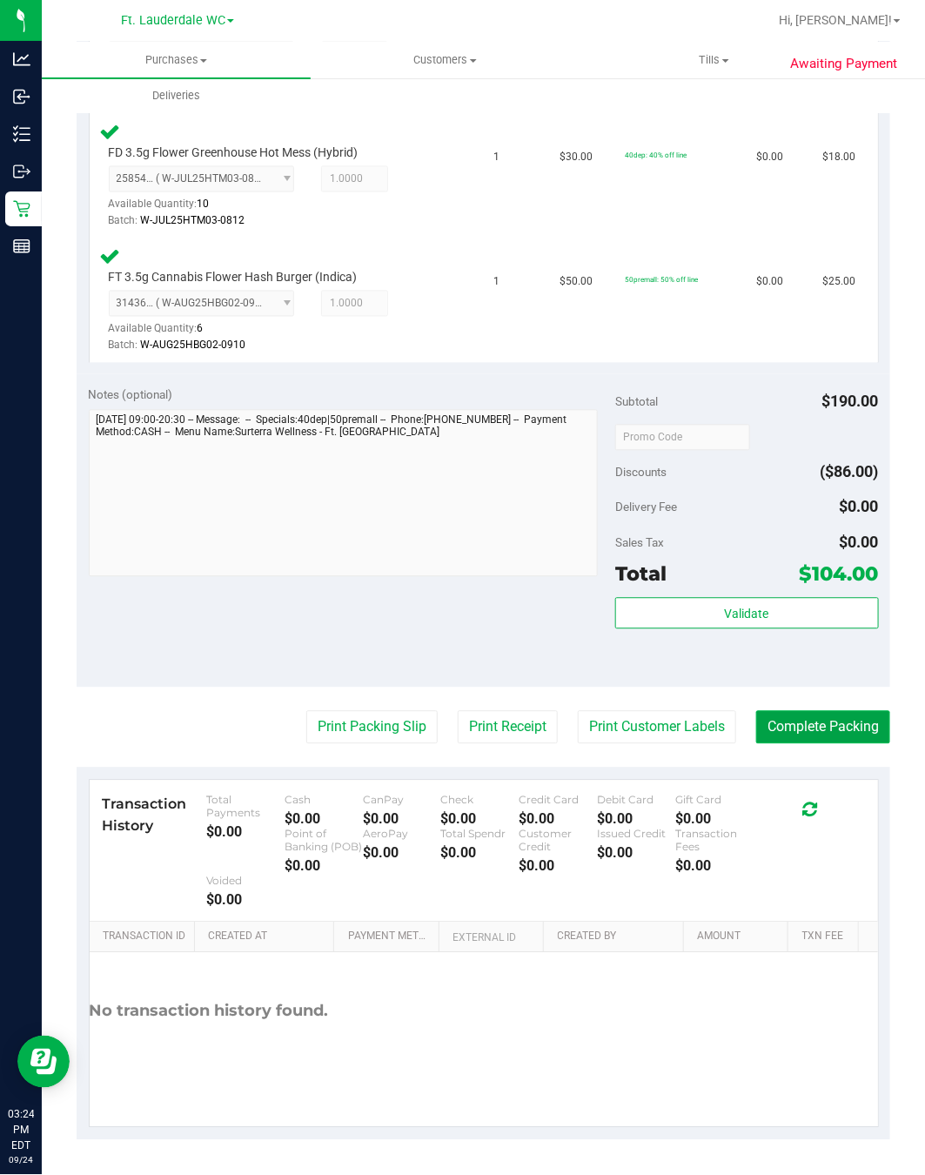
drag, startPoint x: 795, startPoint y: 721, endPoint x: 791, endPoint y: 711, distance: 10.2
click at [795, 719] on button "Complete Packing" at bounding box center [824, 727] width 134 height 33
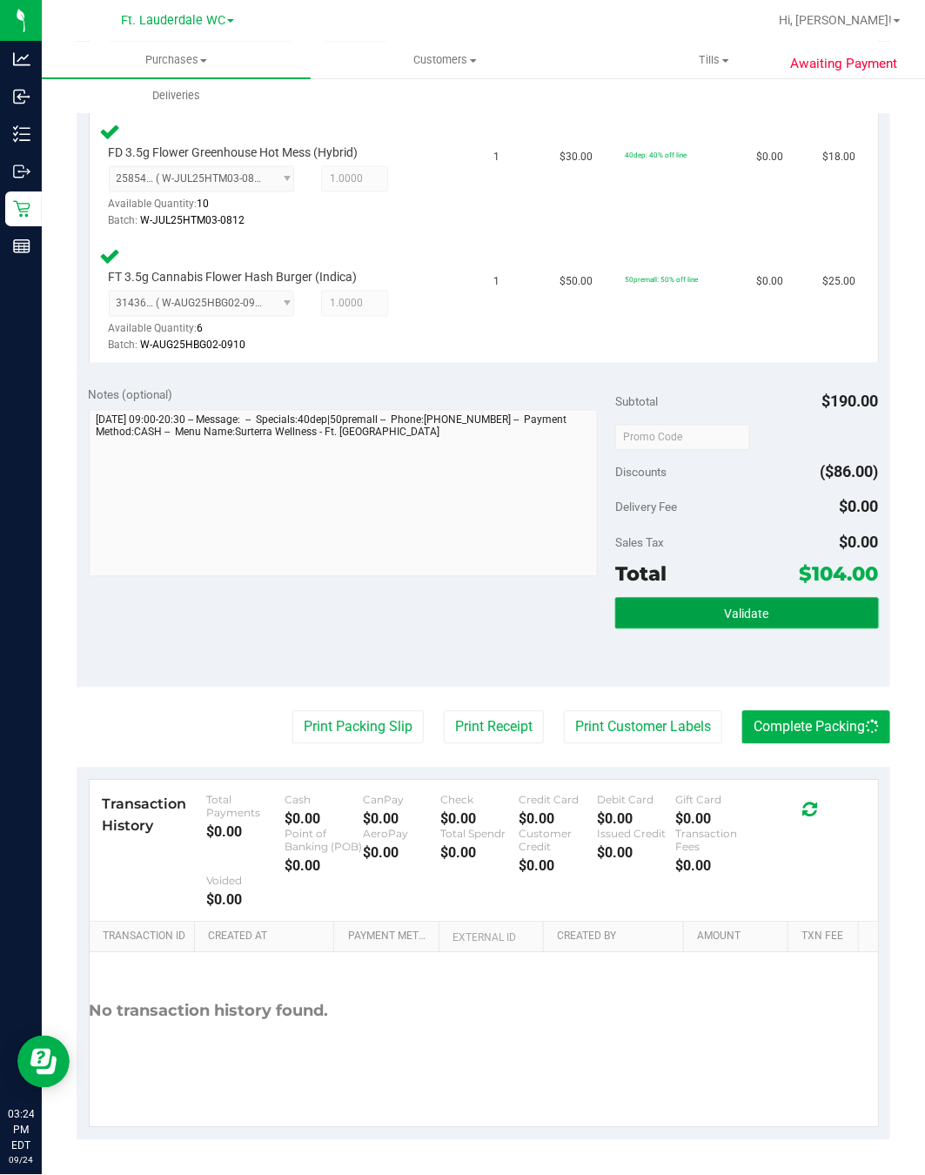
click at [737, 611] on span "Validate" at bounding box center [747, 615] width 44 height 14
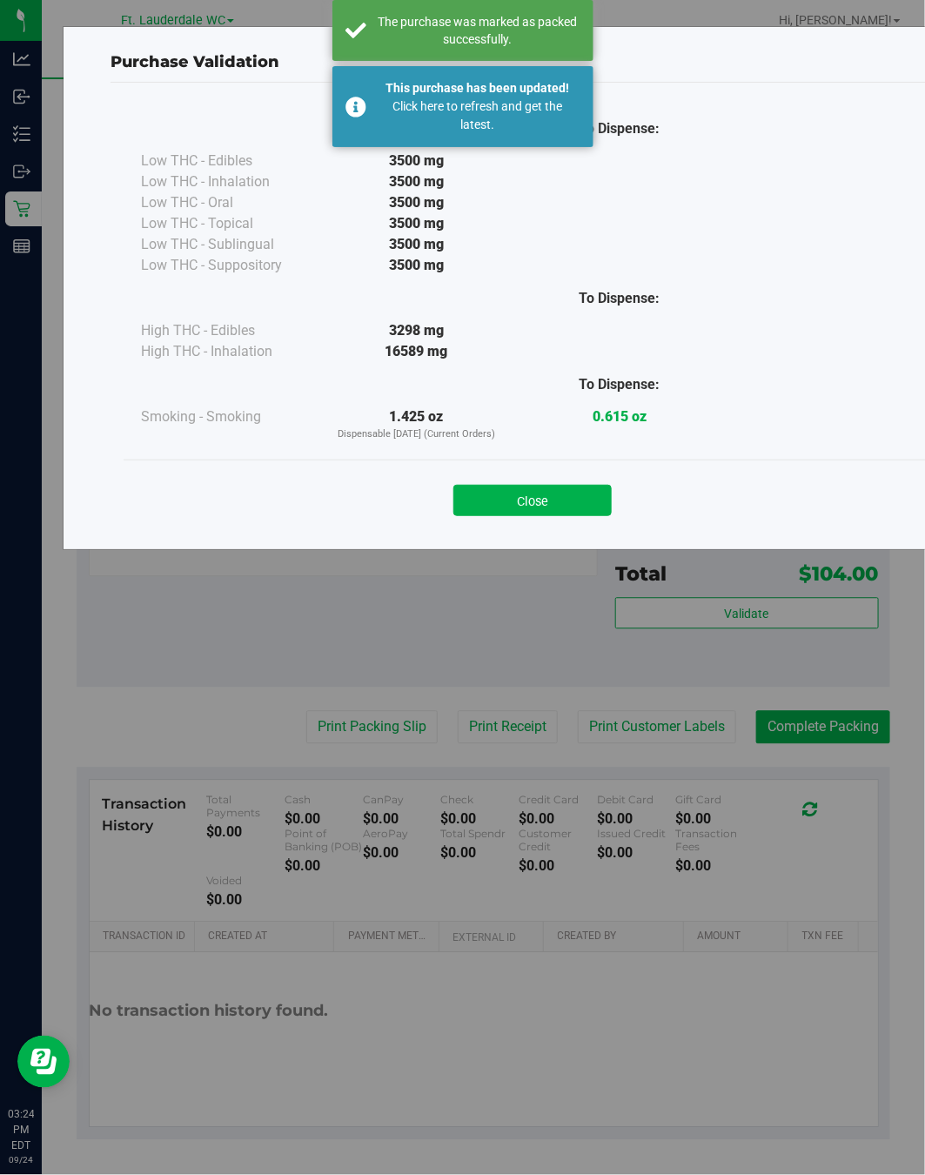
drag, startPoint x: 544, startPoint y: 494, endPoint x: 91, endPoint y: 489, distance: 452.7
click at [543, 494] on button "Close" at bounding box center [533, 500] width 158 height 31
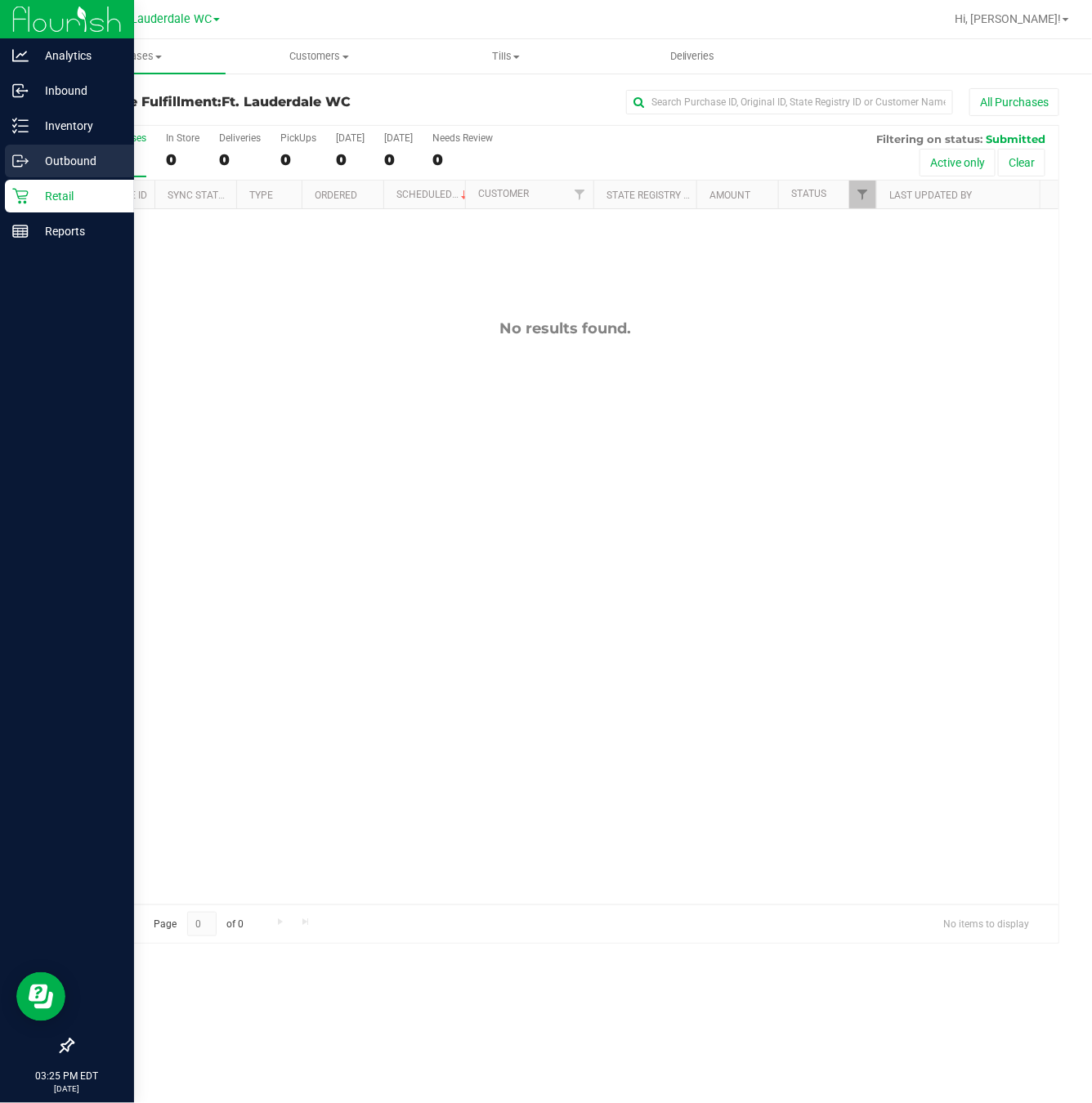
click at [79, 176] on div "Outbound" at bounding box center [69, 161] width 130 height 33
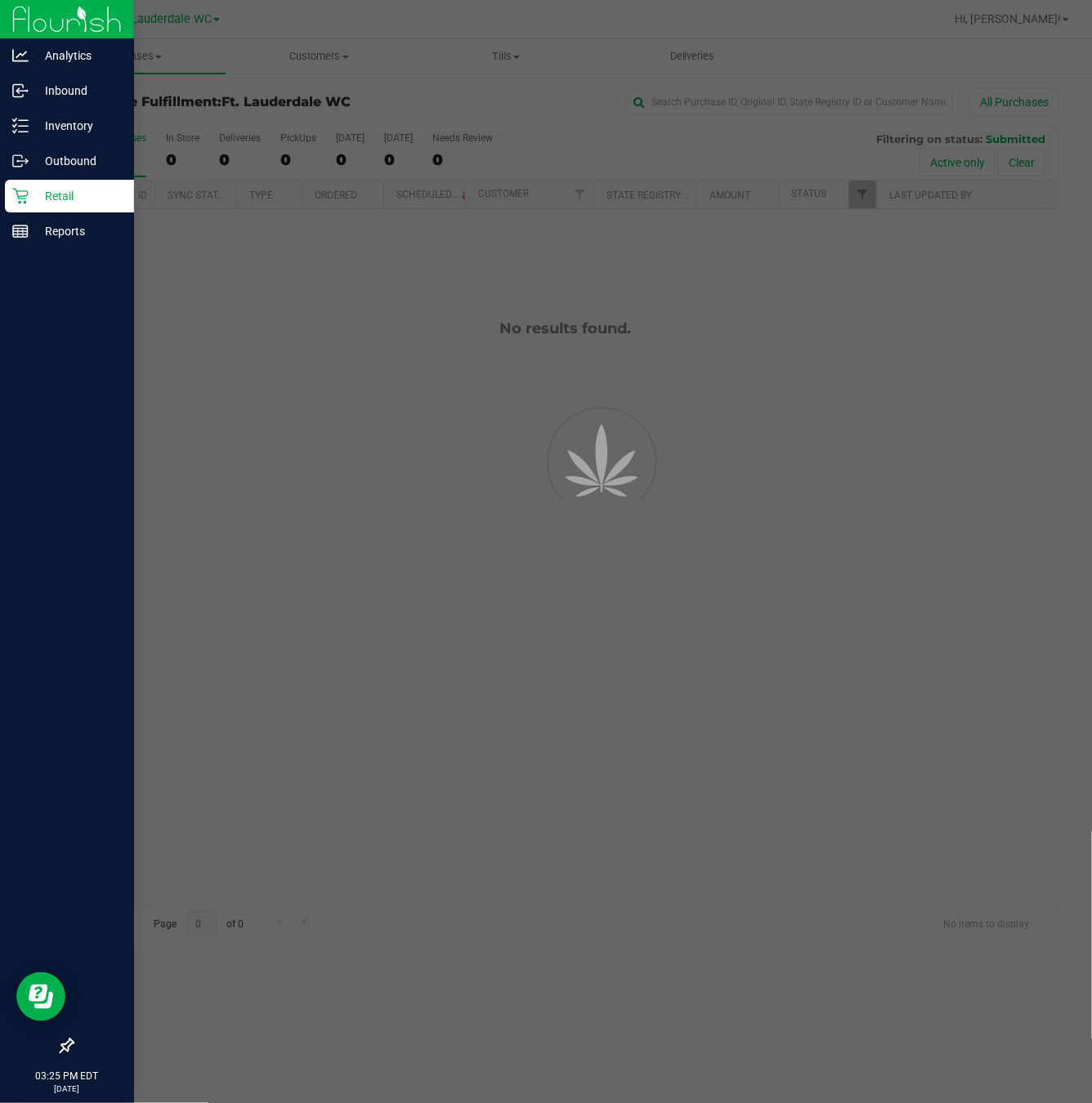
click at [79, 191] on p "Retail" at bounding box center [77, 196] width 98 height 20
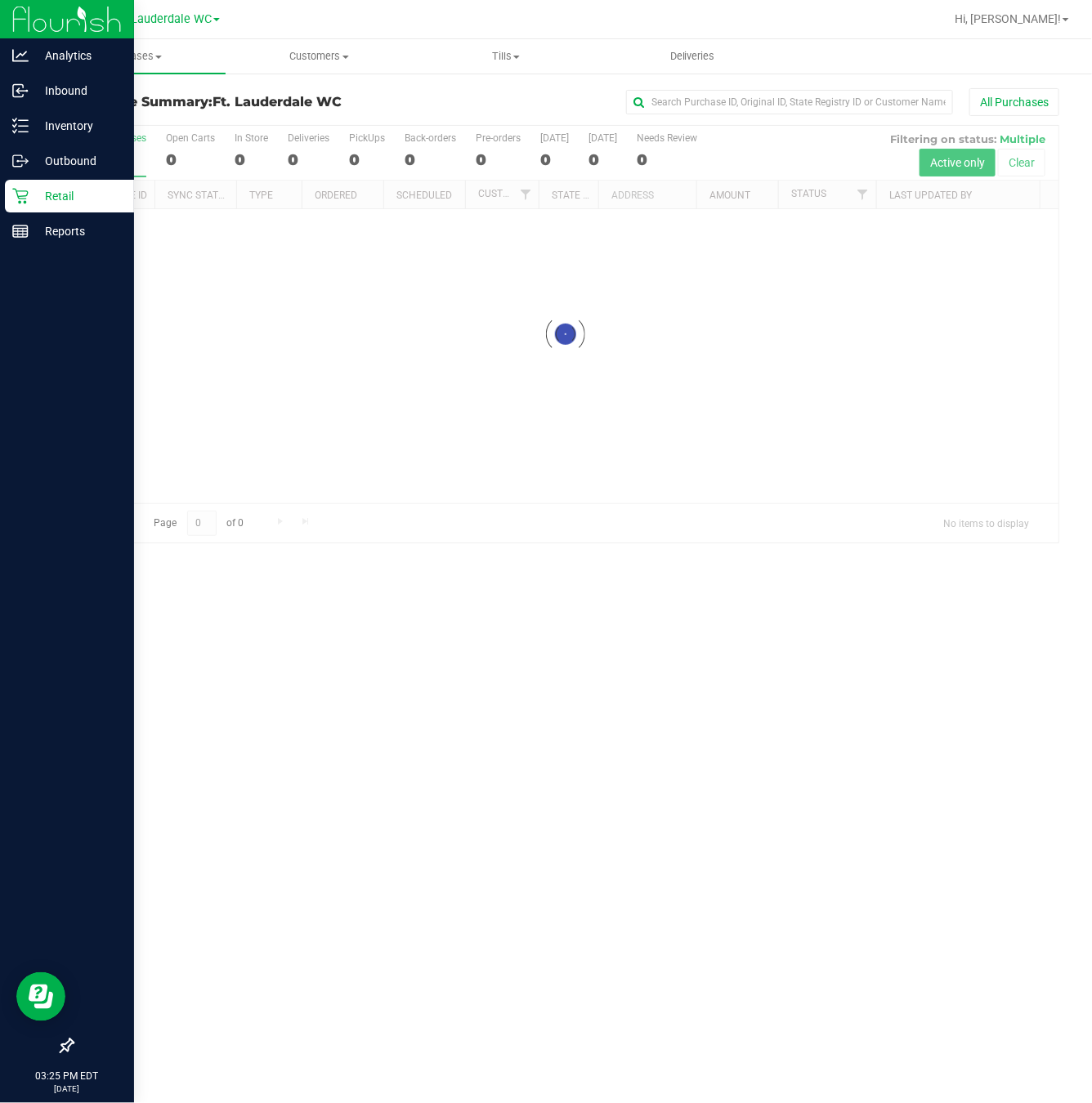
click at [79, 191] on p "Retail" at bounding box center [77, 196] width 98 height 20
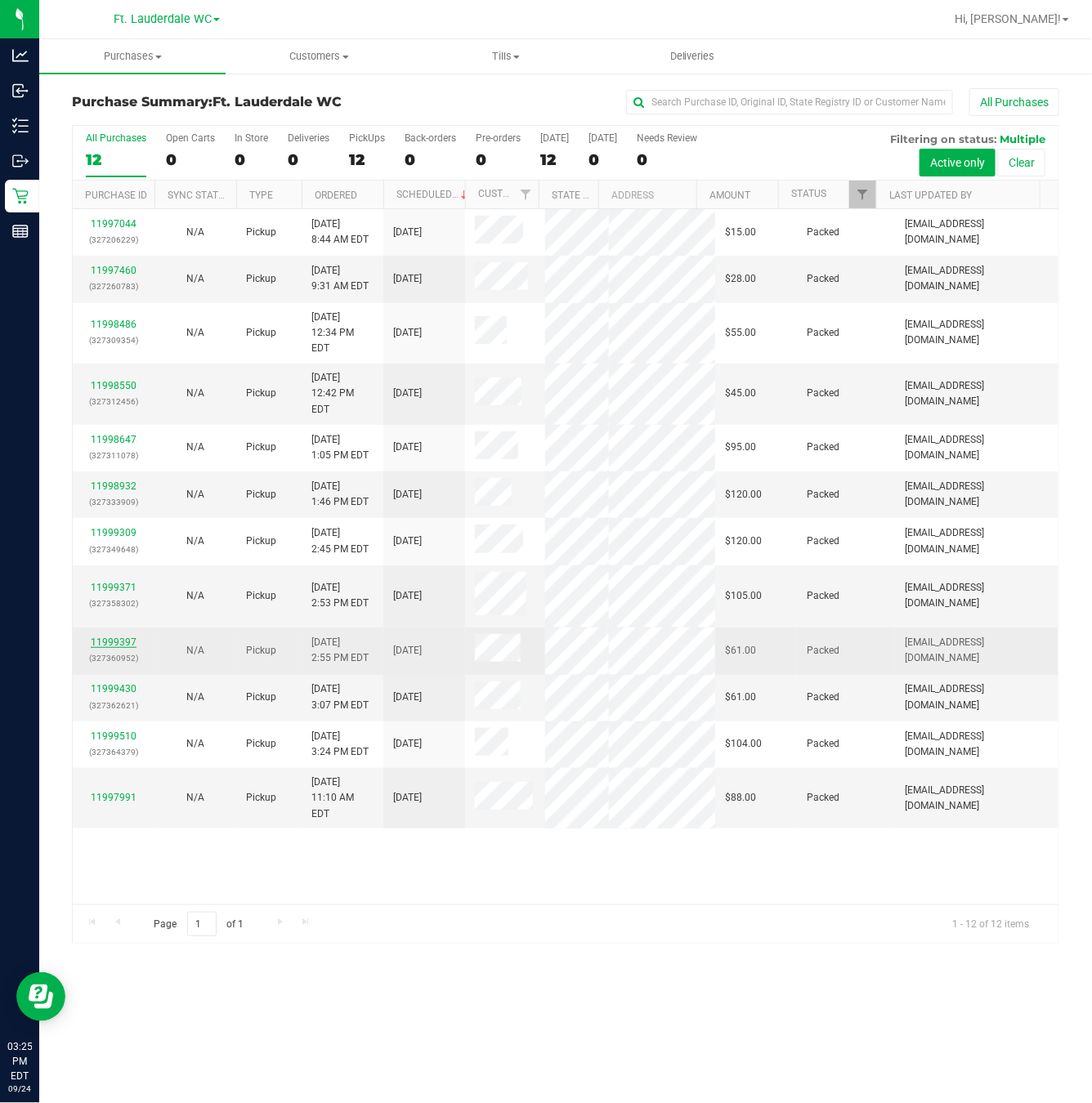
click at [131, 636] on link "11999397" at bounding box center [114, 642] width 46 height 11
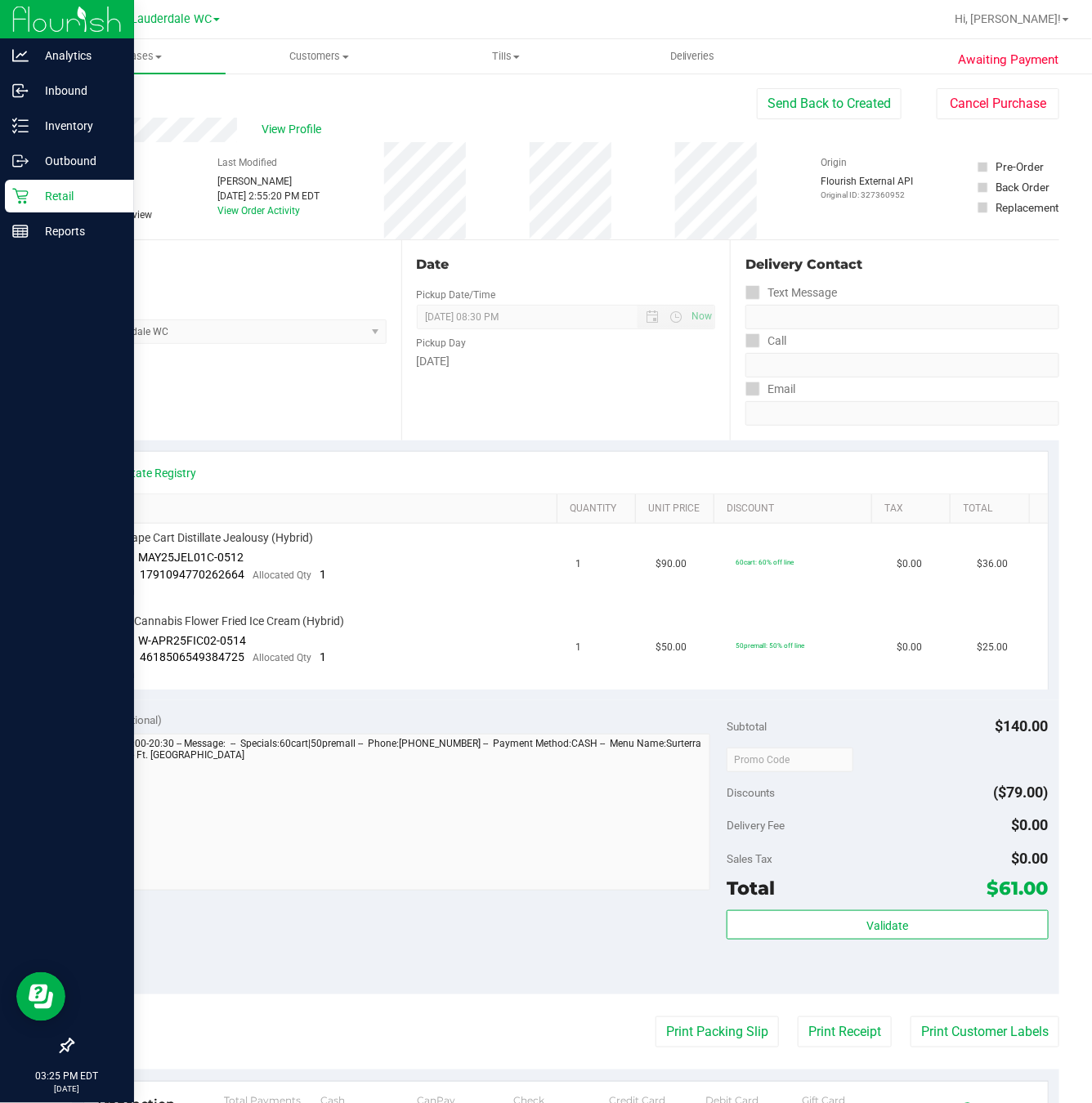
click at [17, 188] on icon at bounding box center [20, 195] width 16 height 16
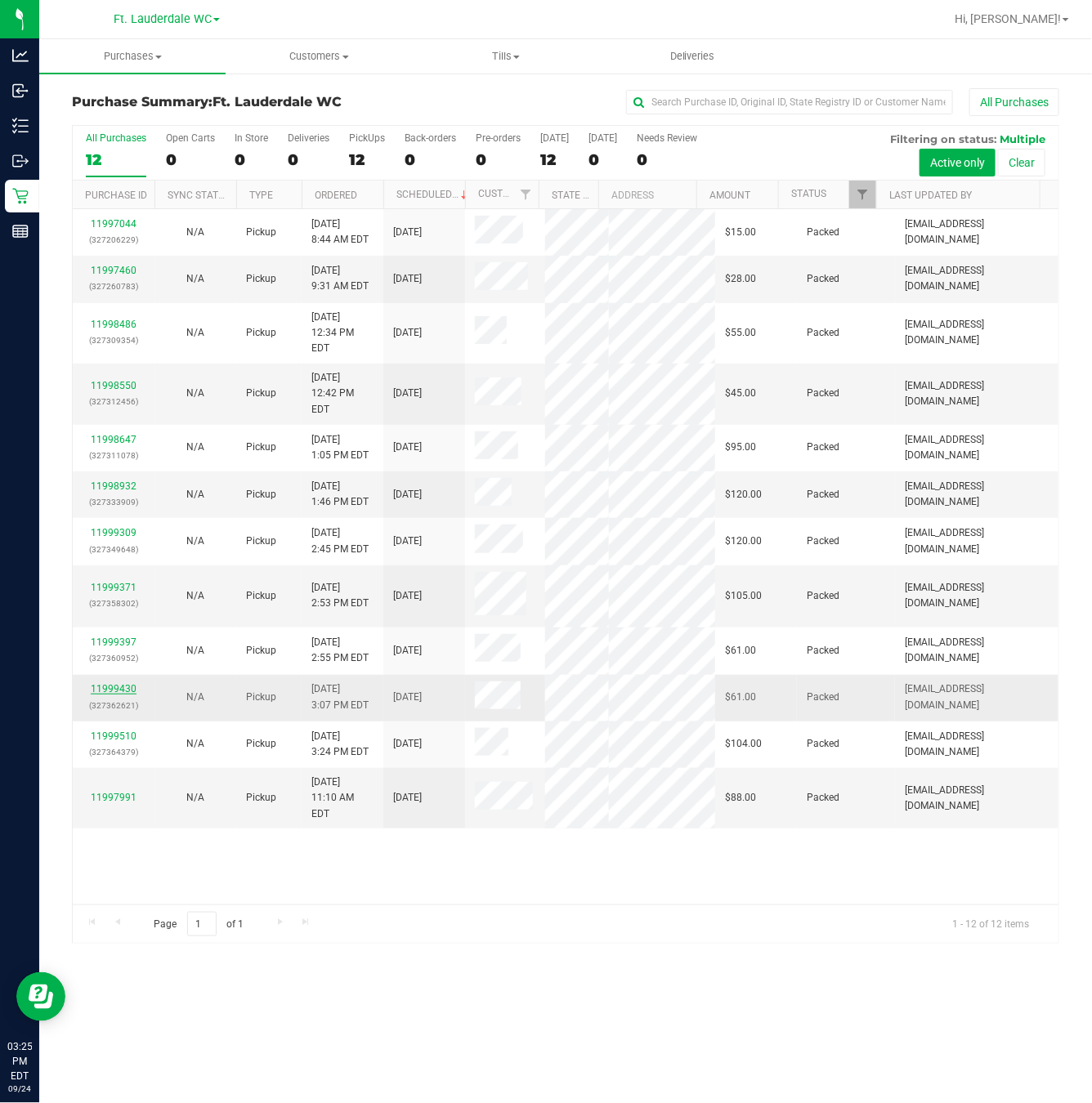
click at [135, 683] on link "11999430" at bounding box center [114, 689] width 46 height 11
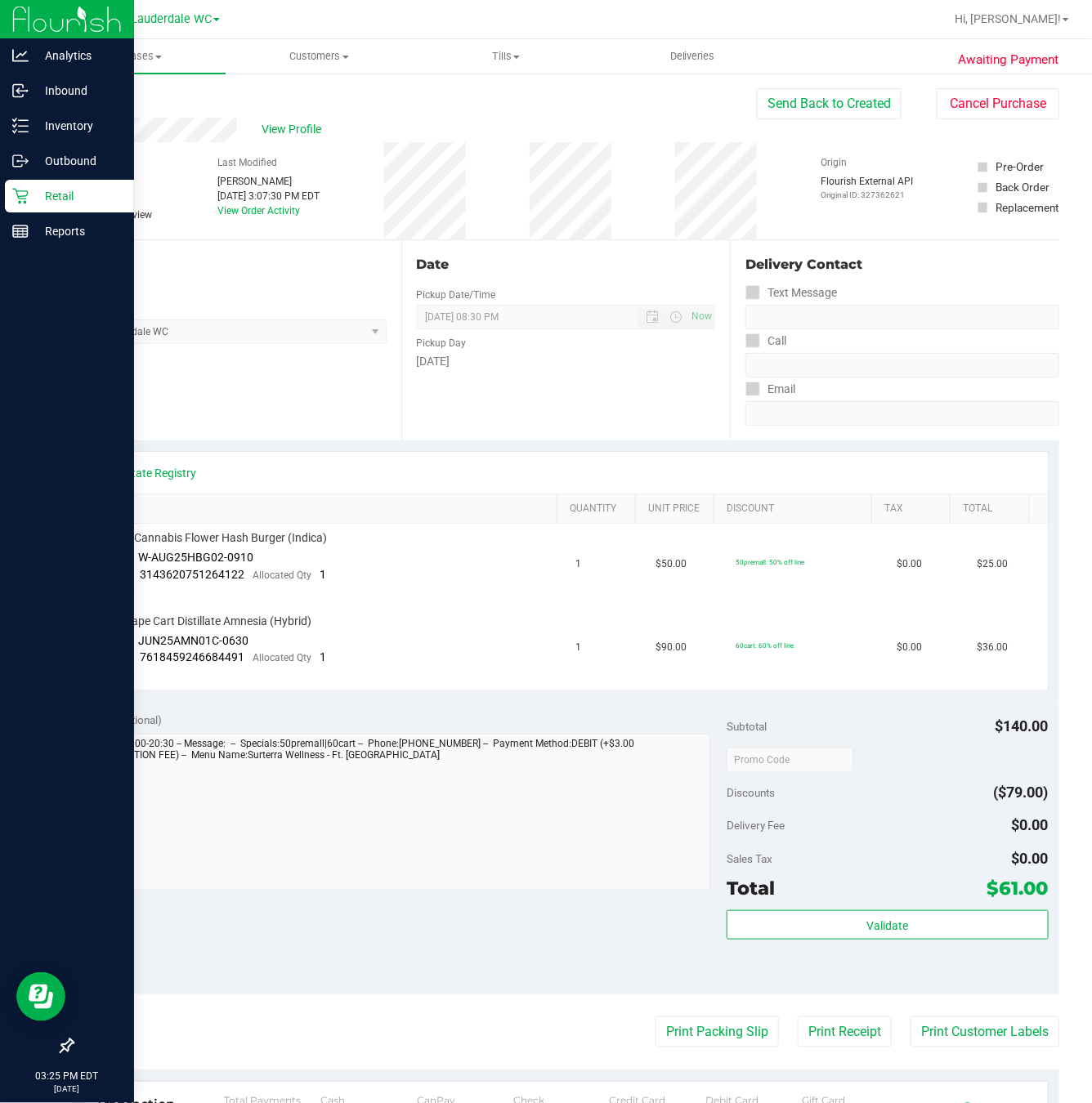
click at [54, 181] on div "Retail" at bounding box center [69, 196] width 130 height 33
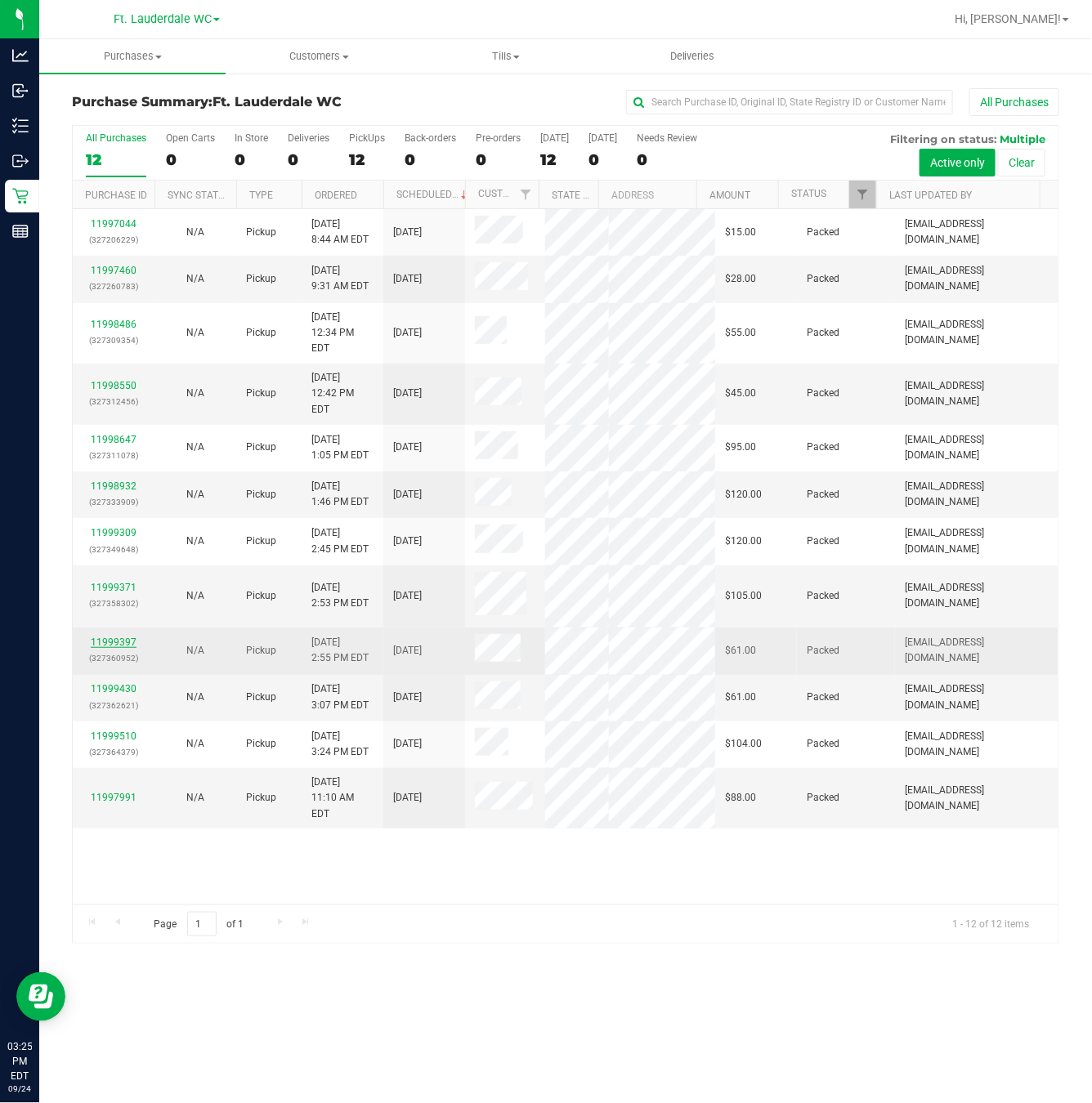
click at [118, 636] on link "11999397" at bounding box center [114, 642] width 46 height 11
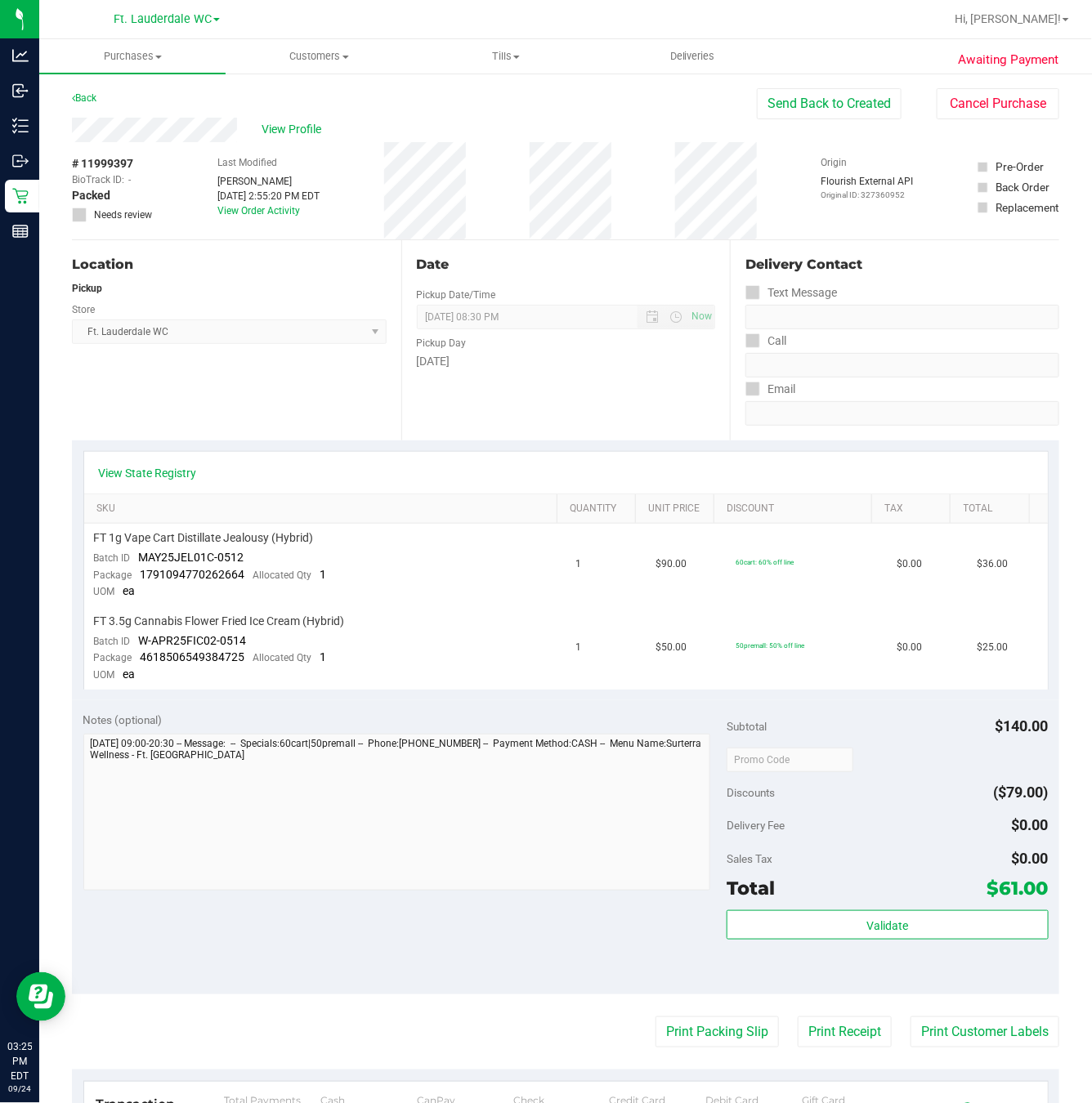
click at [869, 76] on div "Awaiting Payment Back Send Back to Created Cancel Purchase View Profile # 11999…" at bounding box center [565, 746] width 1053 height 1349
click at [869, 106] on button "Cancel Purchase" at bounding box center [998, 103] width 123 height 31
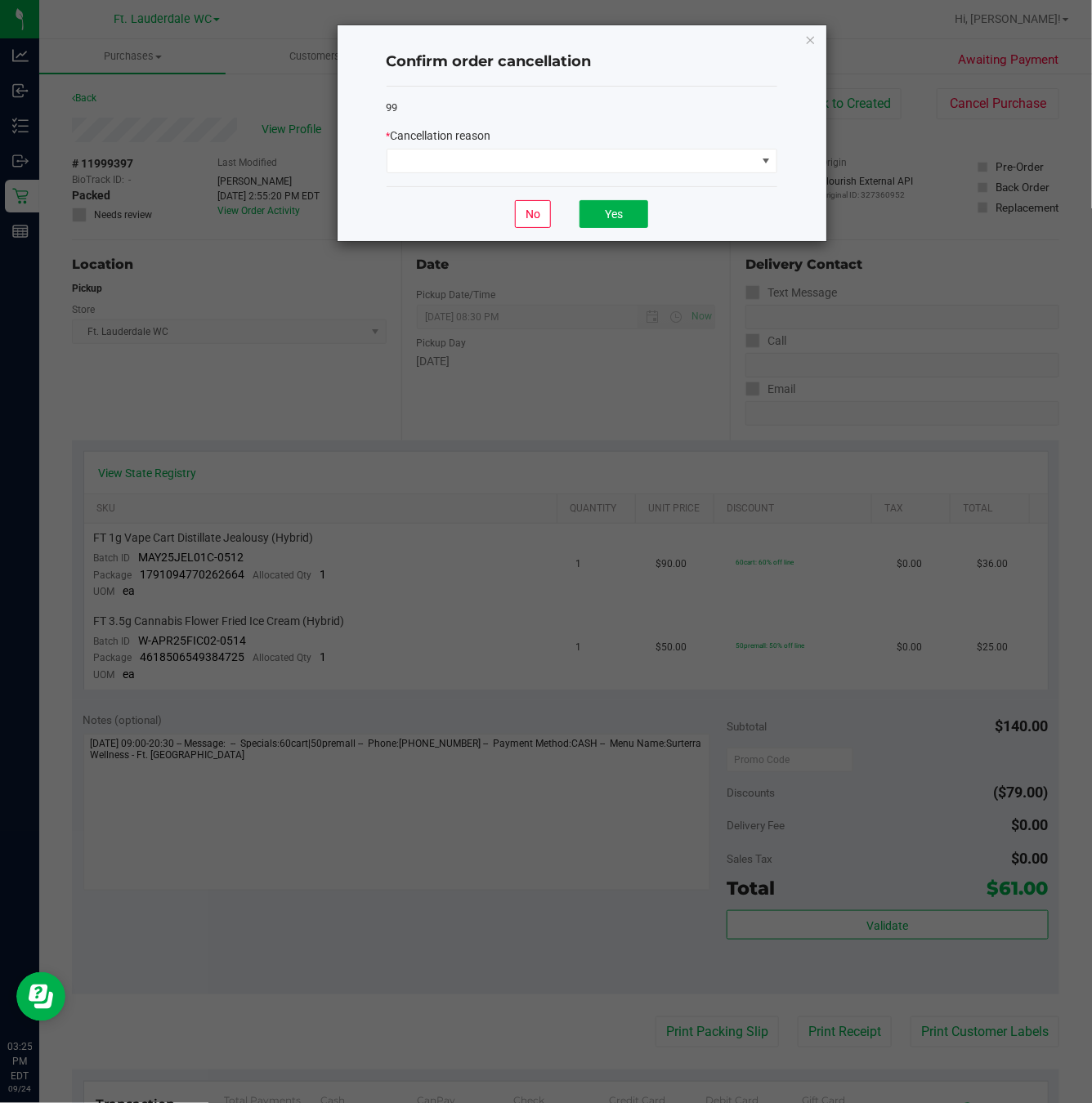
click at [584, 176] on div "99 * Cancellation reason" at bounding box center [582, 136] width 391 height 100
click at [579, 169] on span at bounding box center [572, 161] width 369 height 23
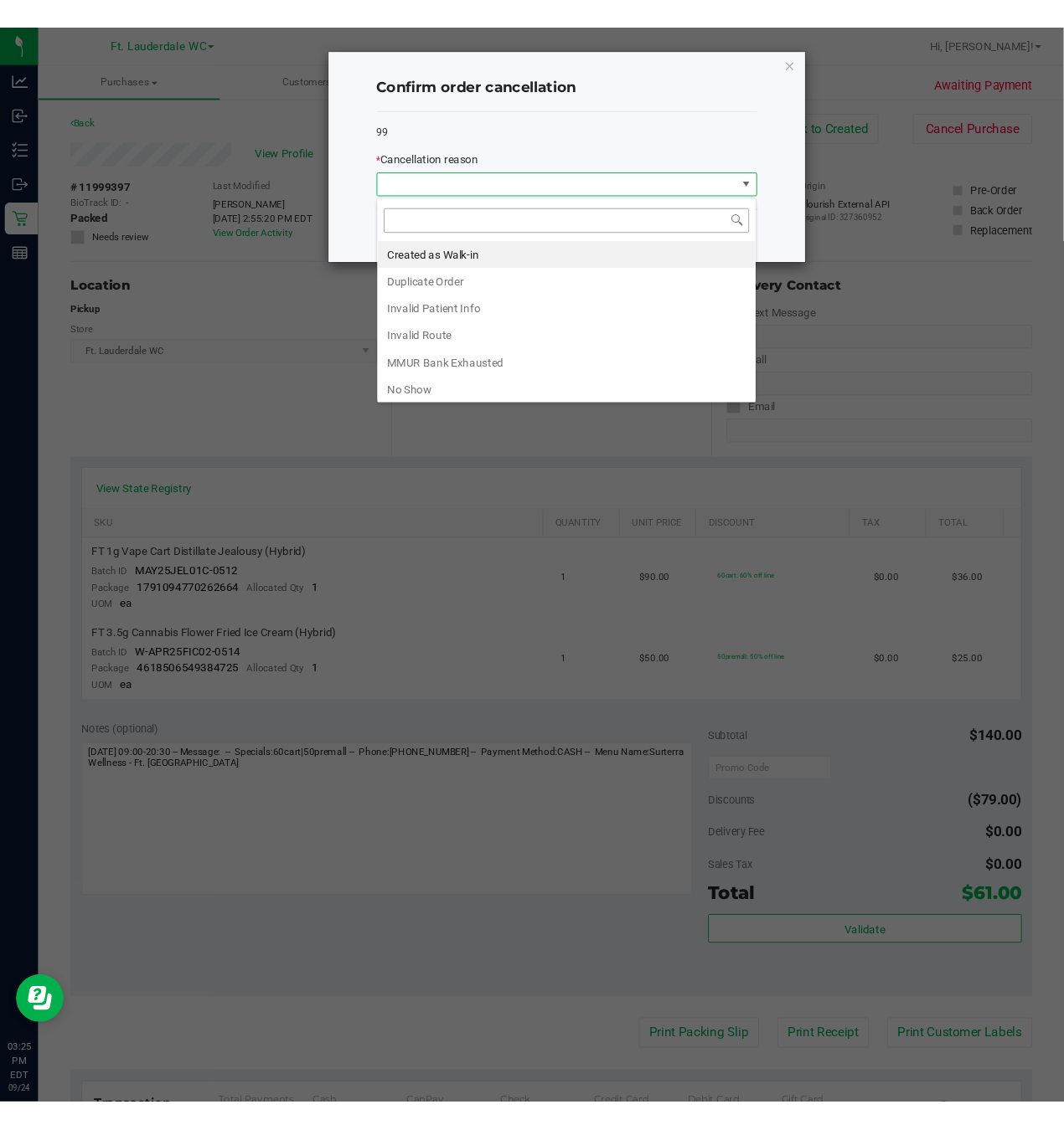
scroll to position [25, 399]
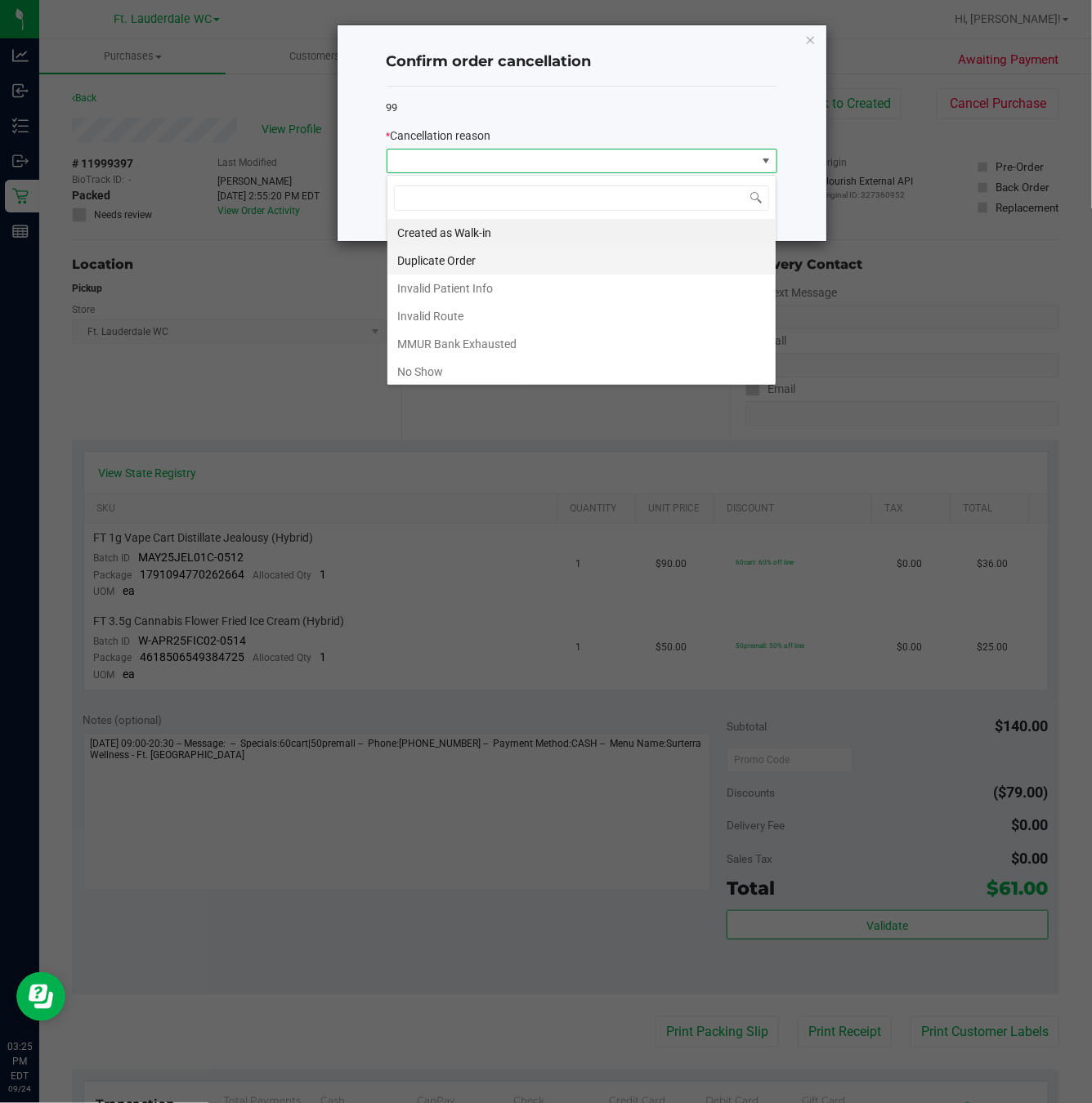
click at [464, 256] on li "Duplicate Order" at bounding box center [582, 261] width 389 height 28
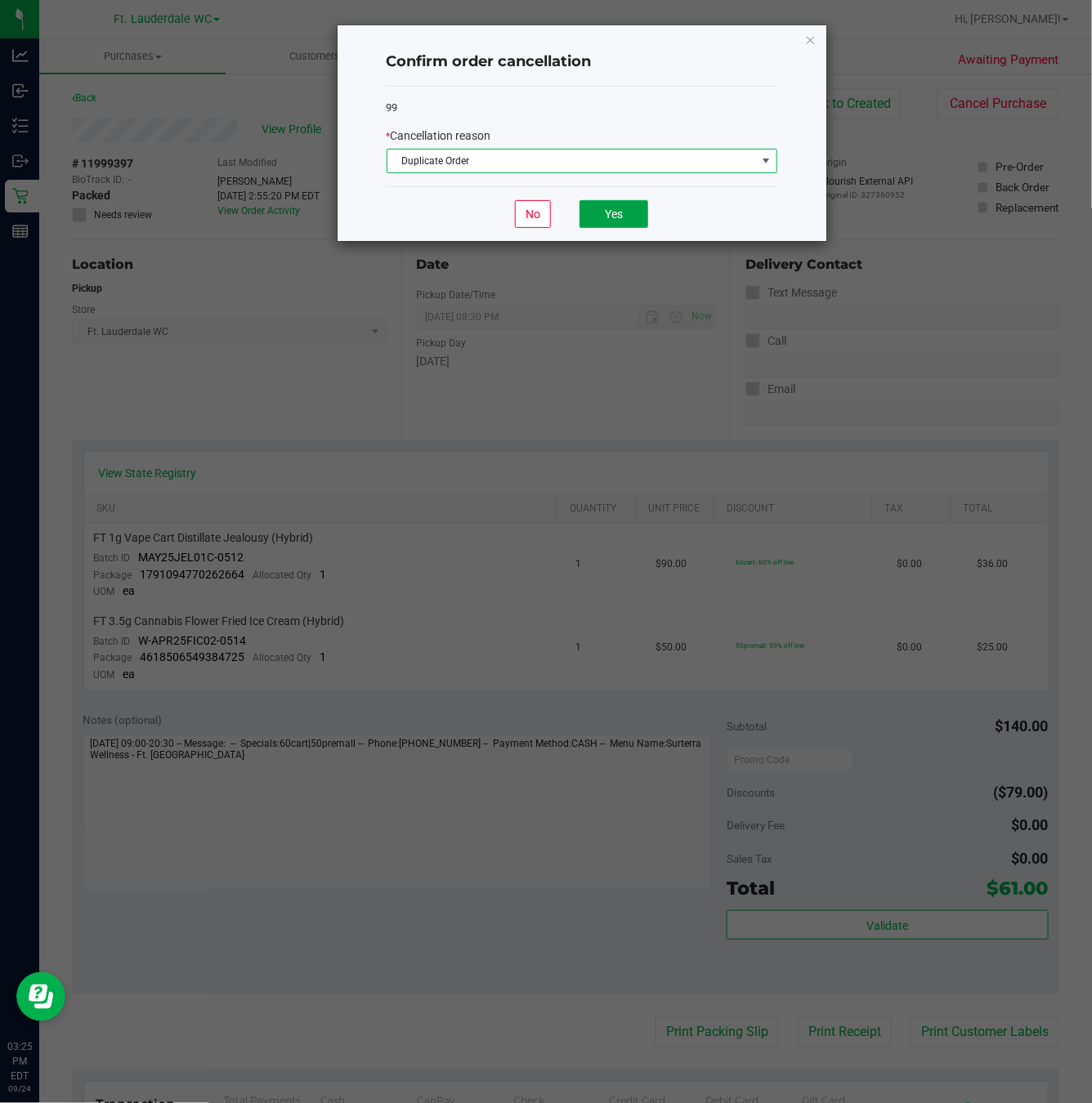
click at [643, 219] on button "Yes" at bounding box center [613, 214] width 69 height 28
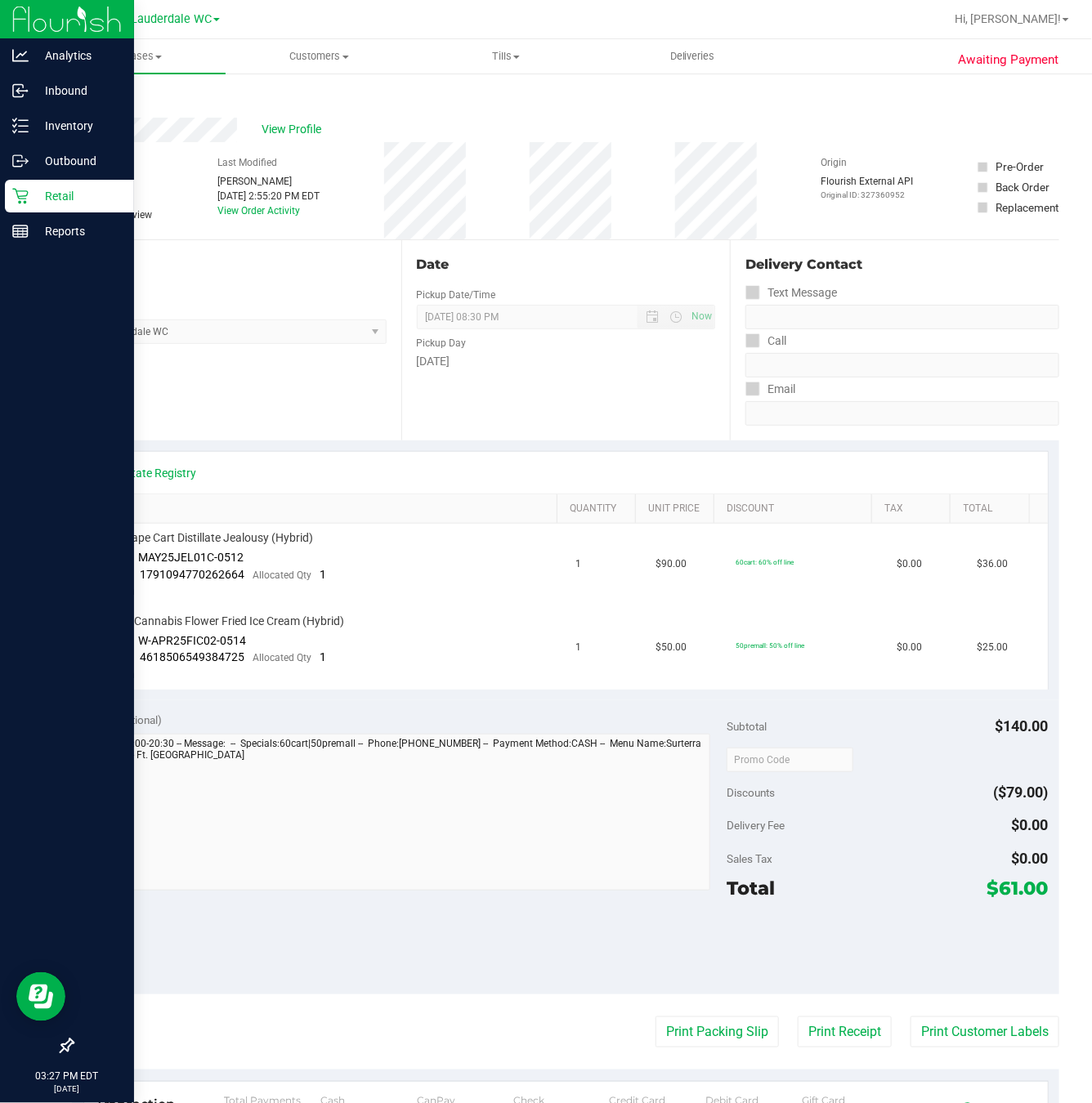
click at [23, 192] on icon at bounding box center [20, 195] width 16 height 16
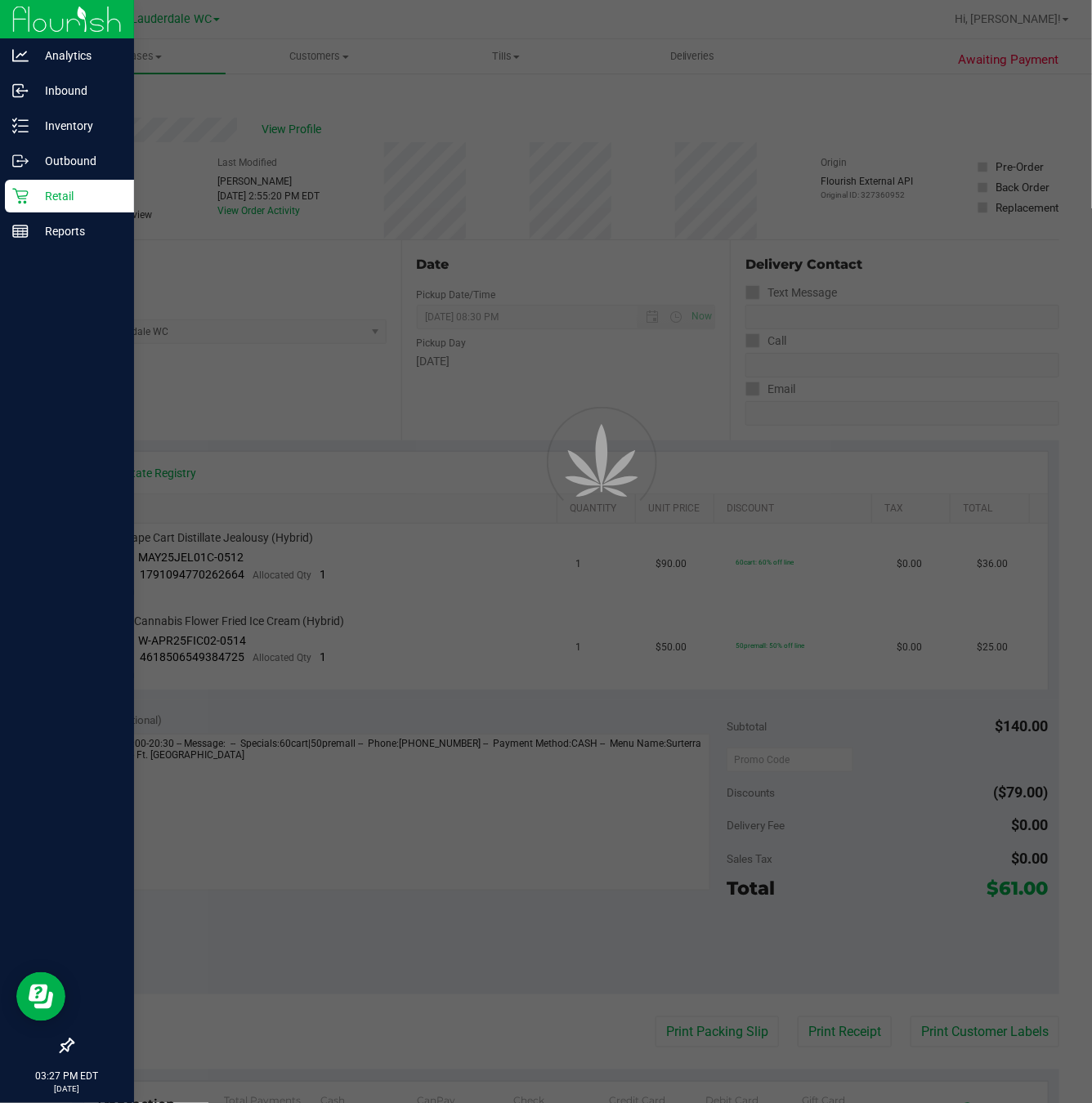
click at [23, 192] on icon at bounding box center [20, 195] width 16 height 16
